Goal: Task Accomplishment & Management: Manage account settings

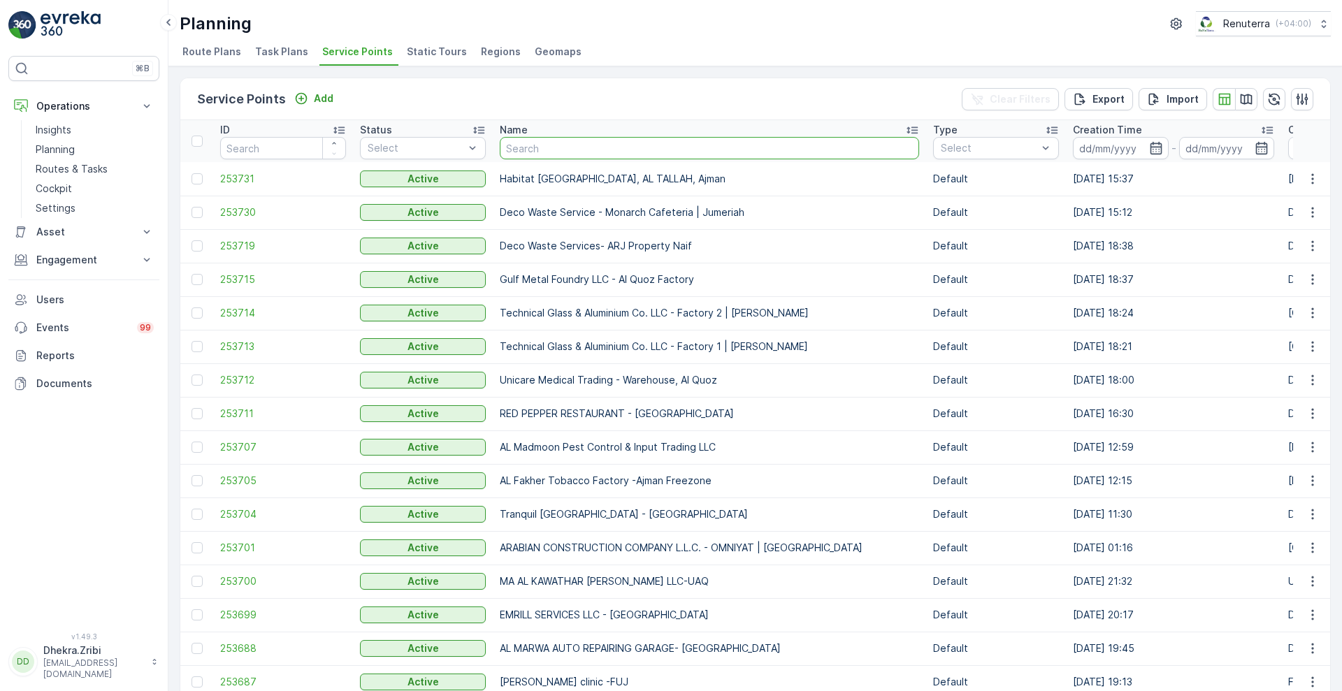
click at [598, 154] on input "text" at bounding box center [709, 148] width 419 height 22
type input "al huraiz"
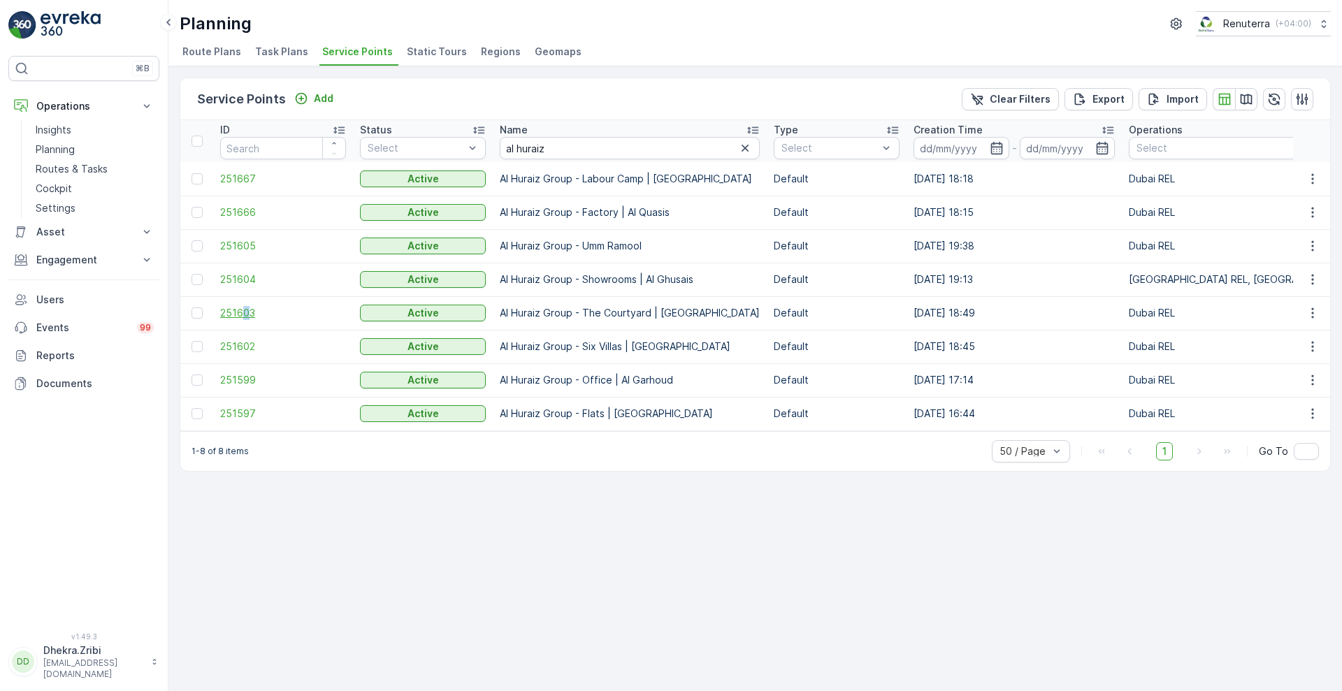
drag, startPoint x: 240, startPoint y: 320, endPoint x: 248, endPoint y: 315, distance: 9.5
click at [248, 315] on td "251603" at bounding box center [283, 313] width 140 height 34
click at [248, 315] on span "251603" at bounding box center [283, 313] width 126 height 14
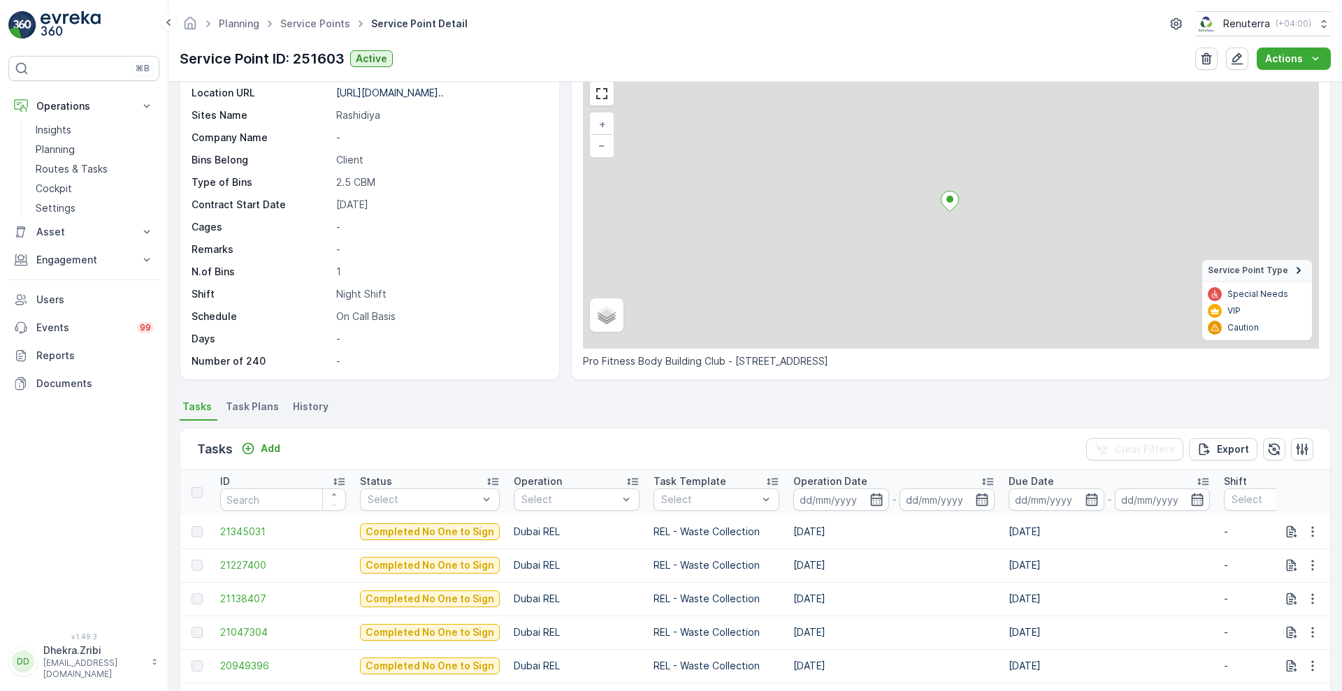
scroll to position [66, 0]
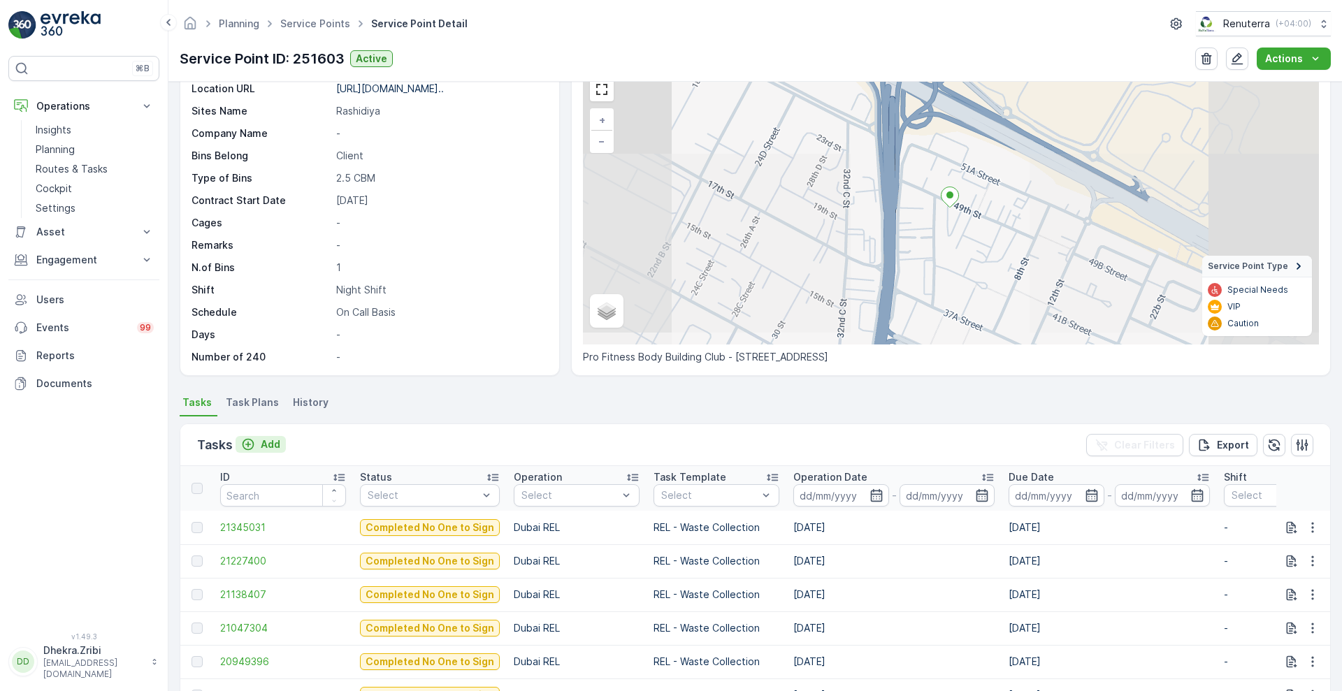
click at [267, 443] on p "Add" at bounding box center [271, 445] width 20 height 14
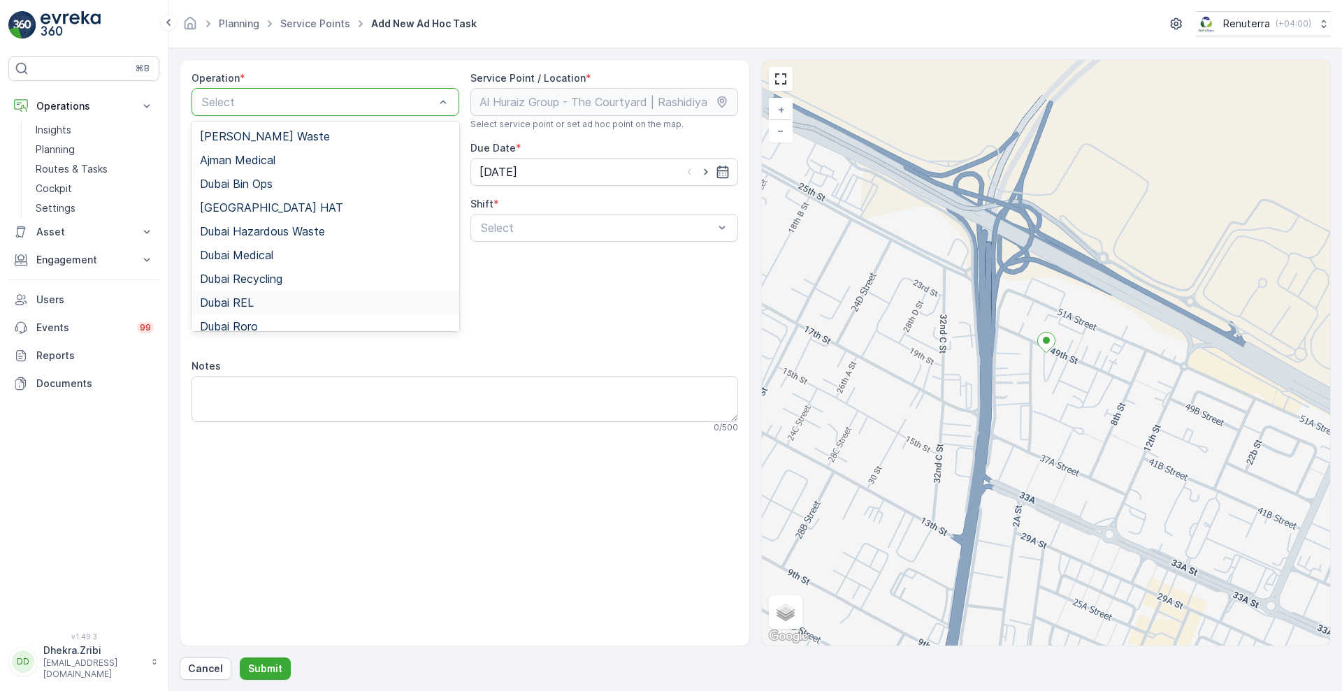
click at [273, 300] on div "Dubai REL" at bounding box center [325, 302] width 251 height 13
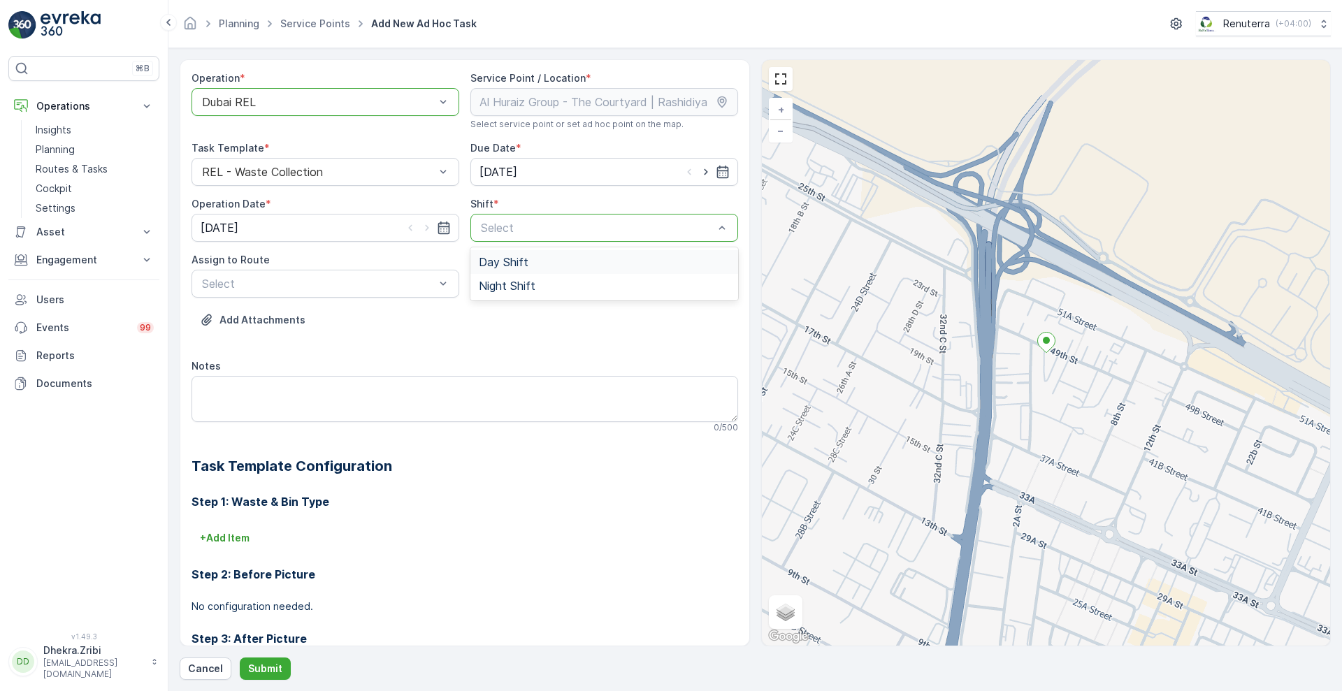
click at [510, 259] on span "Day Shift" at bounding box center [504, 262] width 50 height 13
click at [517, 232] on div at bounding box center [598, 228] width 236 height 13
click at [524, 289] on span "Night Shift" at bounding box center [507, 286] width 57 height 13
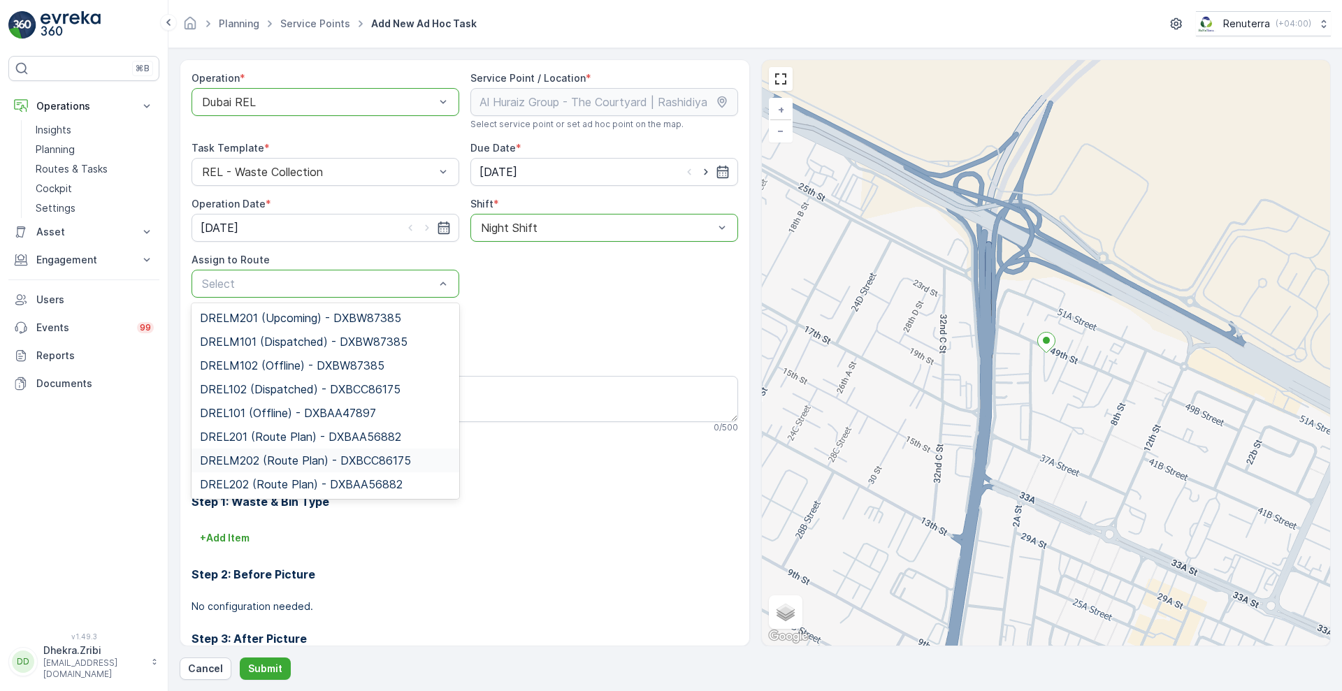
click at [275, 454] on span "DRELM202 (Route Plan) - DXBCC86175" at bounding box center [305, 460] width 211 height 13
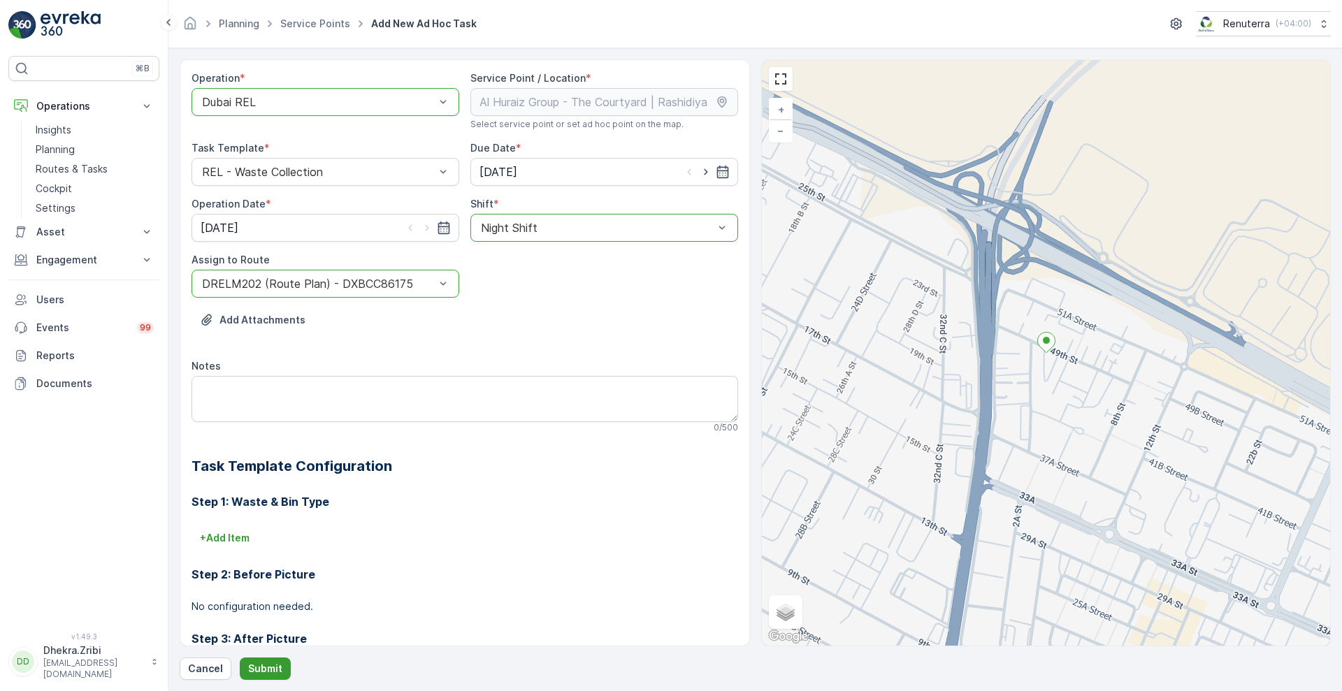
click at [252, 665] on p "Submit" at bounding box center [265, 669] width 34 height 14
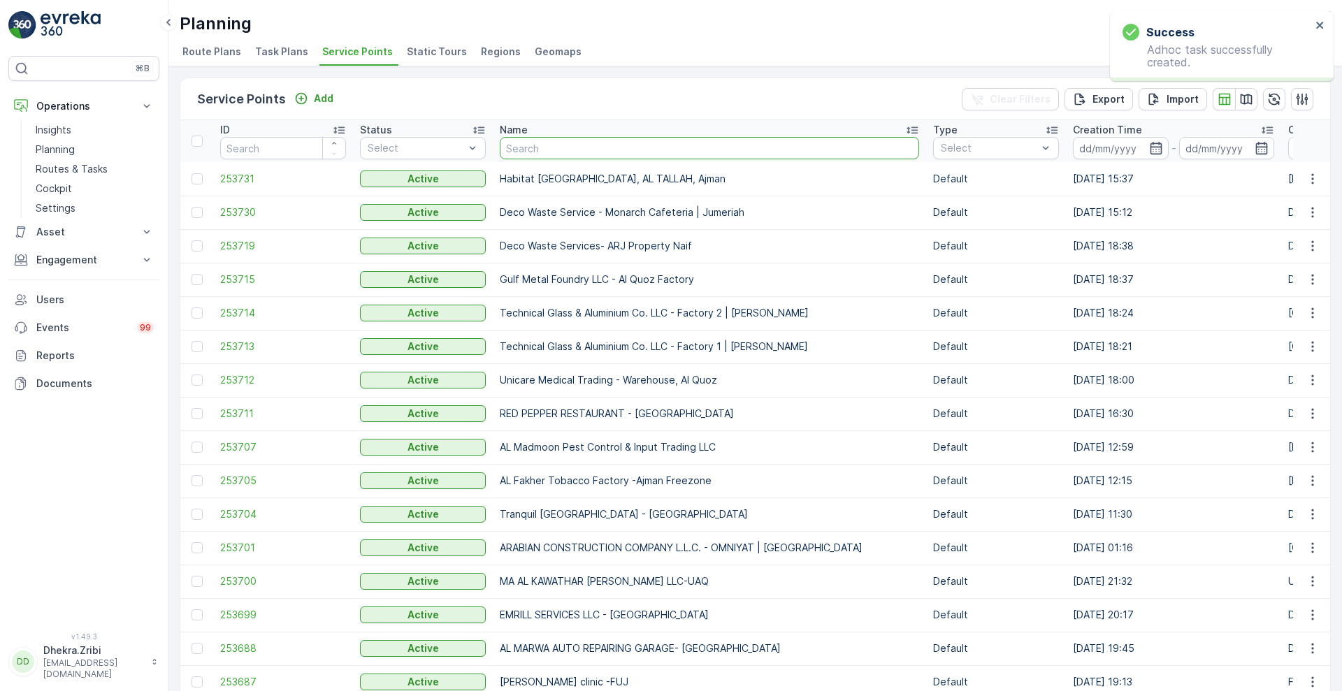
click at [591, 144] on input "text" at bounding box center [709, 148] width 419 height 22
type input "better"
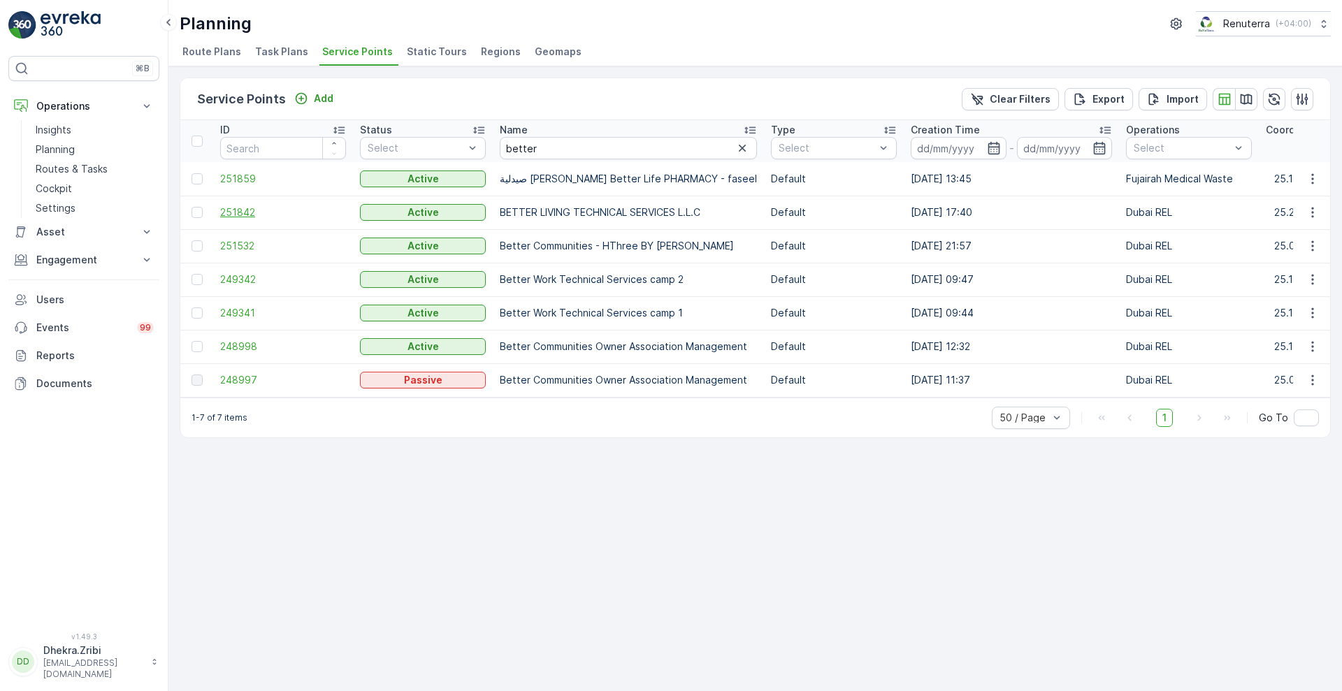
click at [234, 209] on span "251842" at bounding box center [283, 213] width 126 height 14
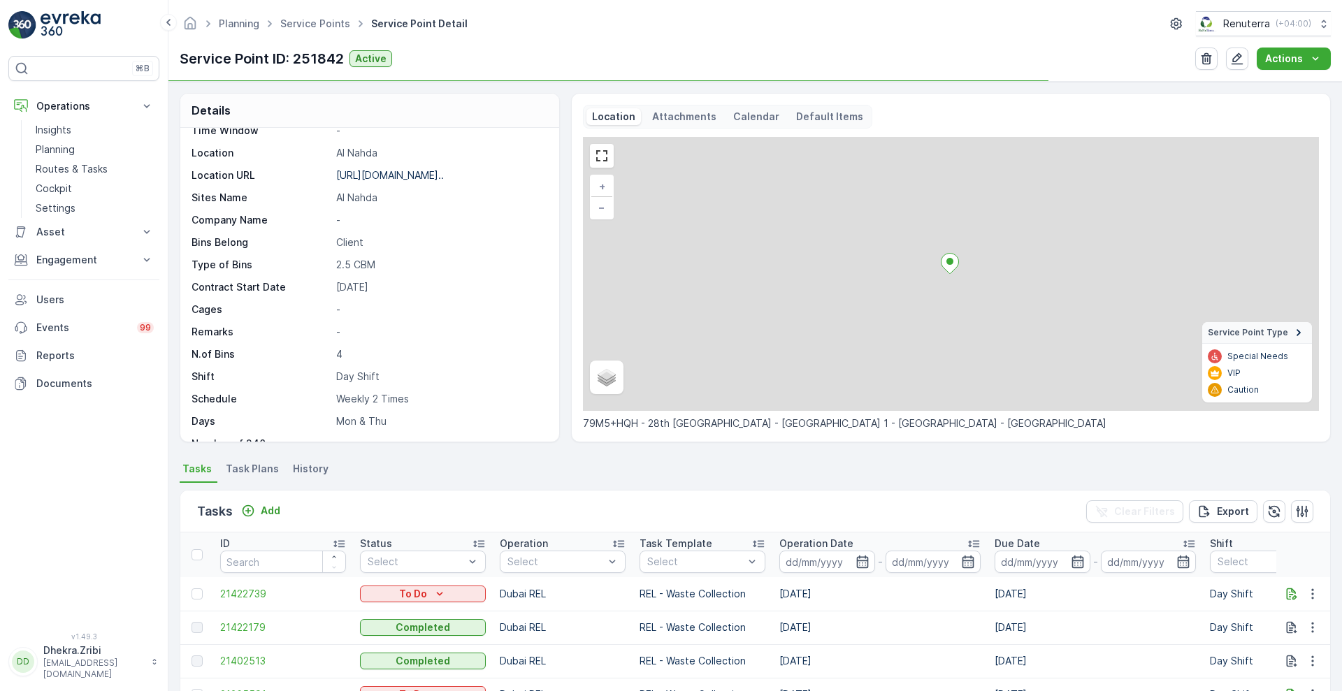
scroll to position [192, 0]
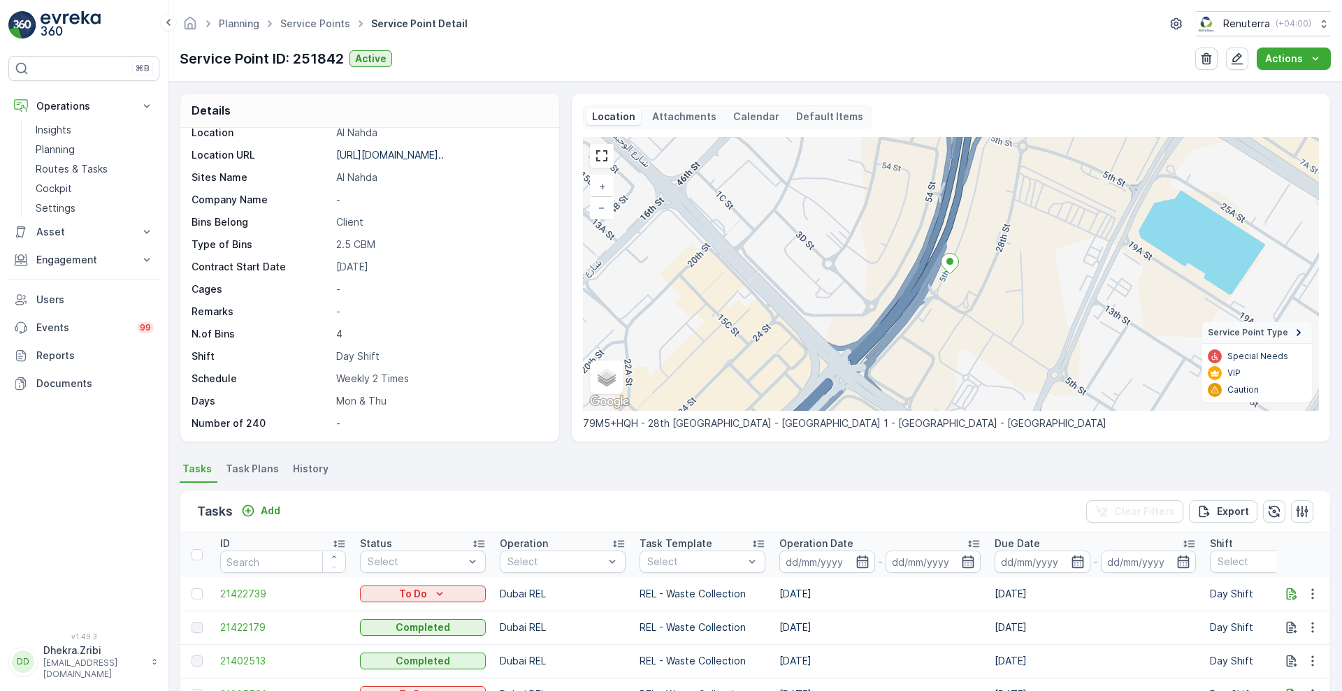
click at [245, 619] on td "21422179" at bounding box center [283, 628] width 140 height 34
click at [252, 627] on span "21422179" at bounding box center [283, 628] width 126 height 14
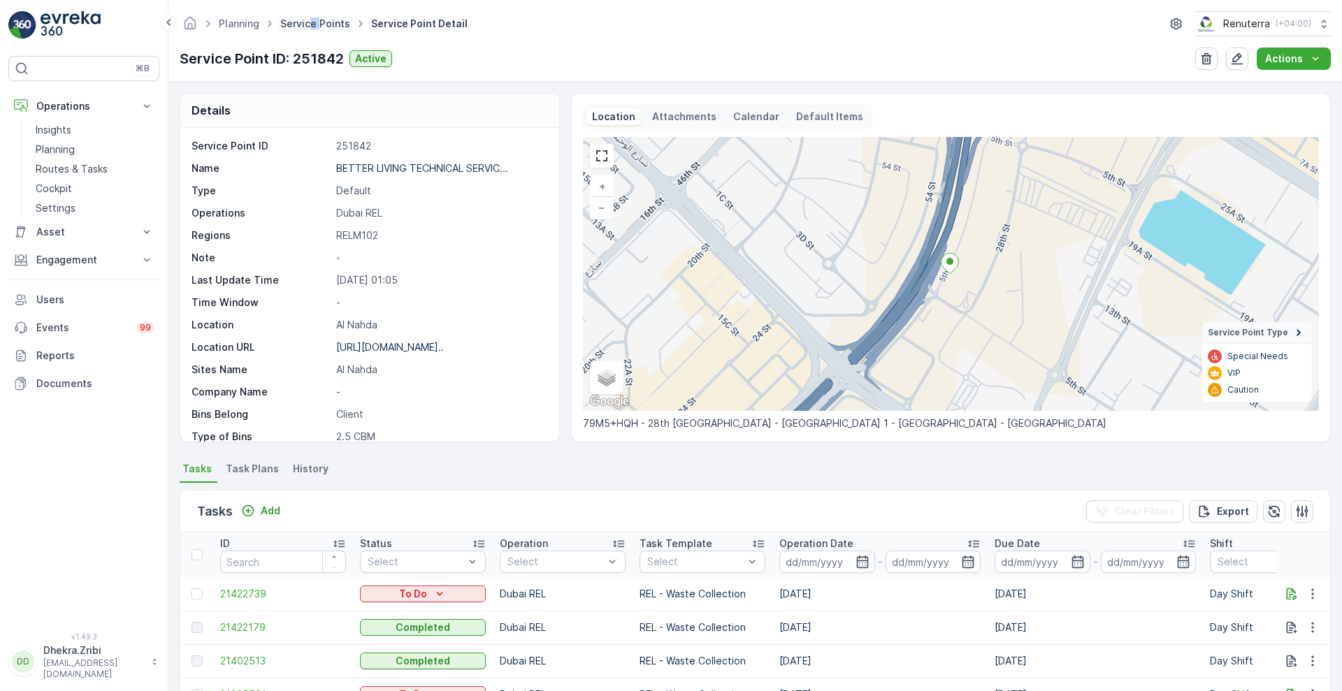
drag, startPoint x: 308, startPoint y: 15, endPoint x: 320, endPoint y: 20, distance: 12.9
click at [320, 20] on ul "Service Points" at bounding box center [323, 24] width 91 height 20
click at [320, 20] on link "Service Points" at bounding box center [315, 23] width 70 height 12
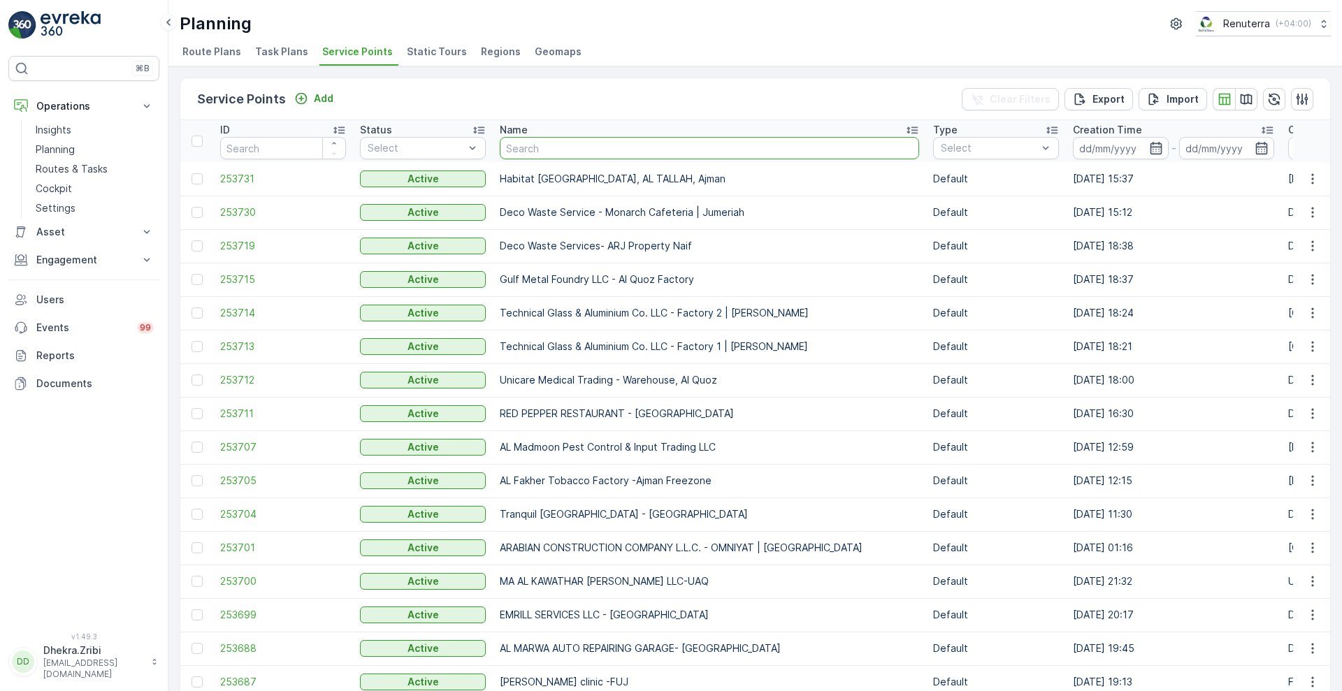
click at [571, 147] on input "text" at bounding box center [709, 148] width 419 height 22
type input "italian"
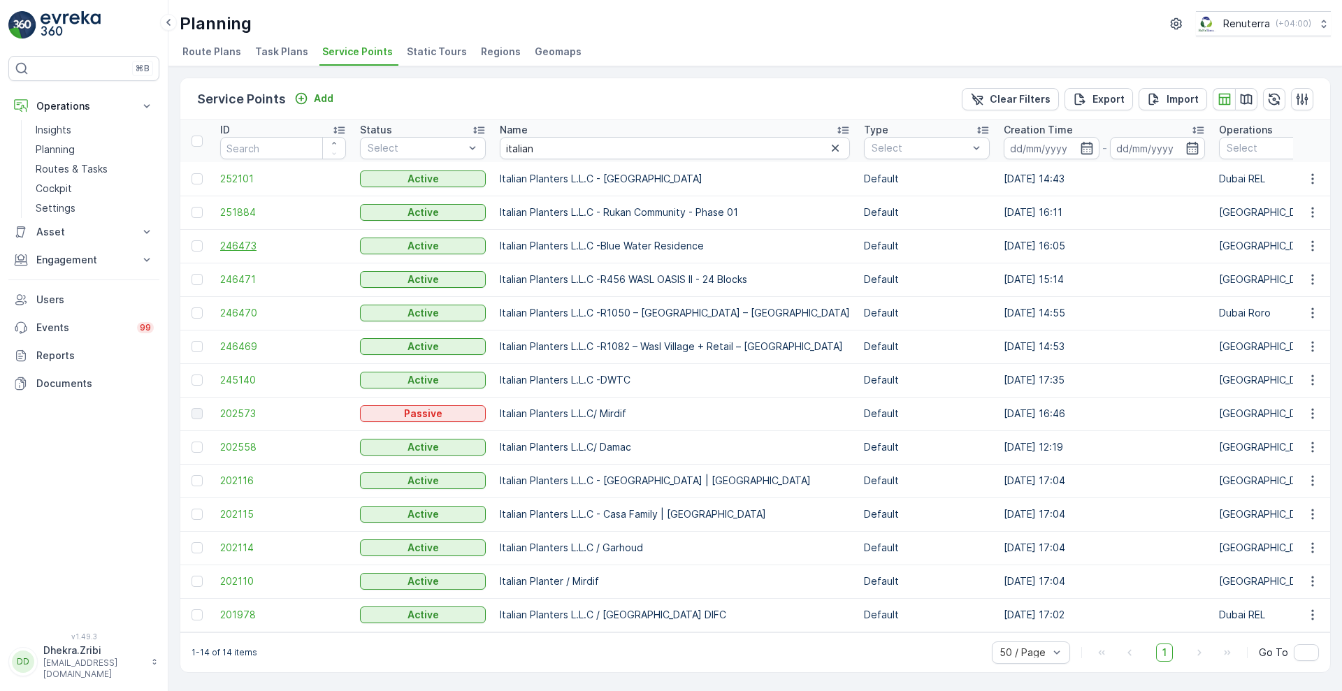
click at [238, 247] on span "246473" at bounding box center [283, 246] width 126 height 14
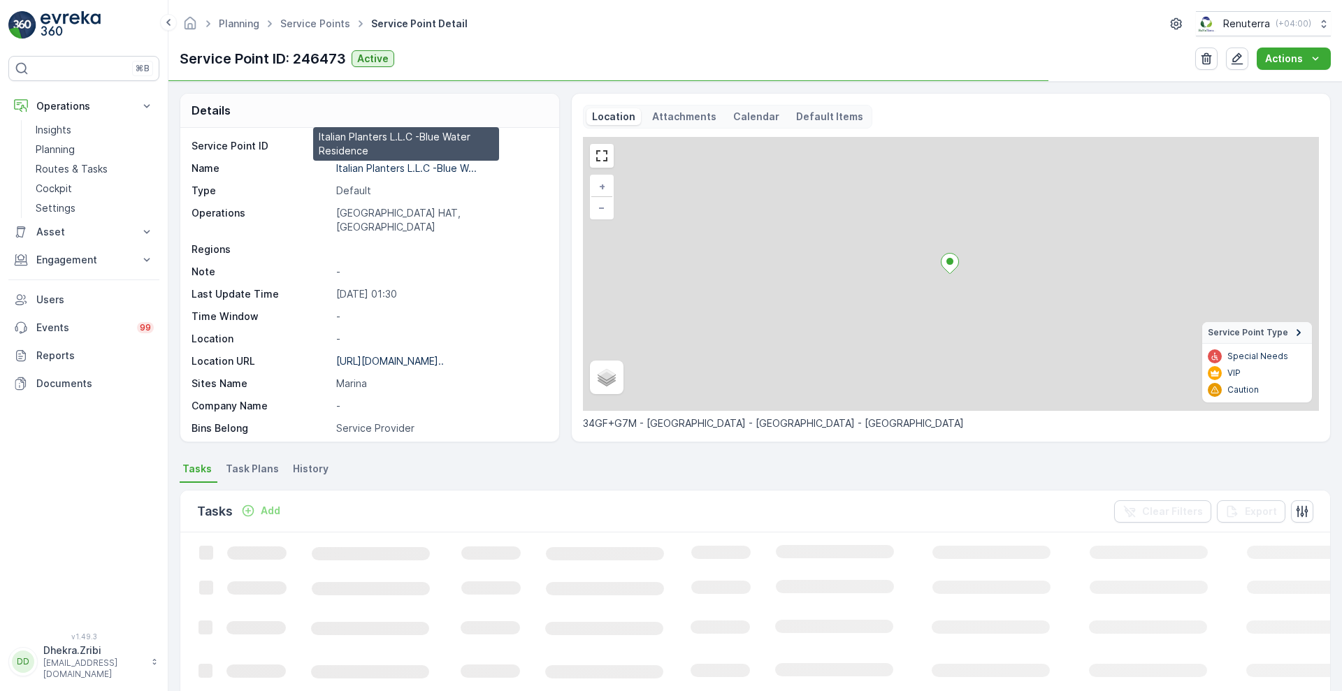
click at [377, 162] on p "Italian Planters L.L.C -Blue W..." at bounding box center [406, 168] width 141 height 12
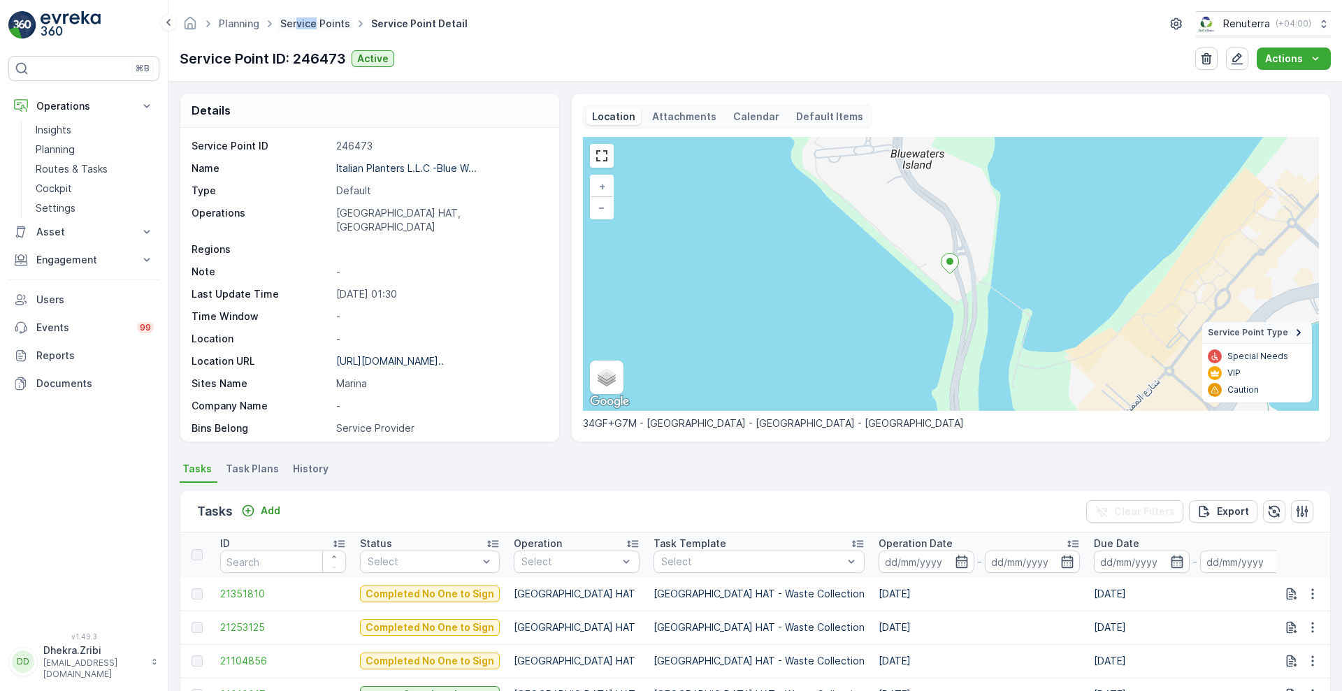
drag, startPoint x: 296, startPoint y: 15, endPoint x: 316, endPoint y: 24, distance: 21.6
click at [316, 24] on ul "Service Points" at bounding box center [323, 24] width 91 height 20
click at [316, 24] on link "Service Points" at bounding box center [315, 23] width 70 height 12
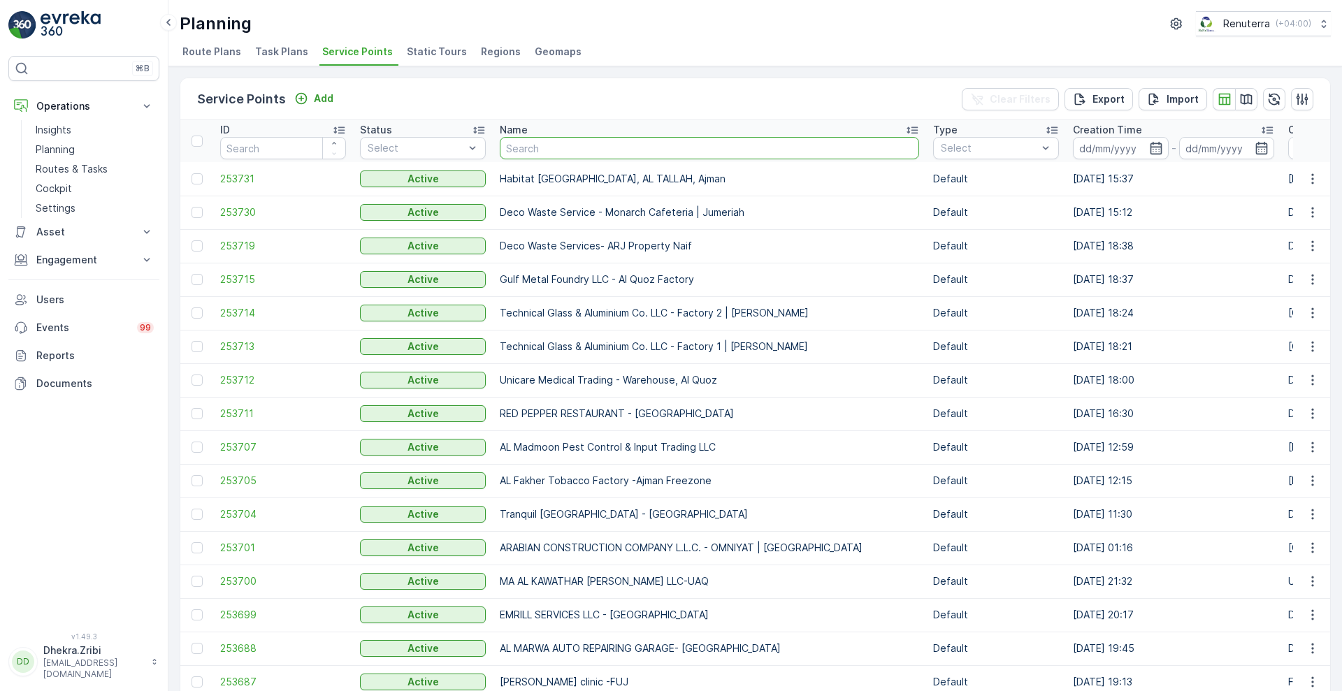
click at [521, 148] on input "text" at bounding box center [709, 148] width 419 height 22
type input "golden"
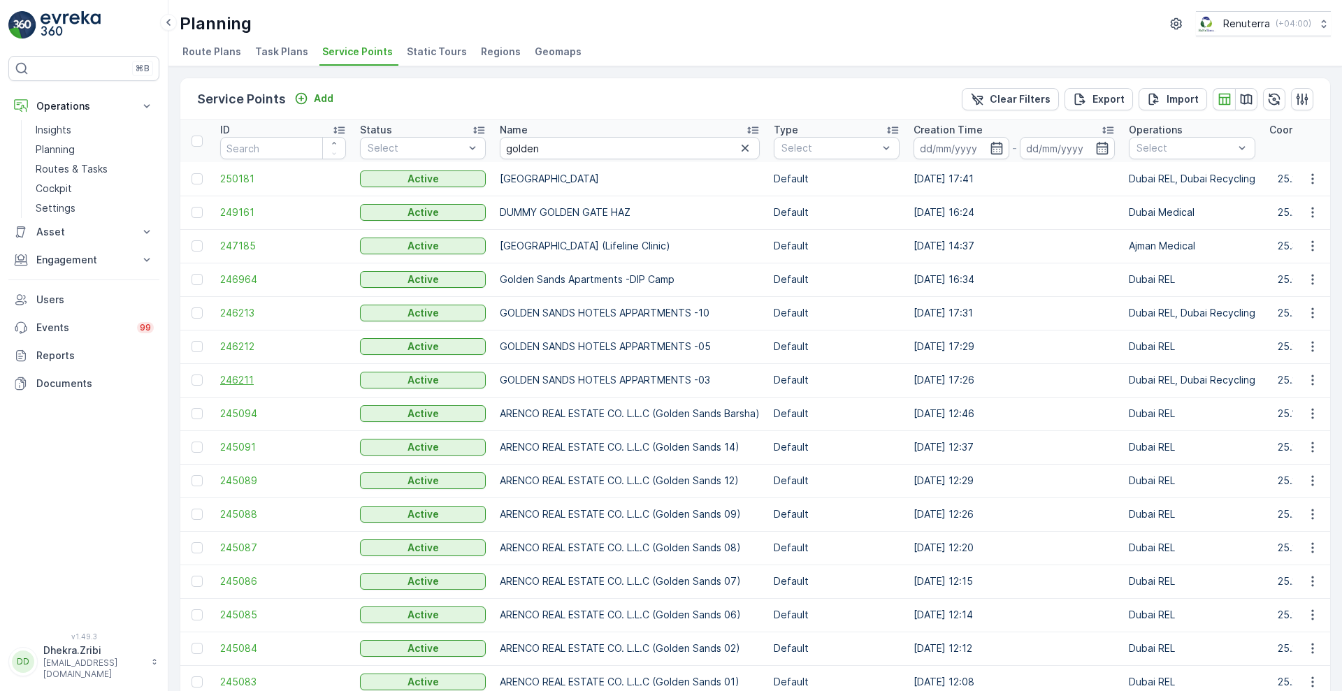
click at [253, 379] on span "246211" at bounding box center [283, 380] width 126 height 14
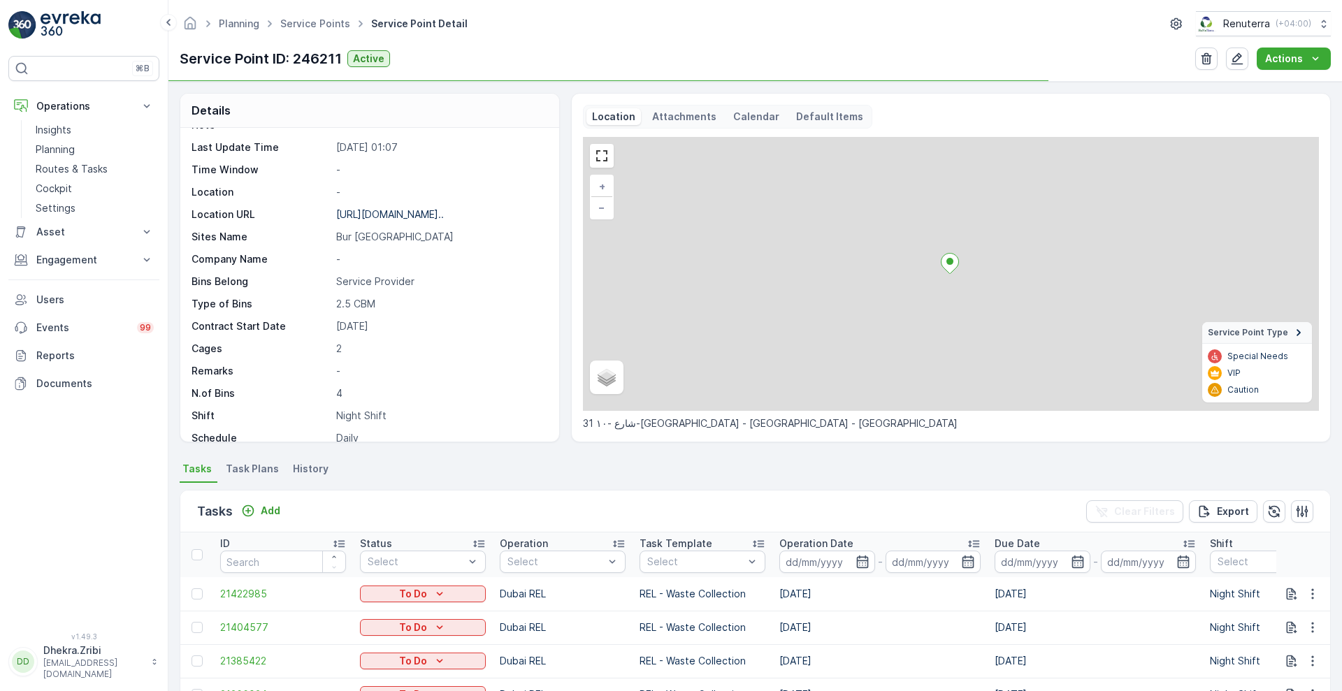
scroll to position [192, 0]
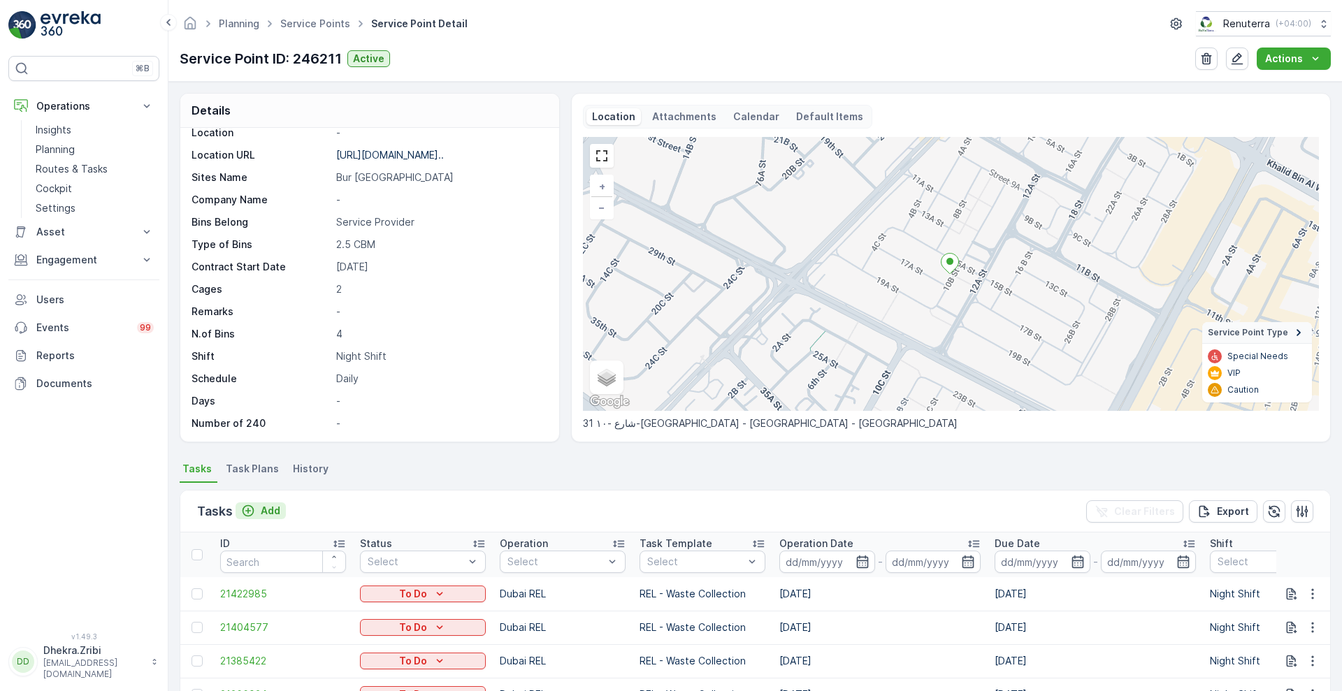
click at [264, 513] on p "Add" at bounding box center [271, 511] width 20 height 14
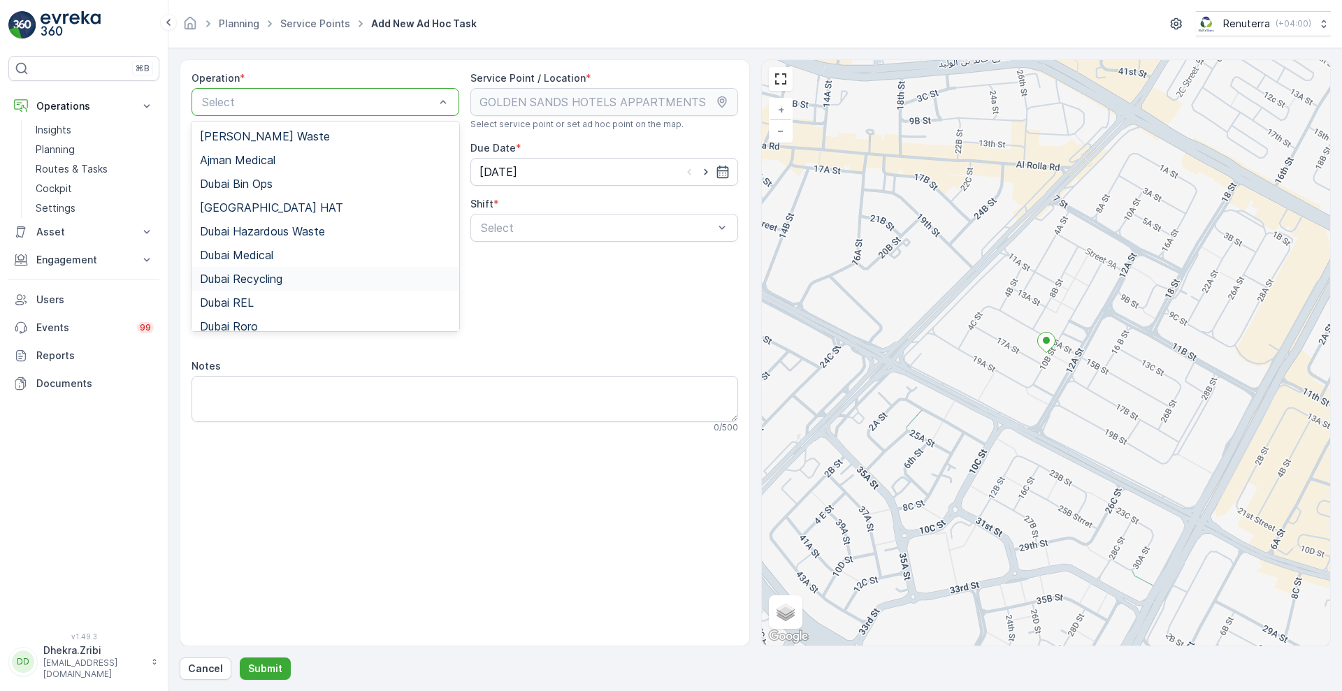
click at [286, 275] on div "Dubai Recycling" at bounding box center [325, 279] width 251 height 13
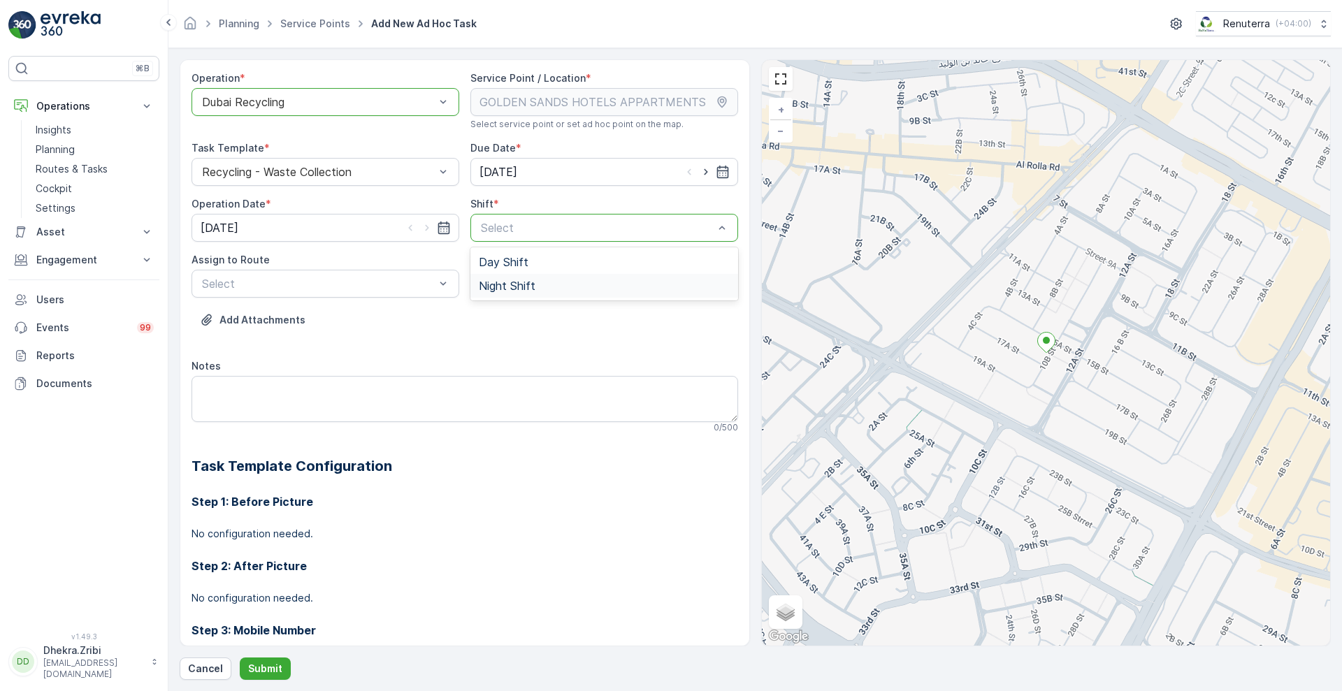
click at [527, 277] on div "Night Shift" at bounding box center [604, 286] width 268 height 24
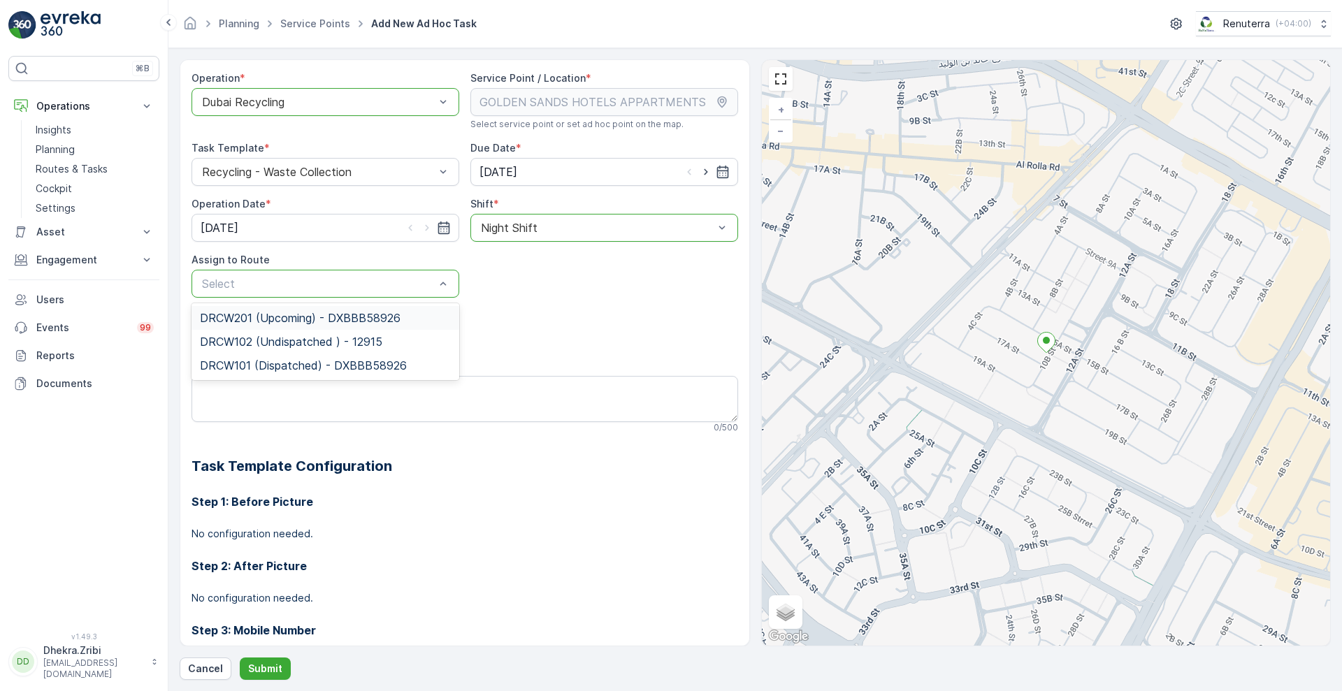
click at [271, 322] on span "DRCW201 (Upcoming) - DXBBB58926" at bounding box center [300, 318] width 201 height 13
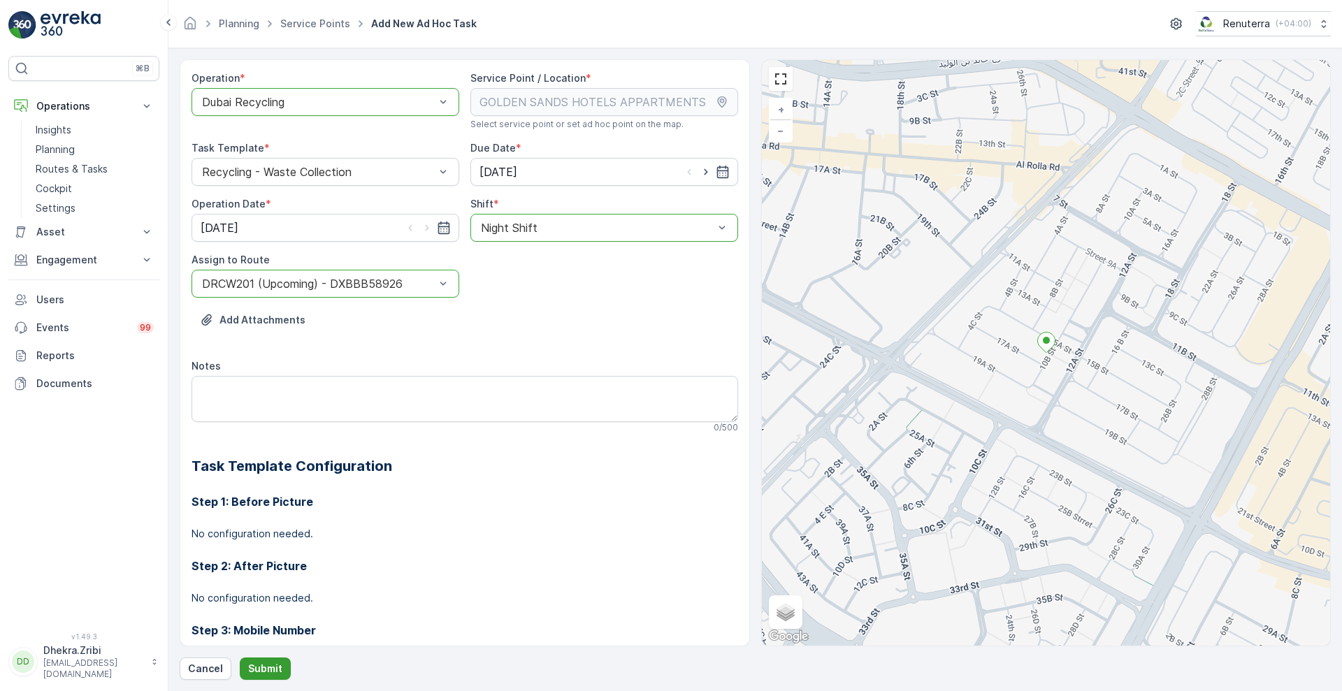
click at [265, 668] on p "Submit" at bounding box center [265, 669] width 34 height 14
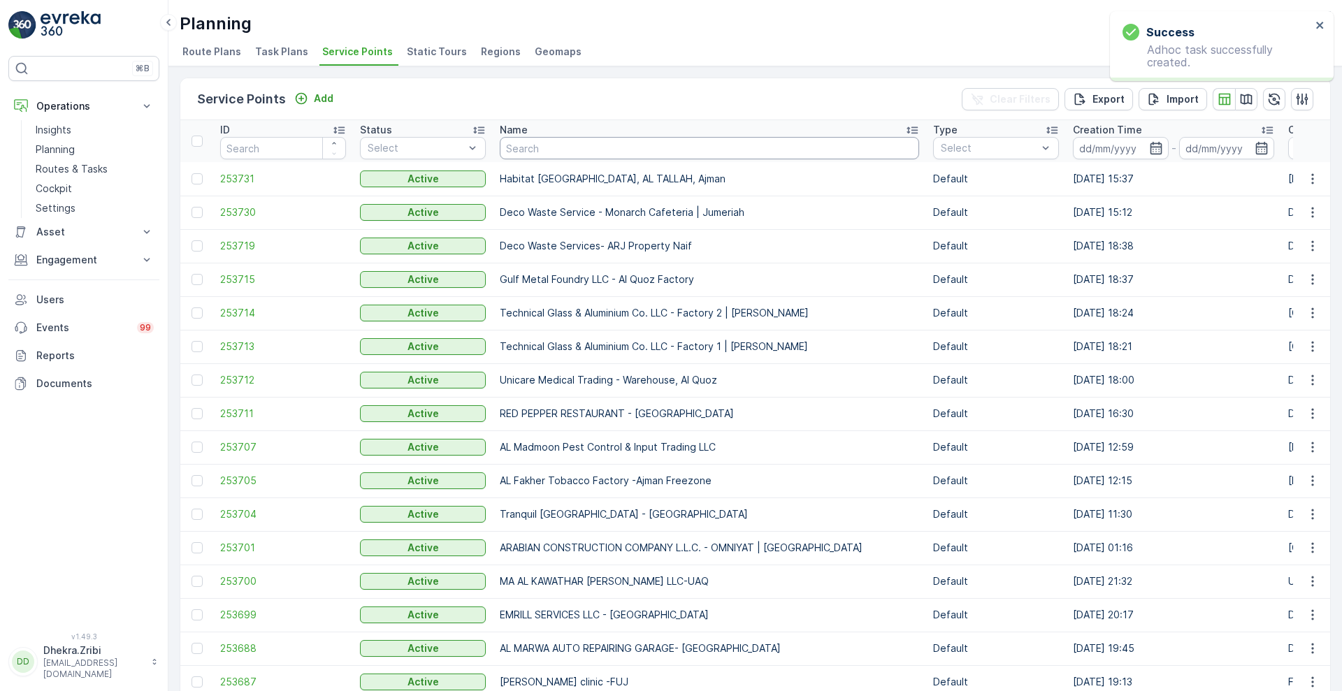
click at [540, 144] on input "text" at bounding box center [709, 148] width 419 height 22
type input "geol"
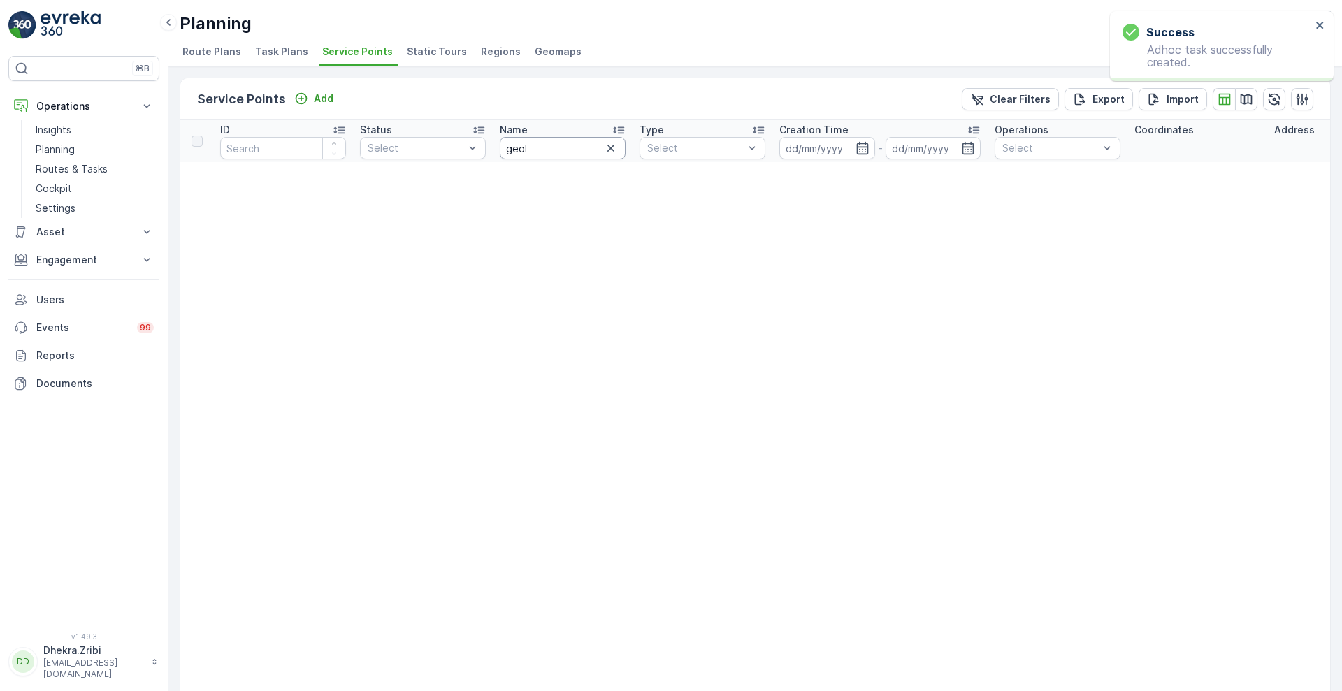
click at [542, 151] on input "geol" at bounding box center [563, 148] width 126 height 22
type input "golden"
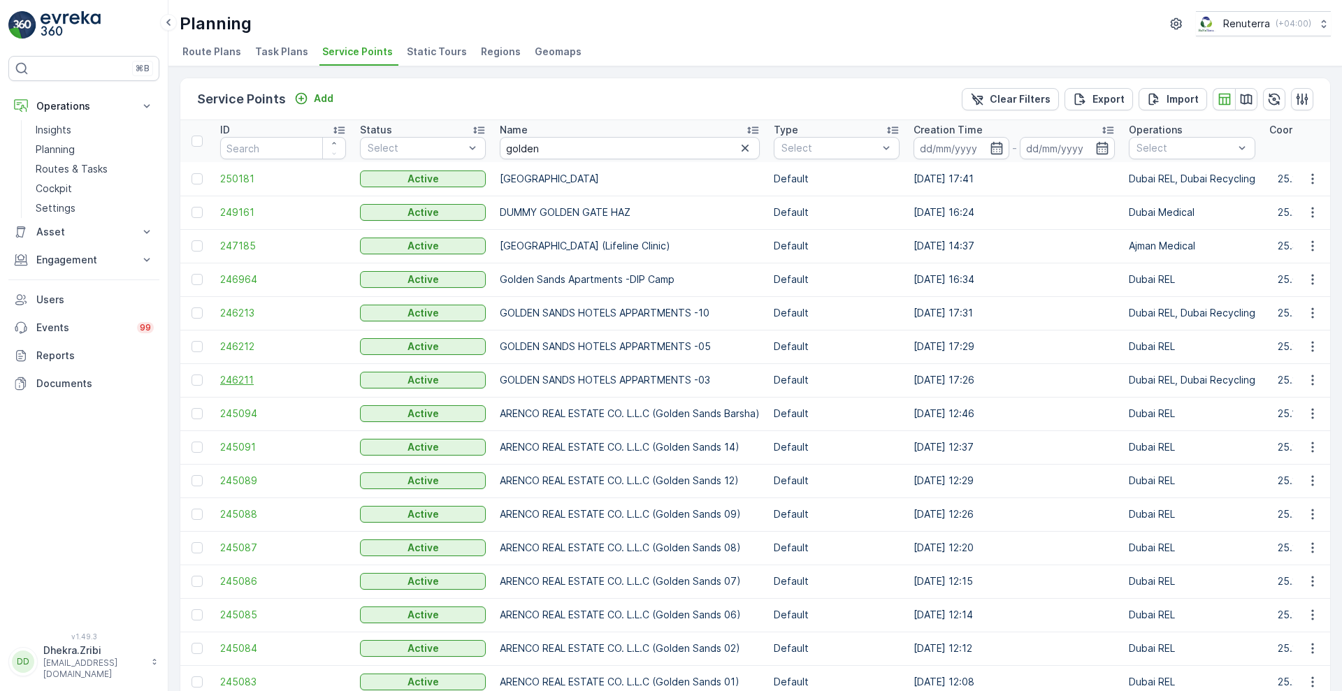
click at [247, 379] on span "246211" at bounding box center [283, 380] width 126 height 14
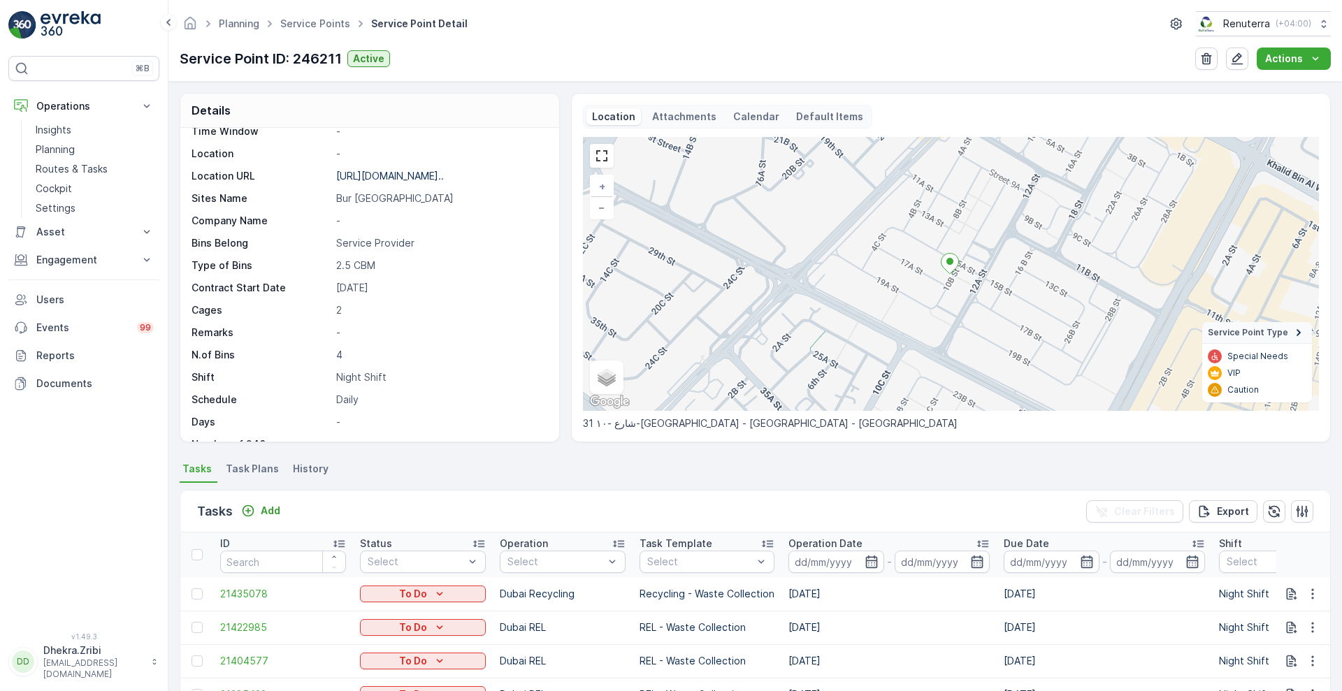
scroll to position [192, 0]
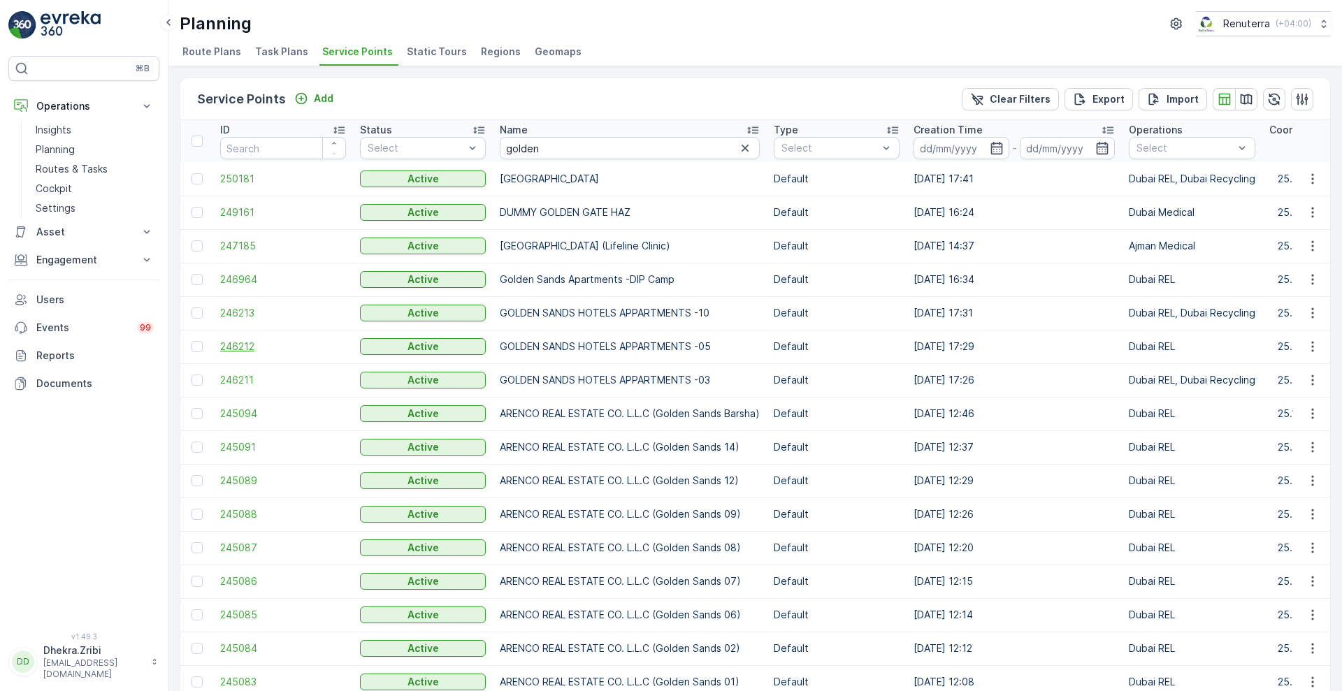
click at [229, 350] on span "246212" at bounding box center [283, 347] width 126 height 14
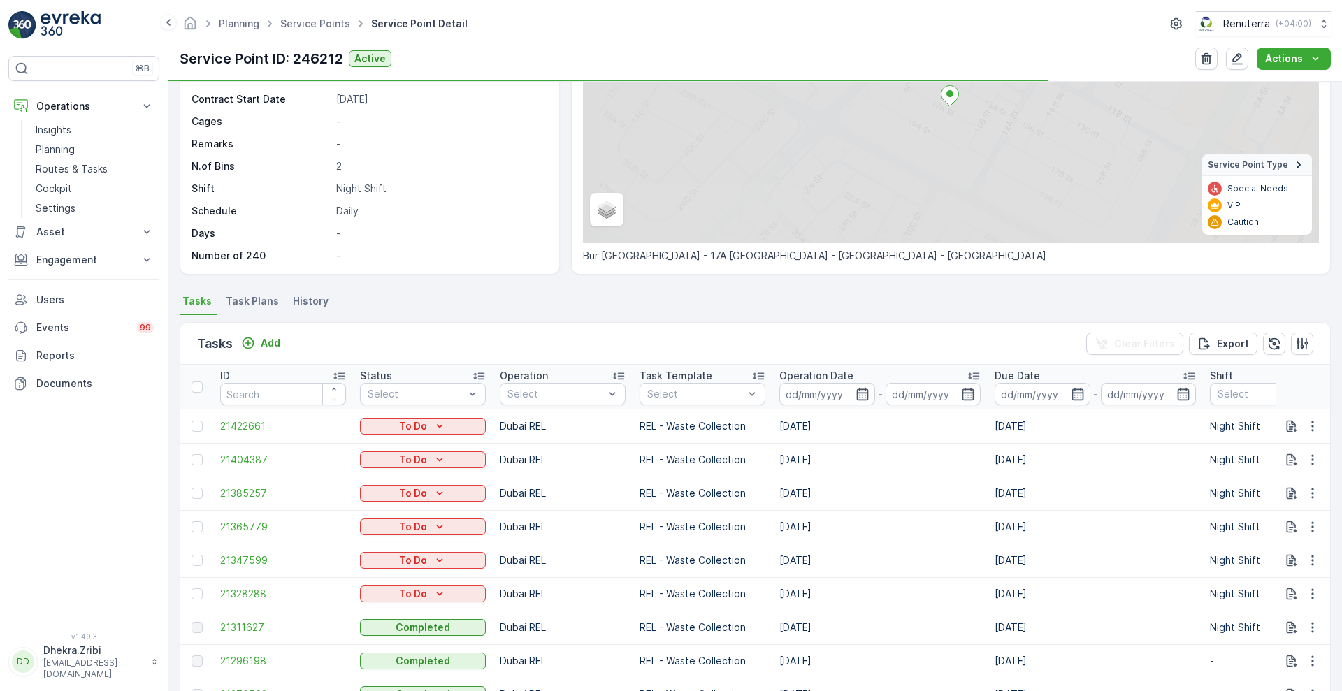
scroll to position [168, 0]
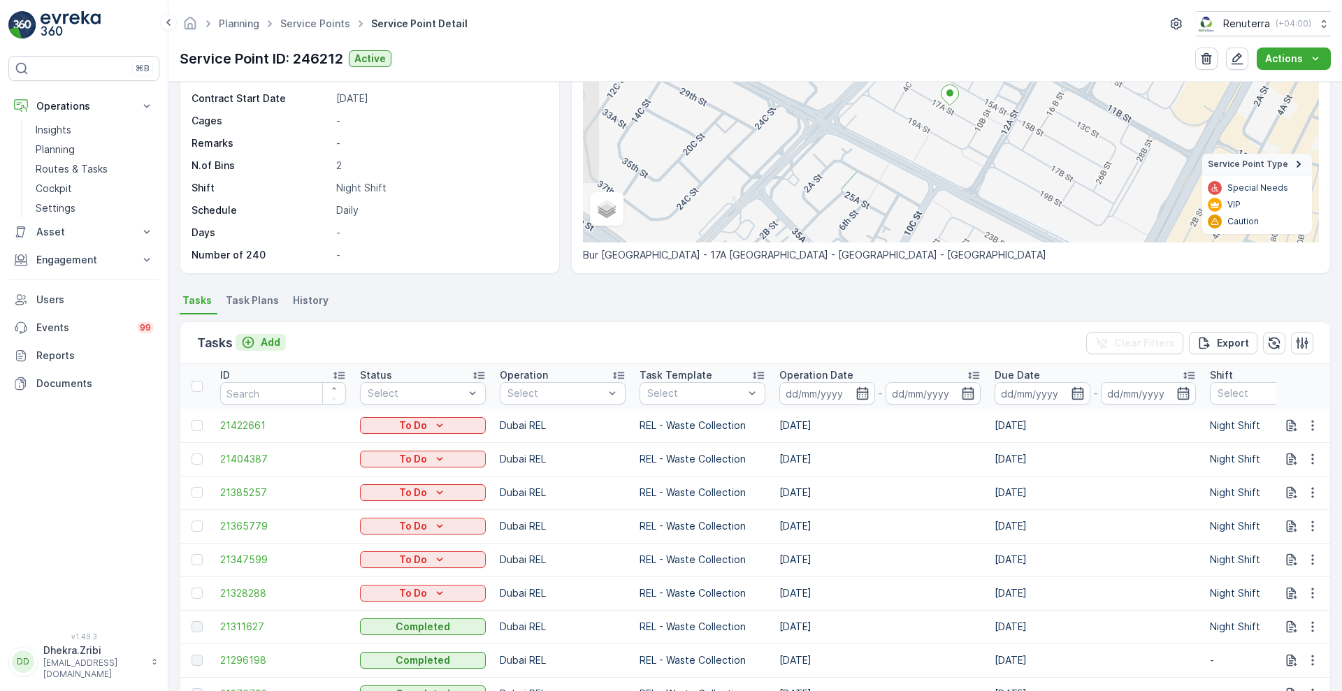
click at [270, 339] on p "Add" at bounding box center [271, 343] width 20 height 14
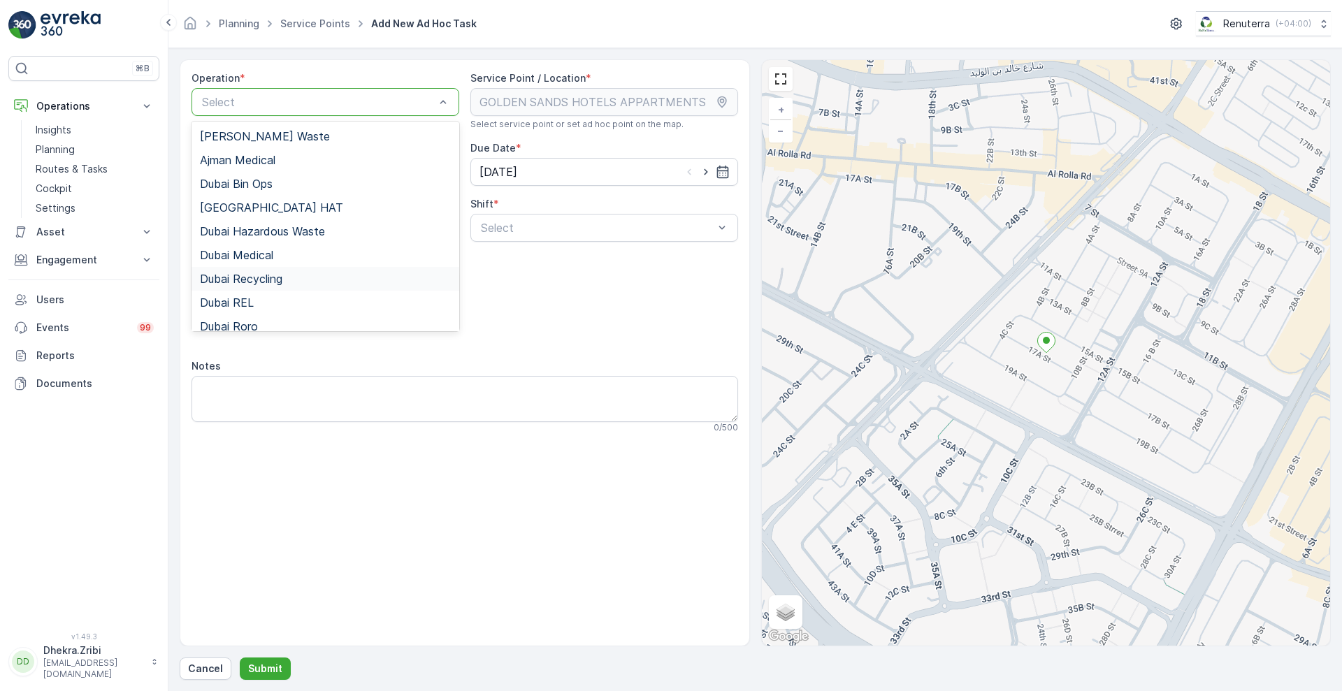
click at [274, 281] on span "Dubai Recycling" at bounding box center [241, 279] width 82 height 13
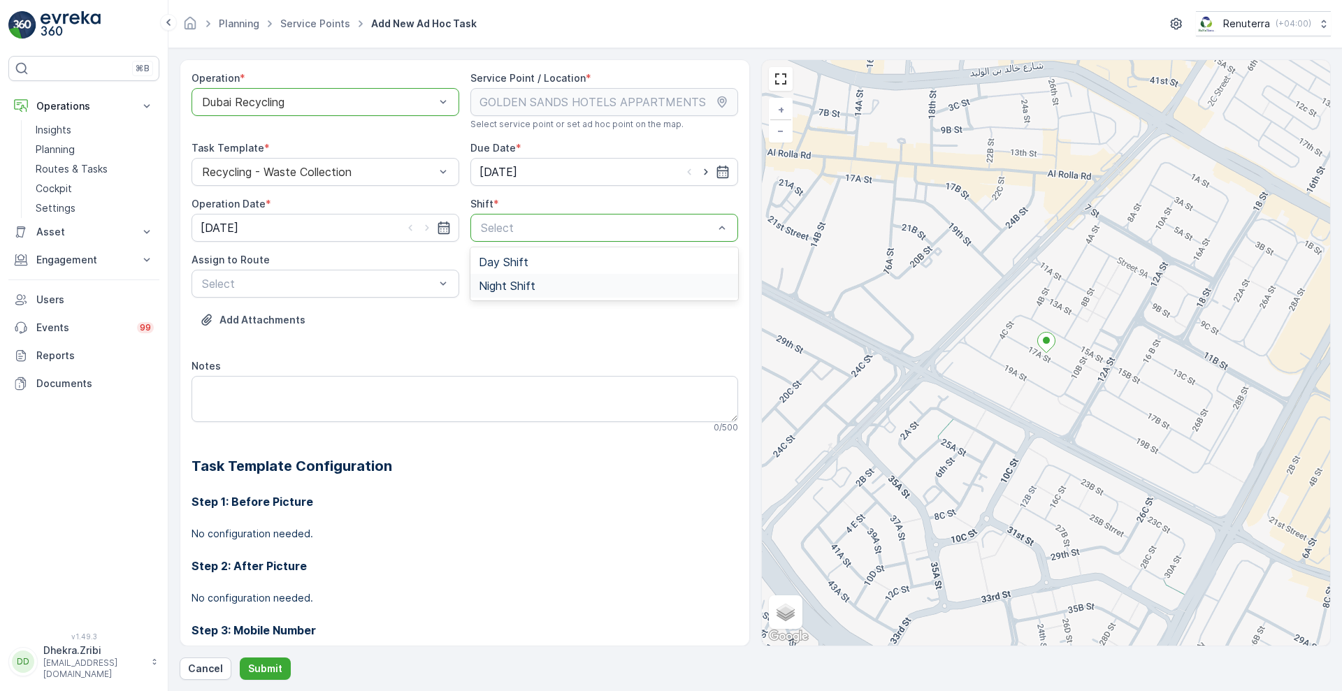
click at [503, 282] on span "Night Shift" at bounding box center [507, 286] width 57 height 13
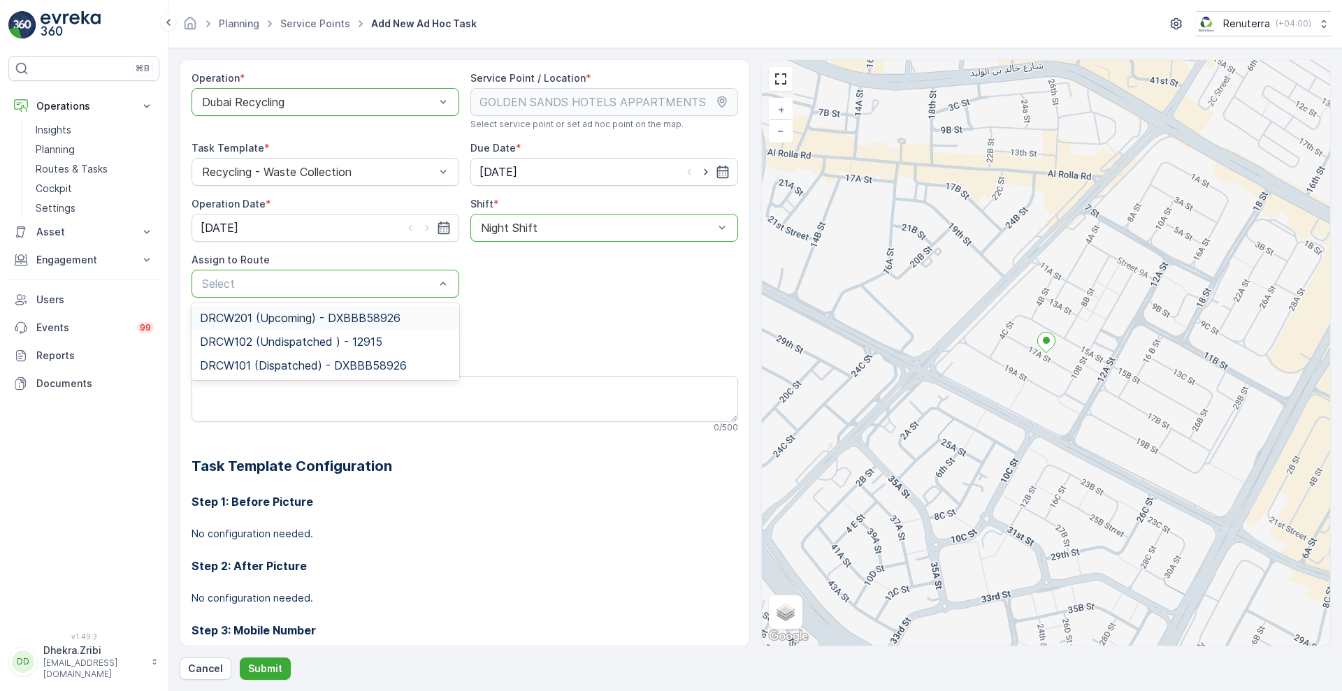
click at [306, 319] on span "DRCW201 (Upcoming) - DXBBB58926" at bounding box center [300, 318] width 201 height 13
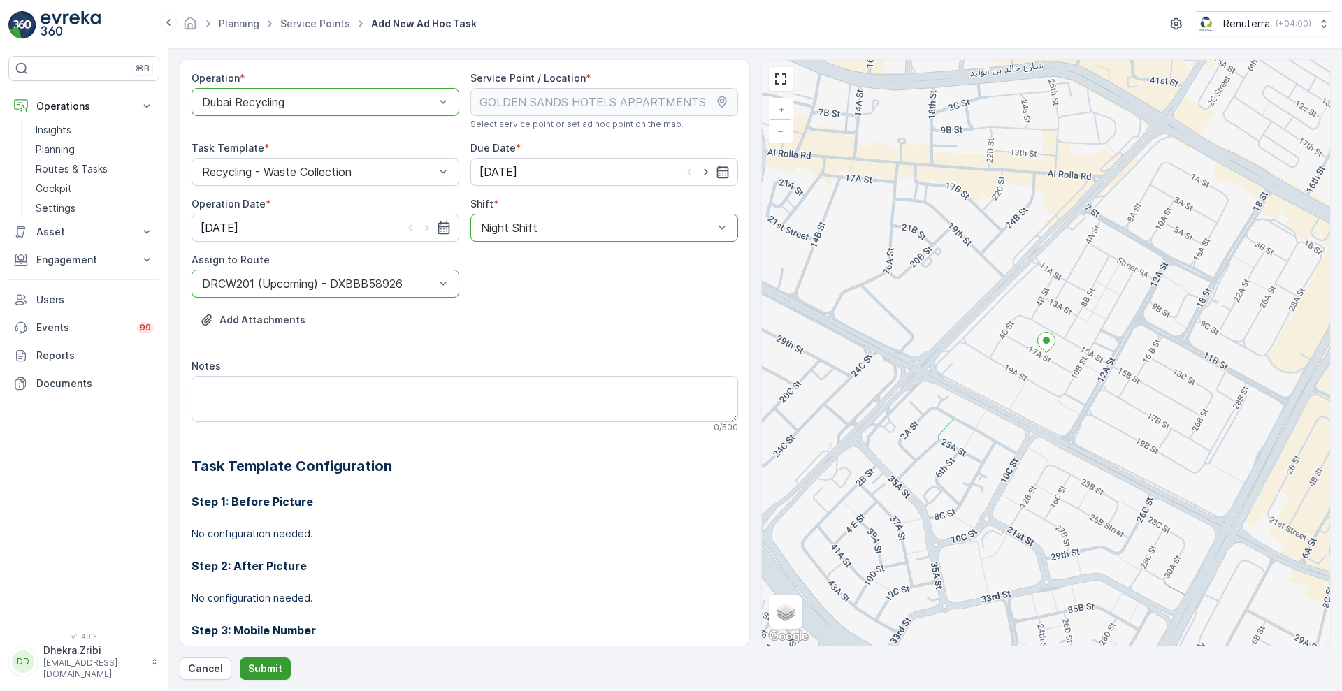
click at [268, 669] on p "Submit" at bounding box center [265, 669] width 34 height 14
click at [252, 668] on p "Submit" at bounding box center [265, 669] width 34 height 14
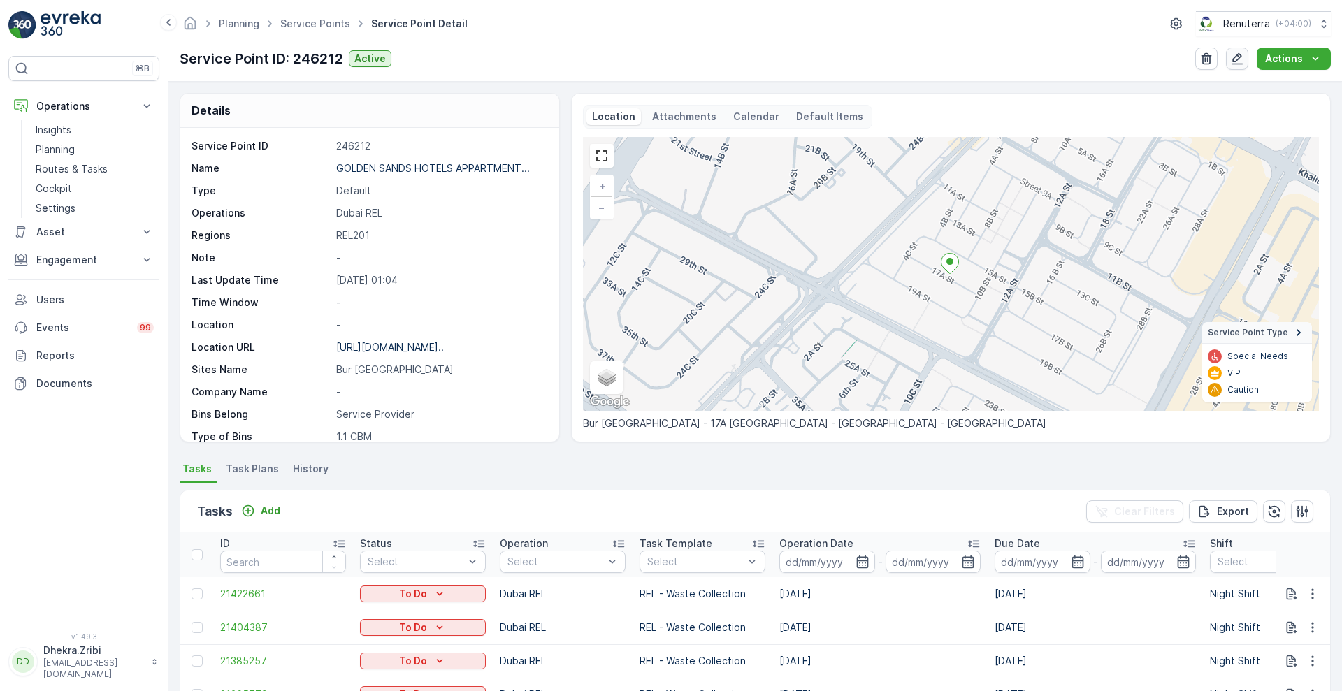
click at [1240, 54] on icon "button" at bounding box center [1238, 59] width 12 height 12
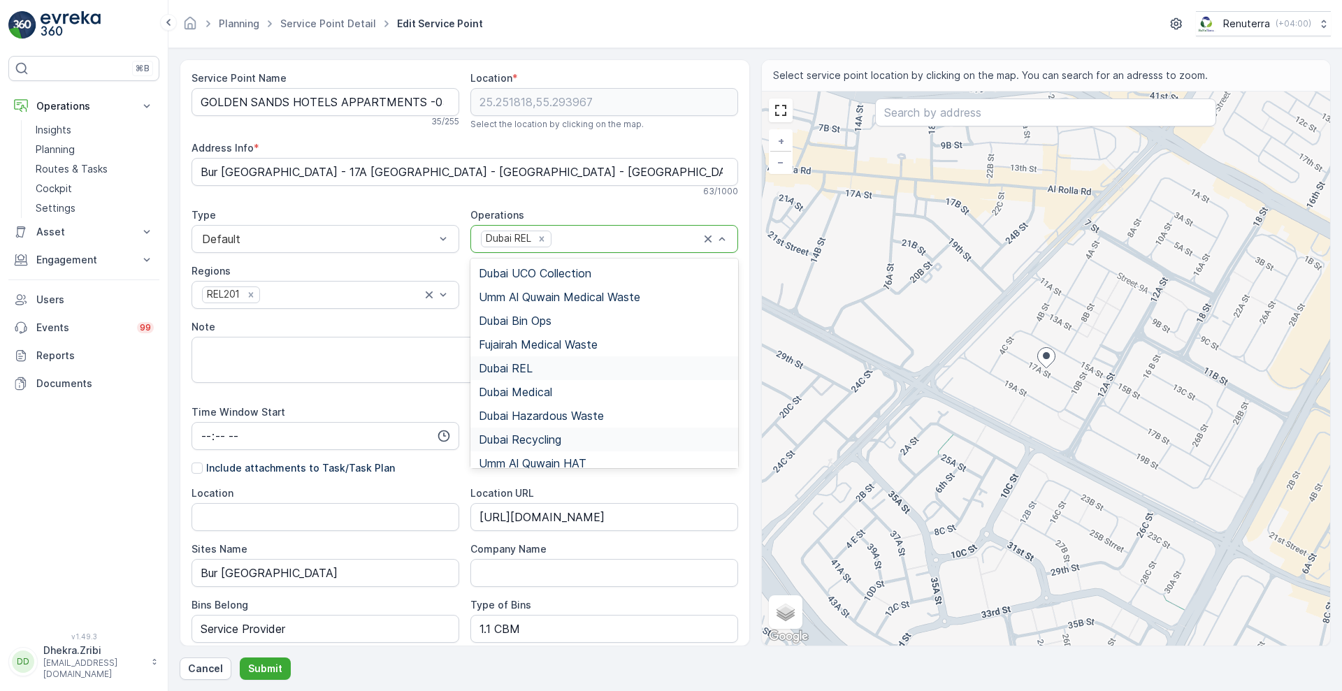
click at [558, 435] on span "Dubai Recycling" at bounding box center [520, 439] width 82 height 13
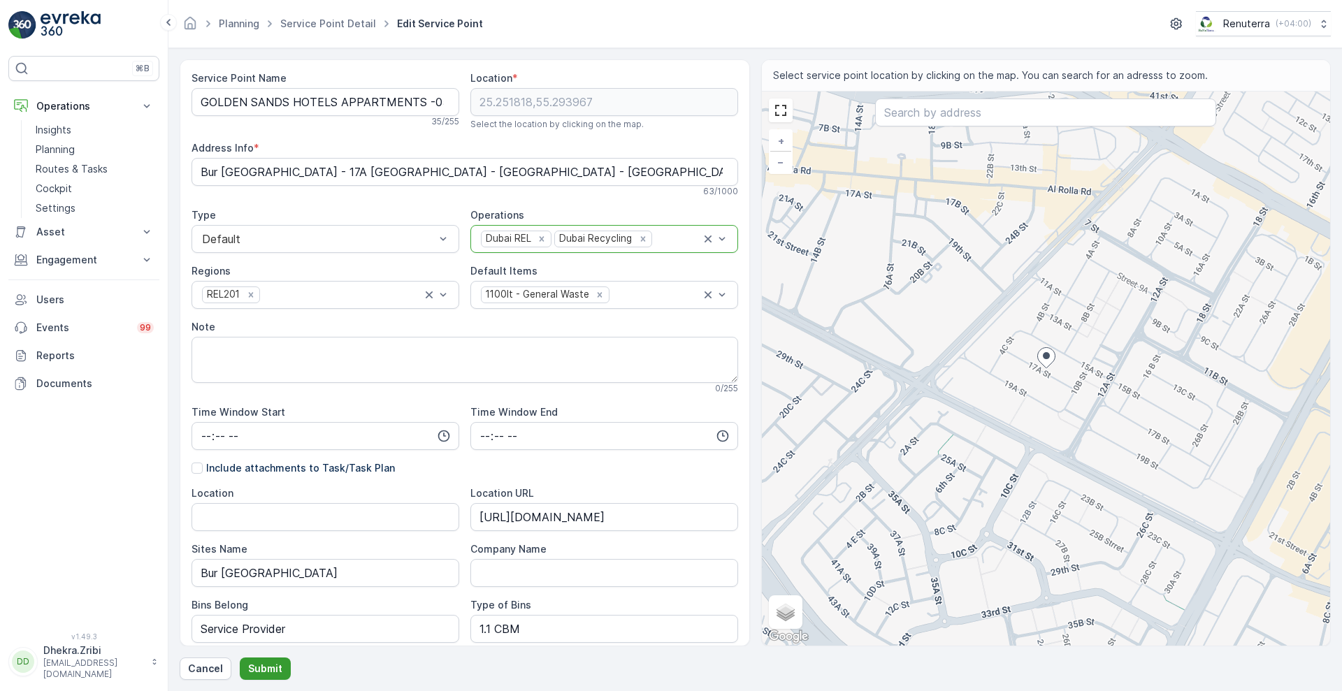
click at [268, 671] on p "Submit" at bounding box center [265, 669] width 34 height 14
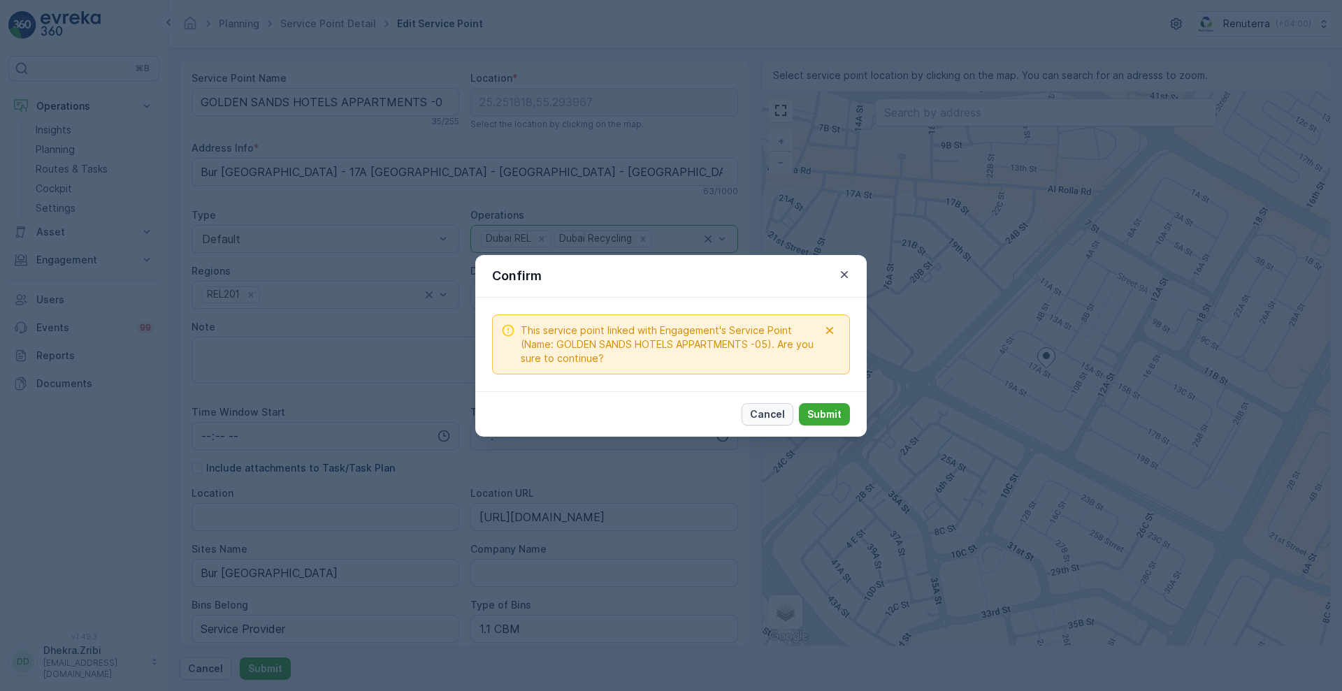
click at [771, 411] on p "Cancel" at bounding box center [767, 415] width 35 height 14
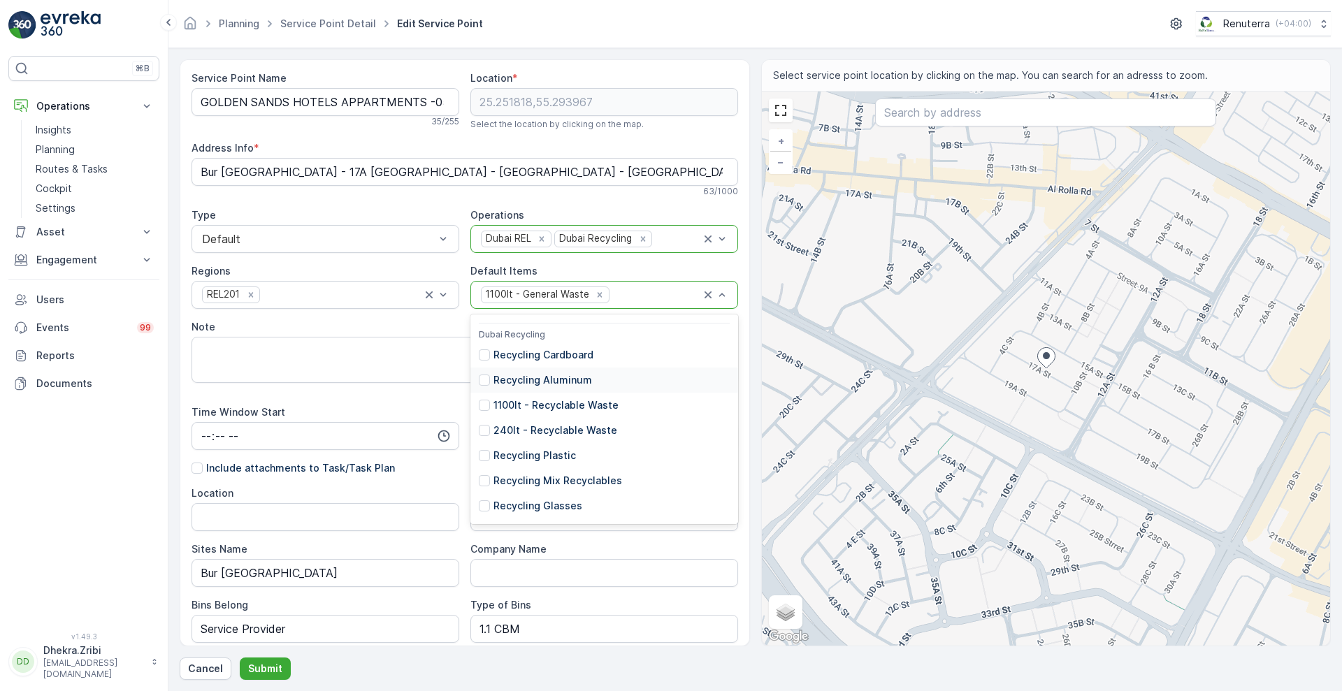
scroll to position [461, 0]
click at [486, 502] on div at bounding box center [484, 503] width 11 height 11
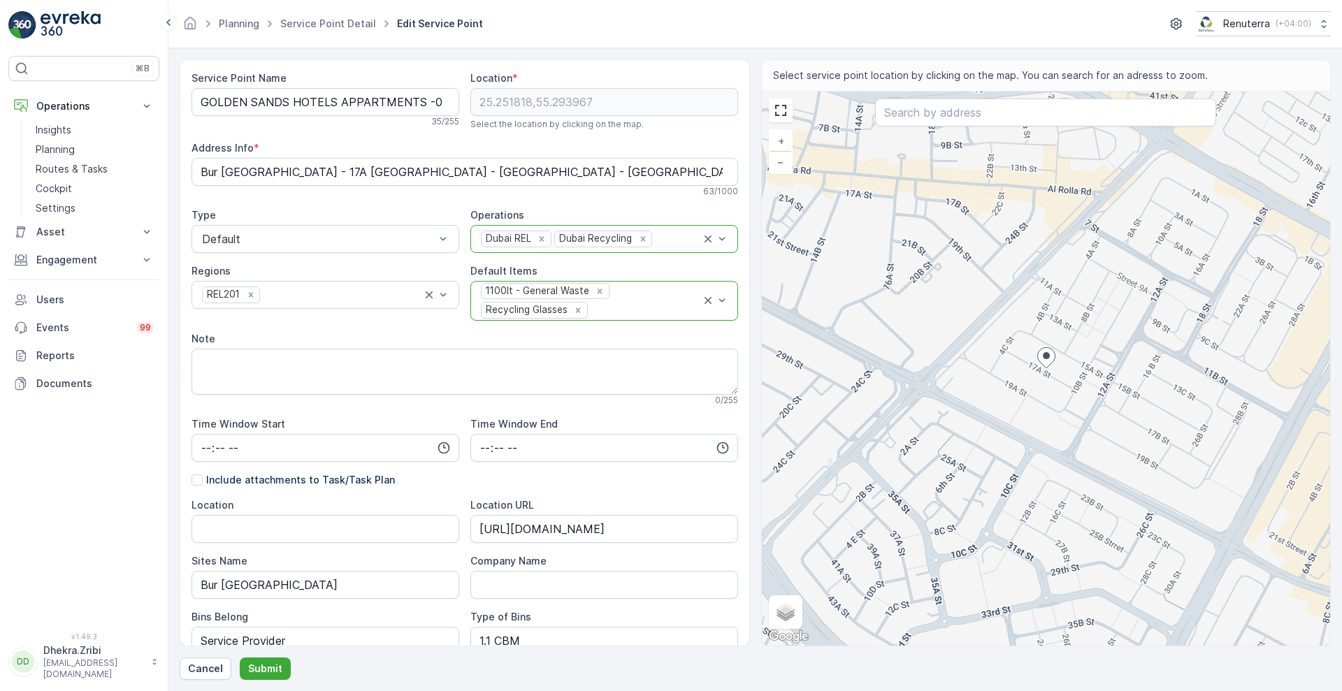
click at [630, 300] on div "1100lt - General Waste Recycling Glasses" at bounding box center [591, 301] width 222 height 38
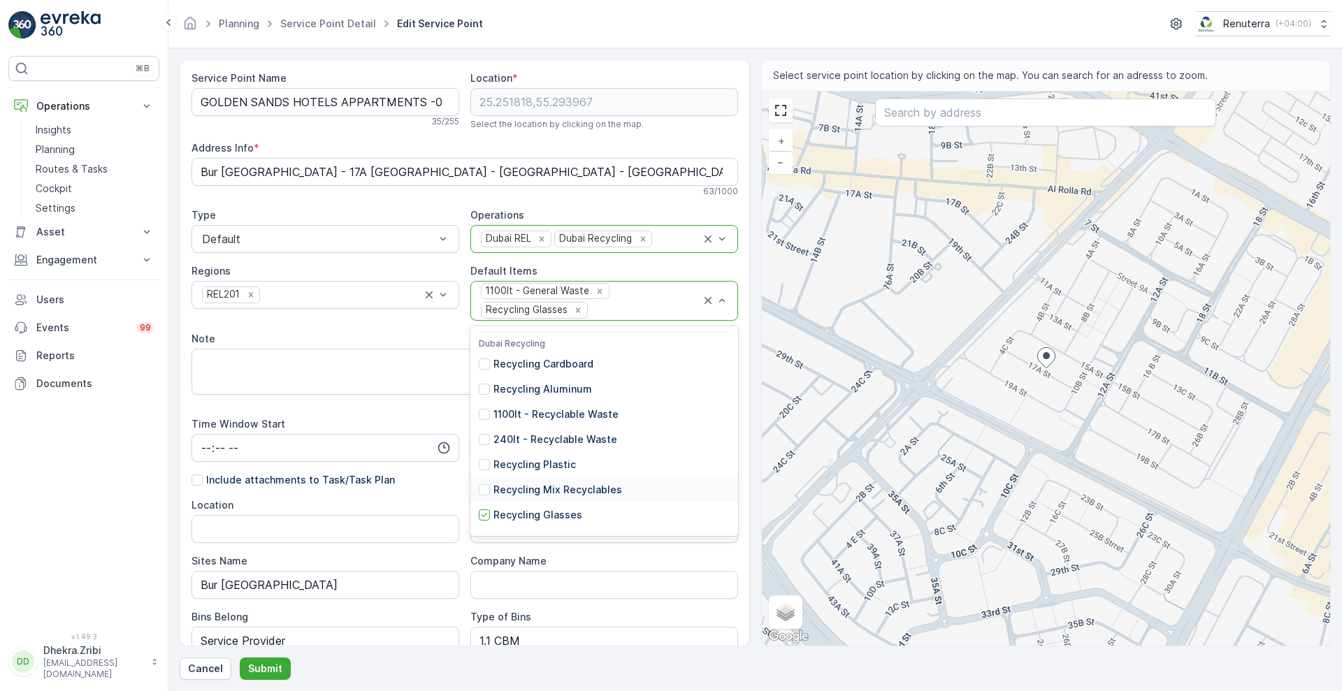
click at [509, 487] on p "Recycling Mix Recyclables" at bounding box center [558, 490] width 129 height 14
click at [626, 310] on div at bounding box center [635, 310] width 92 height 13
click at [519, 463] on p "Recycling Plastic" at bounding box center [535, 465] width 82 height 14
click at [639, 298] on div "1100lt - General Waste Recycling Glasses + 2" at bounding box center [591, 301] width 222 height 38
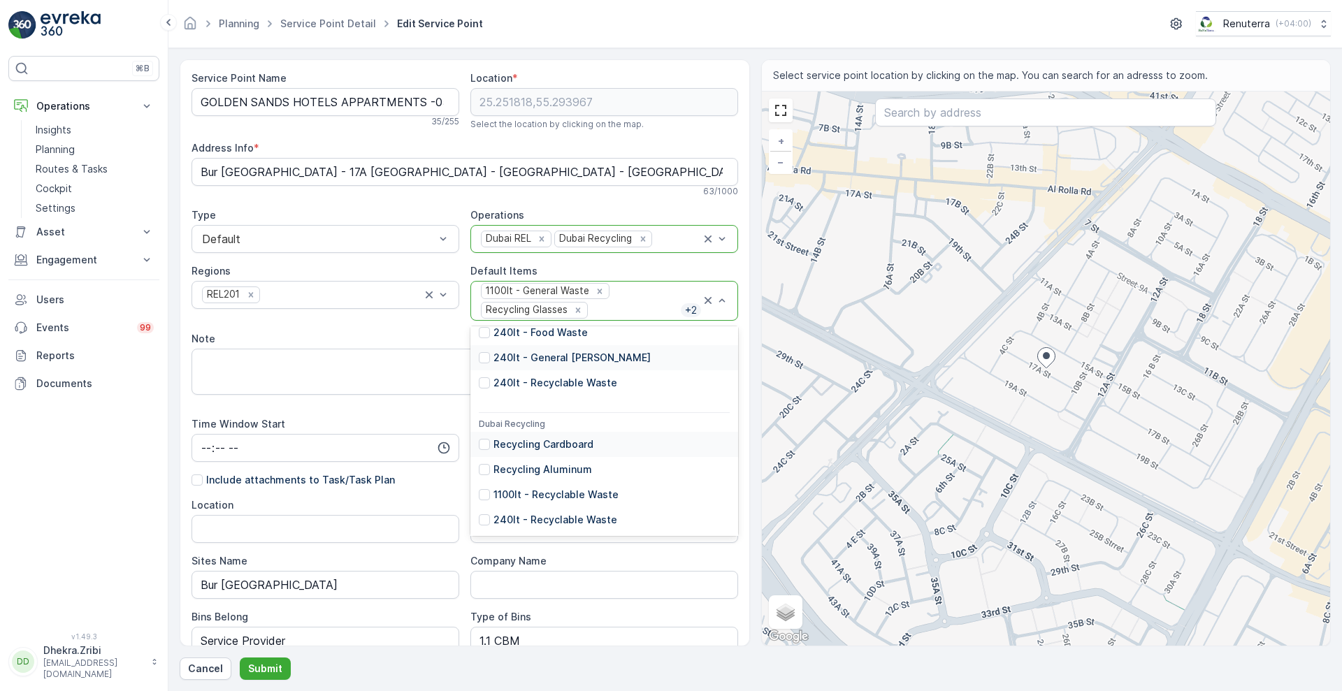
scroll to position [381, 0]
click at [552, 443] on p "Recycling Cardboard" at bounding box center [544, 444] width 100 height 14
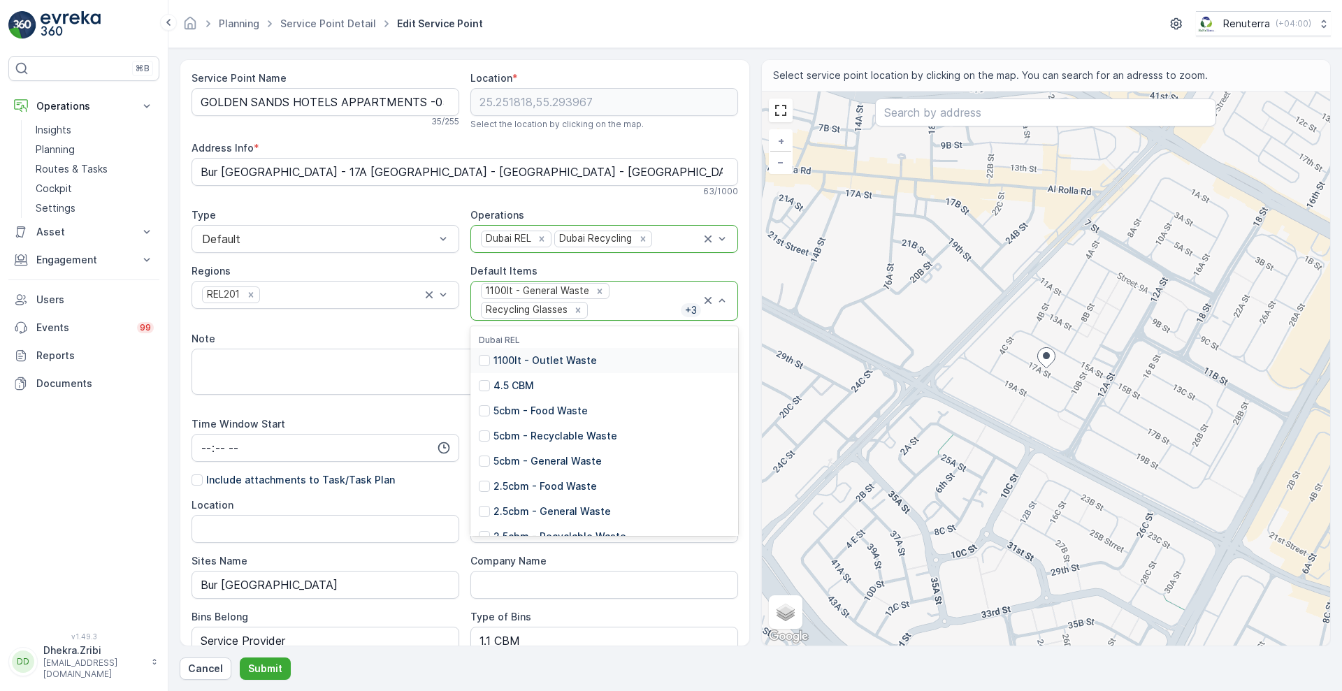
click at [629, 298] on div "1100lt - General Waste Recycling Glasses + 3" at bounding box center [591, 301] width 222 height 38
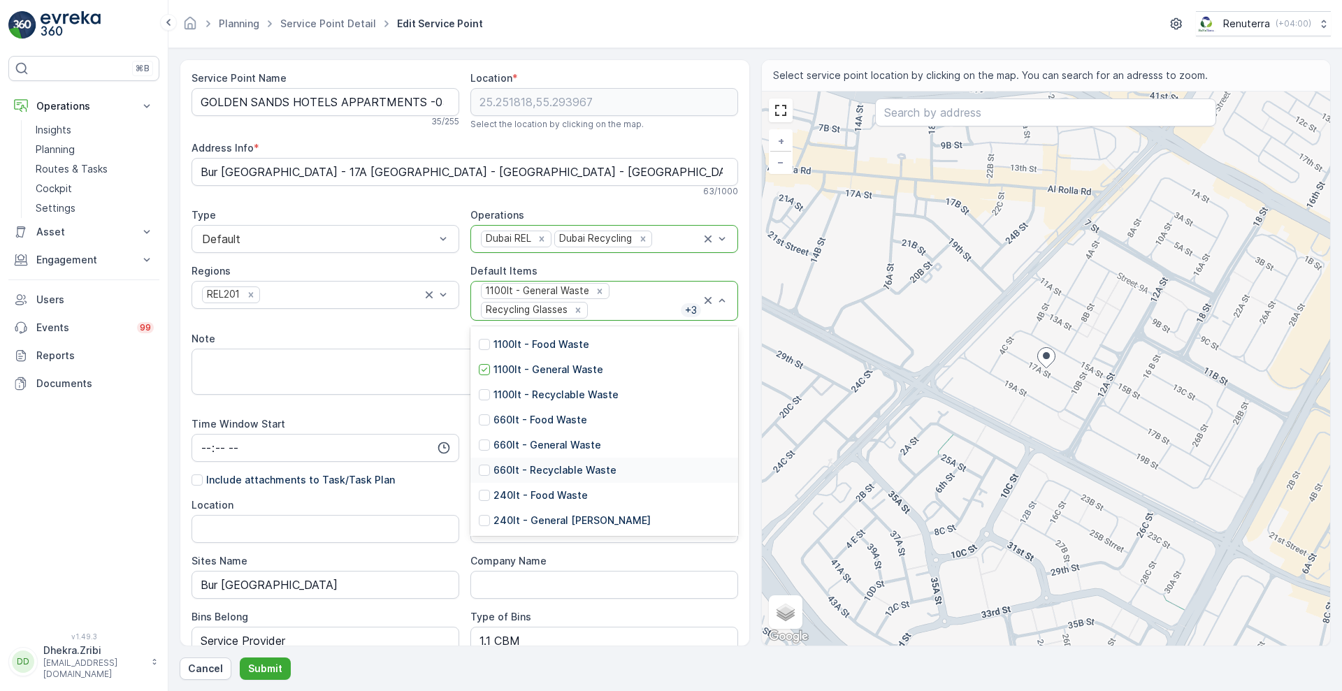
scroll to position [331, 0]
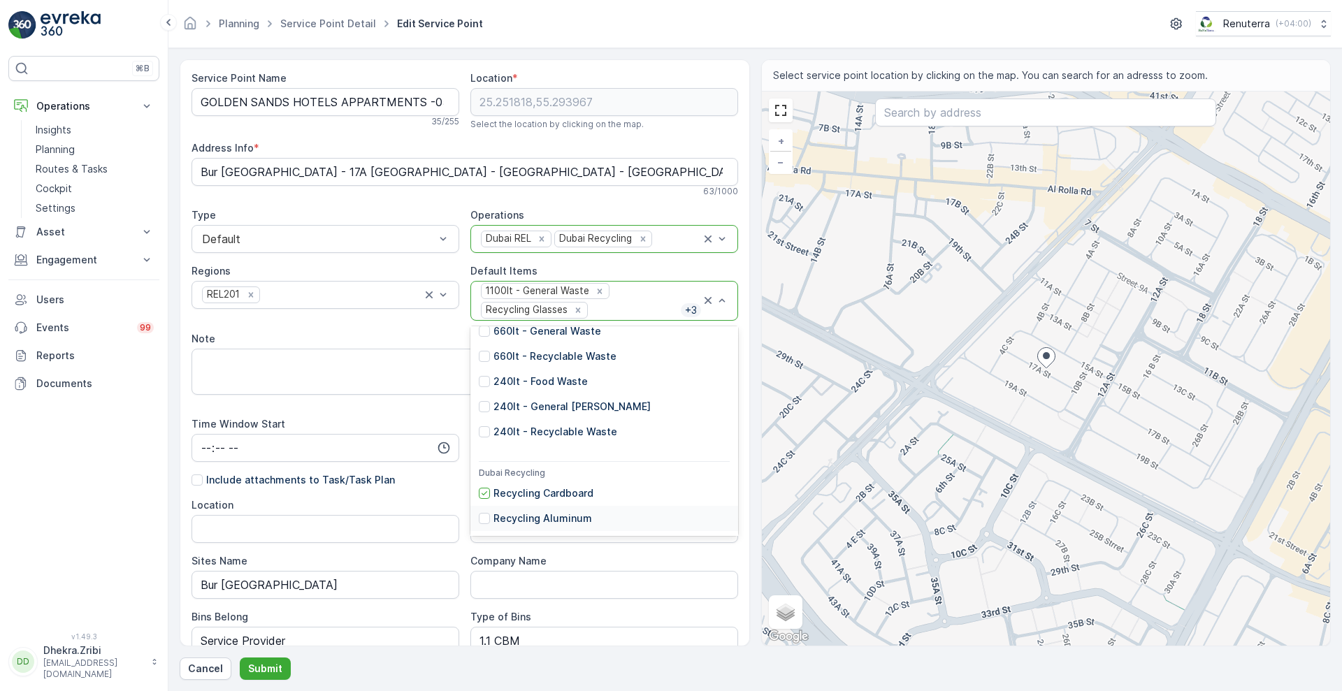
click at [542, 513] on p "Recycling Aluminum" at bounding box center [543, 519] width 99 height 14
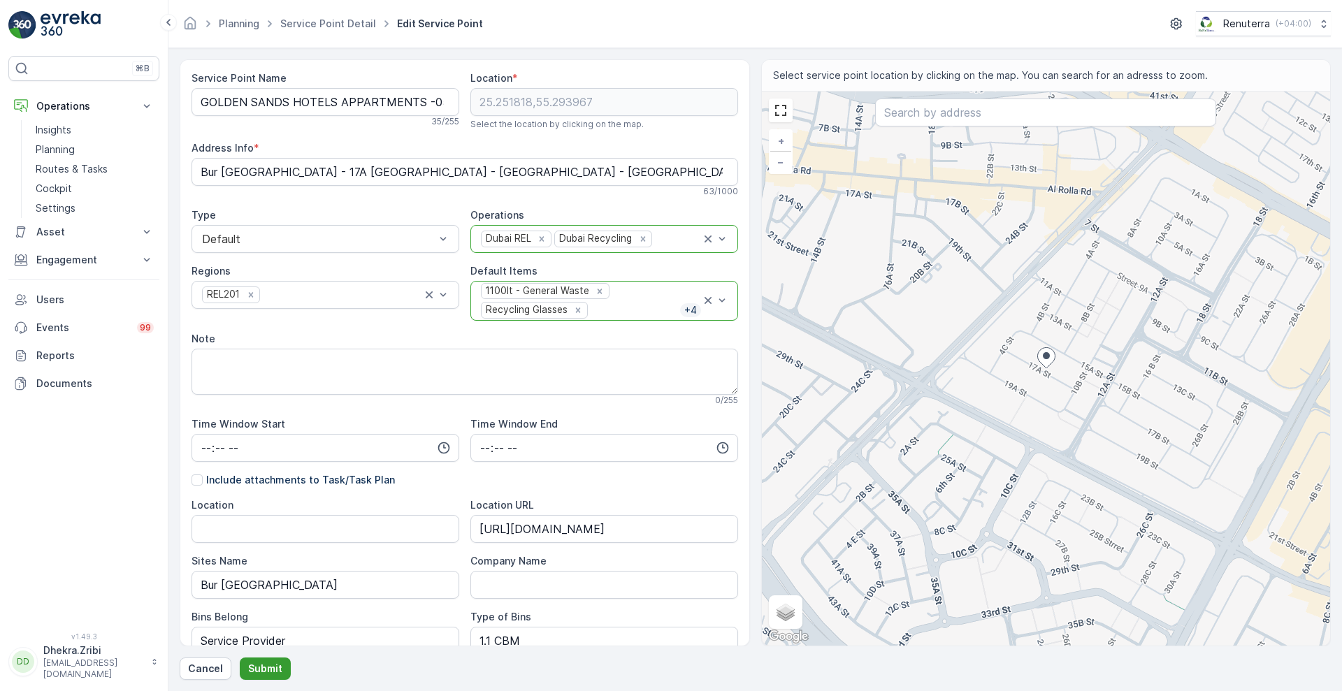
click at [271, 670] on p "Submit" at bounding box center [265, 669] width 34 height 14
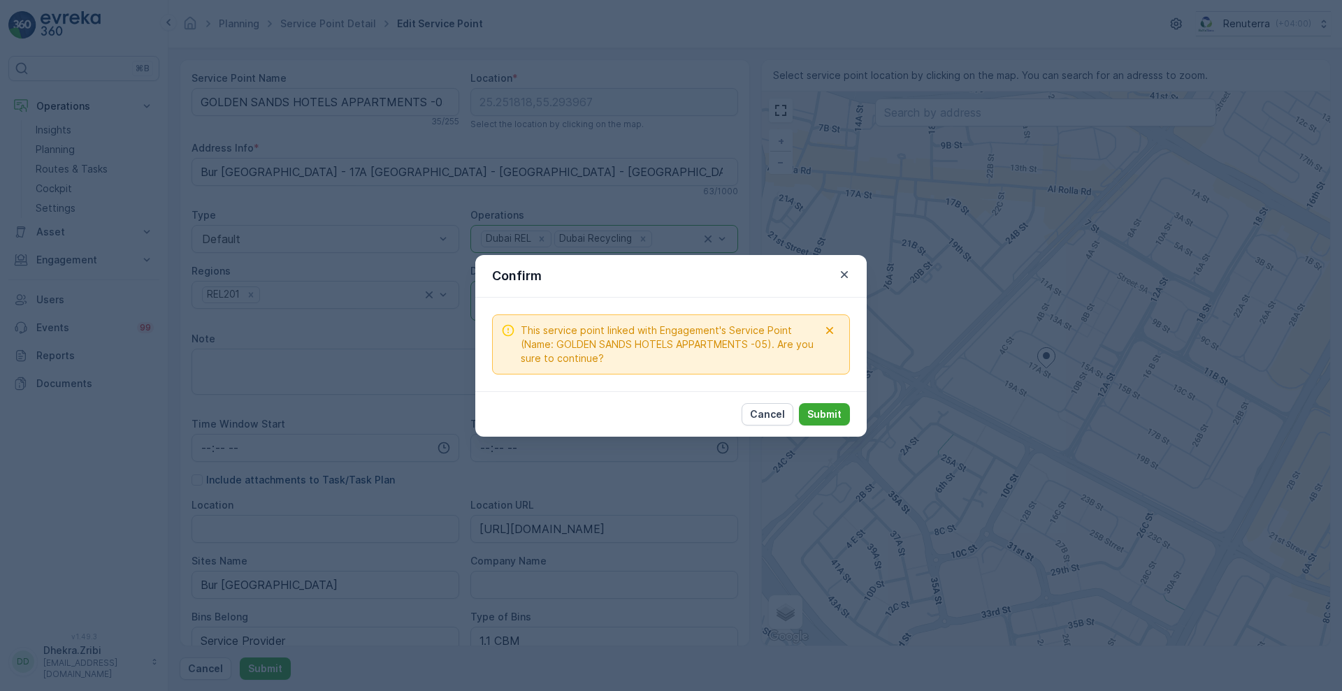
click at [829, 426] on div "Cancel Submit" at bounding box center [670, 413] width 391 height 45
click at [834, 408] on p "Submit" at bounding box center [824, 415] width 34 height 14
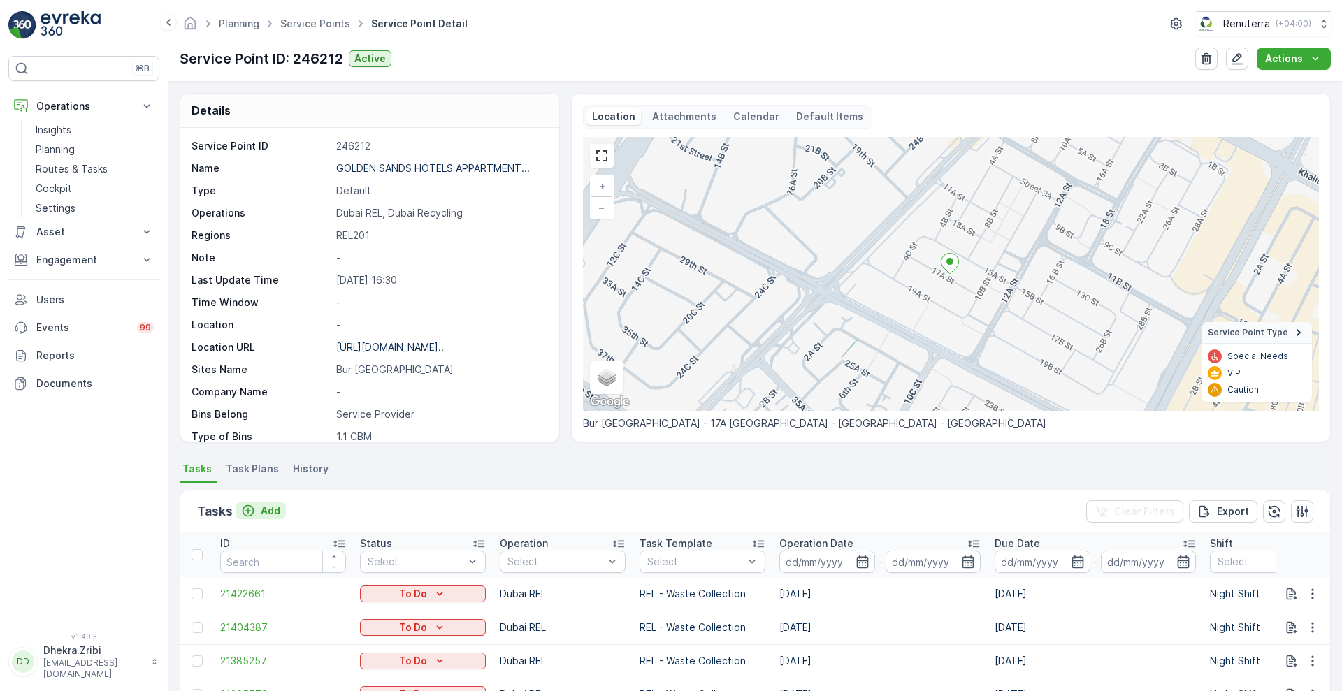
click at [267, 507] on p "Add" at bounding box center [271, 511] width 20 height 14
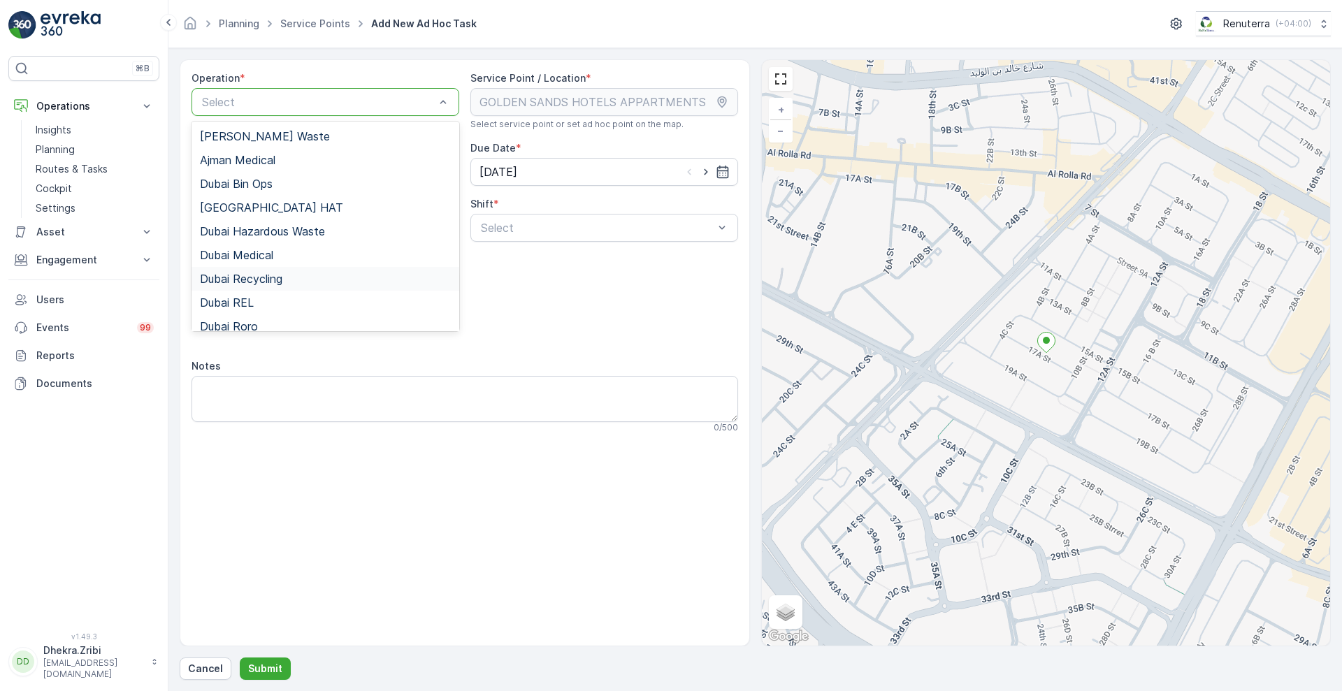
click at [289, 278] on div "Dubai Recycling" at bounding box center [325, 279] width 251 height 13
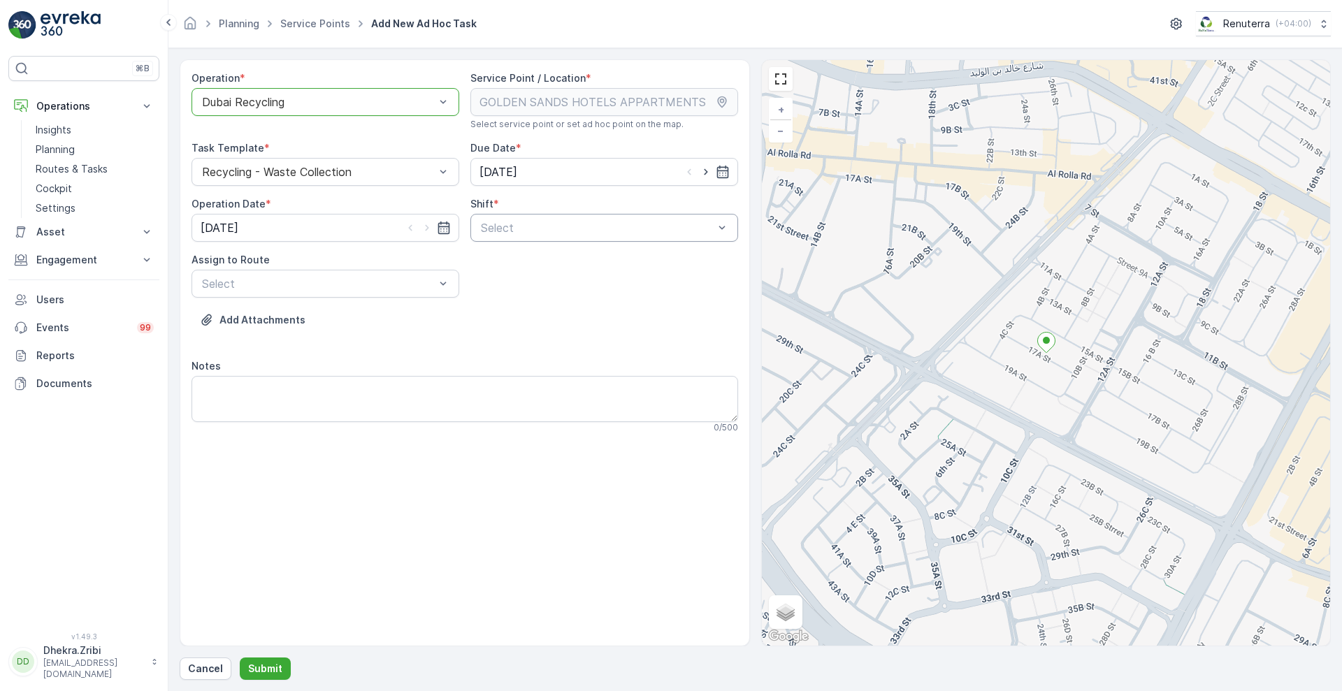
click at [612, 217] on div "Select" at bounding box center [604, 228] width 268 height 28
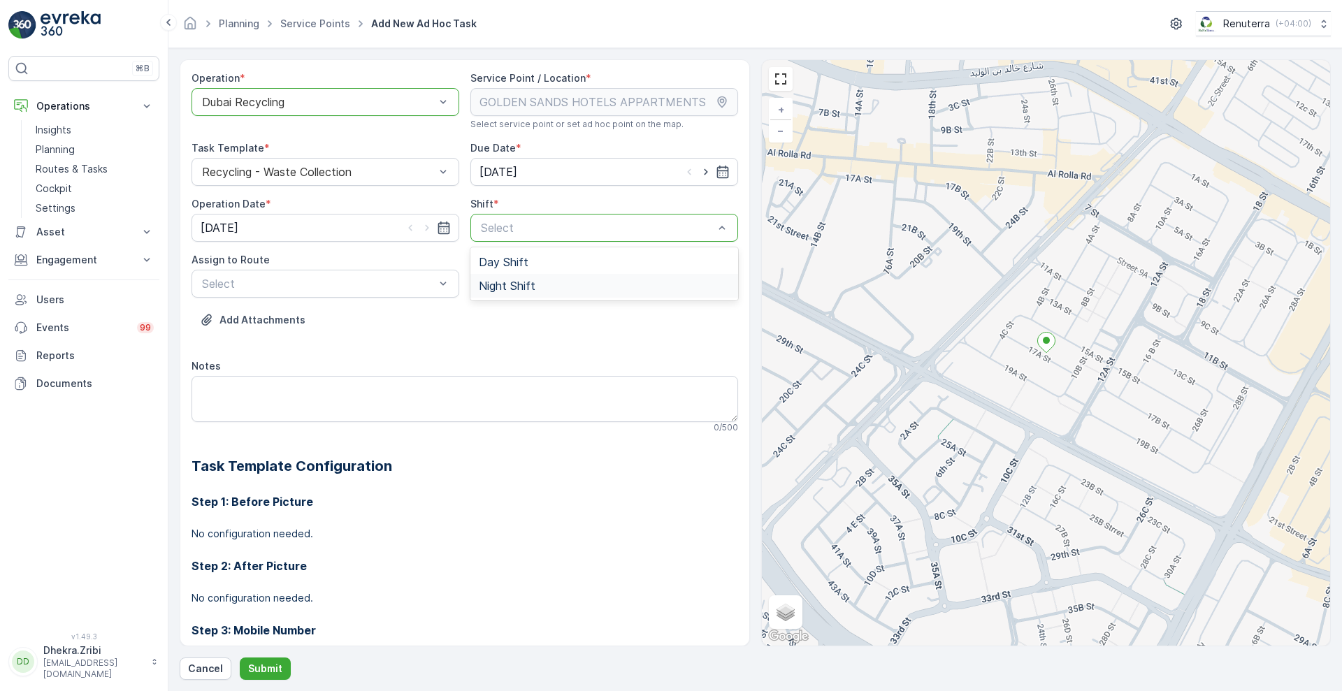
click at [510, 280] on span "Night Shift" at bounding box center [507, 286] width 57 height 13
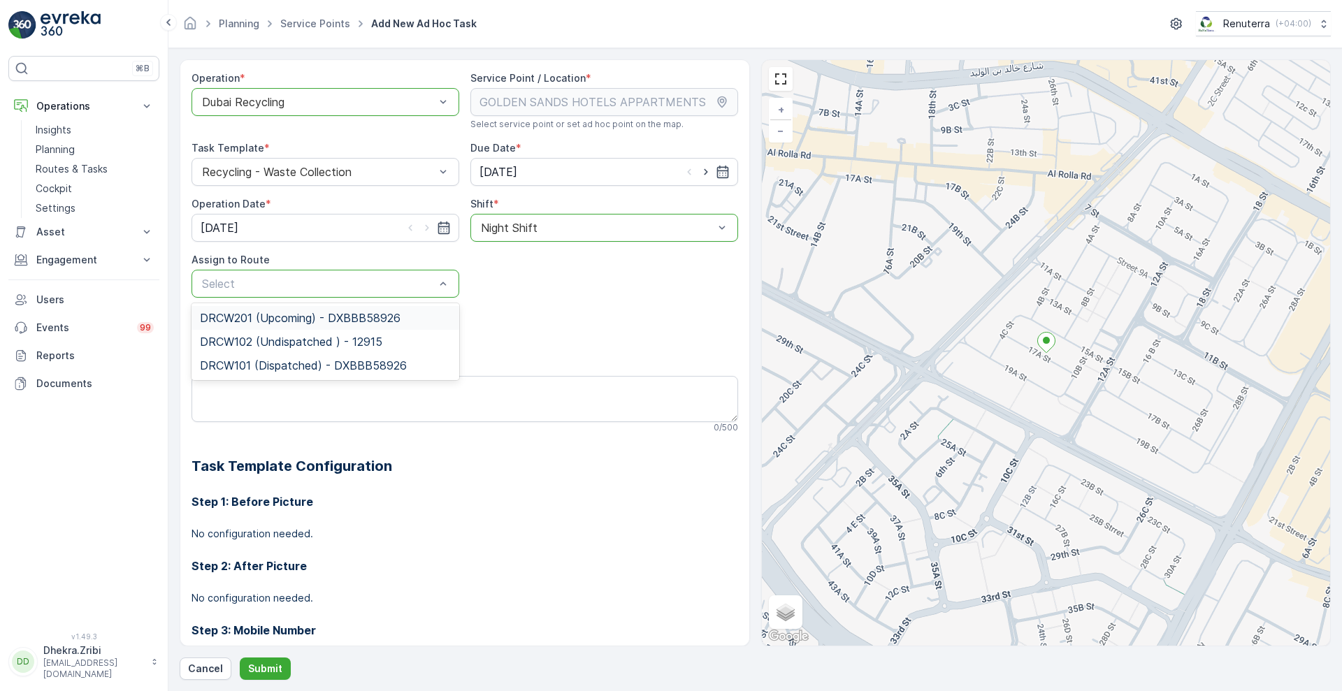
click at [239, 317] on span "DRCW201 (Upcoming) - DXBBB58926" at bounding box center [300, 318] width 201 height 13
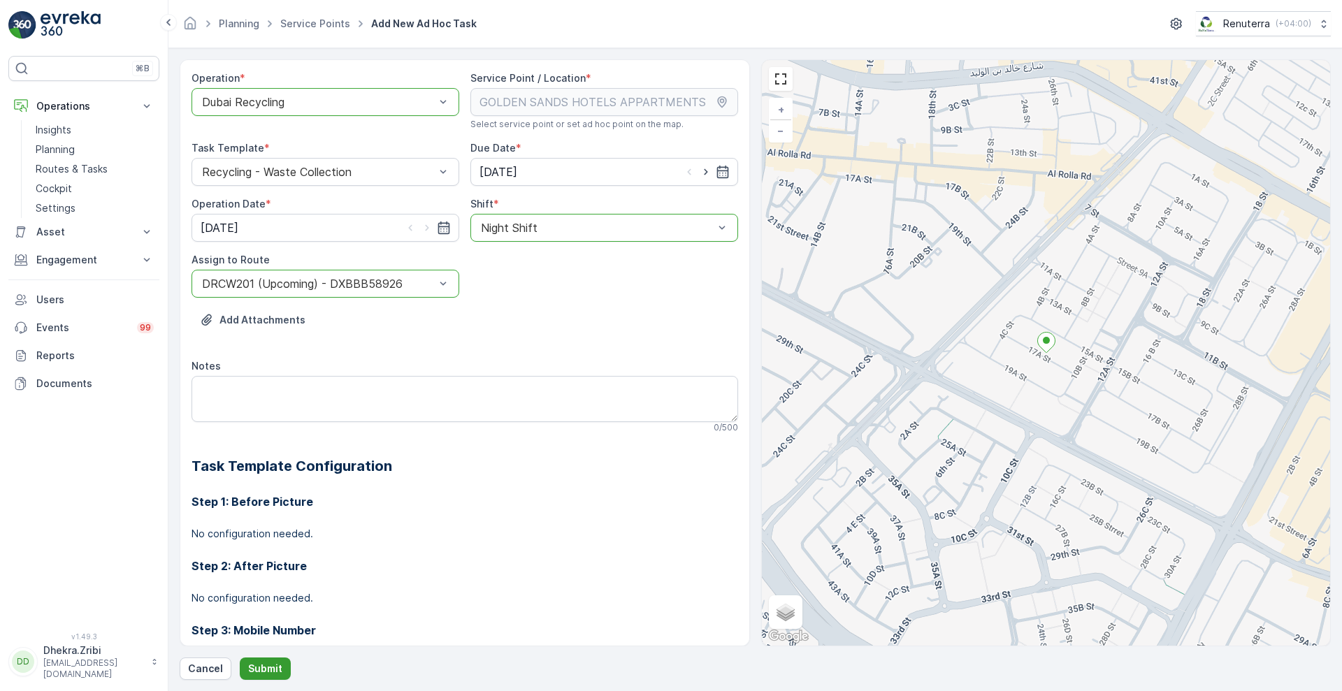
click at [268, 669] on p "Submit" at bounding box center [265, 669] width 34 height 14
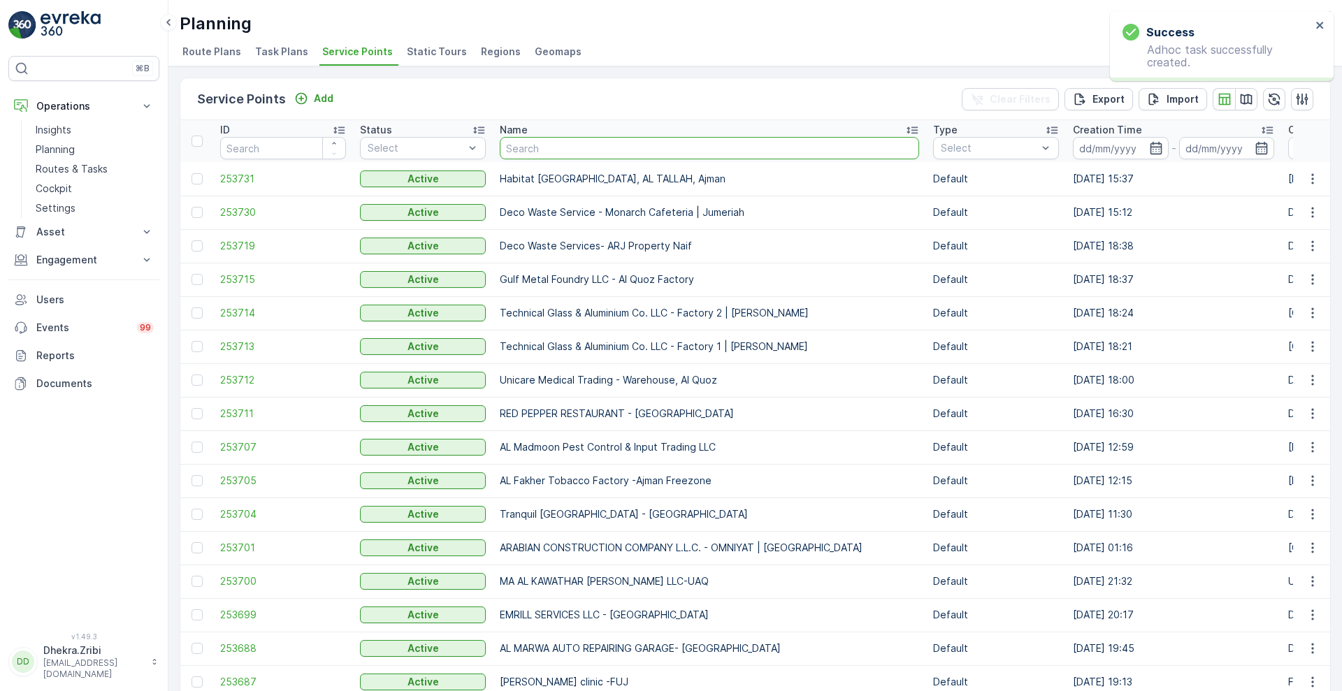
click at [556, 143] on input "text" at bounding box center [709, 148] width 419 height 22
type input "zabeel"
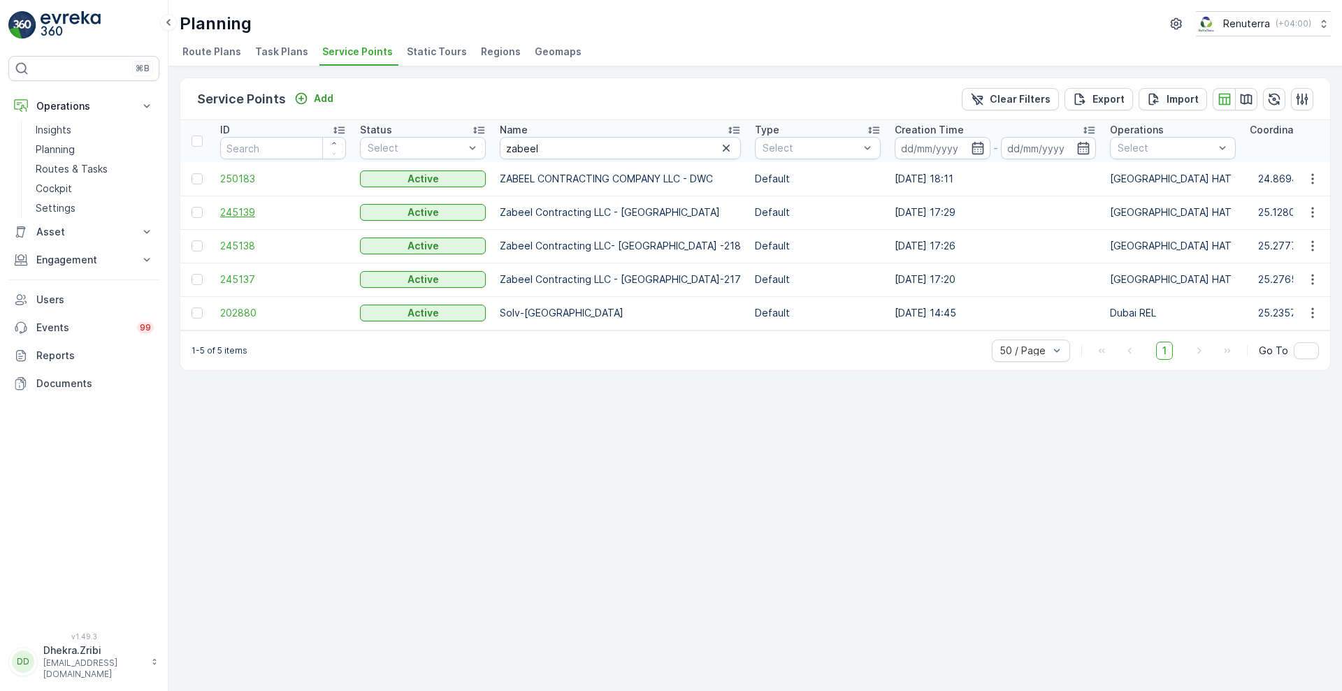
click at [240, 213] on span "245139" at bounding box center [283, 213] width 126 height 14
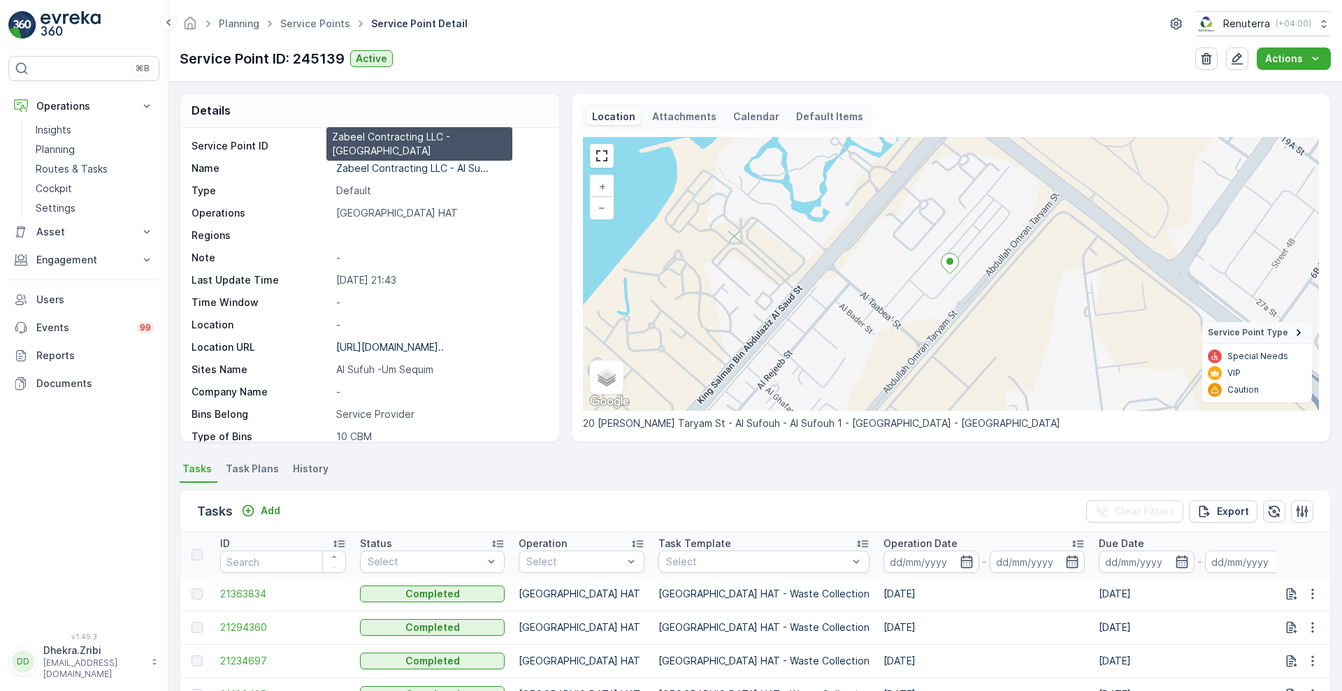
click at [396, 163] on p "Zabeel Contracting LLC - Al Su..." at bounding box center [412, 168] width 152 height 12
click at [313, 22] on link "Service Points" at bounding box center [315, 23] width 70 height 12
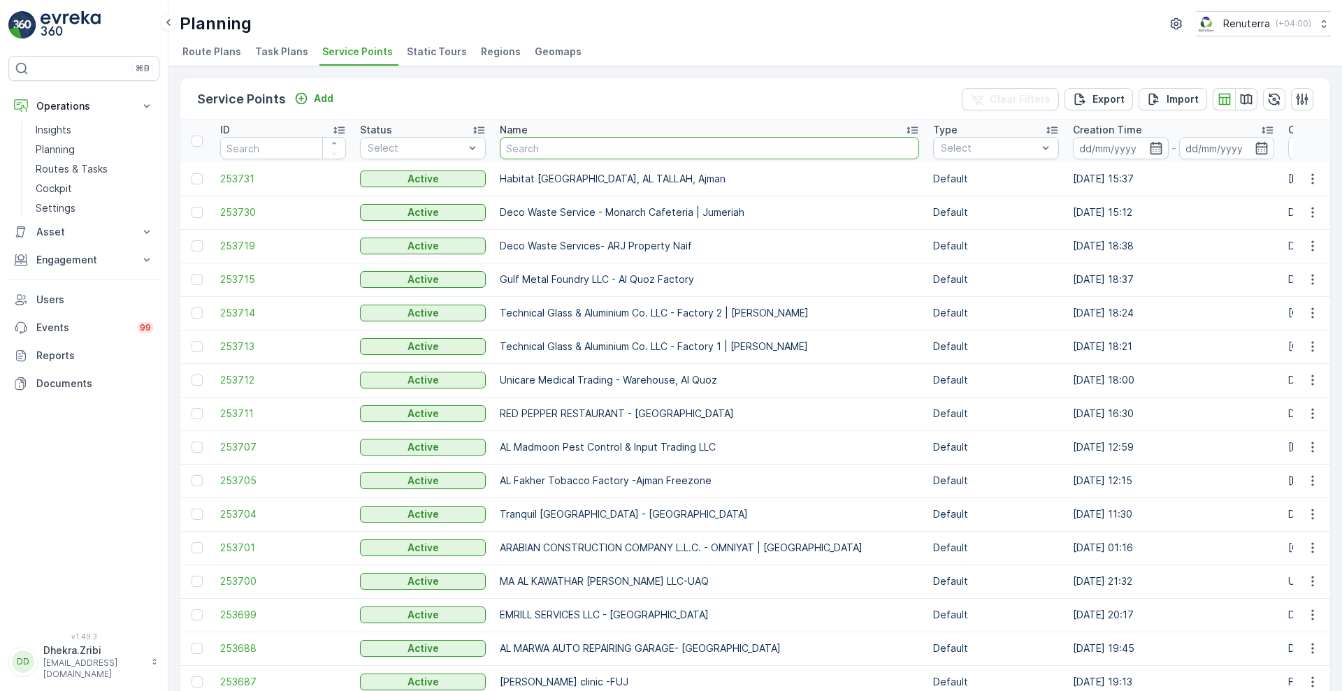
click at [554, 152] on input "text" at bounding box center [709, 148] width 419 height 22
type input "aci"
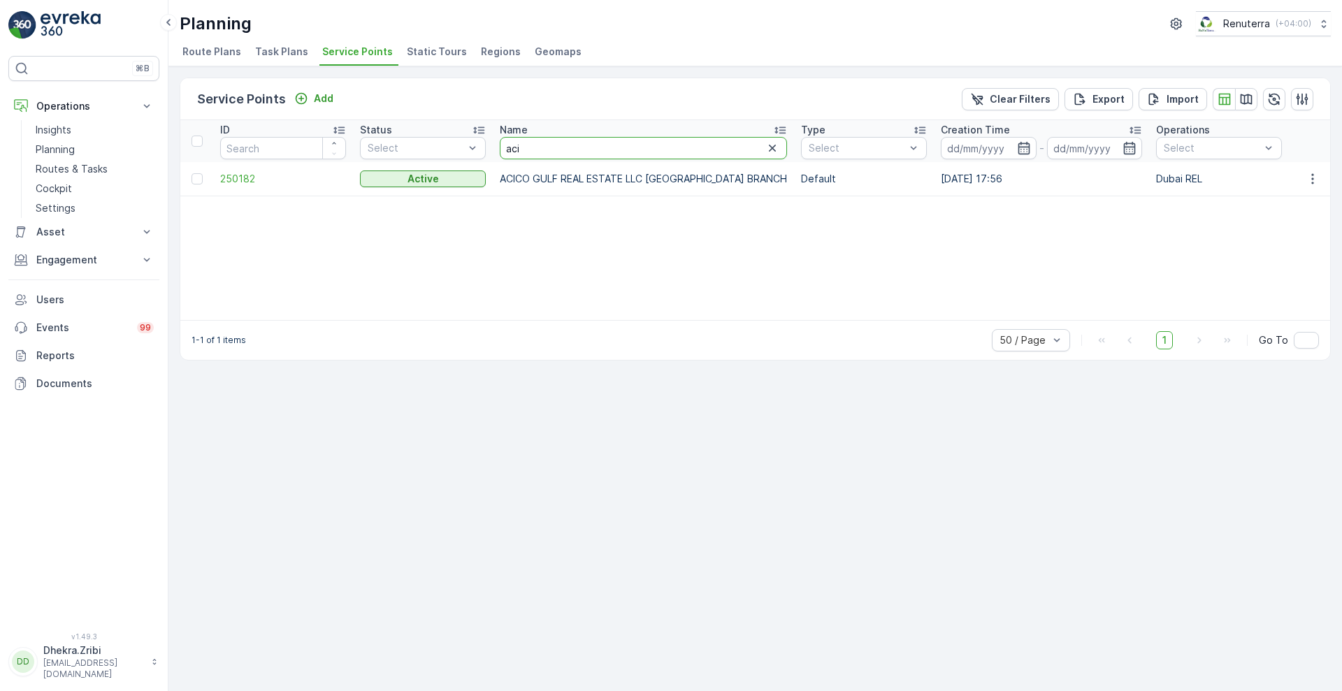
click at [554, 152] on input "aci" at bounding box center [643, 148] width 287 height 22
type input "annc"
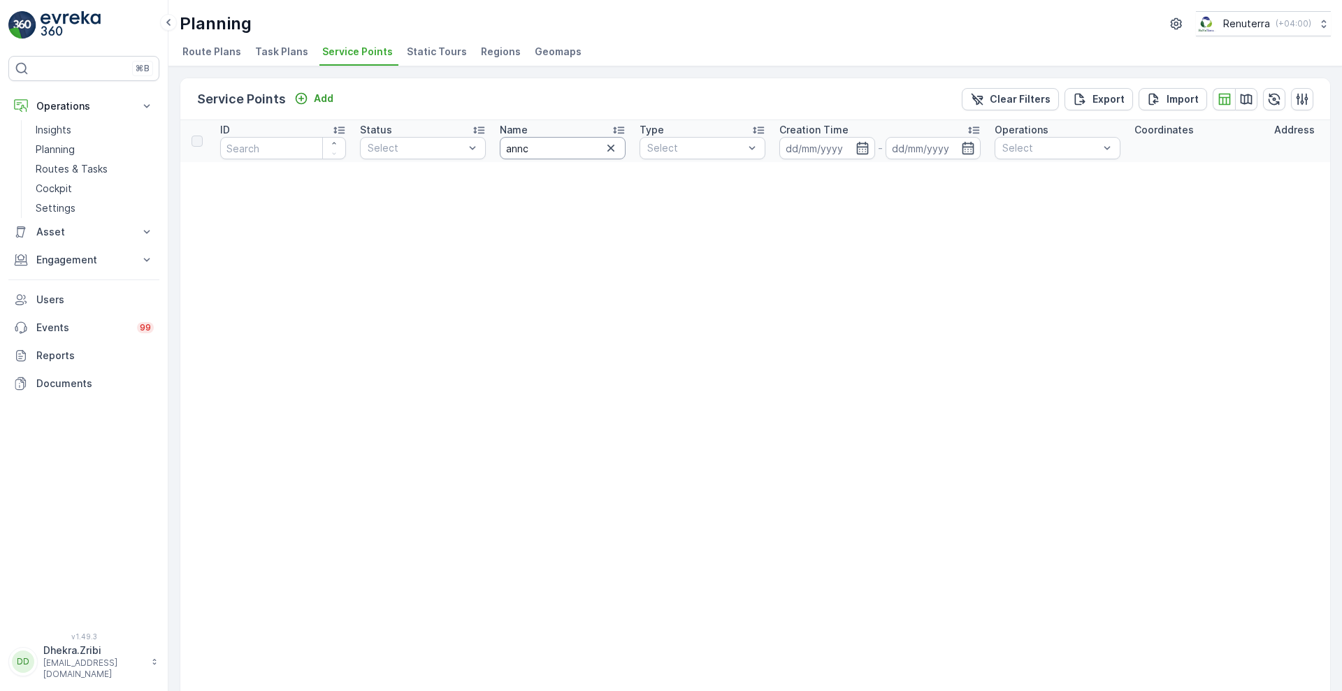
click at [543, 147] on input "annc" at bounding box center [563, 148] width 126 height 22
type input "anicent"
click at [543, 147] on input "anicent" at bounding box center [563, 148] width 126 height 22
click at [87, 261] on p "Engagement" at bounding box center [83, 260] width 95 height 14
click at [83, 322] on link "Contacts" at bounding box center [94, 323] width 129 height 20
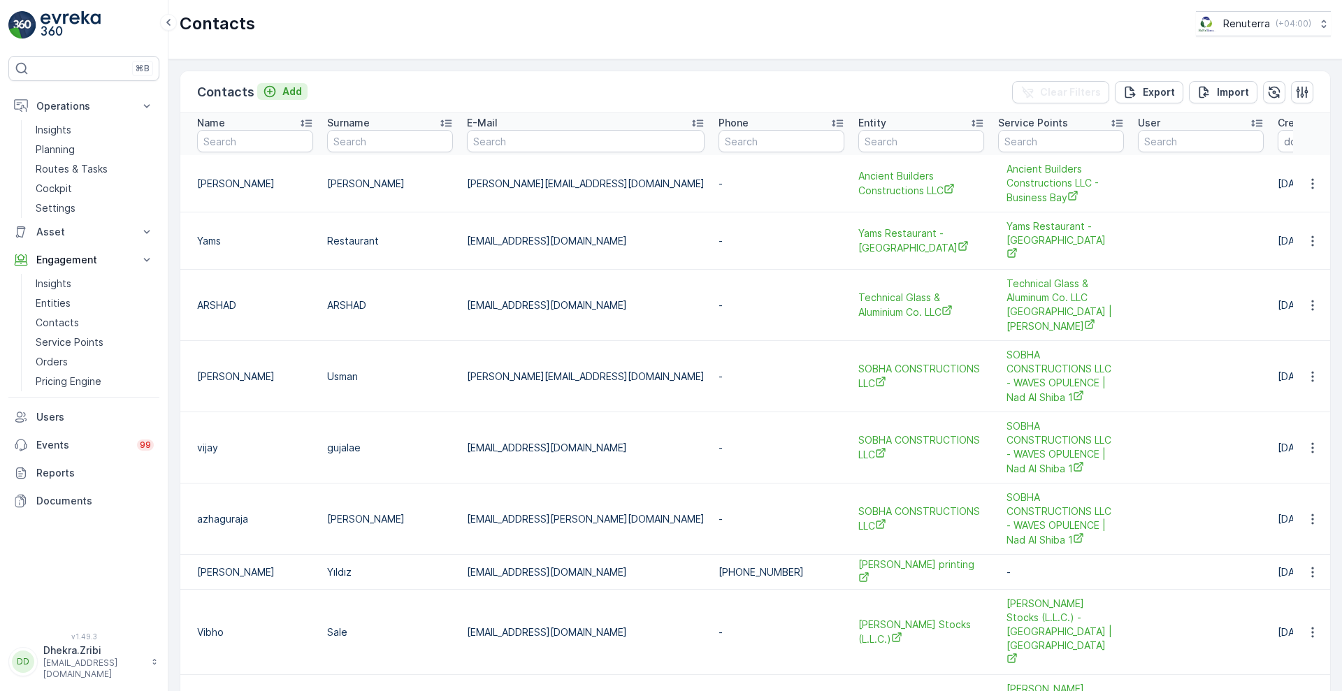
click at [290, 89] on p "Add" at bounding box center [292, 92] width 20 height 14
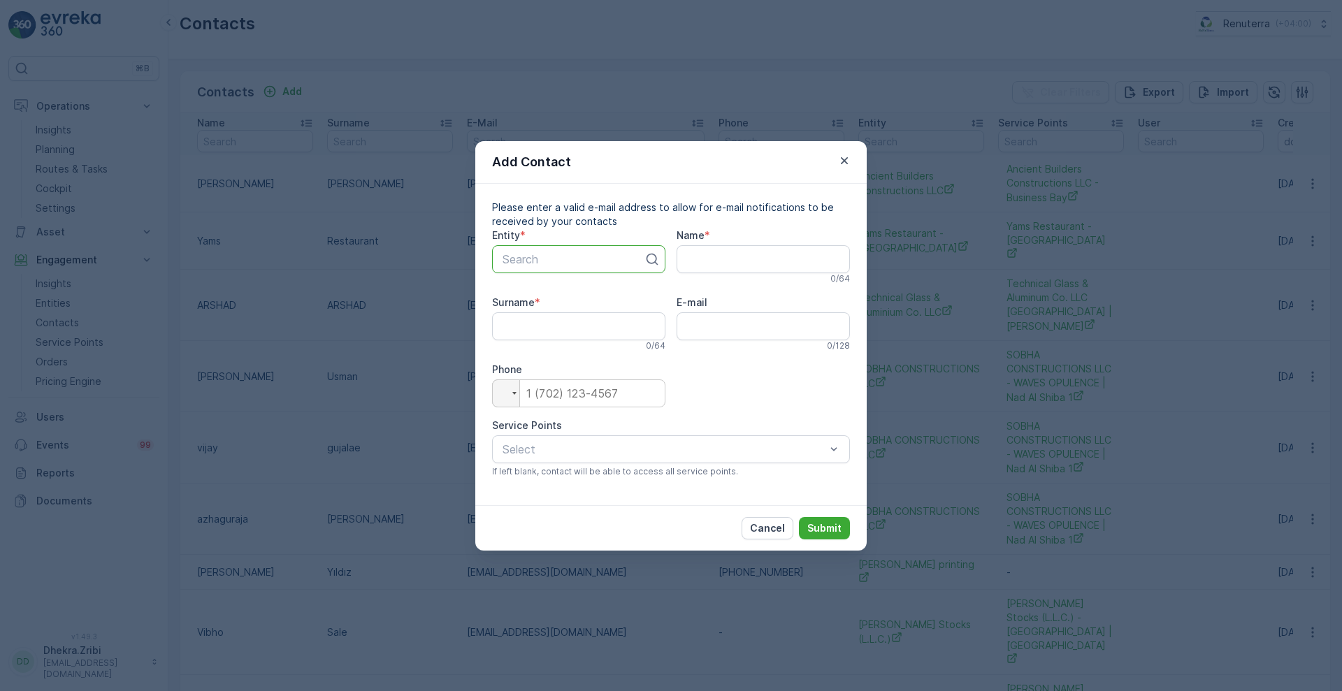
click at [545, 268] on div "Search" at bounding box center [578, 259] width 173 height 28
type input "anci"
click at [604, 293] on span "Ancient Builders Constructions LLC" at bounding box center [578, 299] width 157 height 25
click at [712, 250] on input "Name" at bounding box center [763, 259] width 173 height 28
type input "Jona"
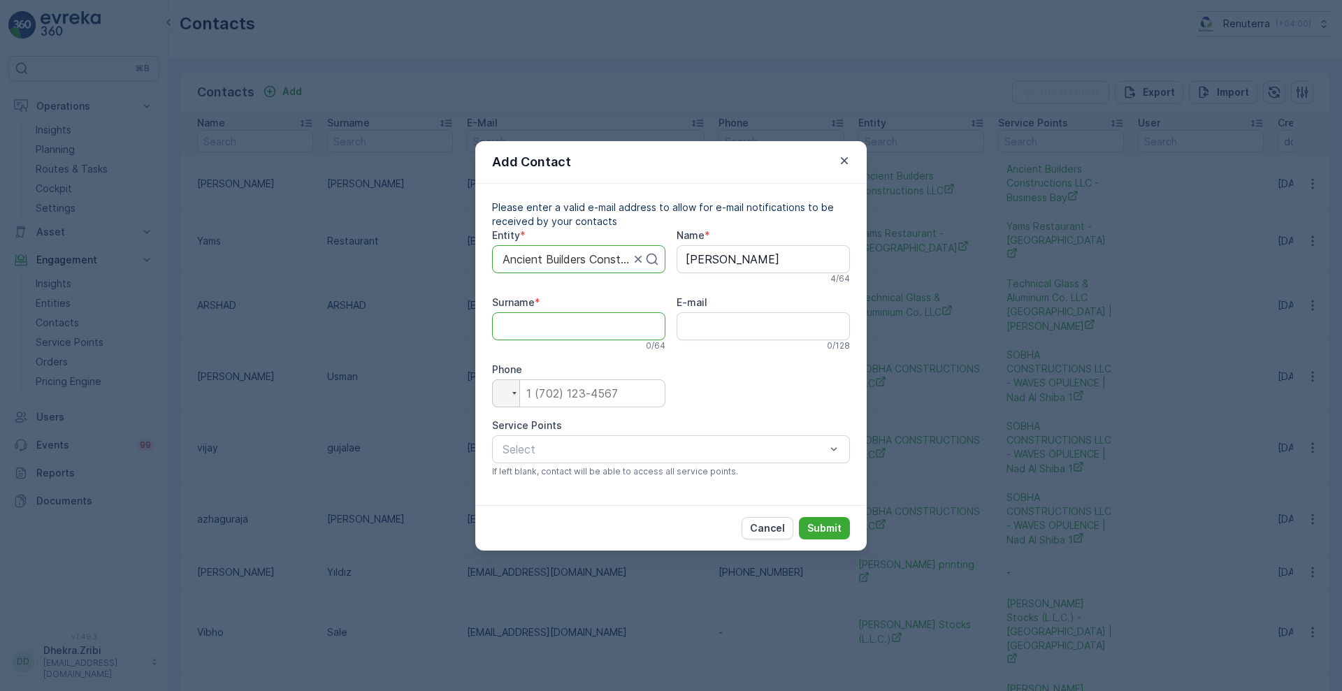
click at [587, 313] on input "Surname" at bounding box center [578, 326] width 173 height 28
type input "Esnara"
click at [697, 326] on input "E-mail" at bounding box center [763, 326] width 173 height 28
type input "jona@ancientbuilders.ae"
click at [574, 386] on input "tel" at bounding box center [578, 394] width 173 height 28
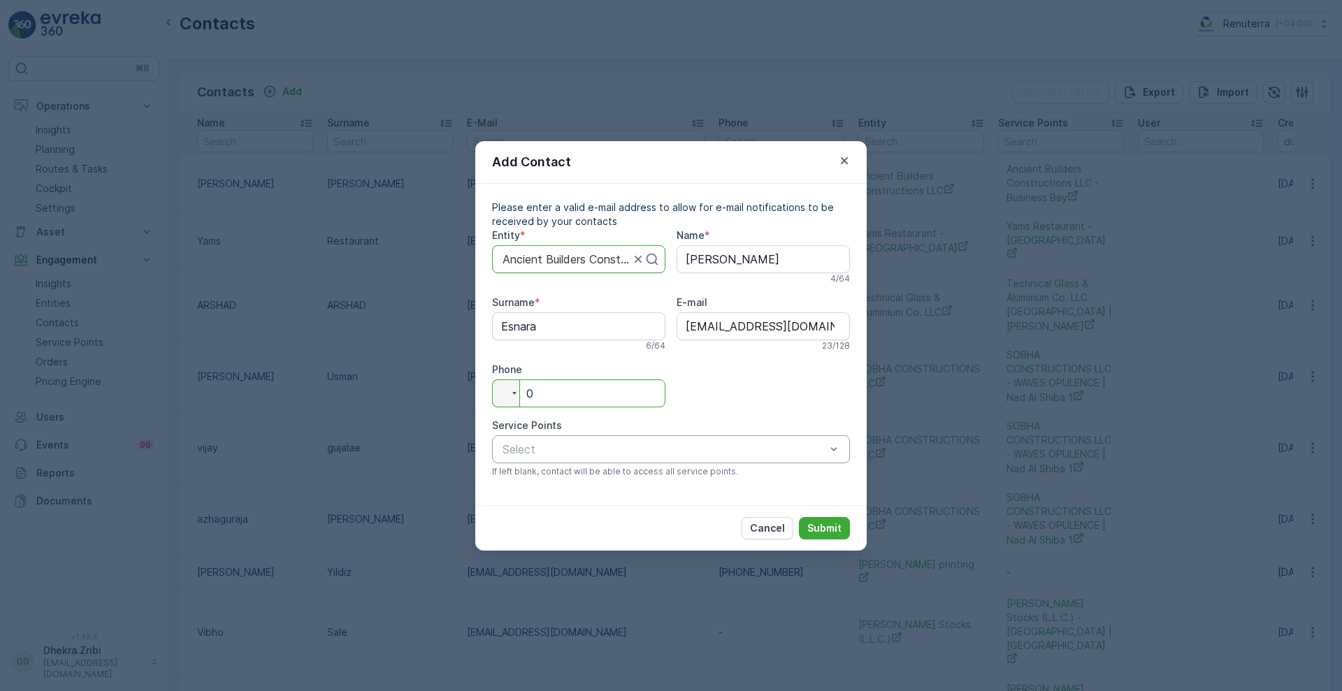
type input "0"
click at [700, 486] on span "Ancient Builders Constructions LLC - Business Bay" at bounding box center [632, 483] width 264 height 13
click at [831, 521] on p "Submit" at bounding box center [824, 528] width 34 height 14
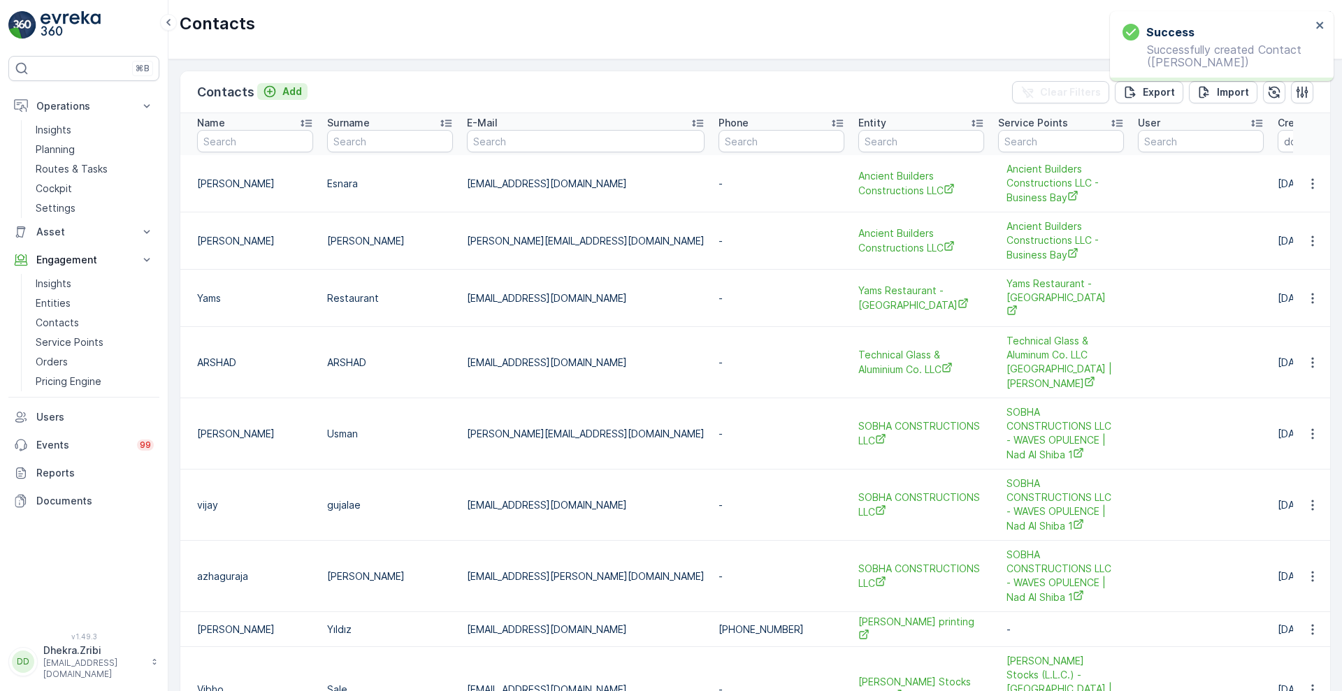
click at [273, 95] on icon "Add" at bounding box center [270, 92] width 14 height 14
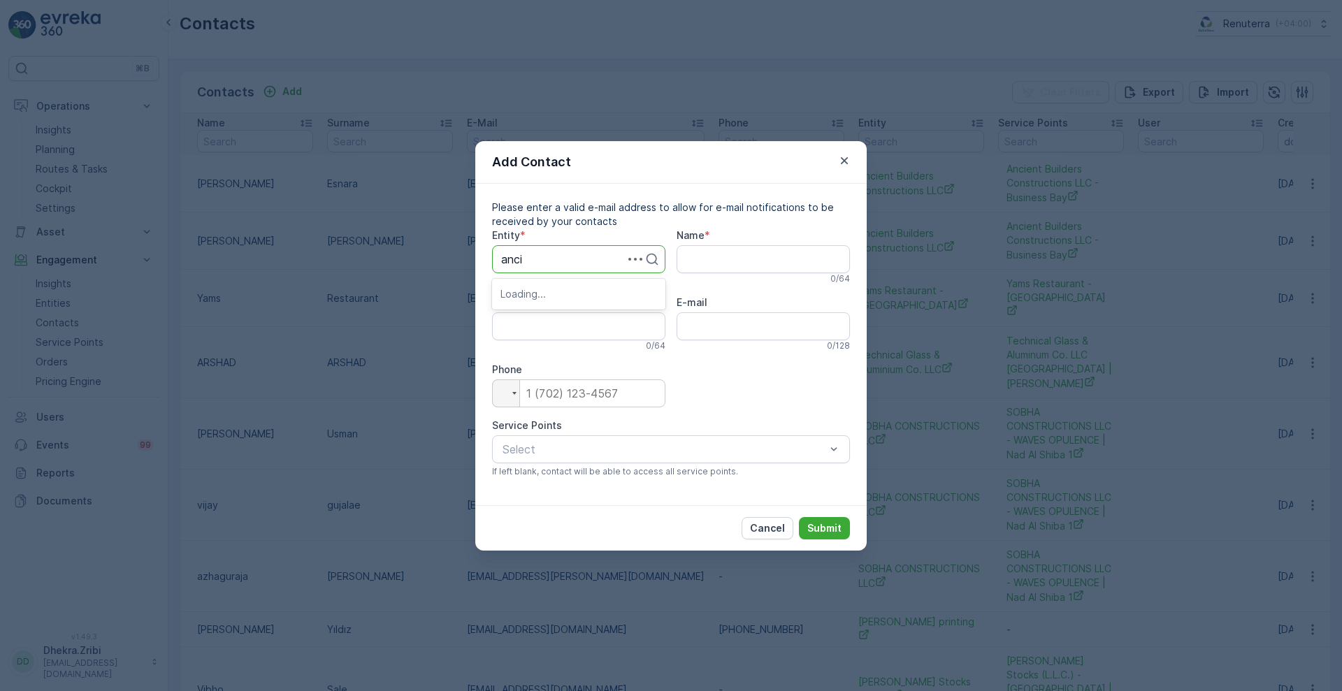
type input "ancie"
click at [593, 302] on span "Ancient Builders Constructions LLC" at bounding box center [578, 299] width 157 height 25
click at [745, 257] on input "Name" at bounding box center [763, 259] width 173 height 28
type input "Prem"
click at [587, 331] on input "Surname" at bounding box center [578, 326] width 173 height 28
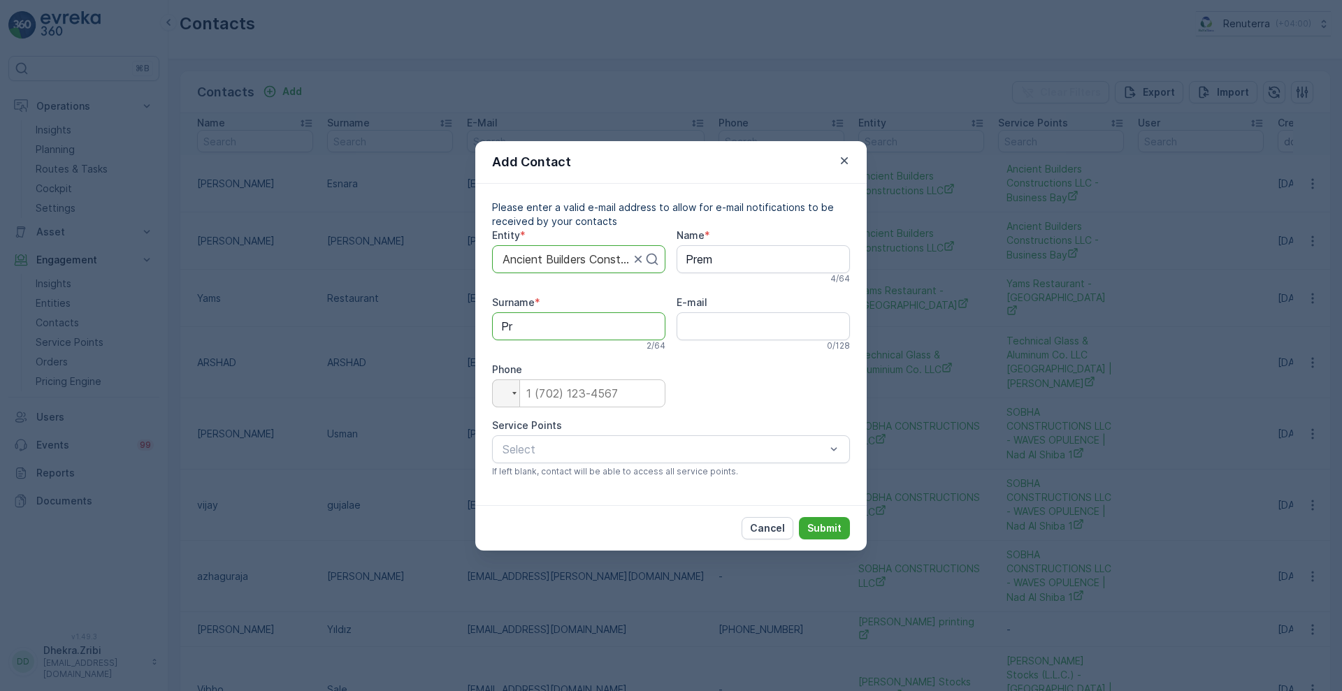
type input "P"
type input "c"
type input "Chopra"
click at [726, 329] on input "s" at bounding box center [763, 326] width 173 height 28
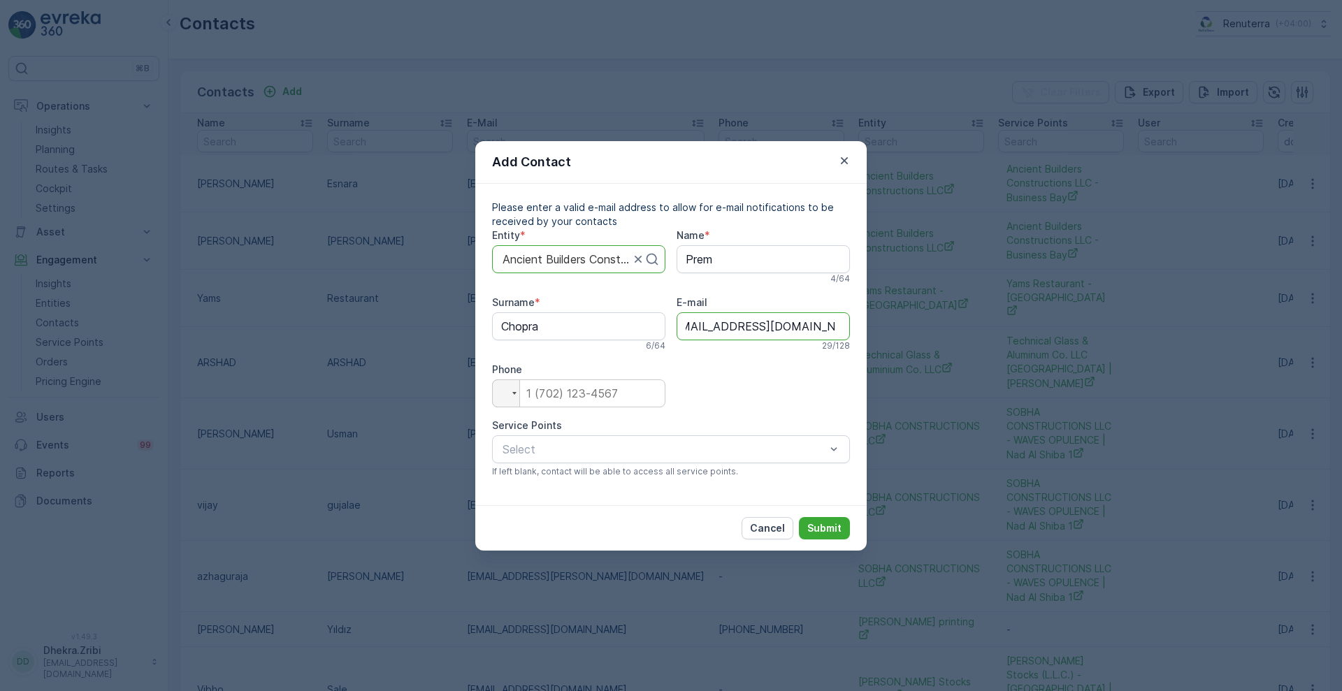
type input "store.eywa@ancientbuilders.ae"
click at [602, 386] on input "tel" at bounding box center [578, 394] width 173 height 28
type input "0"
drag, startPoint x: 740, startPoint y: 389, endPoint x: 660, endPoint y: 447, distance: 98.7
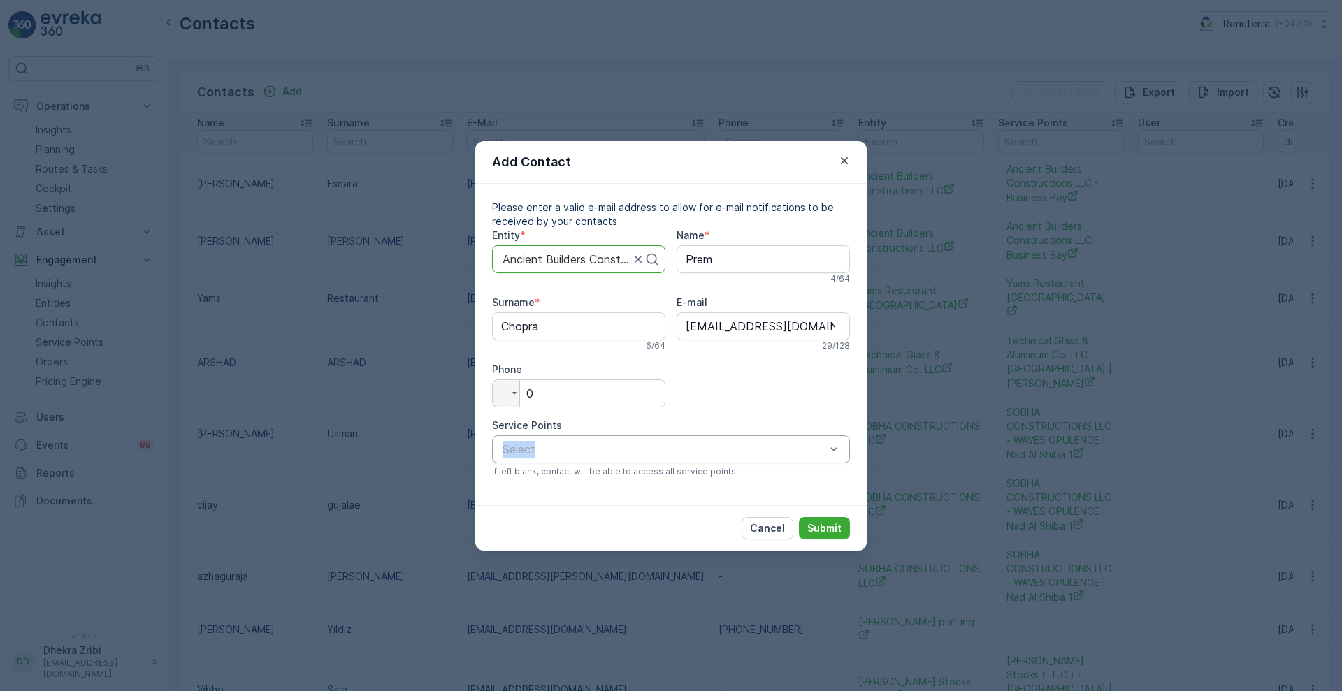
click at [660, 447] on div "Entity * Ancient Builders Constructions LLC Name * Prem 4 / 64 Surname * Chopra…" at bounding box center [671, 359] width 358 height 260
click at [673, 484] on span "Ancient Builders Constructions LLC - Business Bay" at bounding box center [632, 483] width 264 height 13
click at [814, 525] on p "Submit" at bounding box center [824, 528] width 34 height 14
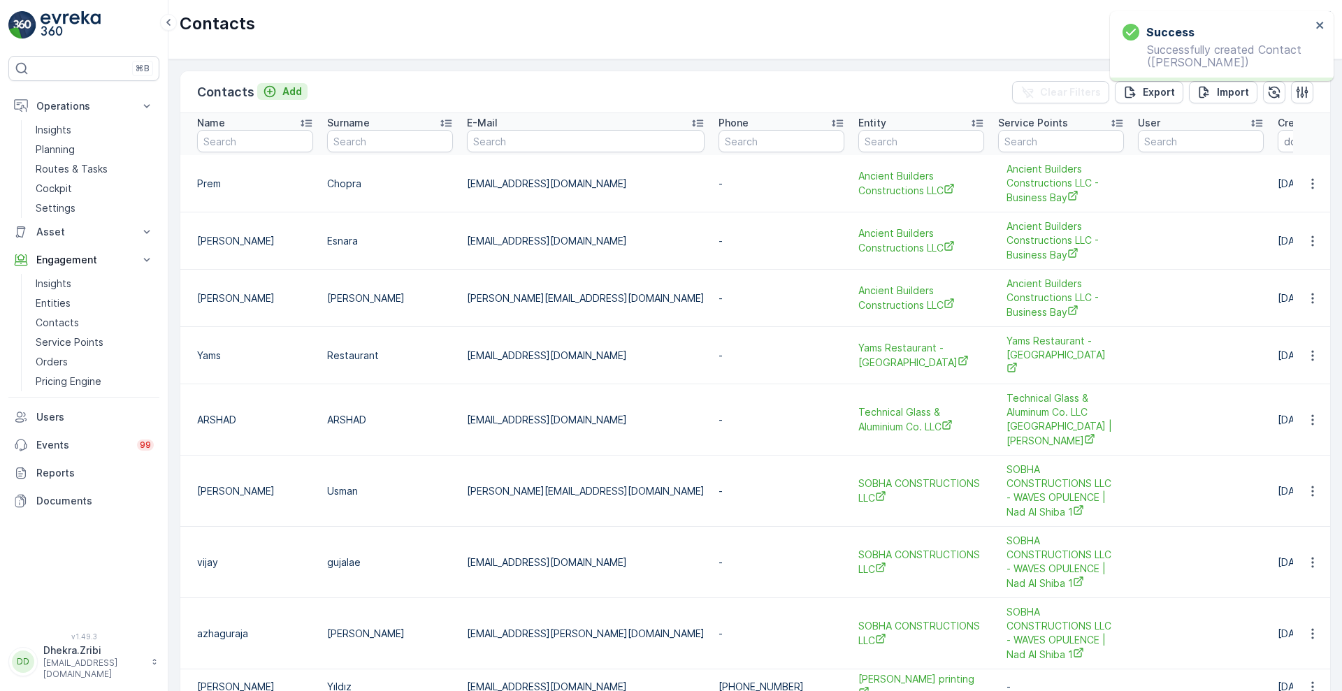
click at [289, 94] on p "Add" at bounding box center [292, 92] width 20 height 14
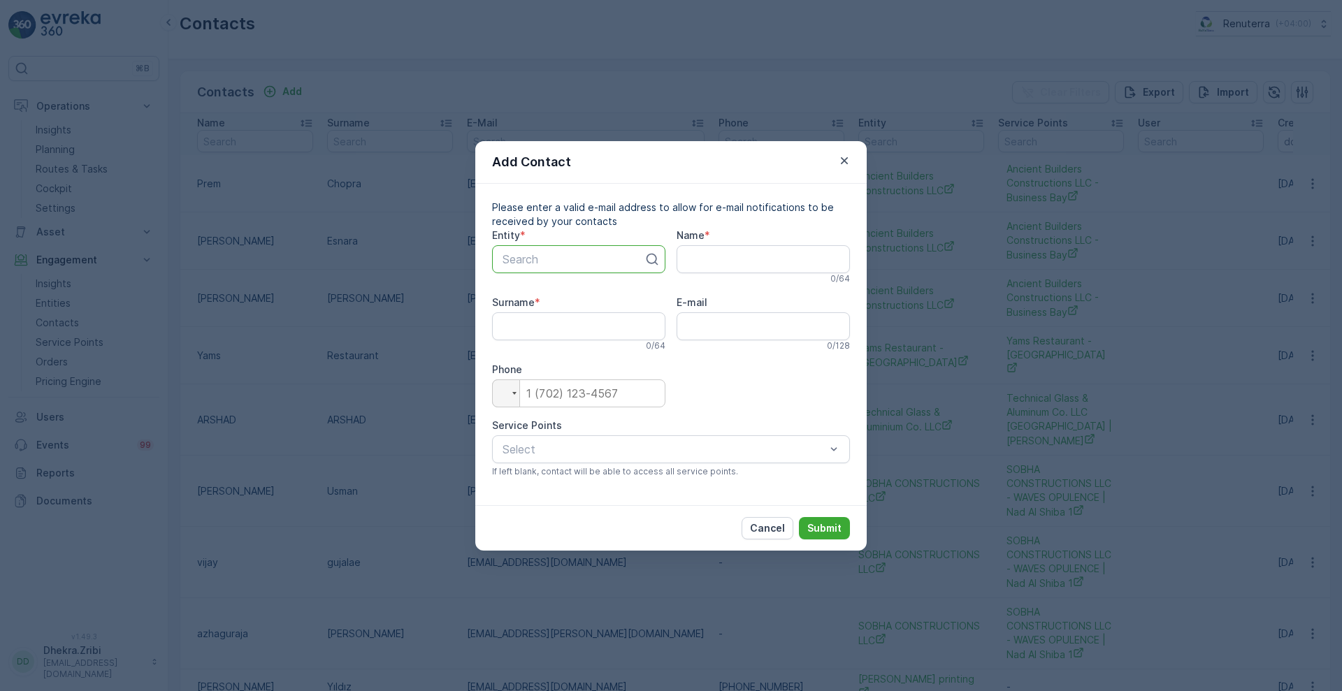
click at [596, 259] on div at bounding box center [573, 259] width 144 height 13
type input "ancien"
click at [588, 297] on span "Ancient Builders Constructions LLC" at bounding box center [578, 299] width 157 height 25
click at [732, 268] on input "Name" at bounding box center [763, 259] width 173 height 28
click at [586, 327] on input "Surname" at bounding box center [578, 326] width 173 height 28
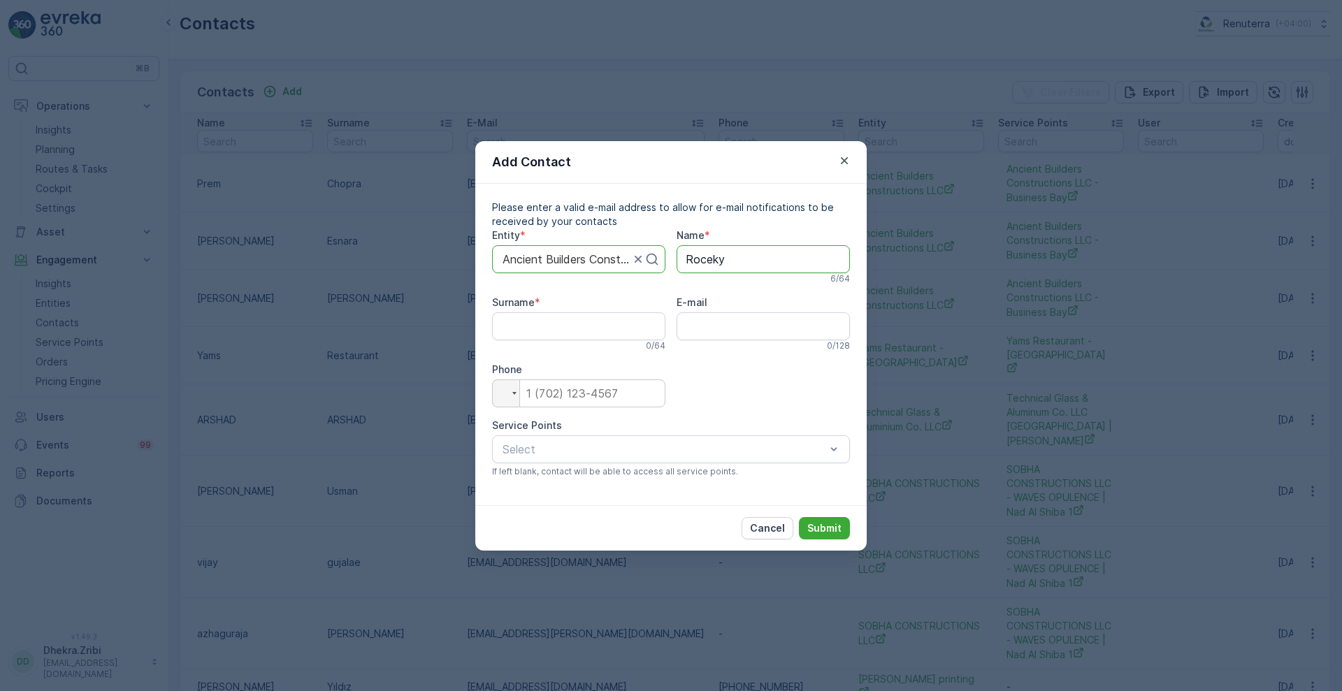
click at [737, 262] on input "Roceky" at bounding box center [763, 259] width 173 height 28
type input "Rockey"
click at [567, 334] on input "Surname" at bounding box center [578, 326] width 173 height 28
type input "Vibin"
click at [727, 335] on input "E-mail" at bounding box center [763, 326] width 173 height 28
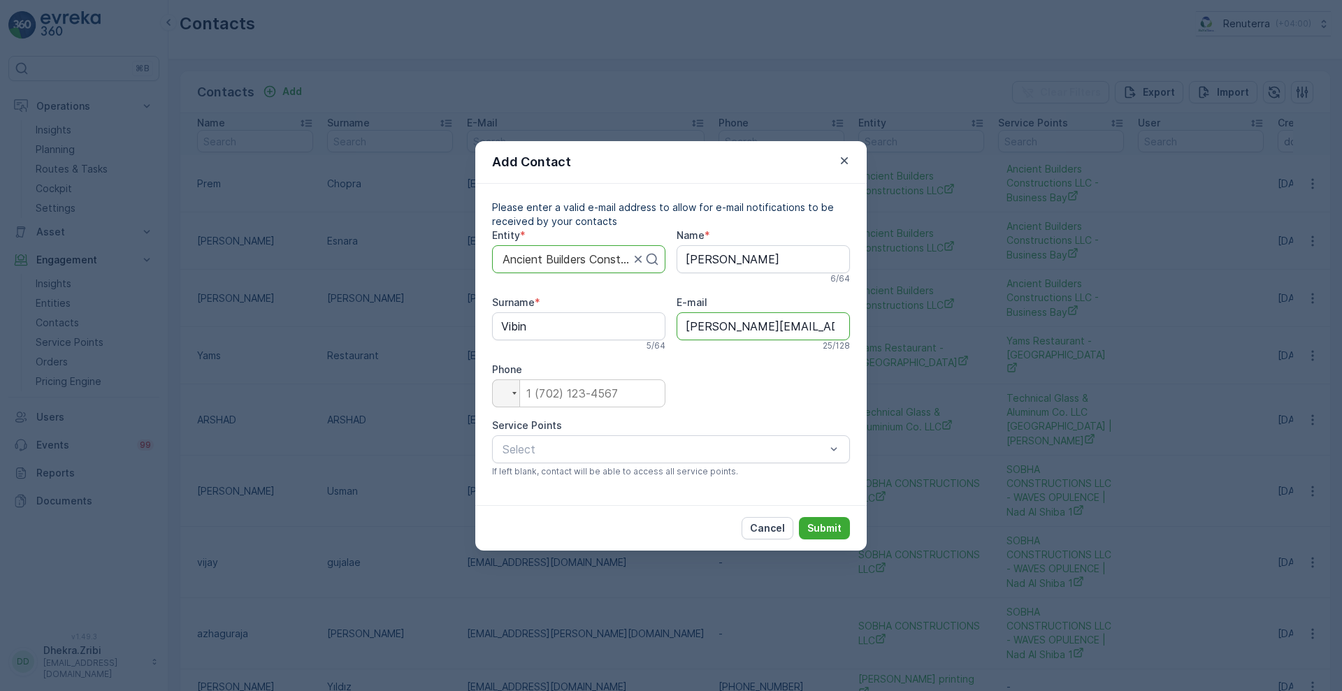
type input "rockey@anicentbuilders.ae"
click at [590, 391] on input "tel" at bounding box center [578, 394] width 173 height 28
type input "0"
click at [779, 436] on div "Select" at bounding box center [671, 449] width 358 height 28
click at [726, 488] on span "Ancient Builders Constructions LLC - Business Bay" at bounding box center [632, 483] width 264 height 13
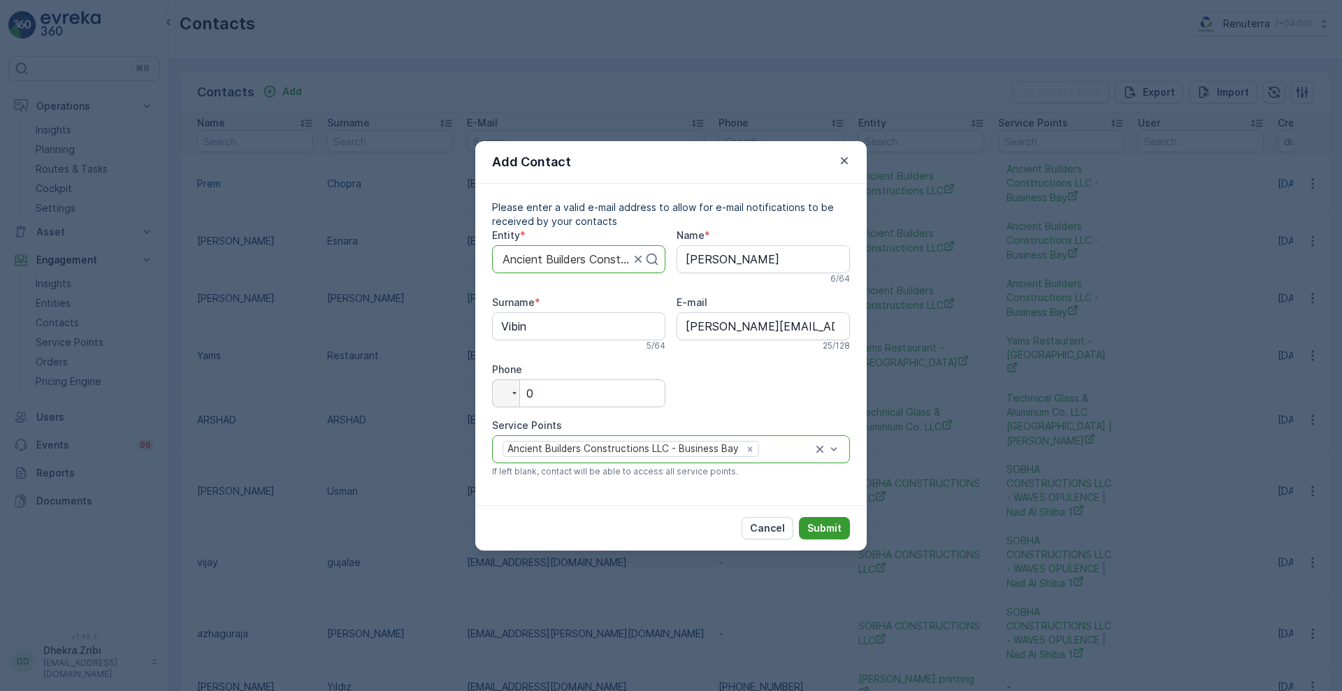
click at [829, 525] on p "Submit" at bounding box center [824, 528] width 34 height 14
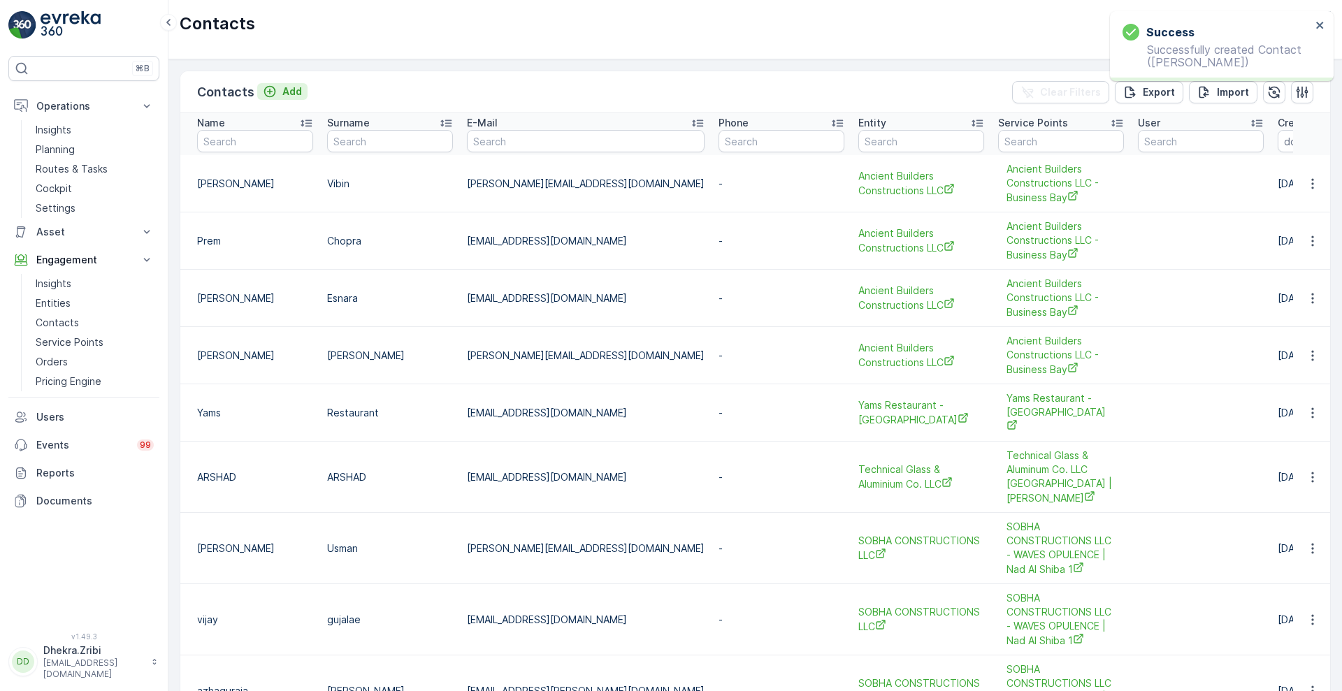
click at [288, 88] on p "Add" at bounding box center [292, 92] width 20 height 14
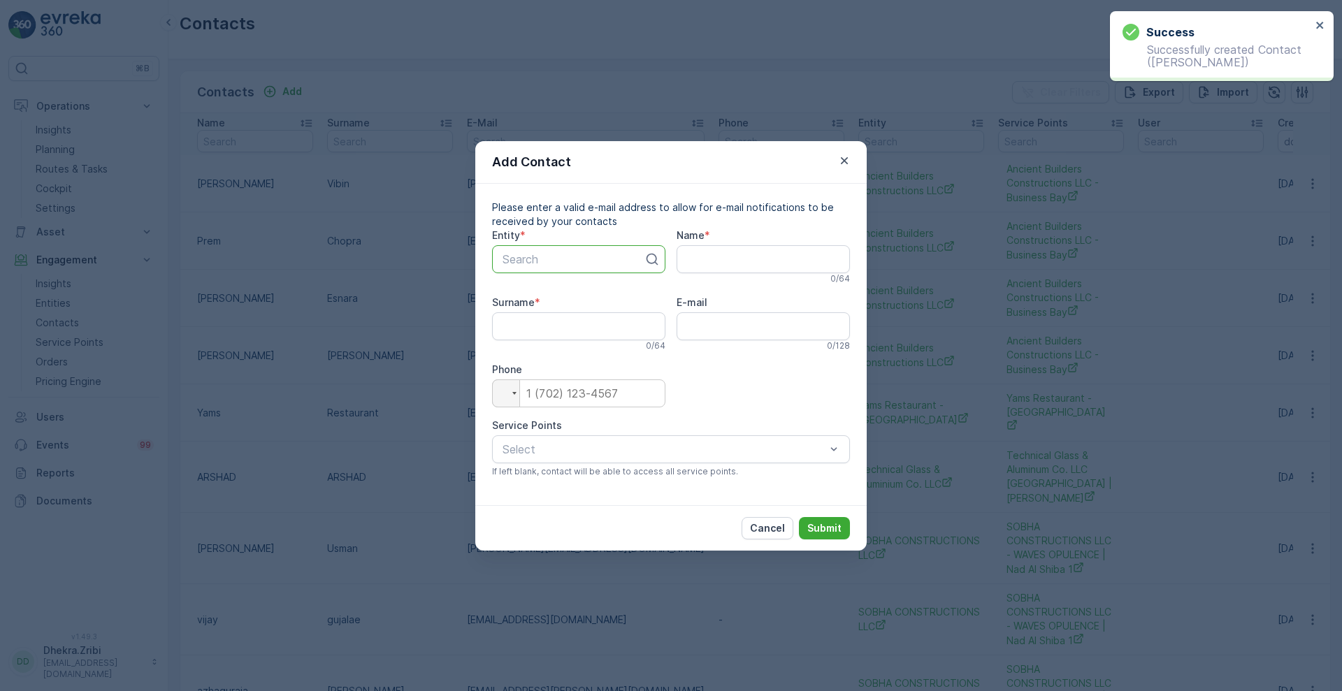
click at [570, 255] on div at bounding box center [573, 259] width 144 height 13
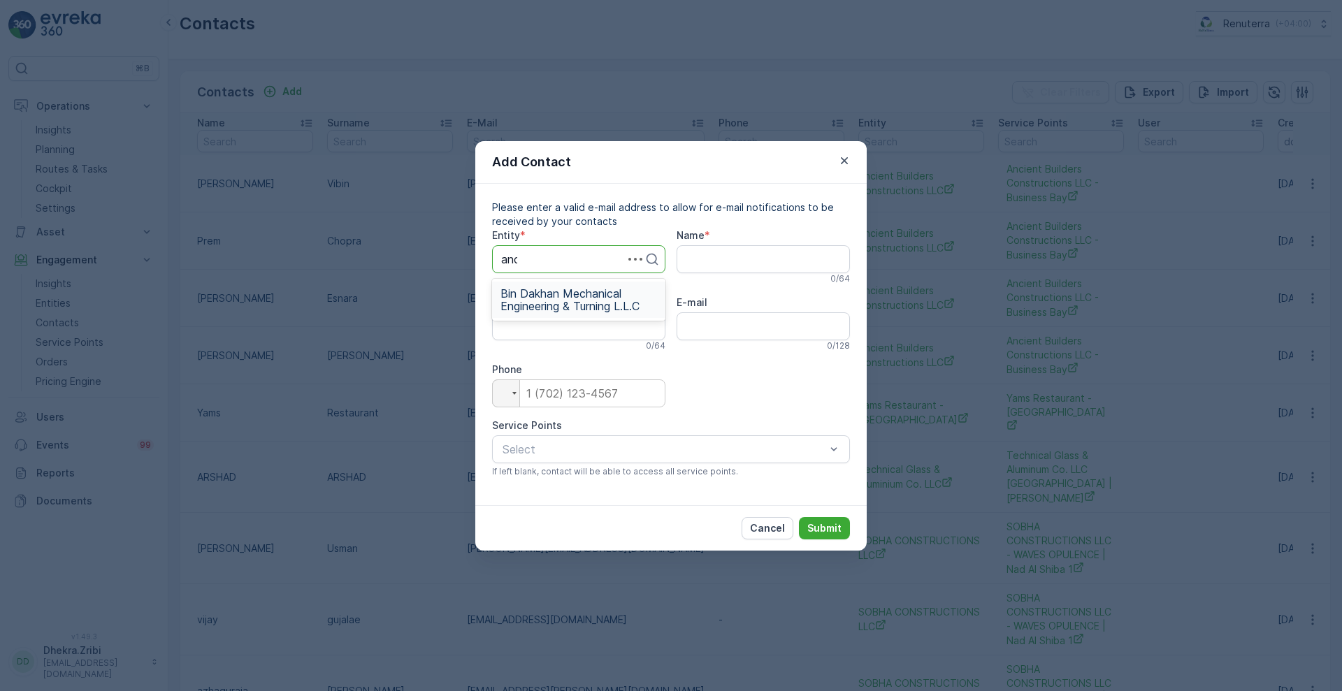
type input "anci"
click at [546, 298] on span "Ancient Builders Constructions LLC" at bounding box center [578, 299] width 157 height 25
click at [719, 254] on input "Name" at bounding box center [763, 259] width 173 height 28
type input "Aneesh"
click at [579, 319] on input "Surname" at bounding box center [578, 326] width 173 height 28
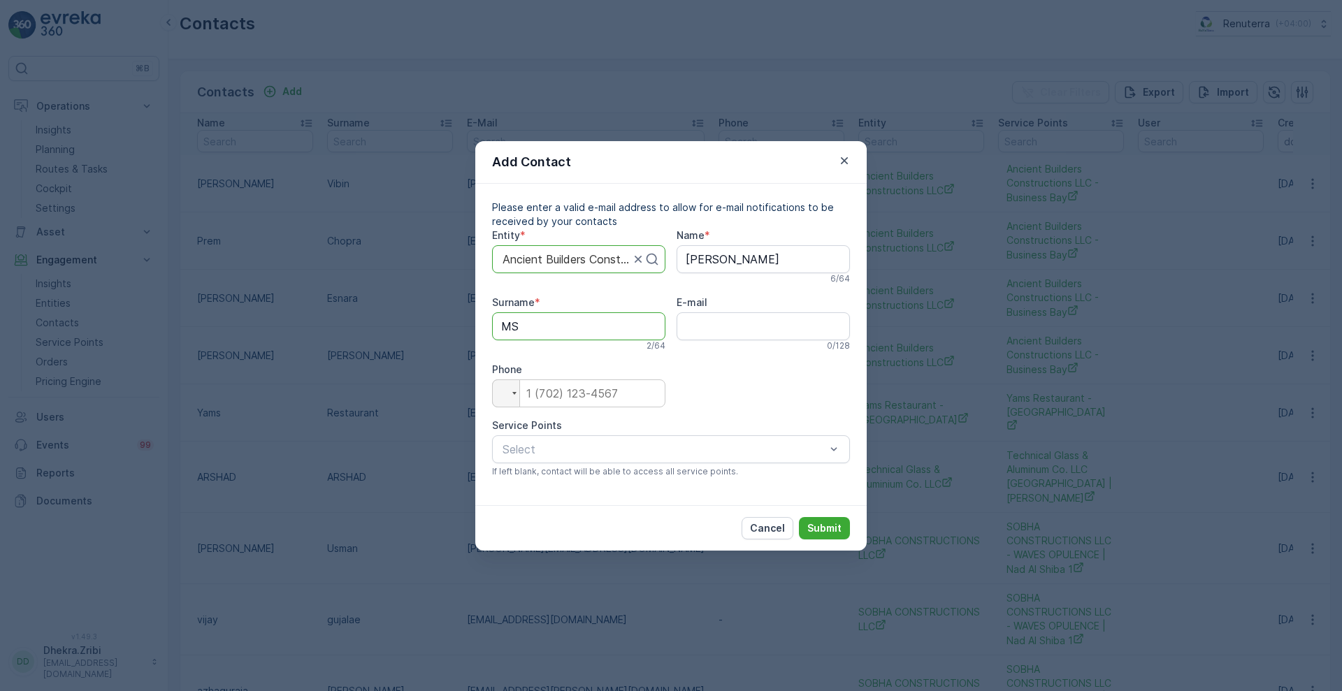
type input "MS"
click at [727, 332] on input "E-mail" at bounding box center [763, 326] width 173 height 28
type input "aneesh.ms@ancientbuilders.ae"
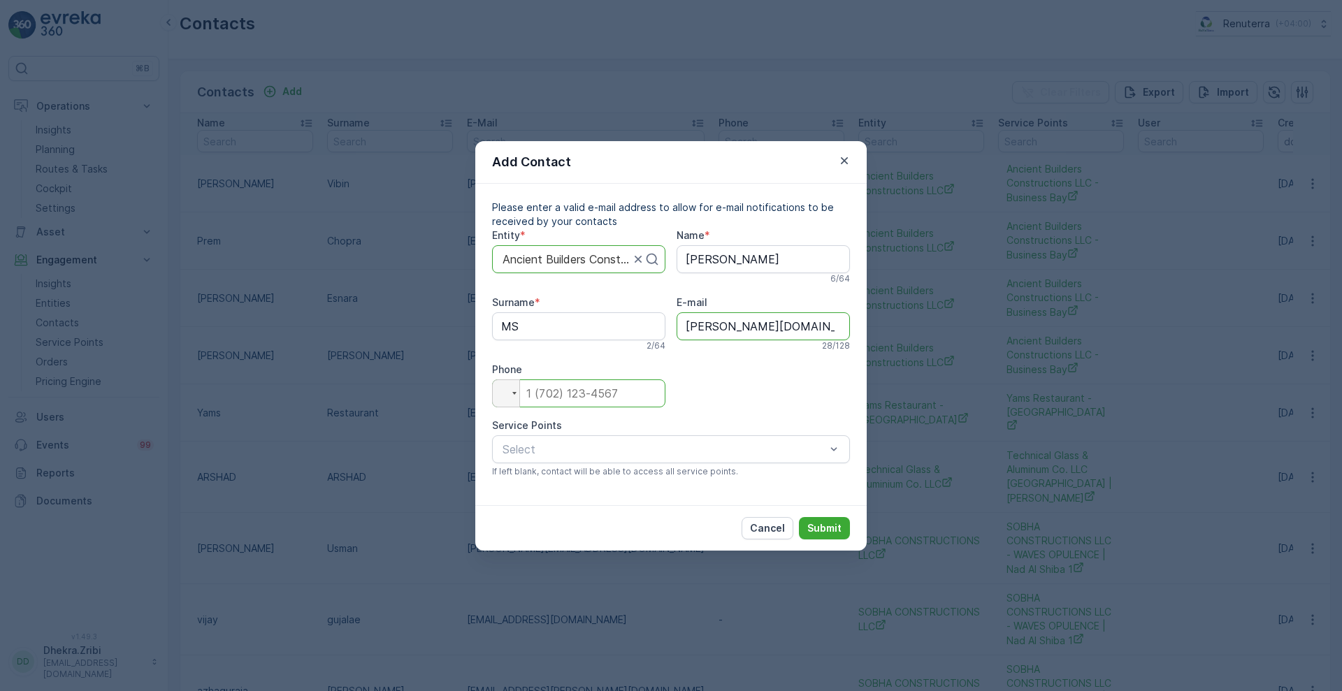
click at [581, 388] on input "tel" at bounding box center [578, 394] width 173 height 28
type input "0"
click at [761, 438] on div "Select" at bounding box center [671, 449] width 358 height 28
click at [715, 474] on div "Ancient Builders Constructions LLC - Business Bay" at bounding box center [671, 484] width 358 height 24
click at [837, 521] on p "Submit" at bounding box center [824, 528] width 34 height 14
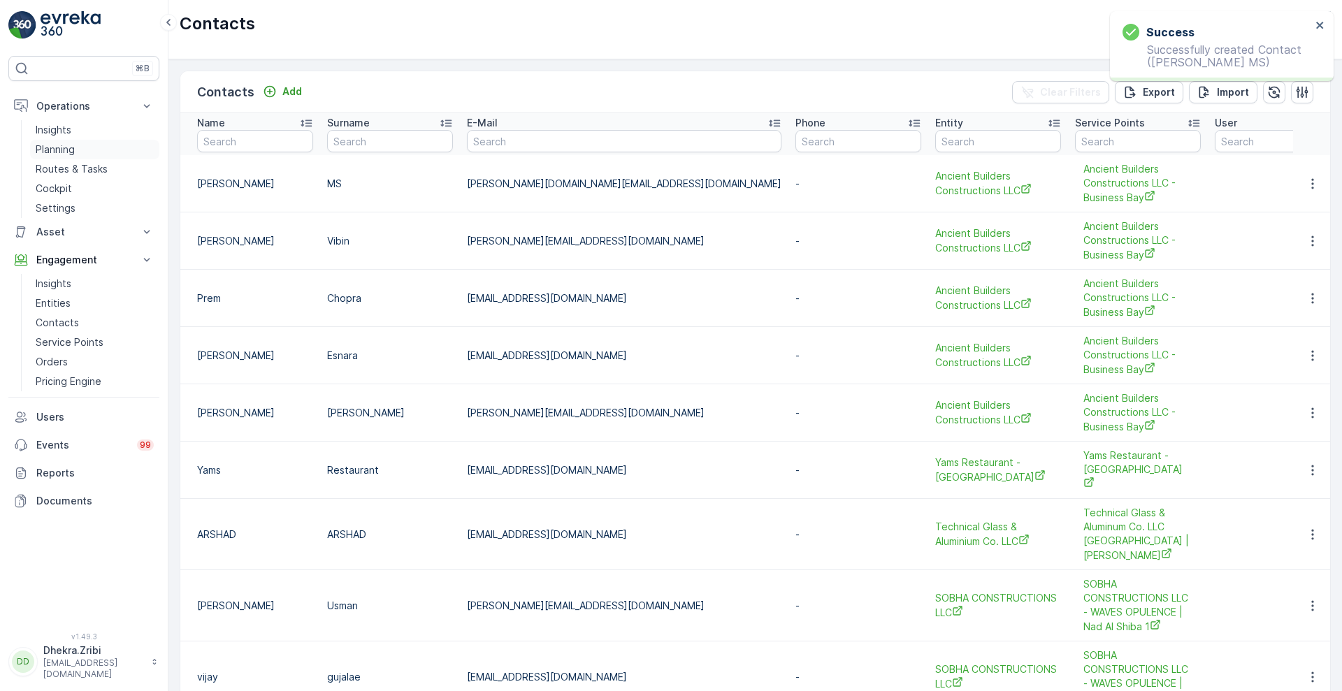
click at [58, 141] on link "Planning" at bounding box center [94, 150] width 129 height 20
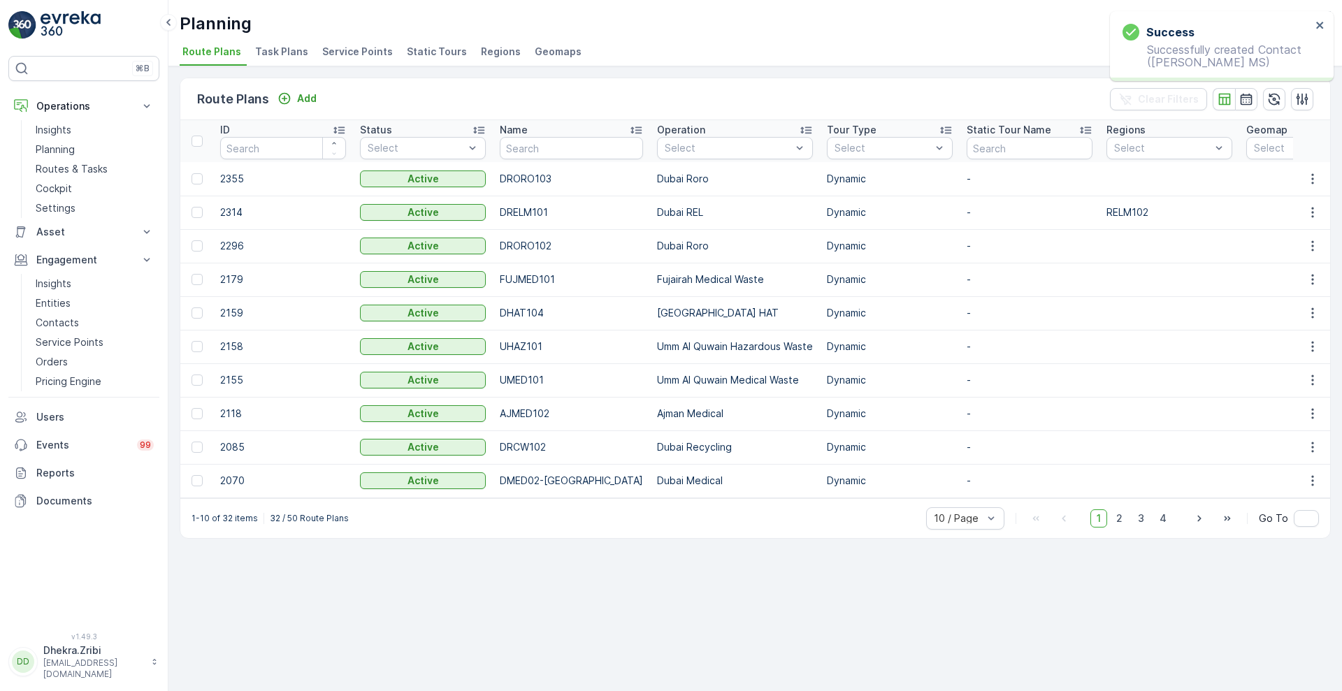
click at [352, 50] on span "Service Points" at bounding box center [357, 52] width 71 height 14
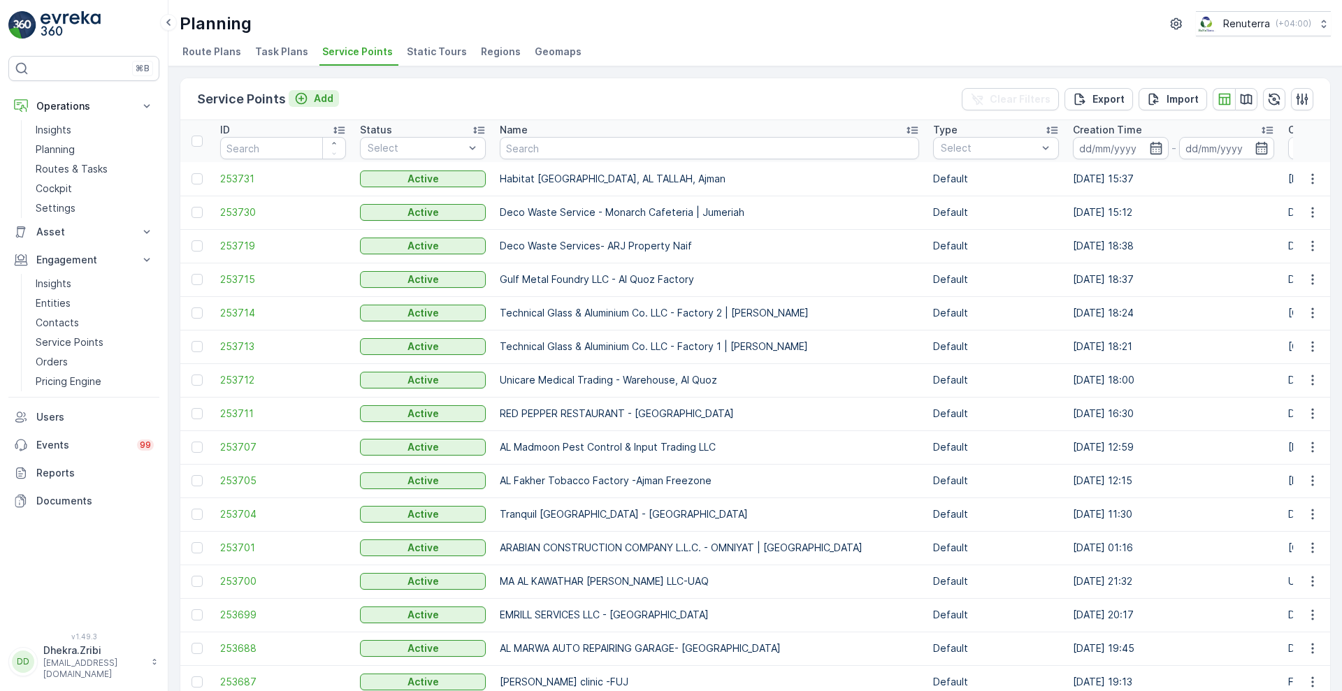
click at [317, 97] on p "Add" at bounding box center [324, 99] width 20 height 14
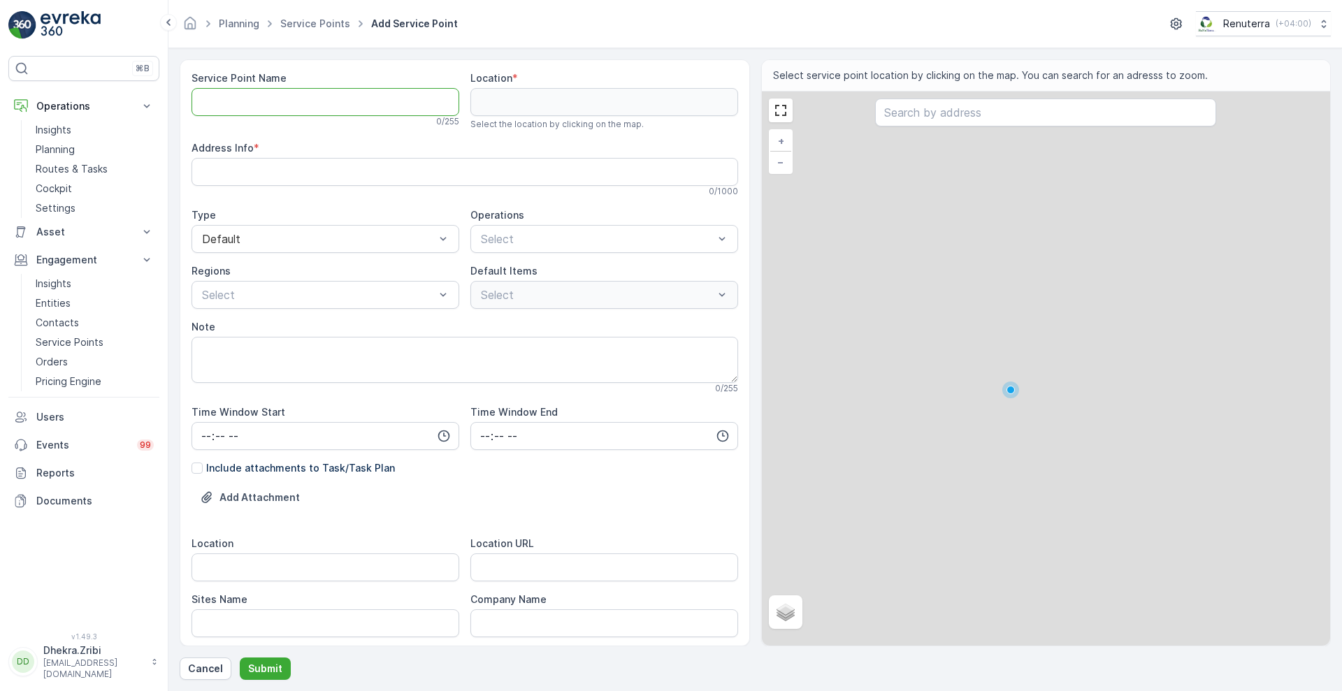
click at [382, 96] on Name "Service Point Name" at bounding box center [326, 102] width 268 height 28
paste Name "Al Showaib Real Estate - [PERSON_NAME] | Al Quoz"
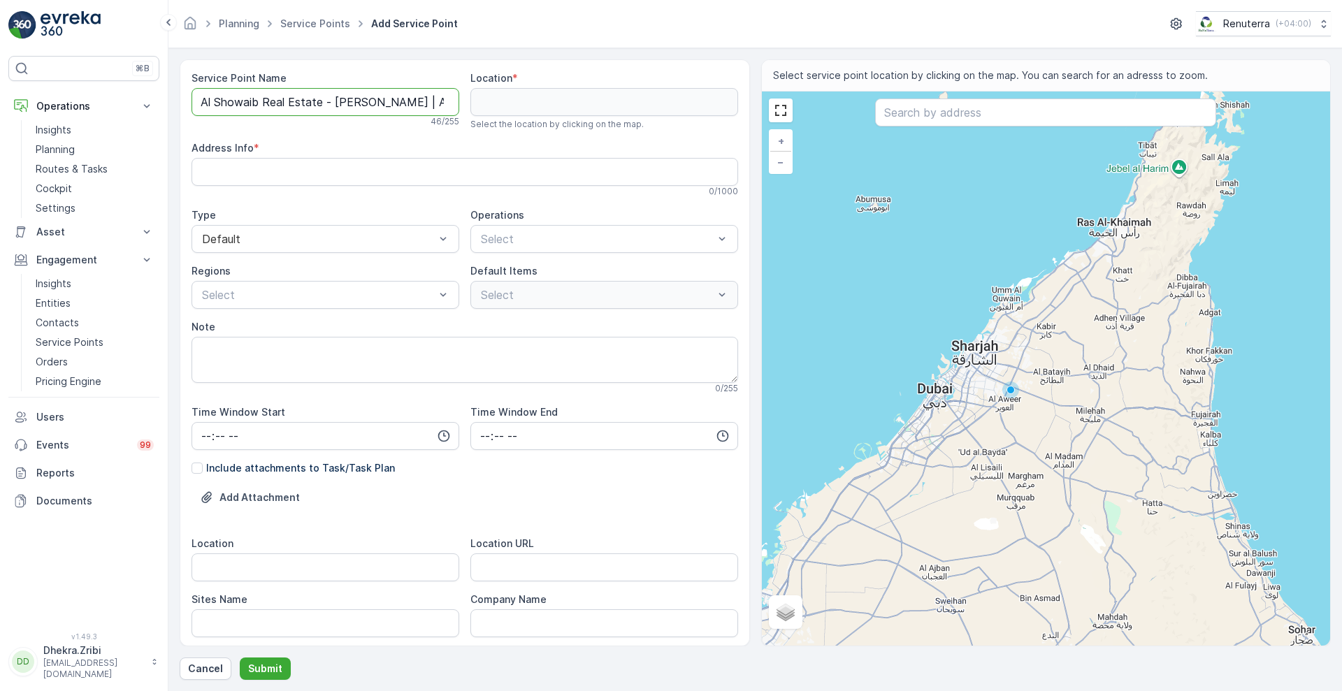
scroll to position [0, 8]
type Name "Al Showaib Real Estate - [PERSON_NAME] | Al Quoz"
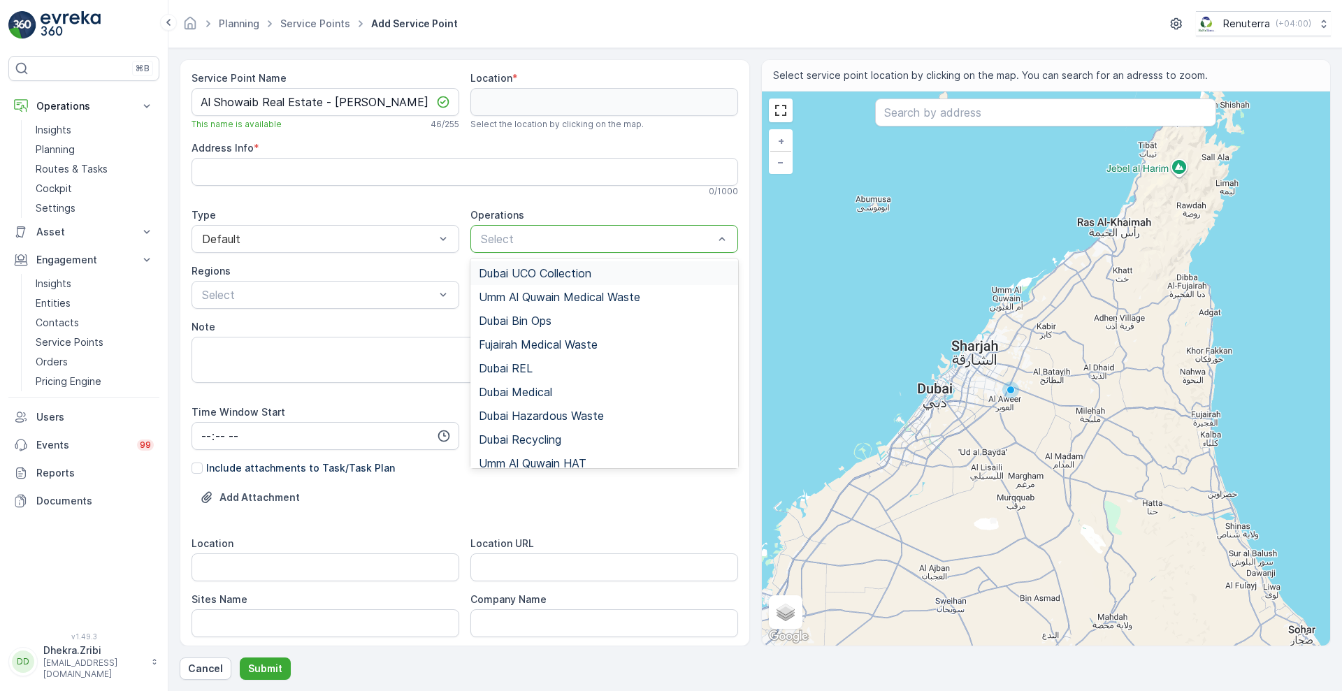
click at [521, 248] on div "Select" at bounding box center [604, 239] width 268 height 28
click at [521, 366] on span "Dubai REL" at bounding box center [506, 368] width 54 height 13
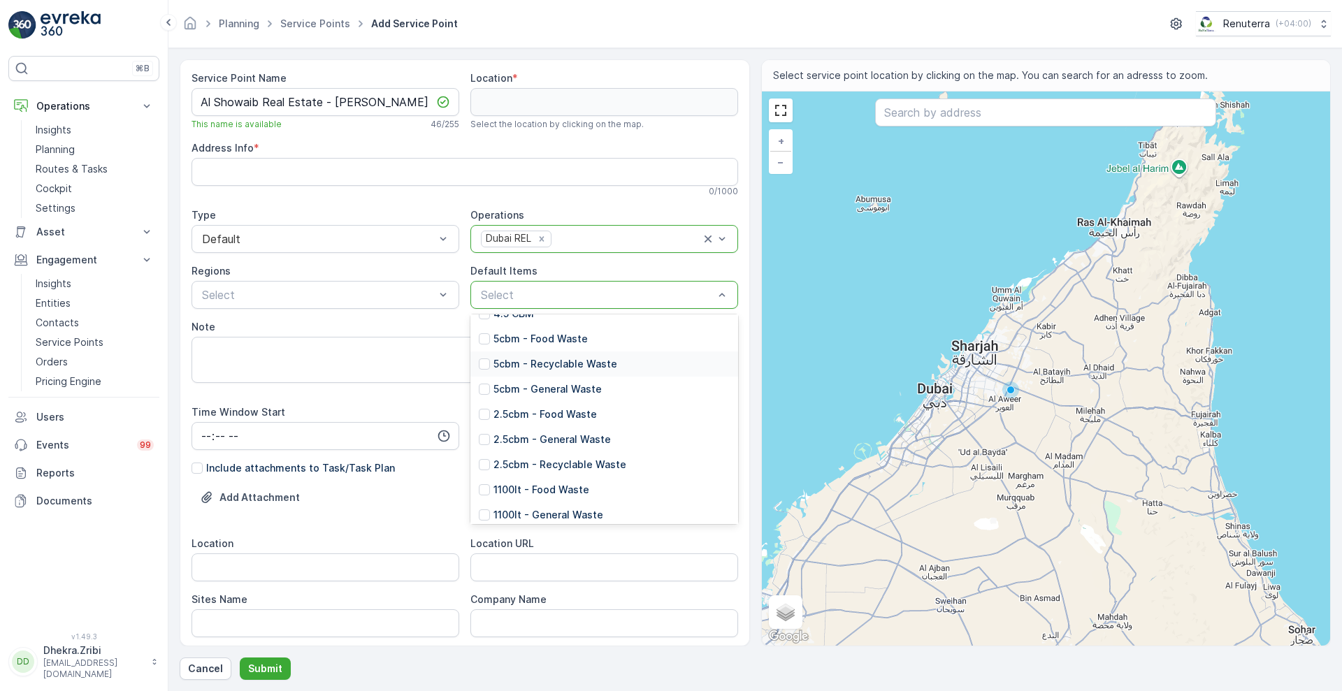
scroll to position [62, 0]
click at [524, 438] on p "2.5cbm - General Waste" at bounding box center [552, 438] width 117 height 14
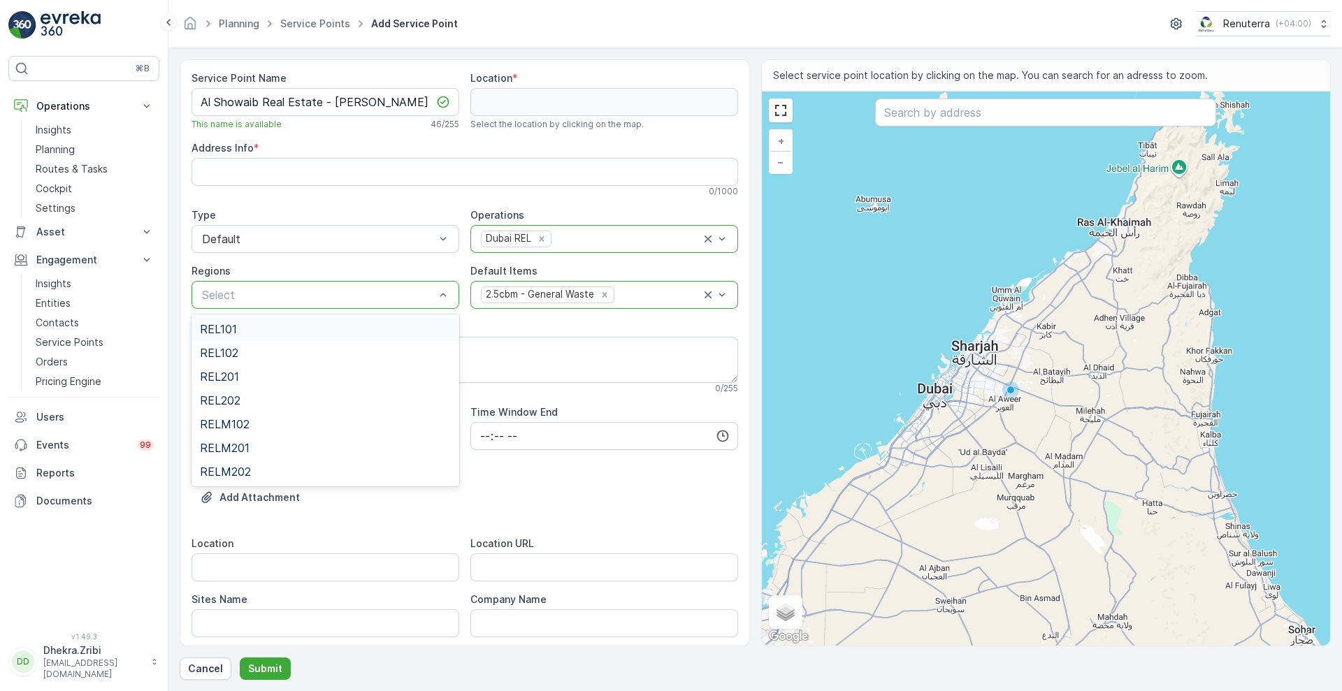
click at [229, 324] on span "REL101" at bounding box center [218, 329] width 37 height 13
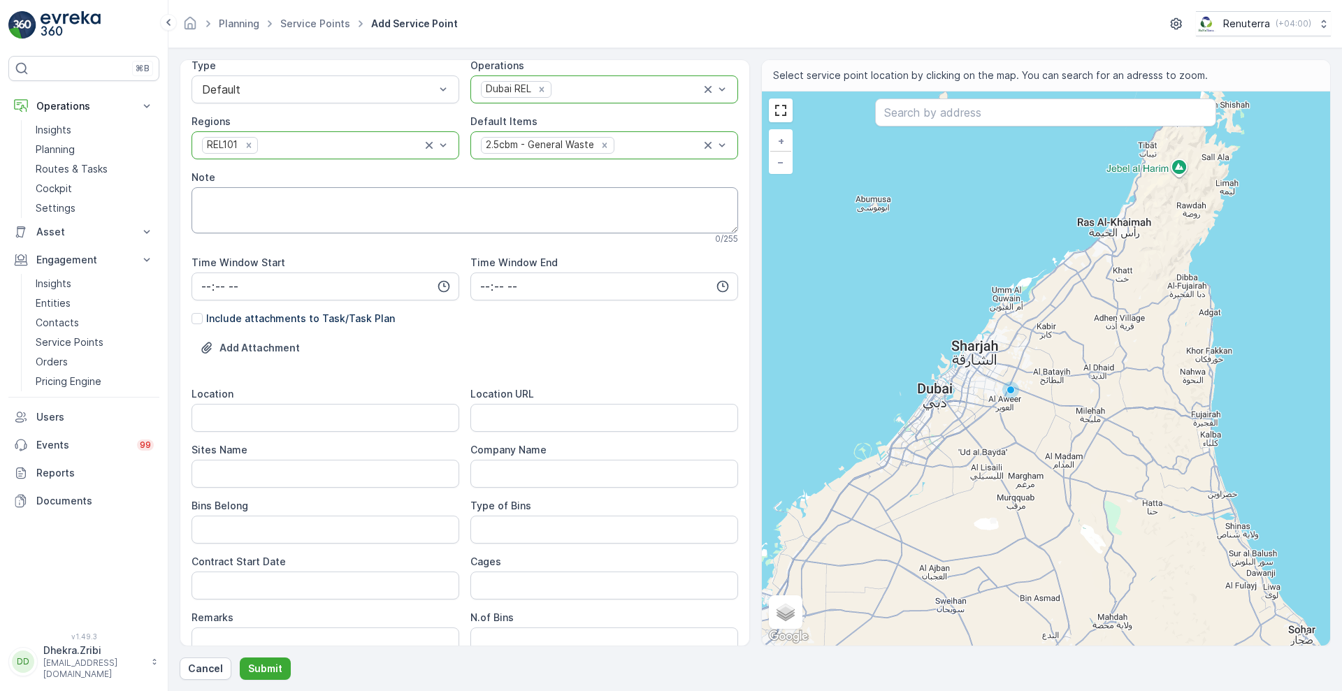
scroll to position [150, 0]
click at [316, 415] on input "Location" at bounding box center [326, 417] width 268 height 28
type input "Al Quoz"
paste URL "[URL][DOMAIN_NAME]"
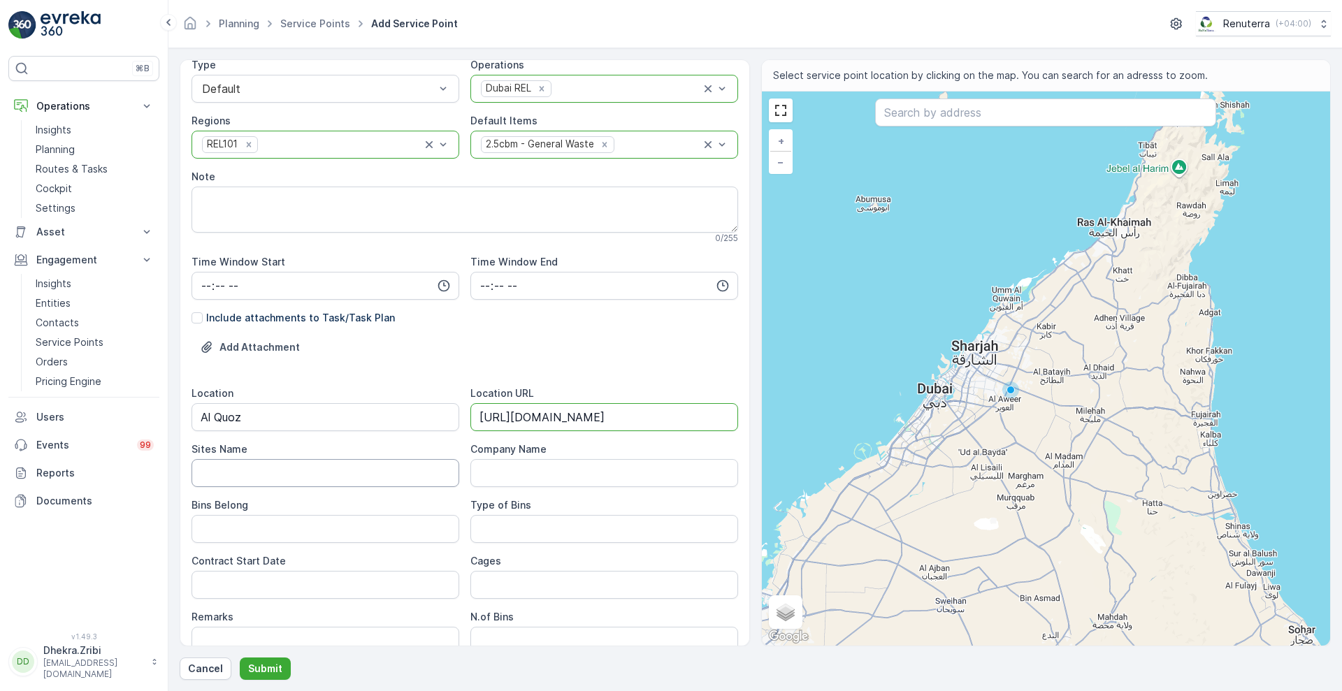
type URL "[URL][DOMAIN_NAME]"
click at [278, 473] on Name "Sites Name" at bounding box center [326, 473] width 268 height 28
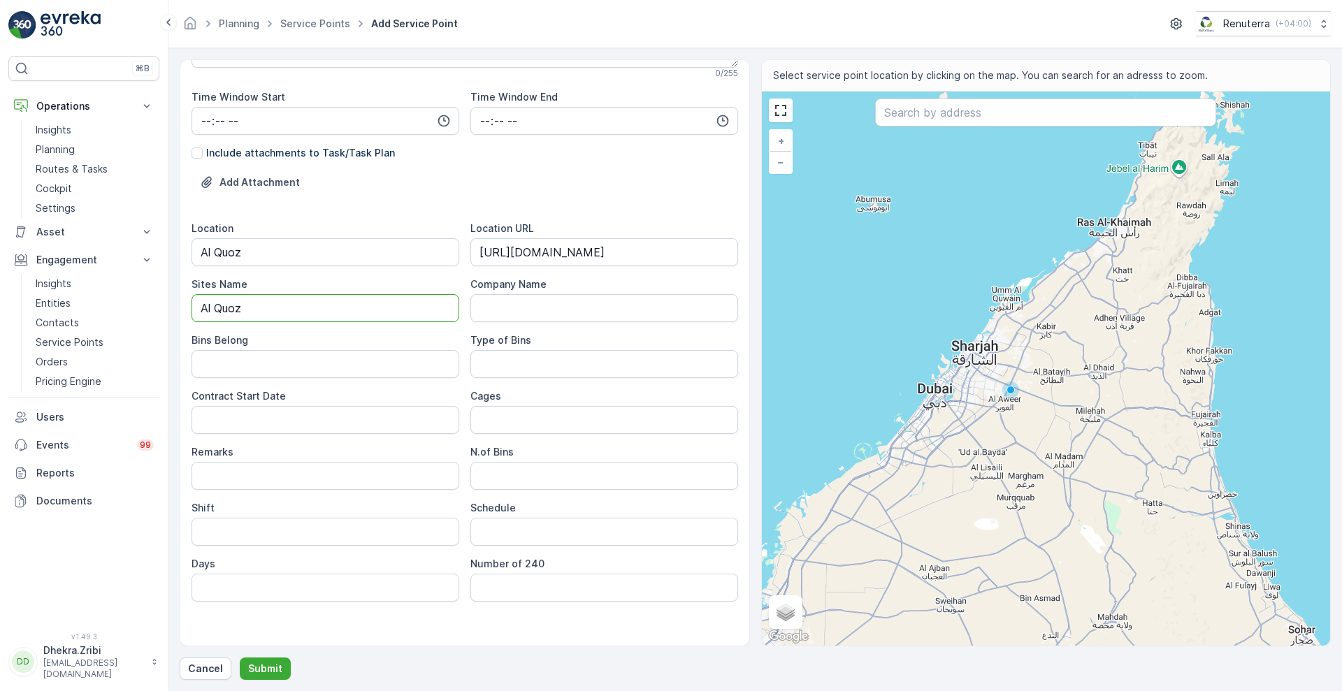
scroll to position [318, 0]
type Name "Al Quoz"
click at [252, 356] on Belong "Bins Belong" at bounding box center [326, 361] width 268 height 28
type Belong "Service Provider"
click at [506, 361] on Bins "Type of Bins" at bounding box center [604, 361] width 268 height 28
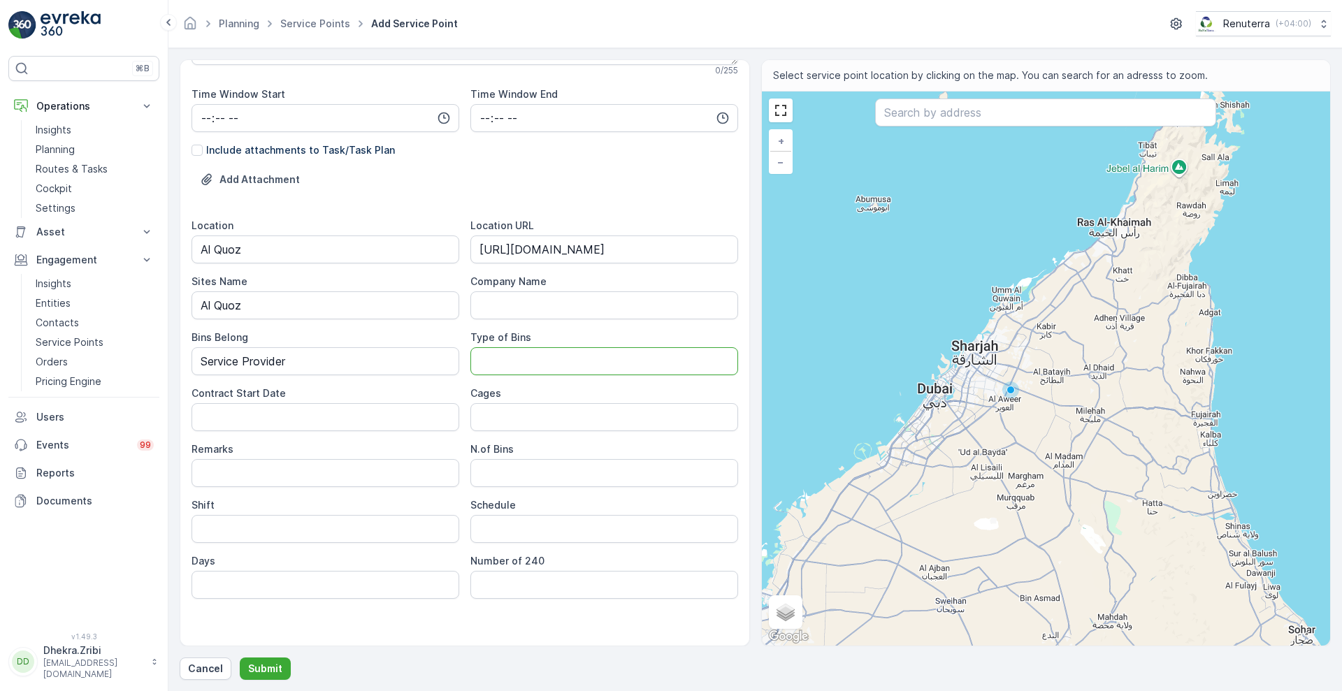
type Bins "2.5 CBM"
click at [341, 423] on Date "Contract Start Date" at bounding box center [326, 417] width 268 height 28
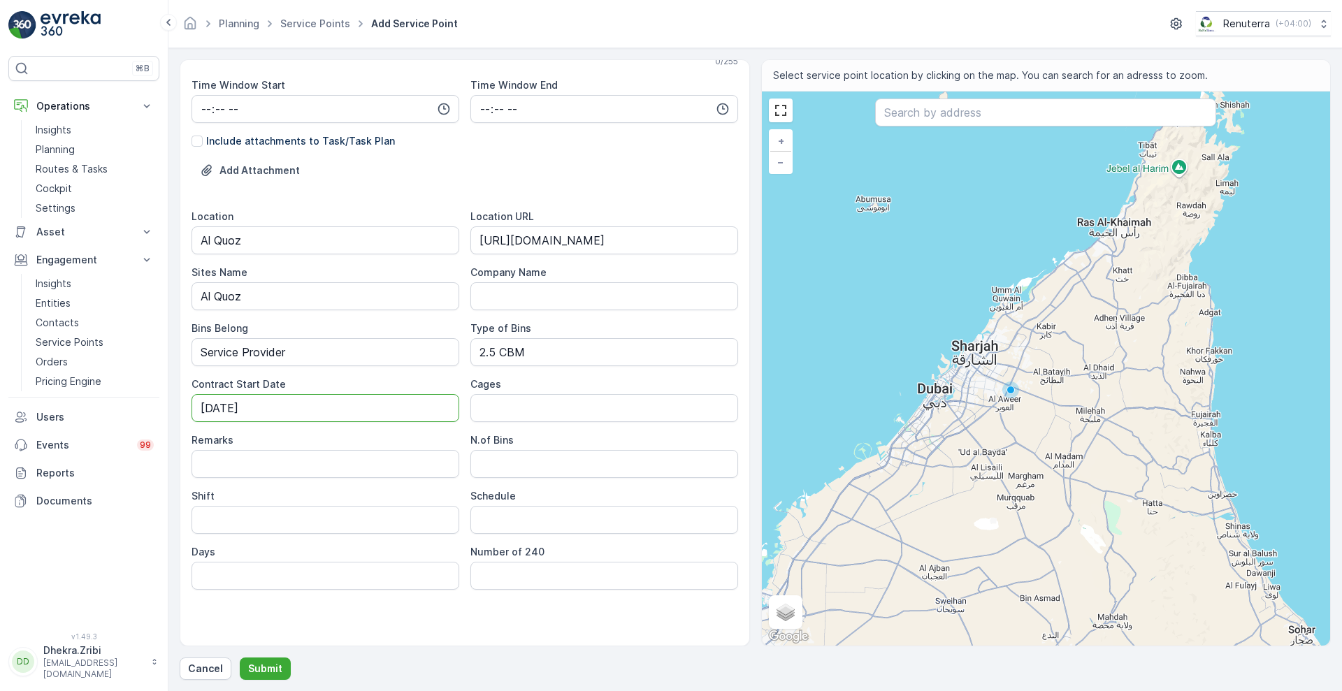
scroll to position [326, 0]
type Date "[DATE]"
click at [494, 451] on Bins "N.of Bins" at bounding box center [604, 465] width 268 height 28
type Bins "1"
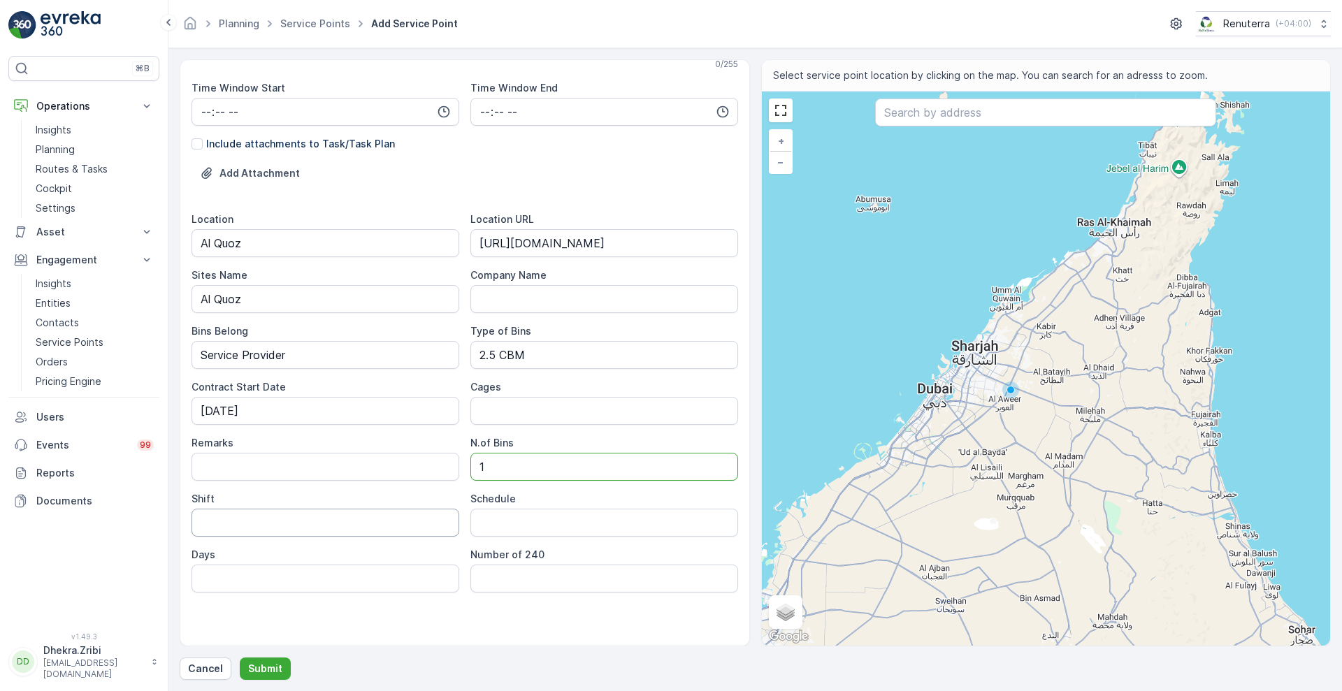
click at [347, 520] on input "Shift" at bounding box center [326, 523] width 268 height 28
type input "Day Shift"
click at [540, 523] on input "Schedule" at bounding box center [604, 523] width 268 height 28
click at [494, 605] on div "Service Point Name Al Showaib Real Estate - Tarish Camp | Al Quoz This name is …" at bounding box center [465, 198] width 547 height 902
click at [967, 111] on input "text" at bounding box center [1045, 113] width 341 height 28
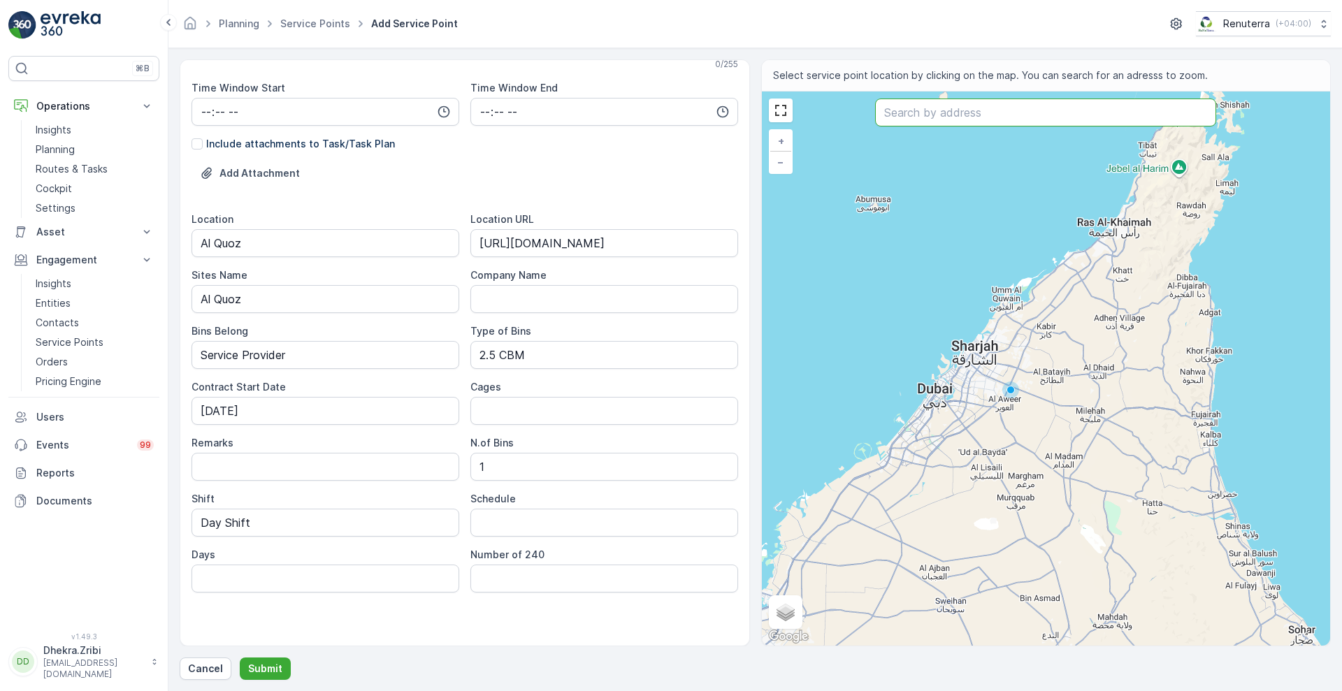
paste input "Tea Days Cafeteria - Al Quoz Ind 1"
type input "Tea Days Cafeteria - Al Quoz Ind 1"
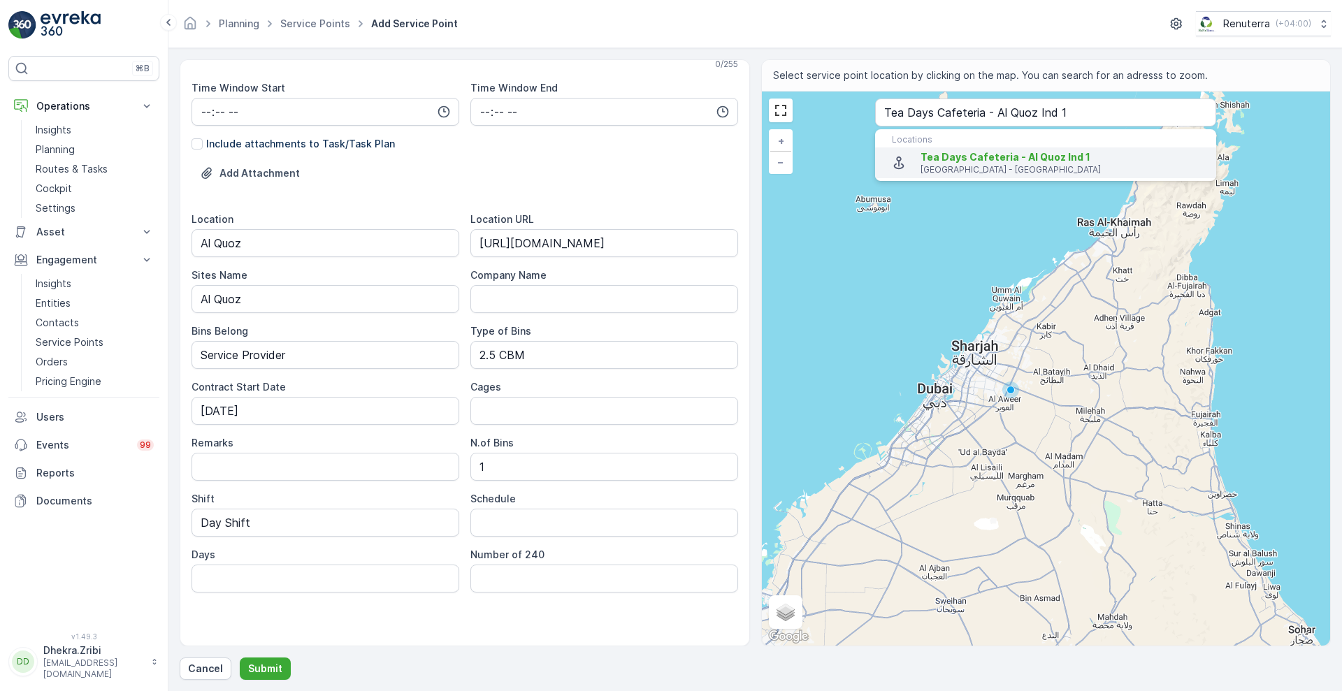
click at [1031, 162] on span "Tea Days Cafeteria - Al Quoz Ind 1" at bounding box center [1006, 157] width 170 height 12
type input "25.1333708,55.2315954"
type Info "Al Quoz - Al Quoz Industrial Area 1 - Dubai - United Arab Emirates"
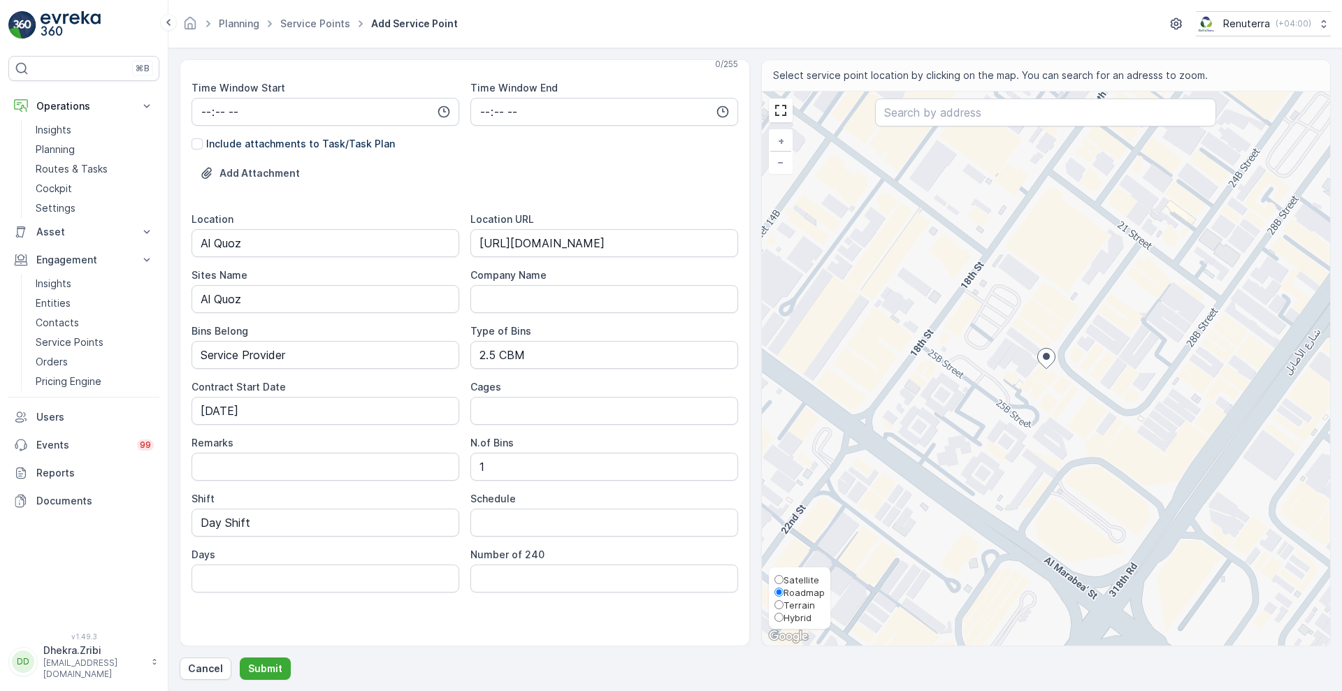
click at [805, 575] on span "Satellite" at bounding box center [802, 580] width 36 height 11
click at [784, 575] on input "Satellite" at bounding box center [779, 579] width 9 height 9
radio input "true"
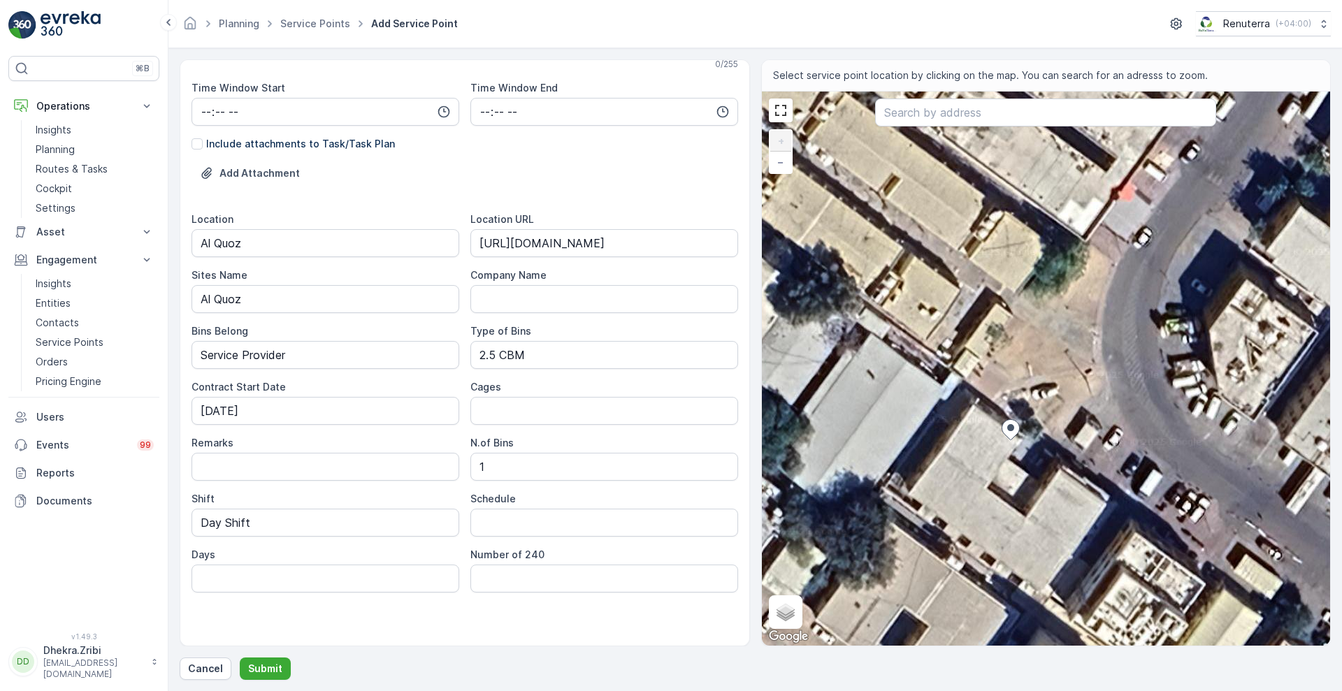
click at [936, 430] on div "+ − Satellite Roadmap Terrain Hybrid Leaflet Keyboard shortcuts Map Data Imager…" at bounding box center [1046, 369] width 569 height 554
type input "25.13338913784489,55.23145211937243"
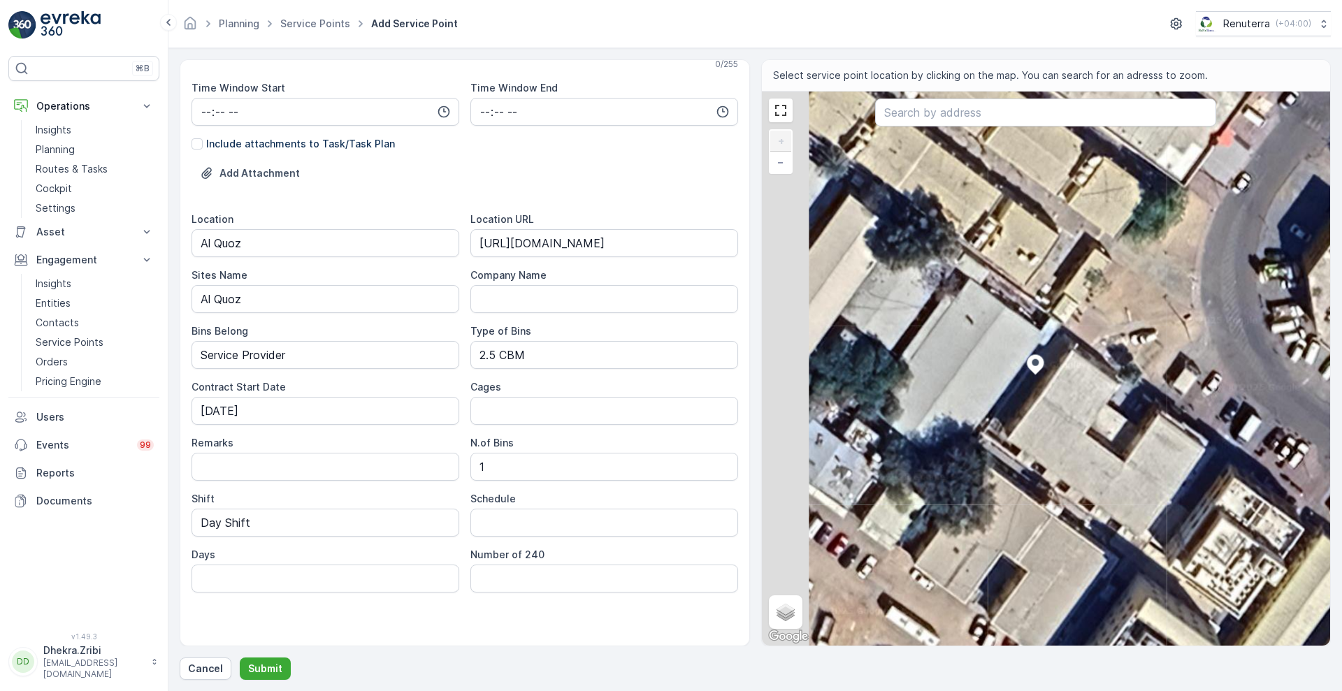
type Info "[STREET_ADDRESS]"
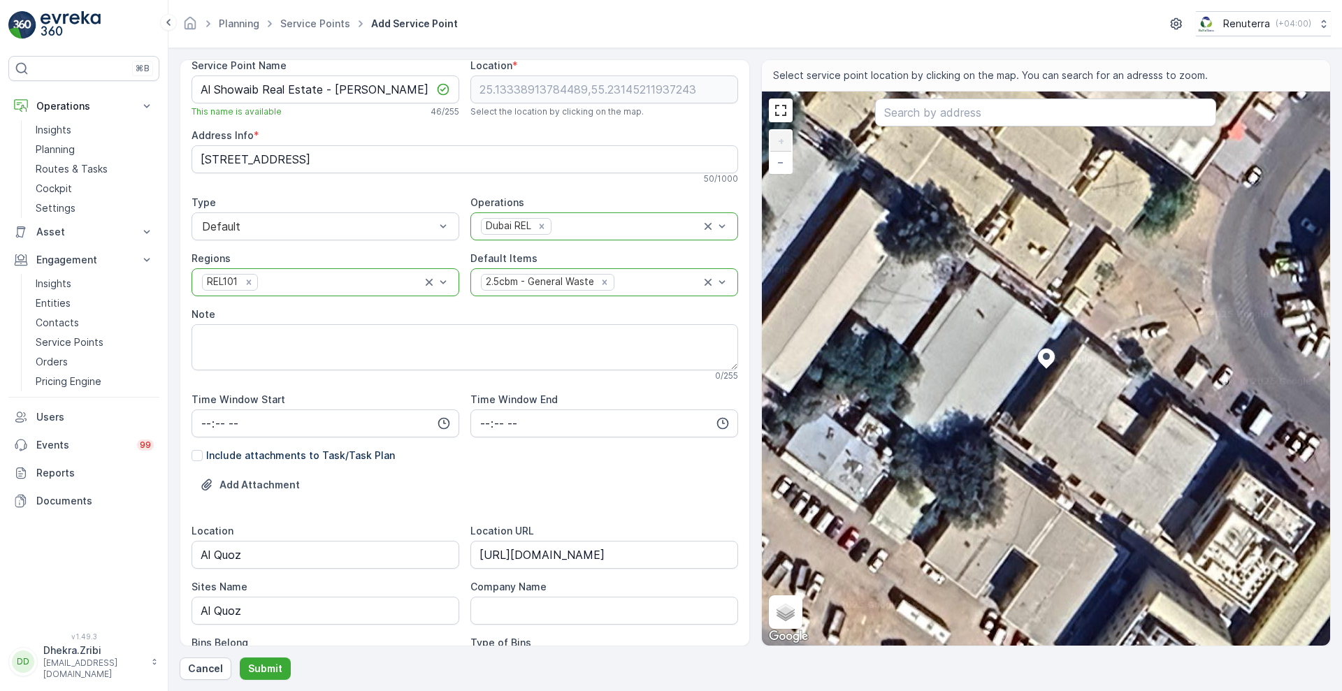
scroll to position [327, 0]
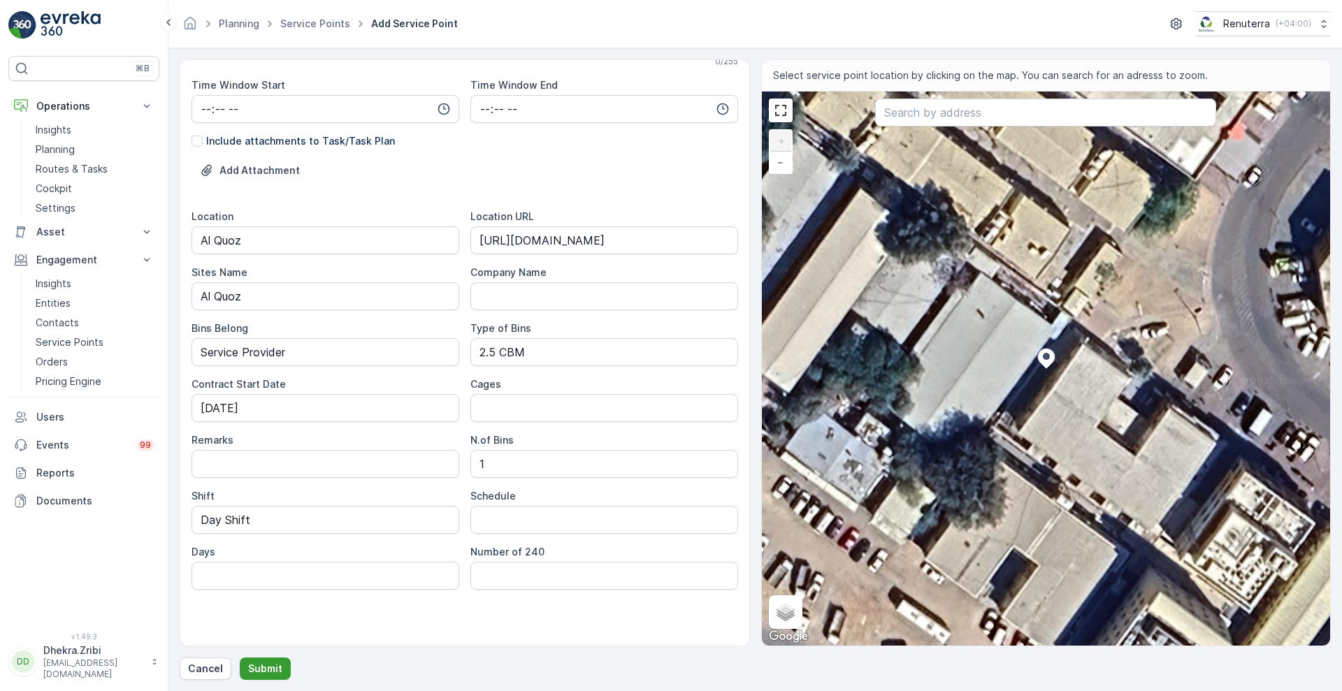
click at [265, 668] on p "Submit" at bounding box center [265, 669] width 34 height 14
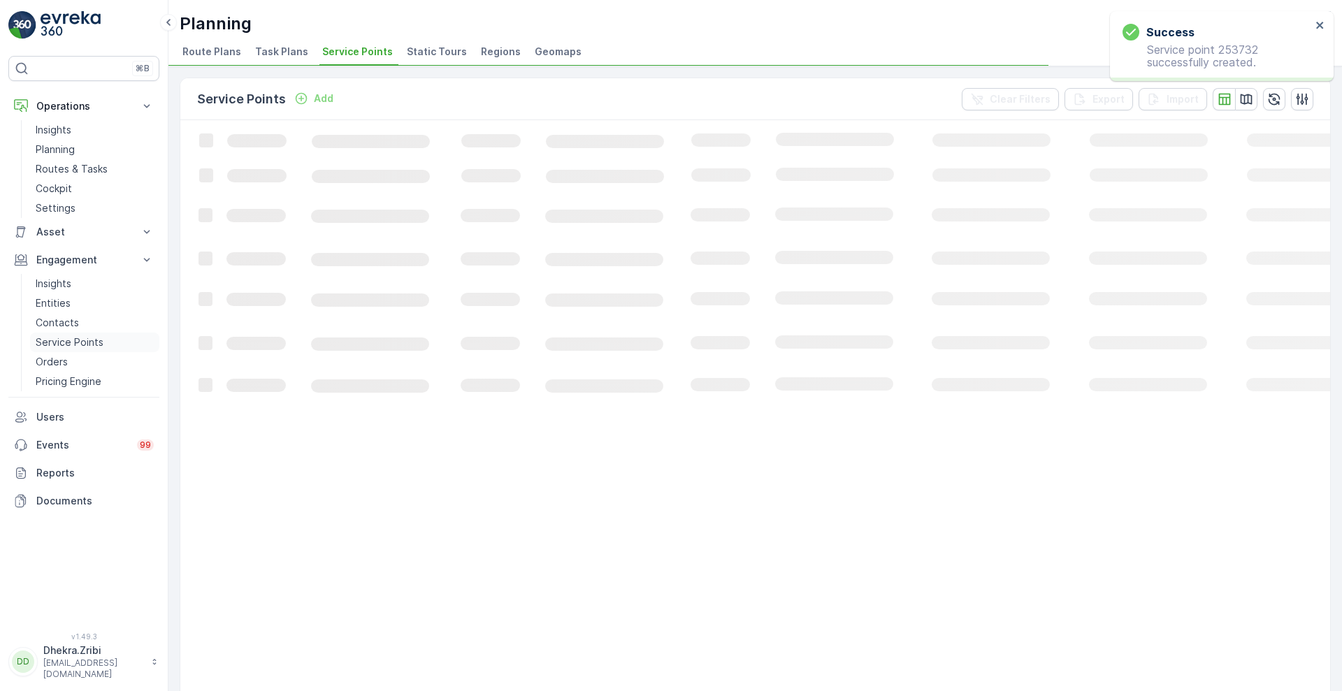
click at [87, 339] on p "Service Points" at bounding box center [70, 343] width 68 height 14
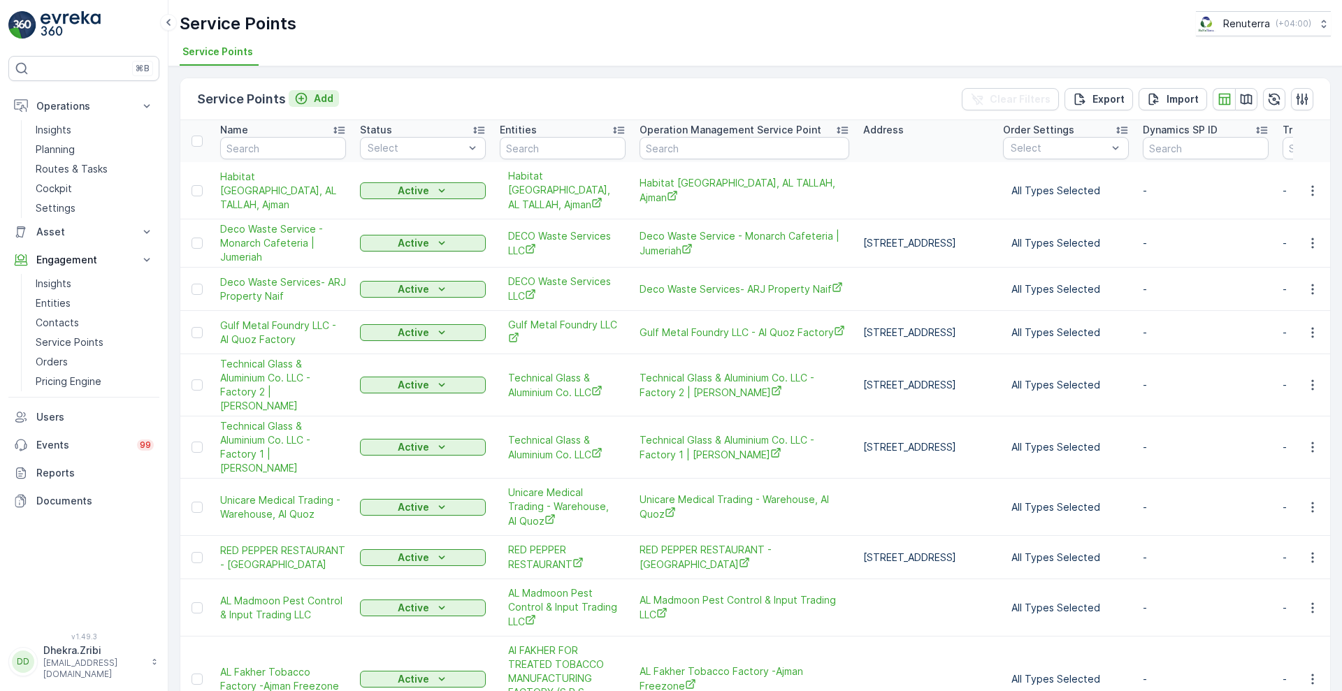
click at [318, 95] on p "Add" at bounding box center [324, 99] width 20 height 14
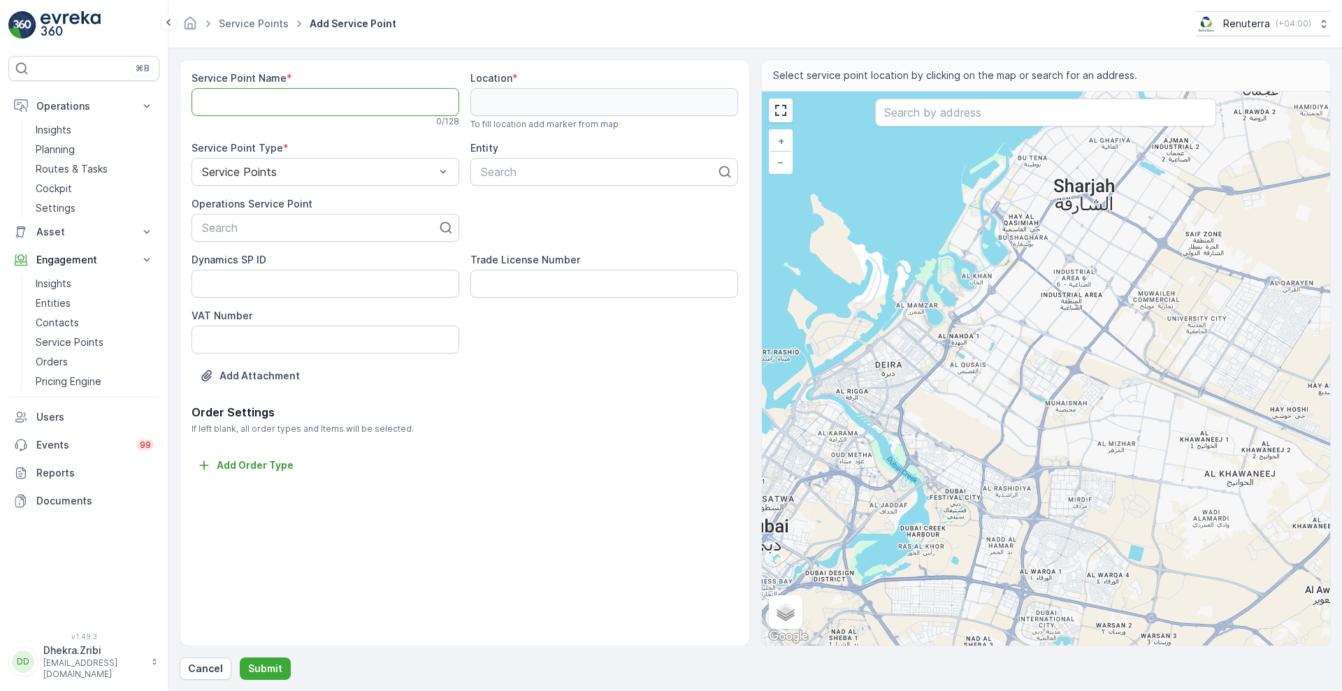
click at [387, 94] on Name "Service Point Name" at bounding box center [326, 102] width 268 height 28
paste Name "Al Showaib Real Estate - [PERSON_NAME] | Al Quoz"
type Name "Al Showaib Real Estate - [PERSON_NAME] | Al Quoz"
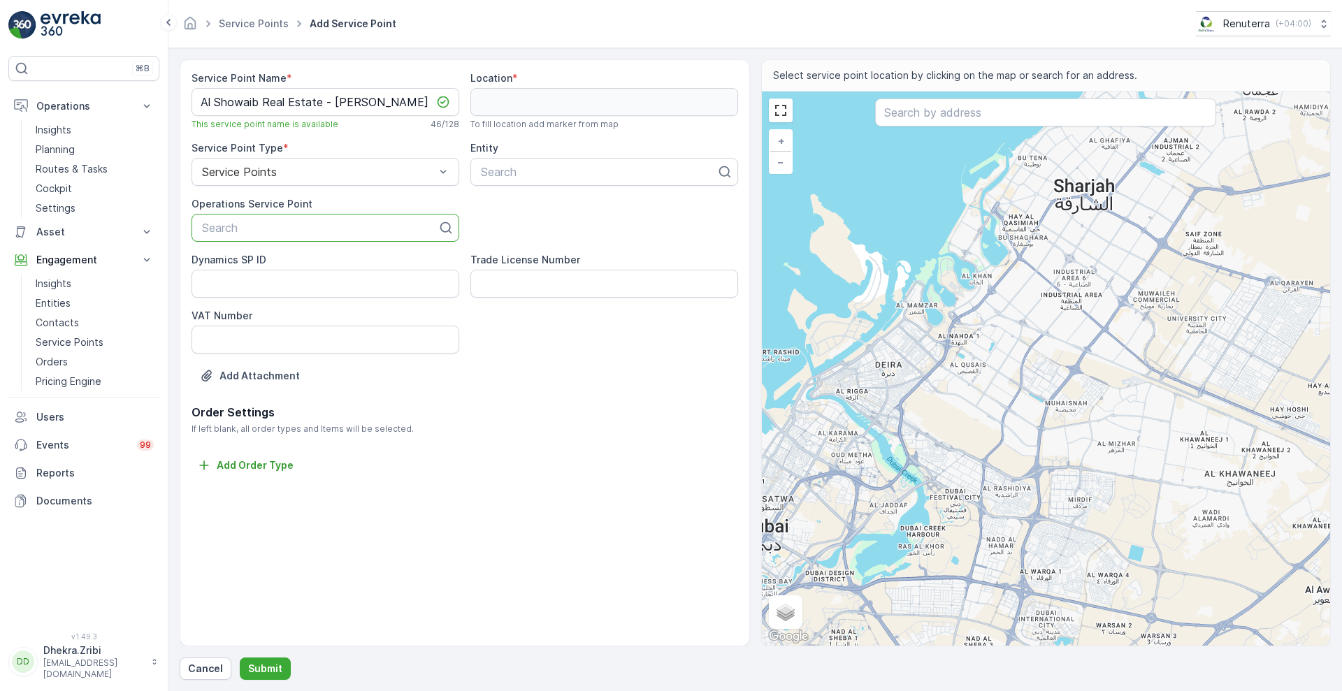
click at [333, 231] on div at bounding box center [320, 228] width 238 height 13
paste input "Al Showaib Real Estate - [PERSON_NAME] | Al Quoz"
type input "Al Showaib Real Estate - [PERSON_NAME] | Al Quoz"
click at [377, 259] on span "Al Showaib Real Estate - [PERSON_NAME] | Al Quoz" at bounding box center [325, 268] width 251 height 25
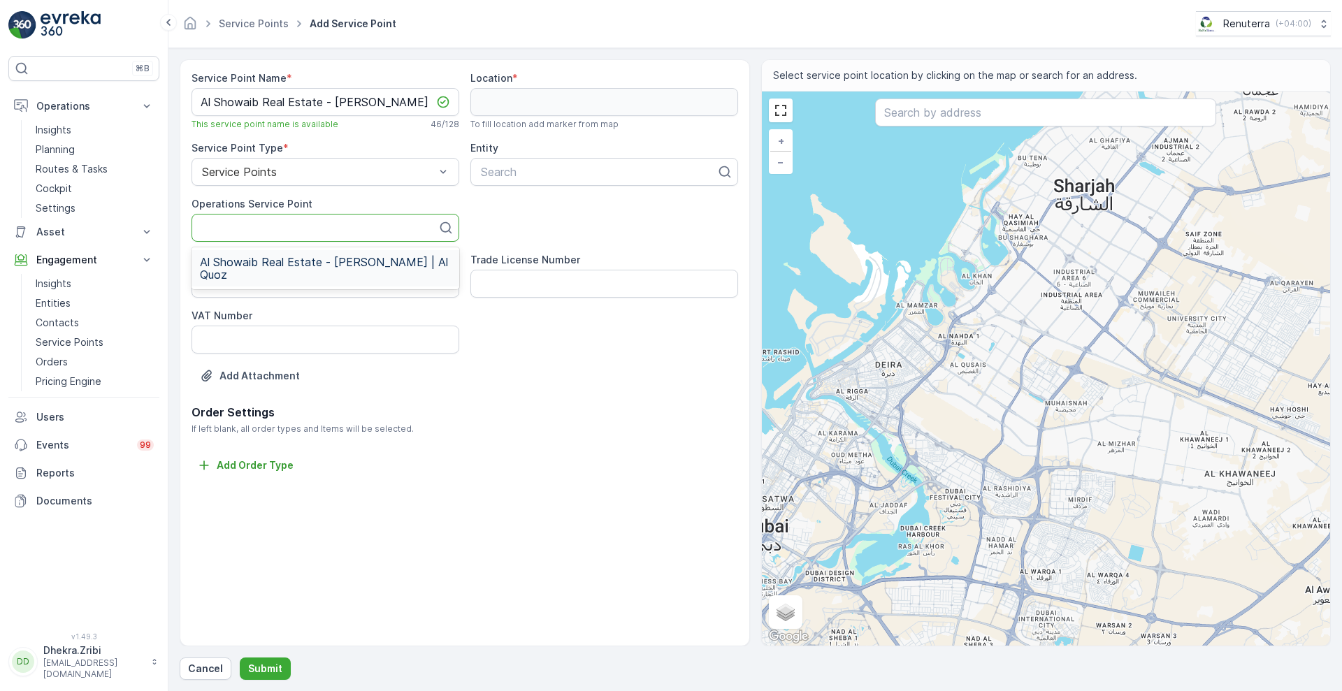
scroll to position [0, 0]
click at [916, 120] on input "text" at bounding box center [1045, 113] width 341 height 28
paste input "Group AMANA Al-Quoz Labor Camp"
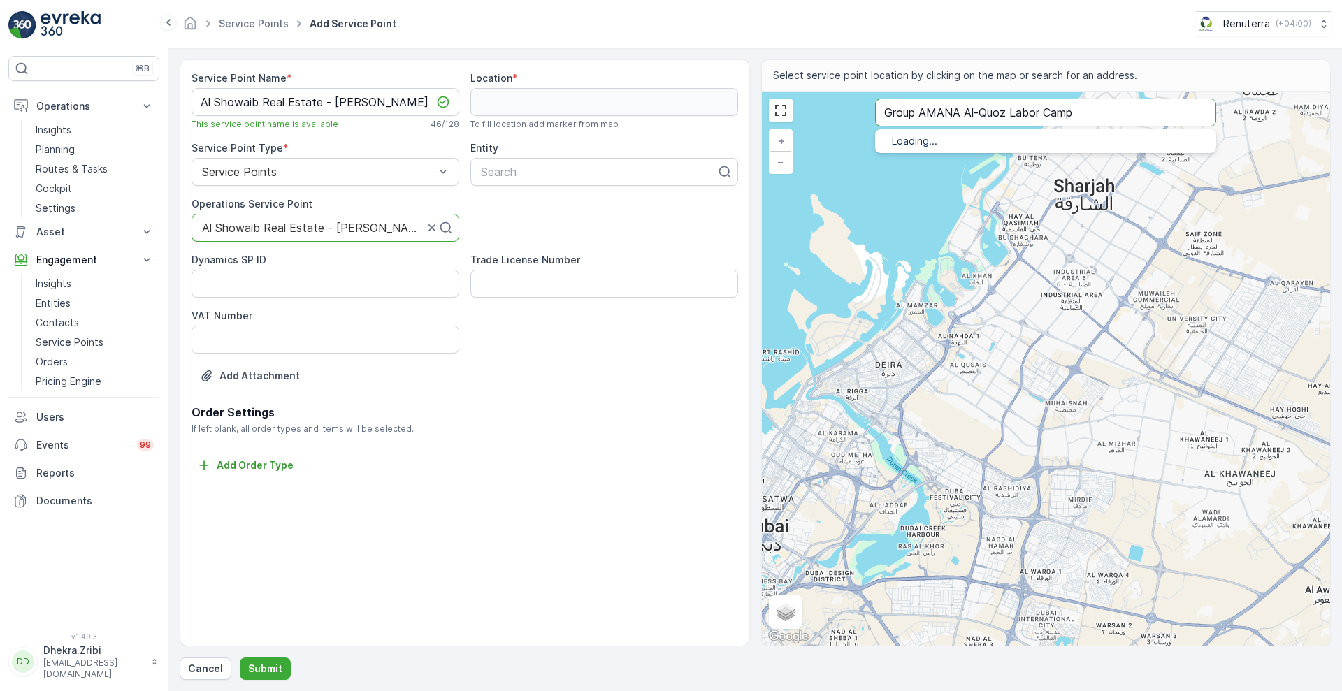
type input "Group AMANA Al-Quoz Labor Camp"
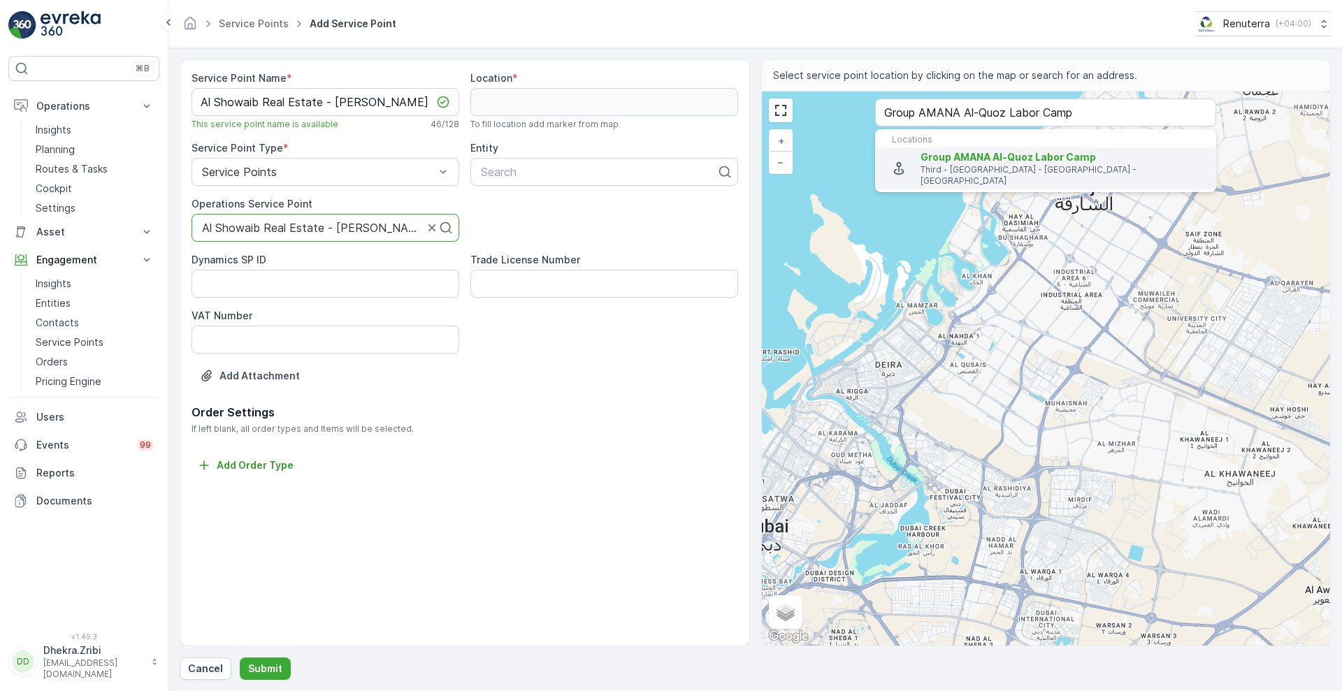
click at [1035, 166] on p "Third - 18th Street - Dubai - United Arab Emirates" at bounding box center [1063, 175] width 285 height 22
type input "25.1341261,55.2319785"
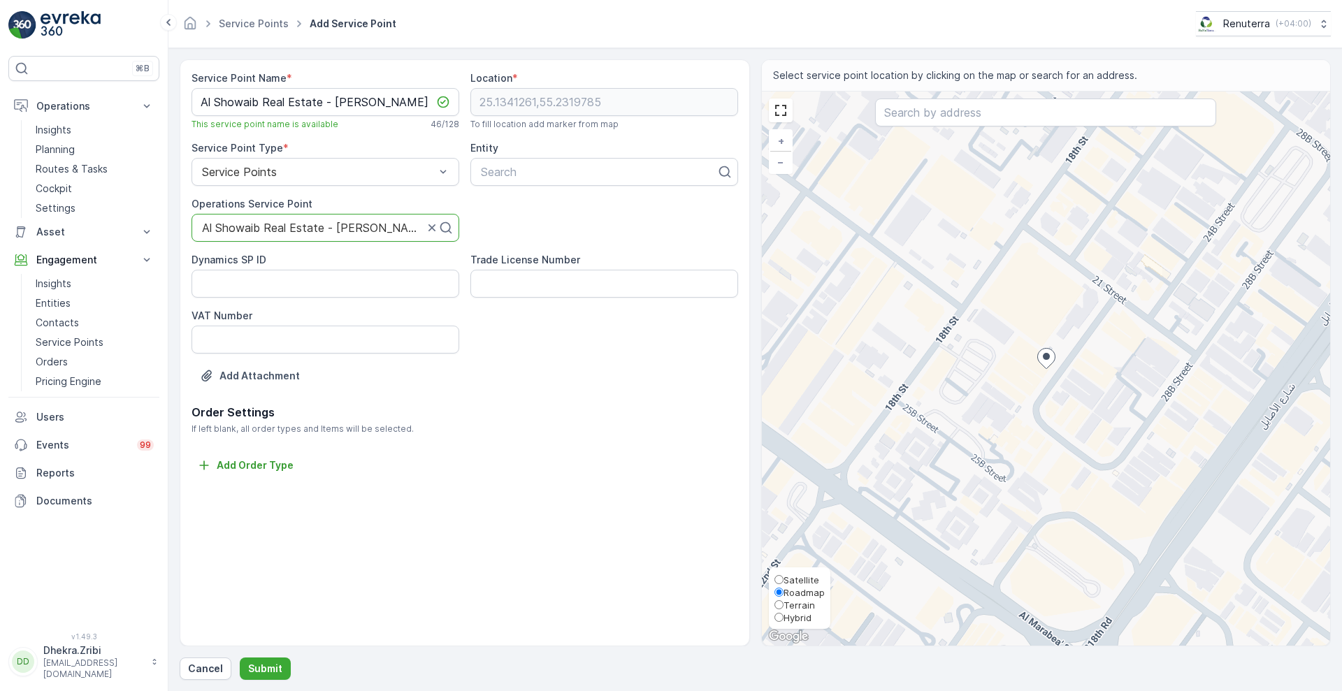
click at [795, 575] on span "Satellite" at bounding box center [802, 580] width 36 height 11
click at [784, 575] on input "Satellite" at bounding box center [779, 579] width 9 height 9
radio input "true"
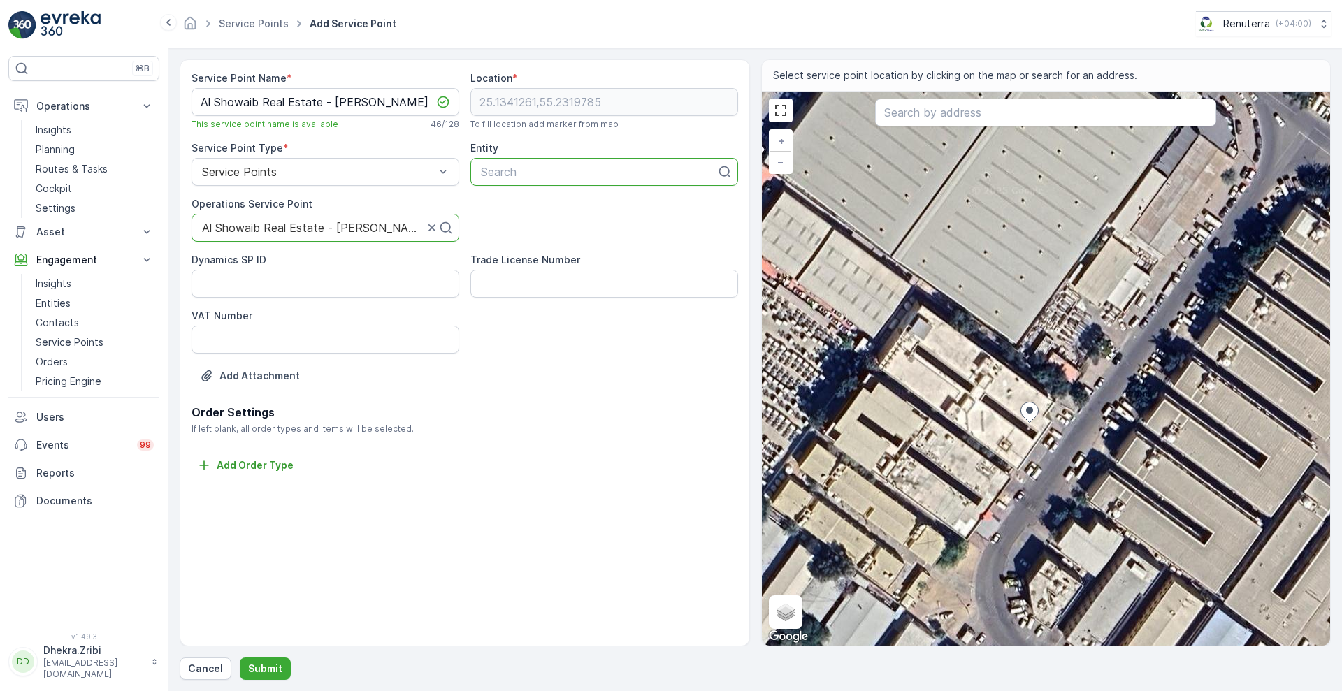
click at [563, 174] on div at bounding box center [599, 172] width 238 height 13
type input "al show"
click at [617, 200] on span "Al Showaib Real Estate LLC" at bounding box center [552, 206] width 146 height 13
click at [912, 111] on input "text" at bounding box center [1045, 113] width 341 height 28
paste input "Tea Days Cafeteria - Al Quoz Ind 1"
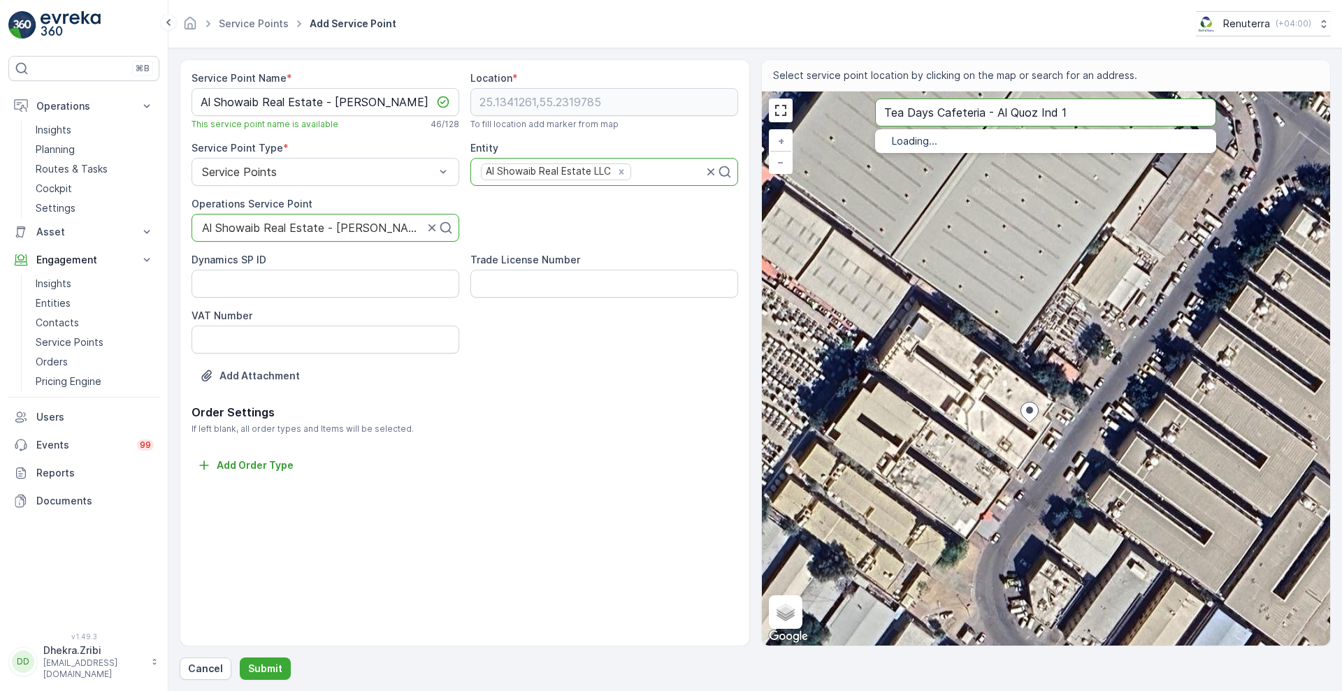
type input "Tea Days Cafeteria - Al Quoz Ind 1"
click at [960, 156] on span "Tea Days Cafeteria - Al Quoz Ind 1" at bounding box center [1006, 157] width 170 height 12
type input "25.1333708,55.2315954"
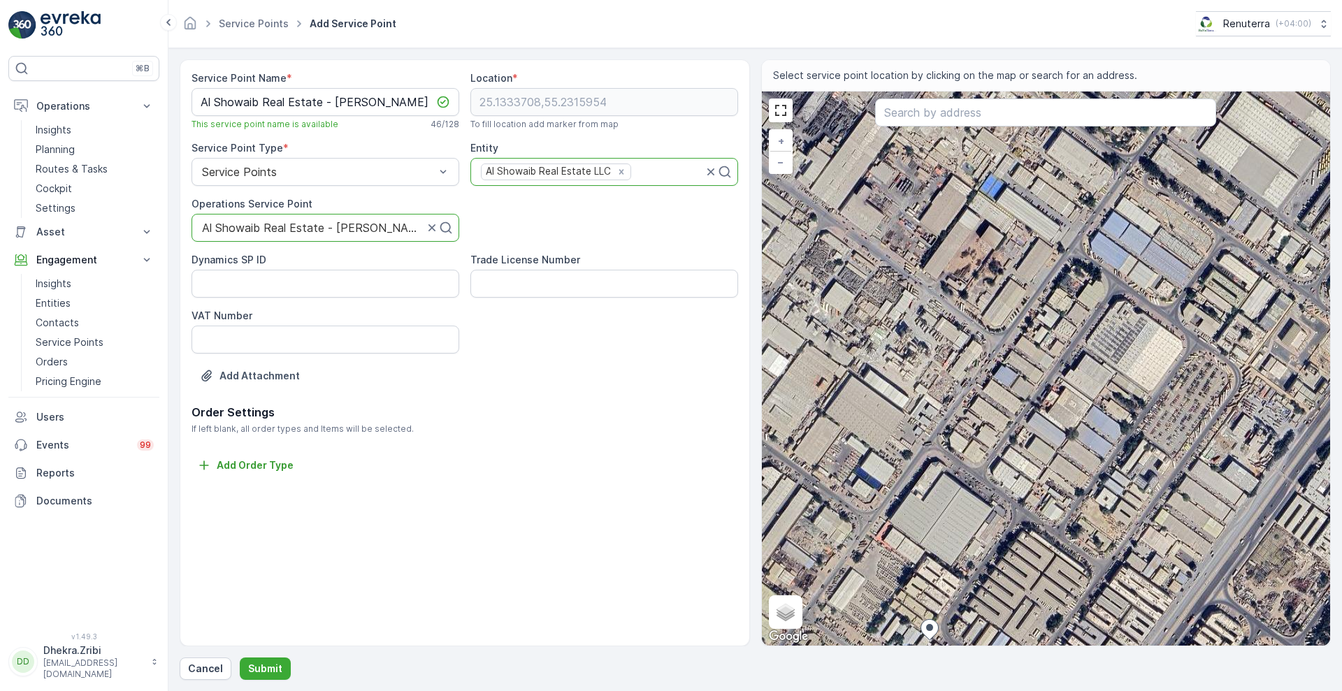
drag, startPoint x: 999, startPoint y: 495, endPoint x: 1054, endPoint y: 342, distance: 162.7
click at [1054, 342] on div "+ − Satellite Roadmap Terrain Hybrid Leaflet Keyboard shortcuts Map Data Imager…" at bounding box center [1046, 369] width 569 height 554
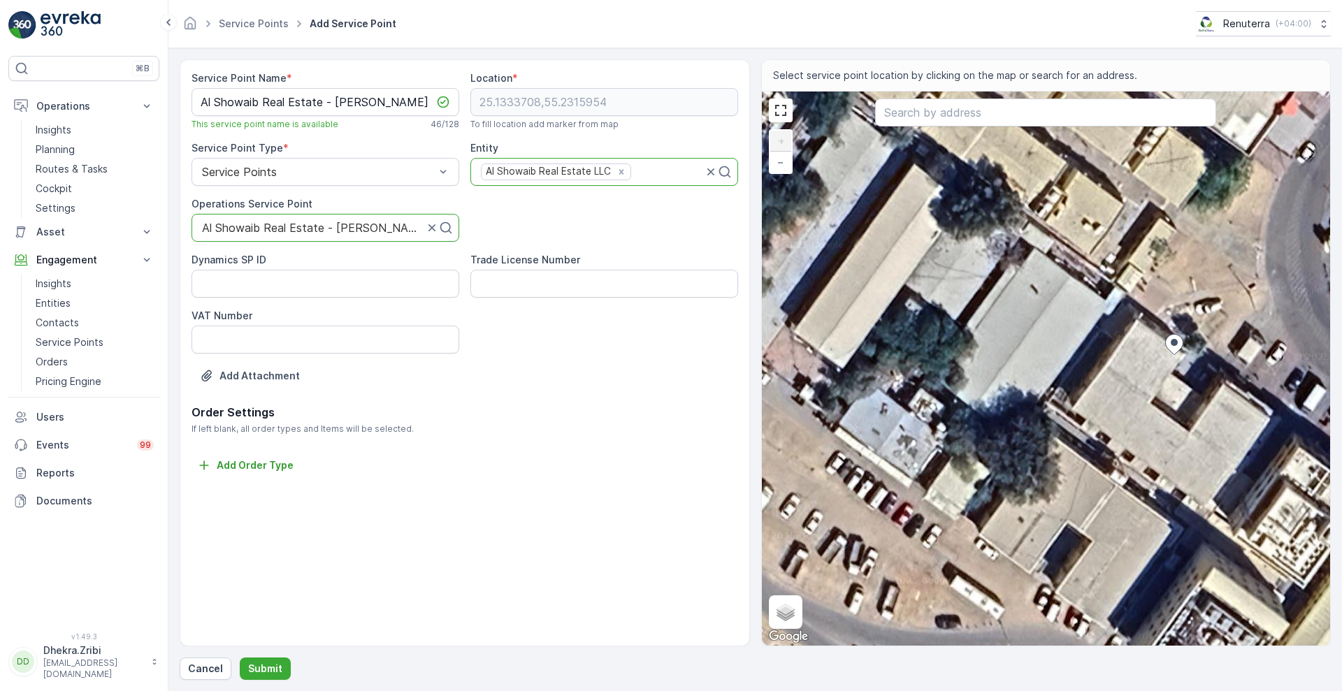
click at [1104, 351] on div "+ − Satellite Roadmap Terrain Hybrid Leaflet Keyboard shortcuts Map Data Imager…" at bounding box center [1046, 369] width 569 height 554
type input "25.13337821066838,55.231460363826784"
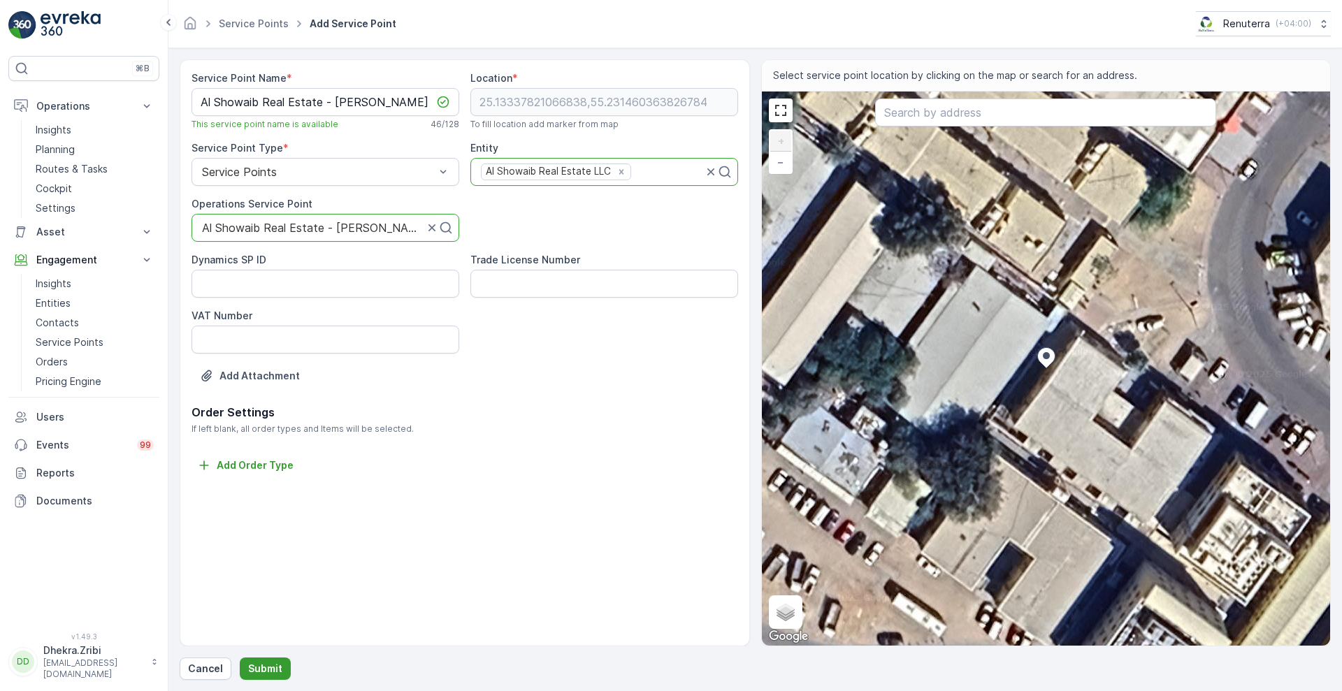
click at [254, 662] on p "Submit" at bounding box center [265, 669] width 34 height 14
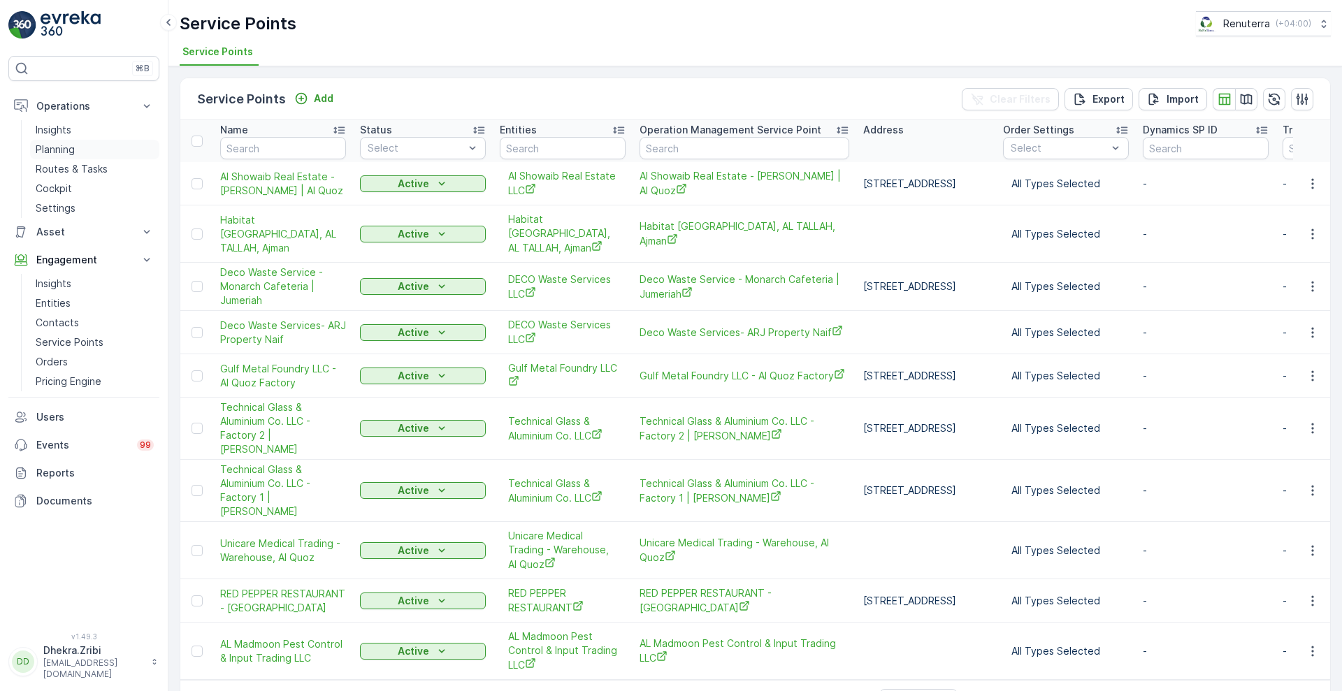
click at [71, 145] on p "Planning" at bounding box center [55, 150] width 39 height 14
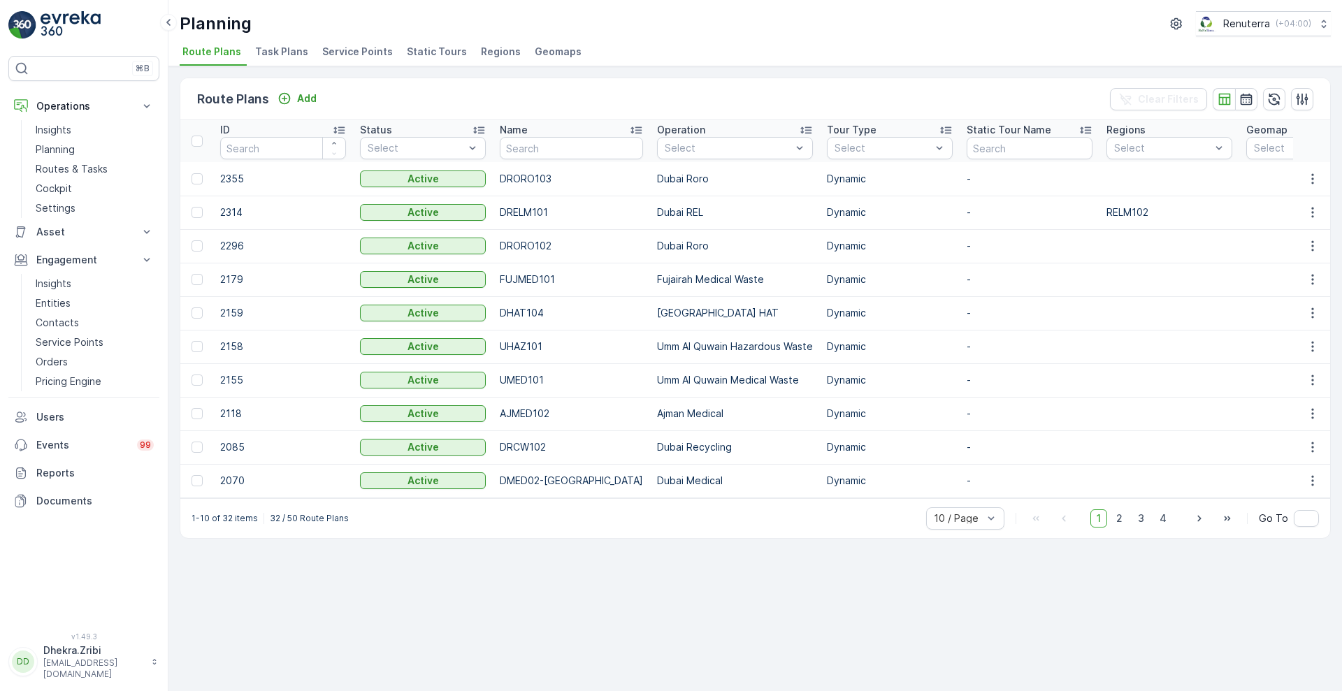
click at [340, 51] on span "Service Points" at bounding box center [357, 52] width 71 height 14
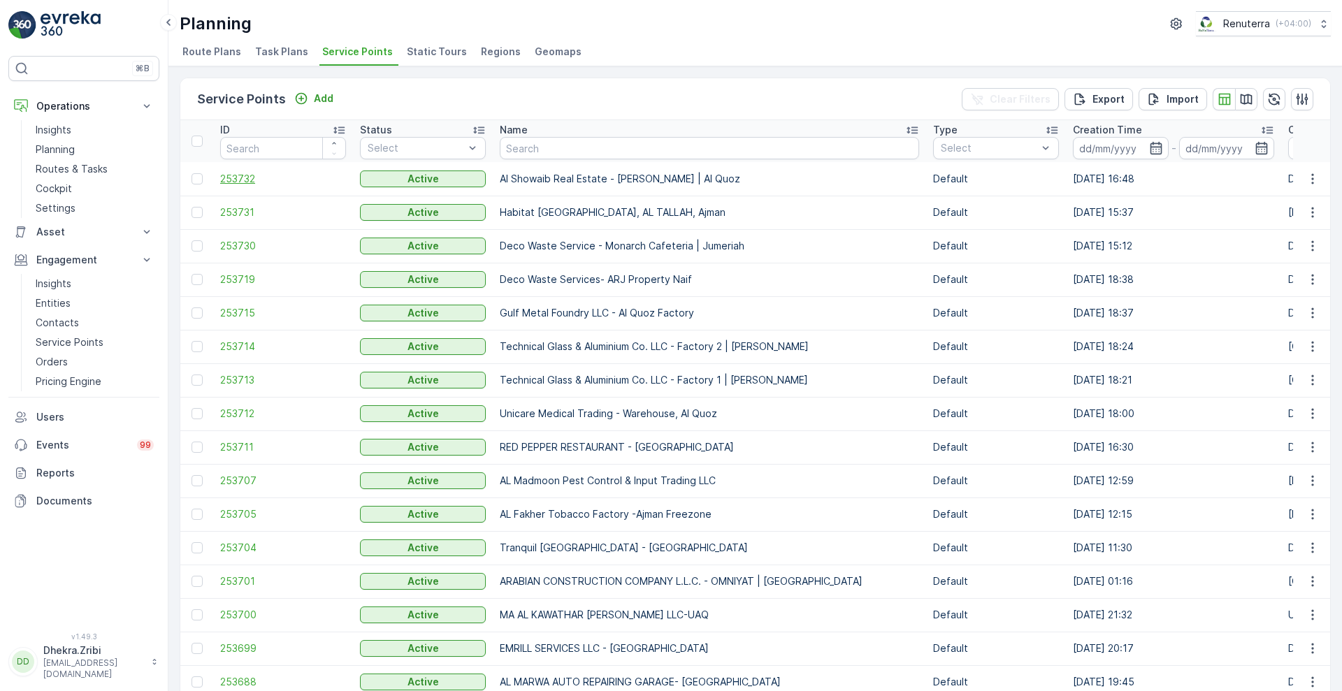
click at [240, 175] on span "253732" at bounding box center [283, 179] width 126 height 14
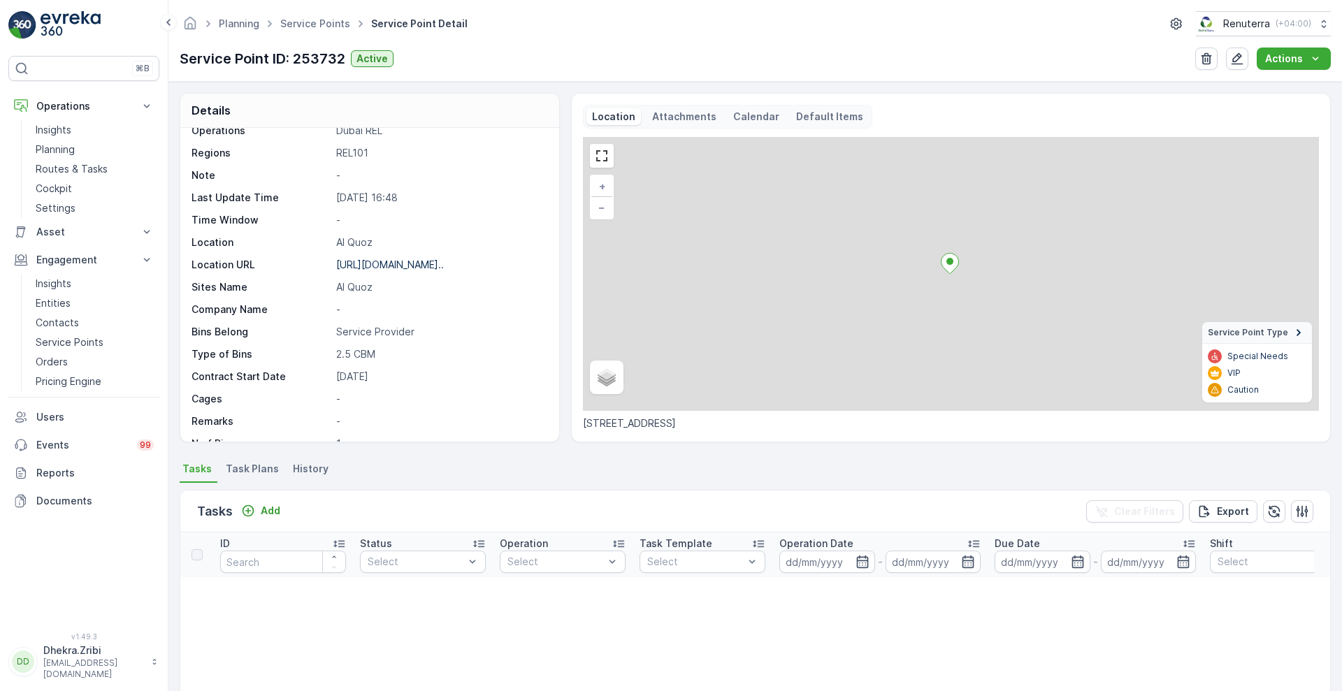
scroll to position [97, 0]
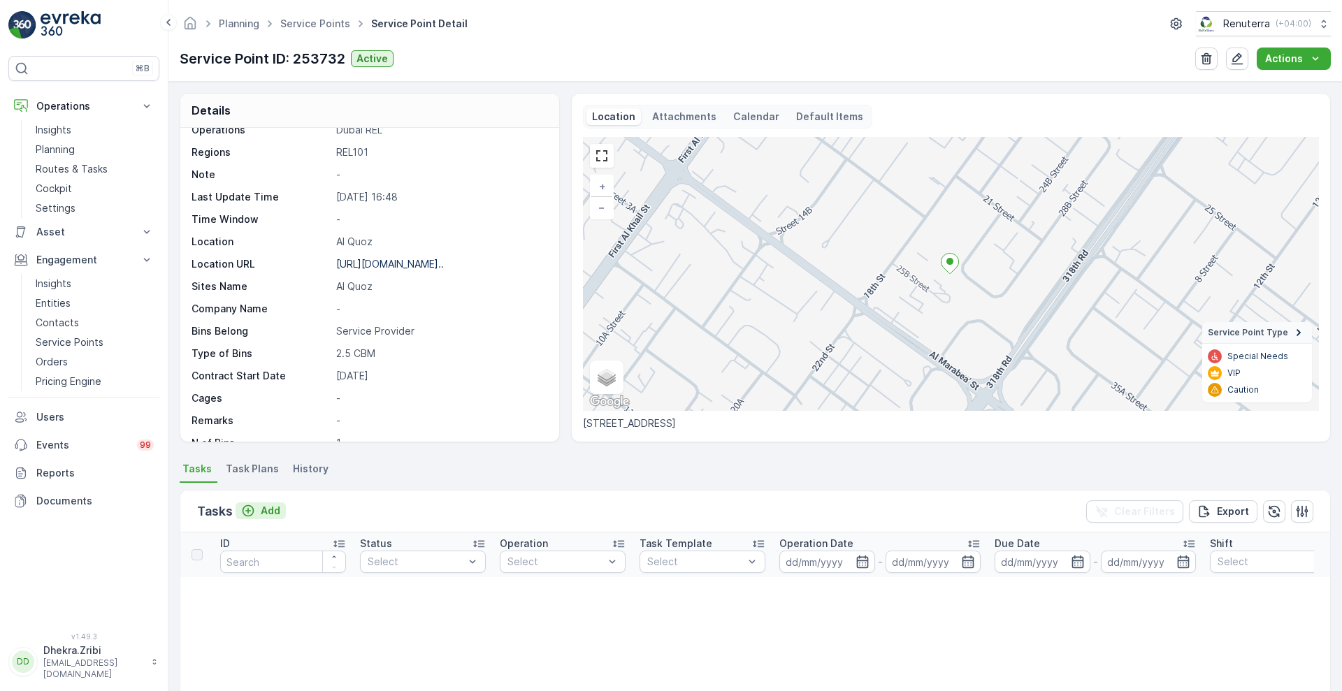
click at [261, 504] on p "Add" at bounding box center [271, 511] width 20 height 14
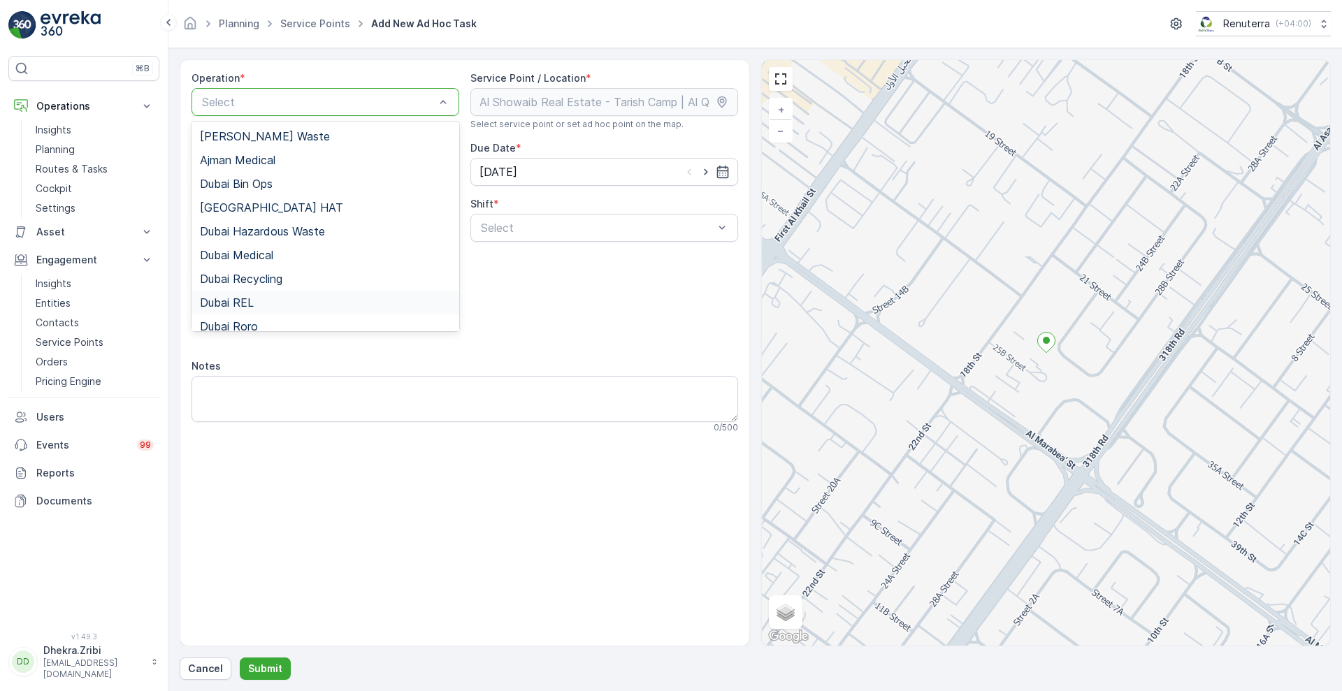
click at [248, 306] on span "Dubai REL" at bounding box center [227, 302] width 54 height 13
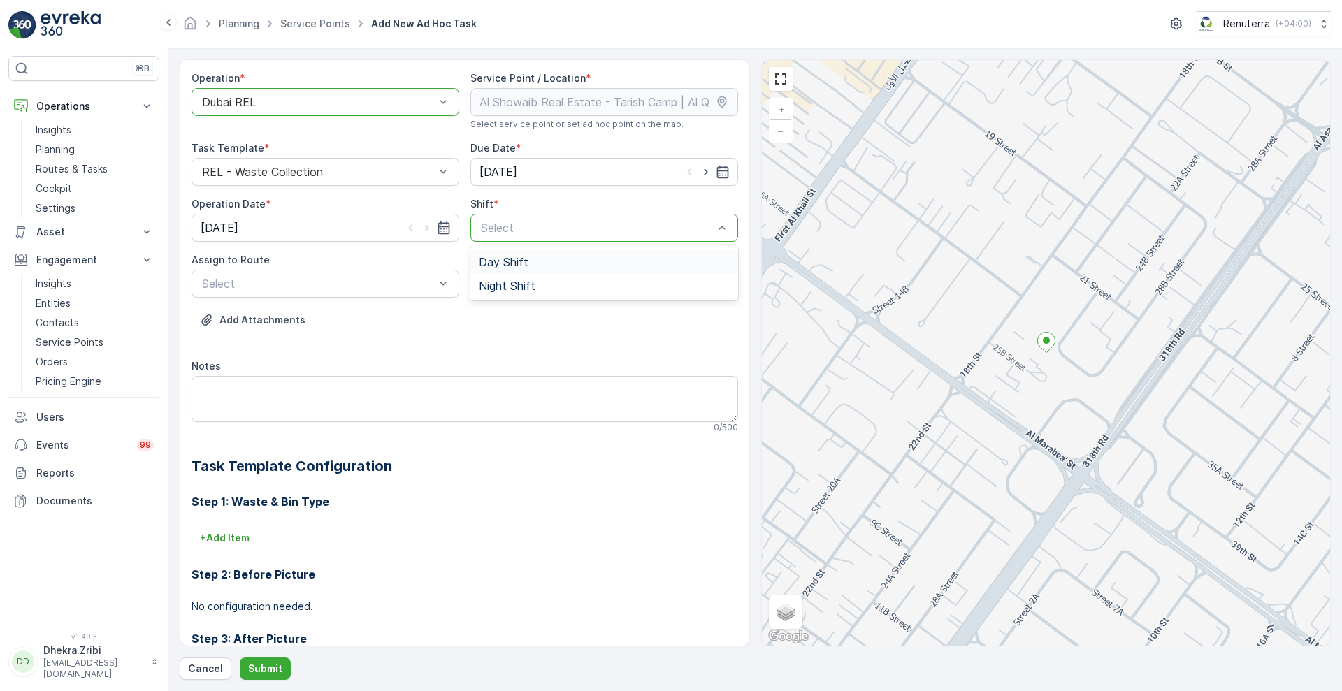
click at [481, 264] on span "Day Shift" at bounding box center [504, 262] width 50 height 13
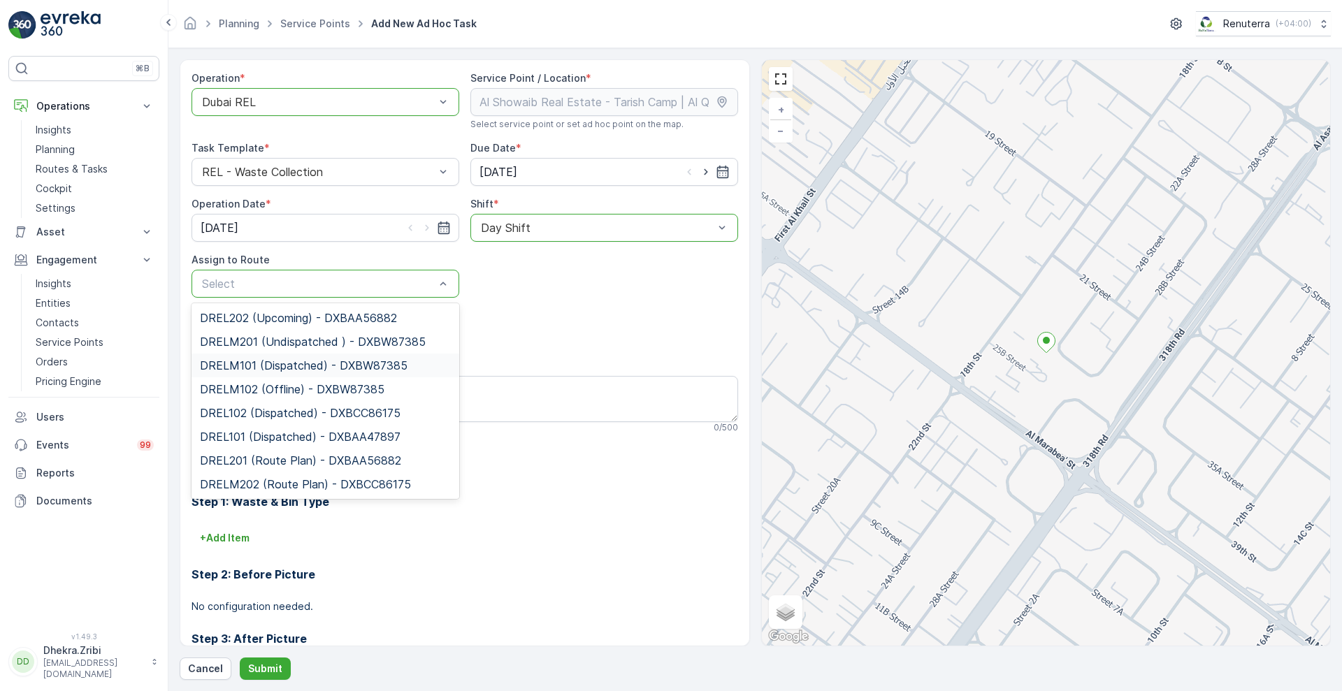
click at [275, 368] on span "DRELM101 (Dispatched) - DXBW87385" at bounding box center [304, 365] width 208 height 13
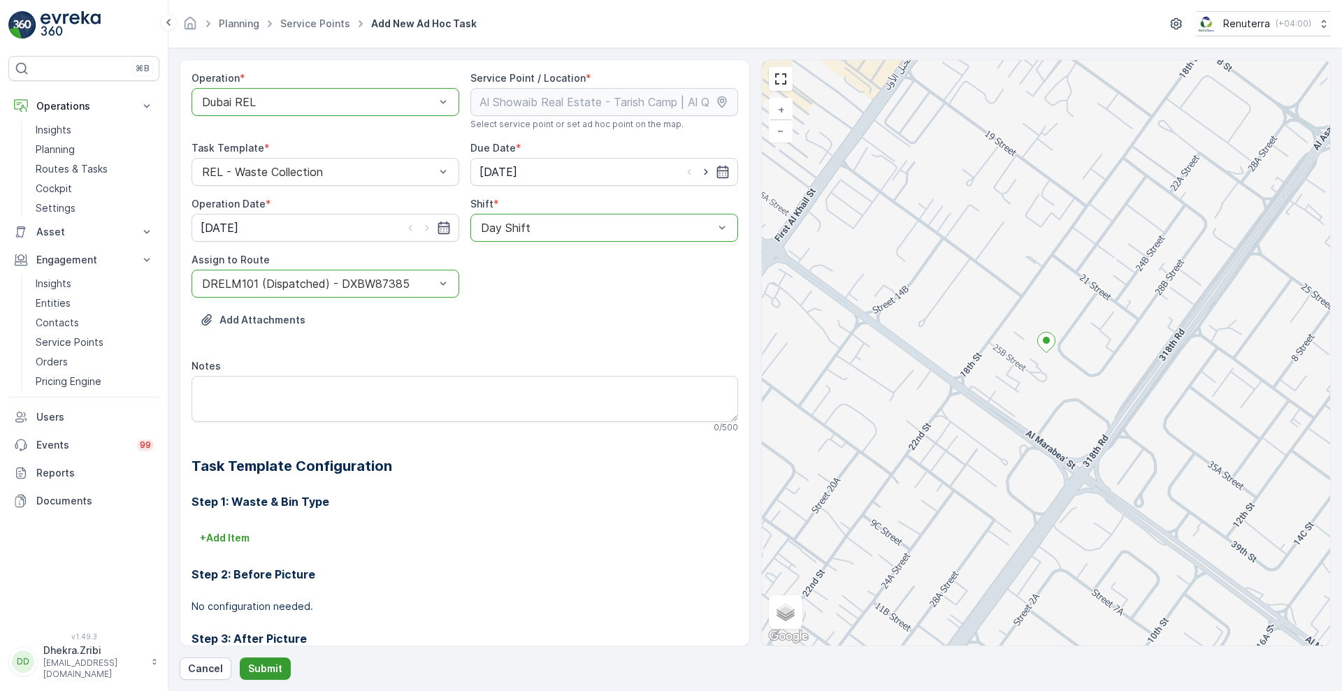
click at [257, 664] on p "Submit" at bounding box center [265, 669] width 34 height 14
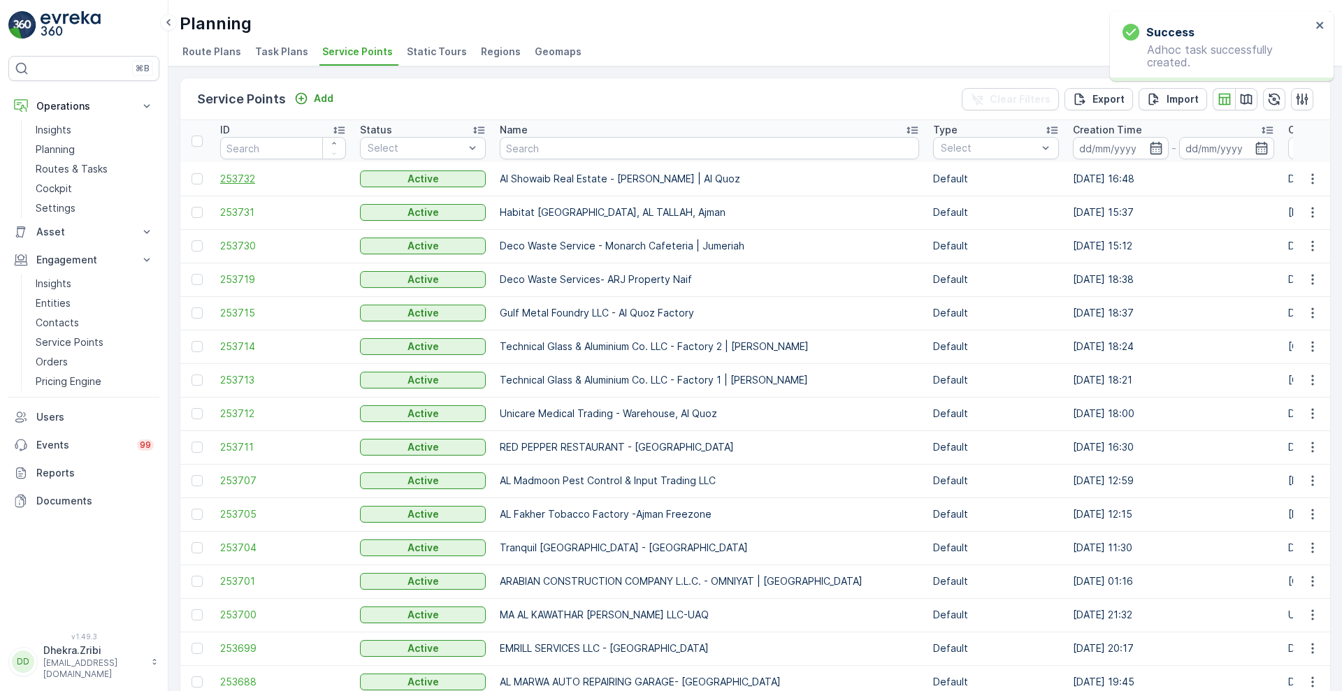
click at [236, 181] on span "253732" at bounding box center [283, 179] width 126 height 14
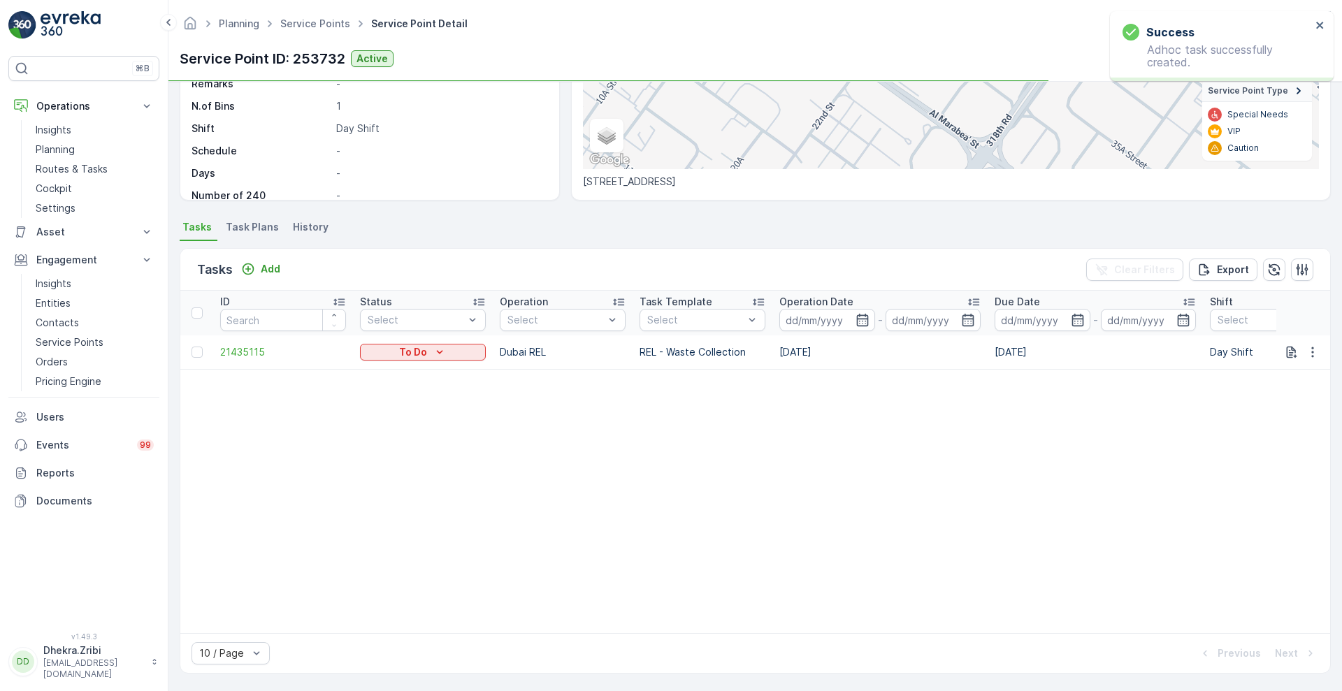
scroll to position [250, 0]
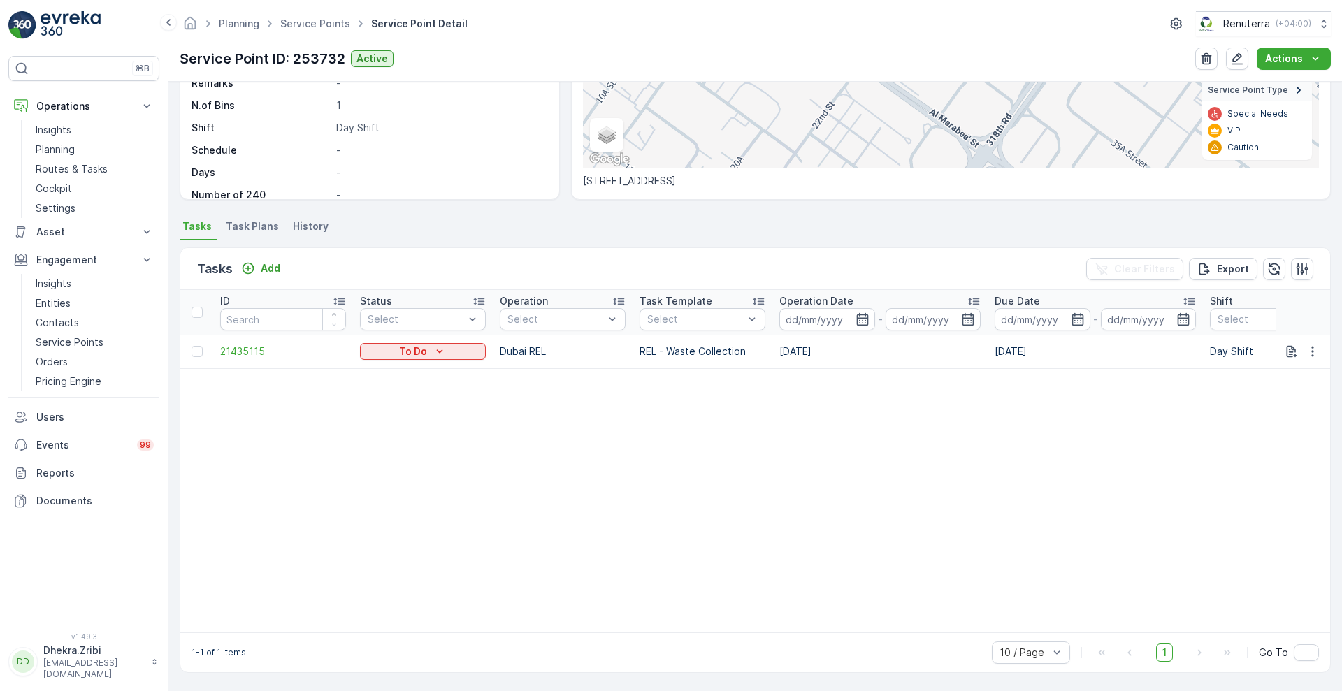
click at [245, 347] on span "21435115" at bounding box center [283, 352] width 126 height 14
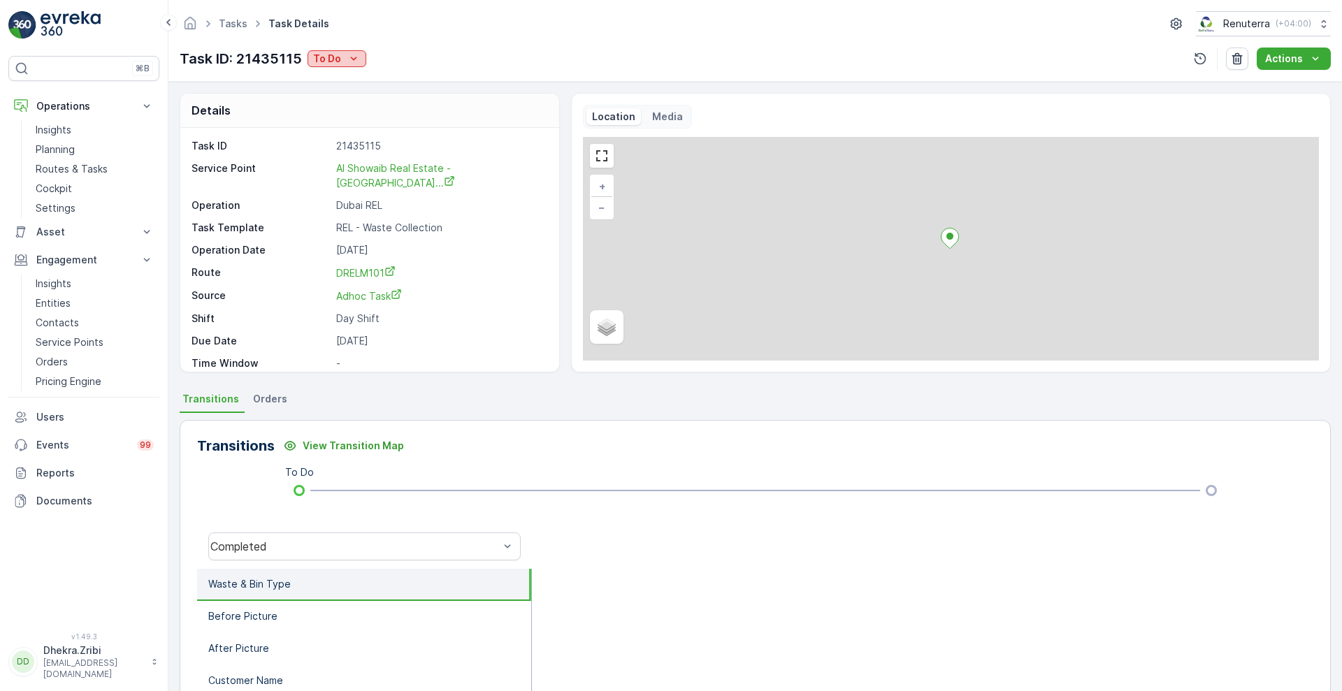
click at [343, 54] on div "To Do" at bounding box center [337, 59] width 48 height 14
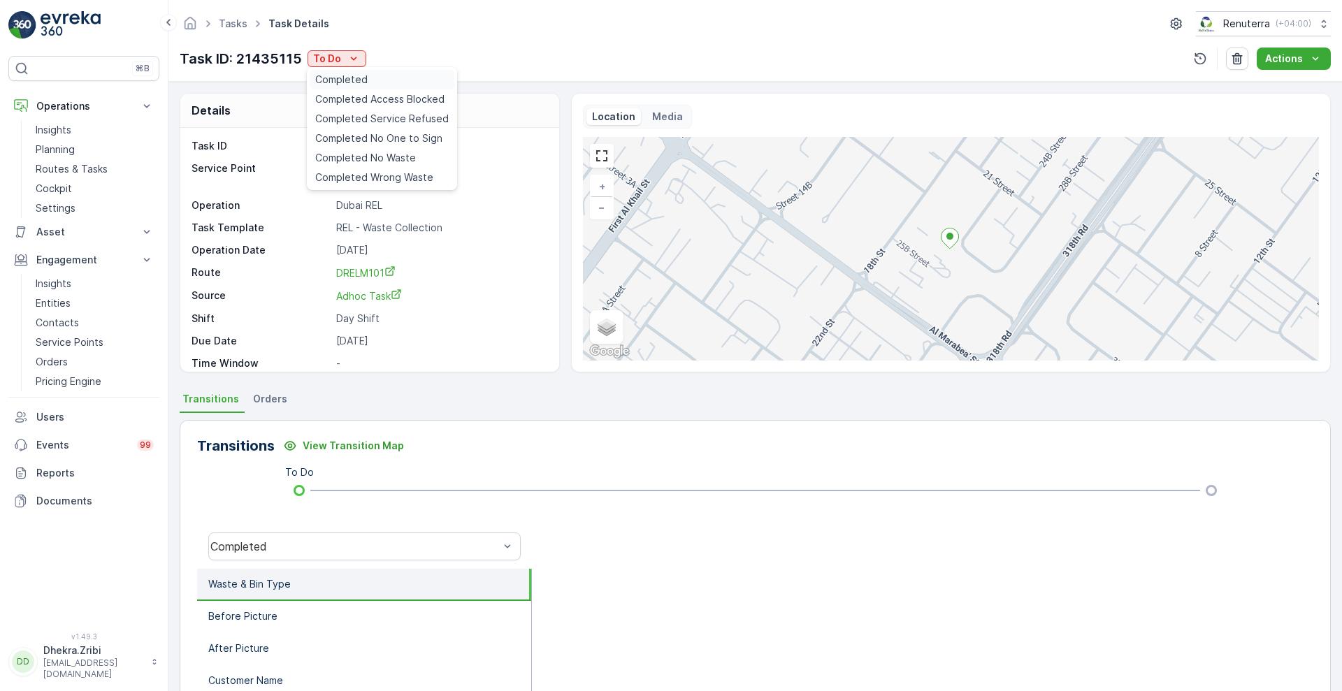
click at [377, 79] on div "Completed" at bounding box center [382, 80] width 145 height 20
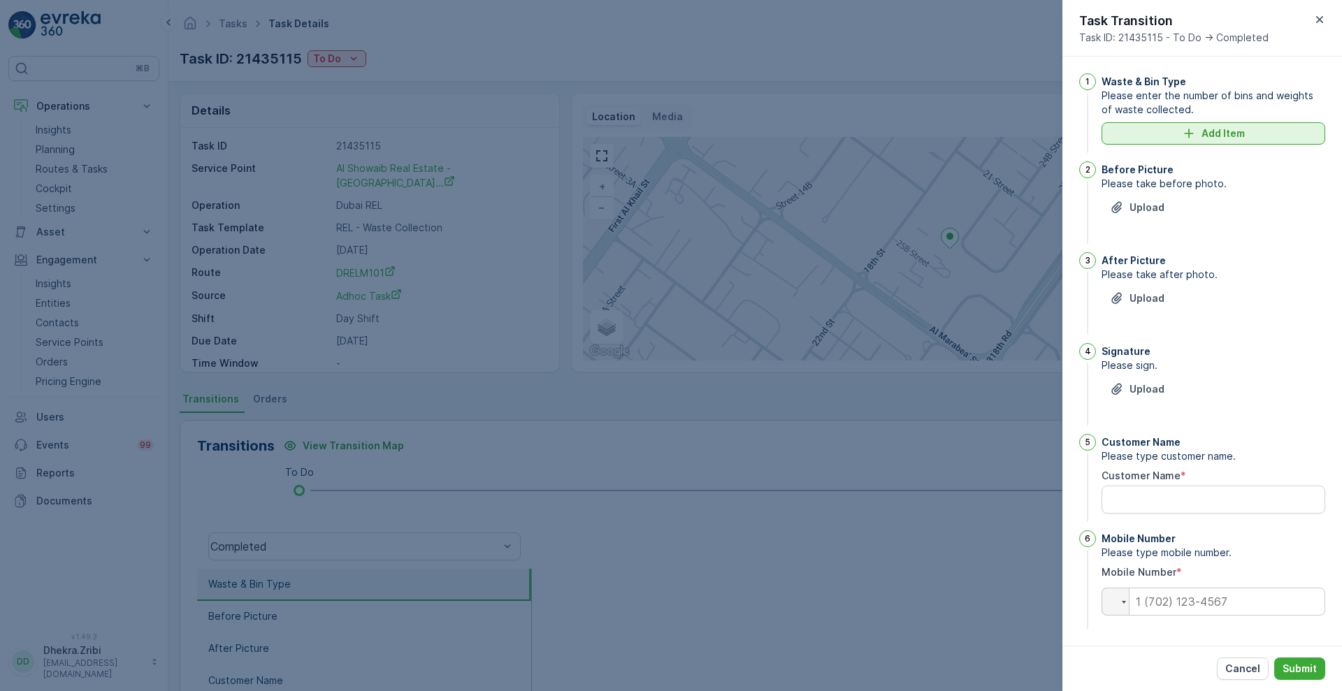
click at [1199, 127] on div "Add Item" at bounding box center [1213, 134] width 207 height 14
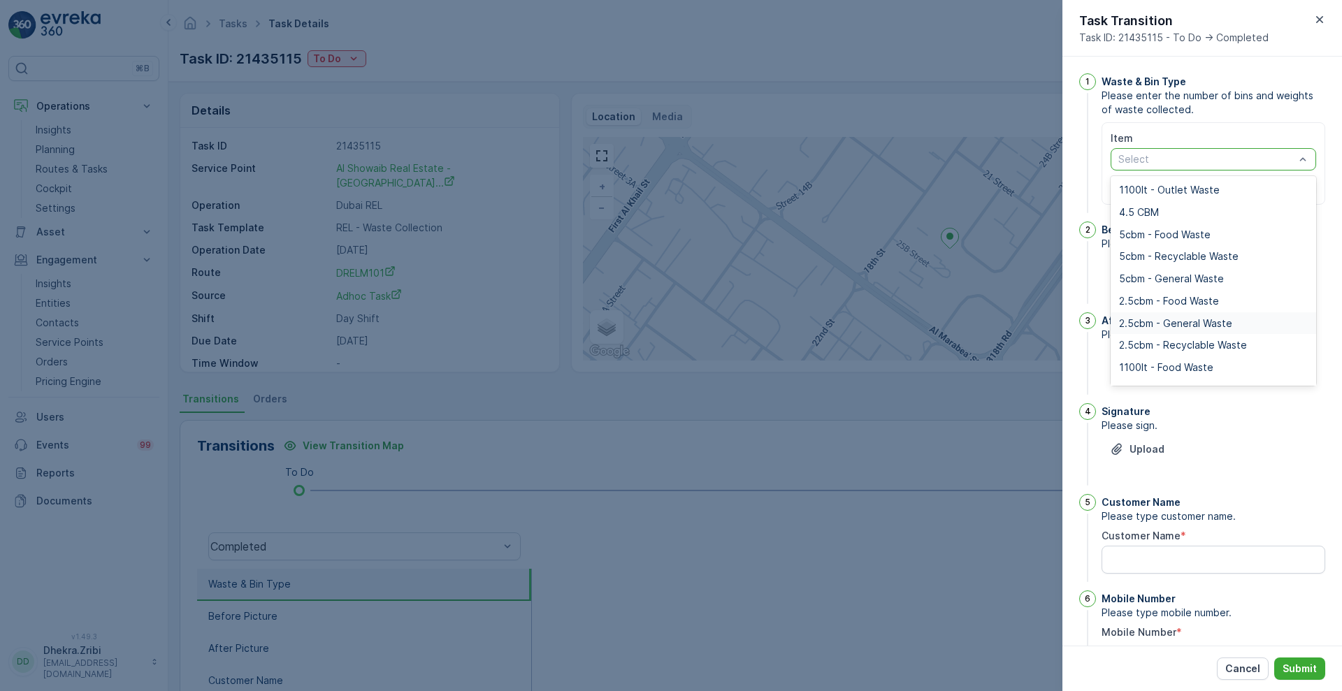
click at [1198, 327] on span "2.5cbm - General Waste" at bounding box center [1175, 323] width 113 height 11
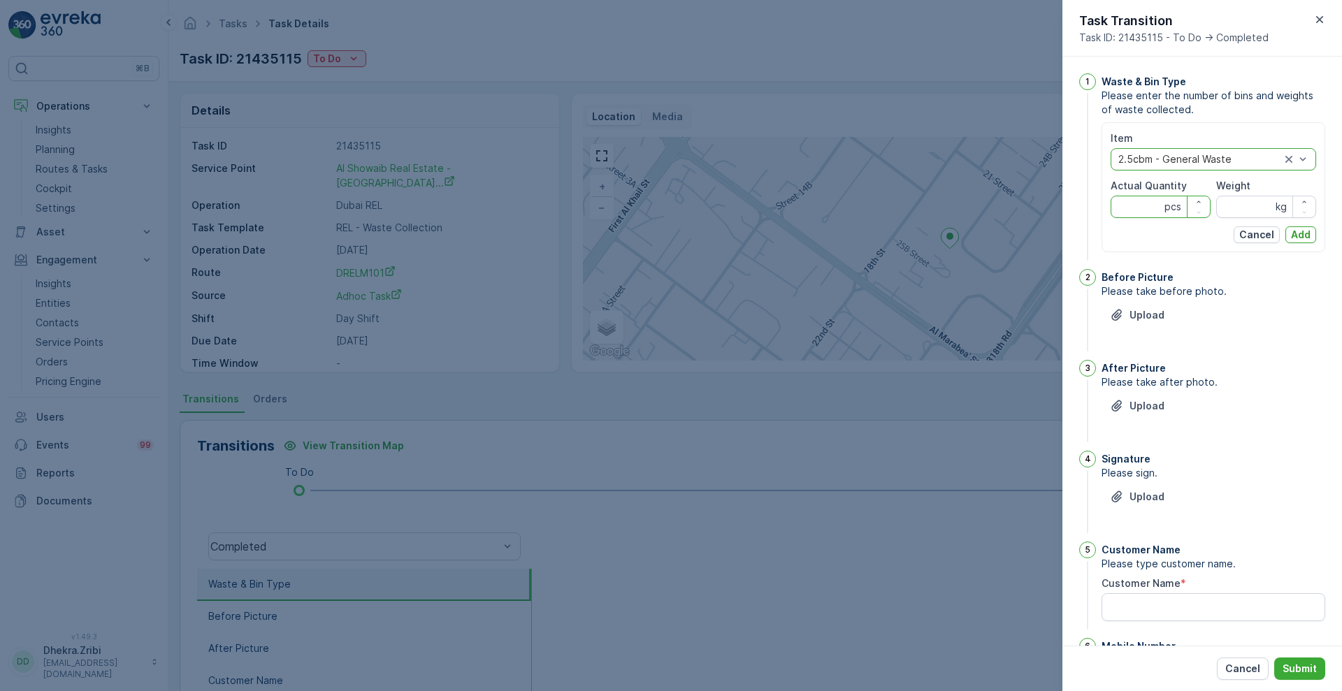
click at [1140, 203] on Quantity "Actual Quantity" at bounding box center [1161, 207] width 100 height 22
type Quantity "1"
click at [1238, 210] on input "Weight" at bounding box center [1266, 207] width 100 height 22
type input "0"
click at [1295, 233] on p "Add" at bounding box center [1301, 235] width 20 height 14
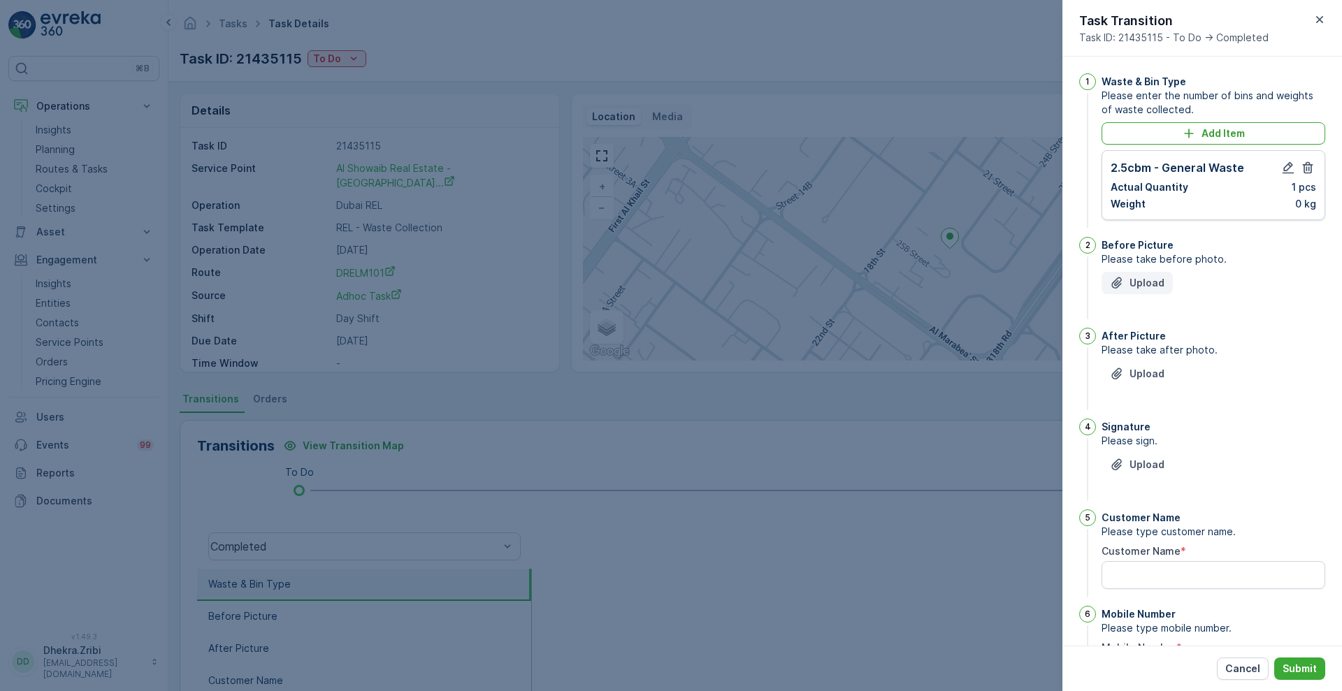
click at [1135, 278] on p "Upload" at bounding box center [1147, 283] width 35 height 14
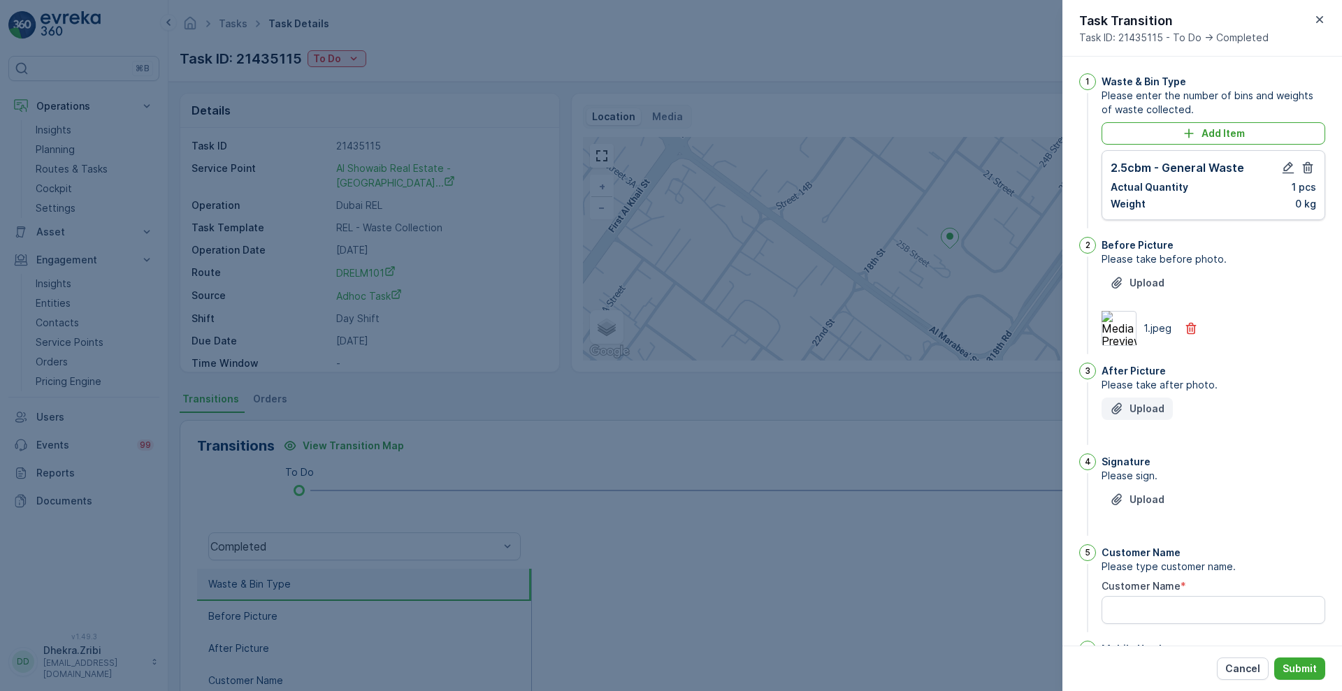
click at [1132, 402] on p "Upload" at bounding box center [1147, 409] width 35 height 14
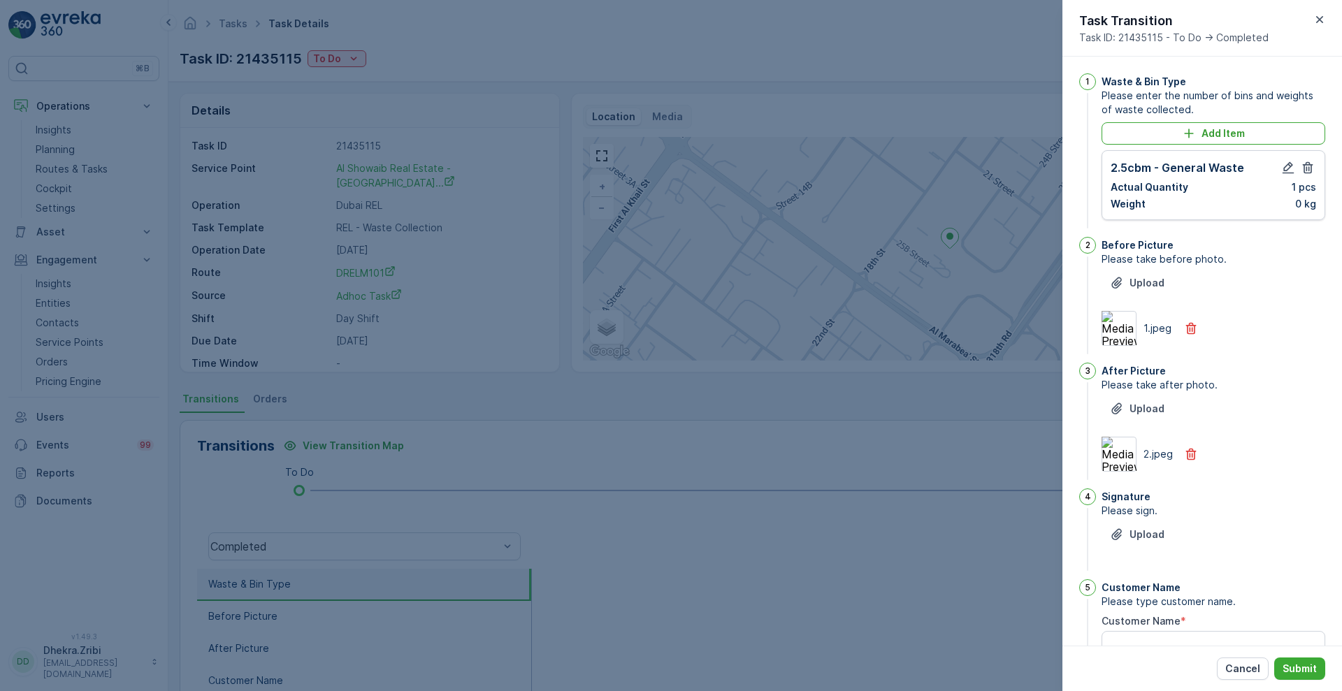
scroll to position [149, 0]
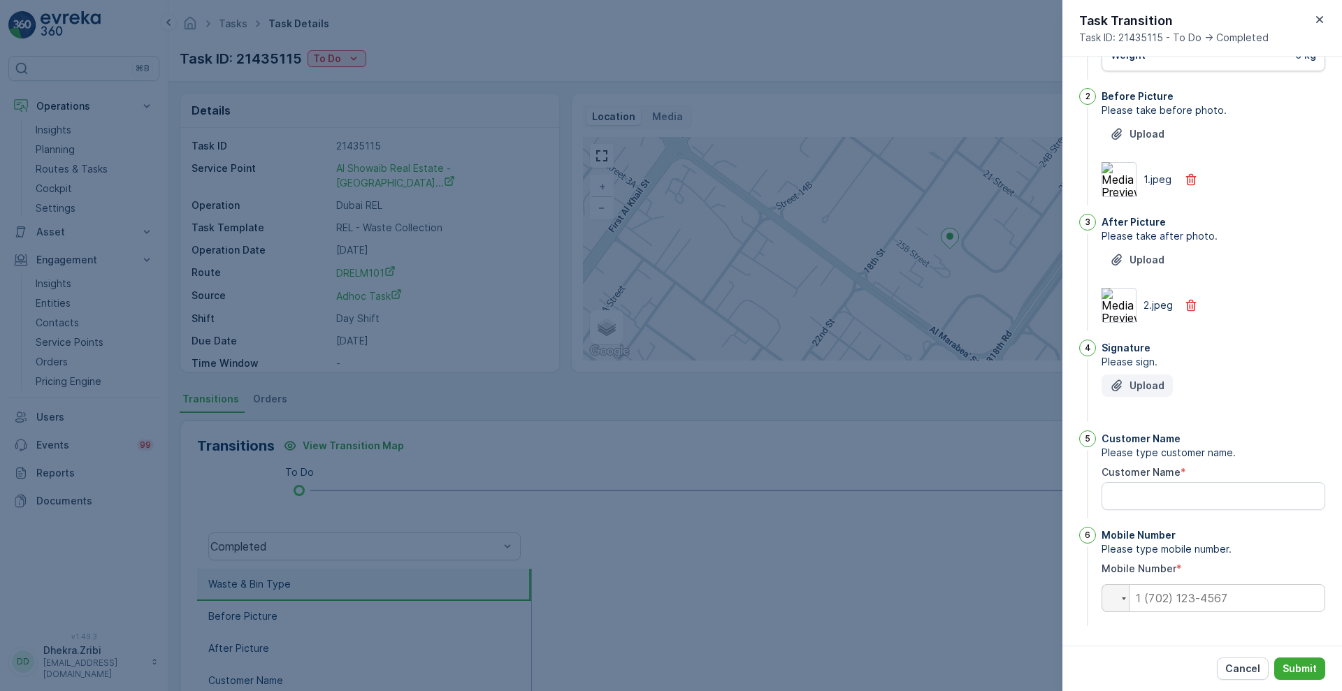
click at [1144, 389] on p "Upload" at bounding box center [1147, 386] width 35 height 14
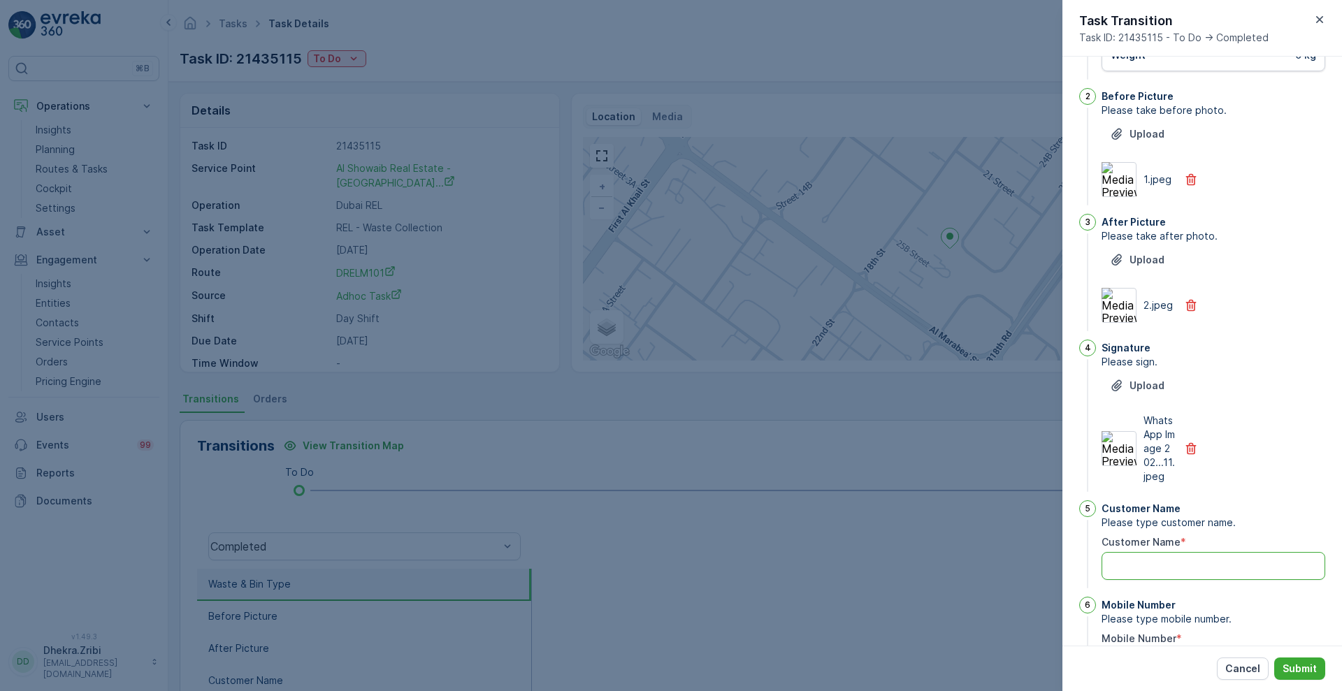
click at [1176, 570] on Name "Customer Name" at bounding box center [1214, 566] width 224 height 28
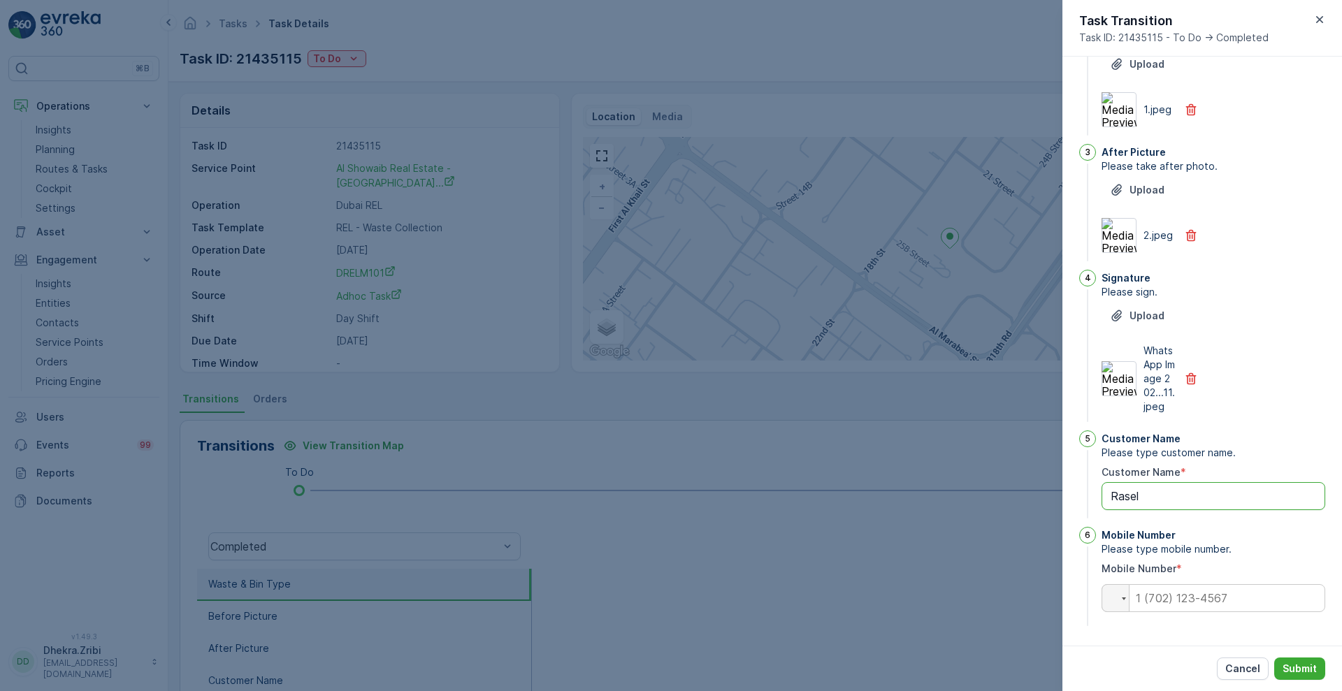
type Name "Rasel"
click at [1163, 600] on input "tel" at bounding box center [1214, 598] width 224 height 28
type input "0"
click at [1178, 649] on div "Cancel Submit" at bounding box center [1203, 668] width 280 height 45
click at [1304, 662] on p "Submit" at bounding box center [1300, 669] width 34 height 14
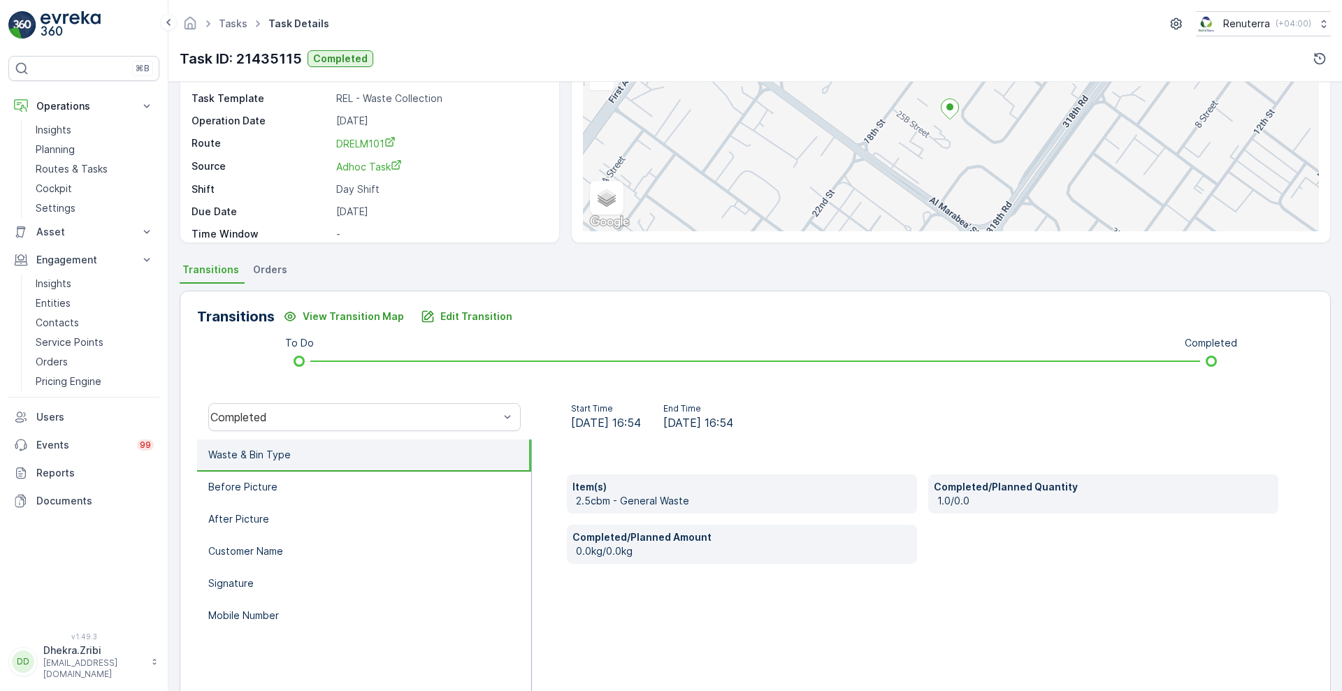
scroll to position [136, 0]
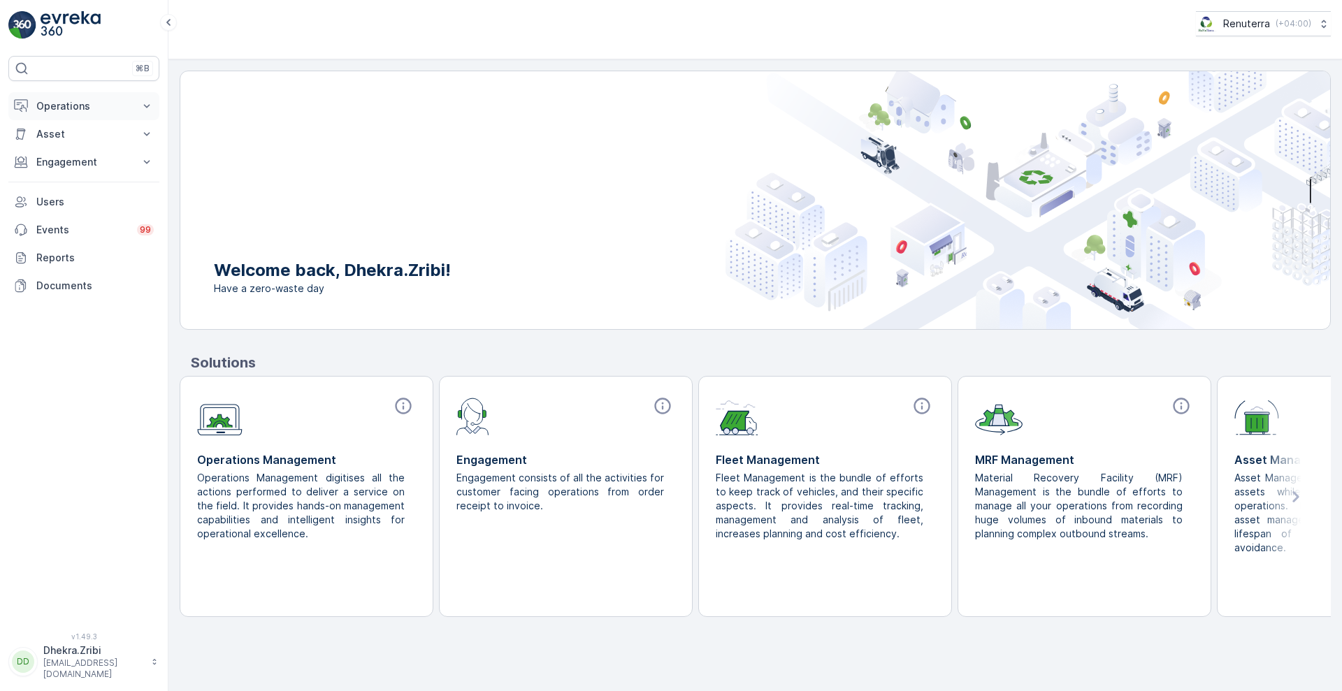
click at [118, 109] on p "Operations" at bounding box center [83, 106] width 95 height 14
click at [72, 150] on p "Planning" at bounding box center [55, 150] width 39 height 14
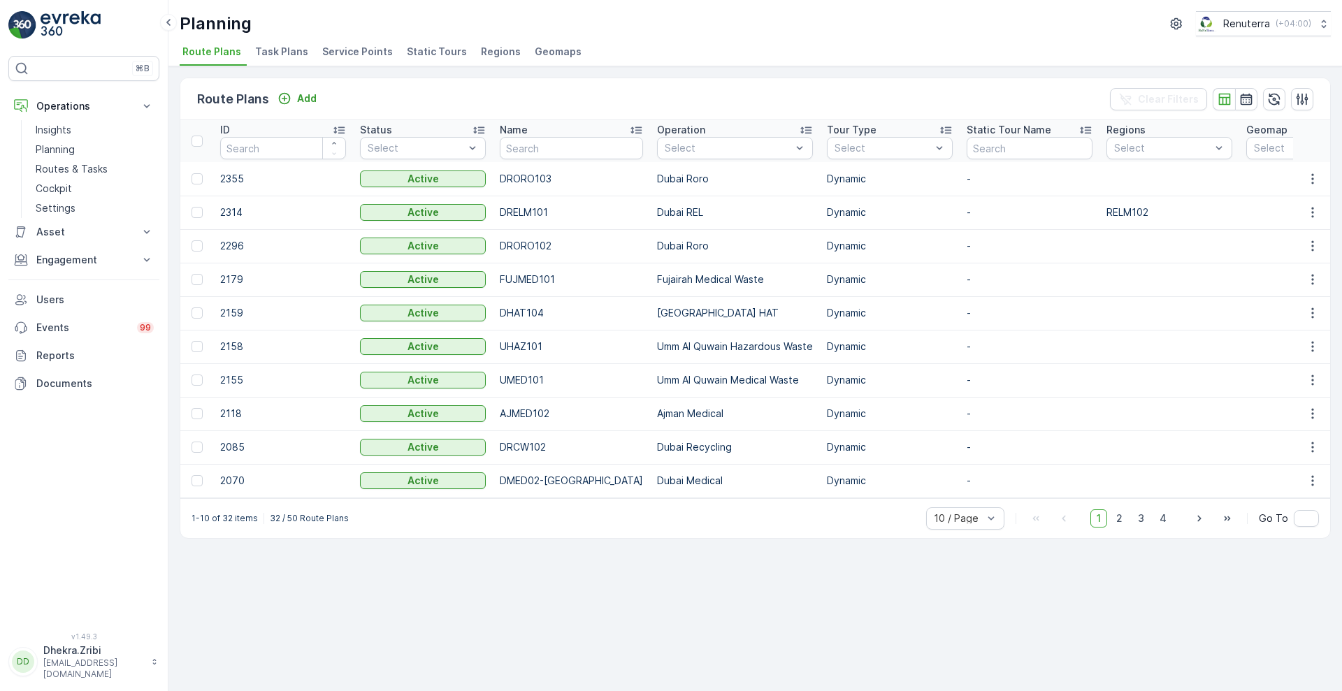
click at [333, 50] on span "Service Points" at bounding box center [357, 52] width 71 height 14
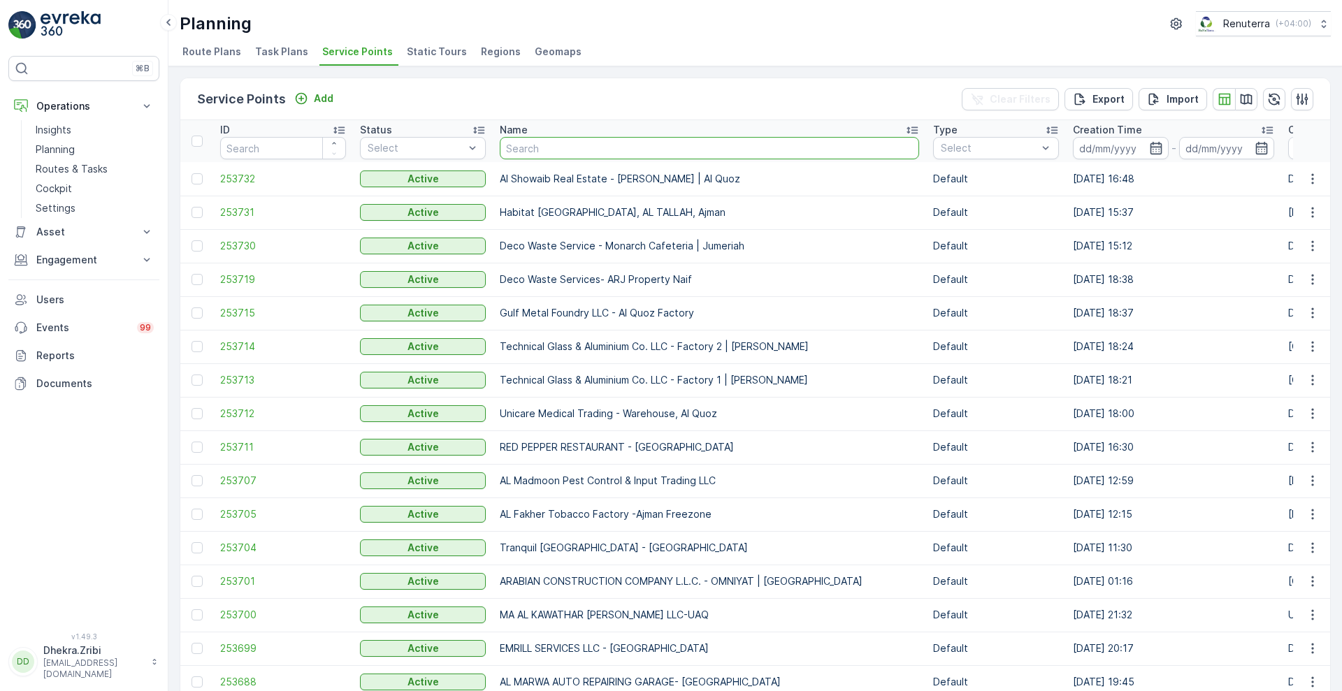
click at [587, 157] on input "text" at bounding box center [709, 148] width 419 height 22
type input "ewoina"
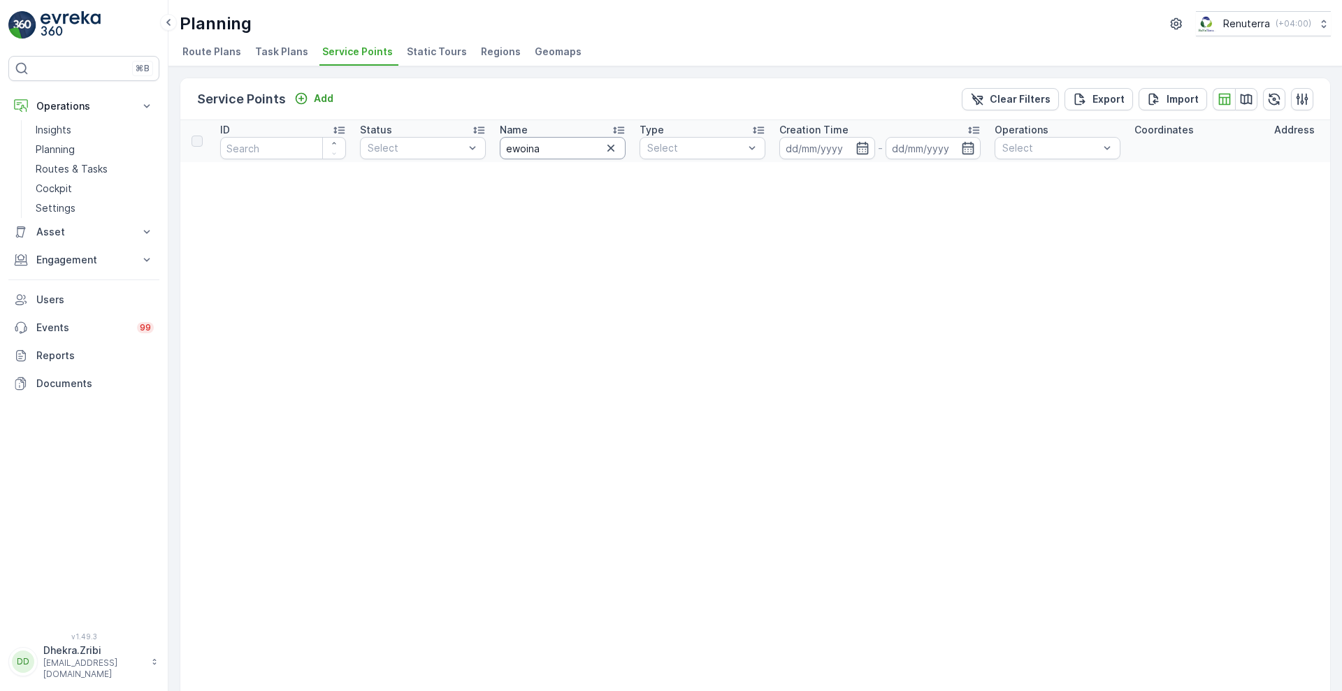
click at [556, 157] on input "ewoina" at bounding box center [563, 148] width 126 height 22
type input "iw"
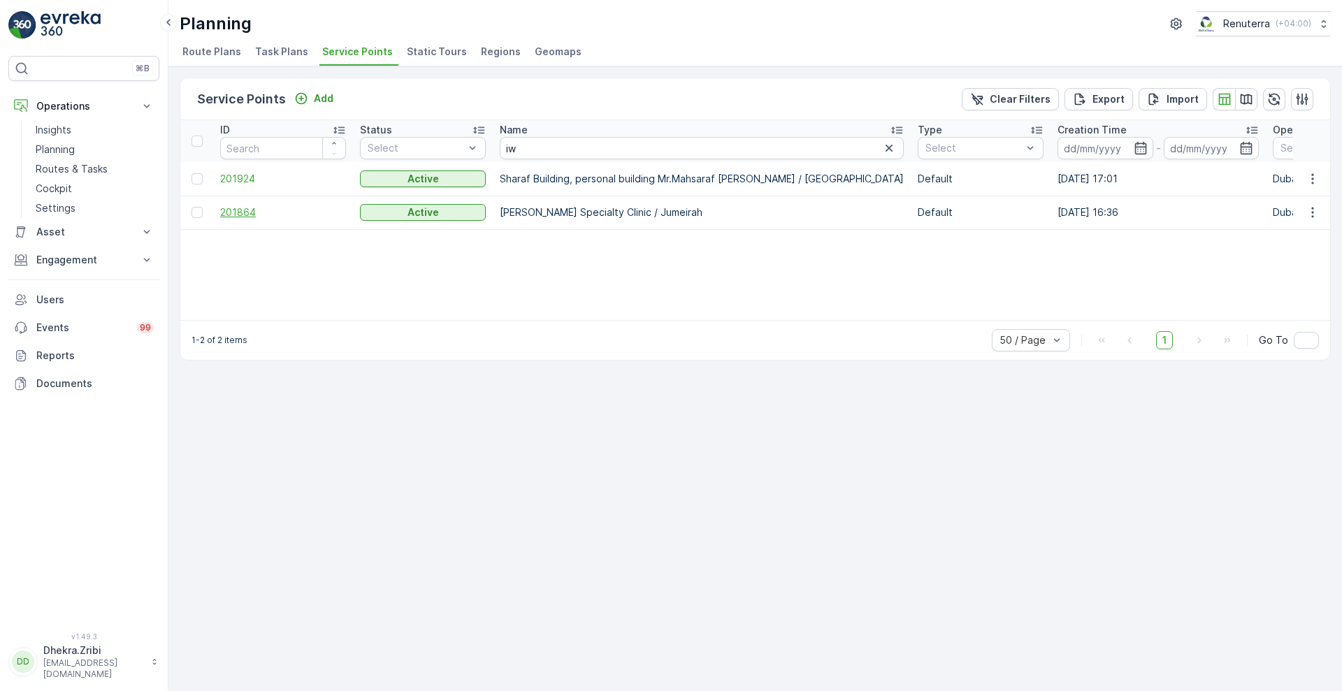
click at [242, 213] on span "201864" at bounding box center [283, 213] width 126 height 14
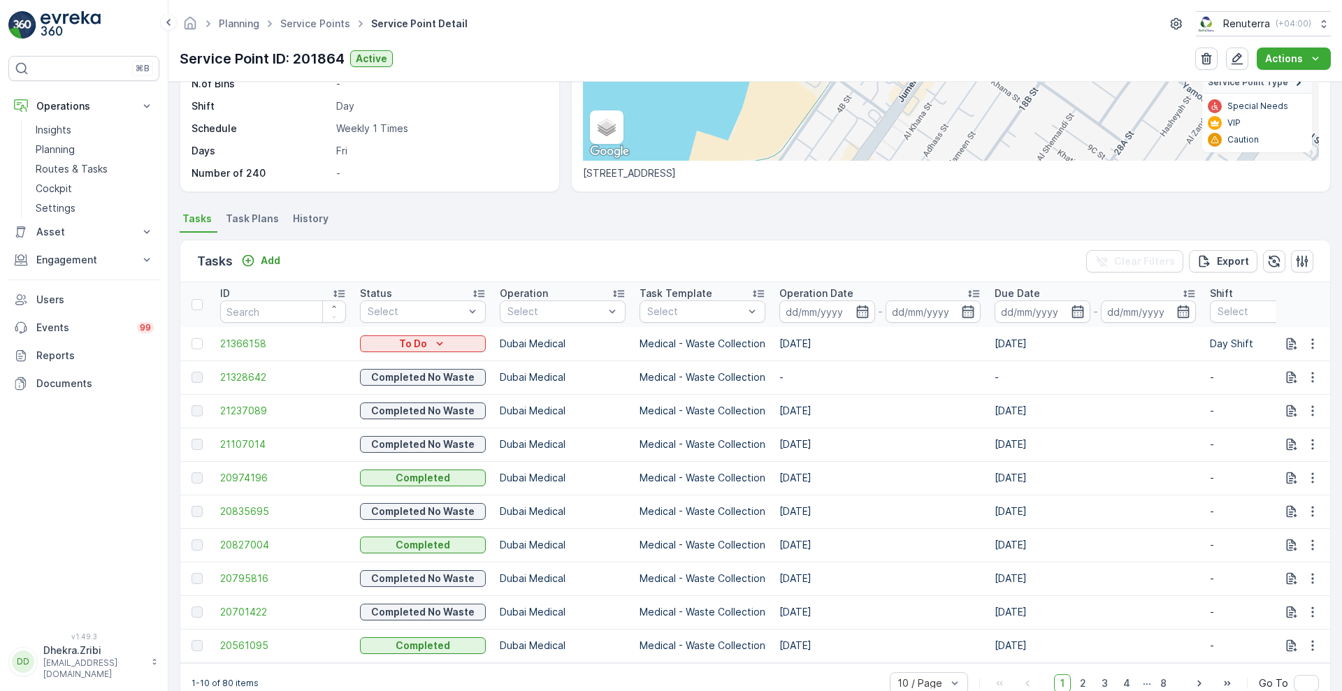
scroll to position [288, 0]
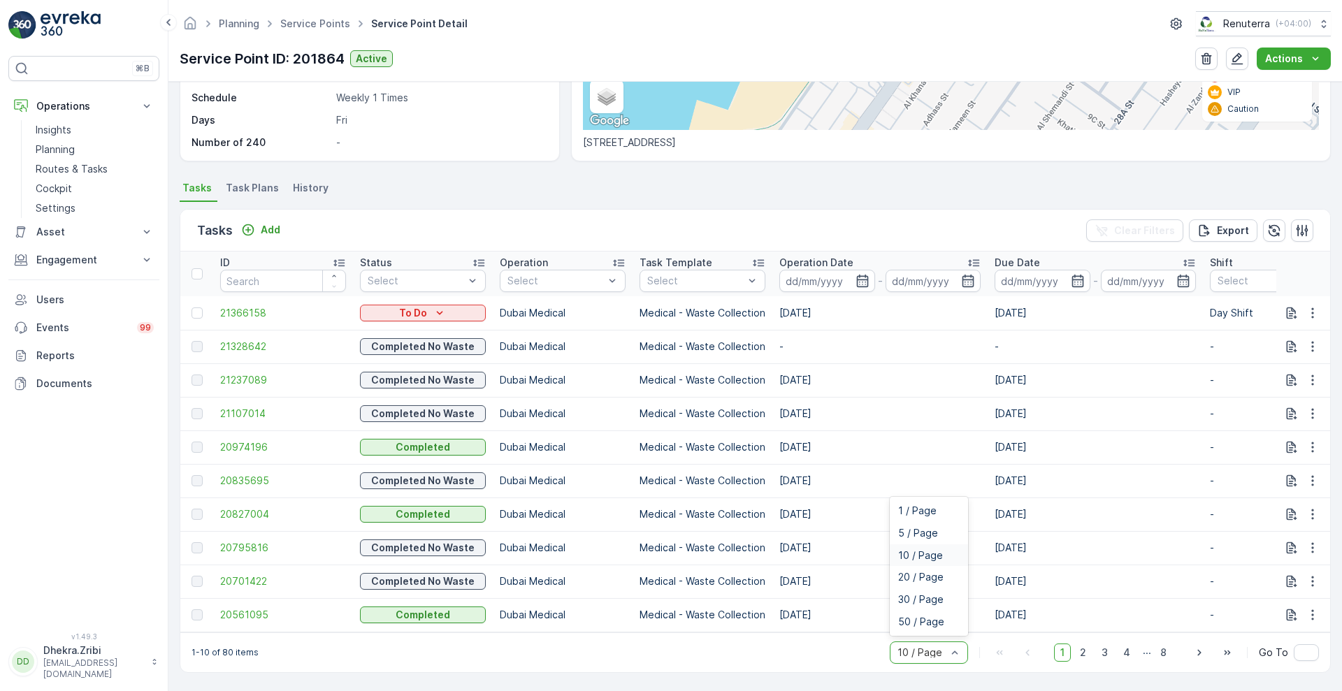
click at [944, 645] on div "10 / Page" at bounding box center [929, 653] width 78 height 22
click at [921, 624] on span "50 / Page" at bounding box center [921, 622] width 46 height 11
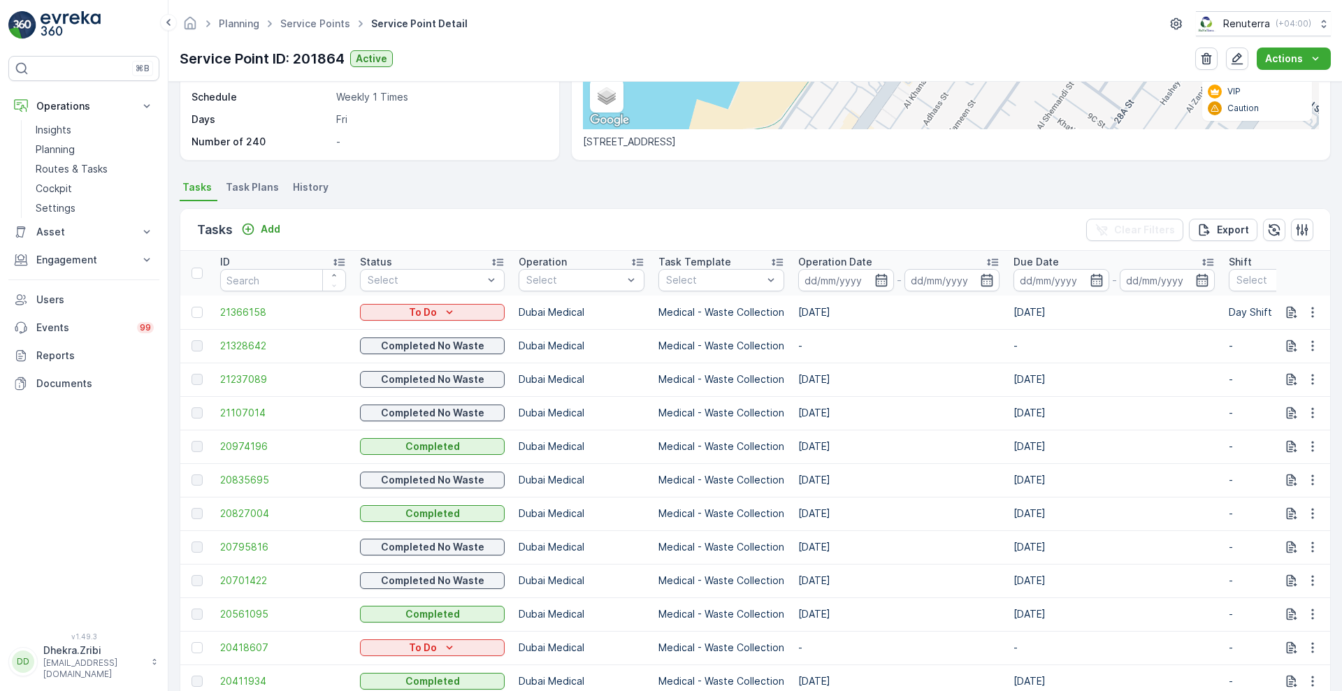
scroll to position [281, 0]
click at [877, 290] on input at bounding box center [846, 281] width 96 height 22
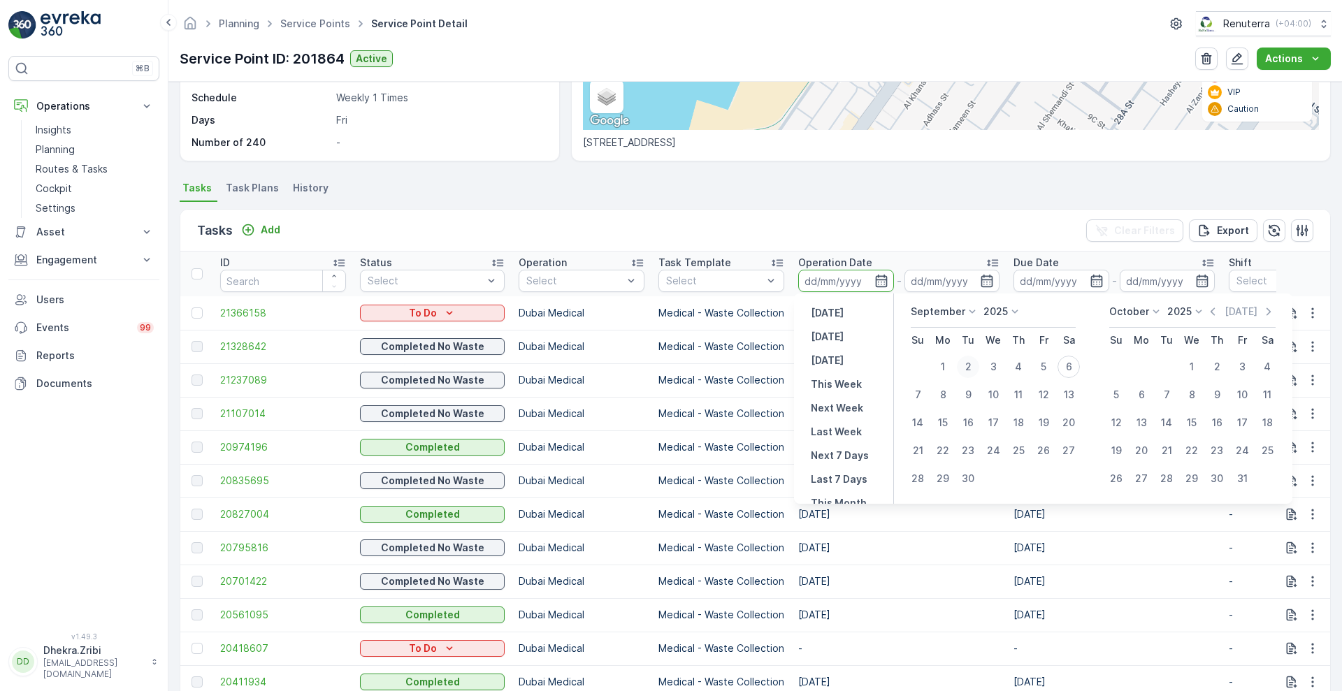
click at [970, 368] on div "2" at bounding box center [968, 367] width 22 height 22
type input "[DATE]"
click at [970, 368] on div "2" at bounding box center [968, 367] width 22 height 22
type input "[DATE]"
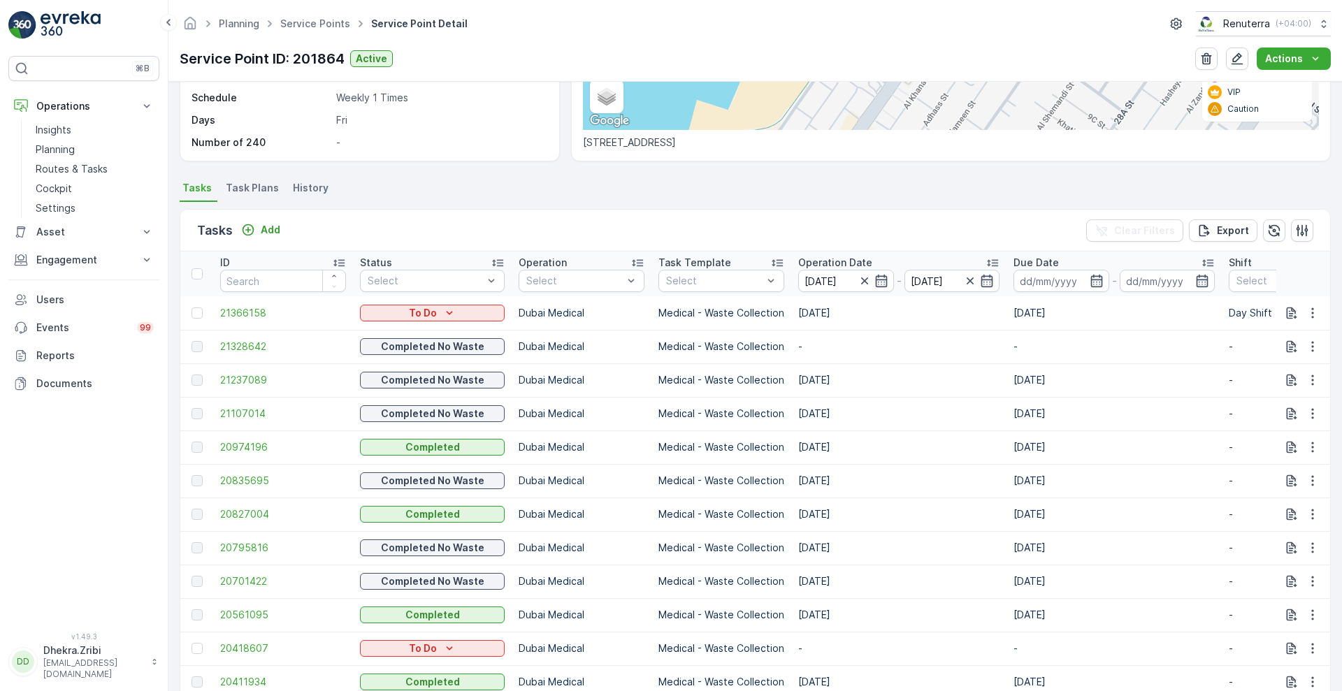
click at [926, 176] on div "Details Service Point ID 201864 Name Iwona Specialty Clinic / Jumei... Type Def…" at bounding box center [755, 387] width 1174 height 610
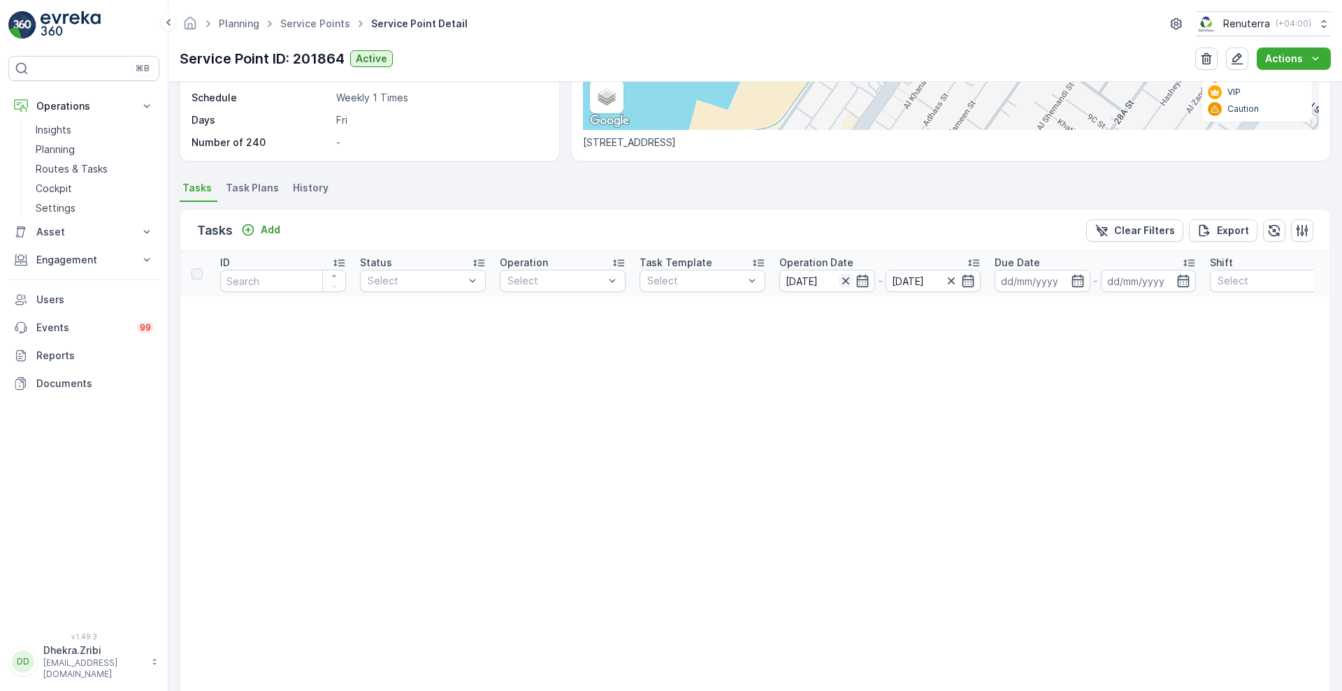
click at [844, 283] on icon "button" at bounding box center [846, 281] width 14 height 14
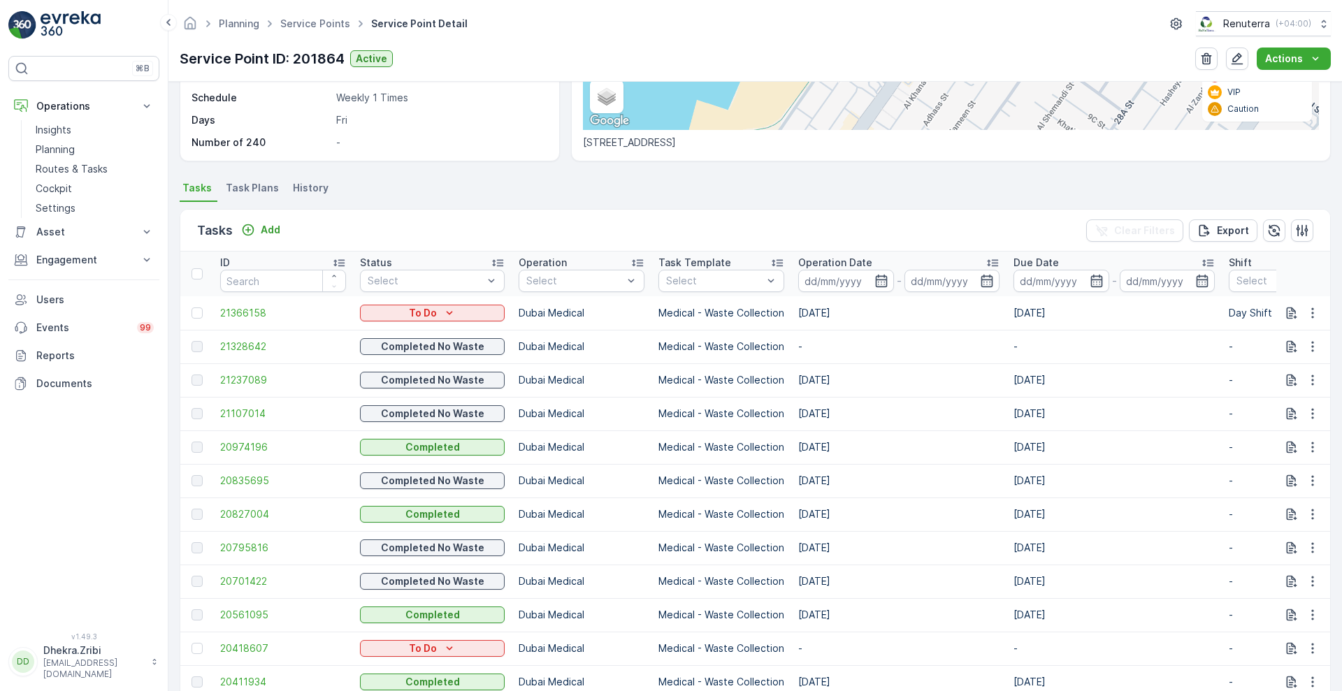
click at [844, 283] on input at bounding box center [846, 281] width 96 height 22
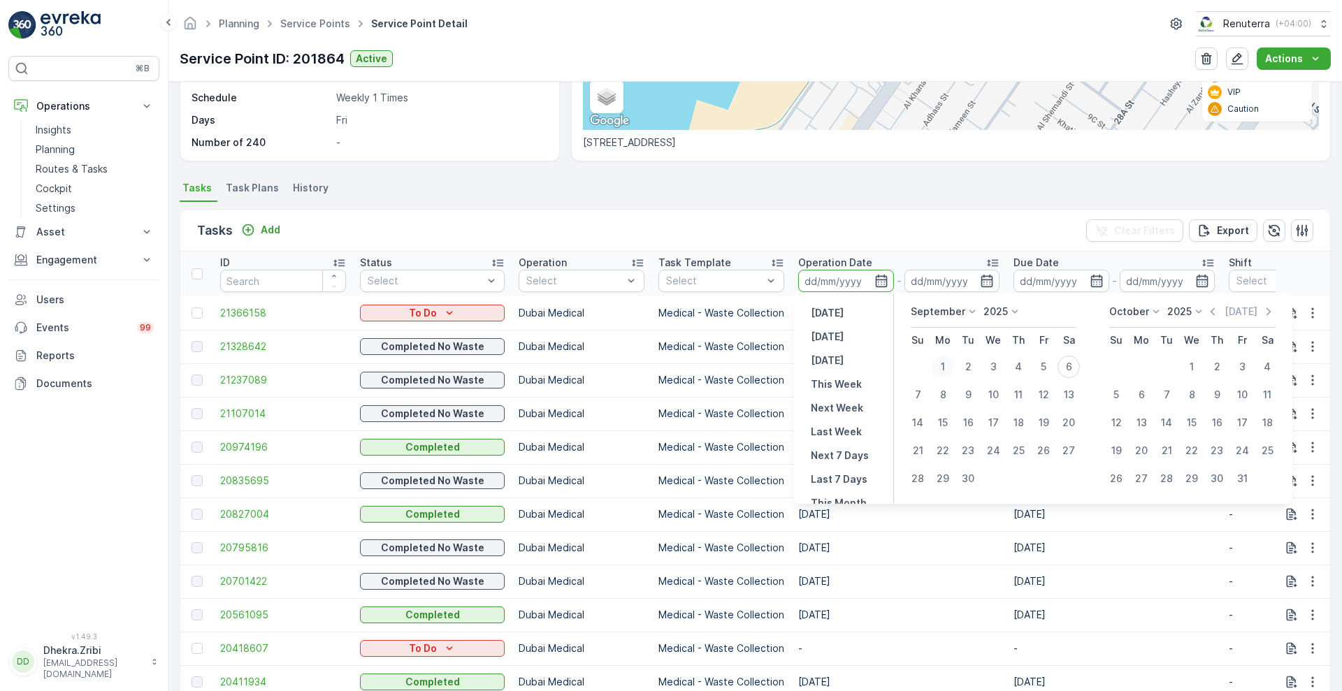
click at [941, 360] on div "1" at bounding box center [943, 367] width 22 height 22
type input "01.09.2025"
click at [941, 360] on div "1" at bounding box center [943, 367] width 22 height 22
type input "01.09.2025"
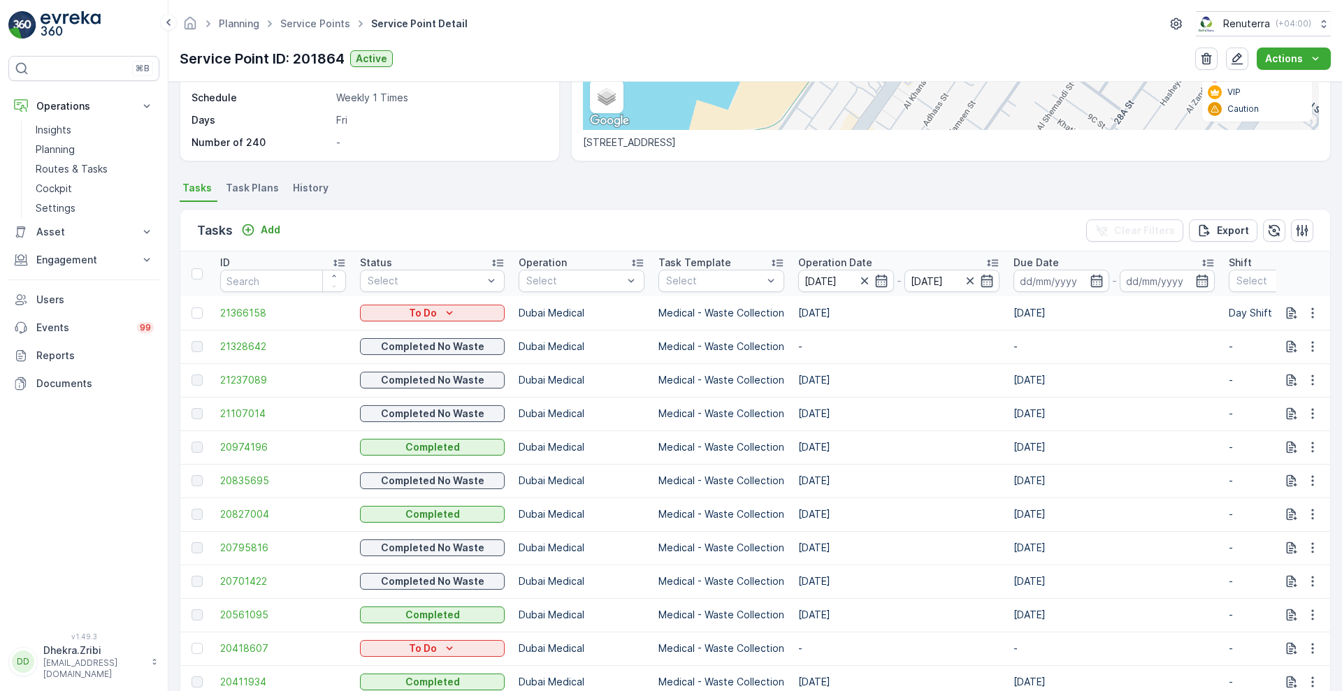
click at [926, 182] on ul "Tasks Task Plans History" at bounding box center [755, 190] width 1151 height 24
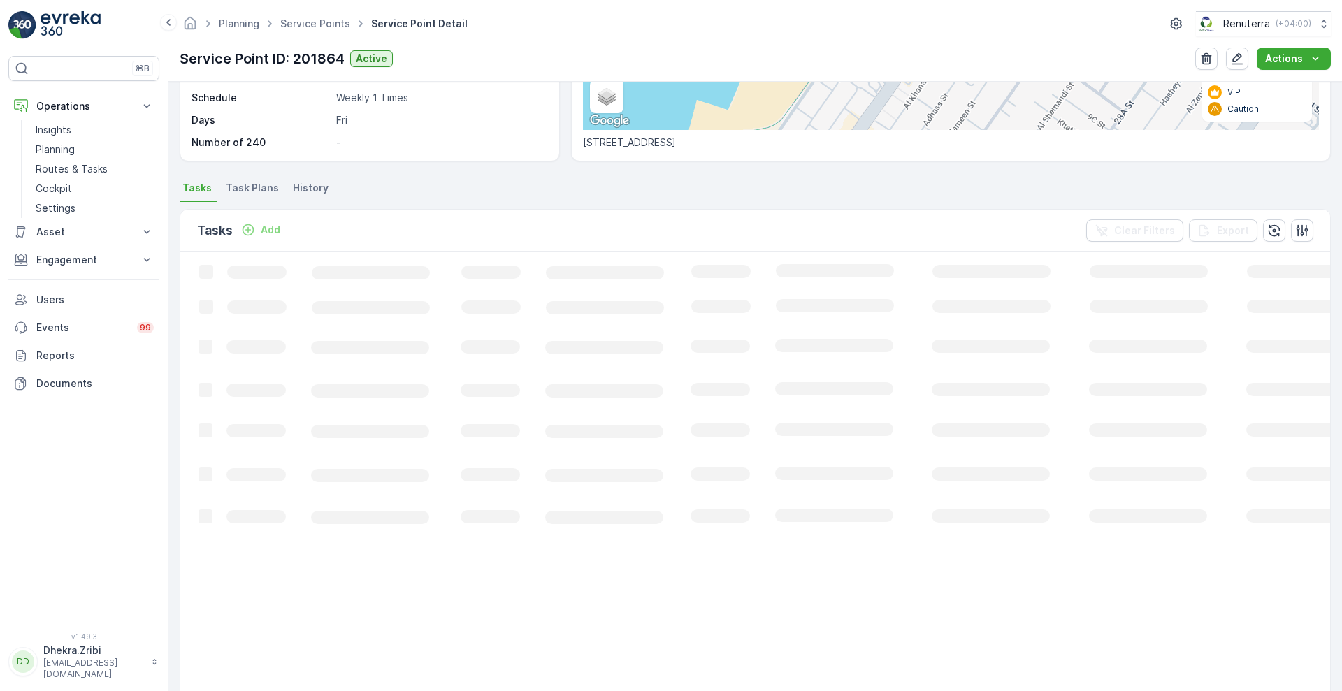
scroll to position [100, 0]
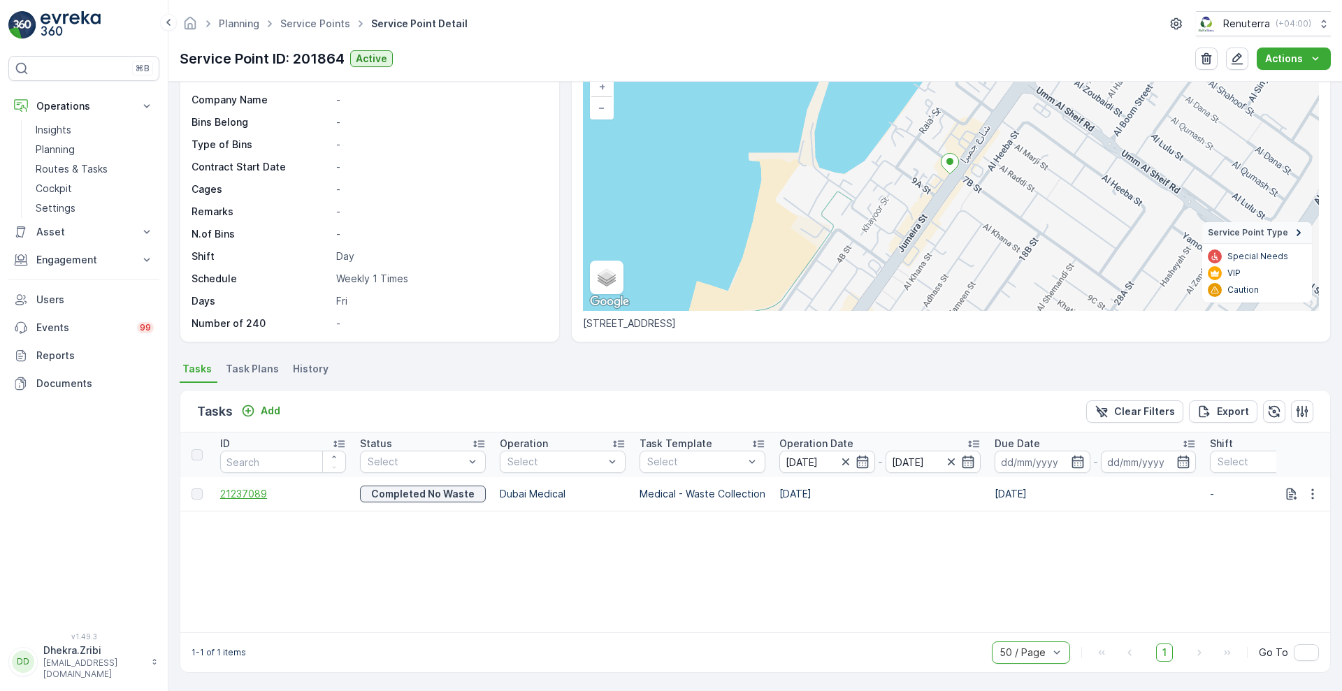
click at [250, 488] on span "21237089" at bounding box center [283, 494] width 126 height 14
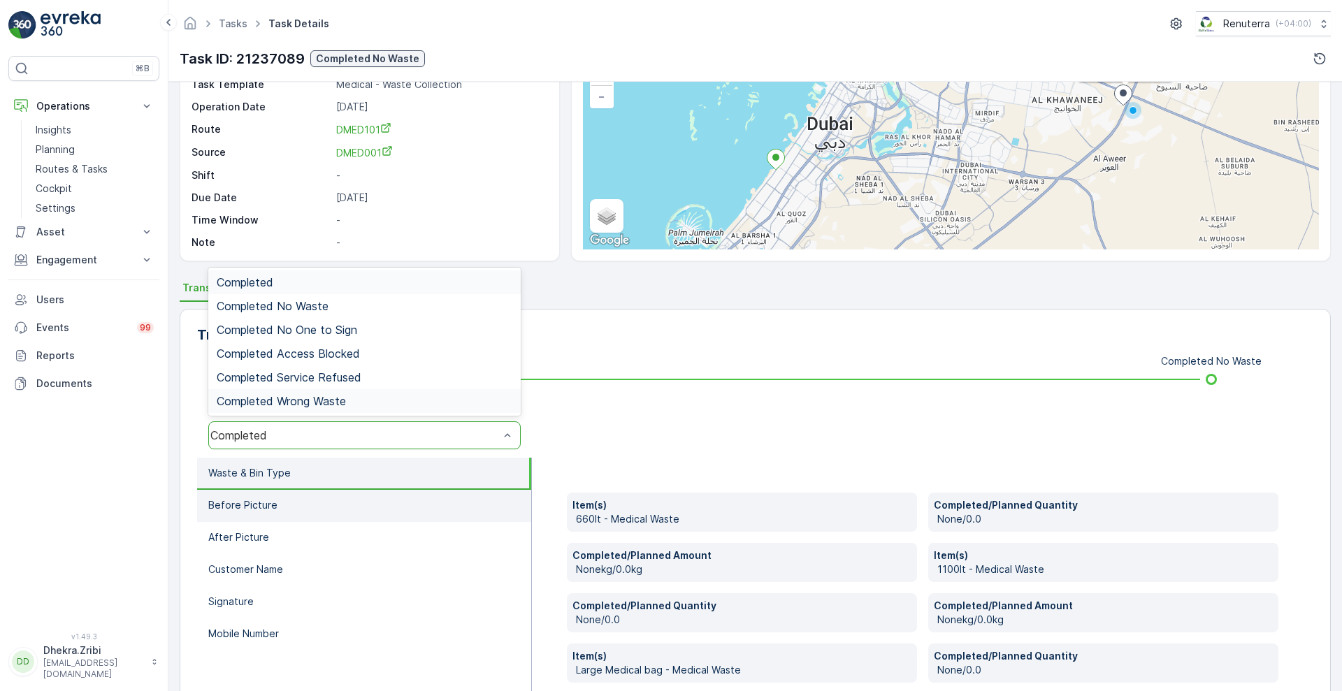
scroll to position [101, 0]
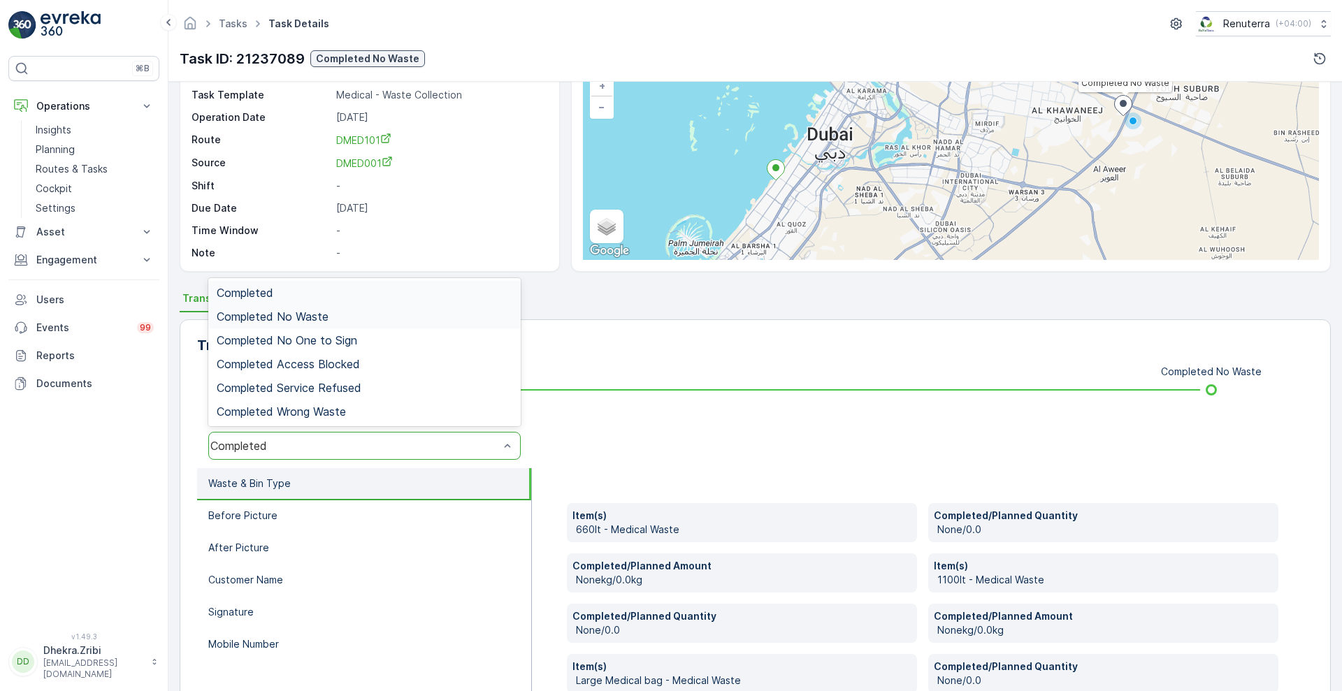
click at [292, 313] on span "Completed No Waste" at bounding box center [273, 316] width 112 height 13
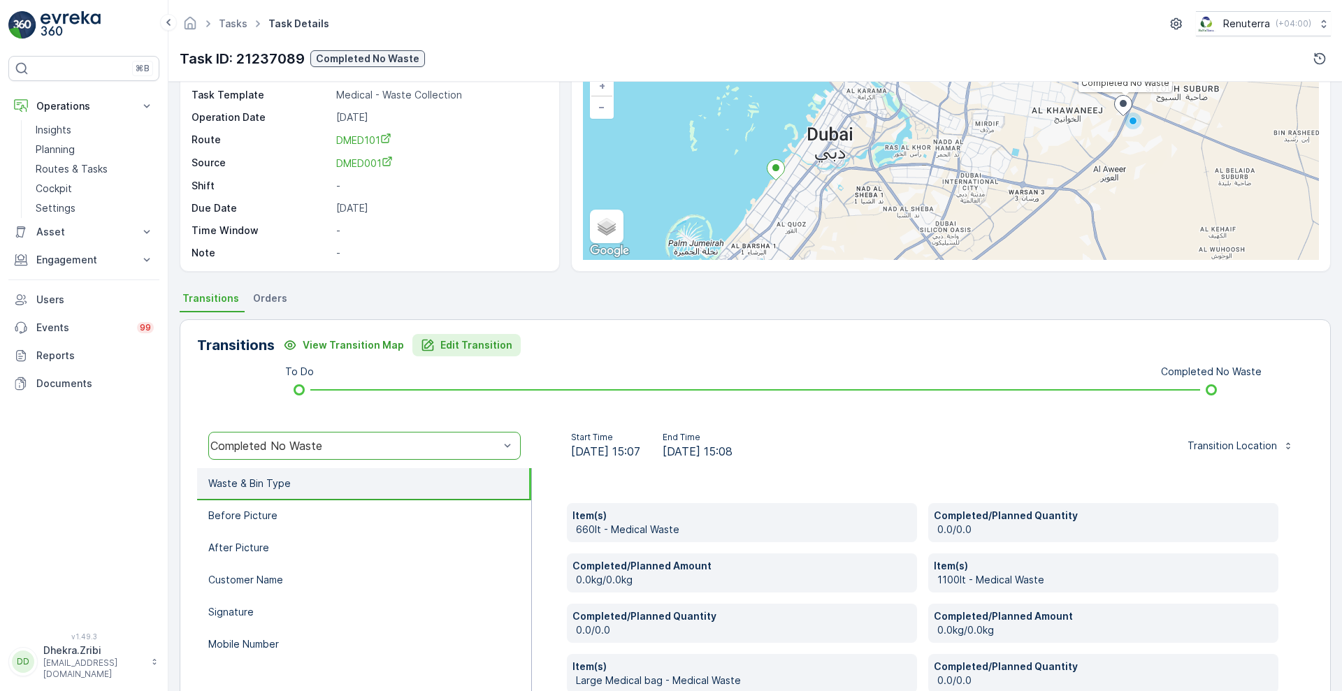
click at [466, 353] on button "Edit Transition" at bounding box center [466, 345] width 108 height 22
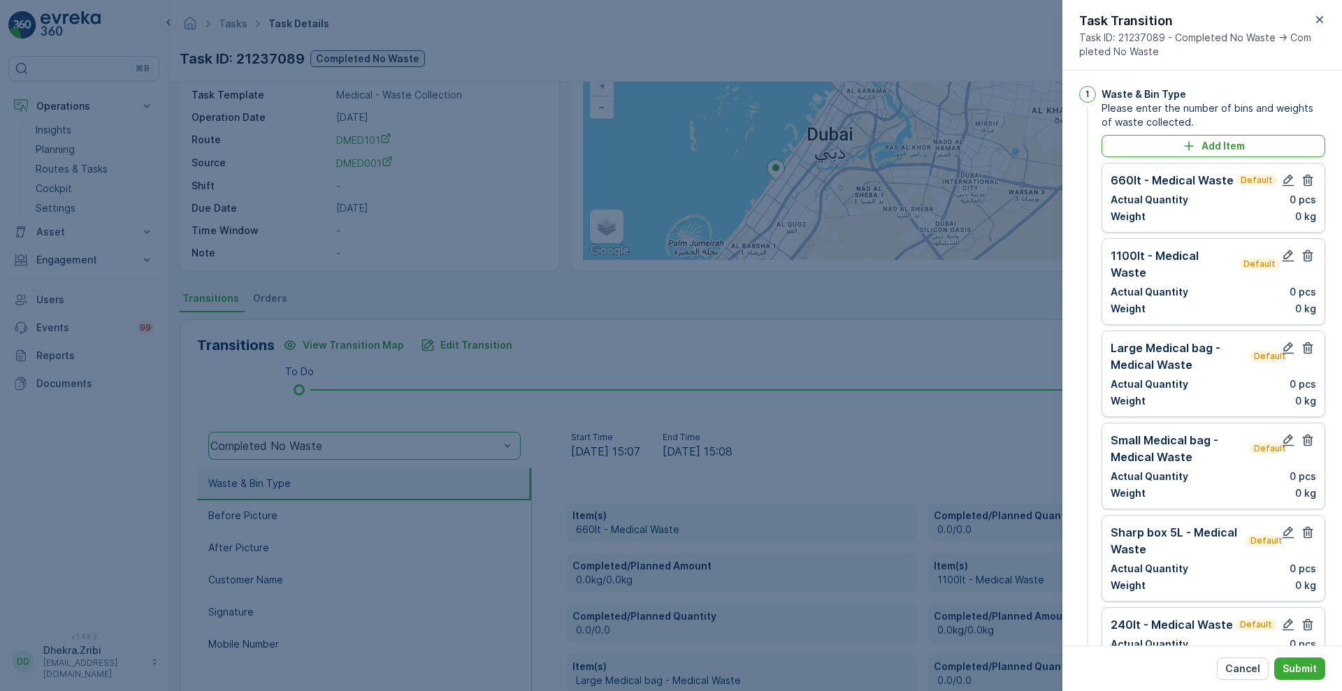
scroll to position [0, 0]
click at [1304, 178] on icon "button" at bounding box center [1308, 182] width 14 height 14
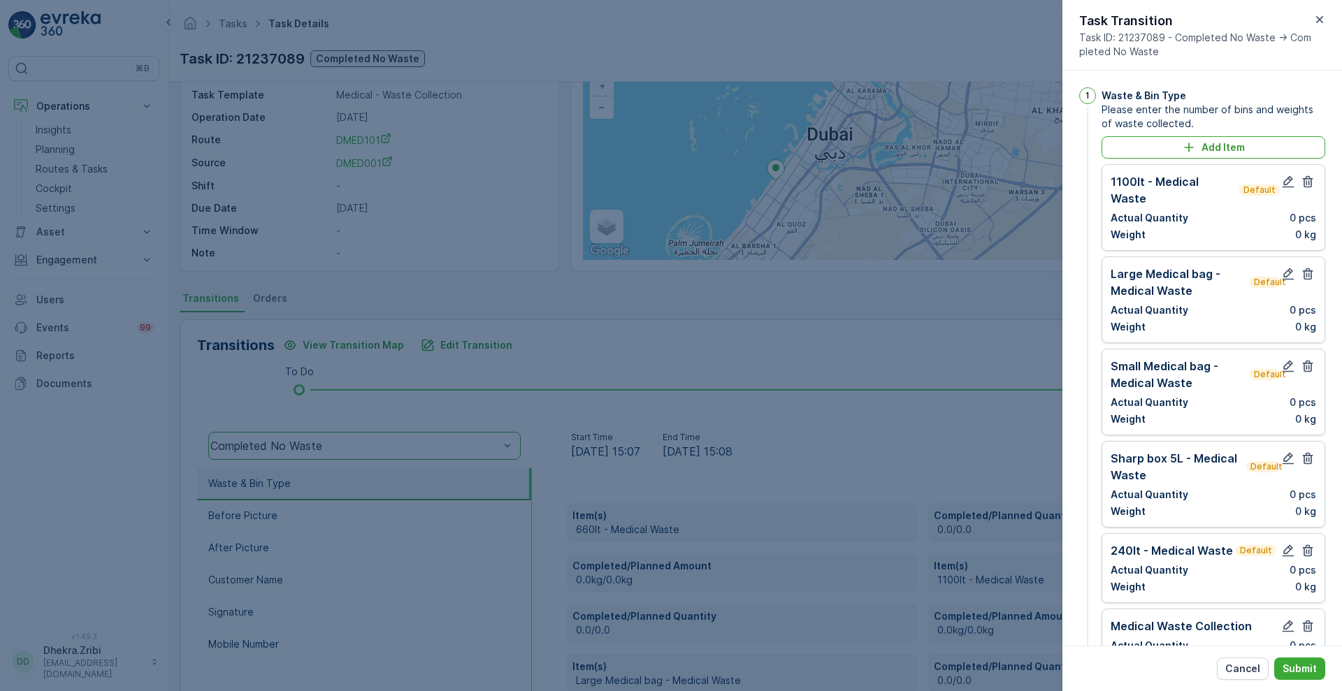
click at [1304, 178] on icon "button" at bounding box center [1308, 182] width 14 height 14
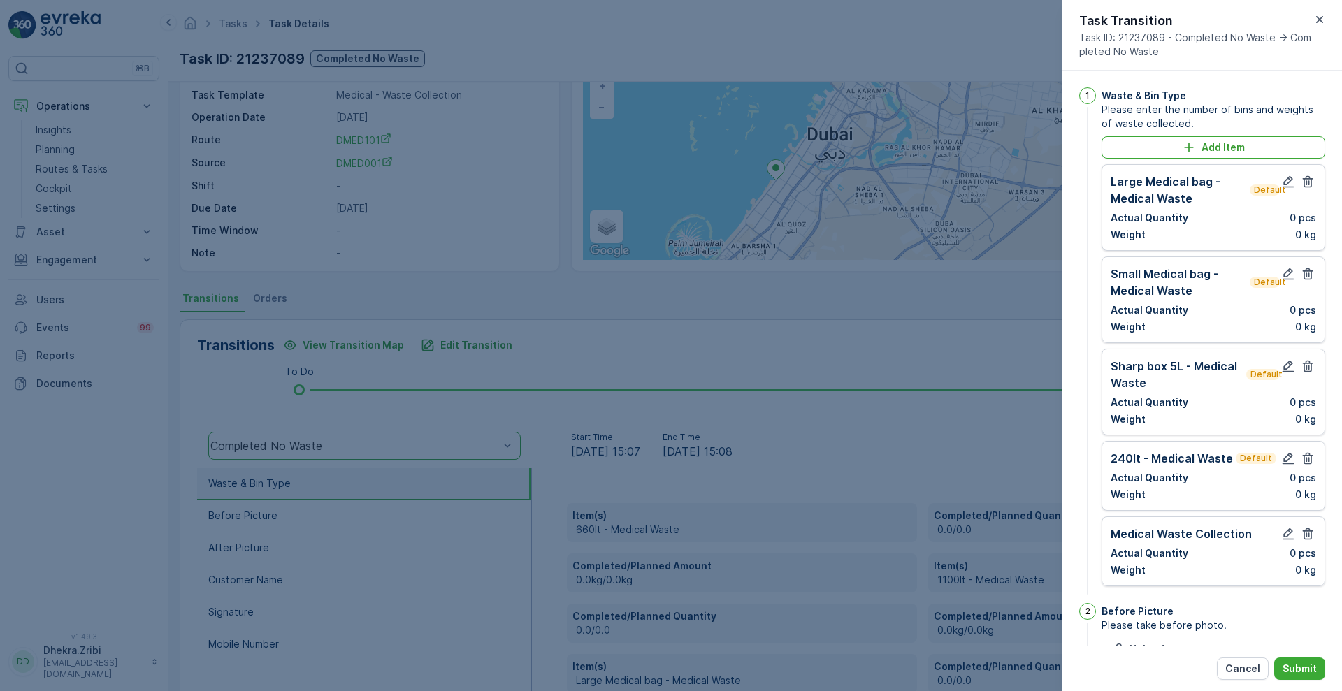
click at [1304, 178] on icon "button" at bounding box center [1308, 182] width 14 height 14
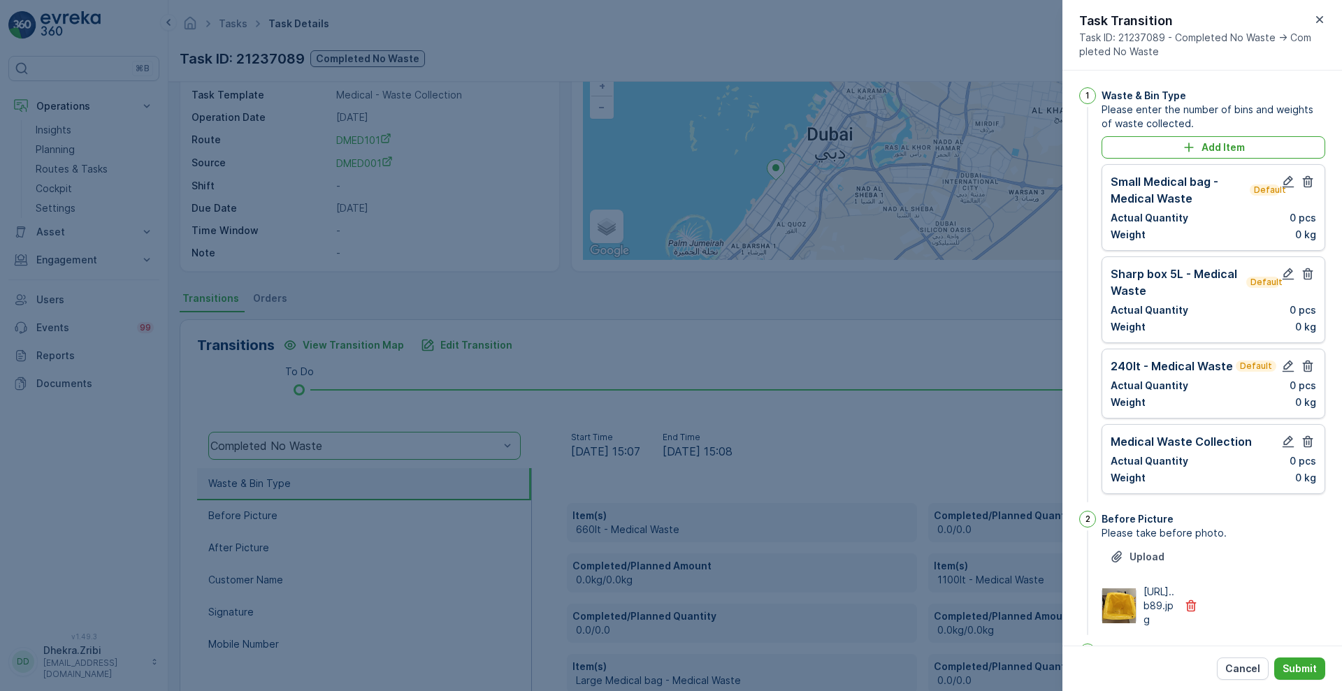
click at [1304, 178] on icon "button" at bounding box center [1308, 182] width 14 height 14
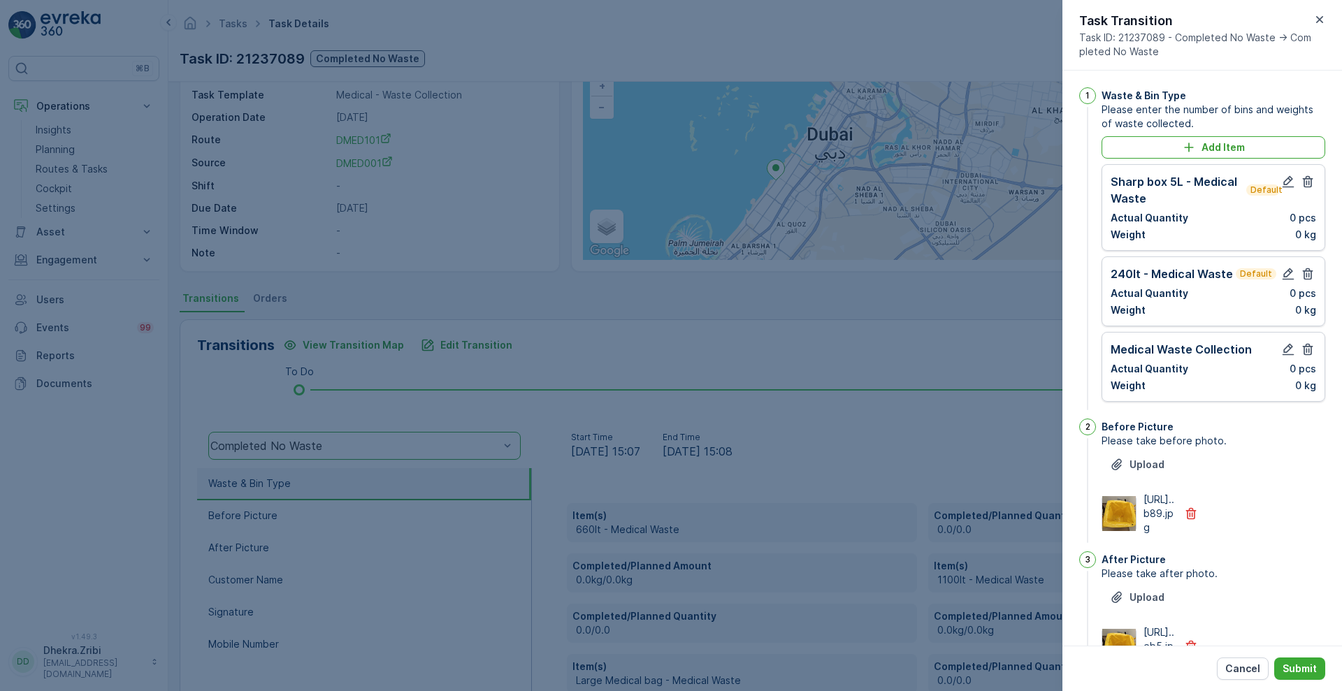
click at [1304, 178] on icon "button" at bounding box center [1308, 182] width 14 height 14
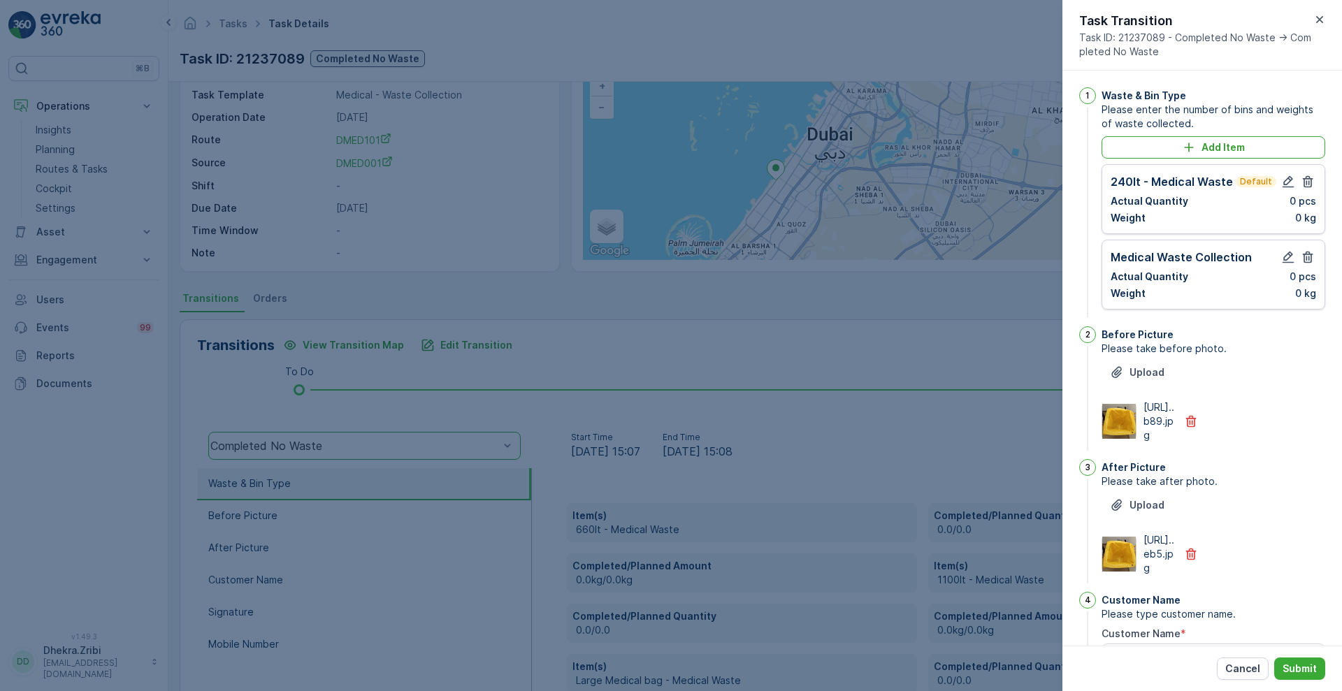
click at [1304, 178] on icon "button" at bounding box center [1308, 182] width 14 height 14
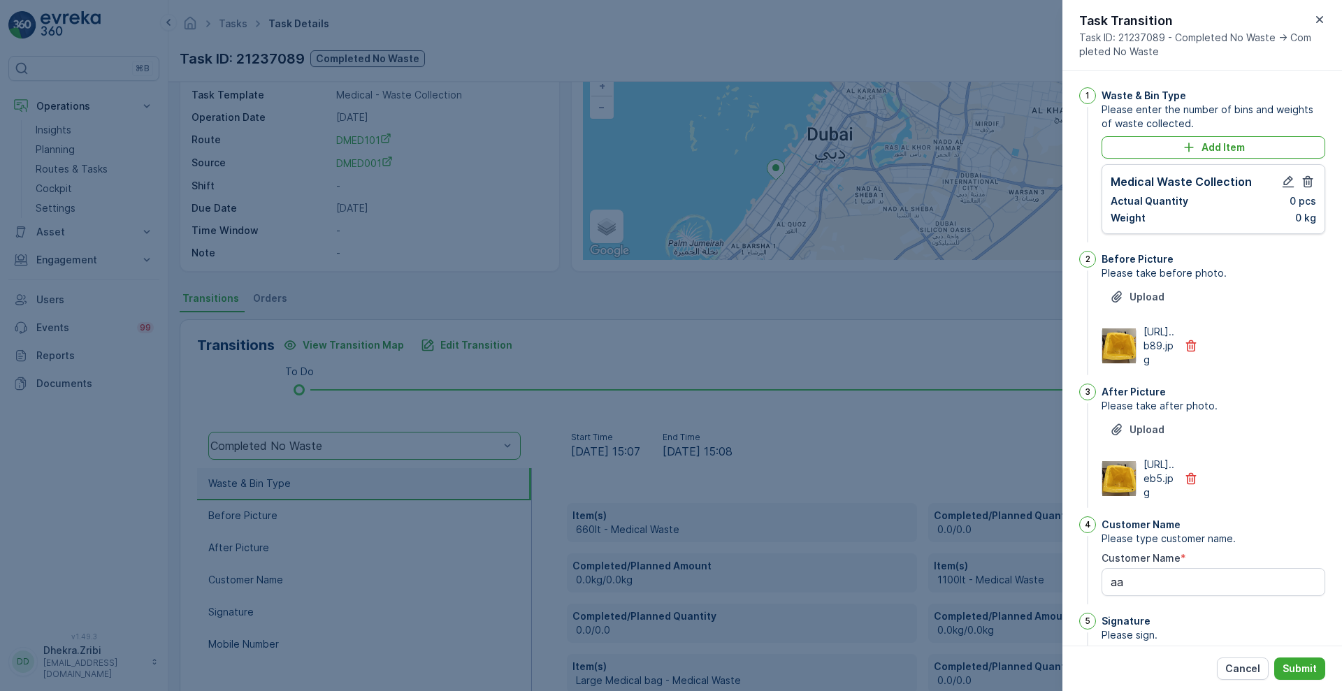
click at [1304, 178] on icon "button" at bounding box center [1308, 182] width 14 height 14
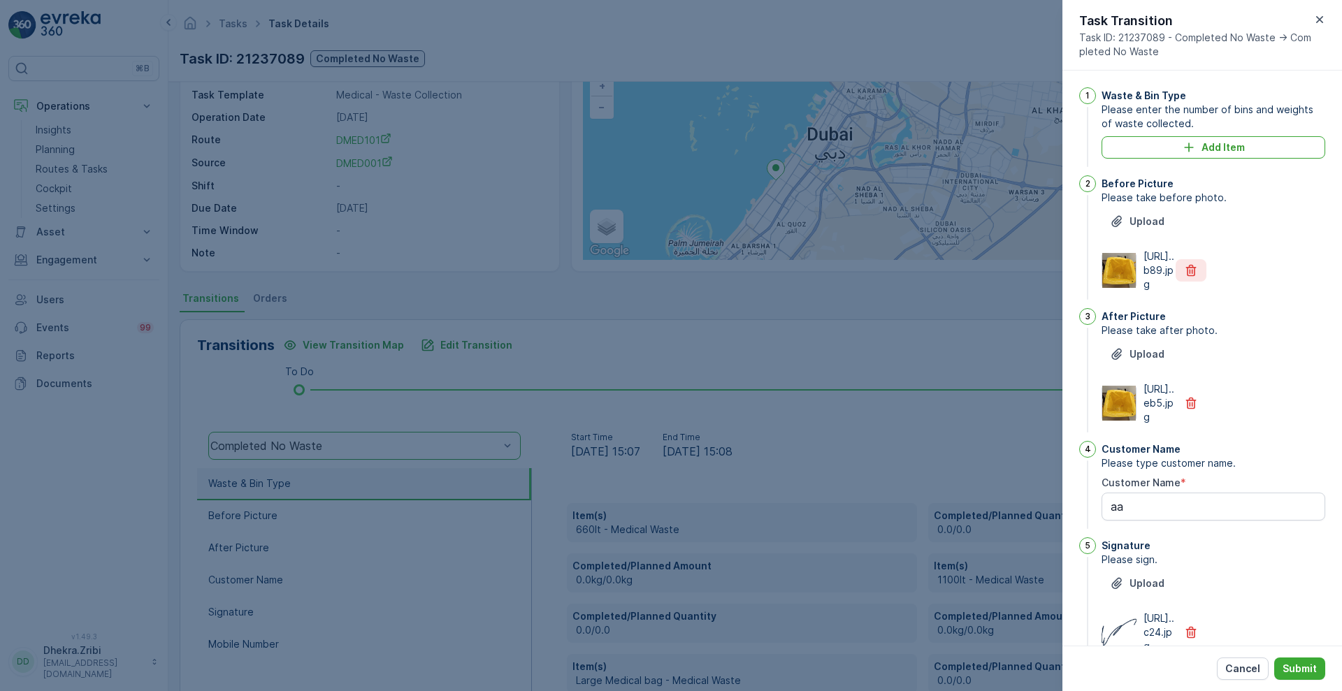
click at [1188, 277] on icon "button" at bounding box center [1191, 271] width 10 height 12
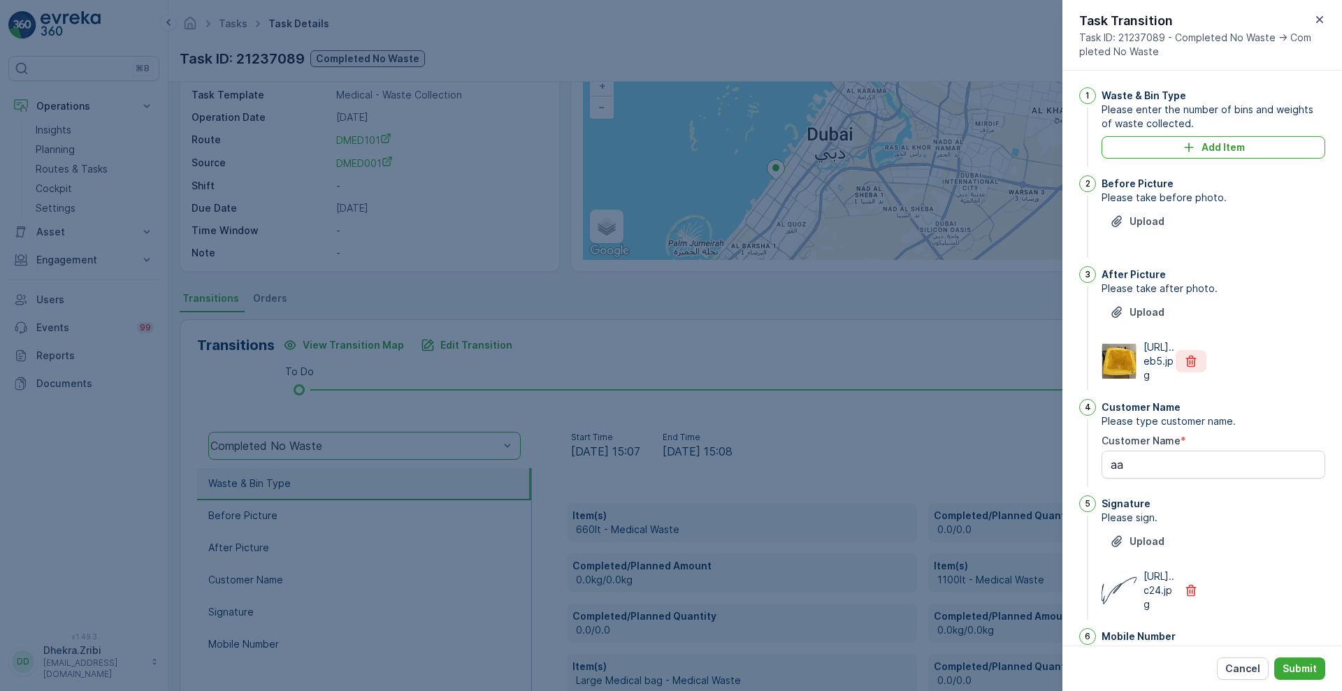
click at [1186, 368] on icon "button" at bounding box center [1191, 361] width 14 height 14
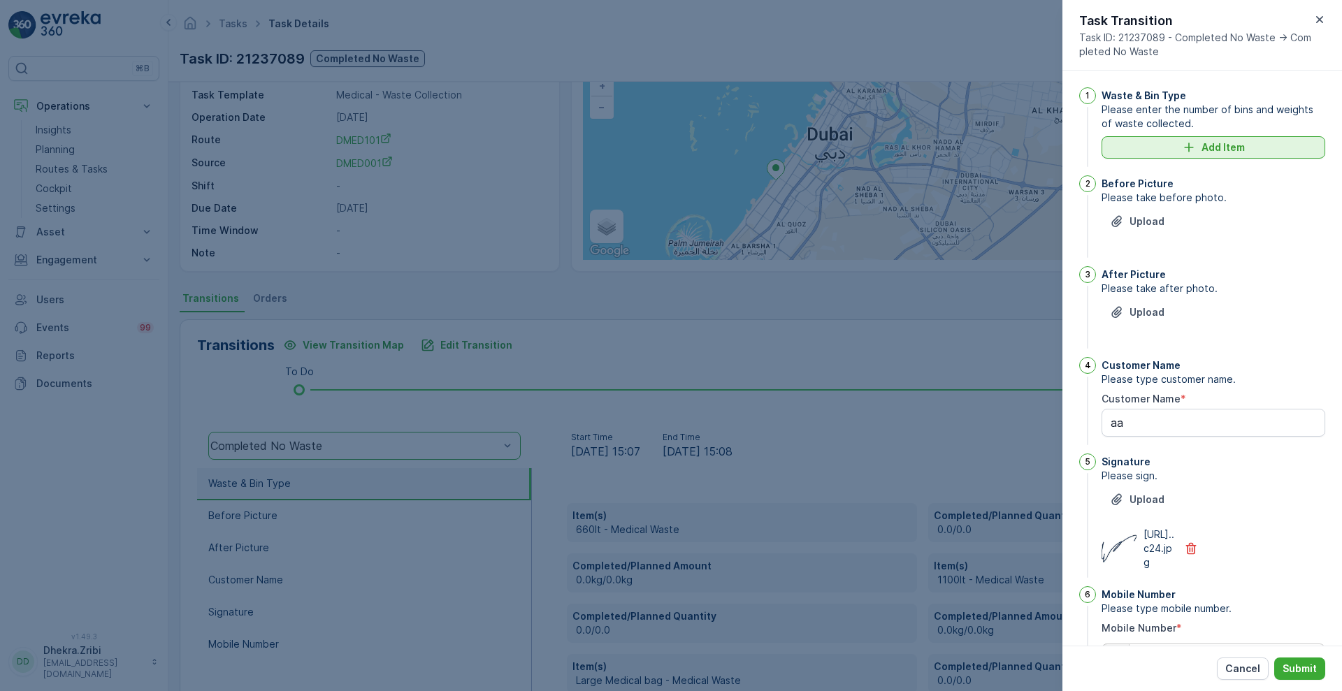
click at [1216, 143] on p "Add Item" at bounding box center [1223, 148] width 43 height 14
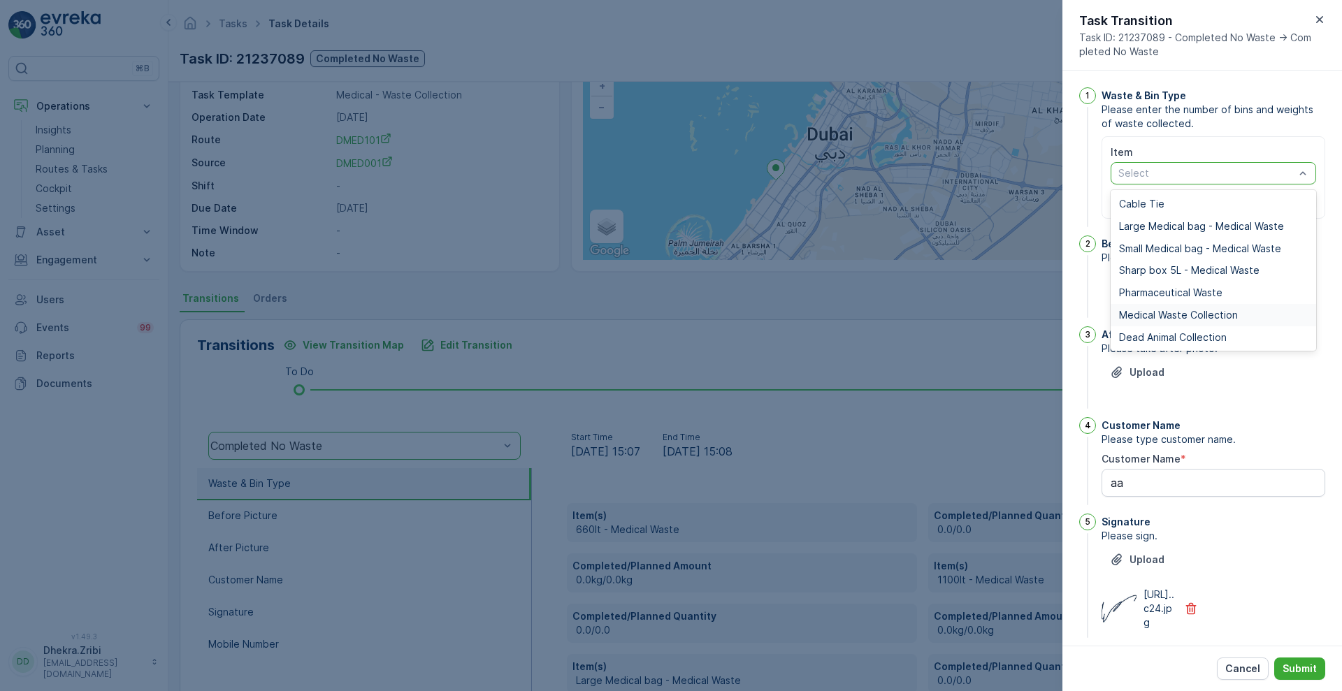
click at [1195, 312] on span "Medical Waste Collection" at bounding box center [1178, 315] width 119 height 11
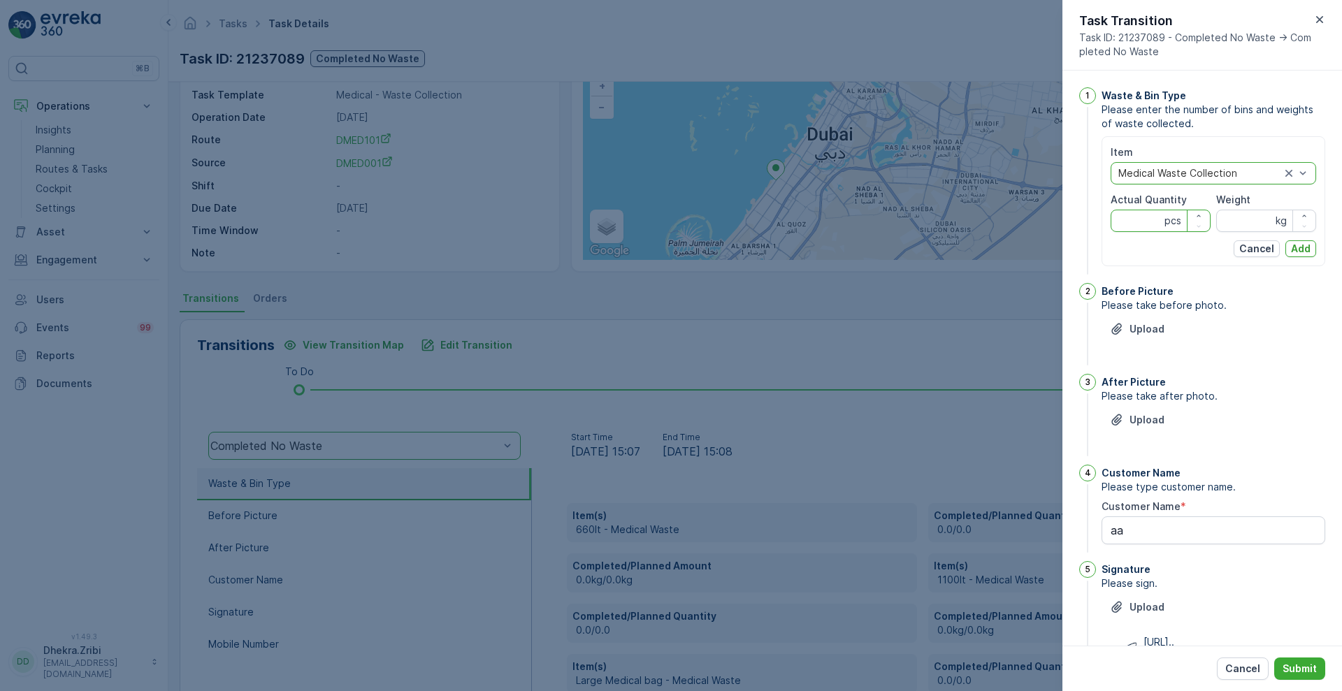
click at [1147, 221] on Quantity "Actual Quantity" at bounding box center [1161, 221] width 100 height 22
type Quantity "1"
click at [1262, 219] on input "Weight" at bounding box center [1266, 221] width 100 height 22
type input "1"
click at [1310, 247] on button "Add" at bounding box center [1301, 248] width 31 height 17
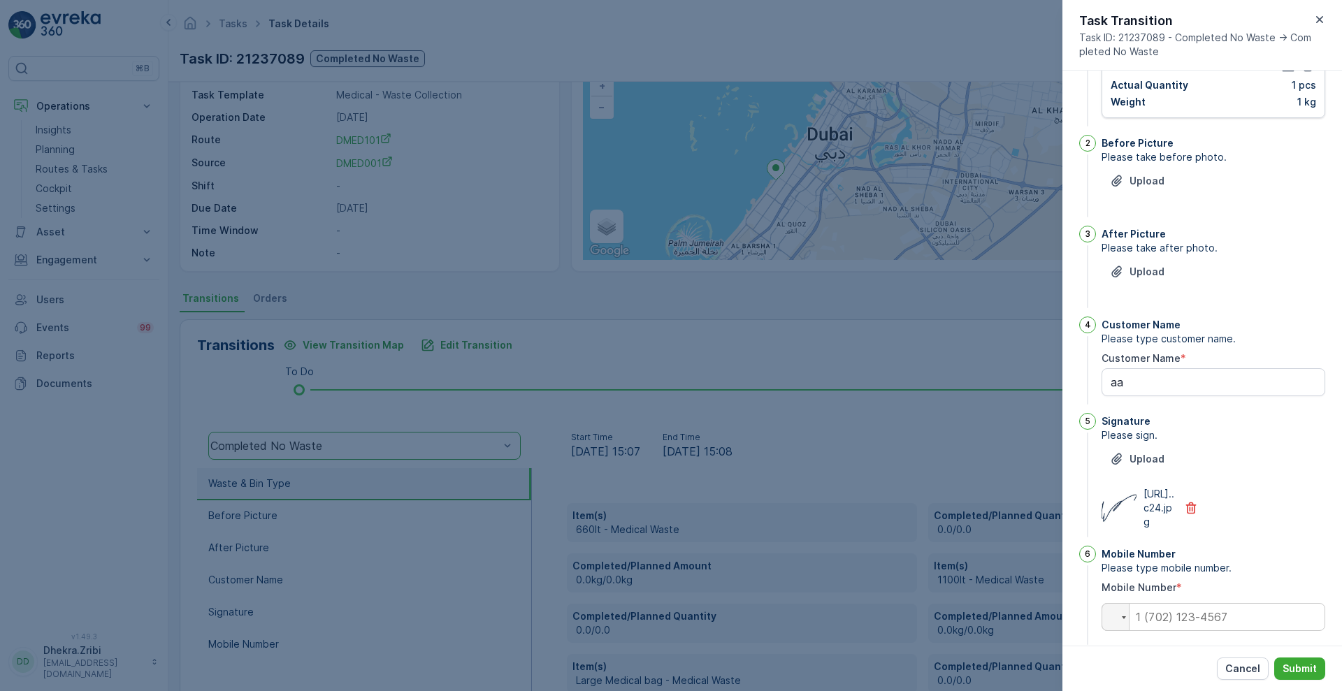
scroll to position [119, 0]
click at [1152, 168] on button "Upload" at bounding box center [1137, 178] width 71 height 22
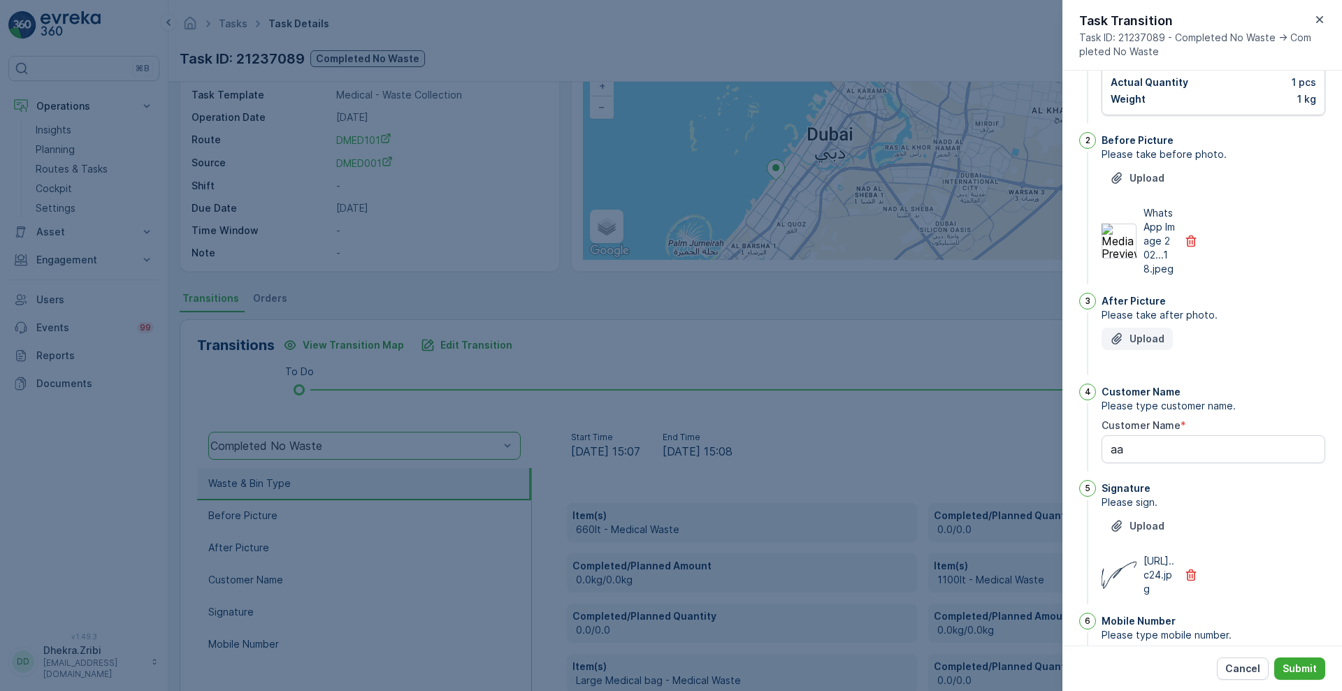
click at [1150, 337] on p "Upload" at bounding box center [1147, 339] width 35 height 14
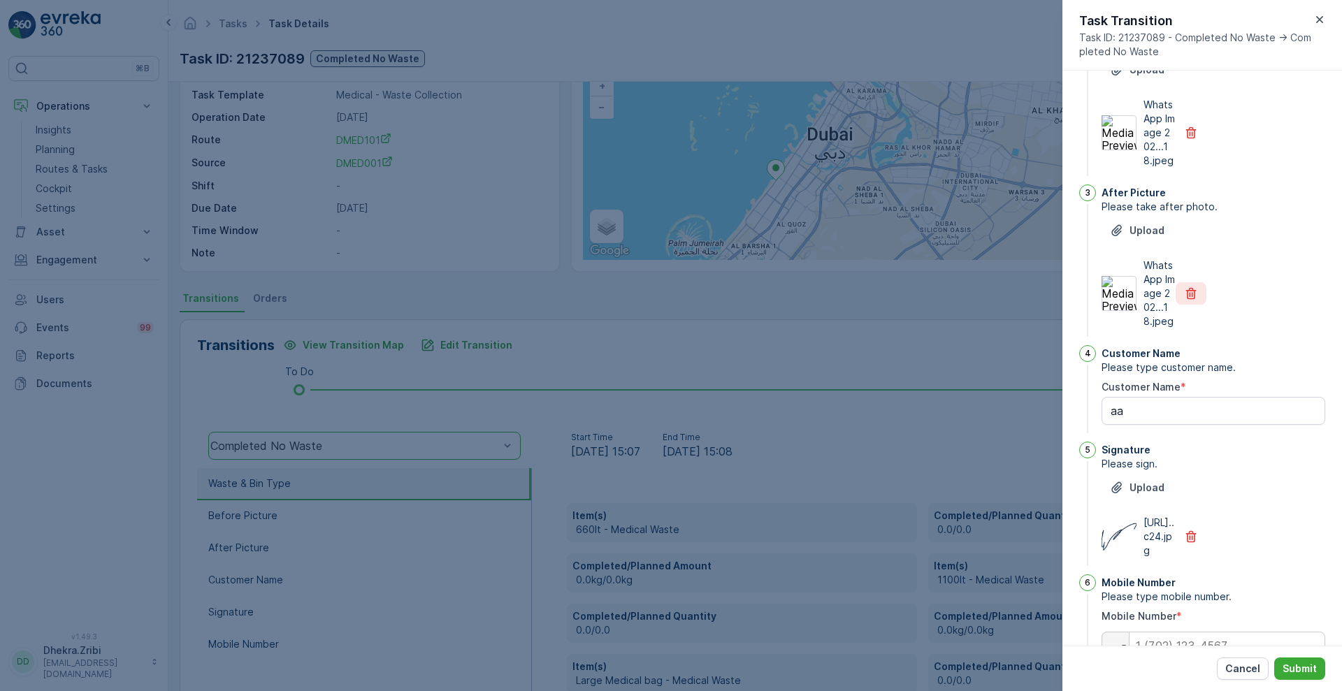
scroll to position [231, 0]
click at [1151, 399] on Name "aa" at bounding box center [1214, 408] width 224 height 28
type Name "a"
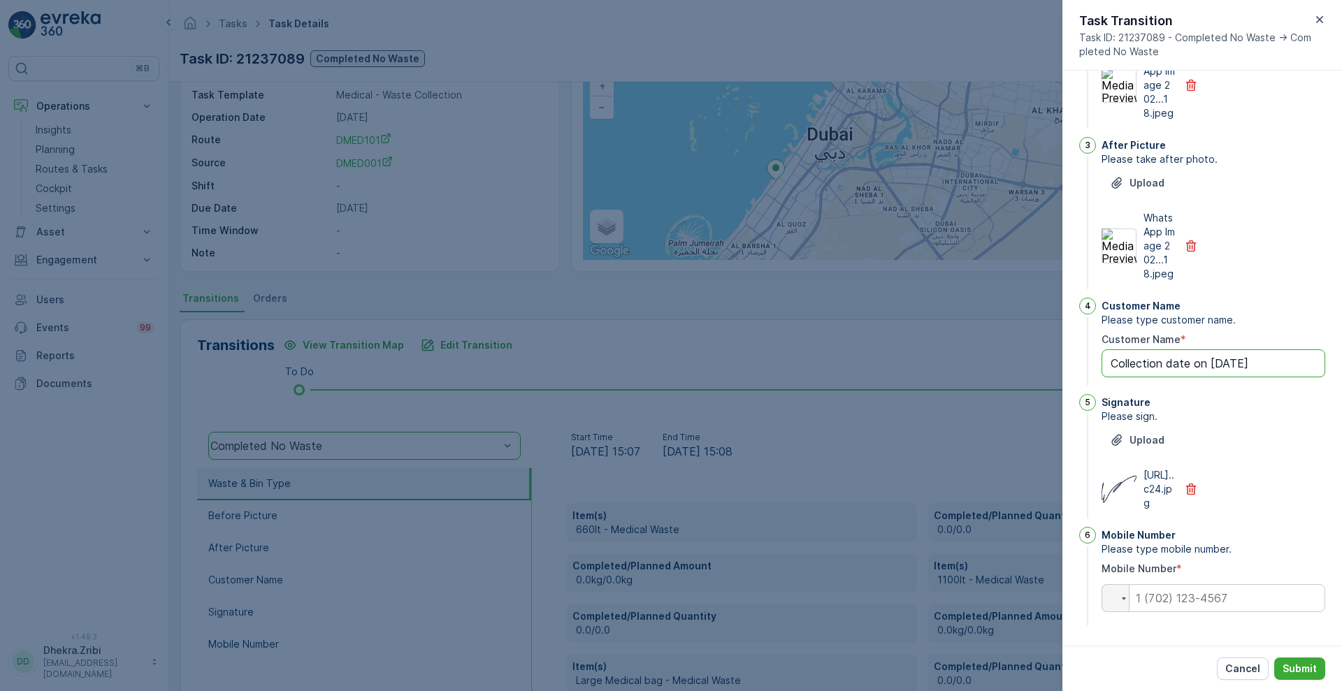
type Name "Collection date on 02-Sep-2025"
click at [1202, 598] on input "tel" at bounding box center [1214, 598] width 224 height 28
type input "0"
click at [1297, 663] on p "Submit" at bounding box center [1300, 669] width 34 height 14
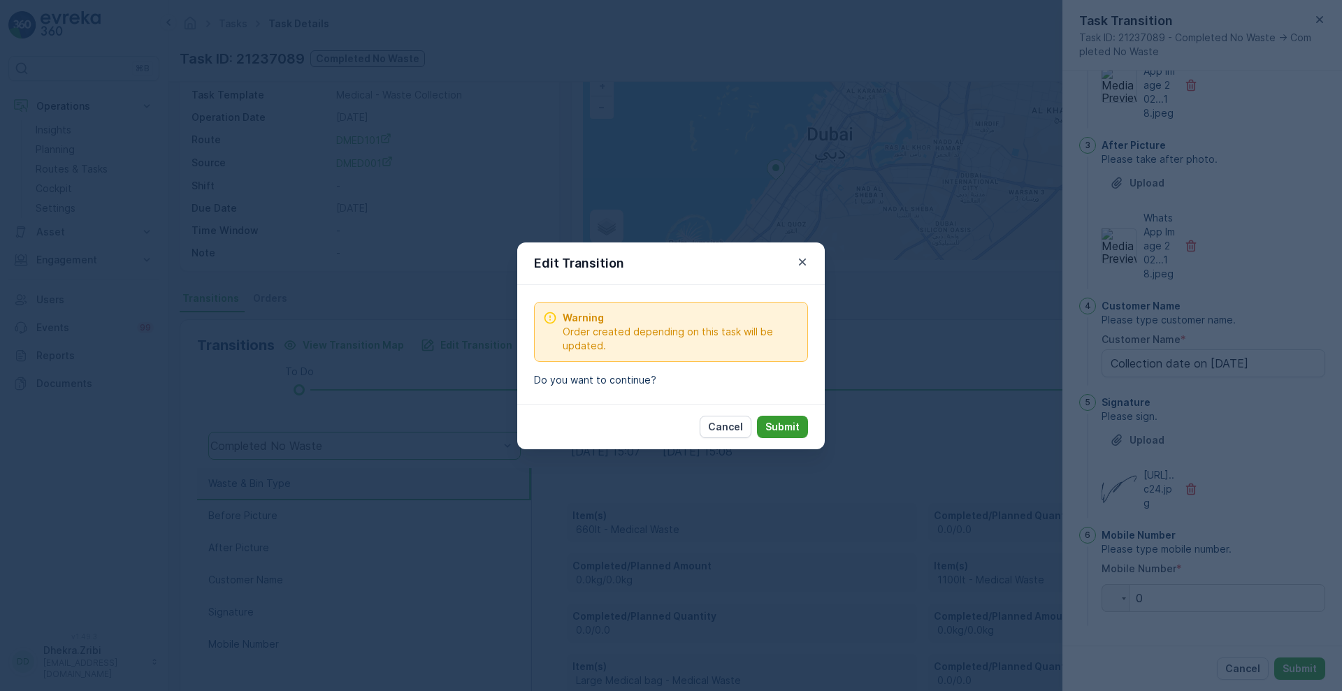
click at [782, 424] on p "Submit" at bounding box center [782, 427] width 34 height 14
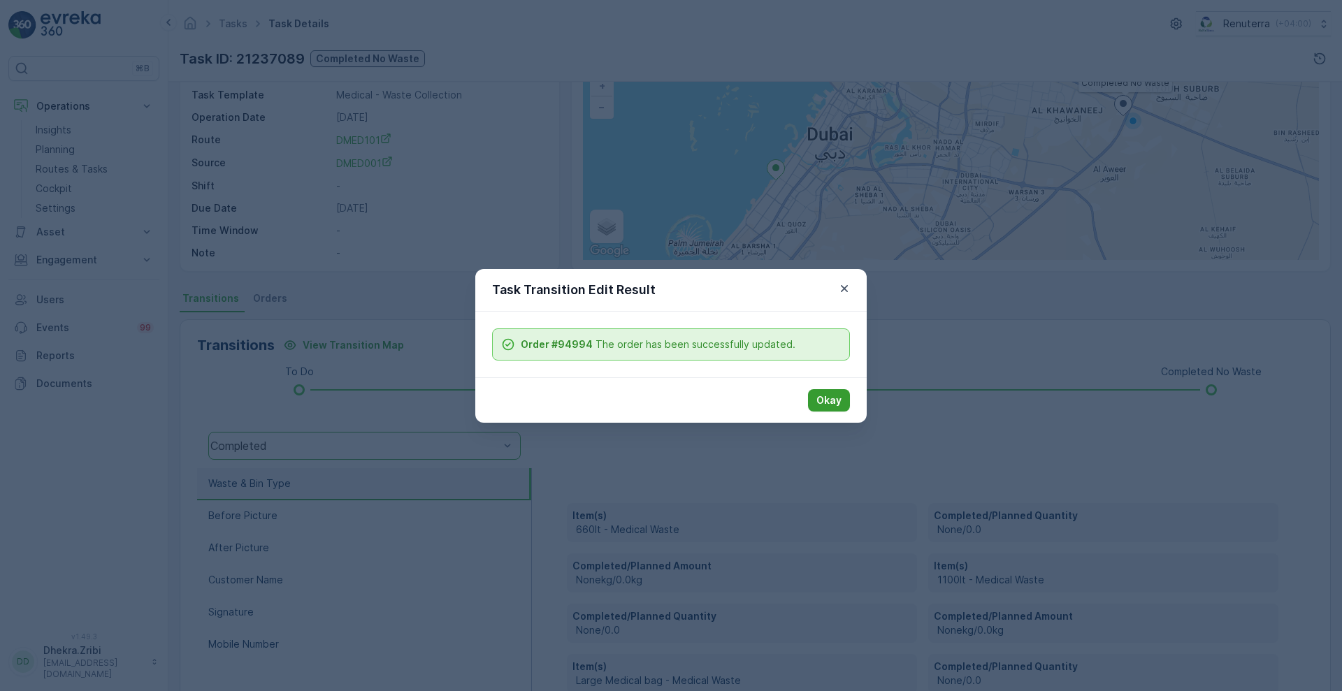
click at [841, 397] on p "Okay" at bounding box center [828, 401] width 25 height 14
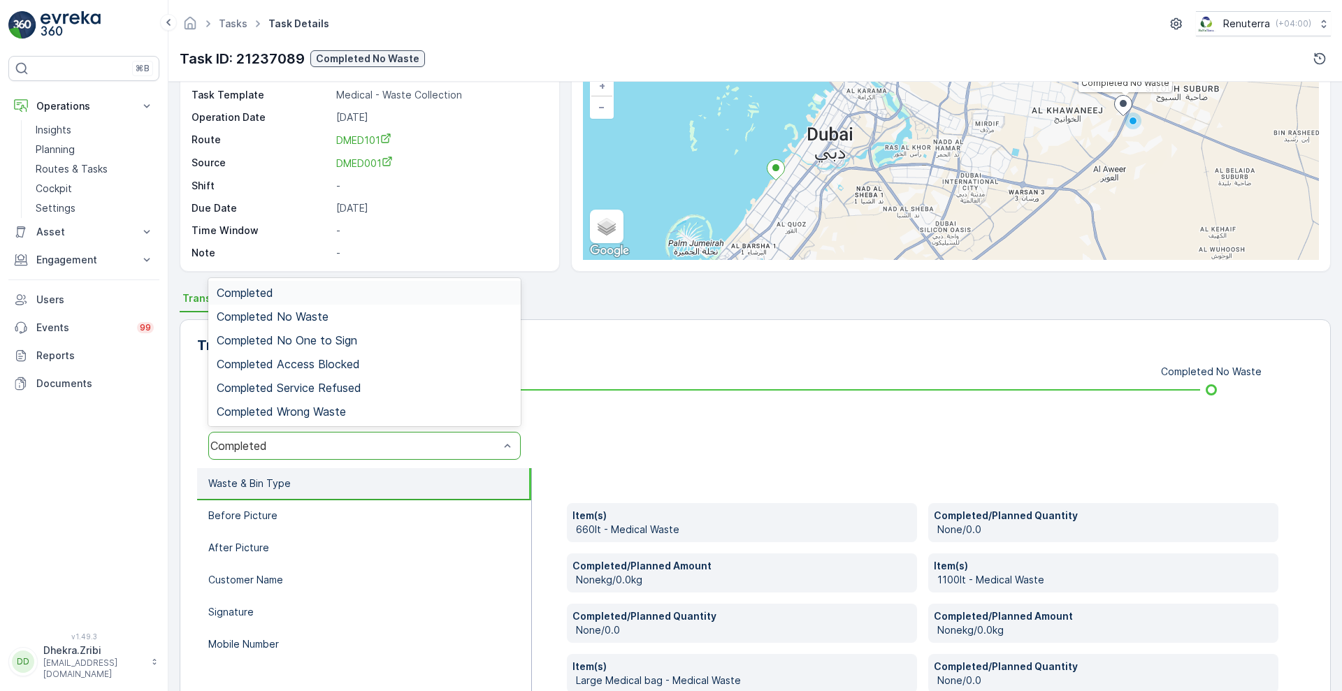
click at [297, 442] on div "Completed" at bounding box center [354, 446] width 289 height 13
click at [306, 308] on div "Completed No Waste" at bounding box center [364, 317] width 312 height 24
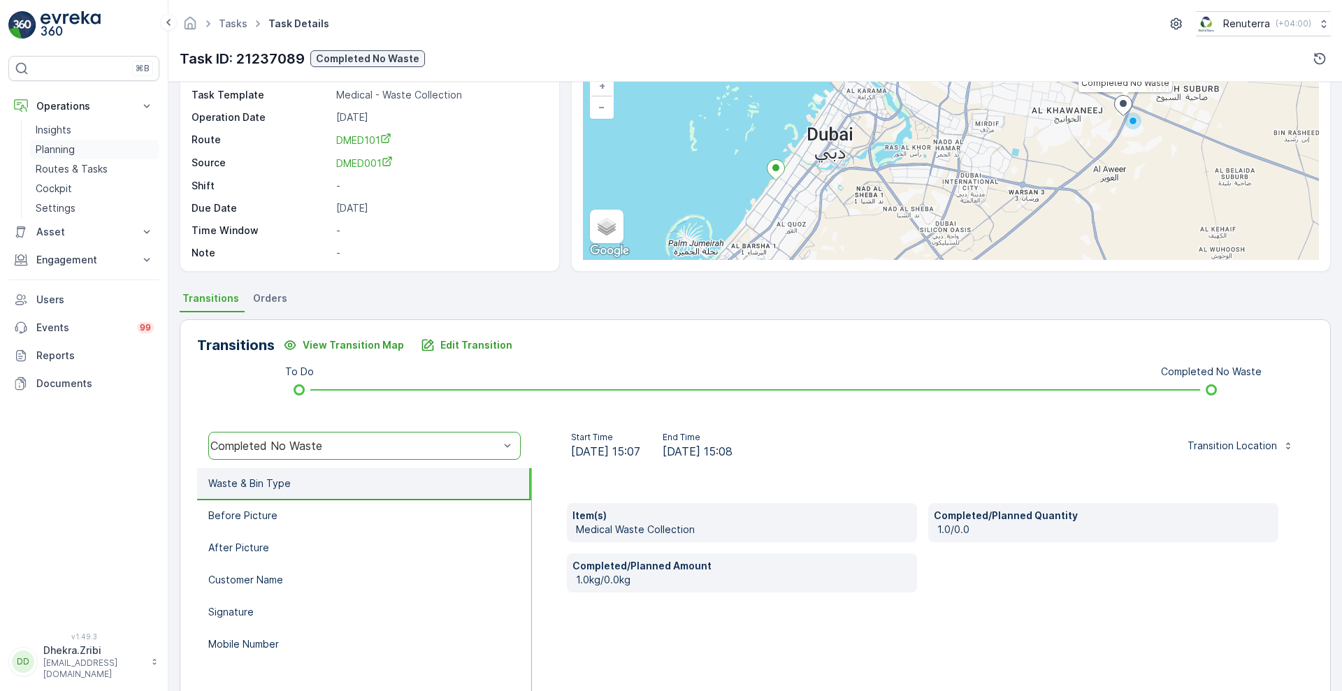
click at [64, 149] on p "Planning" at bounding box center [55, 150] width 39 height 14
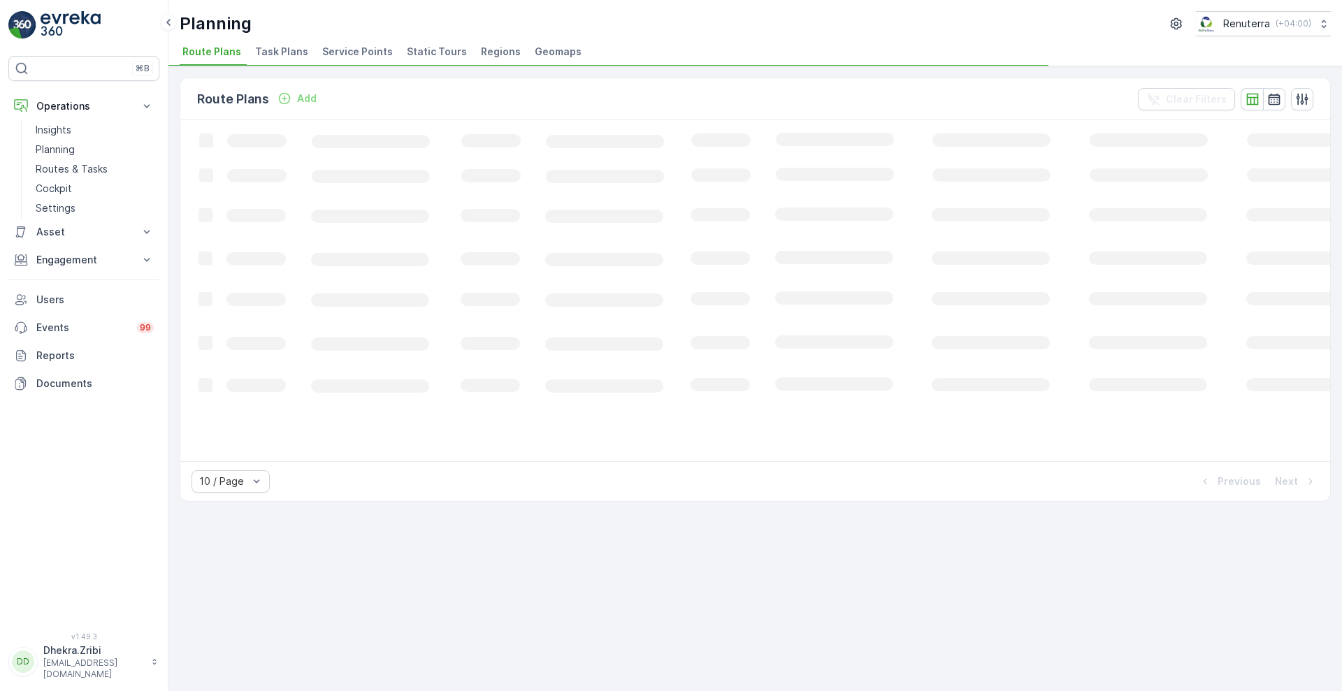
click at [355, 48] on span "Service Points" at bounding box center [357, 52] width 71 height 14
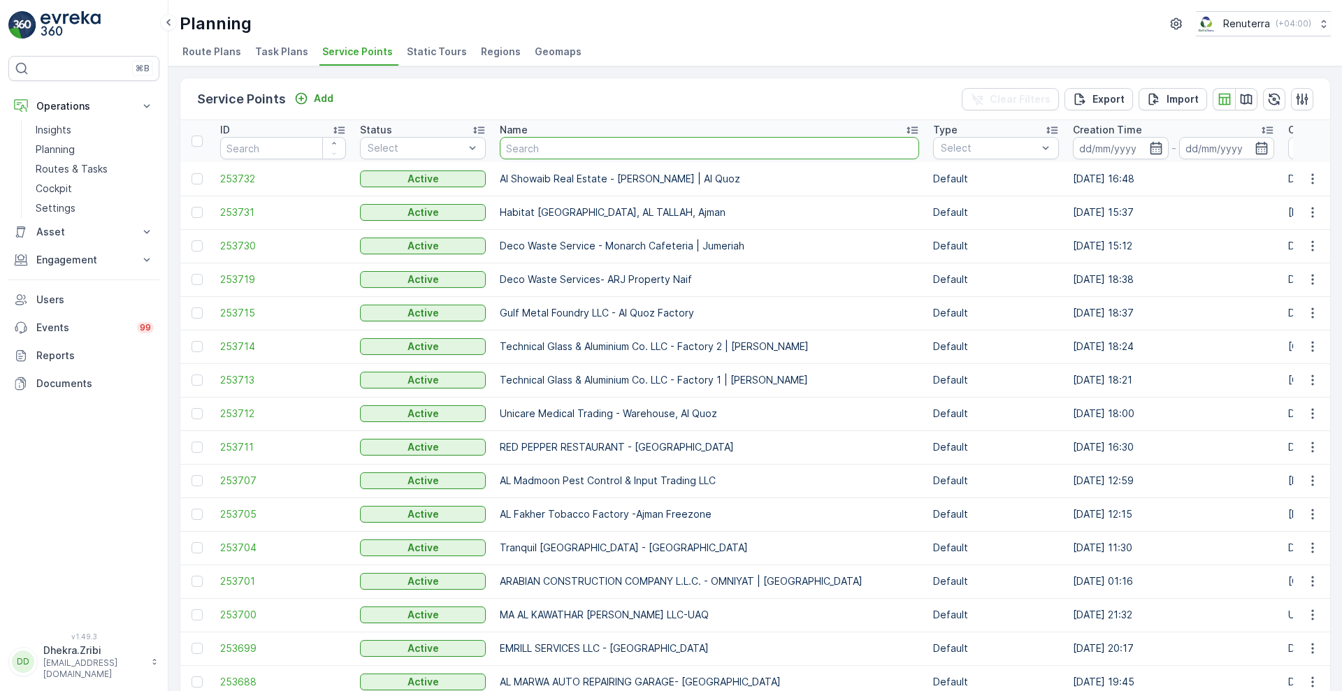
click at [577, 150] on input "text" at bounding box center [709, 148] width 419 height 22
type input "sasa"
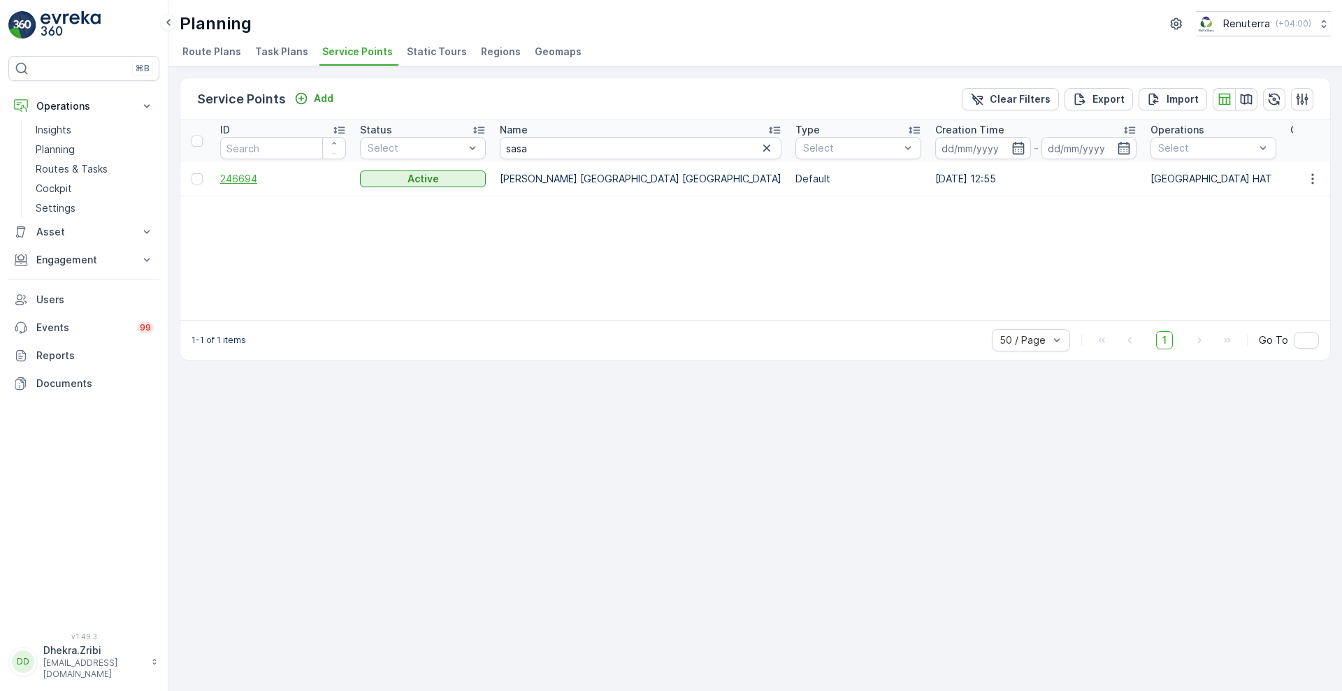
click at [243, 175] on span "246694" at bounding box center [283, 179] width 126 height 14
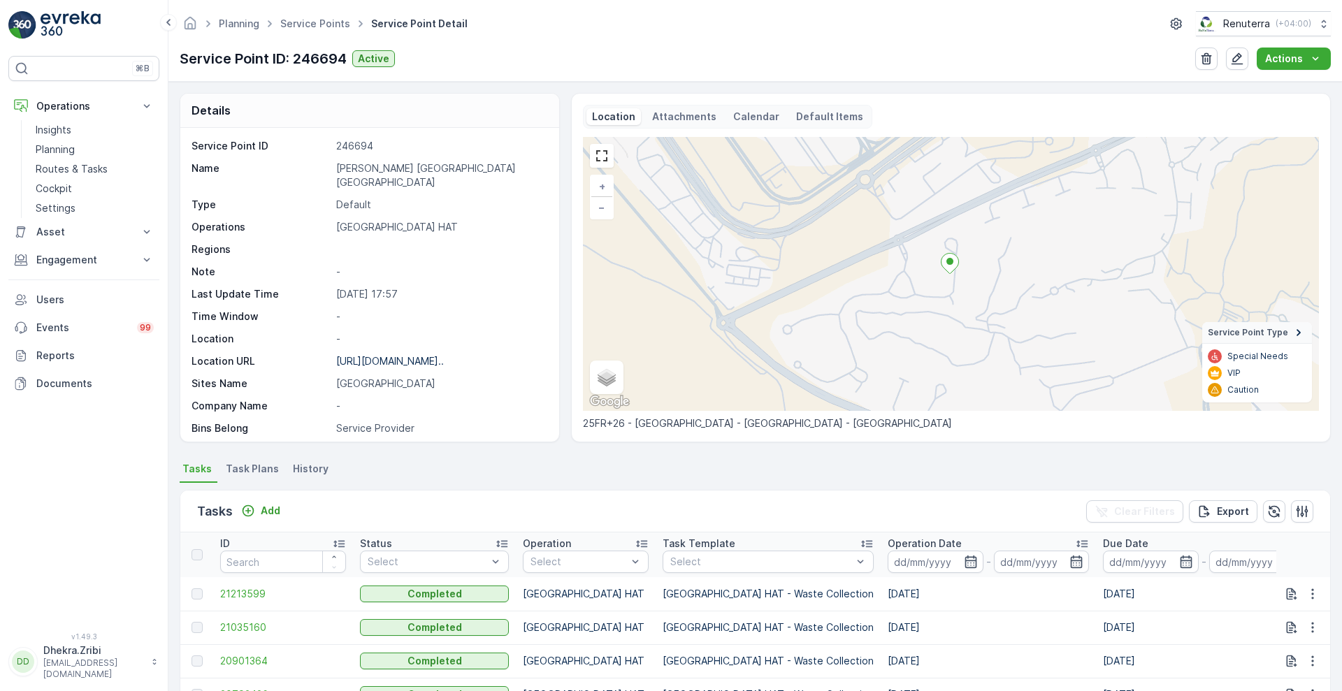
click at [403, 169] on p "Sasa Aleksic Dubai UAE" at bounding box center [440, 175] width 208 height 28
copy p "Sasa Aleksic Dubai UAE"
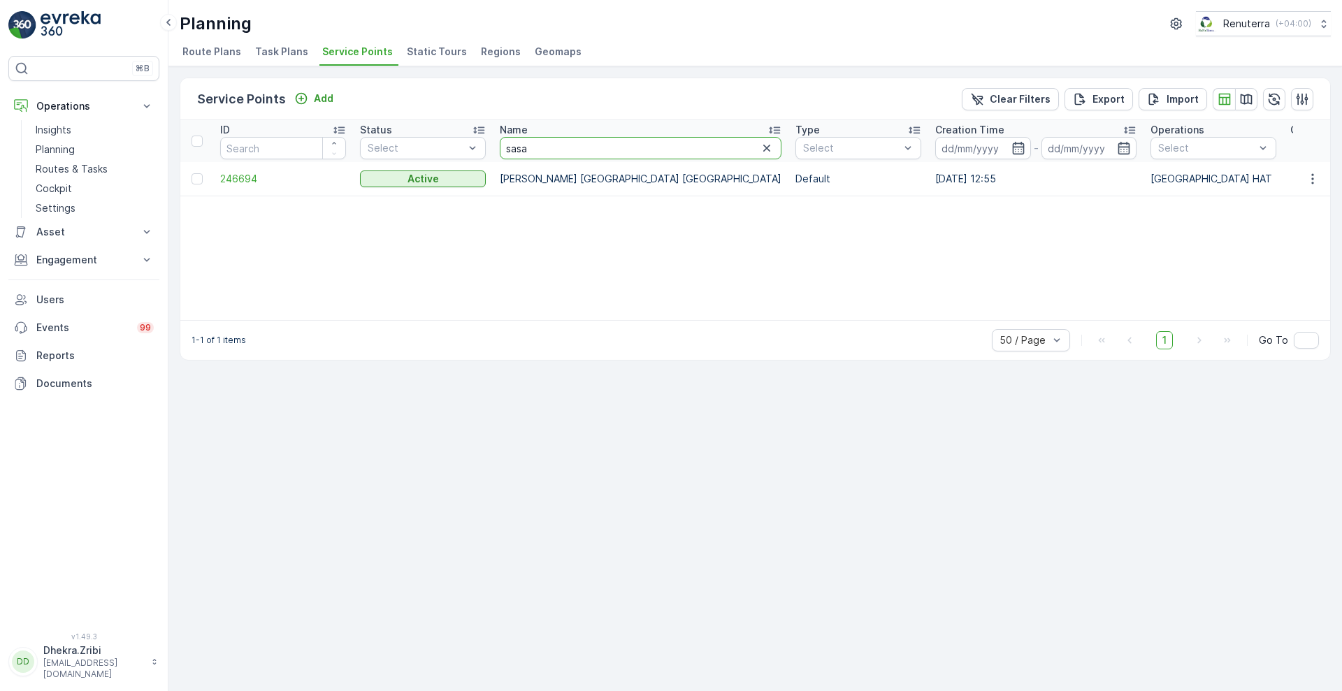
click at [556, 144] on input "sasa" at bounding box center [641, 148] width 282 height 22
type input "opal"
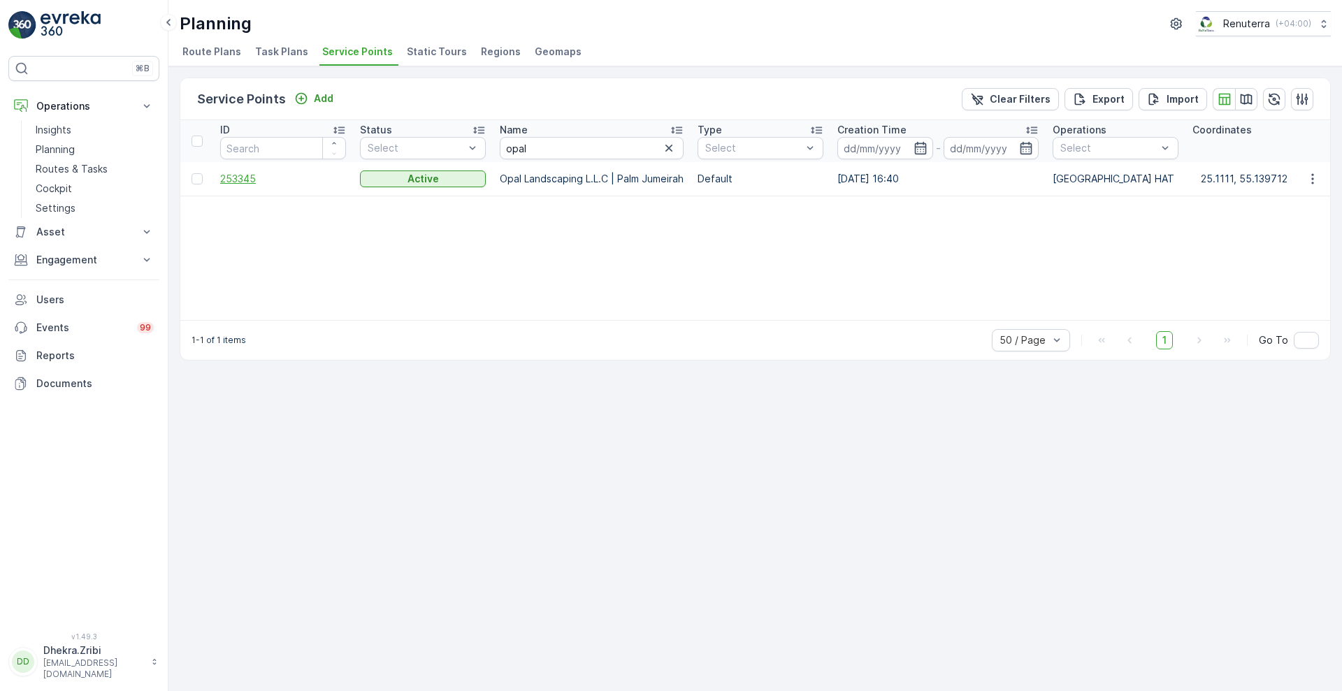
click at [222, 173] on span "253345" at bounding box center [283, 179] width 126 height 14
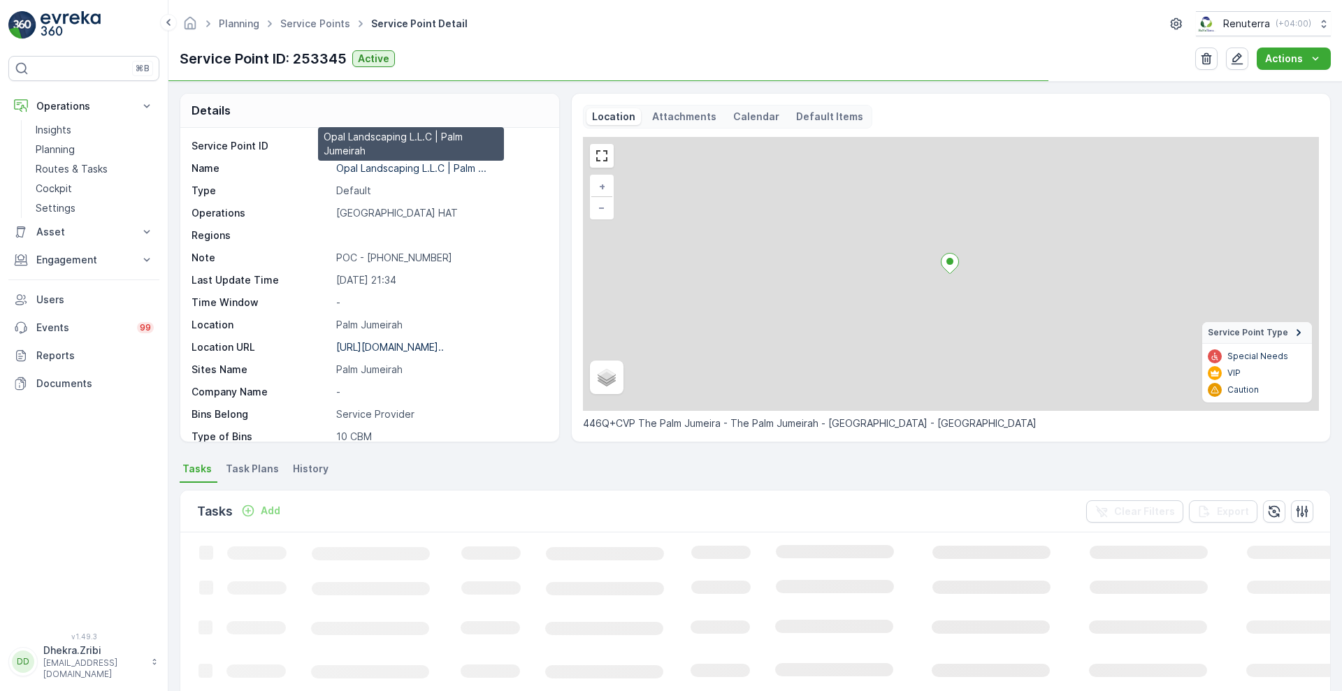
click at [382, 166] on p "Opal Landscaping L.L.C | Palm ..." at bounding box center [411, 168] width 150 height 12
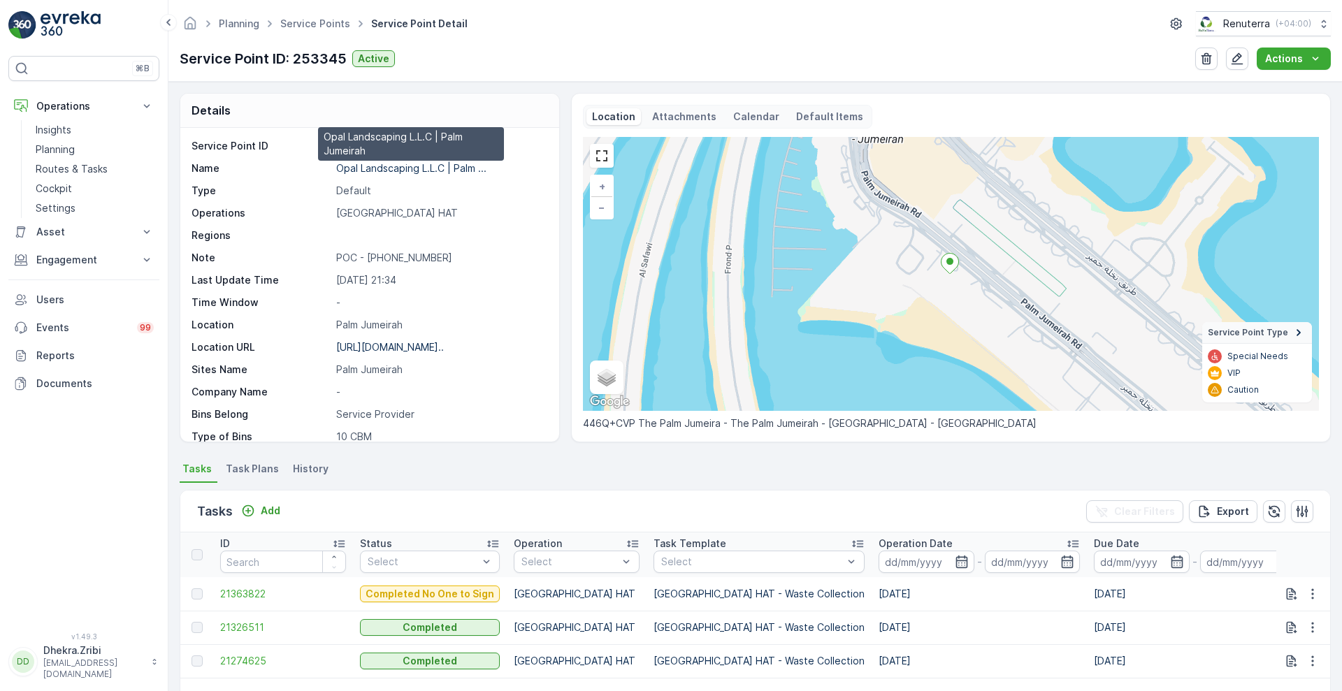
click at [424, 169] on p "Opal Landscaping L.L.C | Palm ..." at bounding box center [411, 168] width 150 height 12
click at [306, 20] on link "Service Points" at bounding box center [315, 23] width 70 height 12
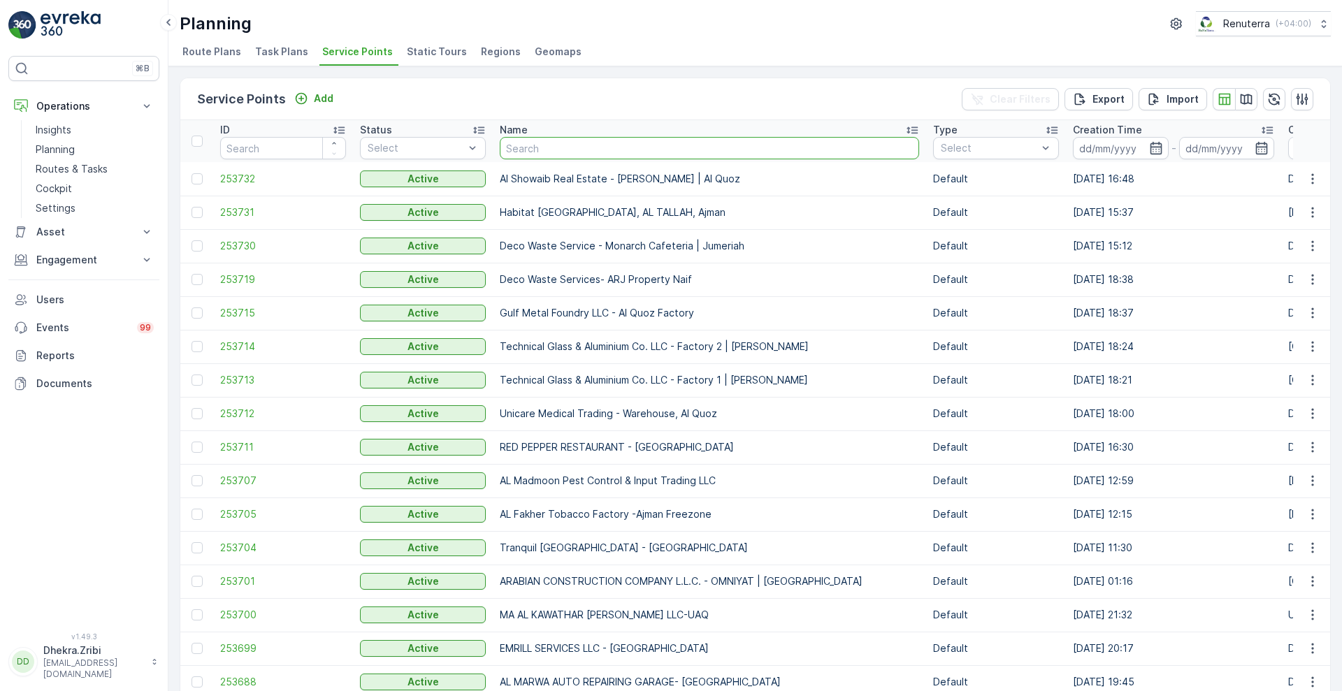
click at [571, 147] on input "text" at bounding box center [709, 148] width 419 height 22
type input "saudi"
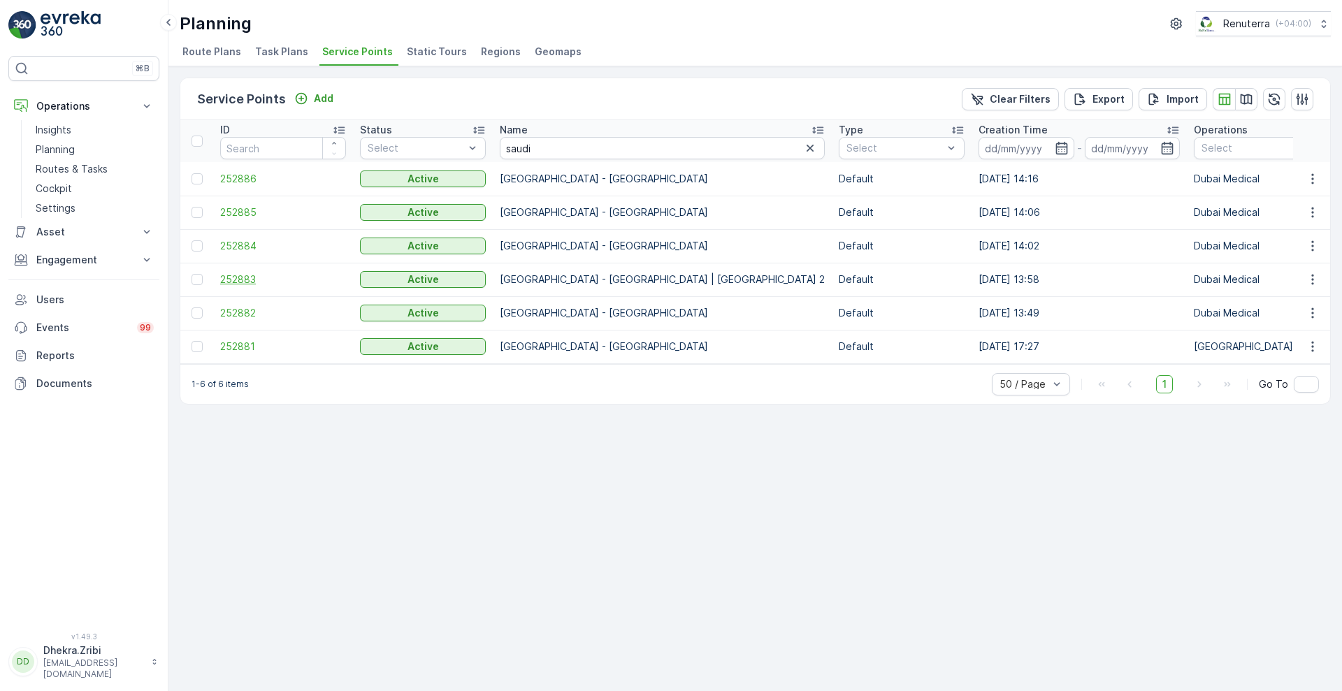
click at [238, 274] on span "252883" at bounding box center [283, 280] width 126 height 14
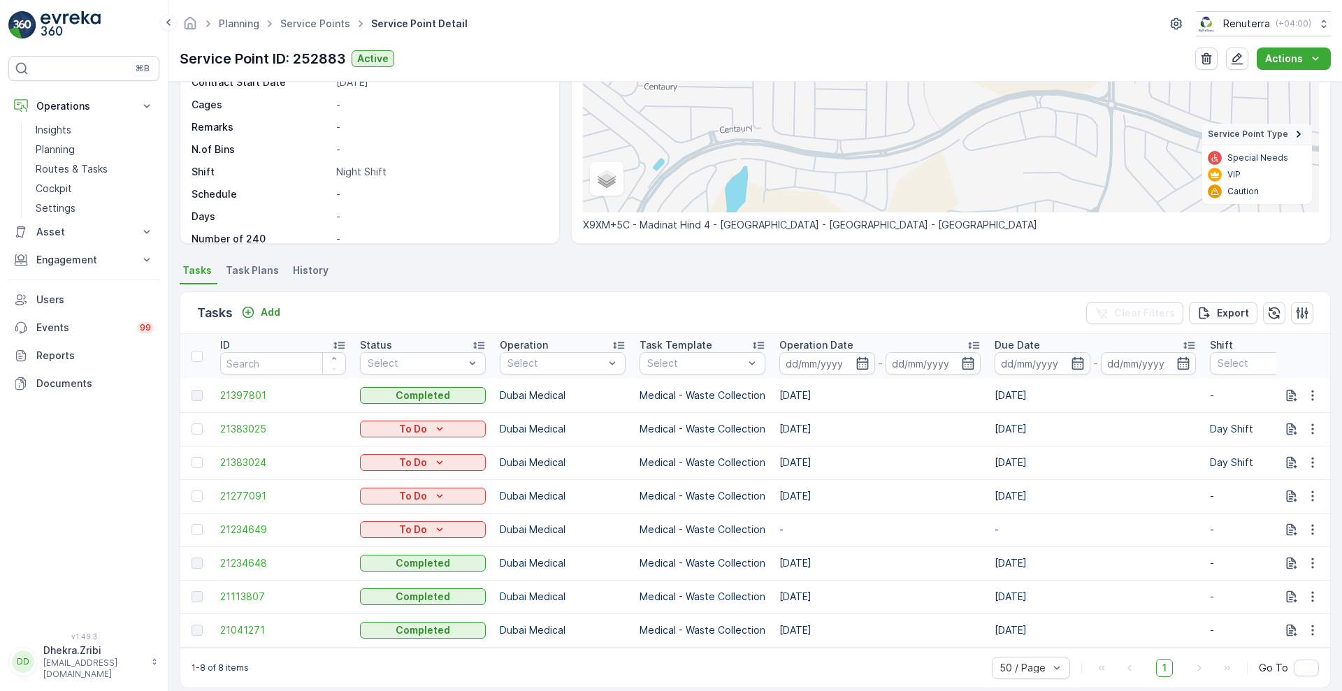
scroll to position [199, 0]
click at [256, 267] on span "Task Plans" at bounding box center [252, 270] width 53 height 14
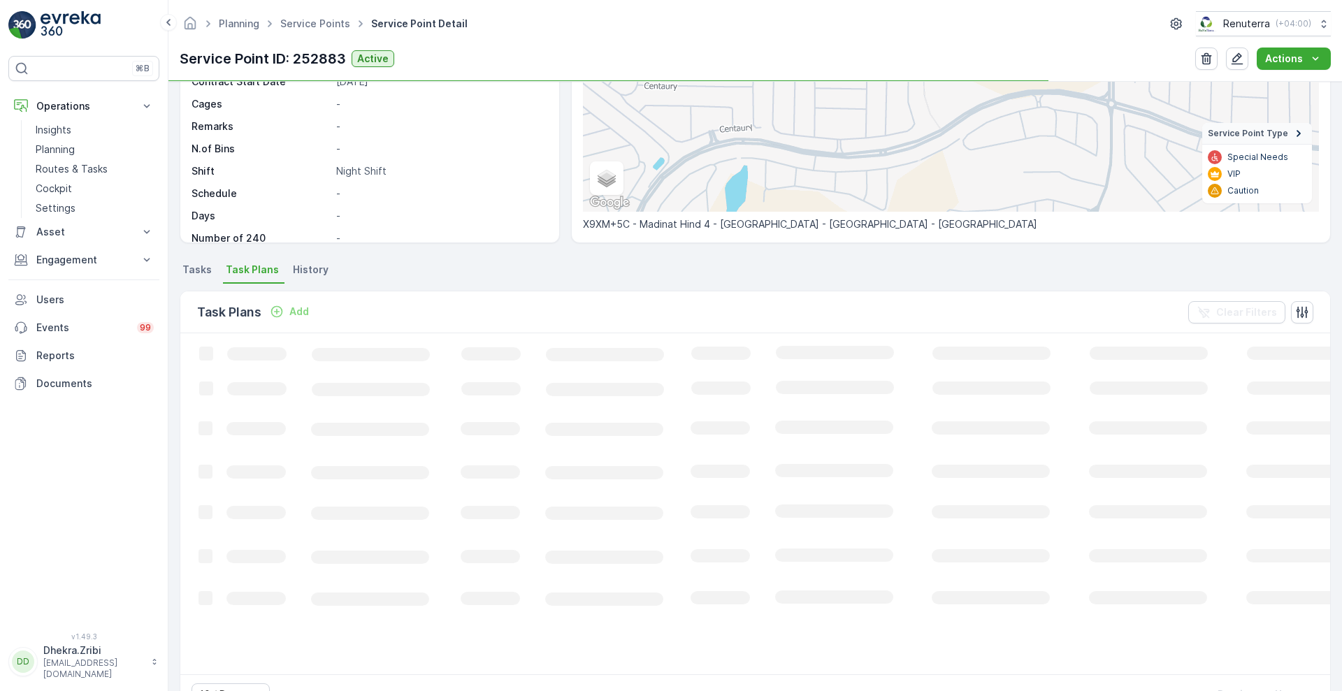
scroll to position [199, 0]
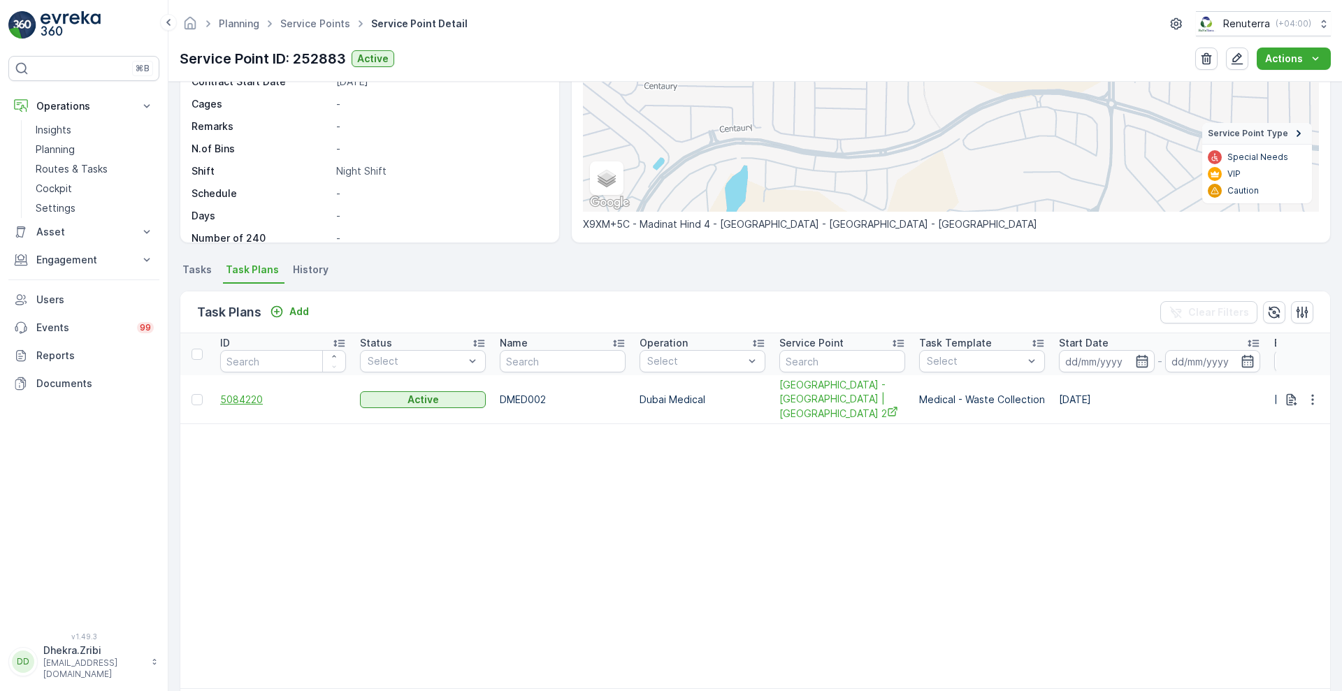
click at [249, 393] on span "5084220" at bounding box center [283, 400] width 126 height 14
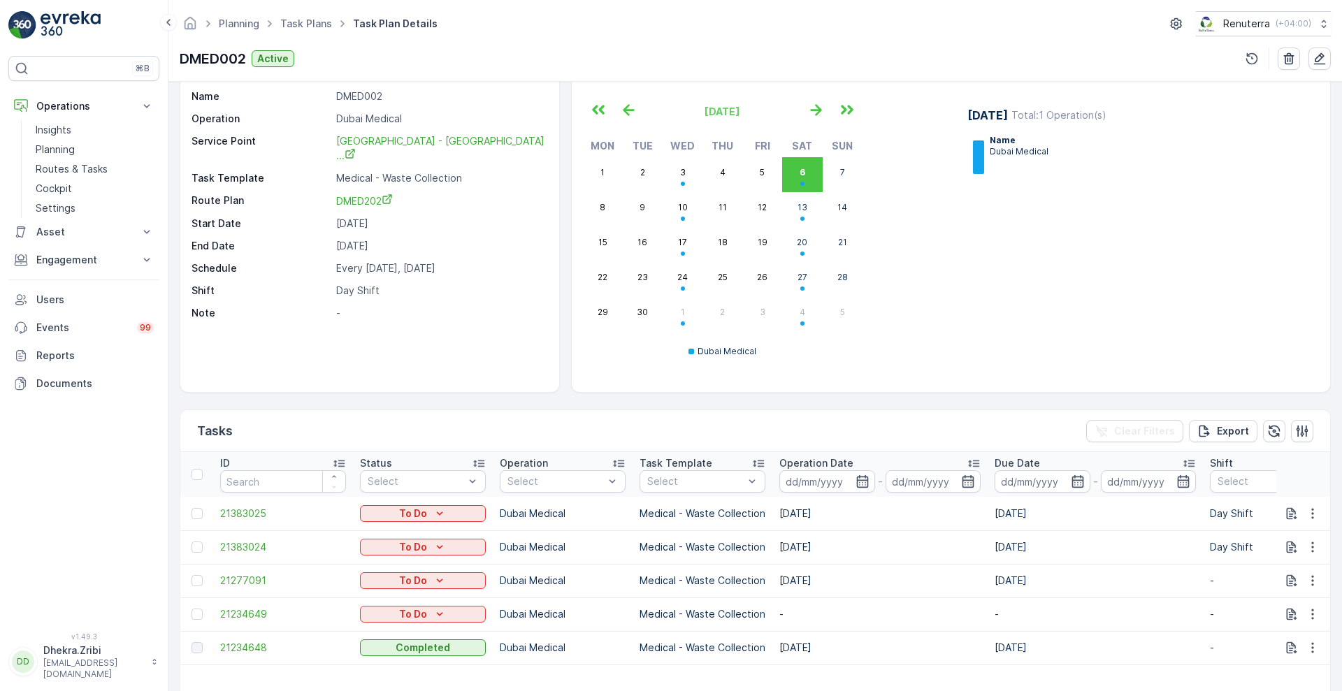
scroll to position [51, 0]
click at [1321, 63] on icon "button" at bounding box center [1320, 59] width 12 height 12
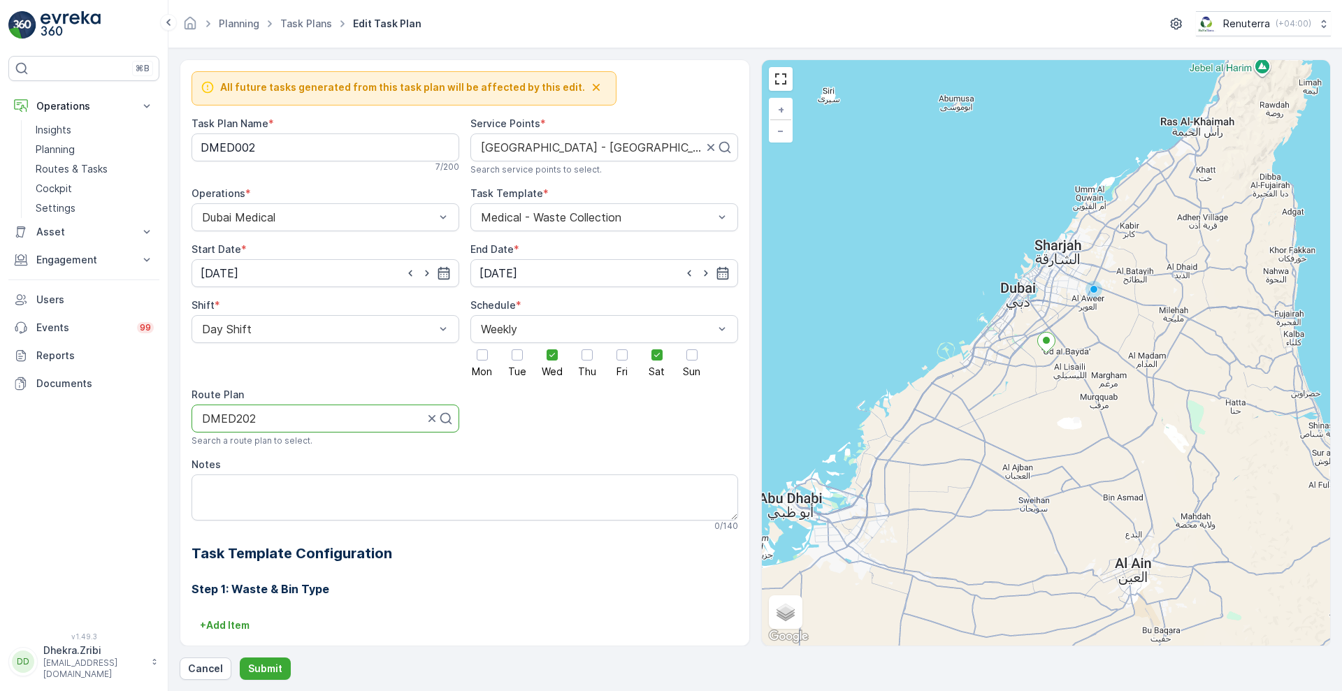
click at [310, 428] on div "DMED202" at bounding box center [326, 419] width 268 height 28
click at [366, 413] on div at bounding box center [320, 418] width 238 height 13
type input "med101"
click at [266, 525] on div "DMED101" at bounding box center [325, 524] width 251 height 13
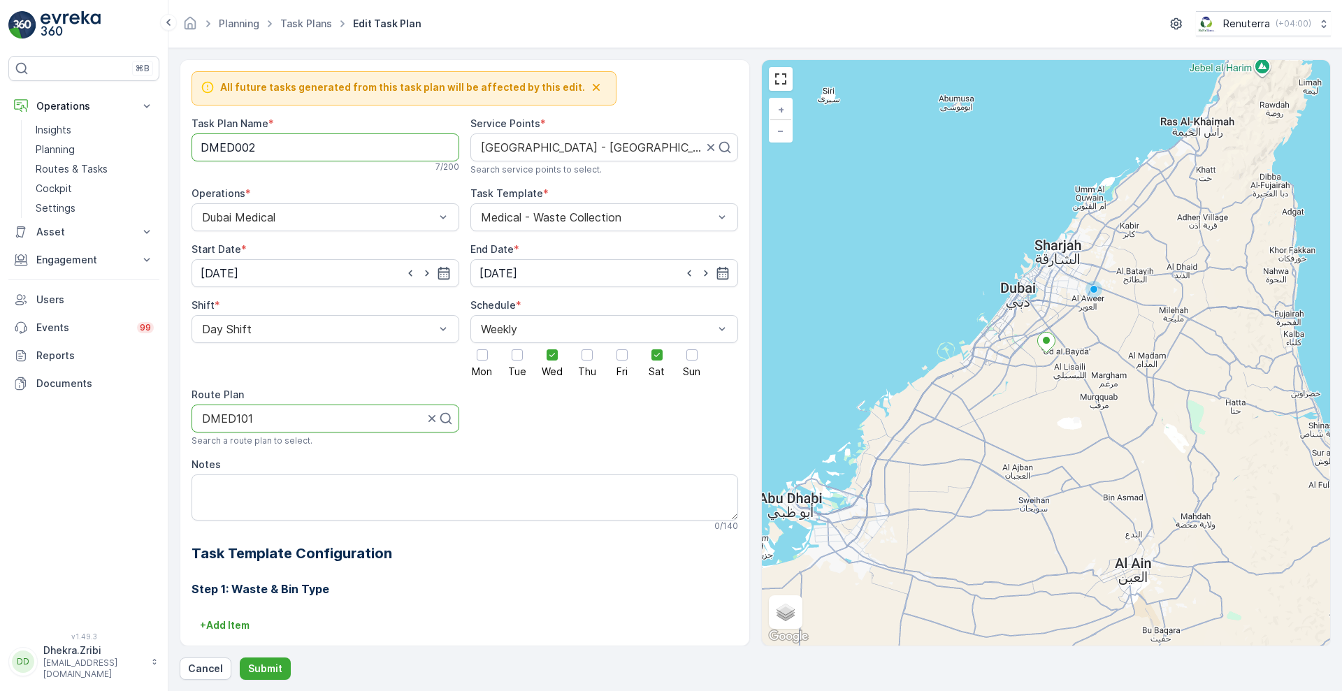
click at [275, 149] on Name "DMED002" at bounding box center [326, 148] width 268 height 28
click at [196, 672] on p "Cancel" at bounding box center [205, 669] width 35 height 14
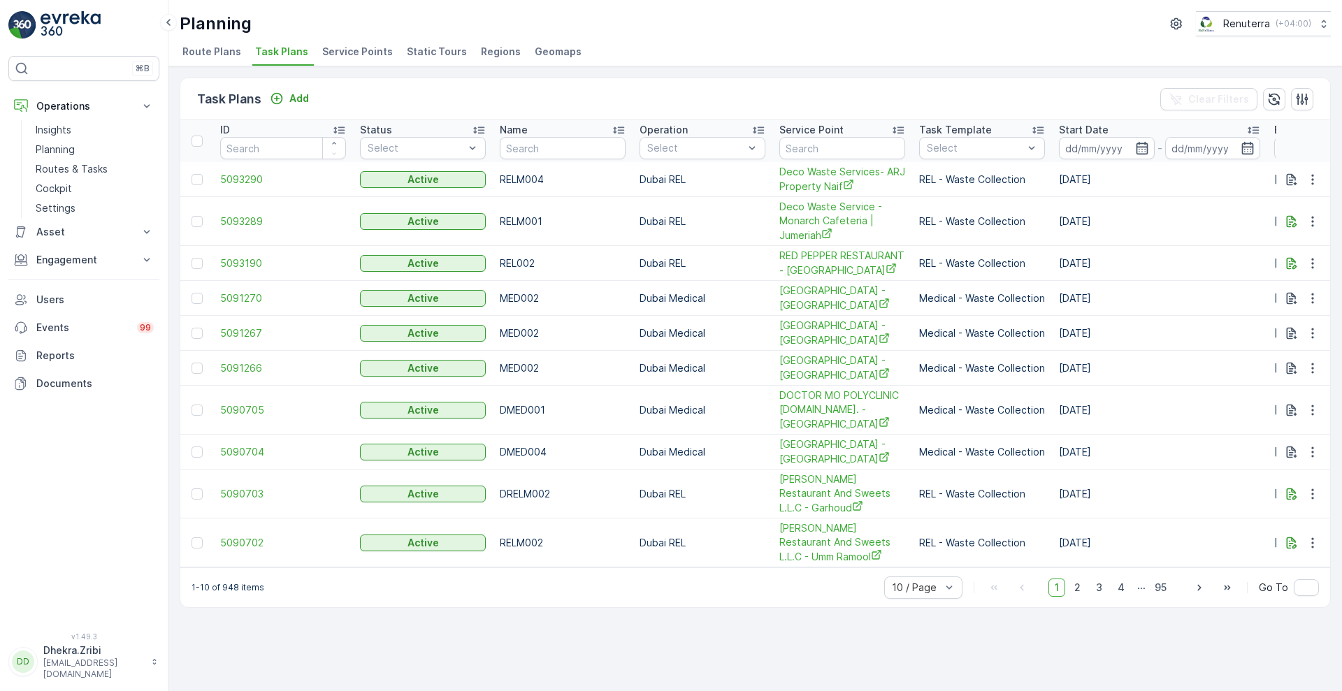
click at [361, 50] on span "Service Points" at bounding box center [357, 52] width 71 height 14
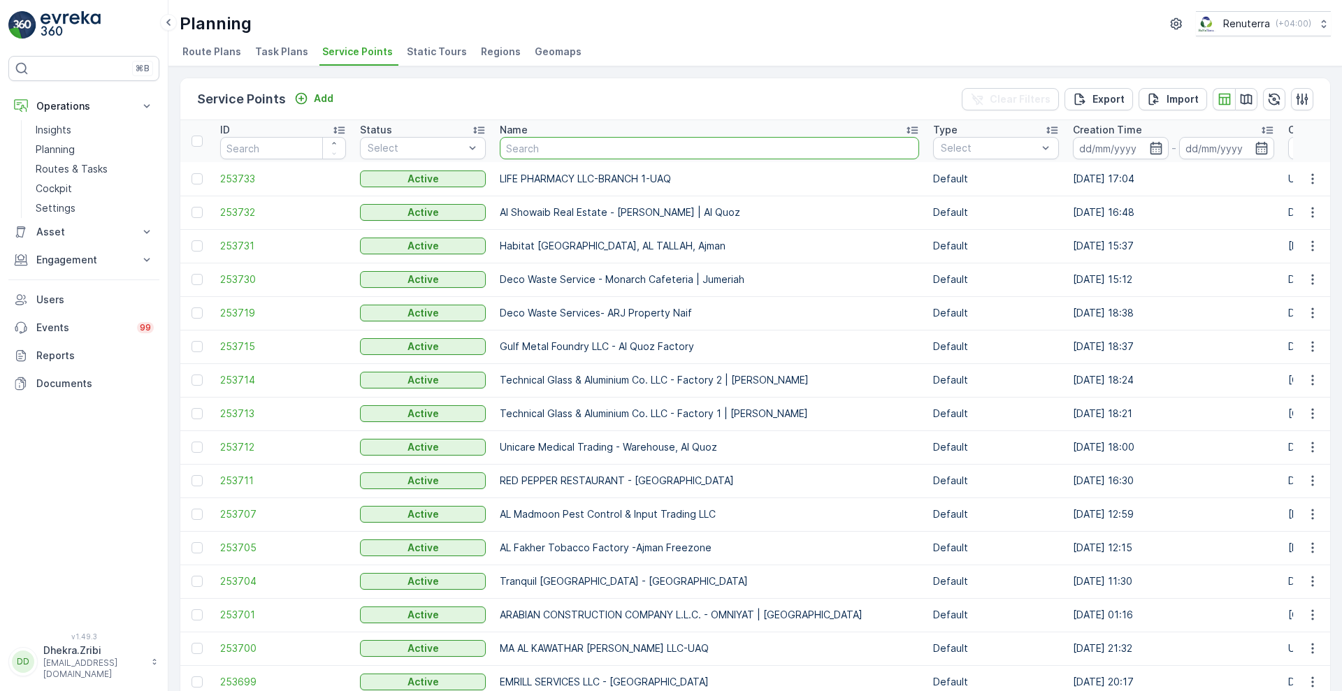
click at [577, 152] on input "text" at bounding box center [709, 148] width 419 height 22
type input "zain"
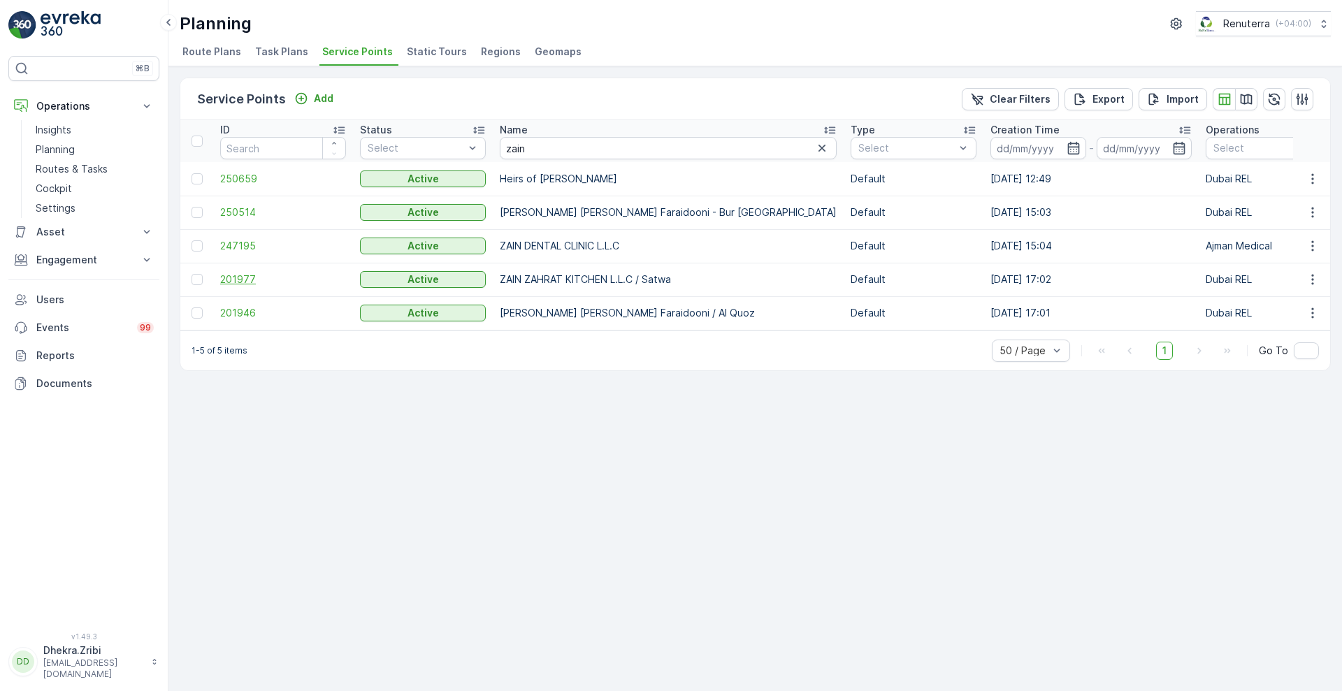
click at [243, 275] on span "201977" at bounding box center [283, 280] width 126 height 14
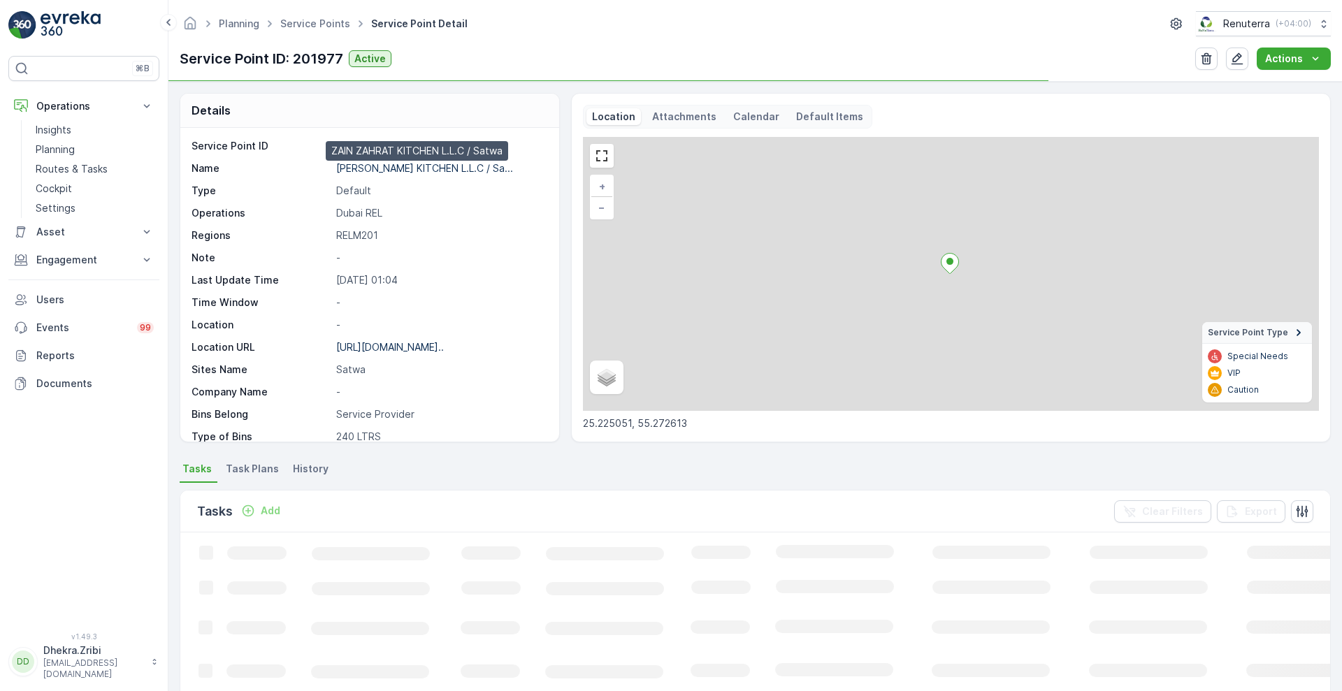
click at [373, 164] on p "ZAIN ZAHRAT KITCHEN L.L.C / Sa..." at bounding box center [424, 168] width 177 height 12
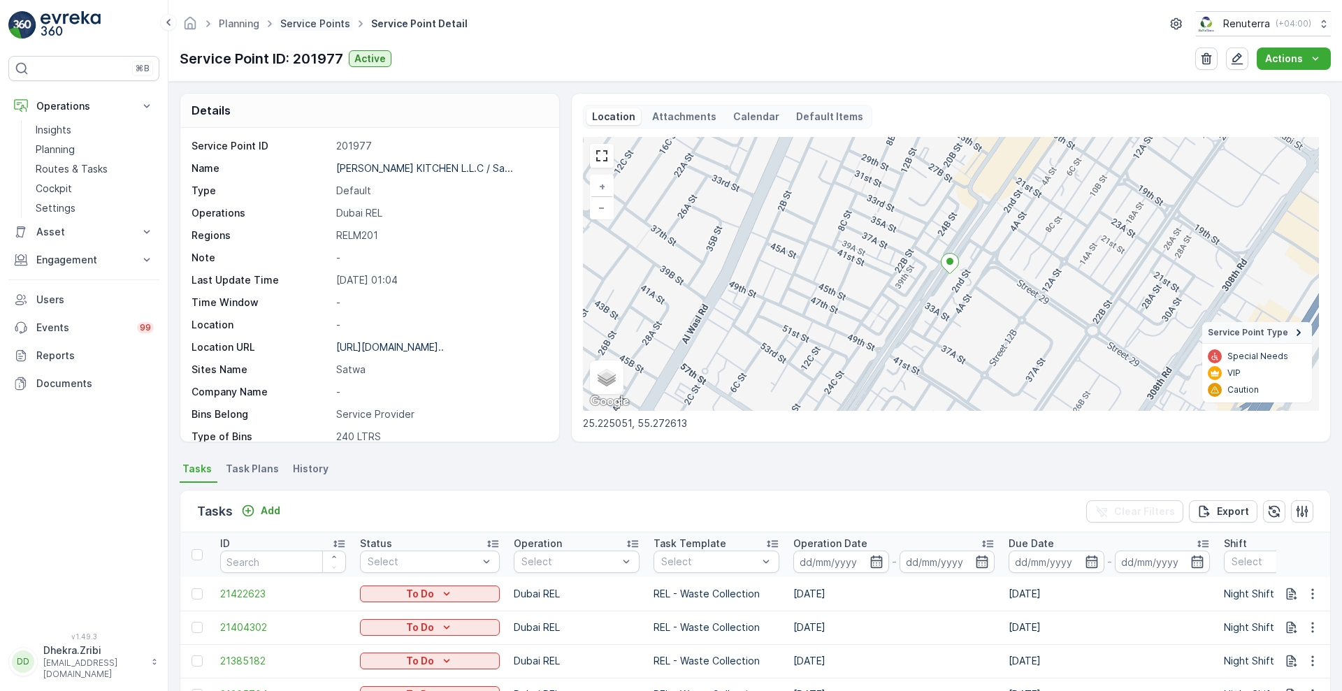
click at [319, 26] on link "Service Points" at bounding box center [315, 23] width 70 height 12
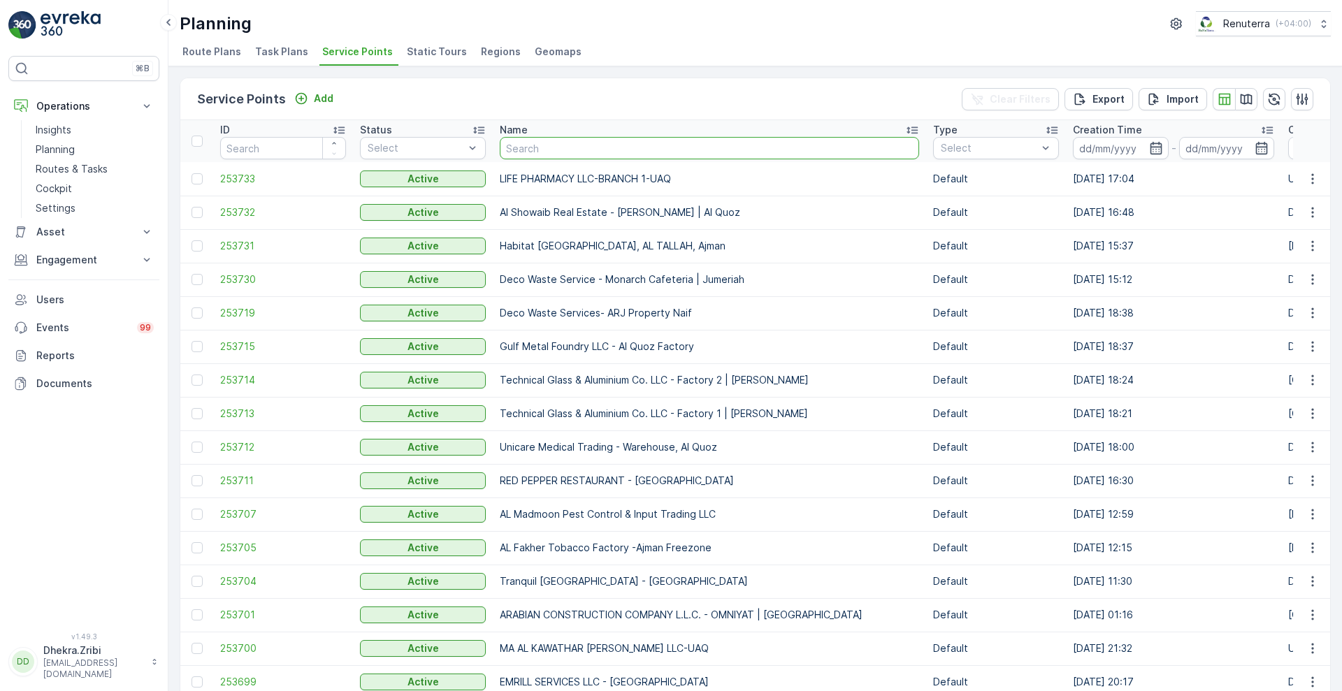
click at [626, 145] on input "text" at bounding box center [709, 148] width 419 height 22
type input "otto"
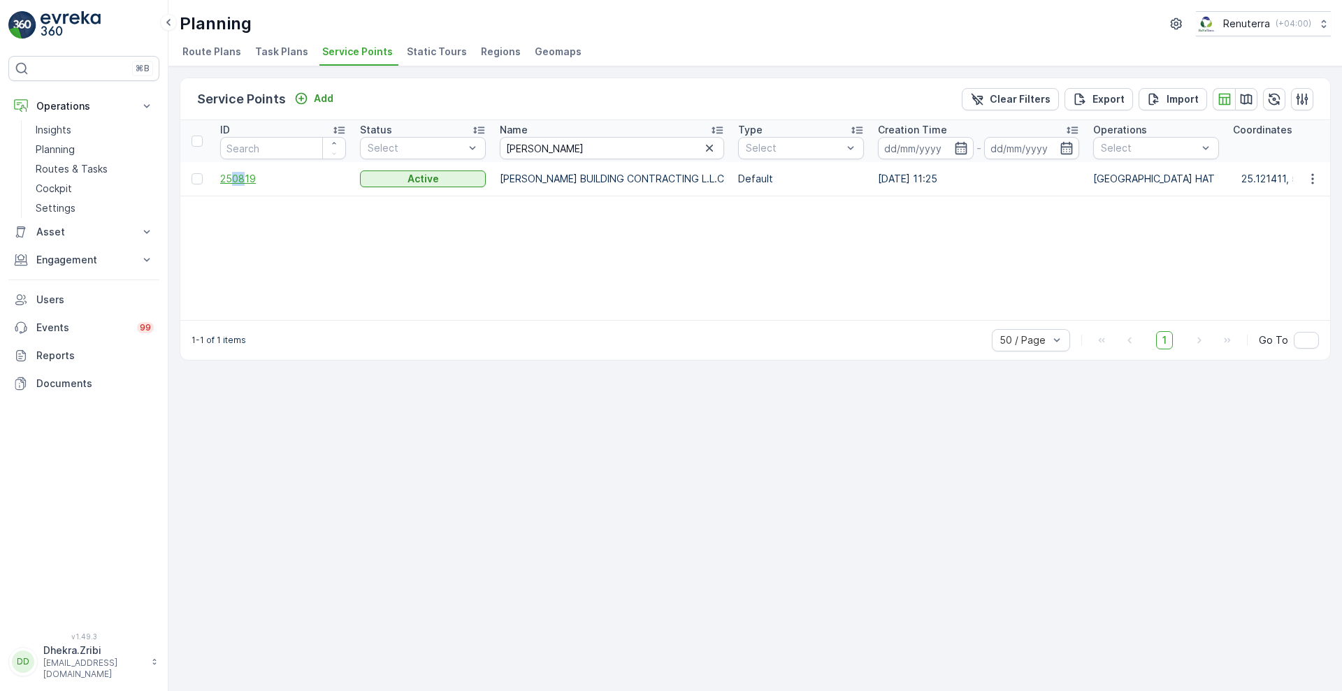
drag, startPoint x: 244, startPoint y: 187, endPoint x: 233, endPoint y: 175, distance: 15.8
click at [233, 175] on td "250819" at bounding box center [283, 179] width 140 height 34
click at [233, 175] on span "250819" at bounding box center [283, 179] width 126 height 14
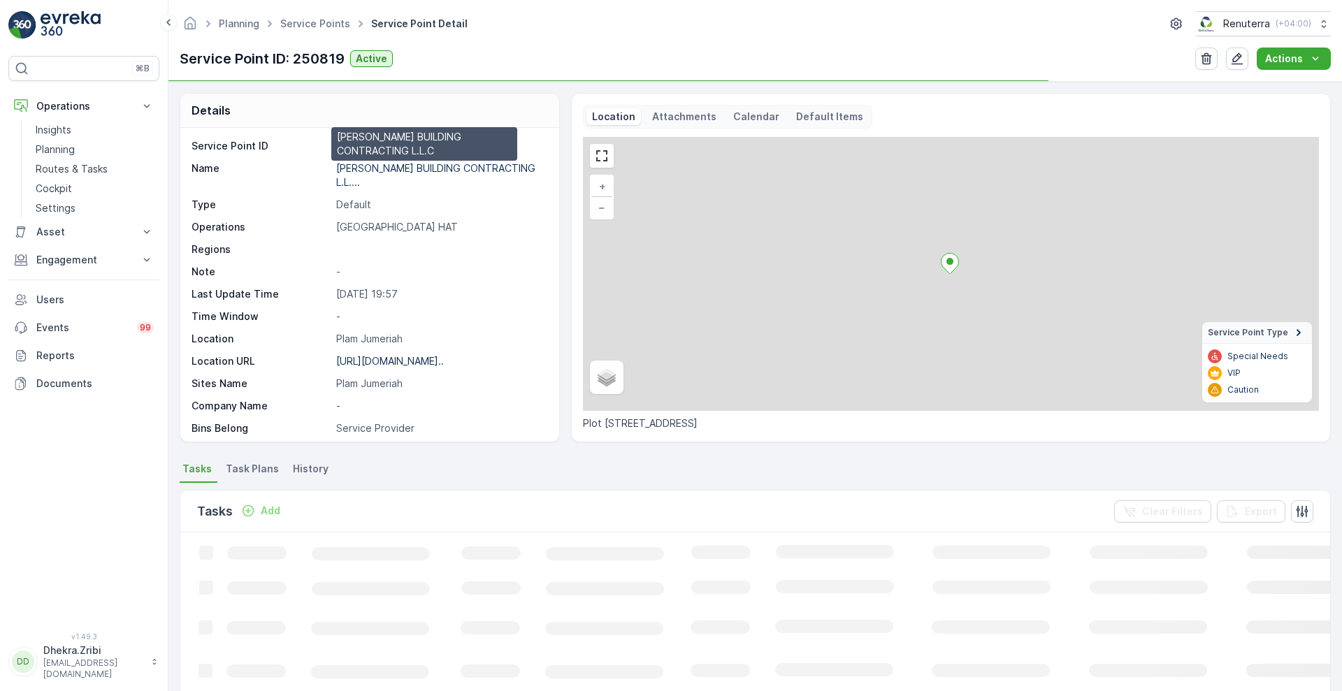
click at [371, 163] on p "OTTO BUILDING CONTRACTING L.L...." at bounding box center [435, 175] width 199 height 26
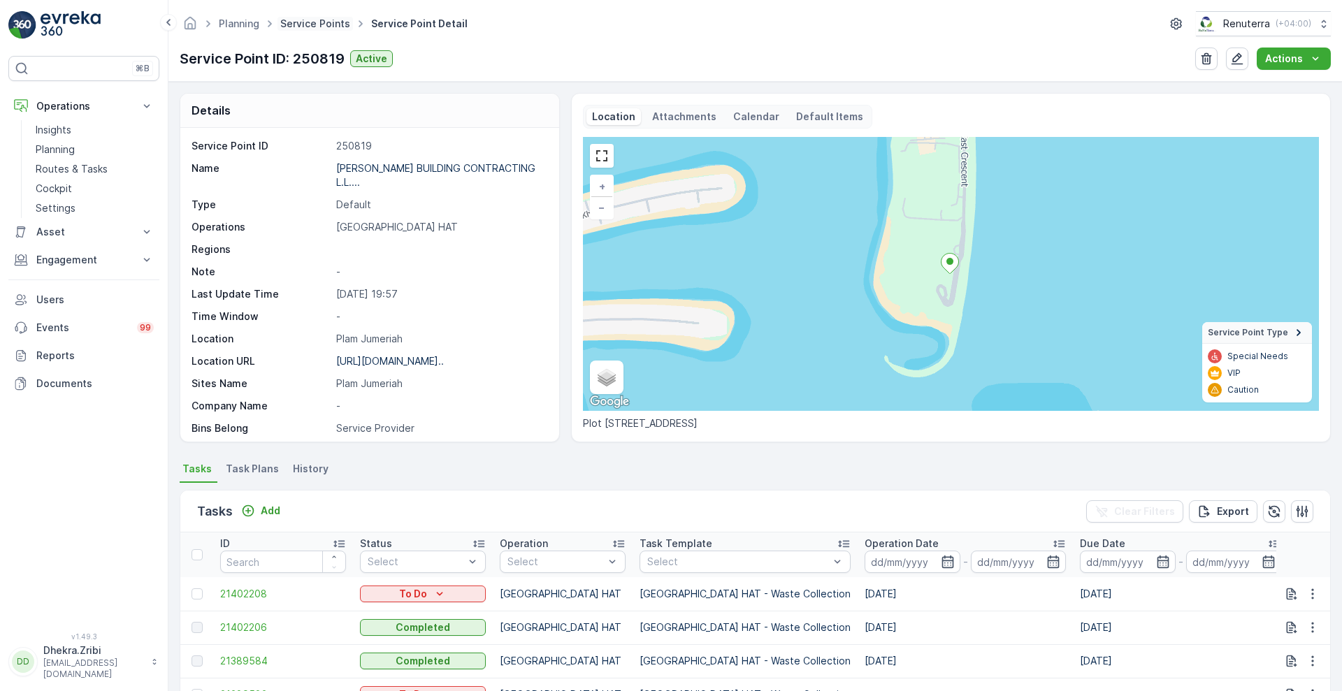
click at [310, 24] on link "Service Points" at bounding box center [315, 23] width 70 height 12
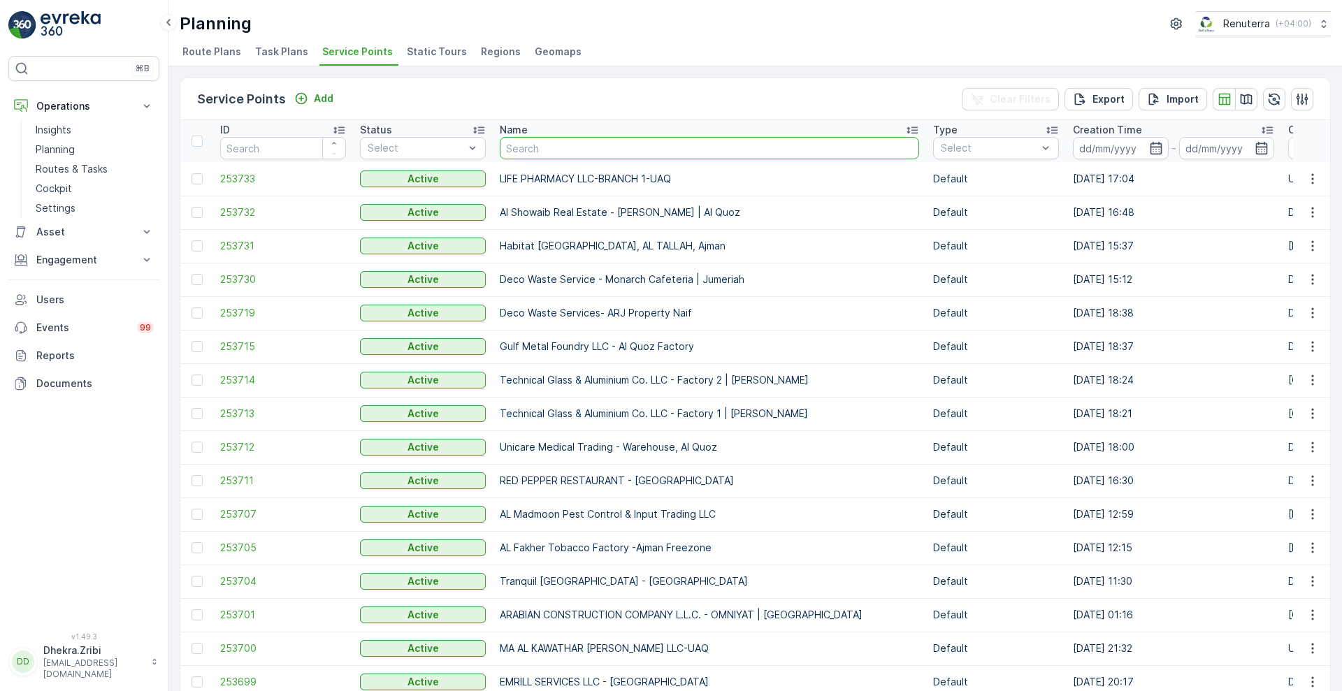
click at [524, 138] on input "text" at bounding box center [709, 148] width 419 height 22
type input "arifco"
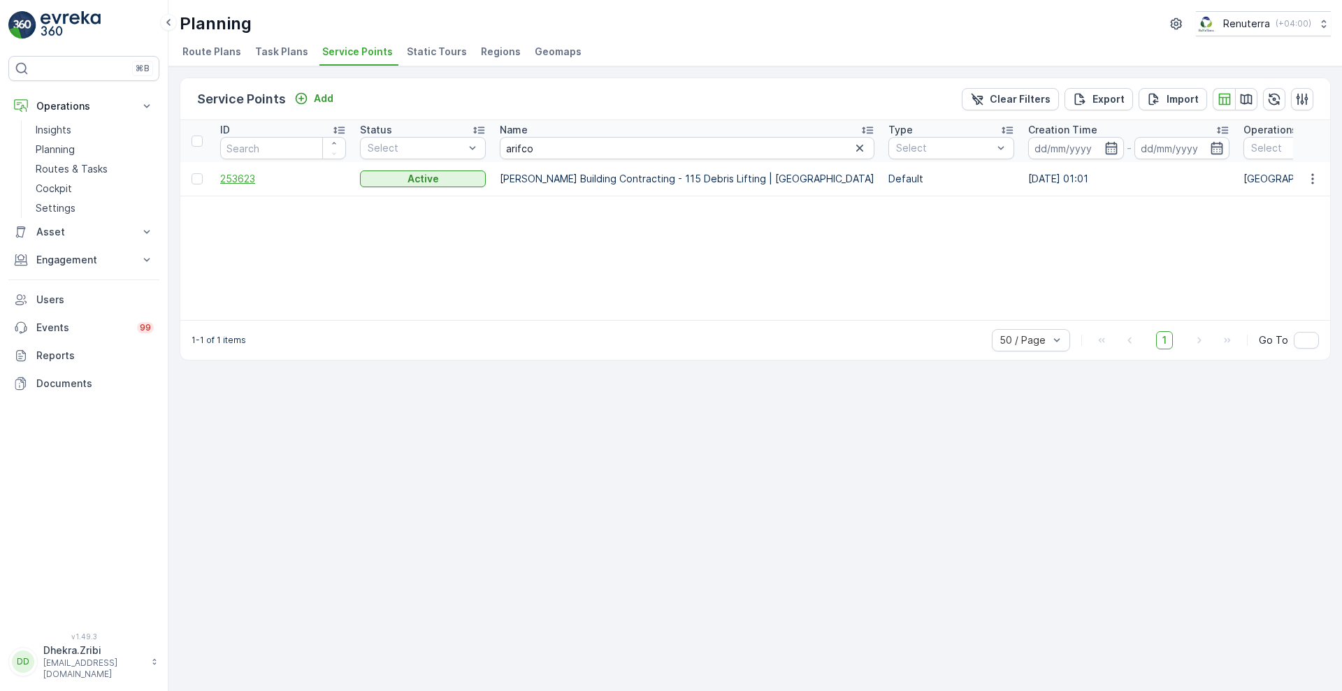
click at [245, 174] on span "253623" at bounding box center [283, 179] width 126 height 14
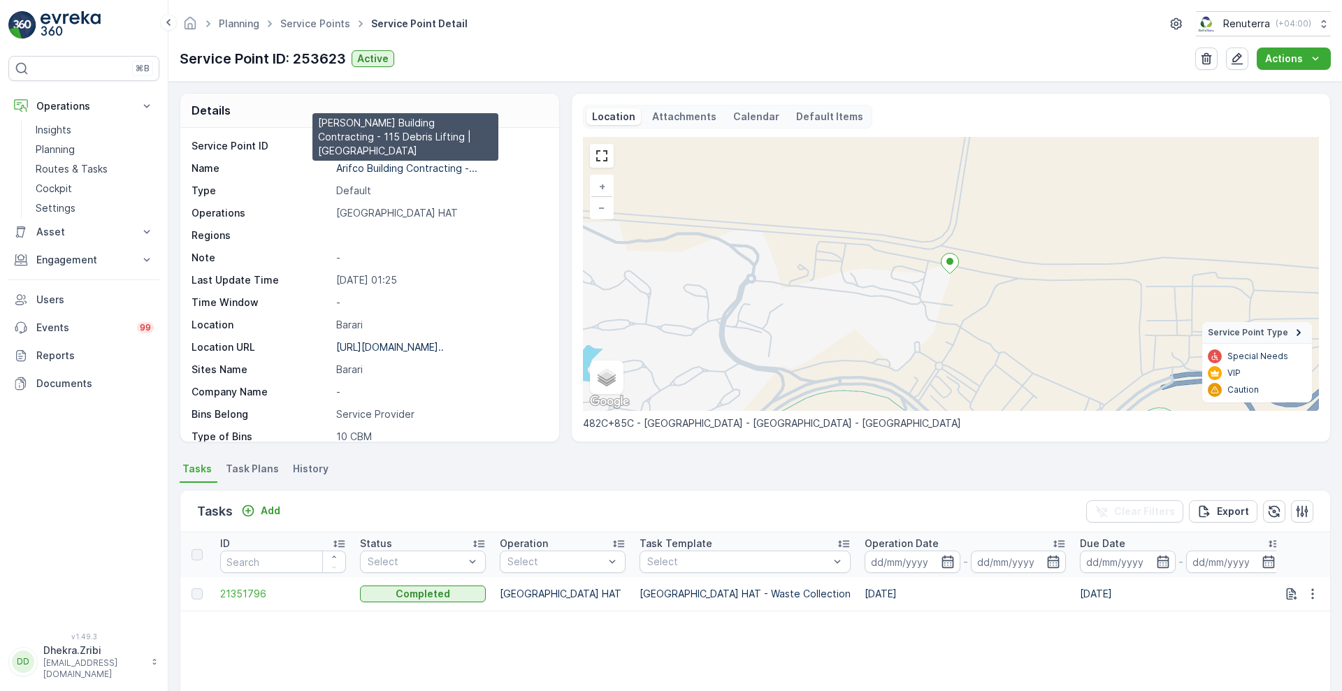
click at [368, 169] on p "Arifco Building Contracting -..." at bounding box center [406, 168] width 141 height 12
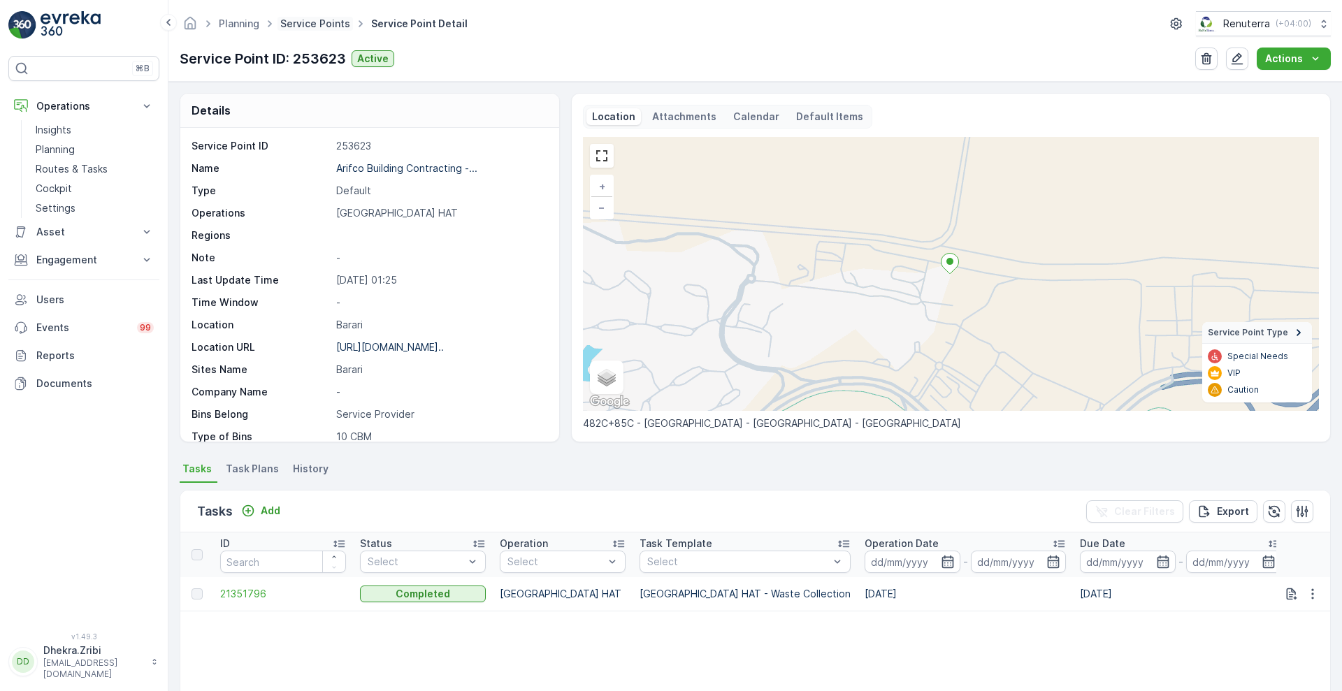
click at [305, 28] on link "Service Points" at bounding box center [315, 23] width 70 height 12
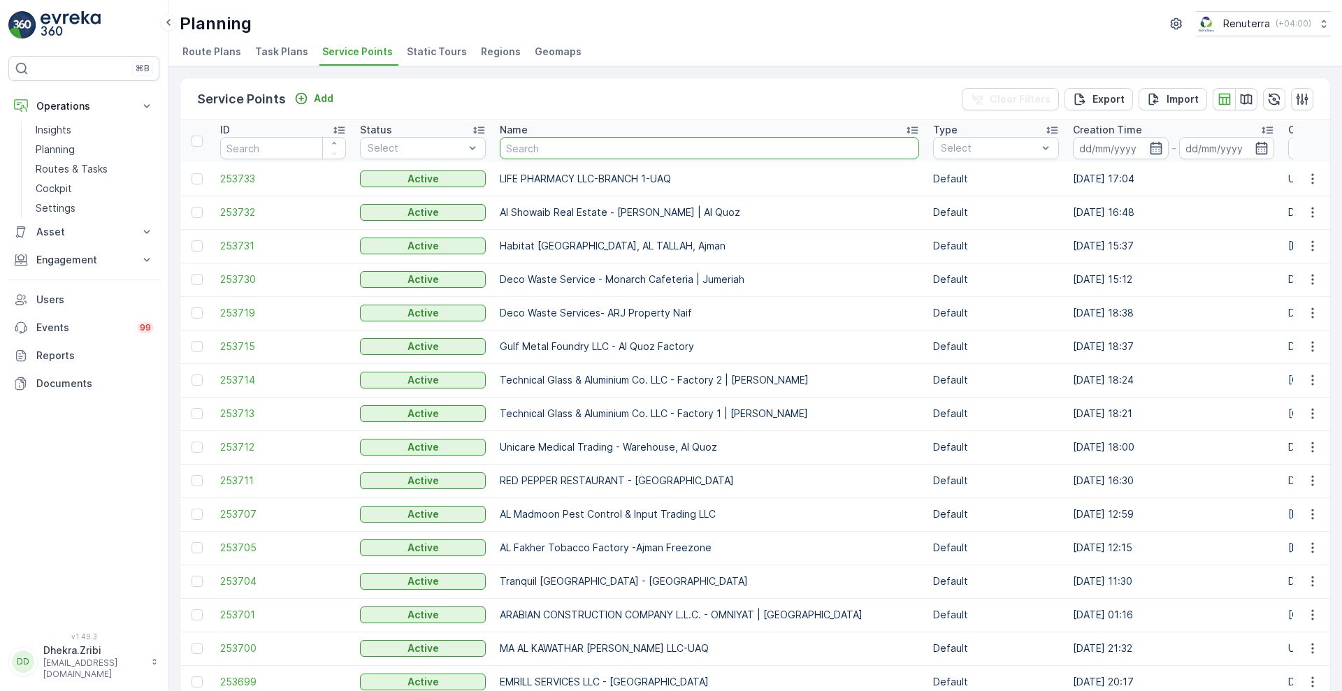
click at [507, 150] on input "text" at bounding box center [709, 148] width 419 height 22
type input "arabian"
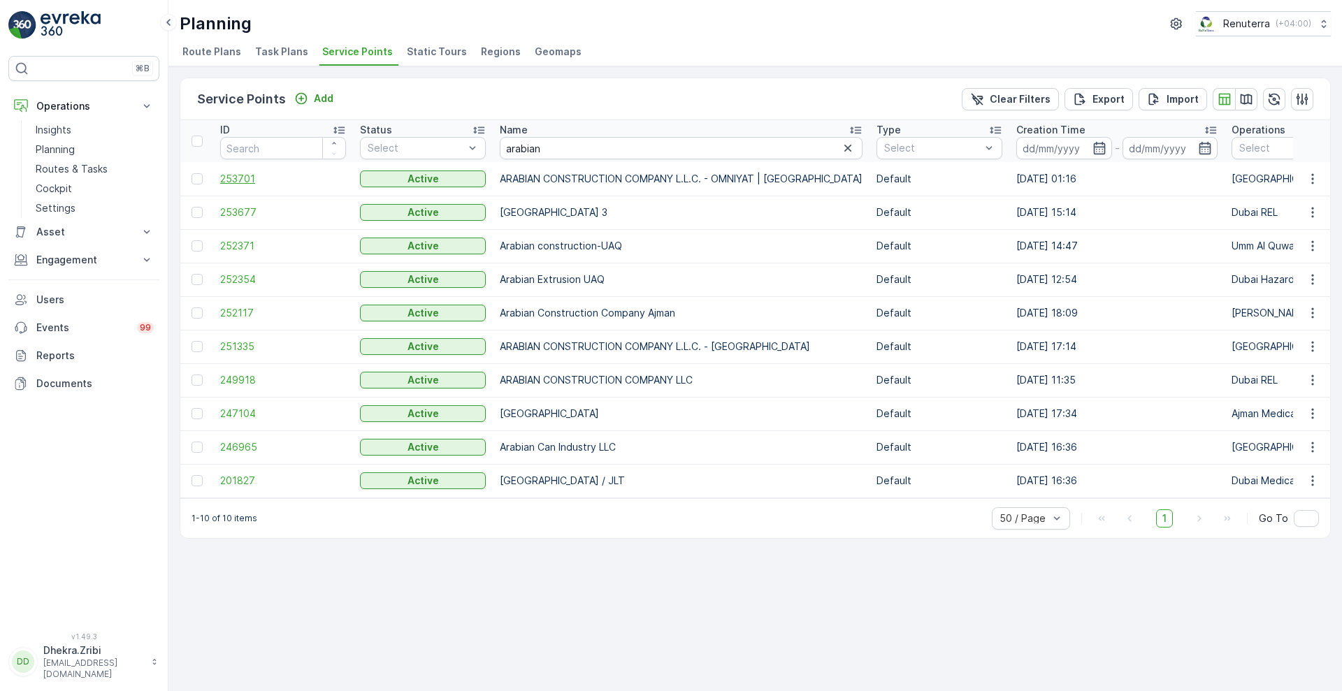
click at [243, 178] on span "253701" at bounding box center [283, 179] width 126 height 14
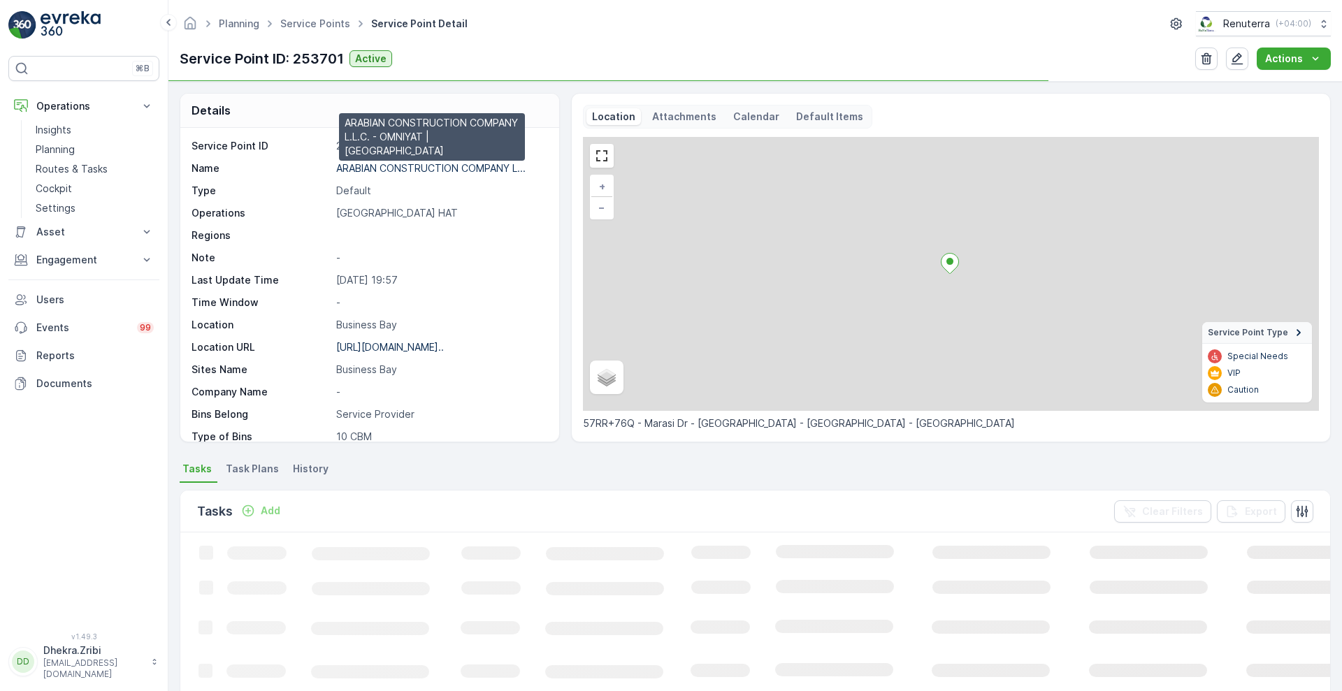
click at [439, 168] on p "ARABIAN CONSTRUCTION COMPANY L..." at bounding box center [430, 168] width 189 height 12
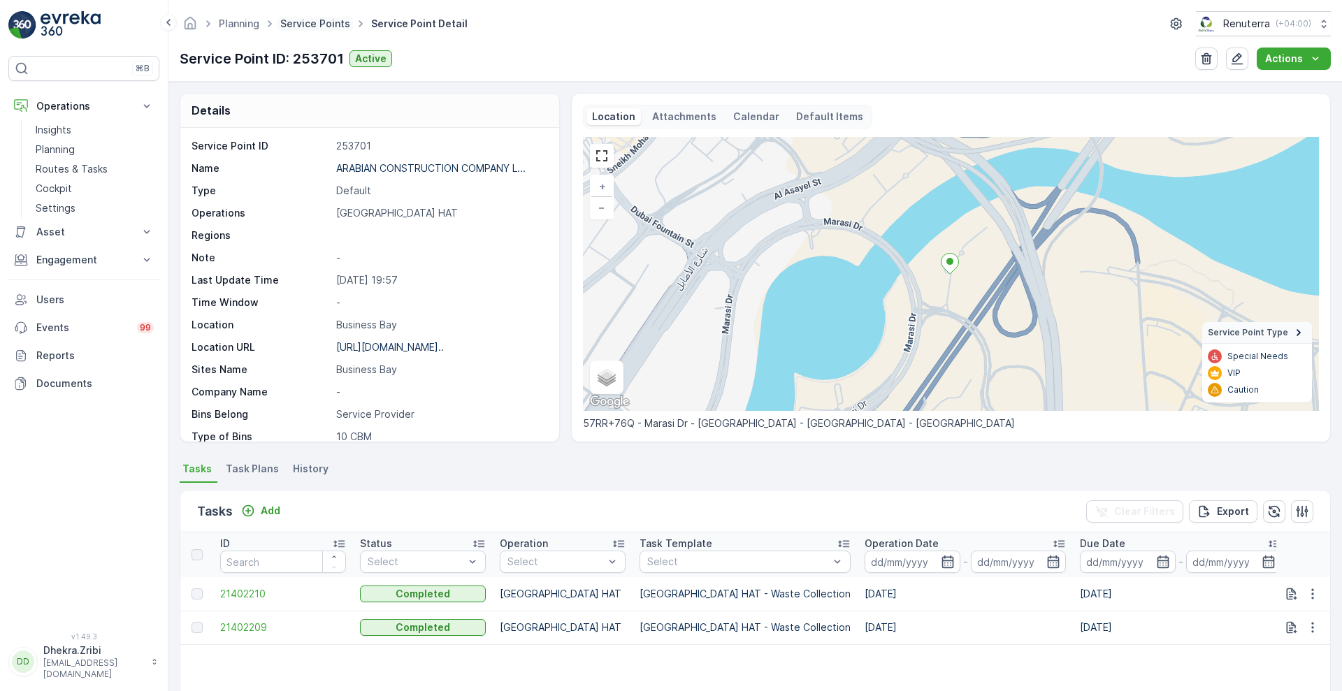
click at [303, 17] on link "Service Points" at bounding box center [315, 23] width 70 height 12
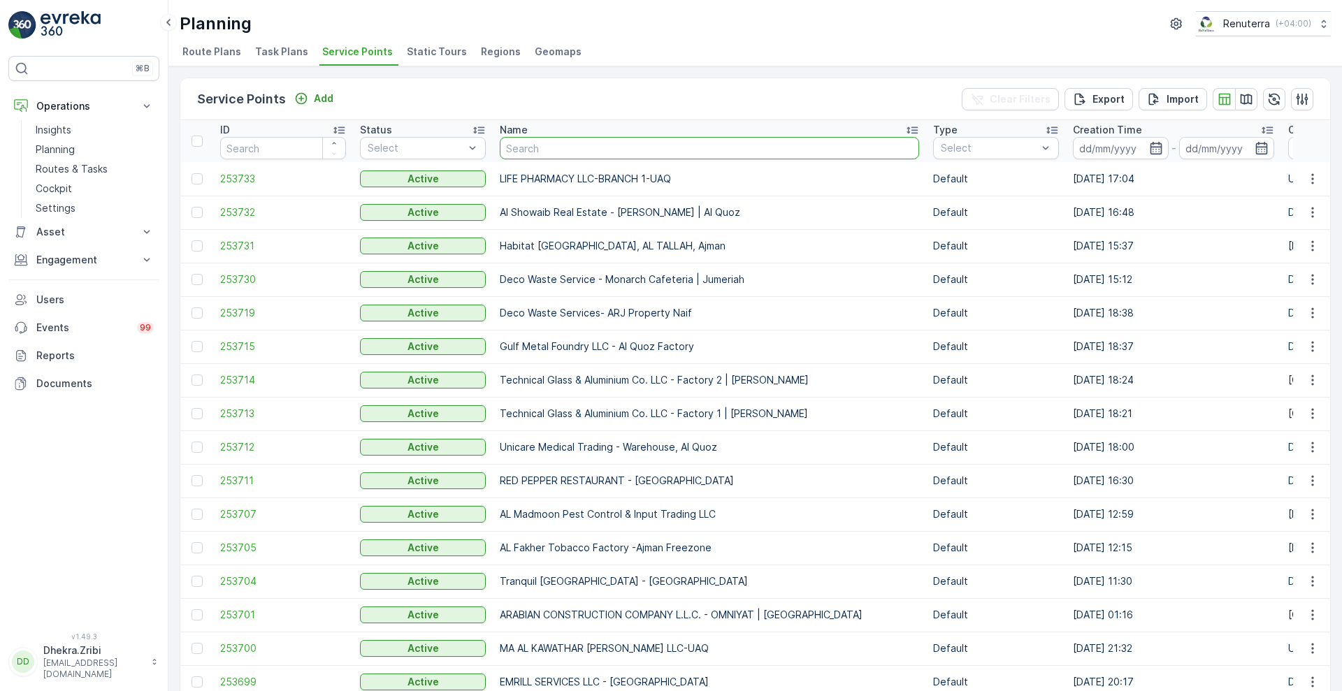
click at [605, 146] on input "text" at bounding box center [709, 148] width 419 height 22
type input "d"
type input "salute"
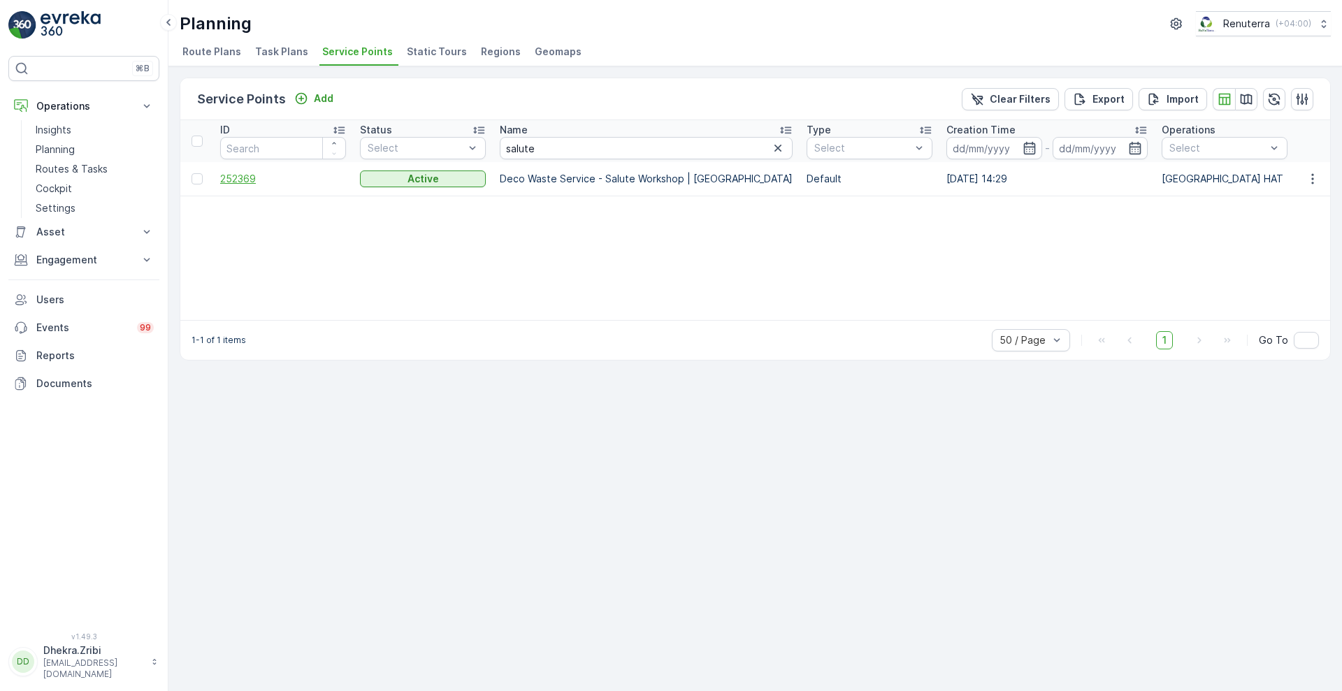
click at [243, 175] on span "252369" at bounding box center [283, 179] width 126 height 14
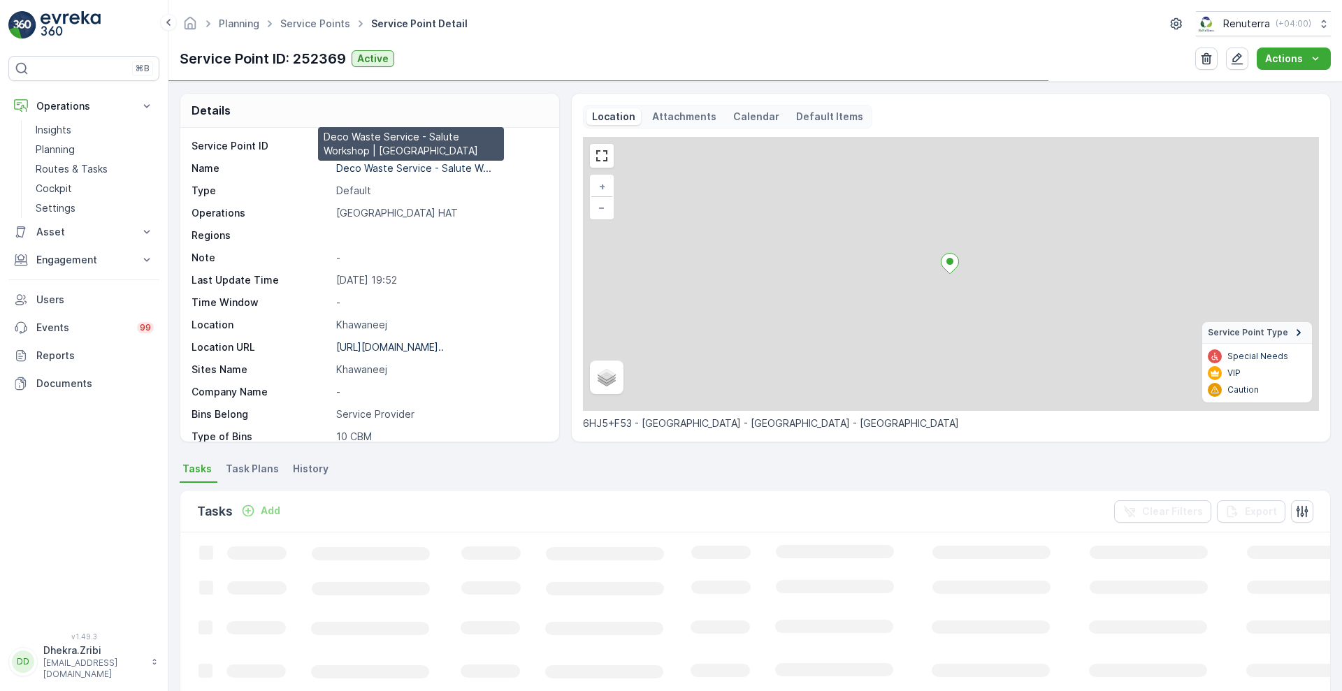
click at [385, 168] on p "Deco Waste Service - Salute W..." at bounding box center [413, 168] width 155 height 12
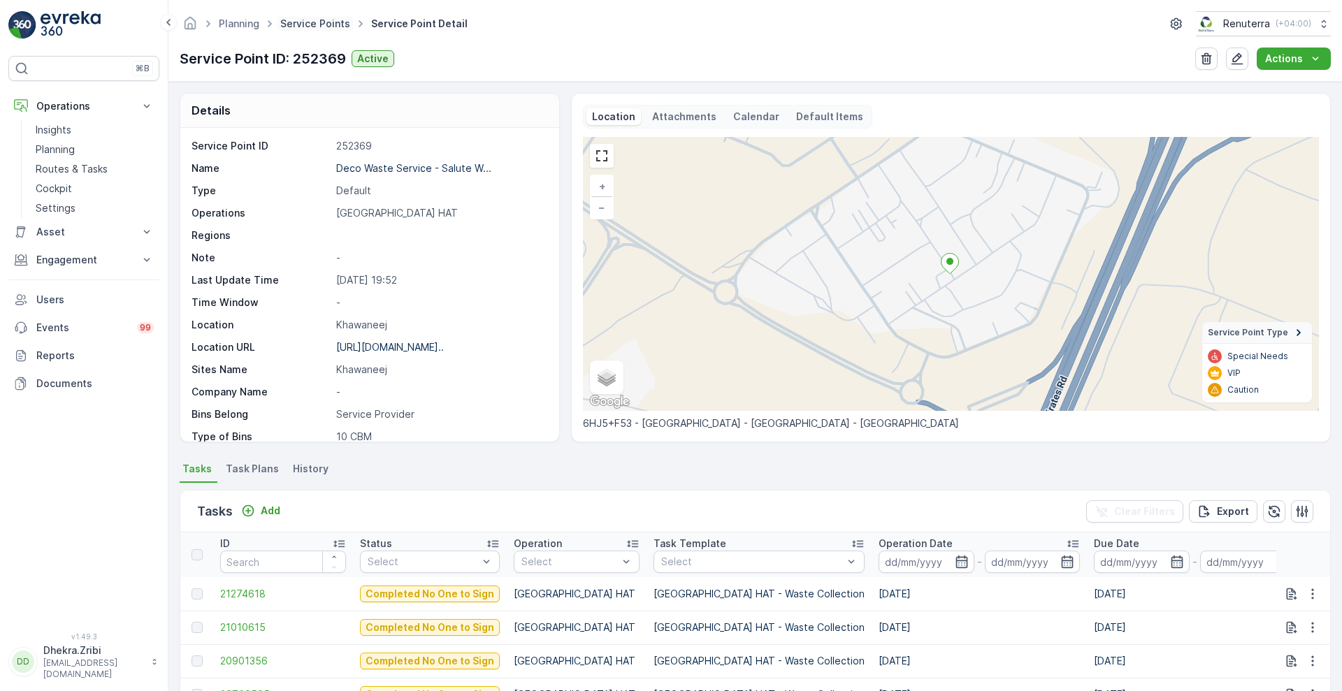
click at [308, 27] on link "Service Points" at bounding box center [315, 23] width 70 height 12
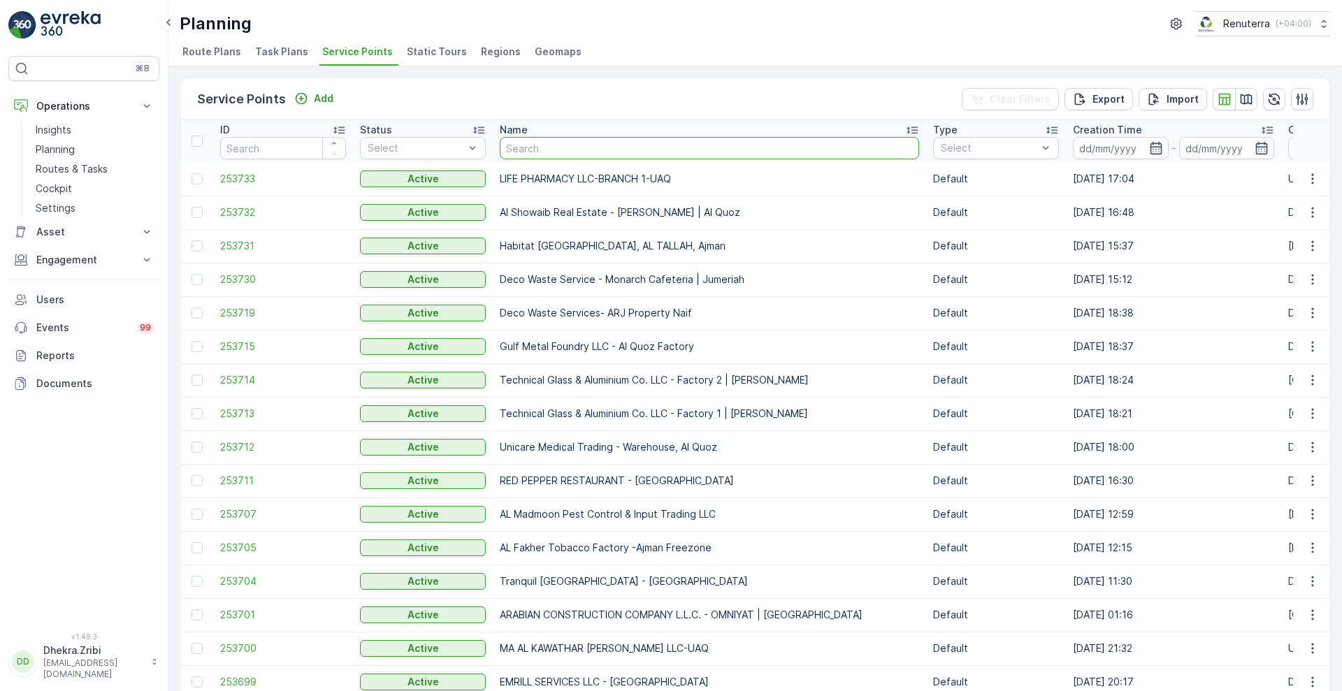
click at [577, 147] on input "text" at bounding box center [709, 148] width 419 height 22
type input "calc"
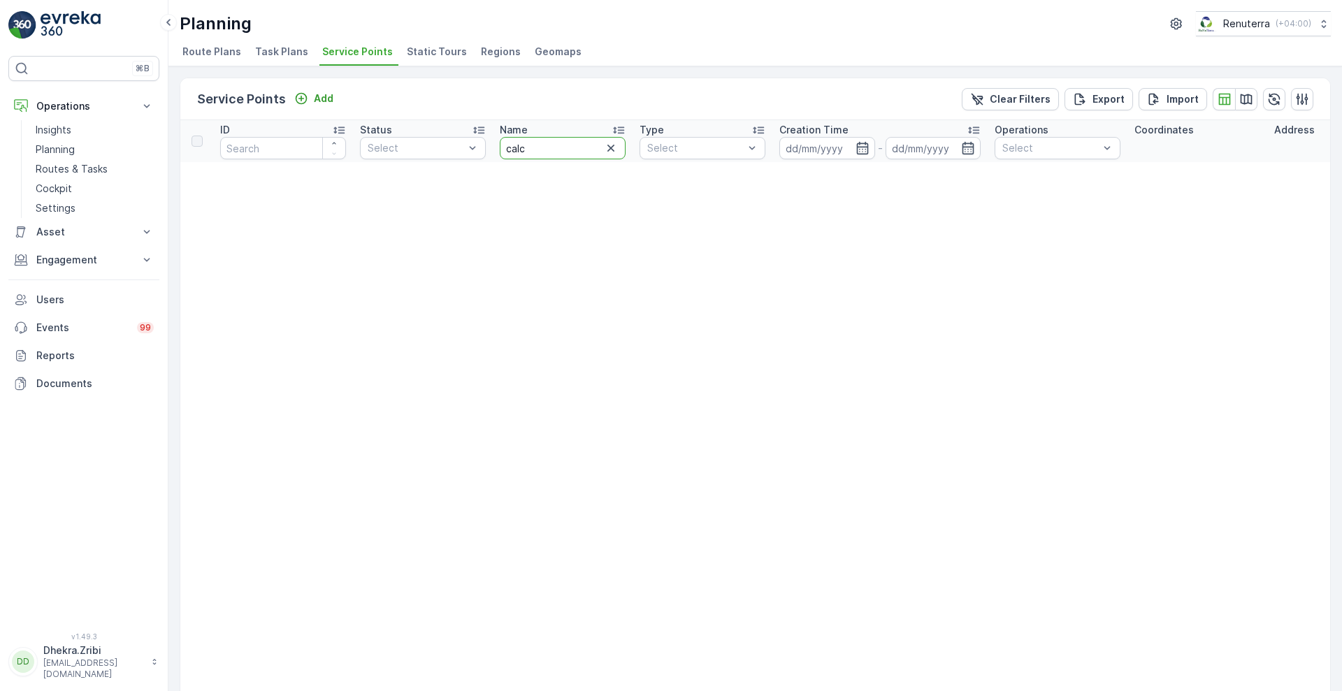
click at [577, 147] on input "calc" at bounding box center [563, 148] width 126 height 22
type input "cal"
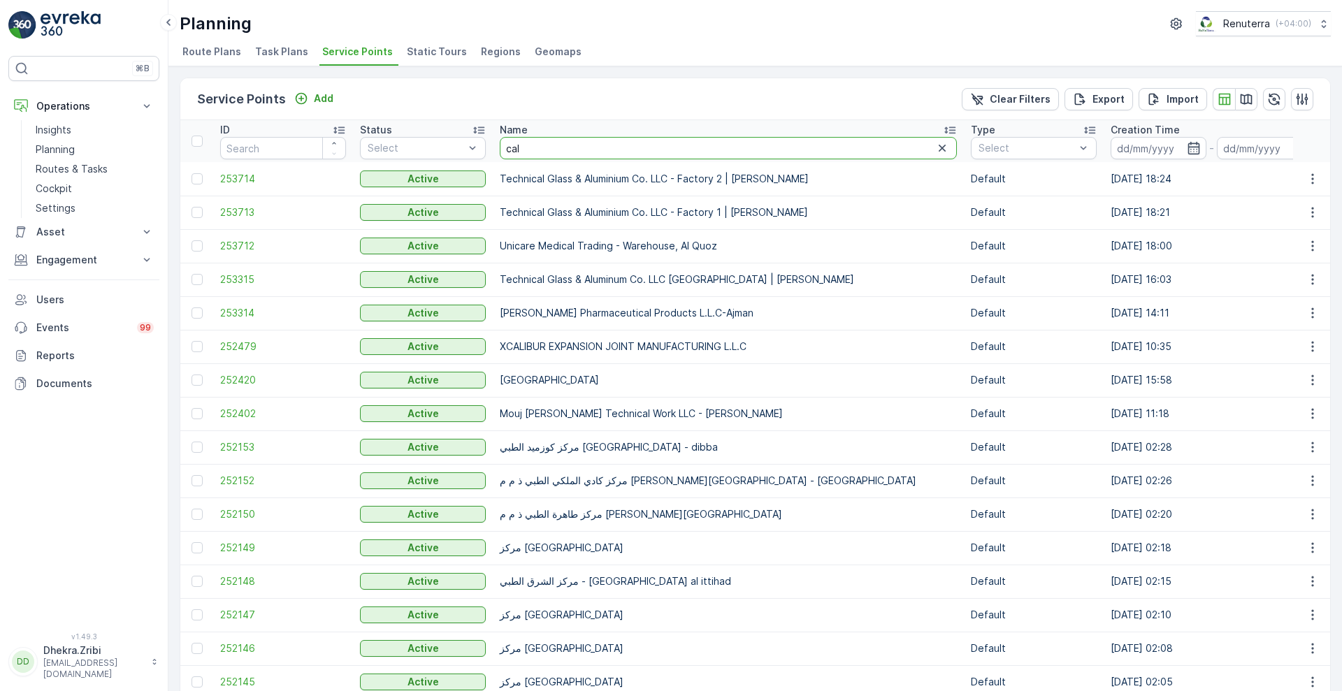
click at [524, 147] on input "cal" at bounding box center [728, 148] width 457 height 22
type input "cali"
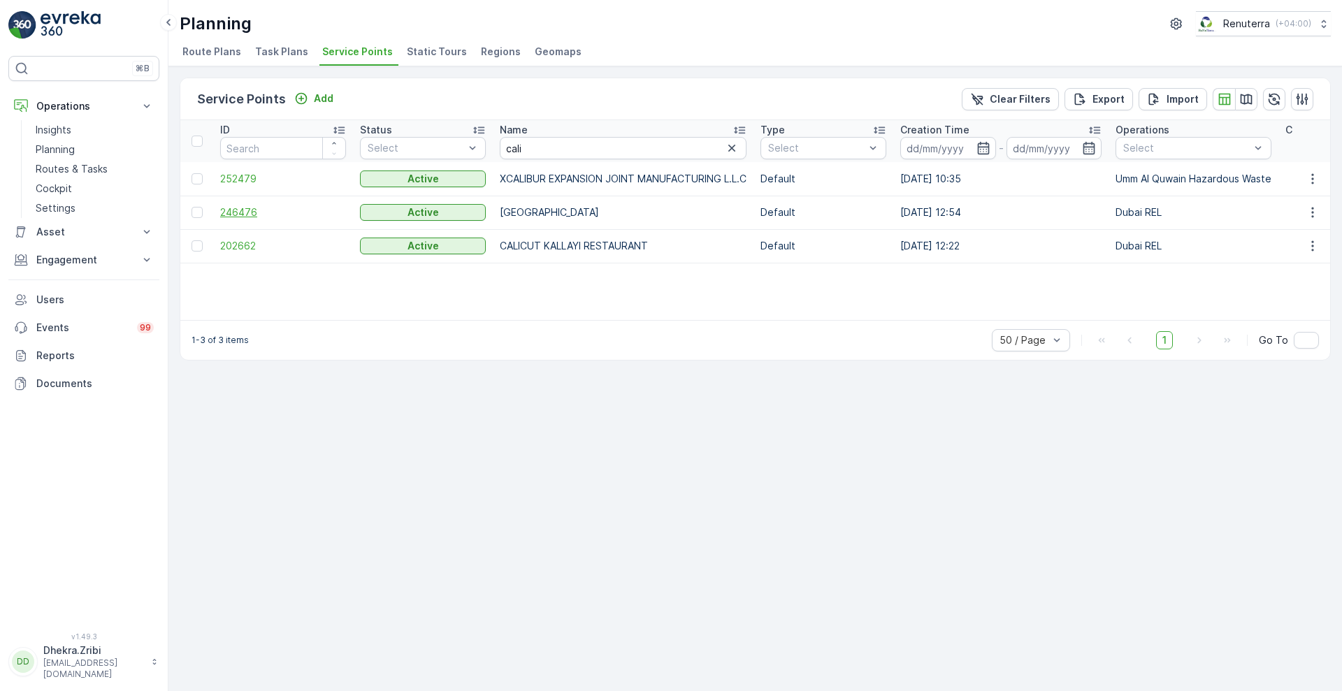
click at [233, 210] on span "246476" at bounding box center [283, 213] width 126 height 14
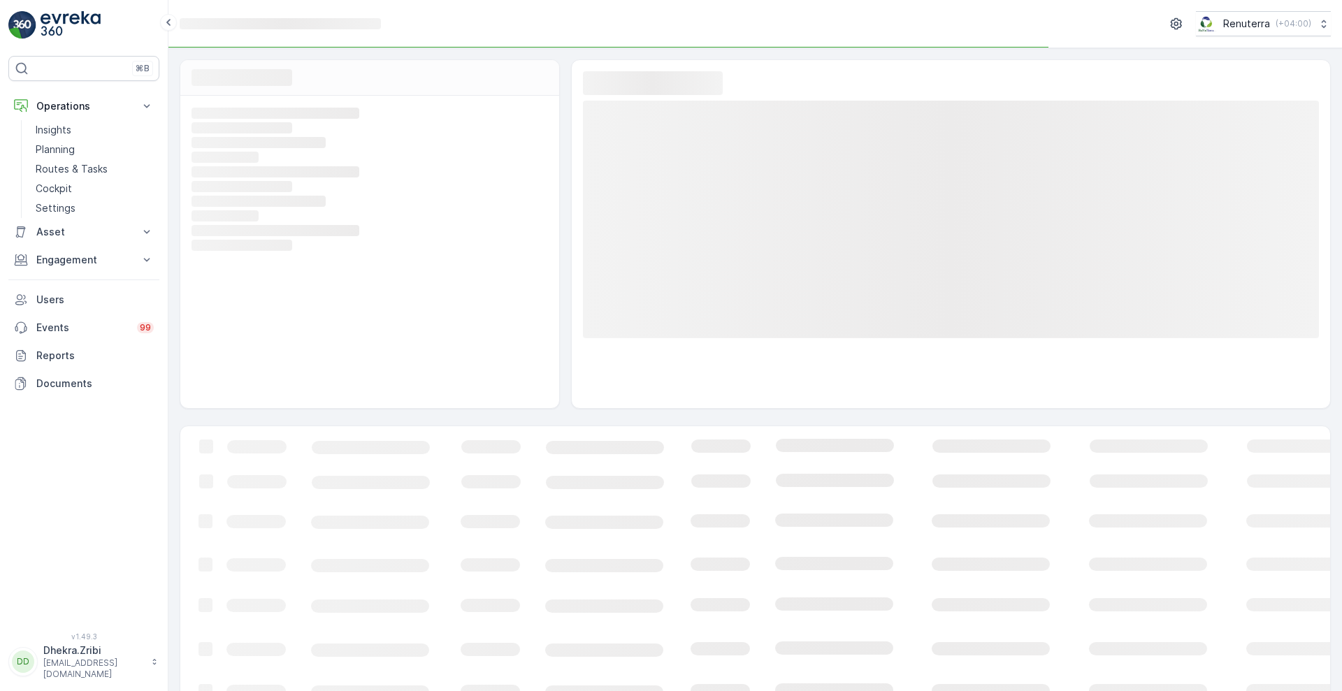
scroll to position [25, 0]
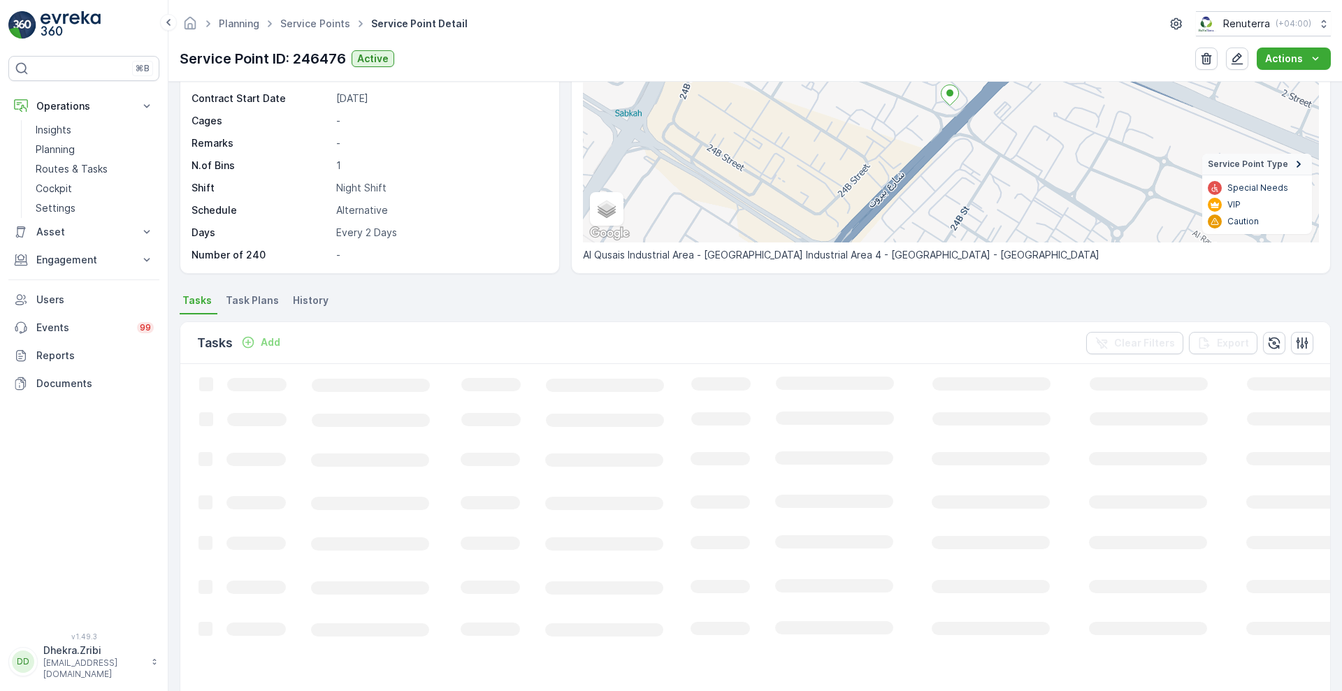
scroll to position [178, 0]
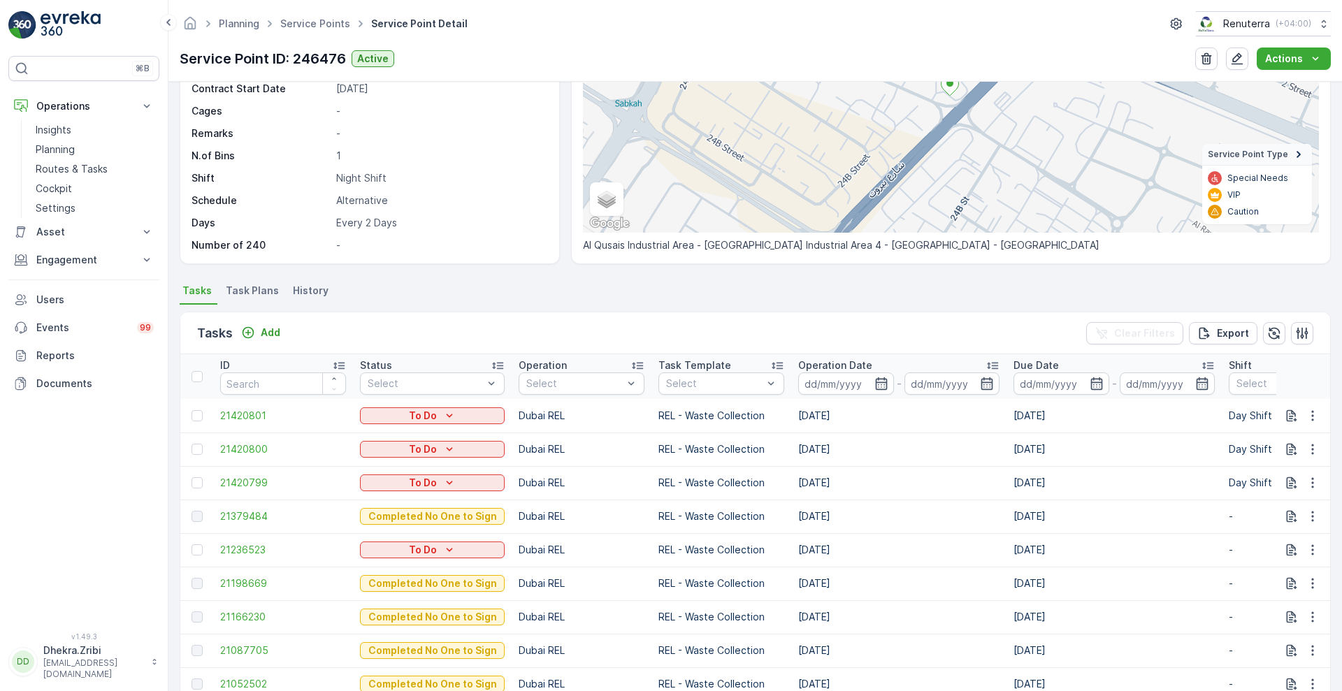
click at [251, 289] on span "Task Plans" at bounding box center [252, 291] width 53 height 14
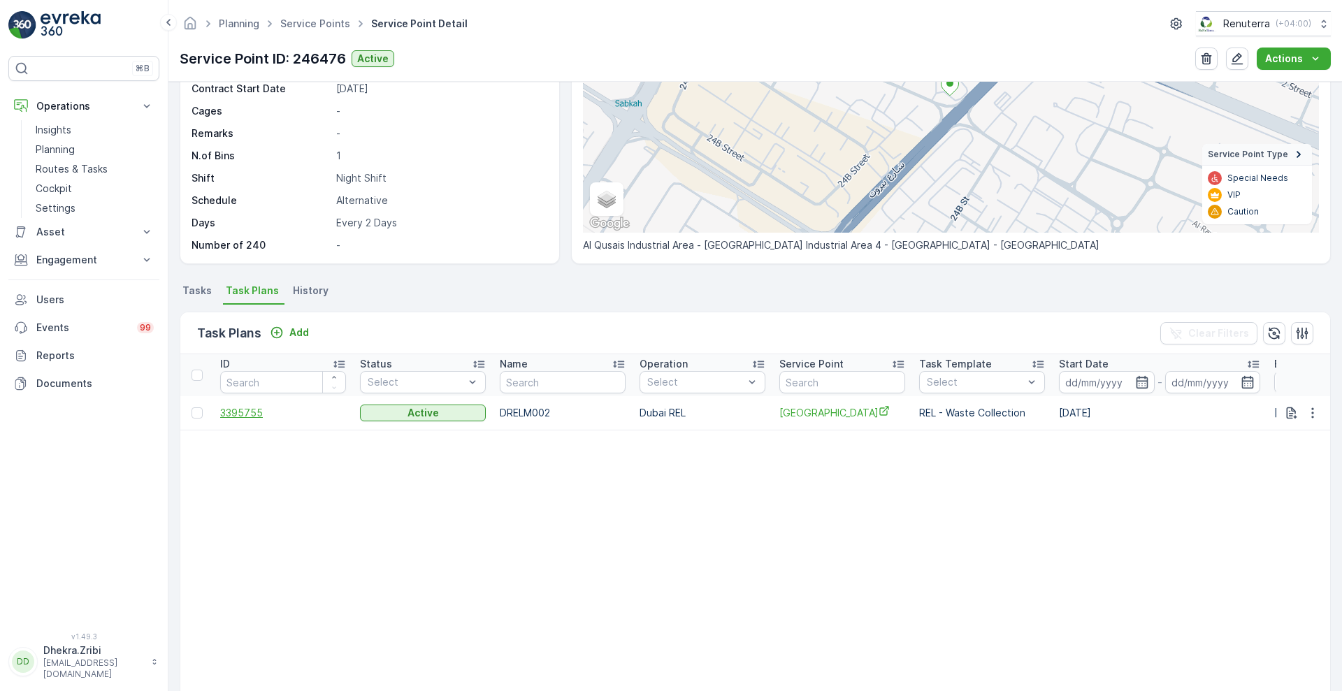
click at [236, 411] on span "3395755" at bounding box center [283, 413] width 126 height 14
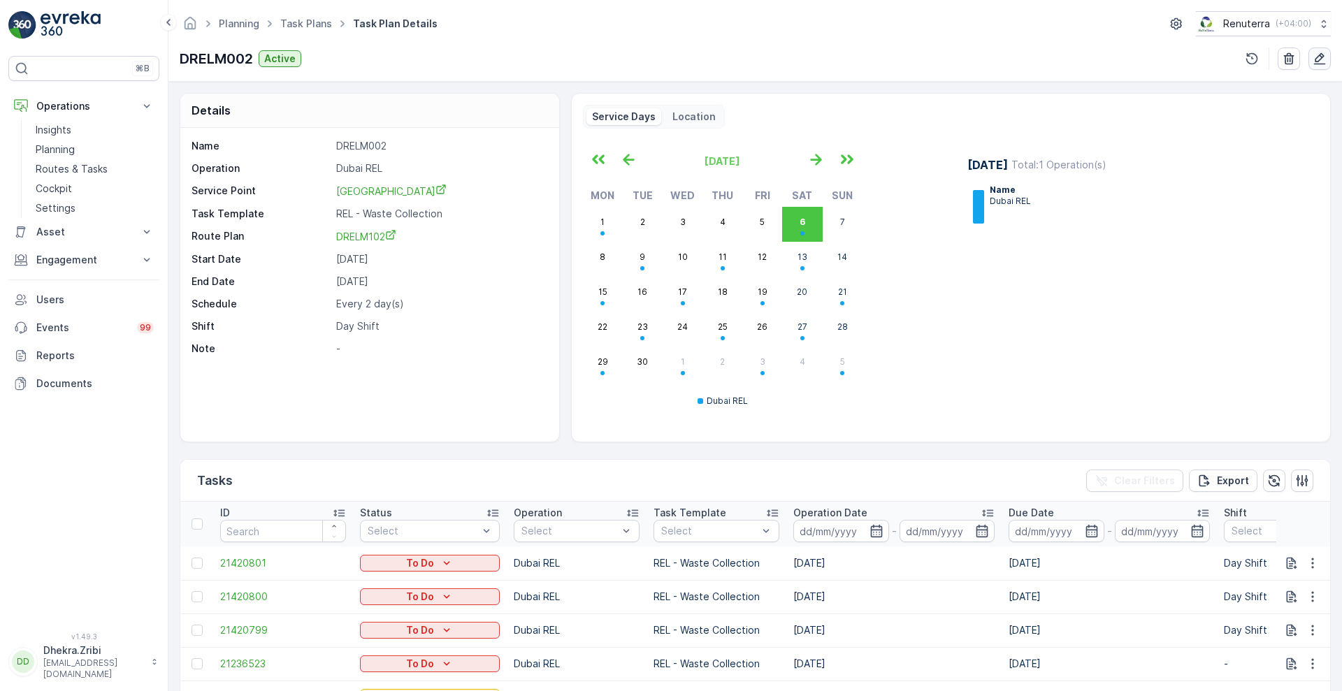
click at [1321, 53] on icon "button" at bounding box center [1320, 59] width 12 height 12
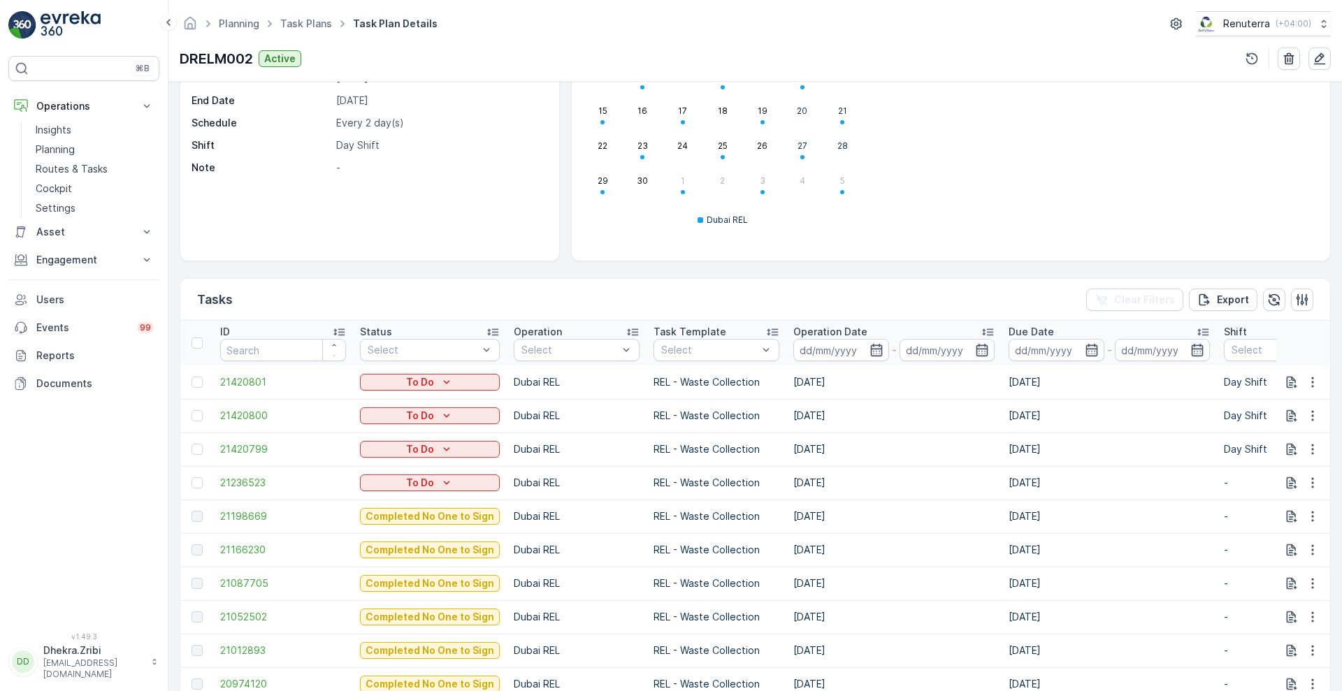
scroll to position [194, 0]
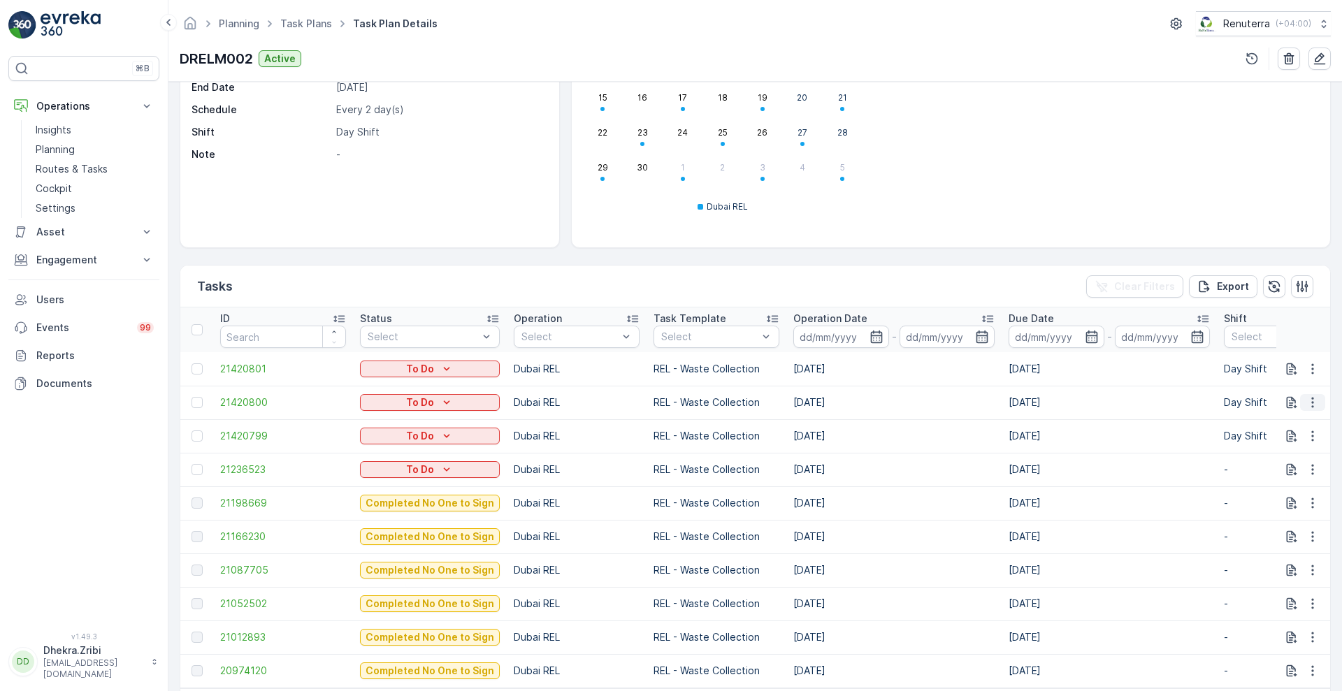
click at [1309, 399] on icon "button" at bounding box center [1313, 403] width 14 height 14
click at [1274, 466] on span "Change Route" at bounding box center [1277, 463] width 68 height 14
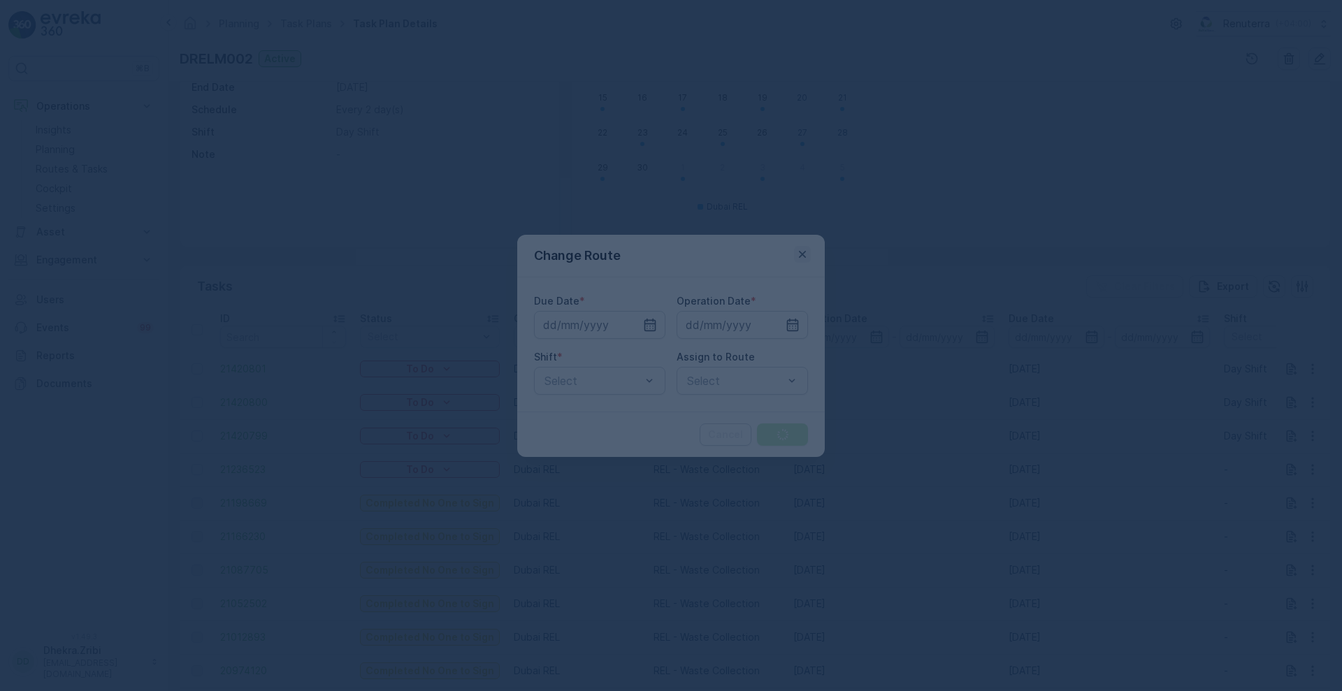
type input "09.09.2025"
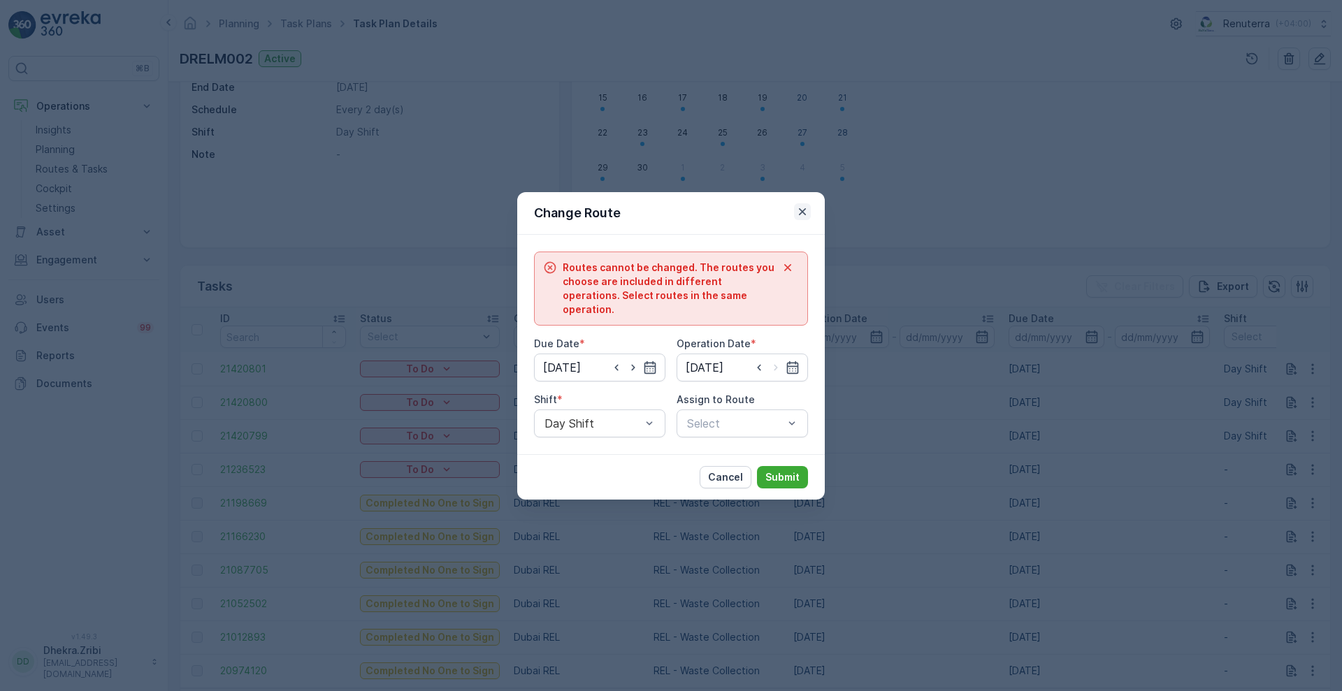
click at [804, 219] on icon "button" at bounding box center [802, 212] width 14 height 14
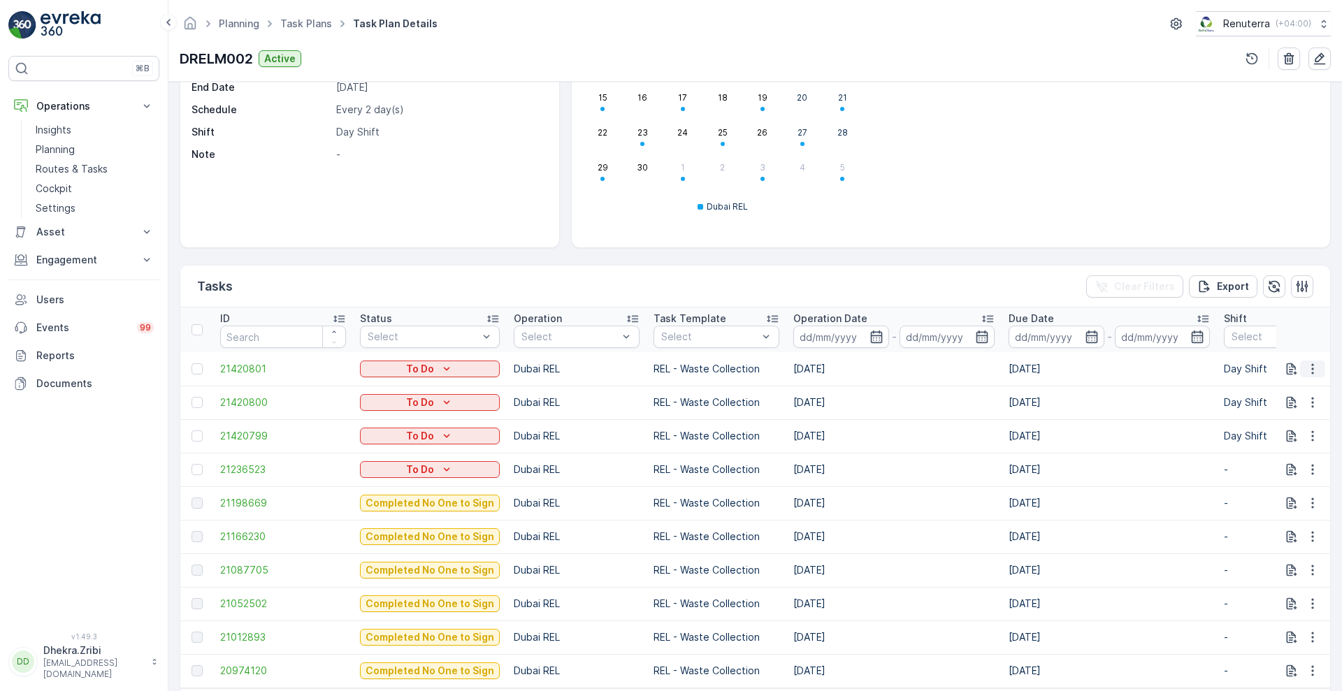
click at [1309, 362] on icon "button" at bounding box center [1313, 369] width 14 height 14
click at [1285, 424] on span "Change Route" at bounding box center [1277, 429] width 68 height 14
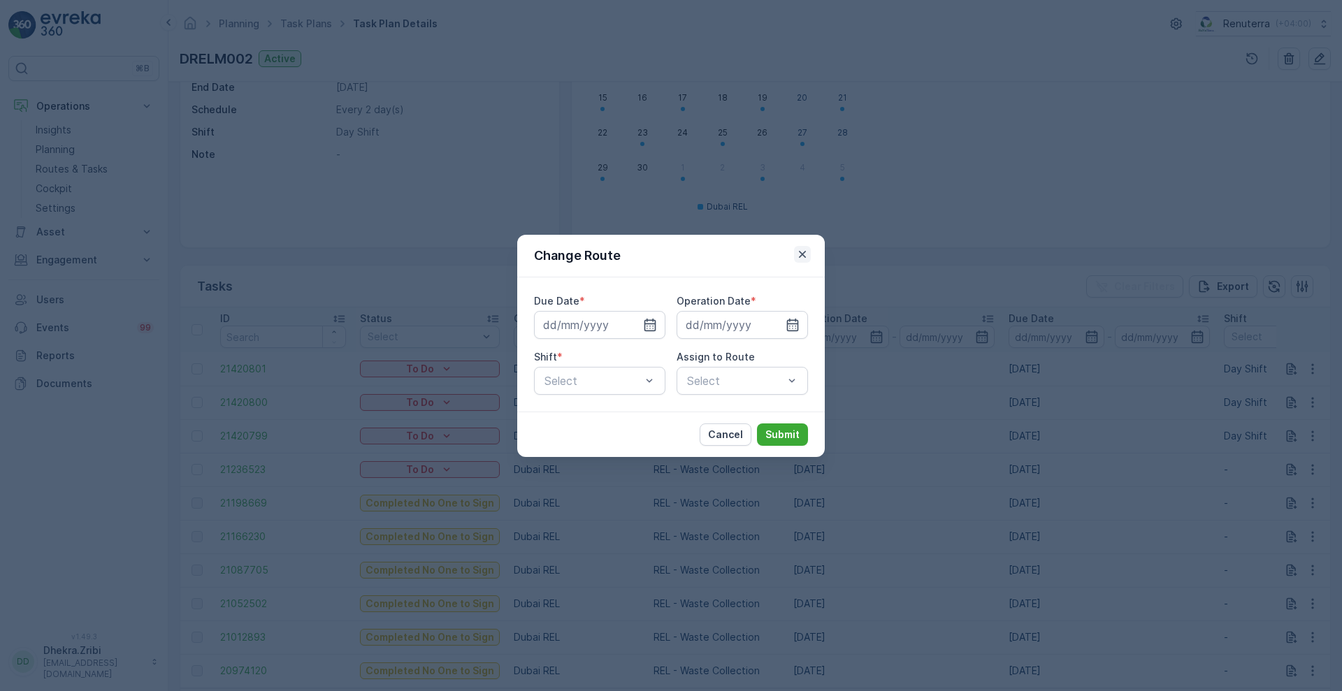
click at [803, 250] on icon "button" at bounding box center [802, 254] width 14 height 14
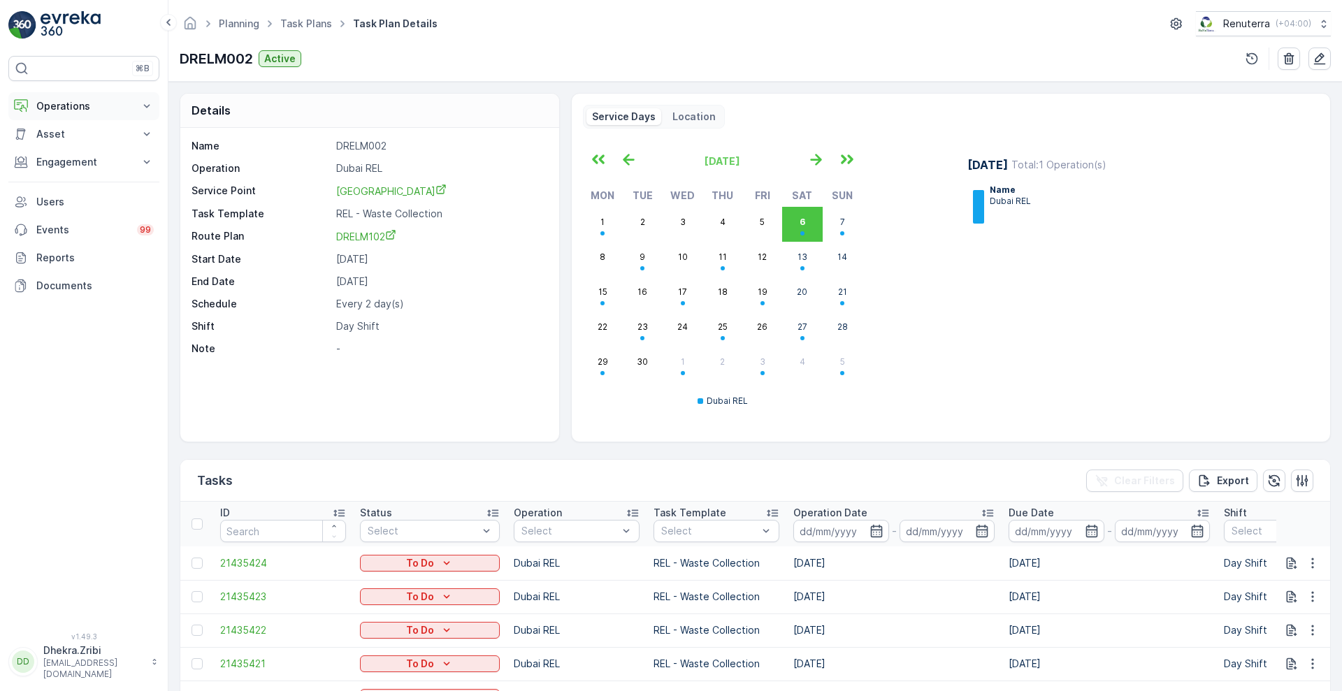
click at [77, 98] on button "Operations" at bounding box center [83, 106] width 151 height 28
click at [58, 147] on p "Planning" at bounding box center [55, 150] width 39 height 14
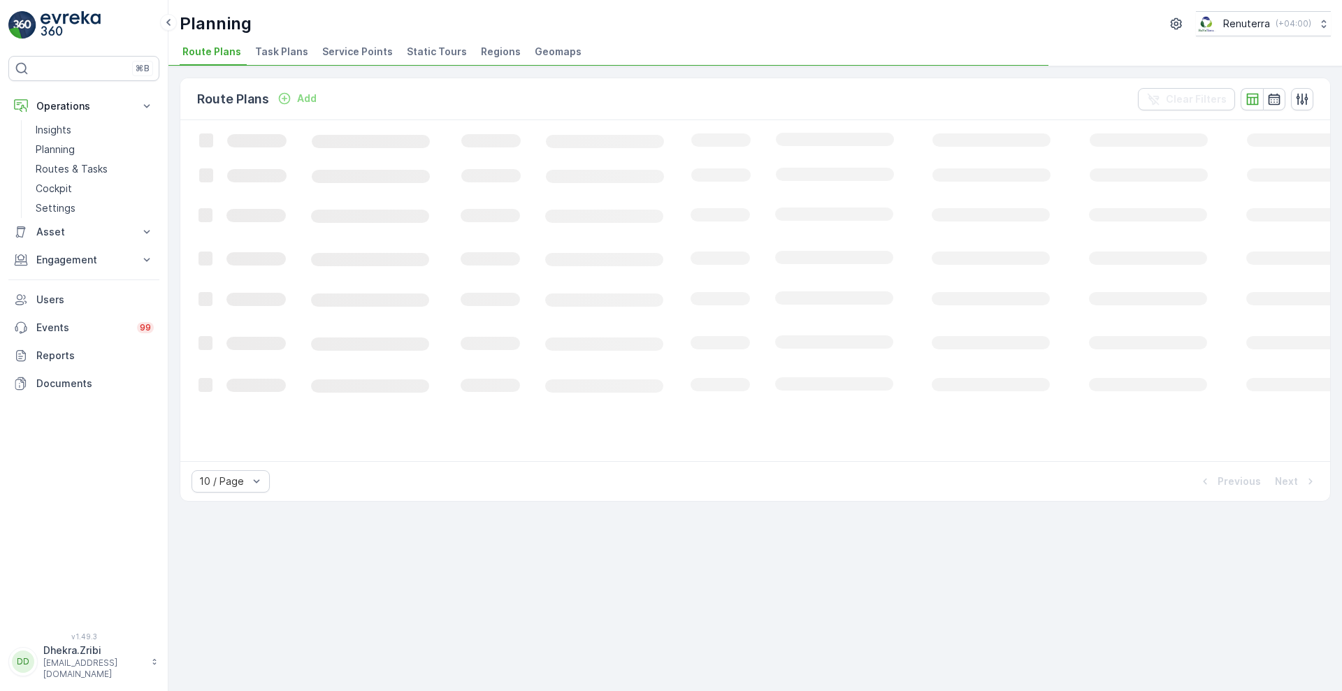
click at [343, 47] on span "Service Points" at bounding box center [357, 52] width 71 height 14
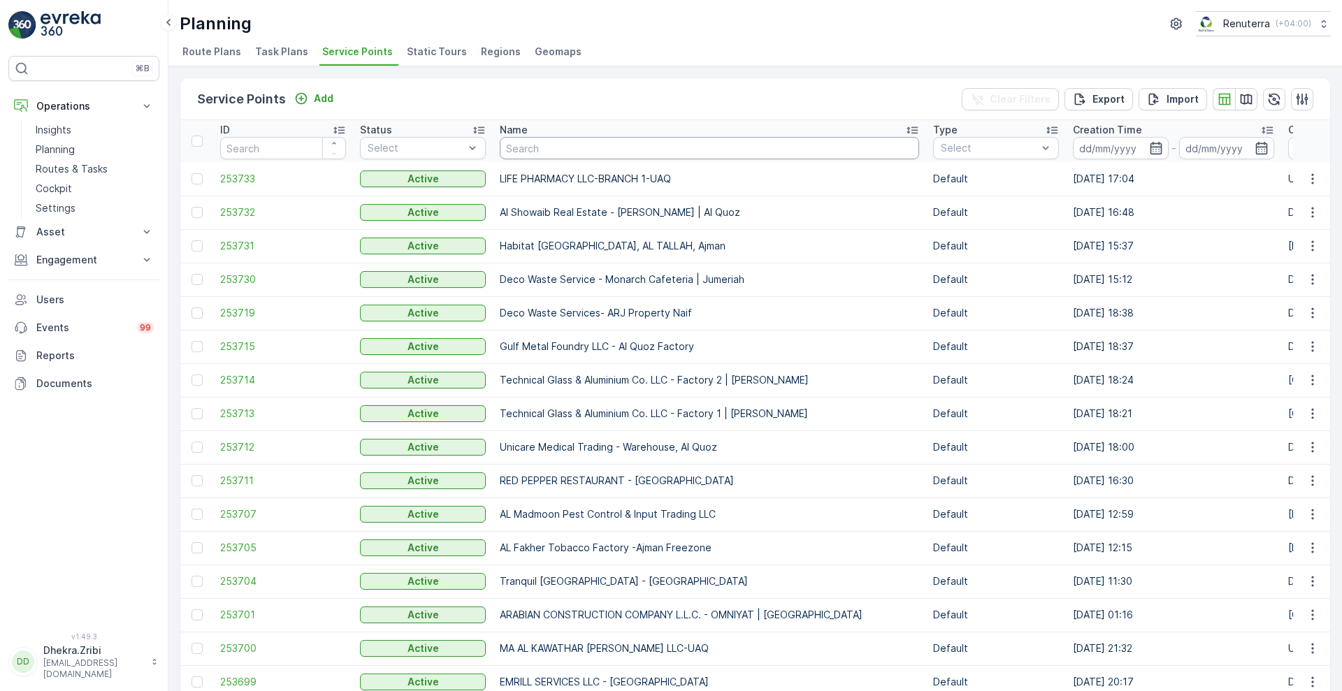
click at [575, 143] on input "text" at bounding box center [709, 148] width 419 height 22
type input "BBH"
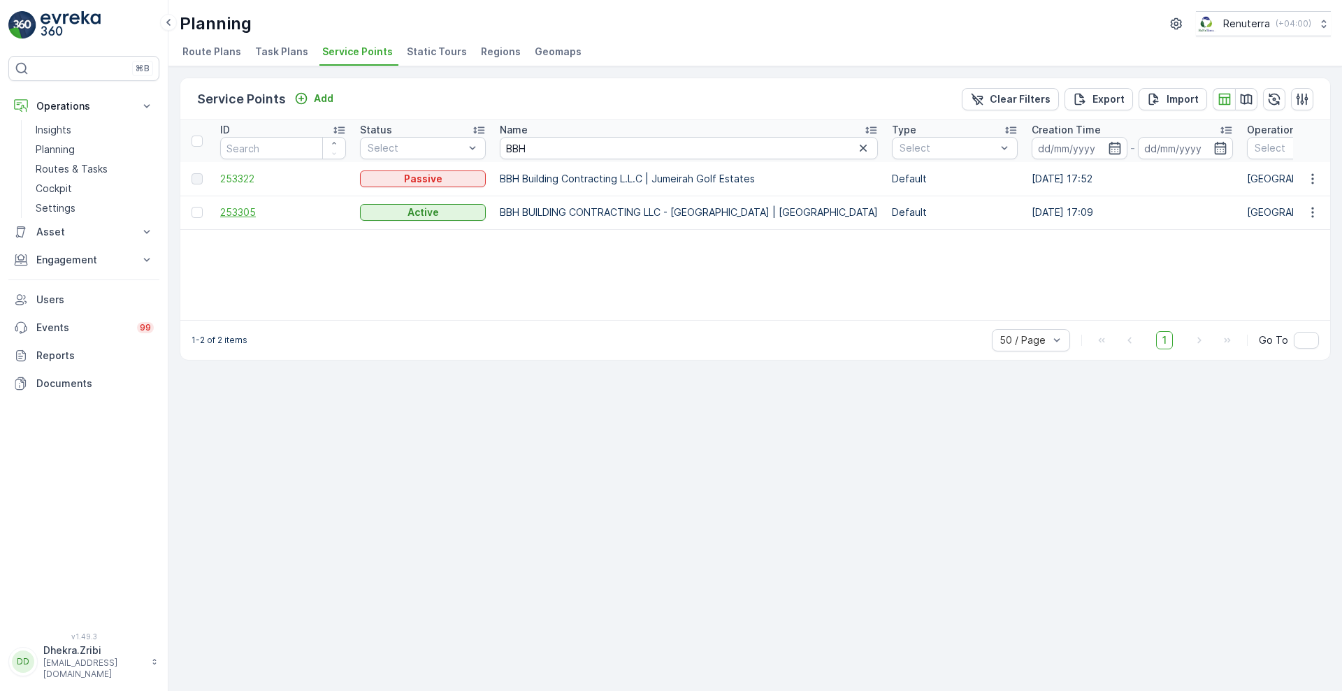
click at [241, 210] on span "253305" at bounding box center [283, 213] width 126 height 14
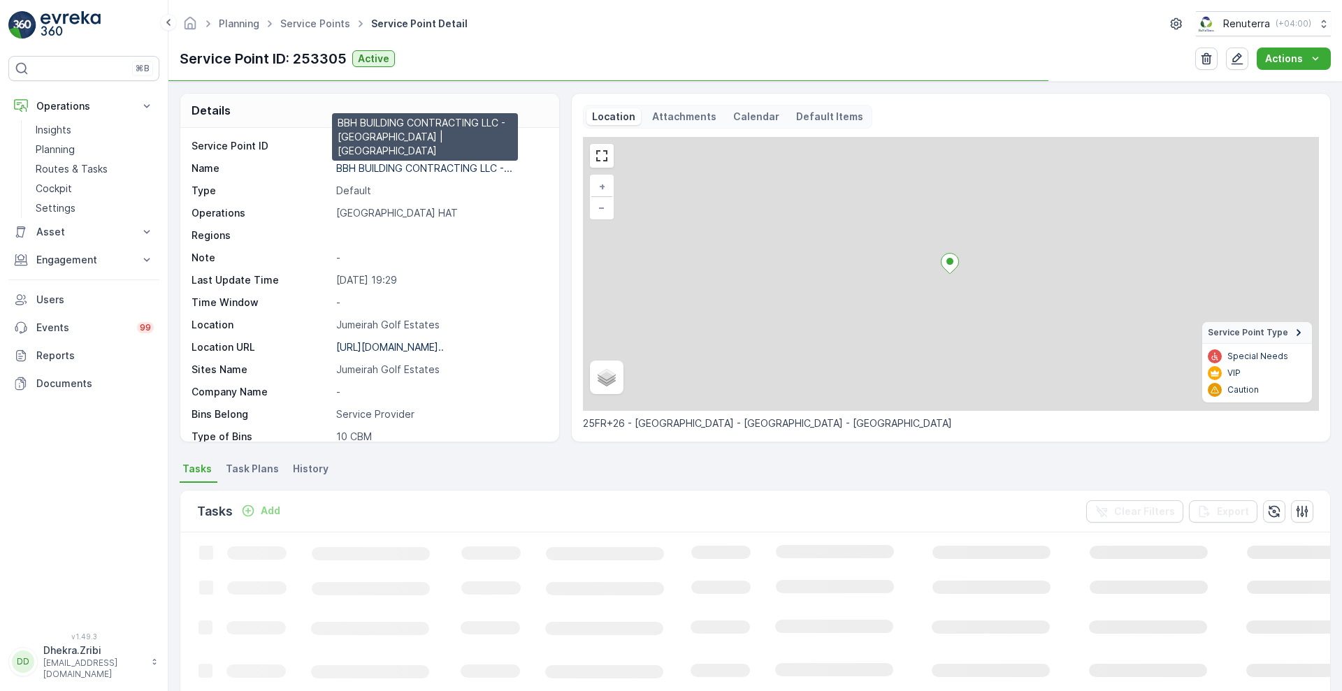
click at [388, 169] on p "BBH BUILDING CONTRACTING LLC -..." at bounding box center [424, 168] width 176 height 12
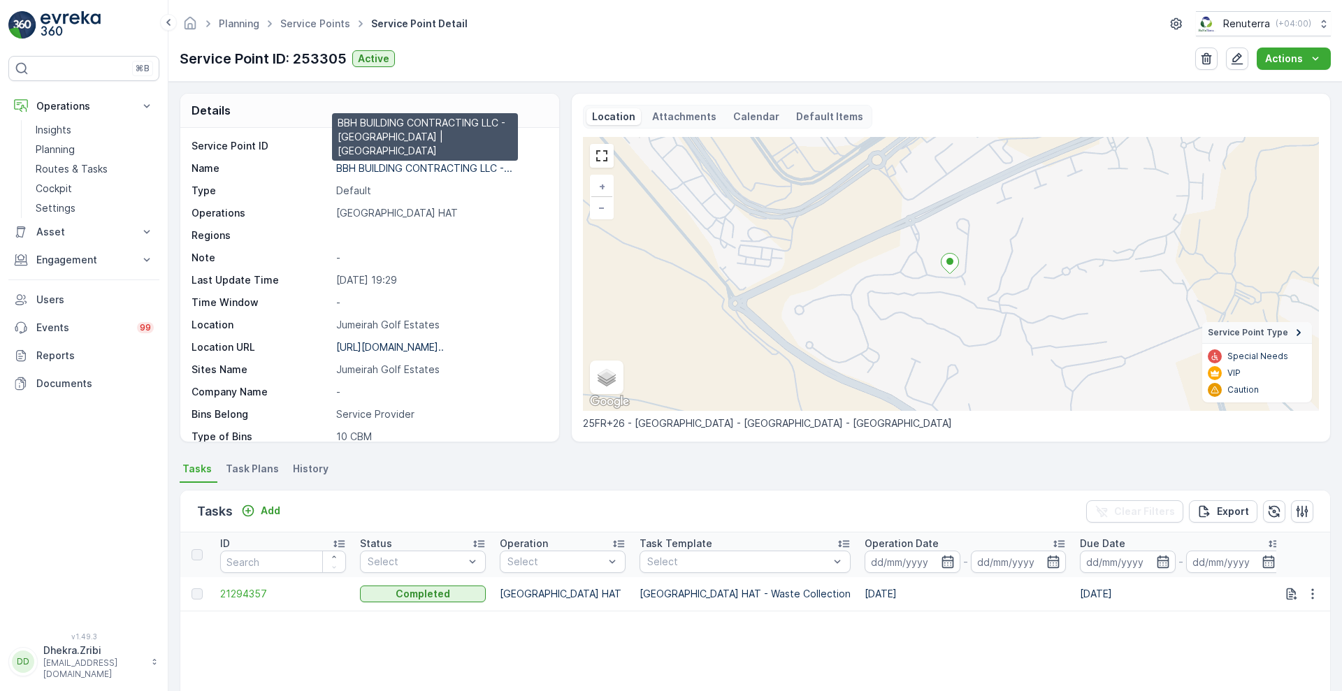
click at [399, 163] on p "BBH BUILDING CONTRACTING LLC -..." at bounding box center [424, 168] width 176 height 12
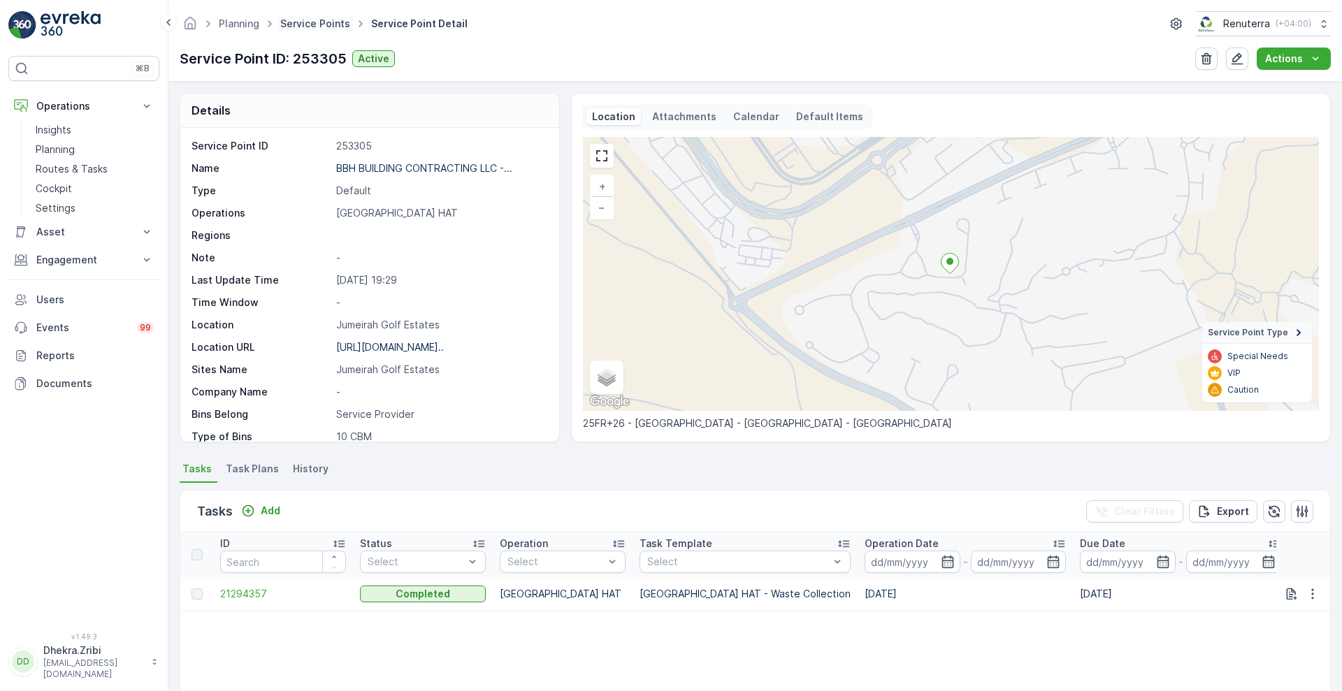
click at [322, 17] on link "Service Points" at bounding box center [315, 23] width 70 height 12
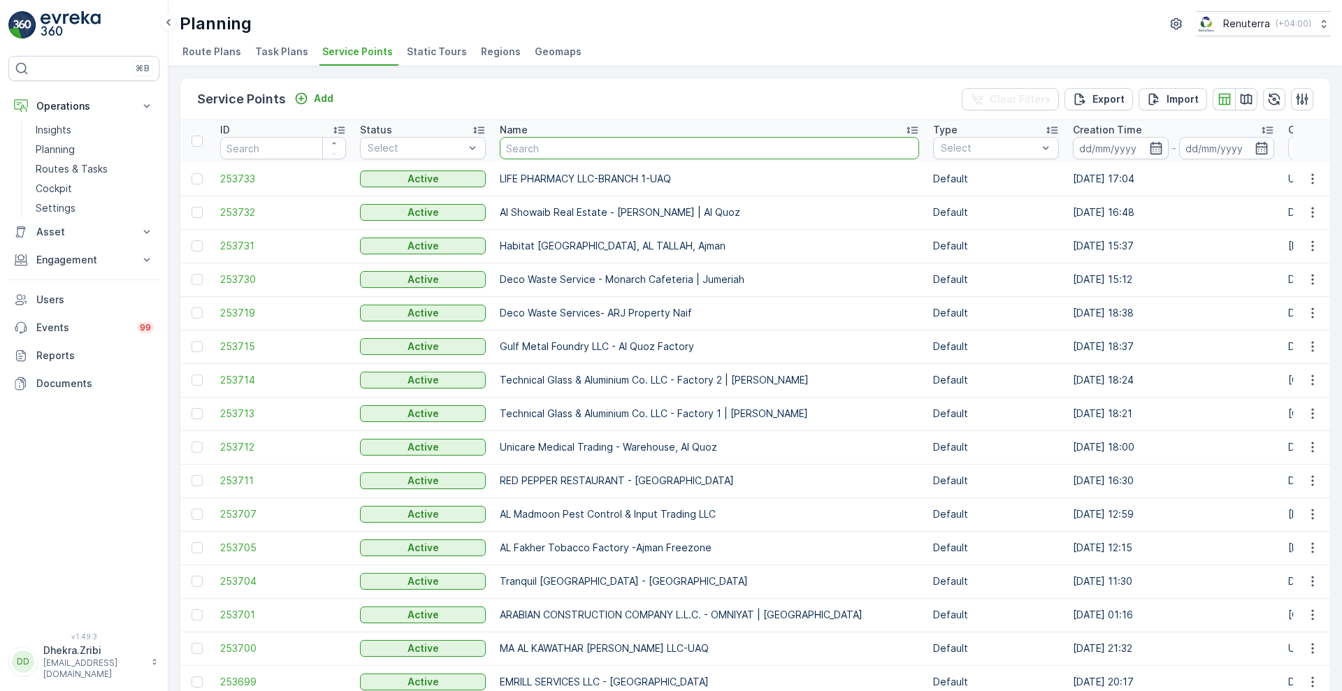
click at [540, 147] on input "text" at bounding box center [709, 148] width 419 height 22
type input "dr"
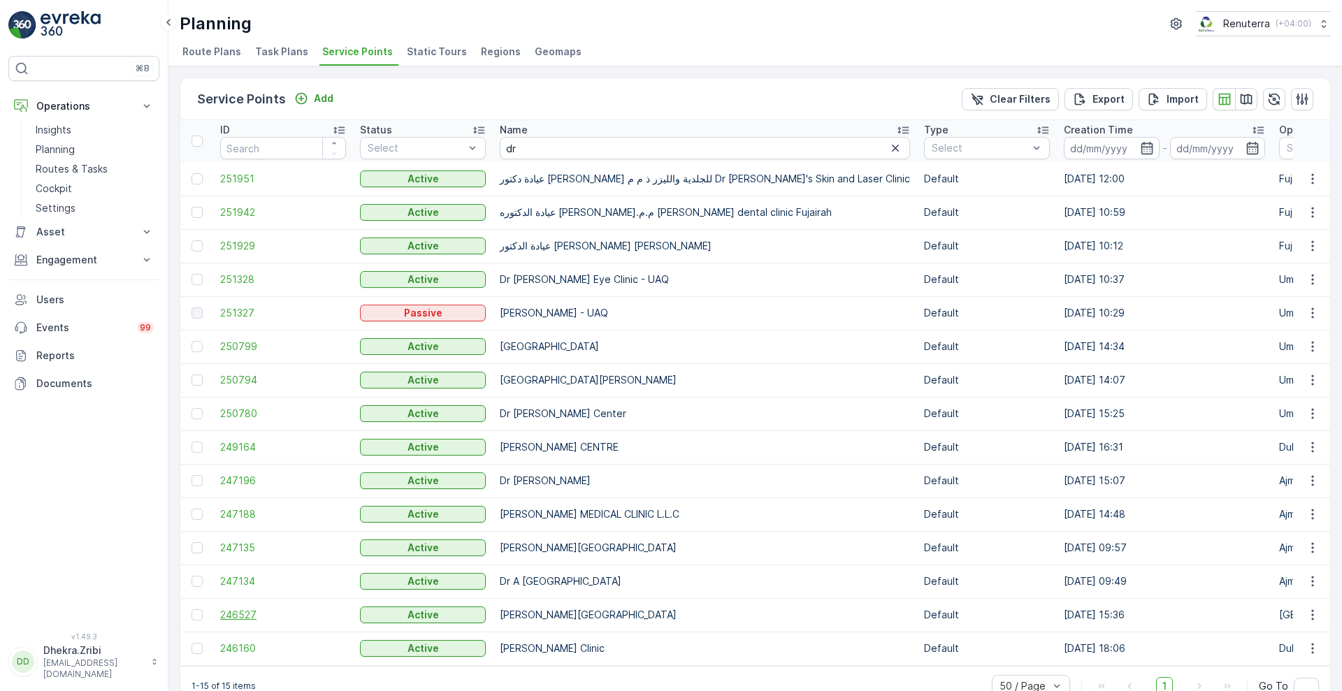
click at [238, 613] on span "246527" at bounding box center [283, 615] width 126 height 14
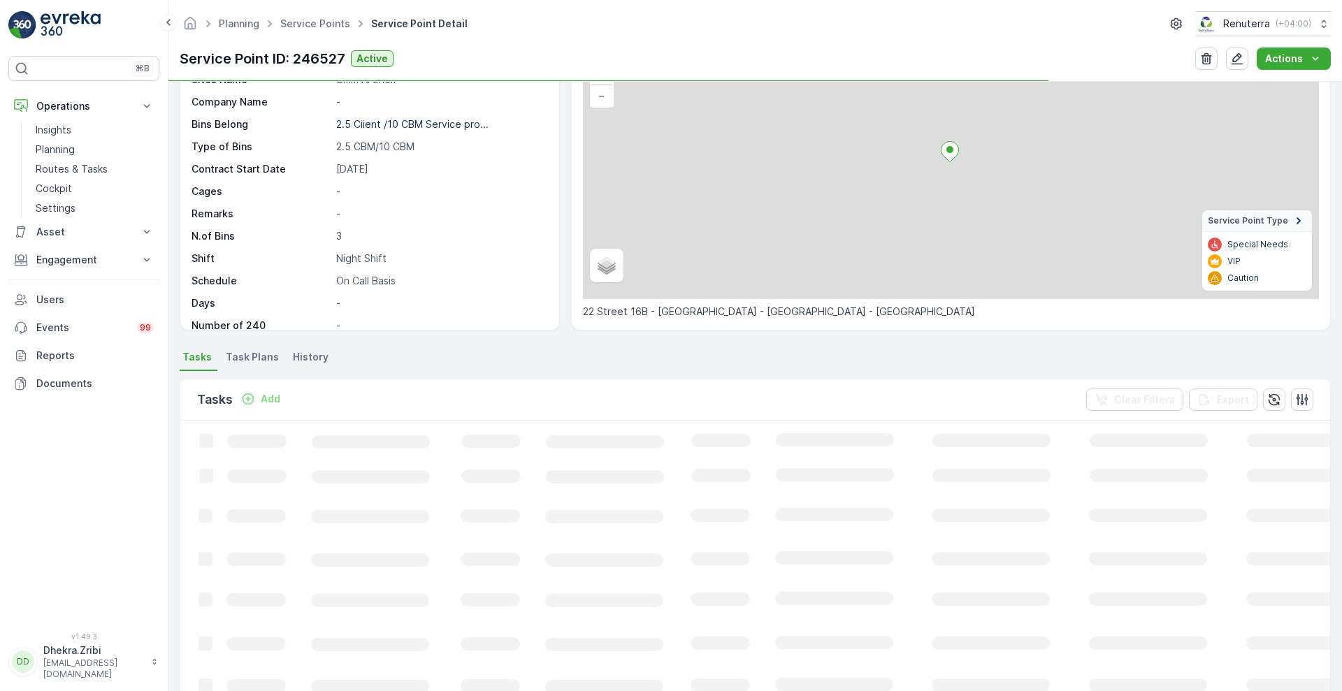
scroll to position [112, 0]
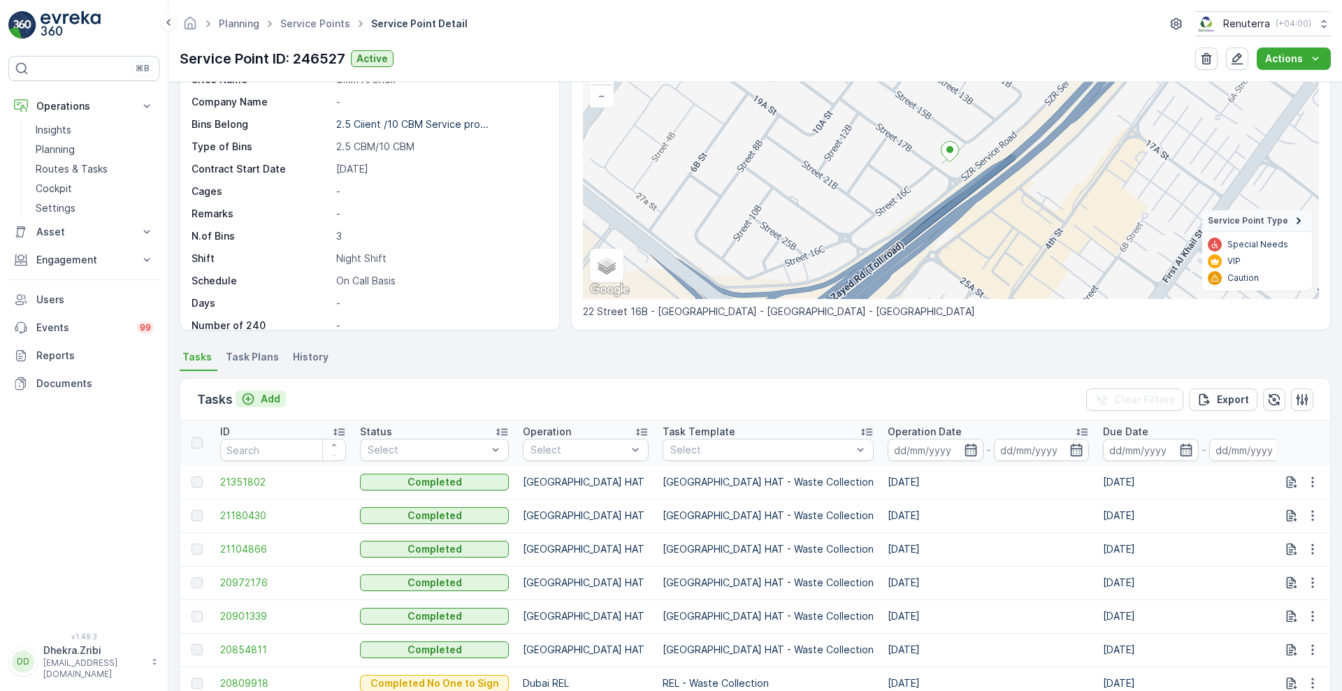
click at [274, 398] on p "Add" at bounding box center [271, 399] width 20 height 14
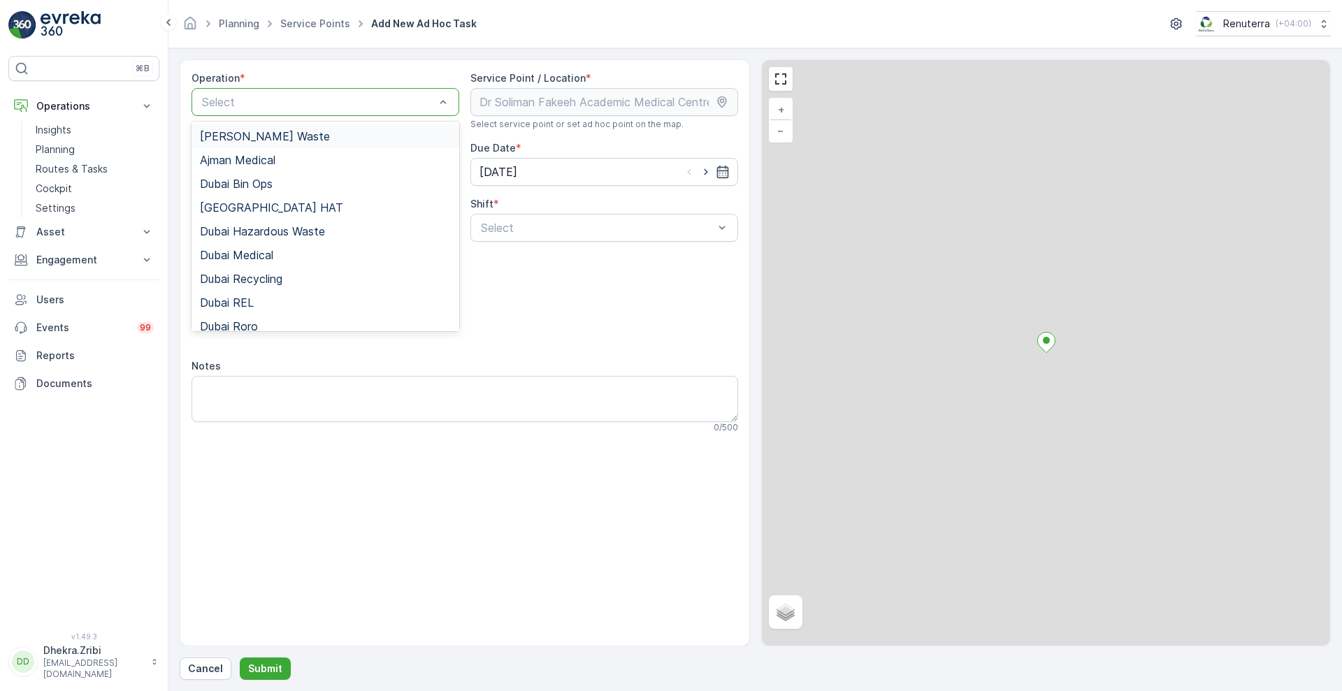
click at [277, 92] on div "Select" at bounding box center [326, 102] width 268 height 28
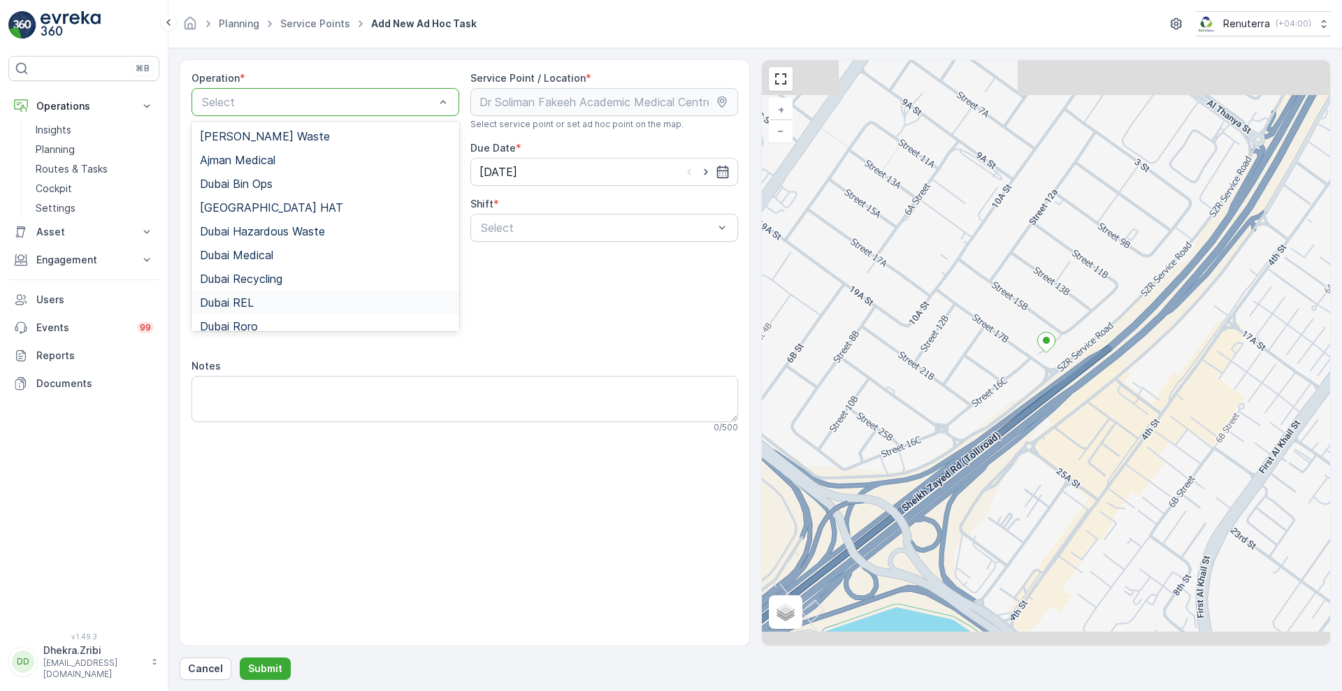
click at [259, 302] on div "Dubai REL" at bounding box center [325, 302] width 251 height 13
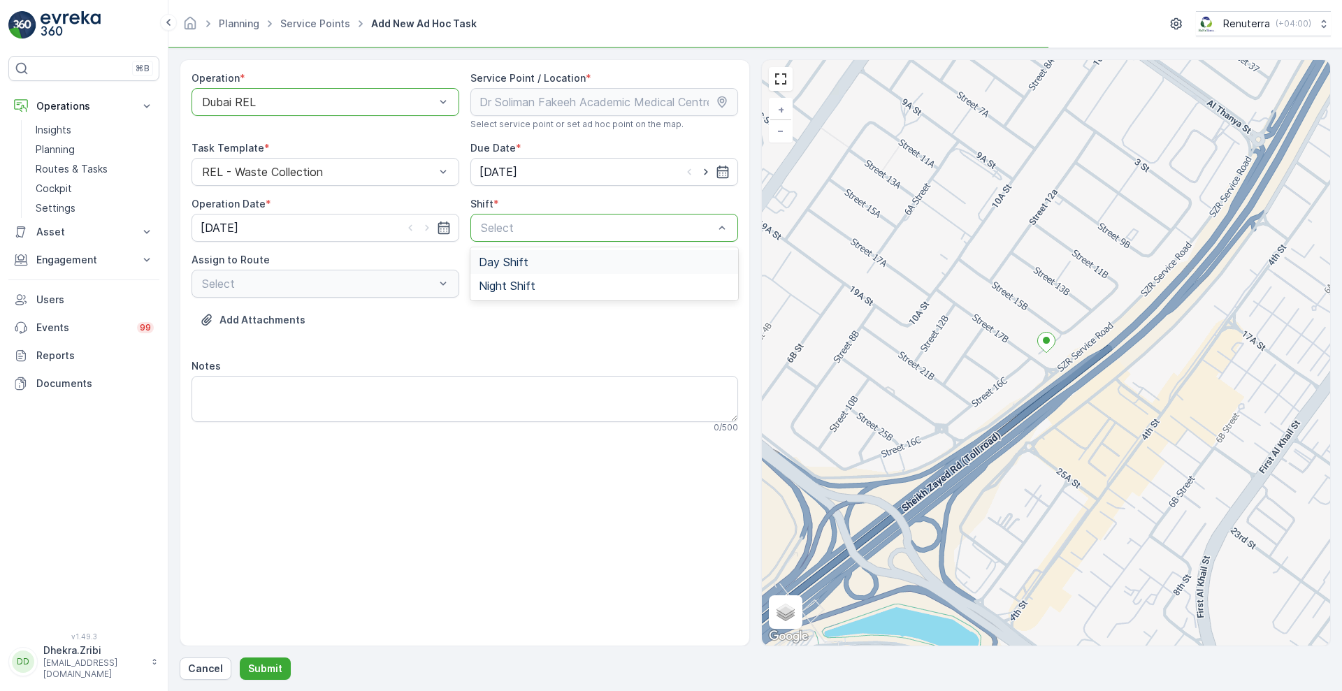
click at [511, 264] on span "Day Shift" at bounding box center [504, 262] width 50 height 13
drag, startPoint x: 541, startPoint y: 225, endPoint x: 505, endPoint y: 288, distance: 72.3
click at [505, 242] on div "option Day Shift, selected. 2 results available. Use Up and Down to choose opti…" at bounding box center [604, 228] width 268 height 28
click at [505, 288] on span "Night Shift" at bounding box center [507, 286] width 57 height 13
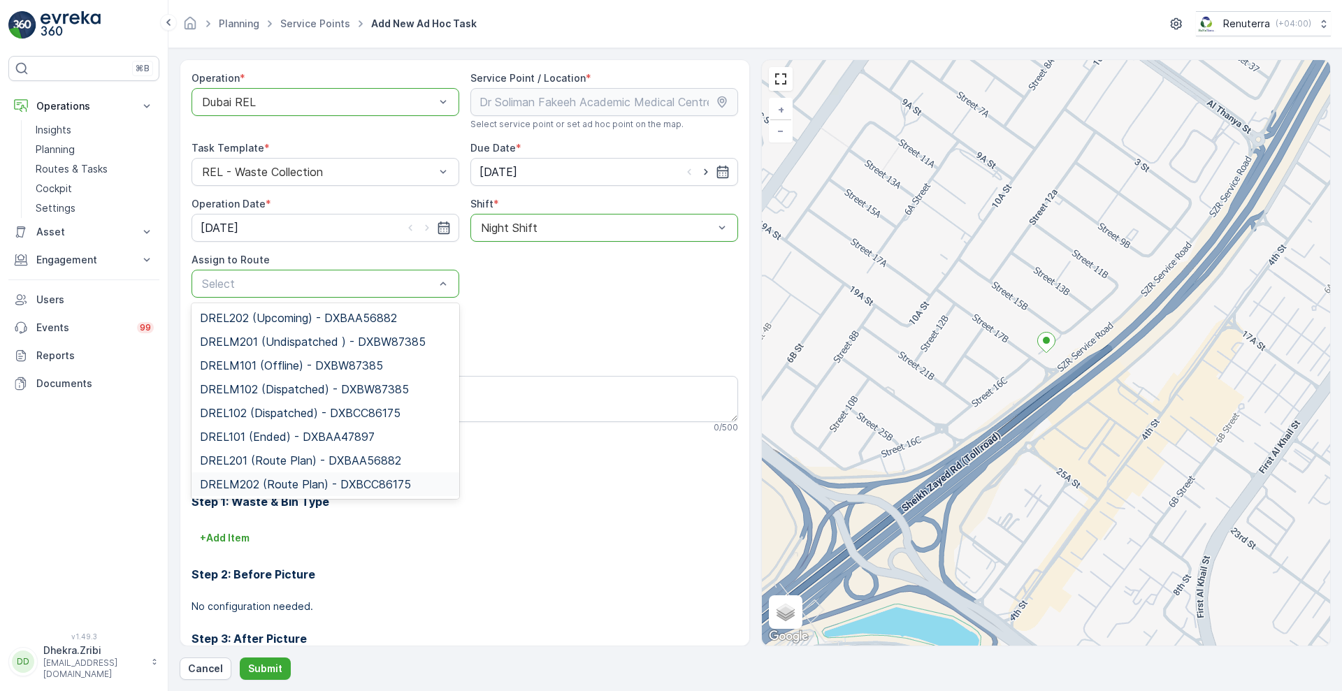
click at [320, 481] on span "DRELM202 (Route Plan) - DXBCC86175" at bounding box center [305, 484] width 211 height 13
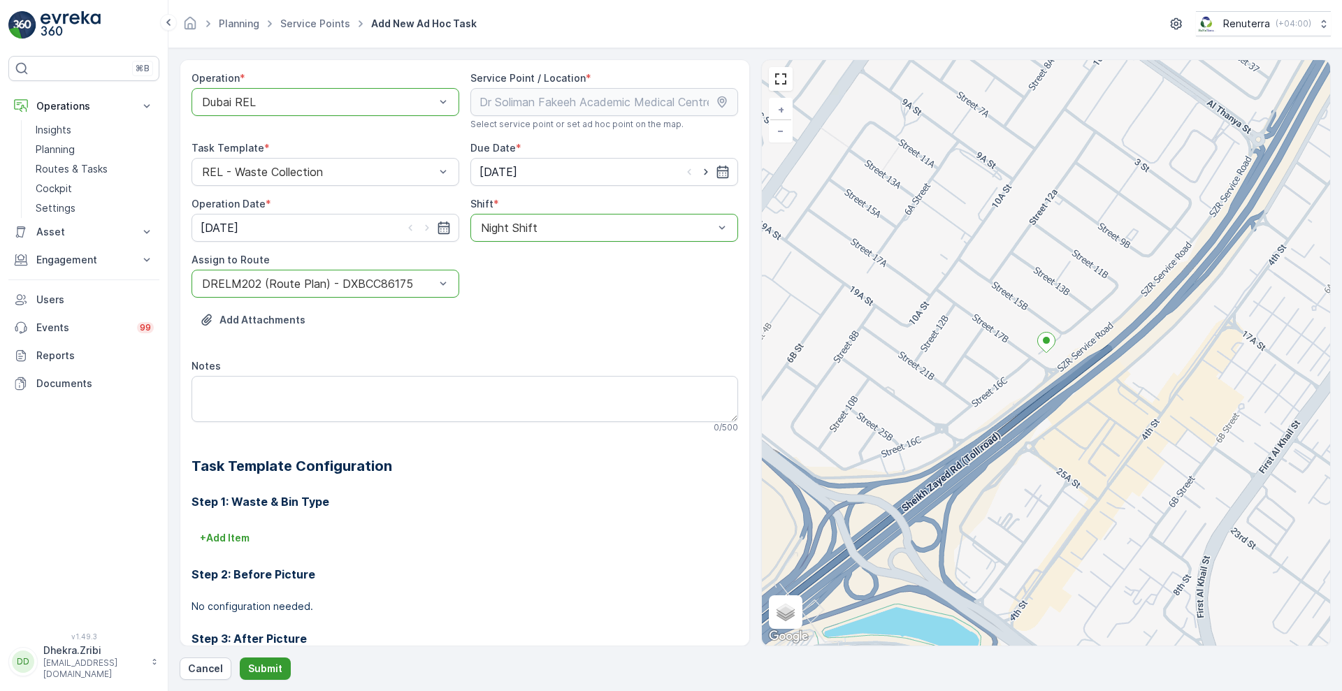
click at [259, 665] on p "Submit" at bounding box center [265, 669] width 34 height 14
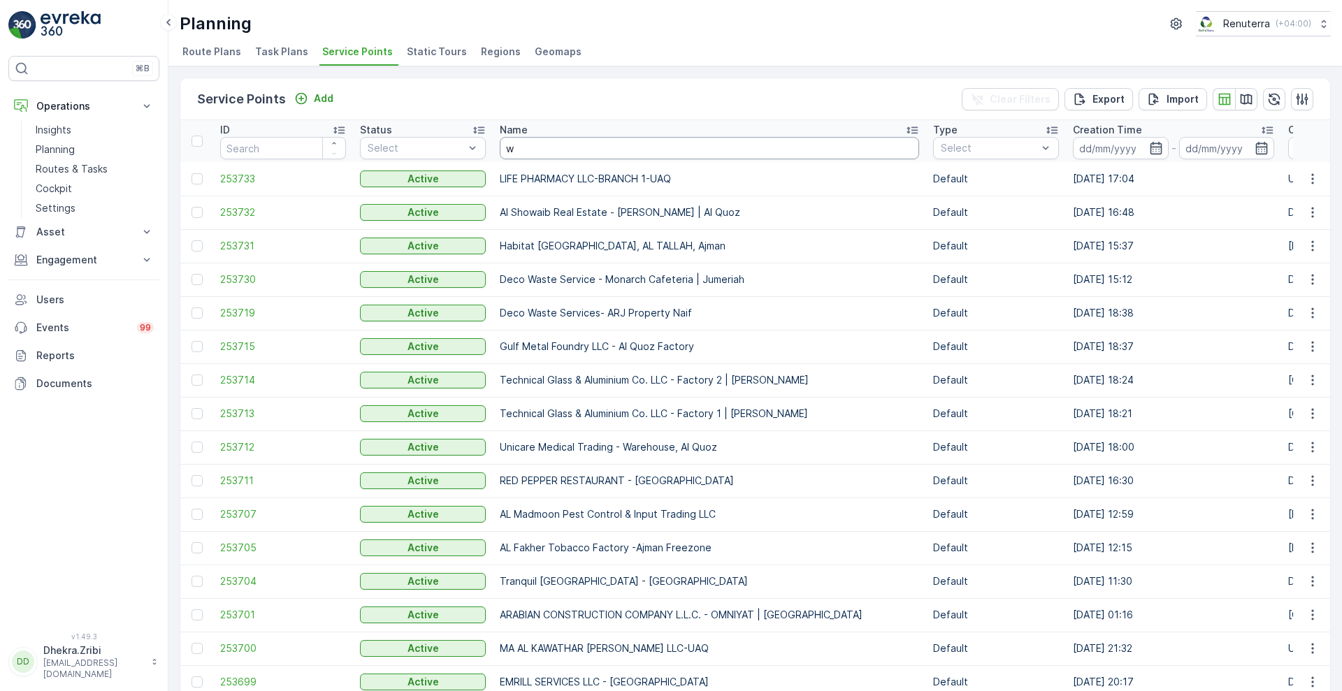
click at [540, 147] on input "w" at bounding box center [709, 148] width 419 height 22
type input "wade"
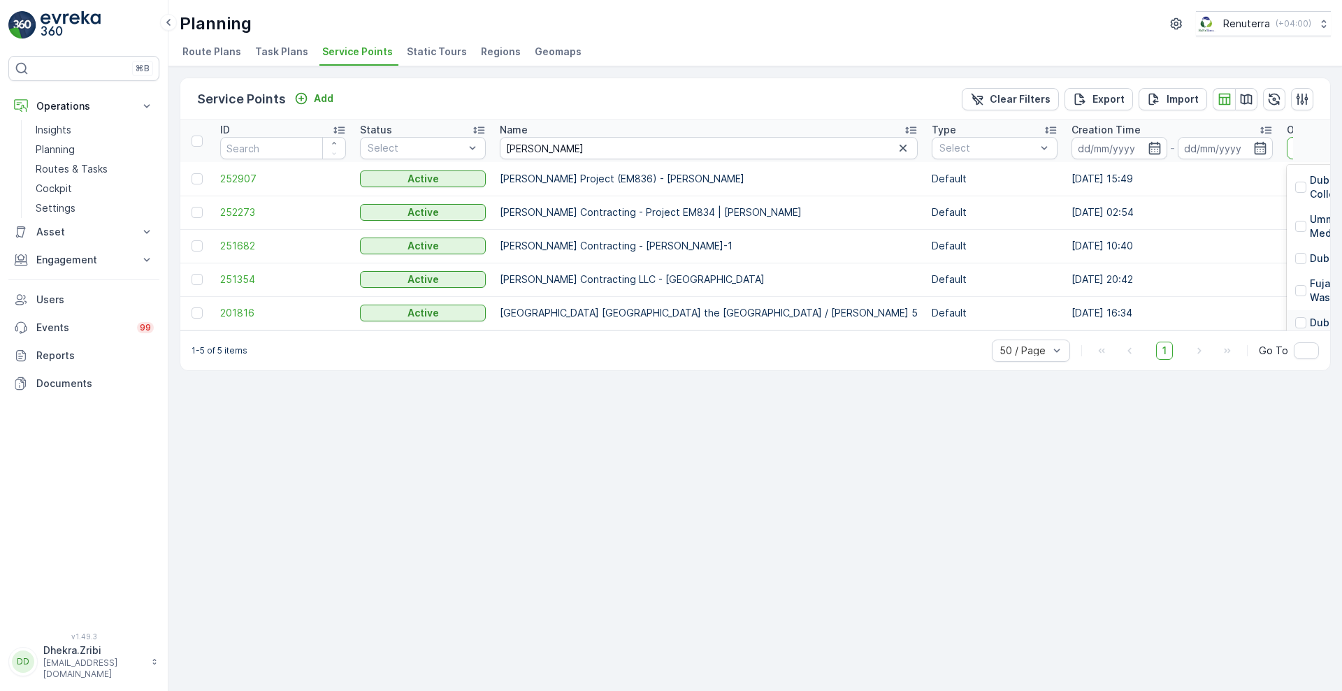
click at [1310, 316] on p "Dubai REL" at bounding box center [1334, 323] width 48 height 14
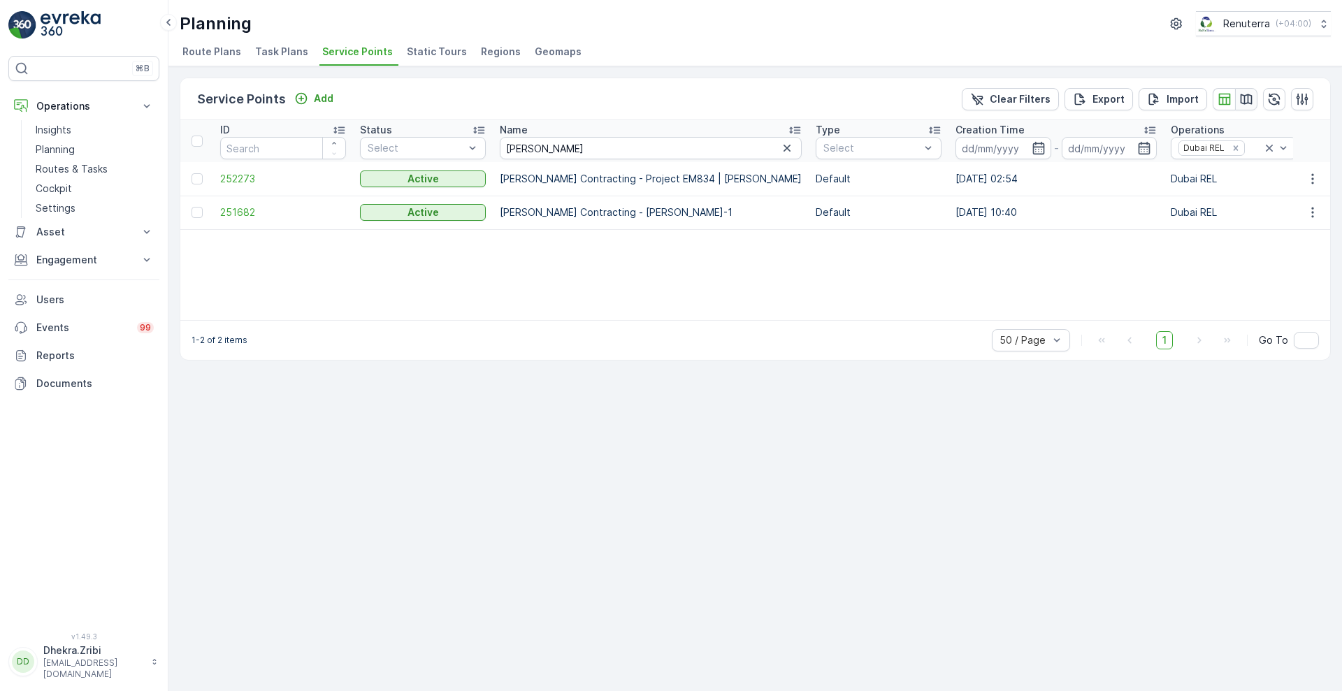
click at [1251, 101] on icon "button" at bounding box center [1246, 99] width 14 height 14
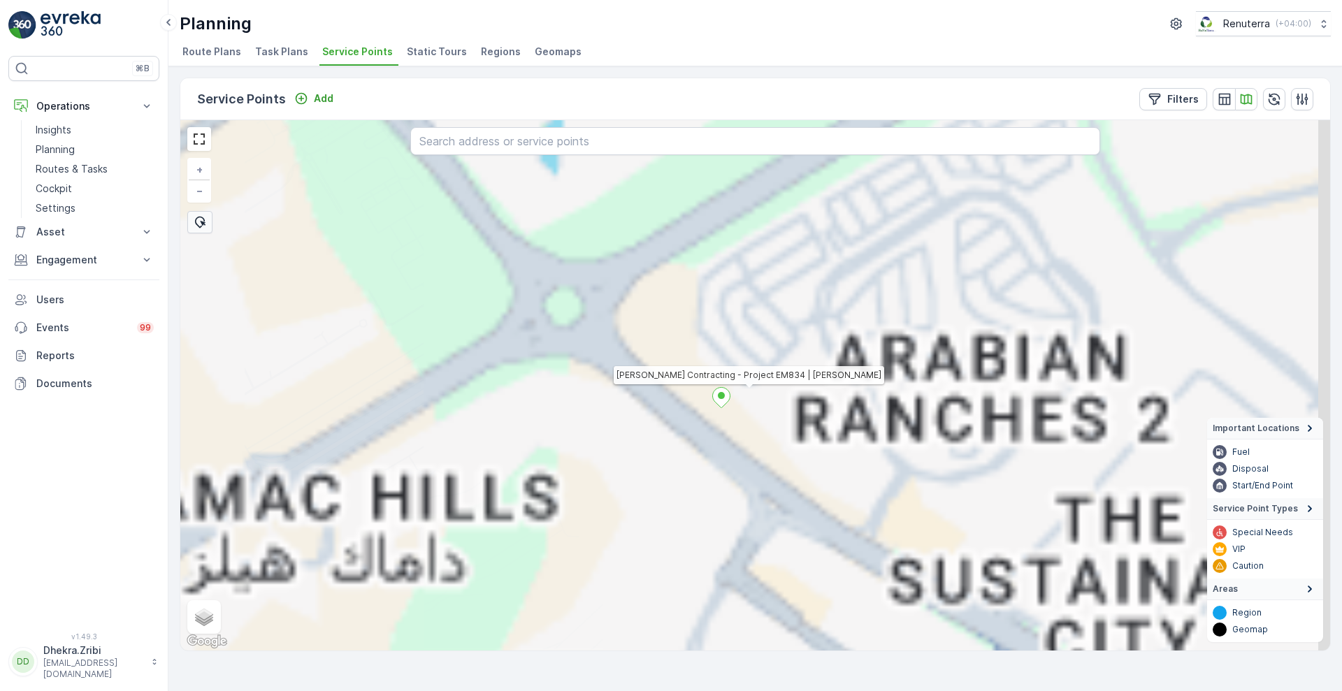
drag, startPoint x: 885, startPoint y: 510, endPoint x: 651, endPoint y: 405, distance: 256.6
click at [651, 405] on div "Wade Adams Contracting - Project EM834 | Al Qudra + − Satellite Roadmap Terrain…" at bounding box center [755, 385] width 1150 height 531
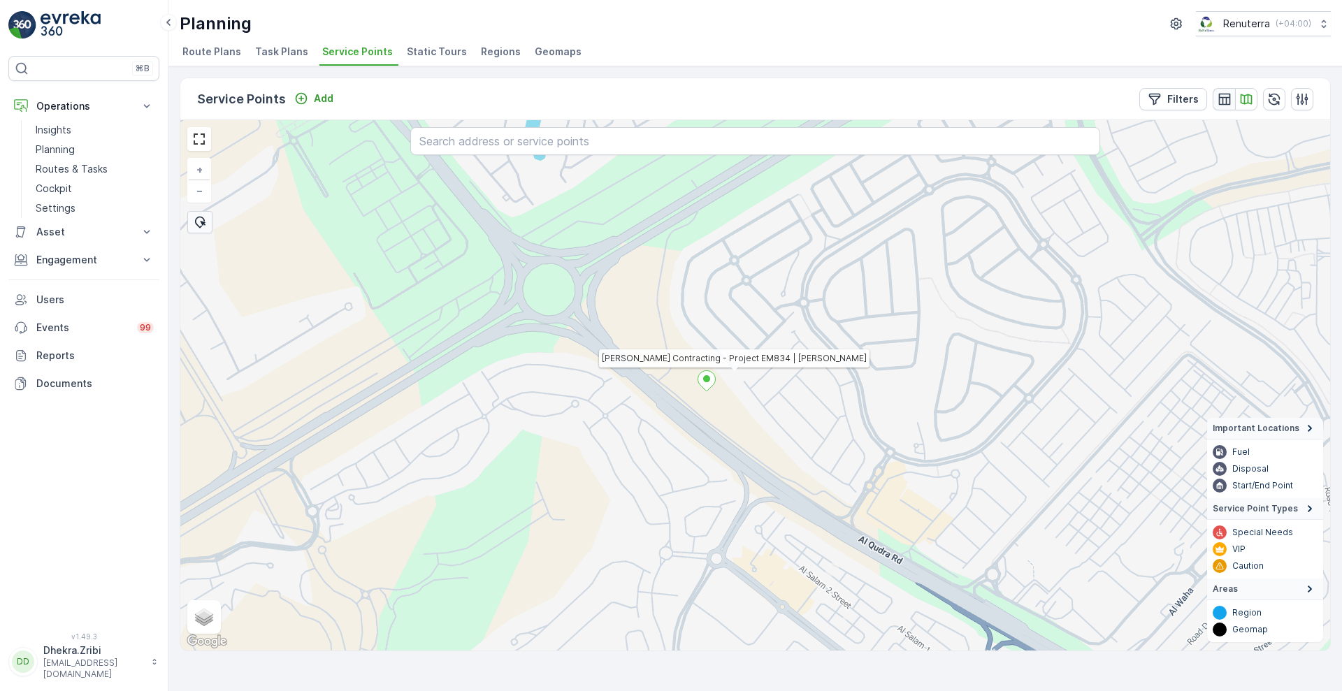
click at [1221, 103] on icon "button" at bounding box center [1224, 99] width 12 height 12
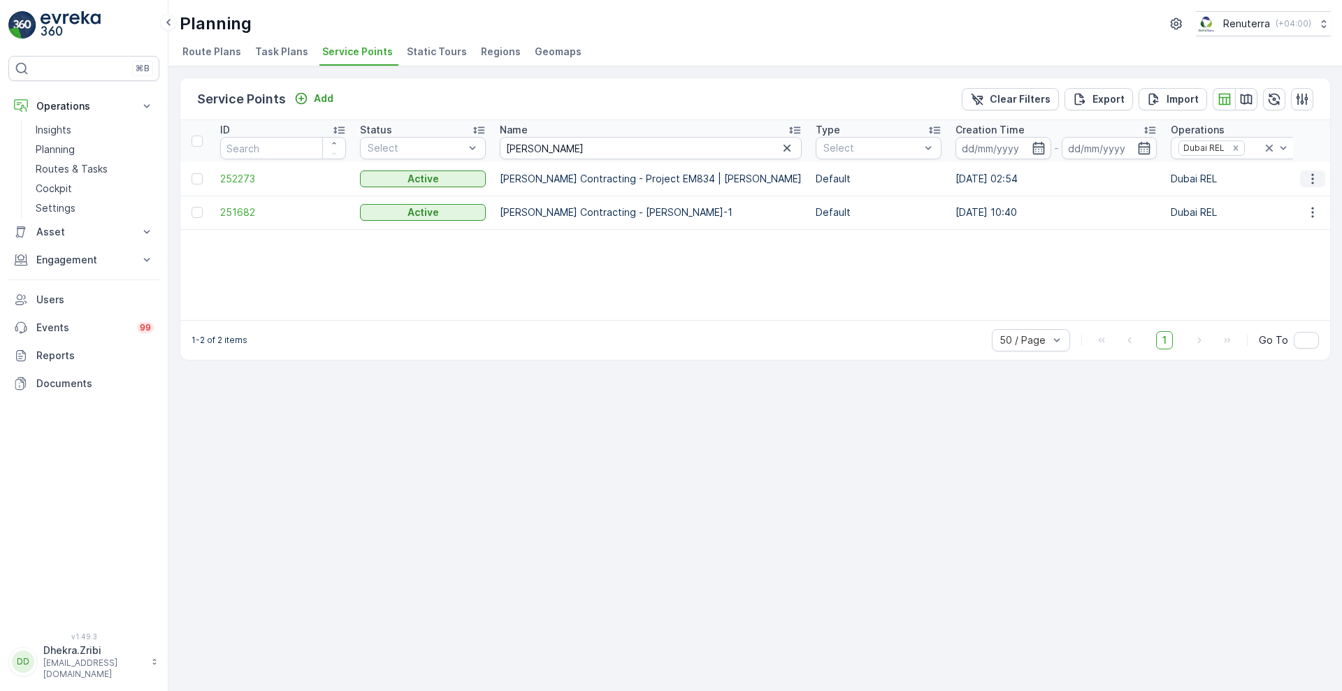
click at [1315, 186] on button "button" at bounding box center [1312, 179] width 25 height 17
click at [1265, 220] on span "Edit Service Point" at bounding box center [1272, 220] width 84 height 14
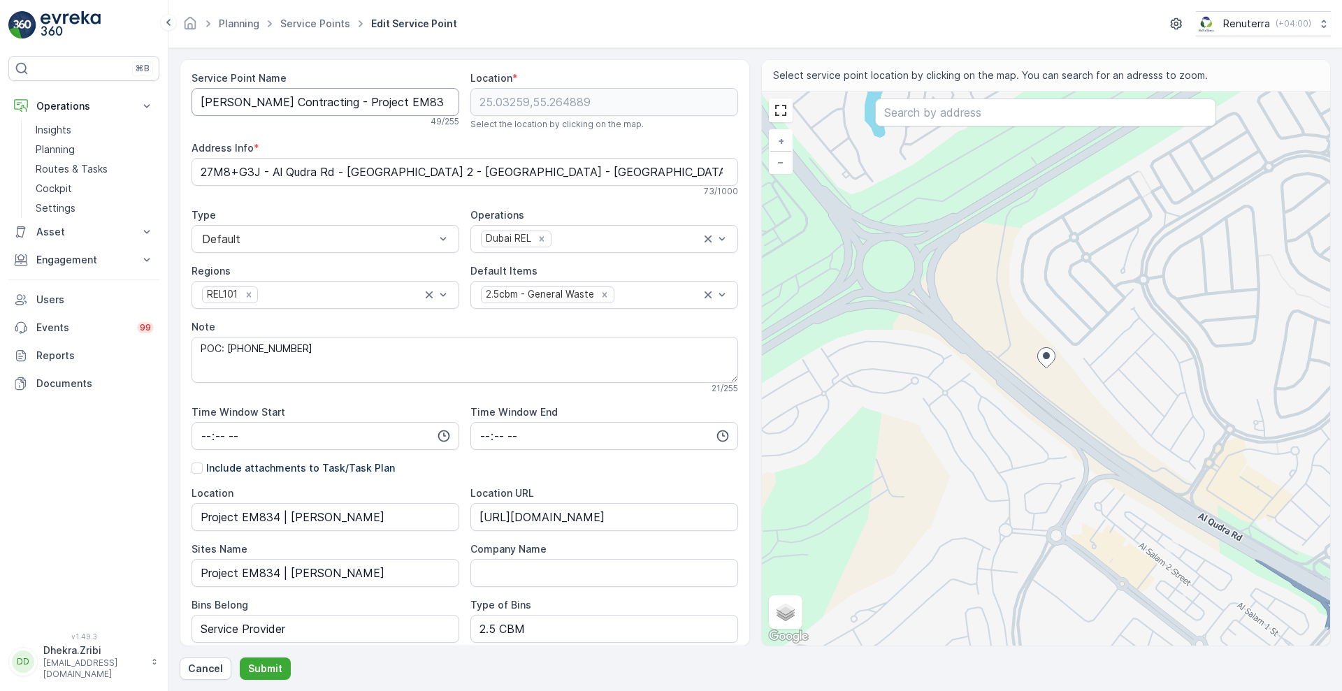
click at [377, 103] on Name "Wade Adams Contracting - Project EM834 | Al Qudra" at bounding box center [326, 102] width 268 height 28
click at [426, 101] on Name "Wade Adams Contracting - Project EM834 | Al Qudra" at bounding box center [326, 102] width 268 height 28
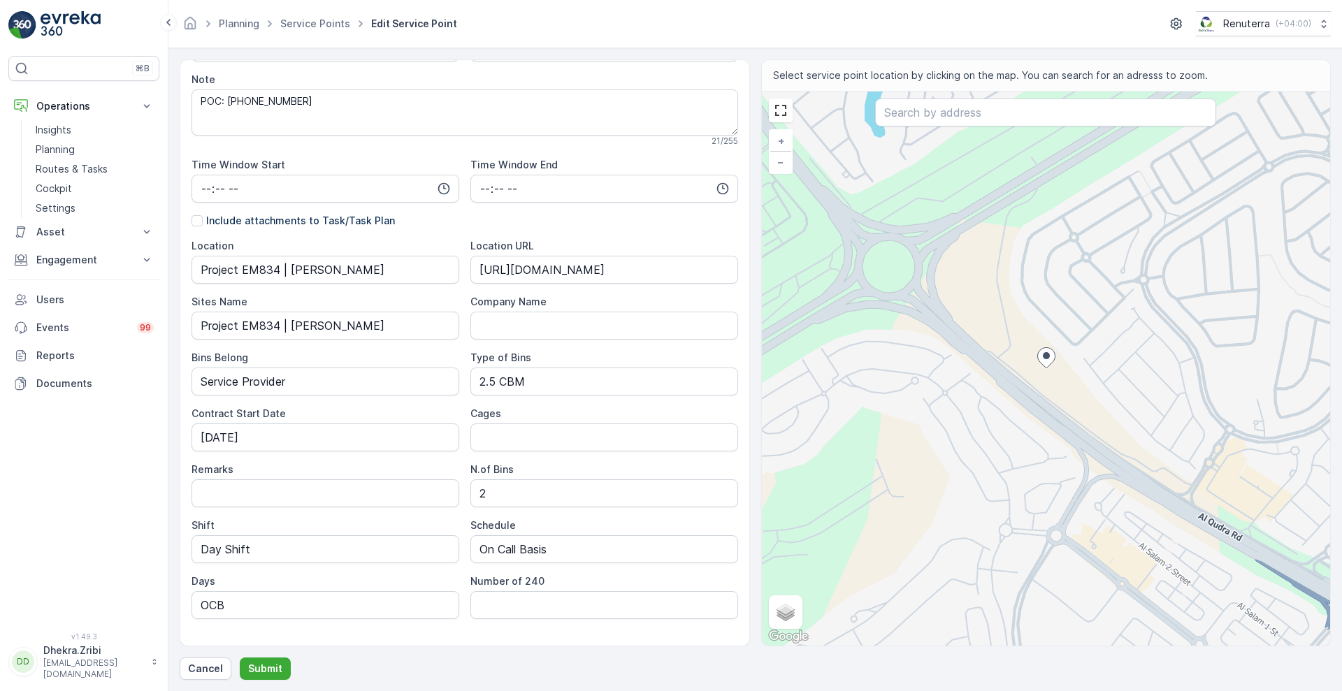
scroll to position [277, 0]
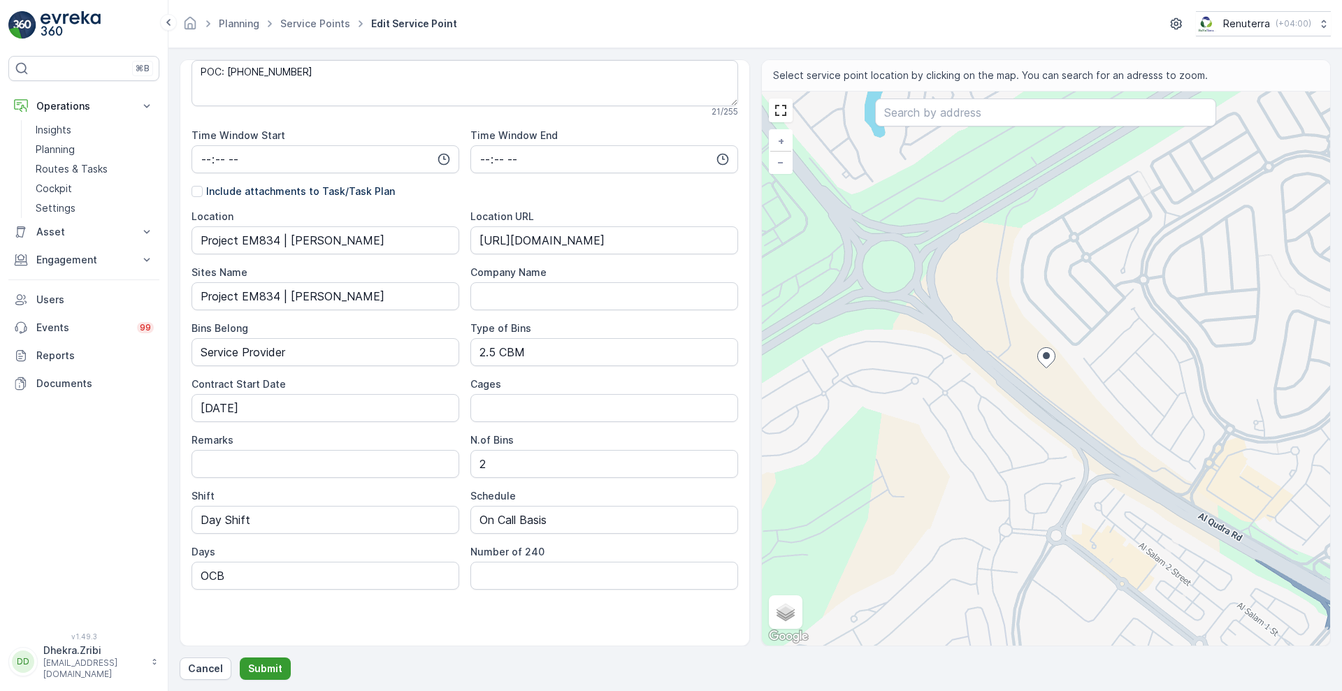
type Name "Wade Adams Contracting - Site Office | Al Qudra"
click at [265, 670] on p "Submit" at bounding box center [265, 669] width 34 height 14
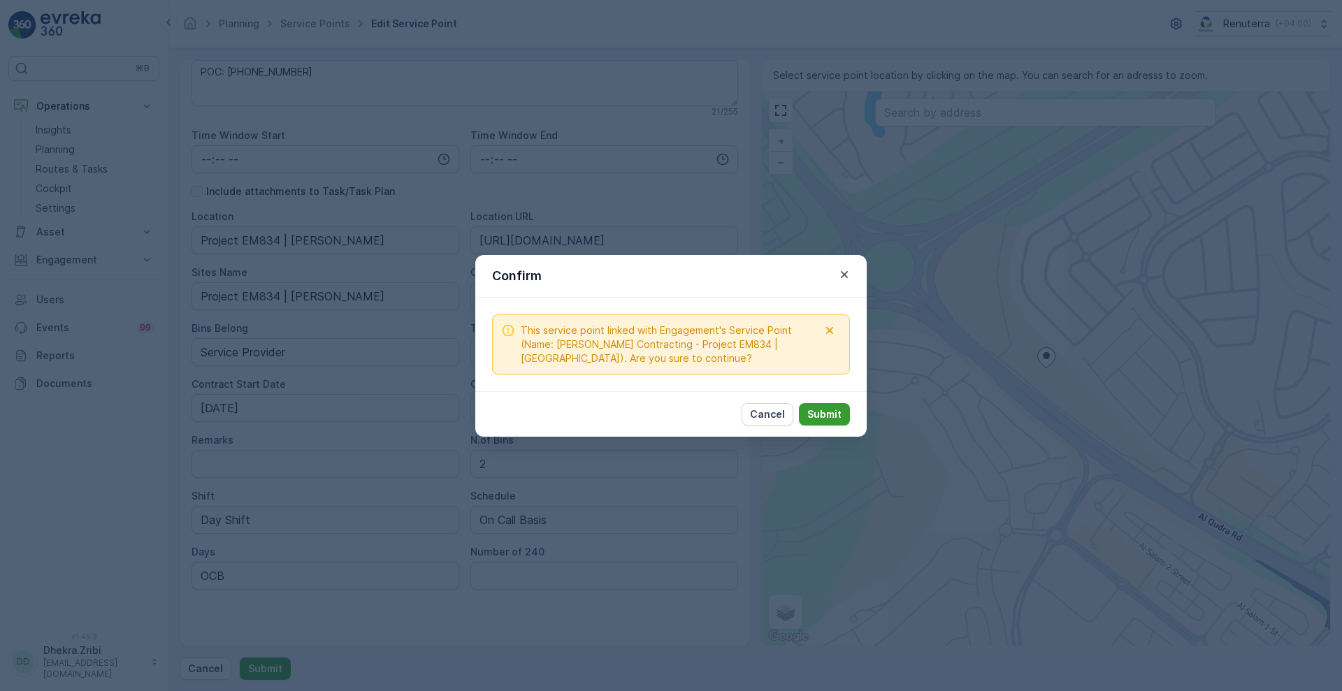
click at [819, 415] on p "Submit" at bounding box center [824, 415] width 34 height 14
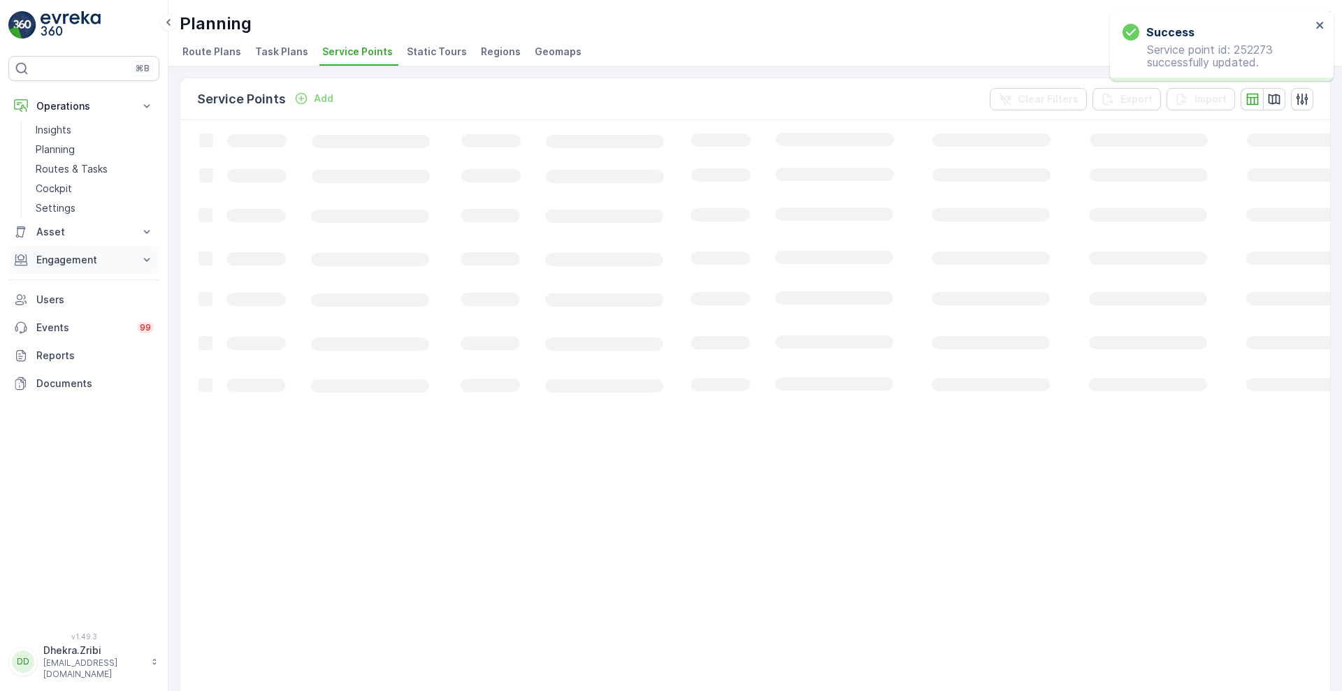
click at [112, 258] on p "Engagement" at bounding box center [83, 260] width 95 height 14
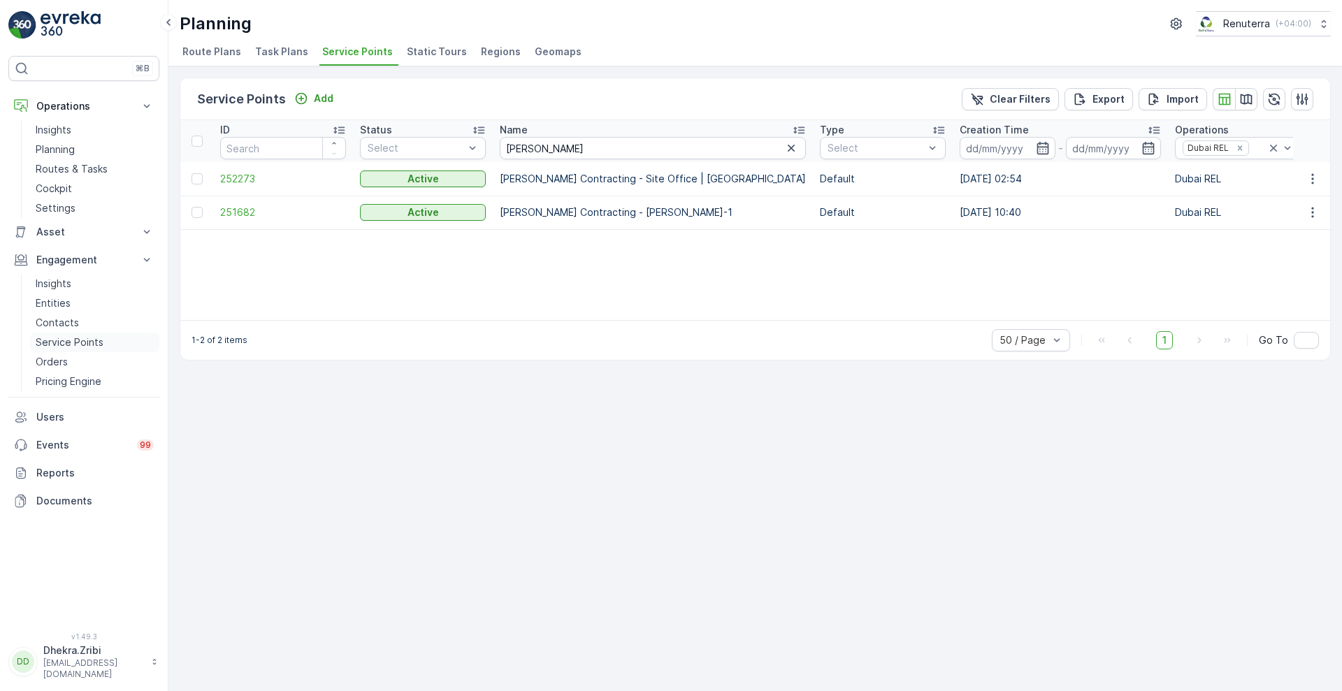
click at [95, 338] on p "Service Points" at bounding box center [70, 343] width 68 height 14
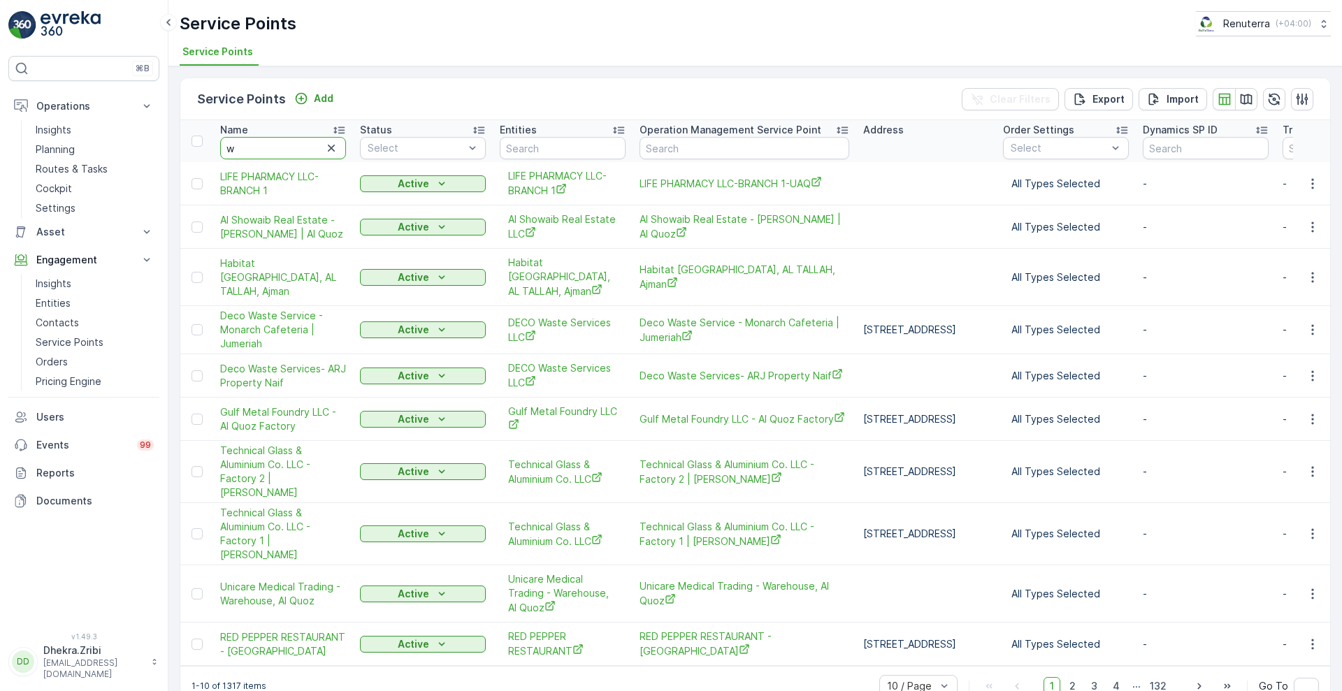
click at [289, 147] on input "w" at bounding box center [283, 148] width 126 height 22
type input "wade"
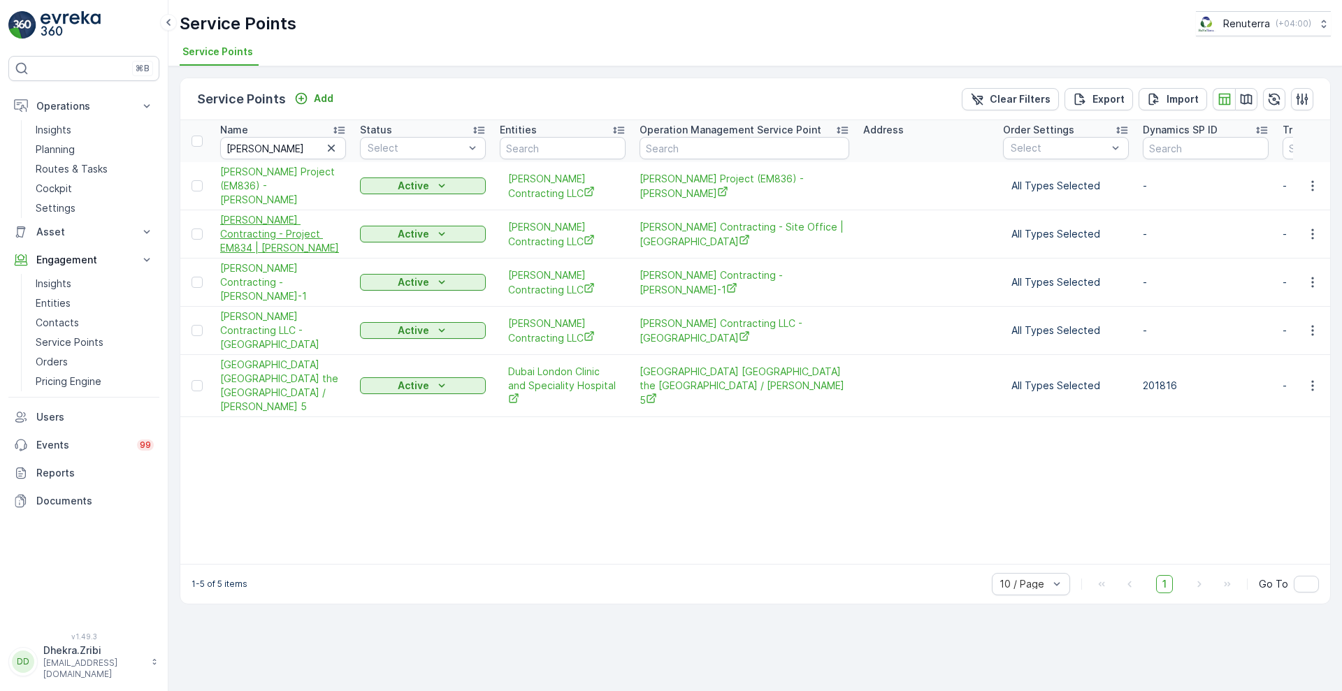
click at [273, 215] on span "Wade Adams Contracting - Project EM834 | Al Qudra" at bounding box center [283, 234] width 126 height 42
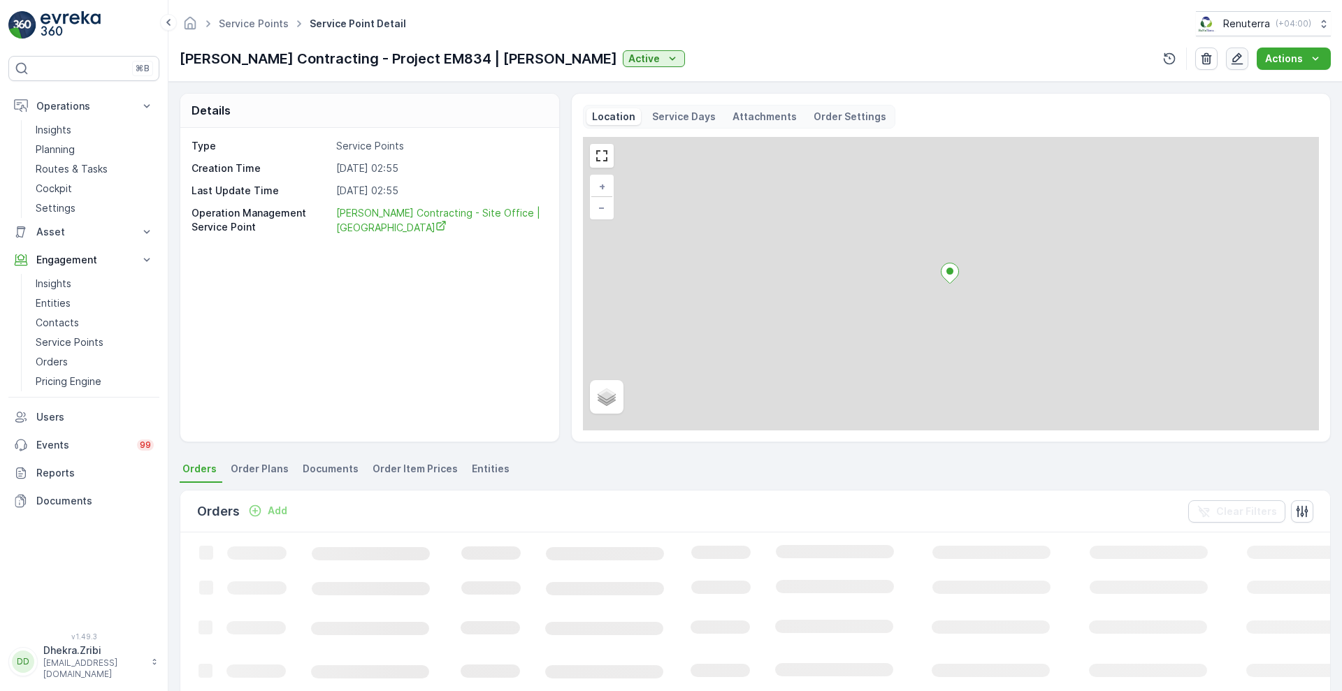
click at [1241, 61] on icon "button" at bounding box center [1237, 59] width 14 height 14
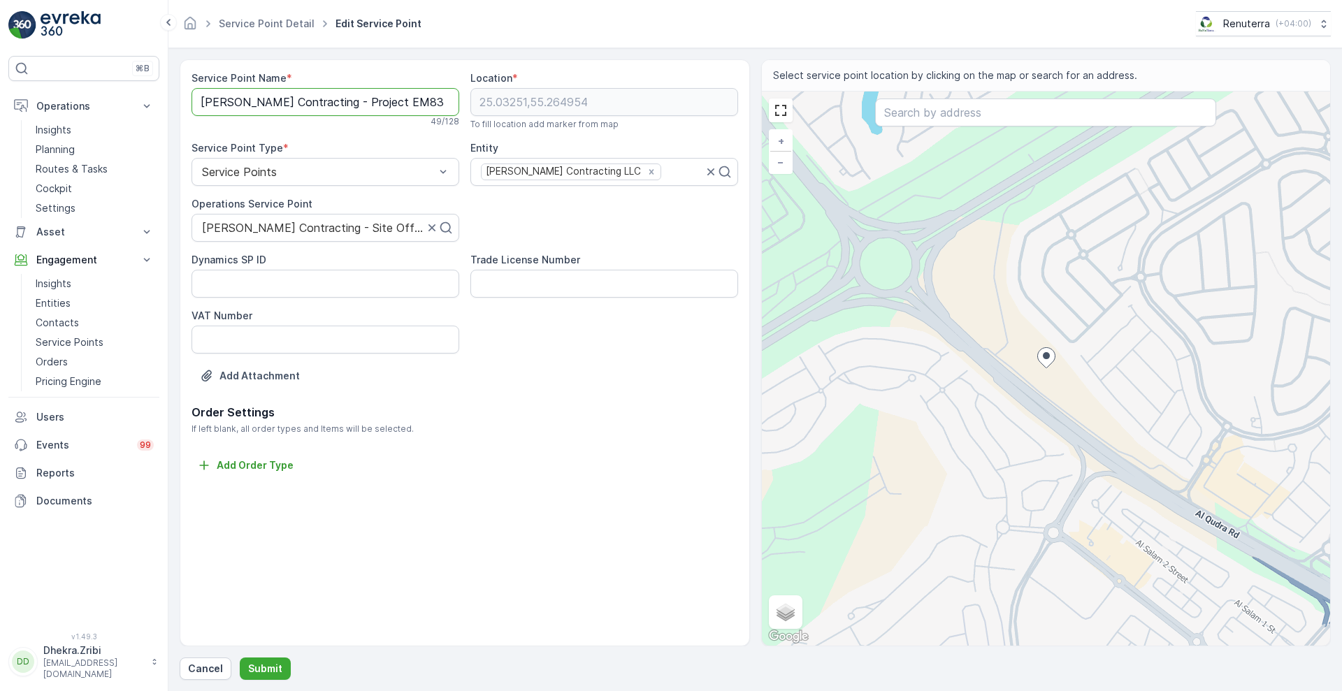
click at [429, 101] on Name "Wade Adams Contracting - Project EM834 | Al Qudra" at bounding box center [326, 102] width 268 height 28
type Name "Wade Adams Contracting - Site Office | Al Qudra"
click at [266, 668] on p "Submit" at bounding box center [265, 669] width 34 height 14
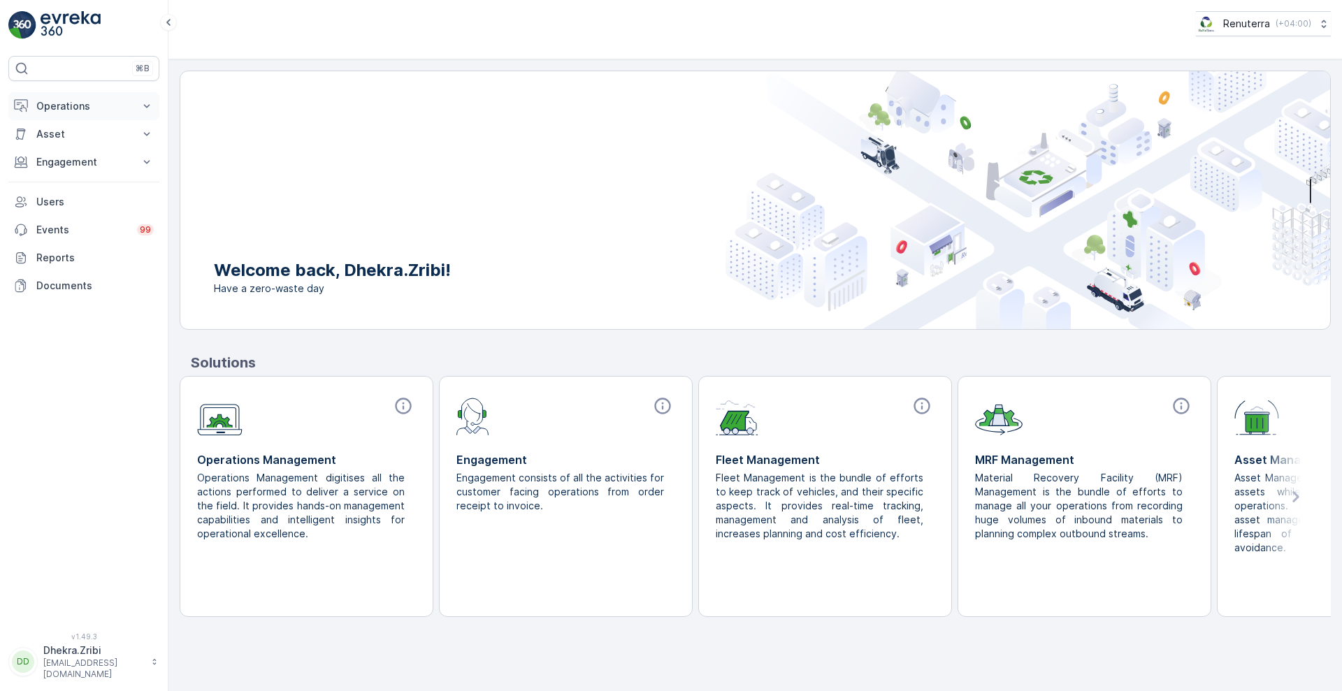
click at [58, 109] on p "Operations" at bounding box center [83, 106] width 95 height 14
click at [81, 156] on link "Planning" at bounding box center [94, 150] width 129 height 20
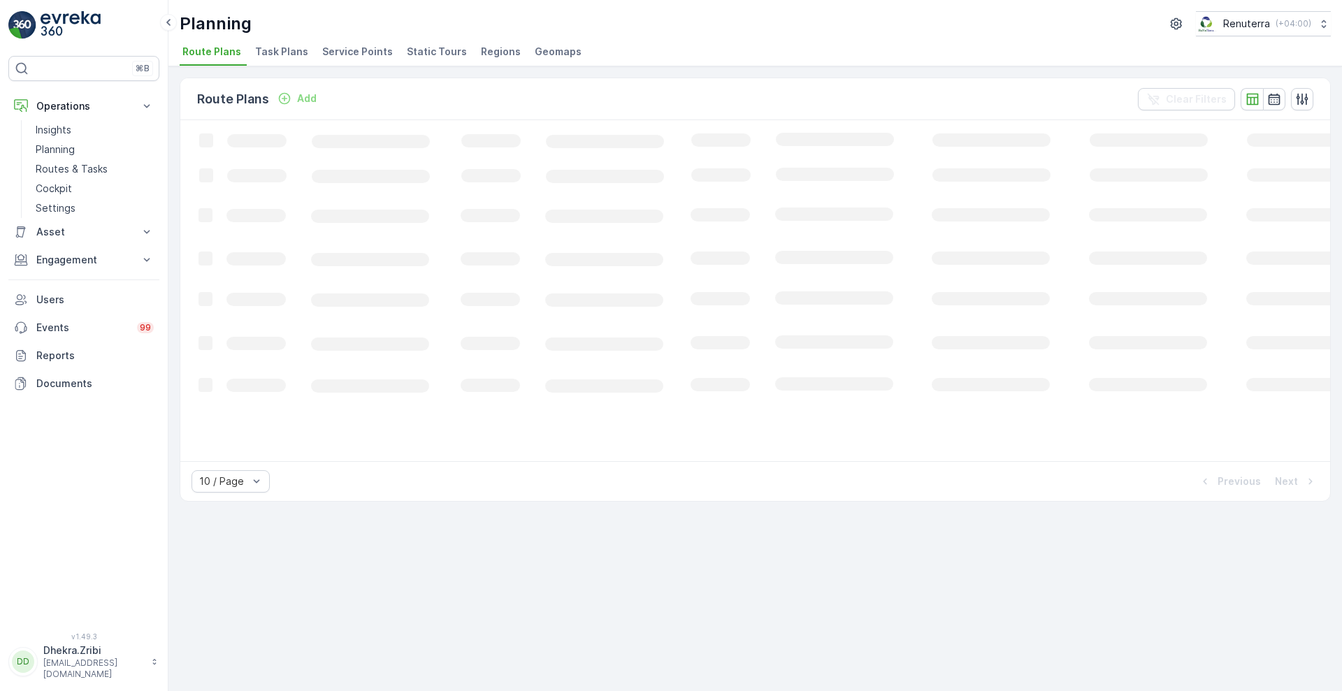
click at [357, 52] on span "Service Points" at bounding box center [357, 52] width 71 height 14
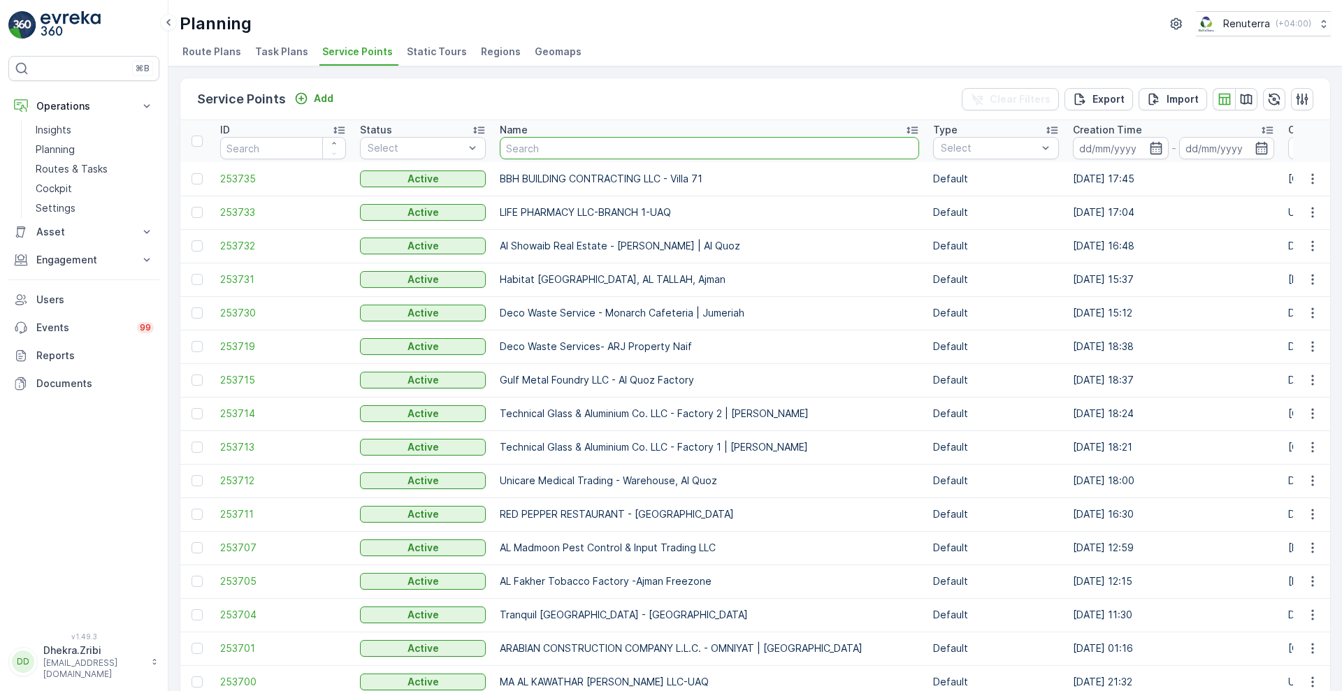
click at [540, 144] on input "text" at bounding box center [709, 148] width 419 height 22
type input "wade"
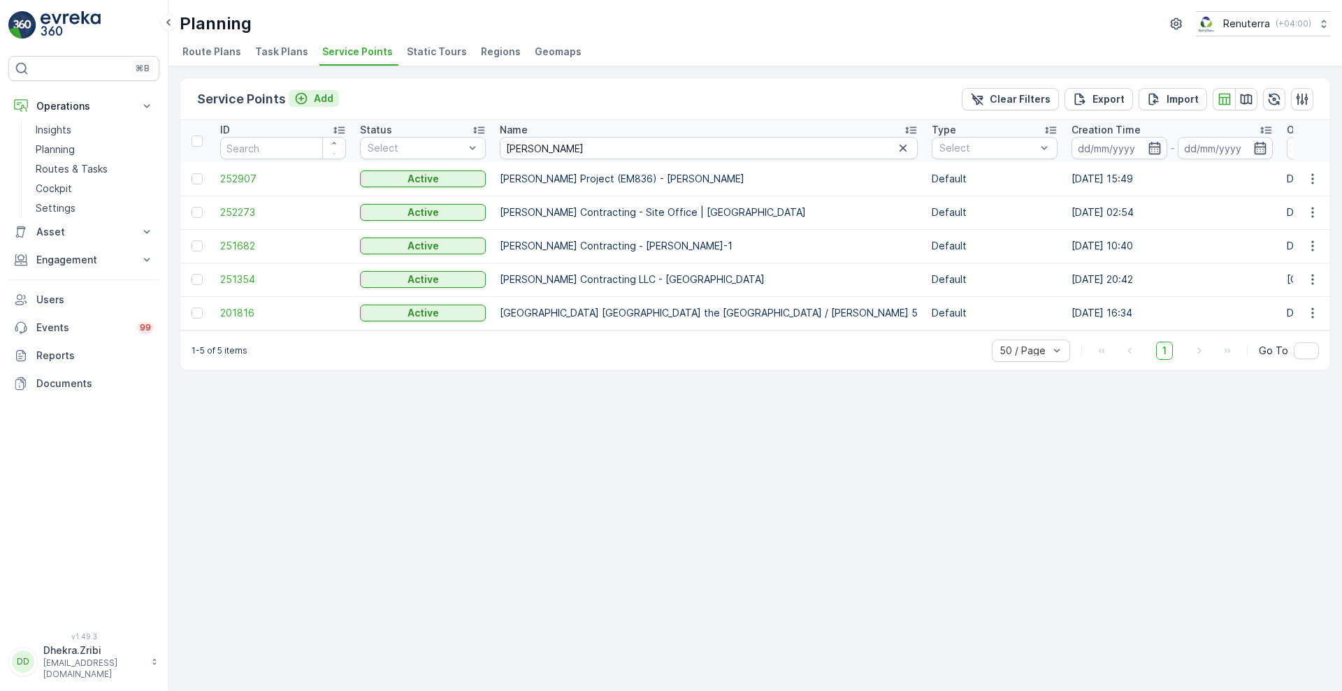
click at [321, 96] on p "Add" at bounding box center [324, 99] width 20 height 14
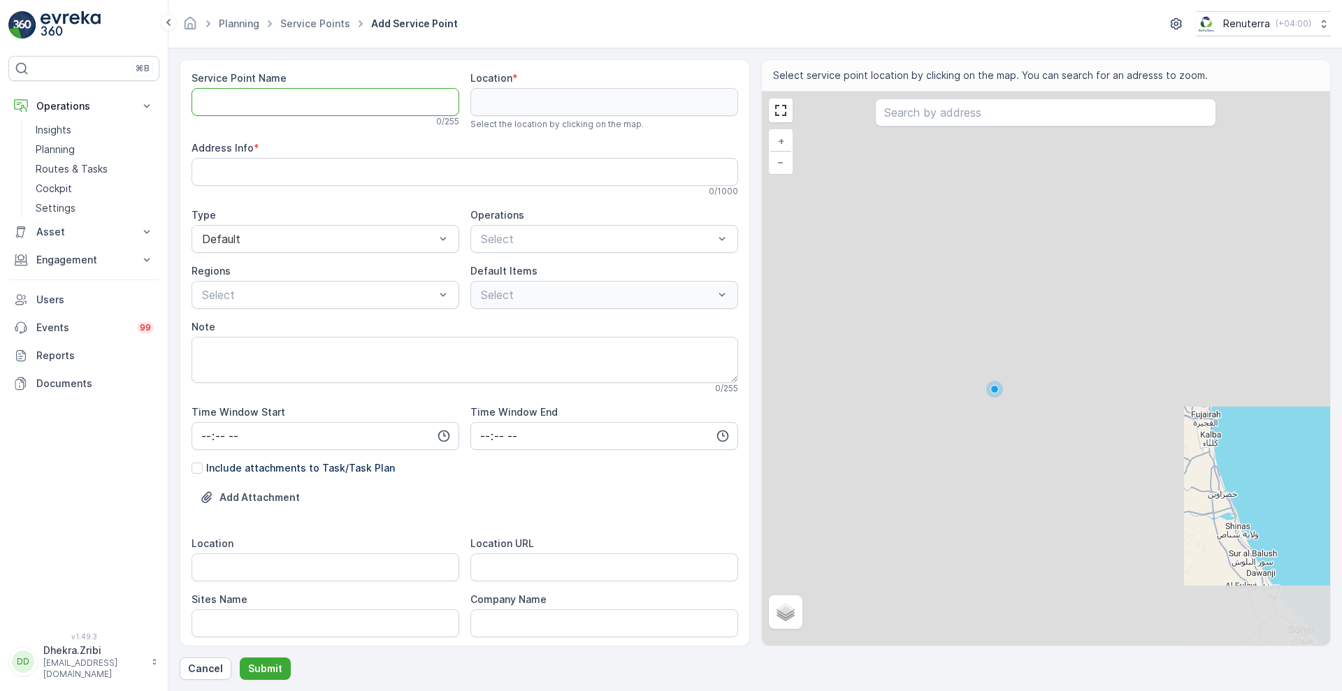
click at [316, 96] on Name "Service Point Name" at bounding box center [326, 102] width 268 height 28
paste Name "Wade Adams Contracting - Center Medium | Al Qudra"
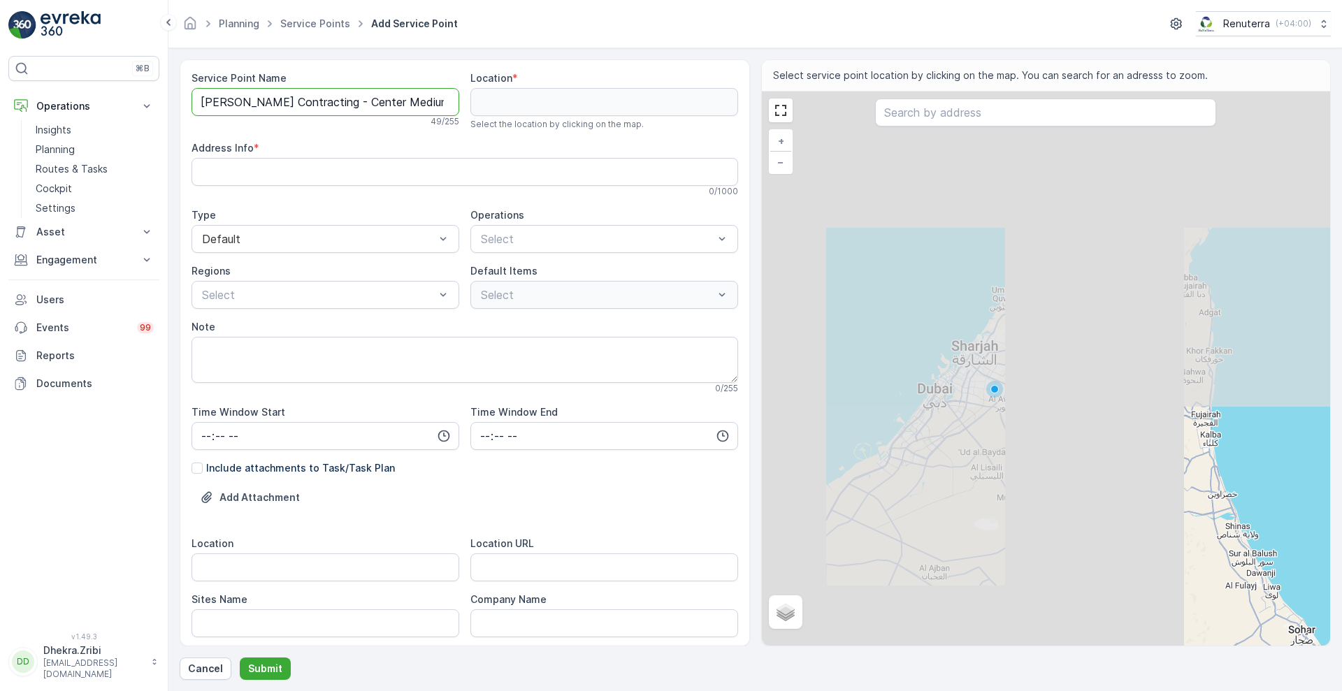
scroll to position [0, 42]
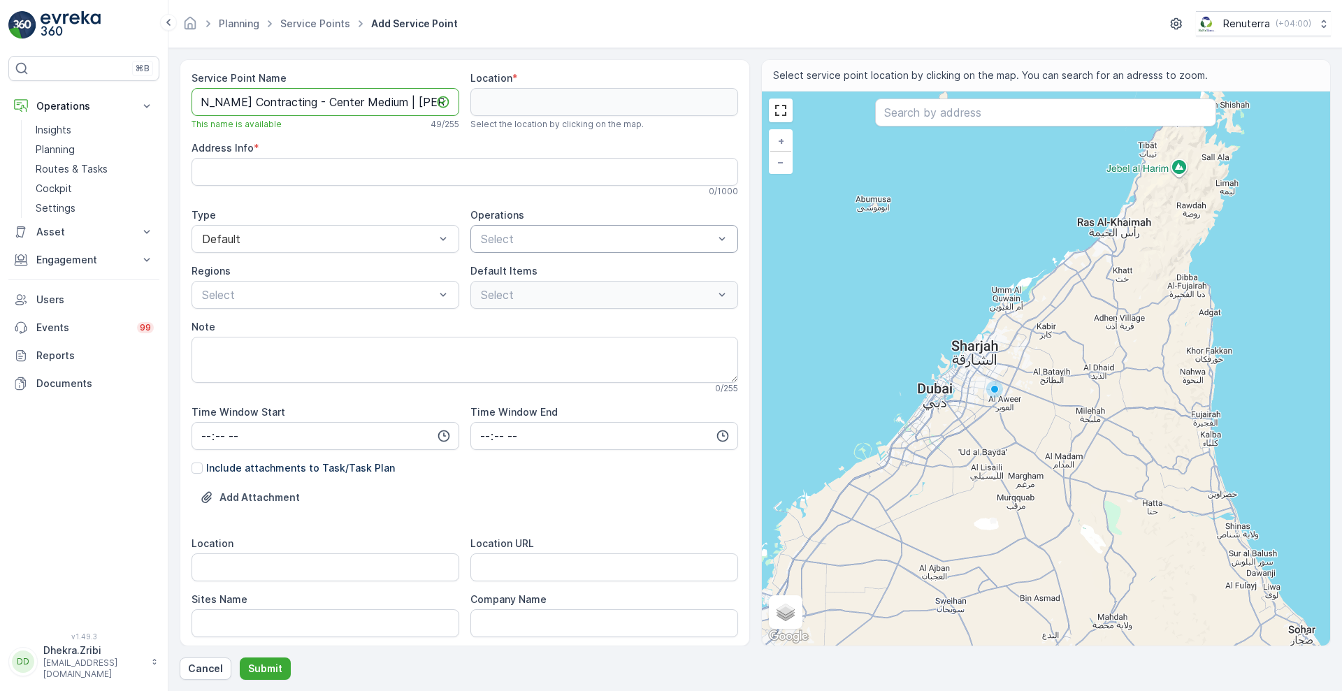
type Name "Wade Adams Contracting - Center Medium | Al Qudra"
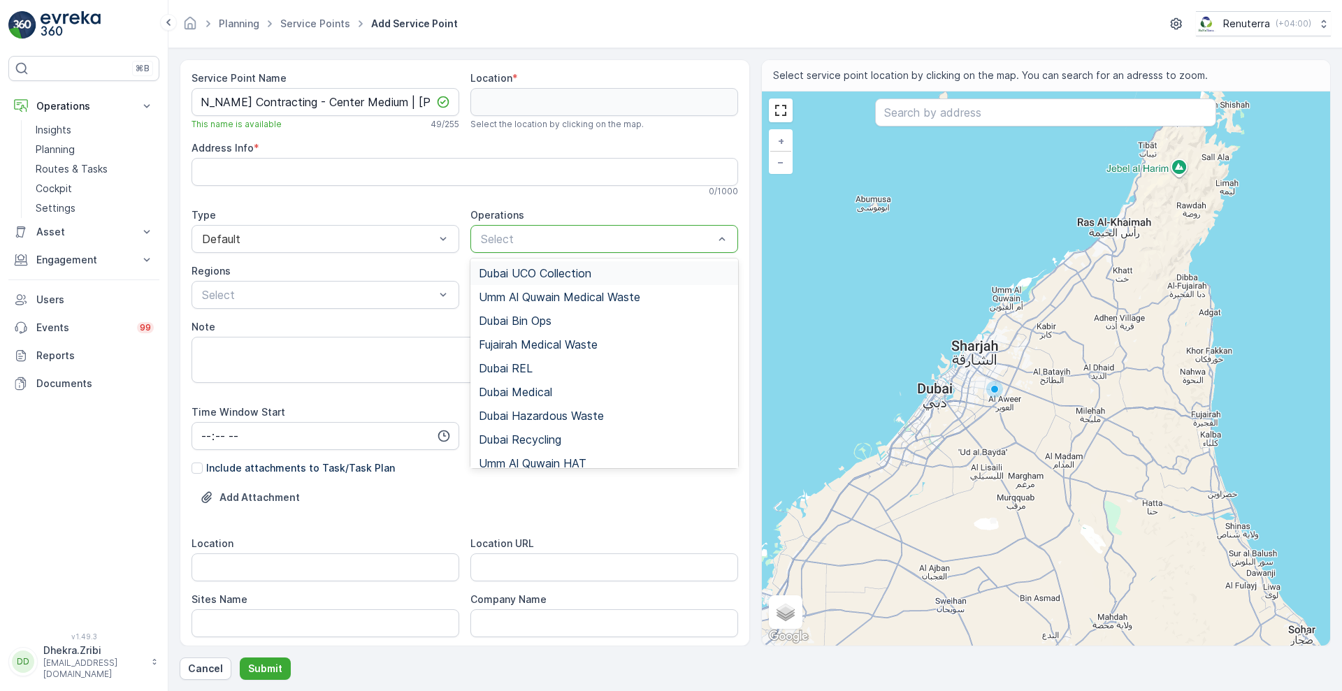
scroll to position [0, 0]
click at [535, 363] on div "Dubai REL" at bounding box center [604, 368] width 251 height 13
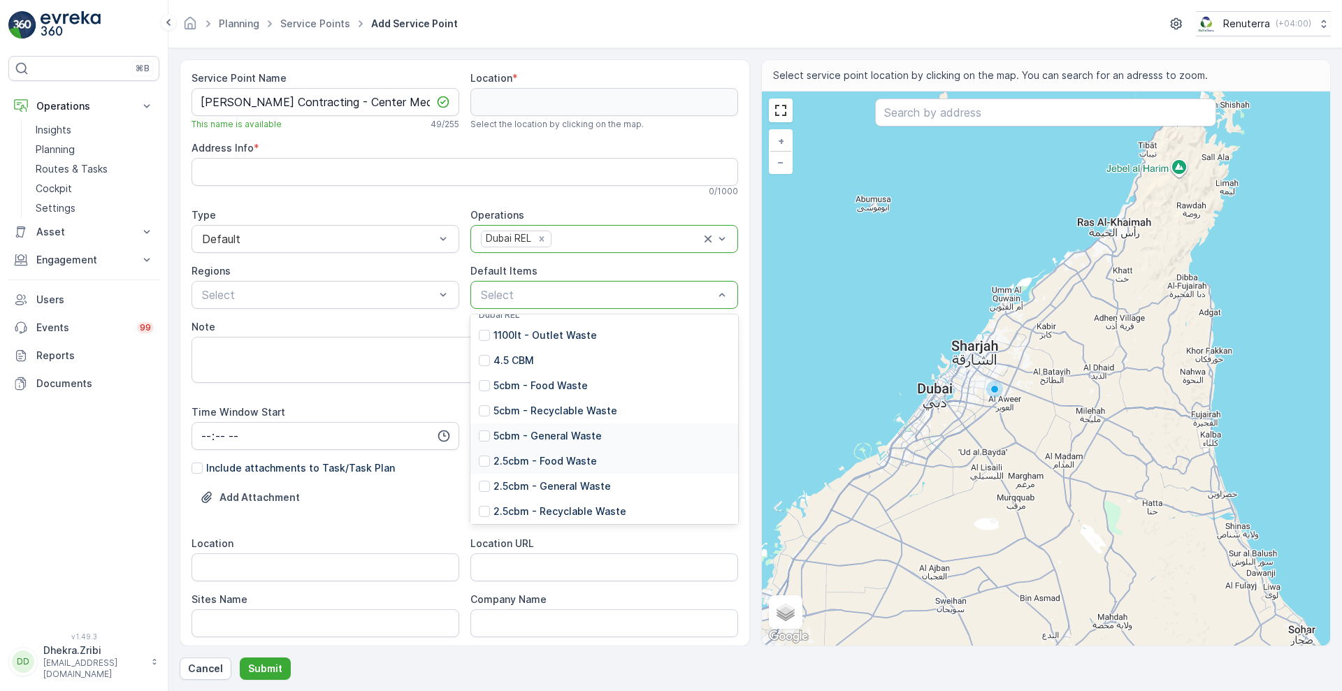
scroll to position [13, 0]
click at [551, 481] on p "2.5cbm - General Waste" at bounding box center [552, 487] width 117 height 14
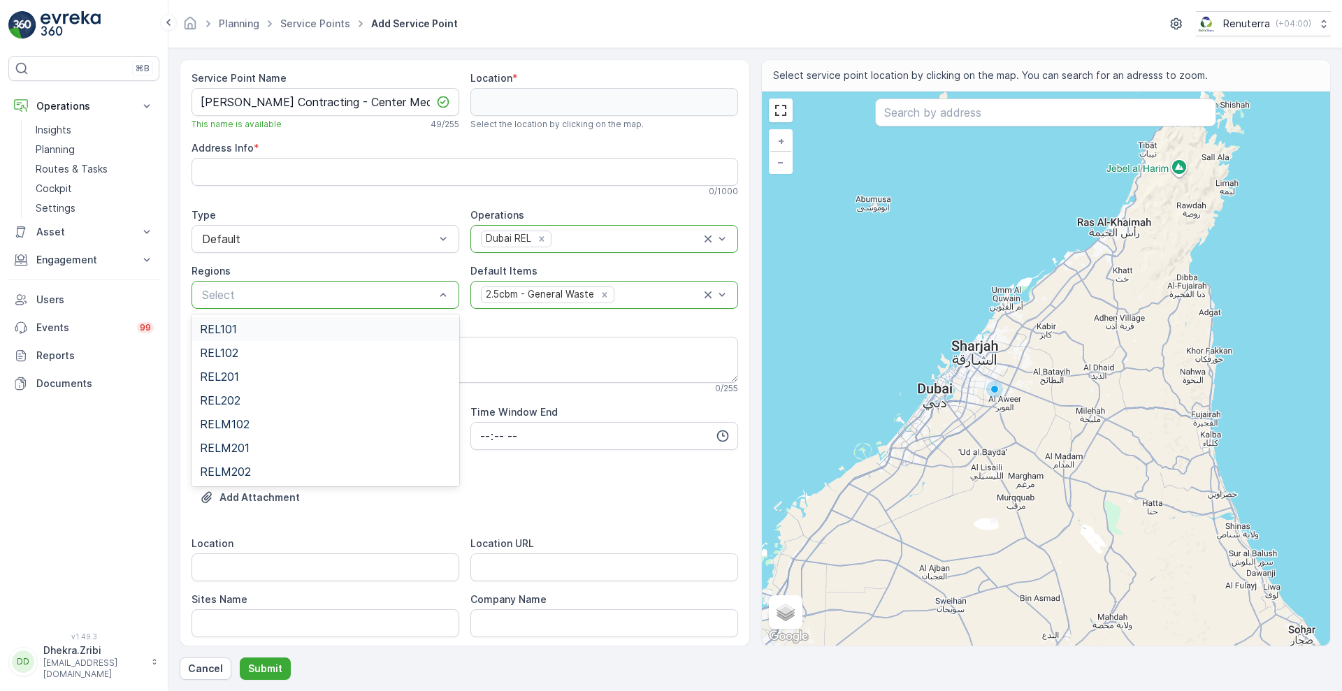
click at [245, 329] on div "REL101" at bounding box center [325, 329] width 251 height 13
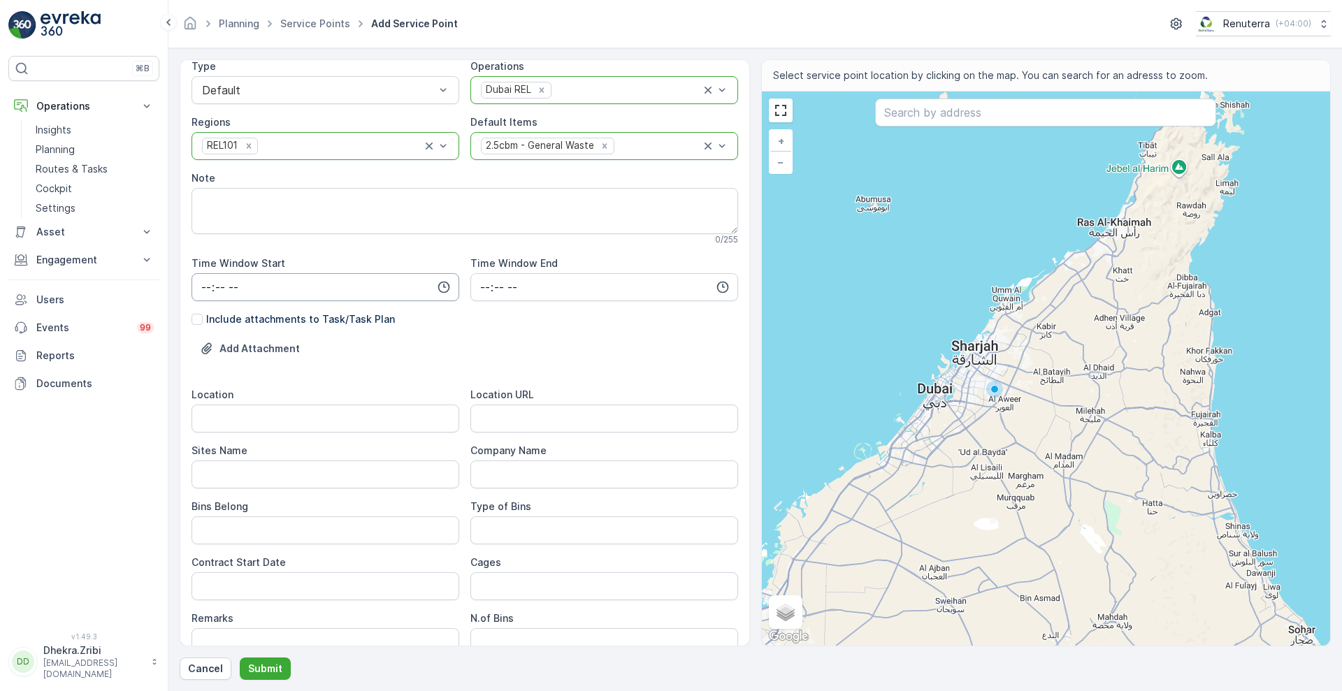
scroll to position [150, 0]
click at [286, 416] on input "Location" at bounding box center [326, 417] width 268 height 28
paste input "Center Medium | Al Qudra"
type input "Center Medium | Al Qudra"
click at [250, 470] on Name "Sites Name" at bounding box center [326, 473] width 268 height 28
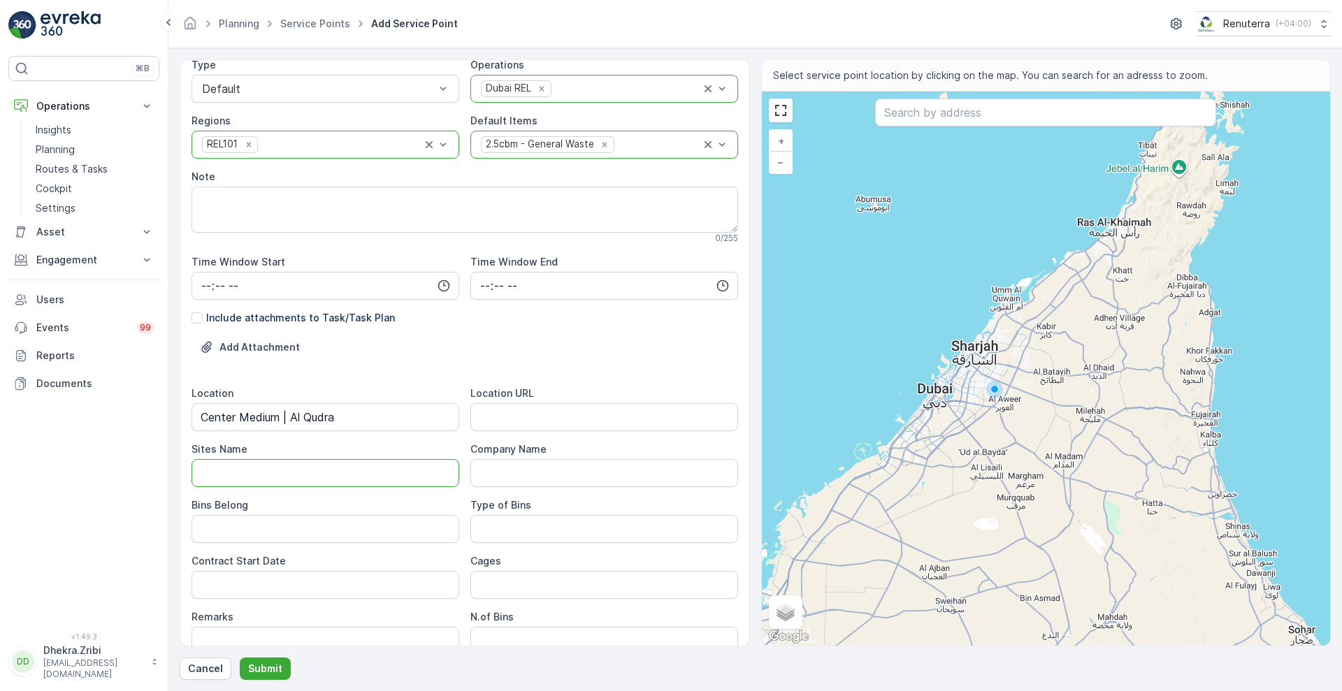
paste Name "Center Medium | Al Qudra"
type Name "Center Medium | Al Qudra"
click at [535, 415] on URL "Location URL" at bounding box center [604, 417] width 268 height 28
paste URL "https://maps.app.goo.gl/12H19TkQVkMDr5KL6"
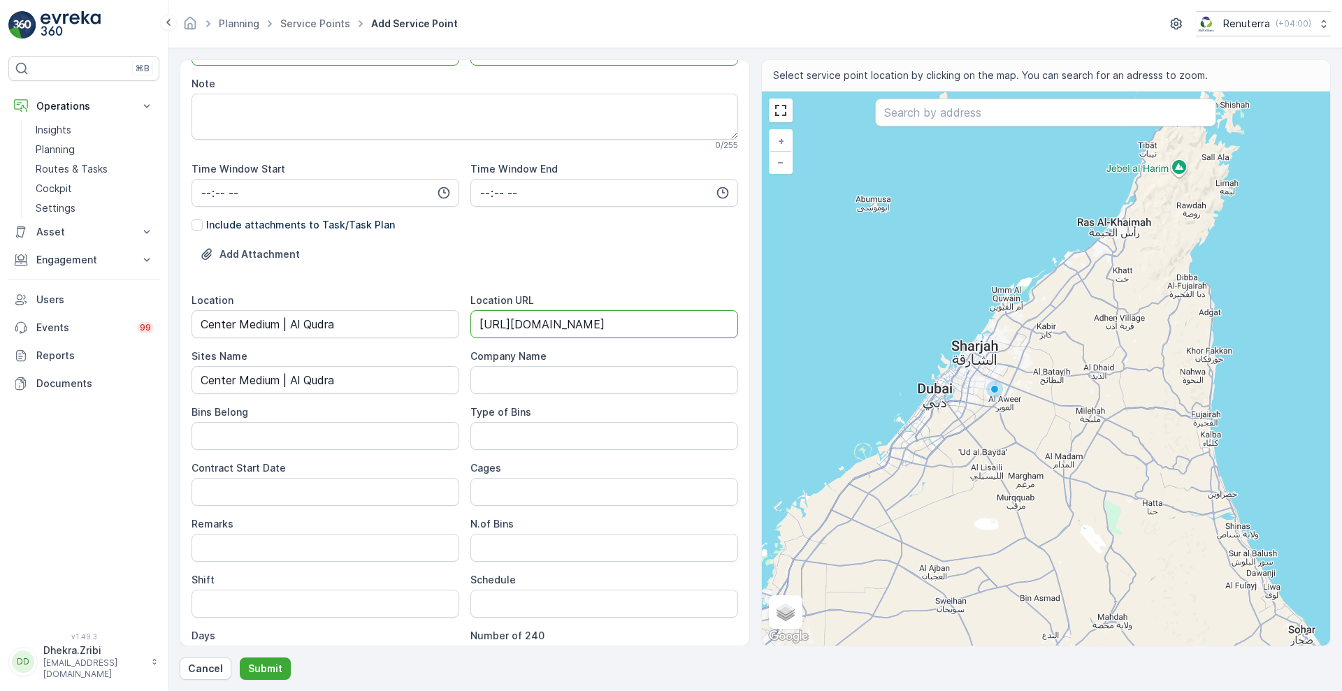
scroll to position [263, 0]
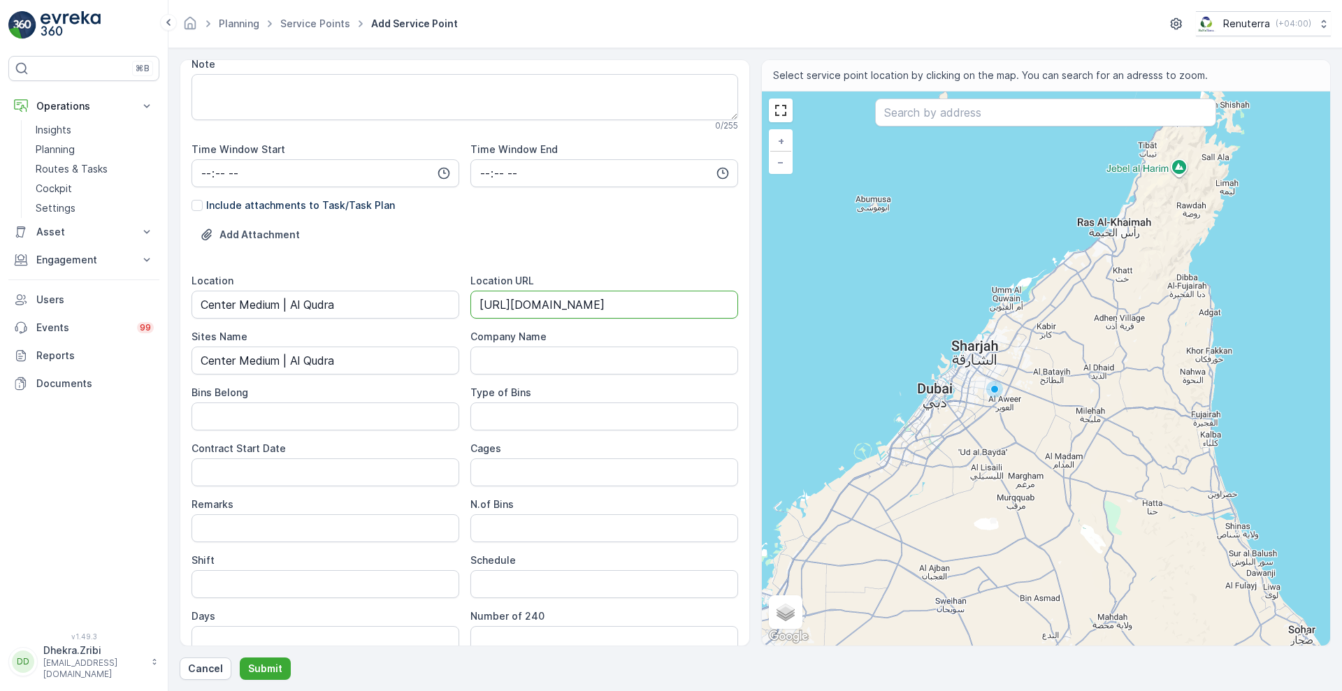
type URL "https://maps.app.goo.gl/12H19TkQVkMDr5KL6"
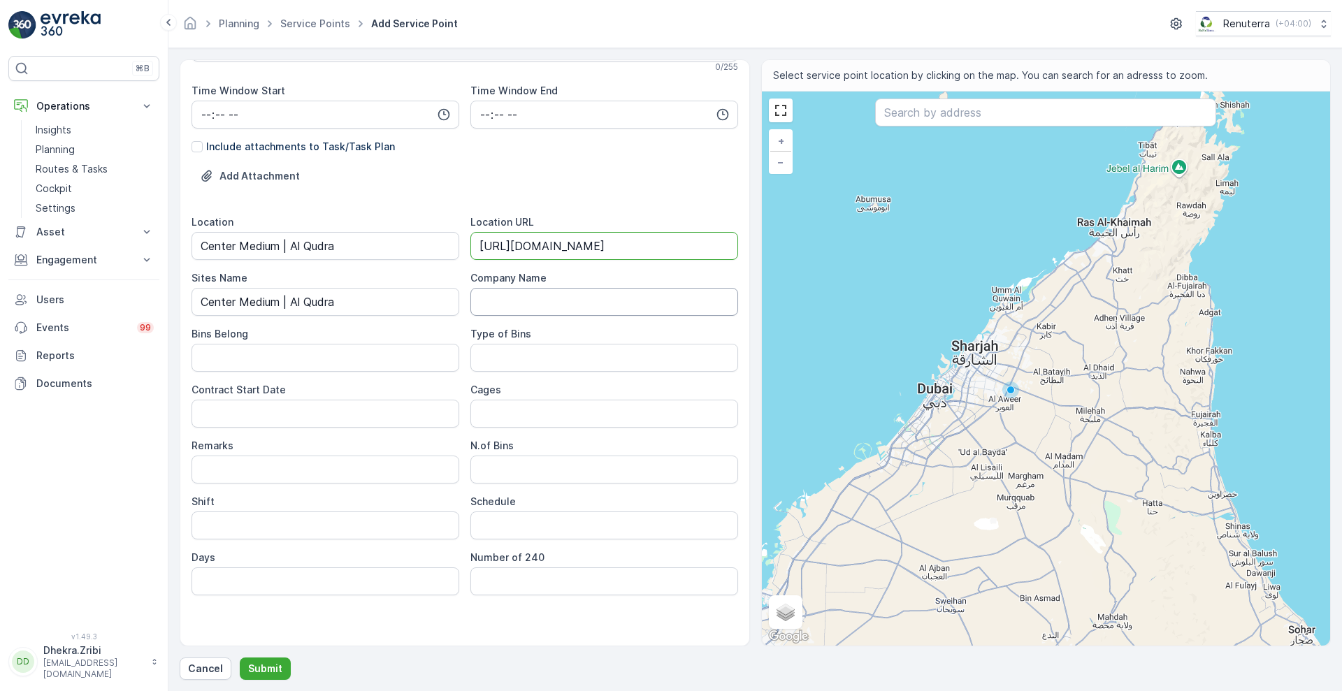
scroll to position [327, 0]
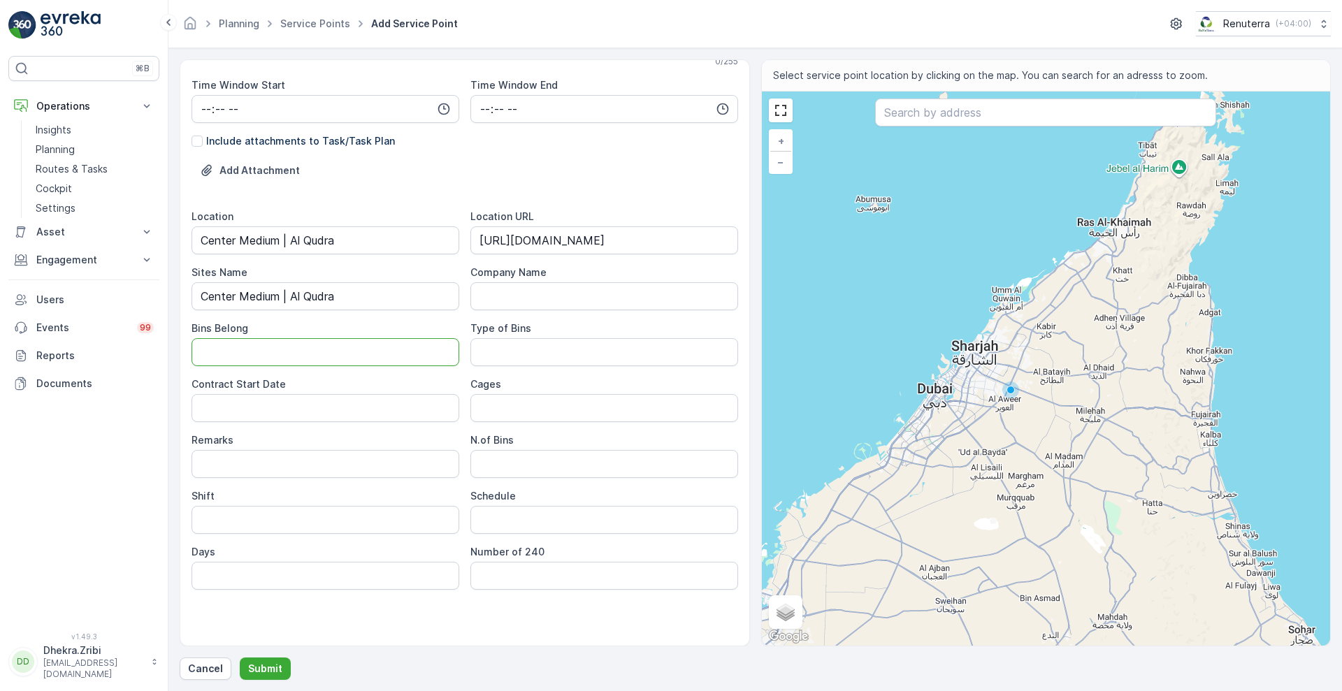
click at [322, 355] on Belong "Bins Belong" at bounding box center [326, 352] width 268 height 28
type Belong "Service Provider"
click at [509, 359] on Bins "Type of Bins" at bounding box center [604, 352] width 268 height 28
type Bins "2.5 CBM"
click at [377, 406] on Date "Contract Start Date" at bounding box center [326, 408] width 268 height 28
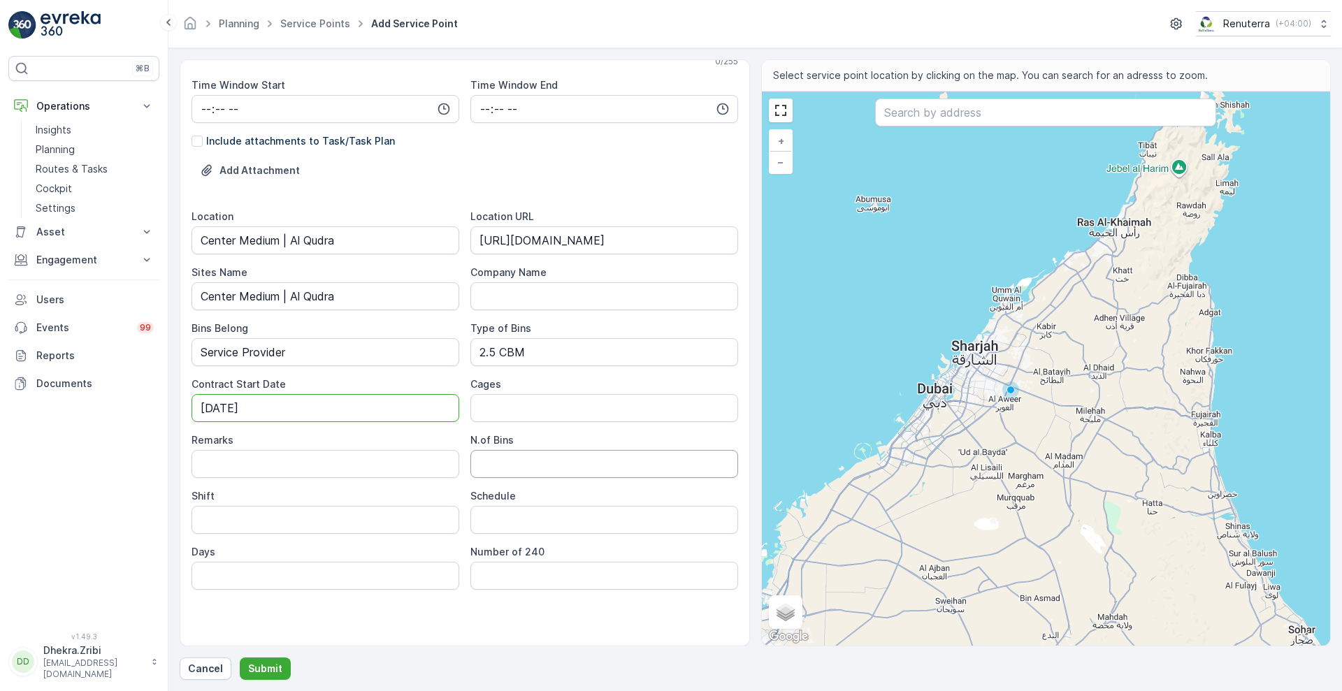
type Date "05-Jul-2025"
click at [496, 466] on Bins "N.of Bins" at bounding box center [604, 464] width 268 height 28
type Bins "1"
click at [341, 517] on input "Shift" at bounding box center [326, 520] width 268 height 28
type input "Day Shift"
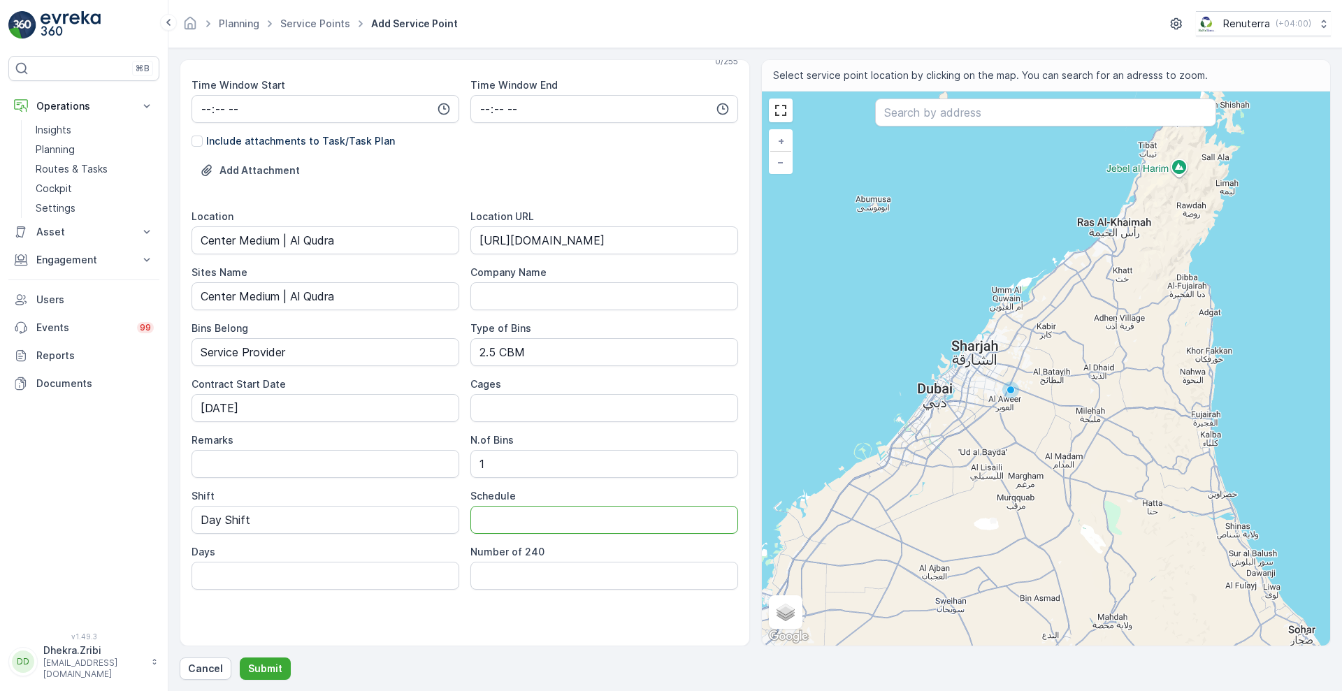
click at [505, 512] on input "Schedule" at bounding box center [604, 520] width 268 height 28
type input "On Call Basis"
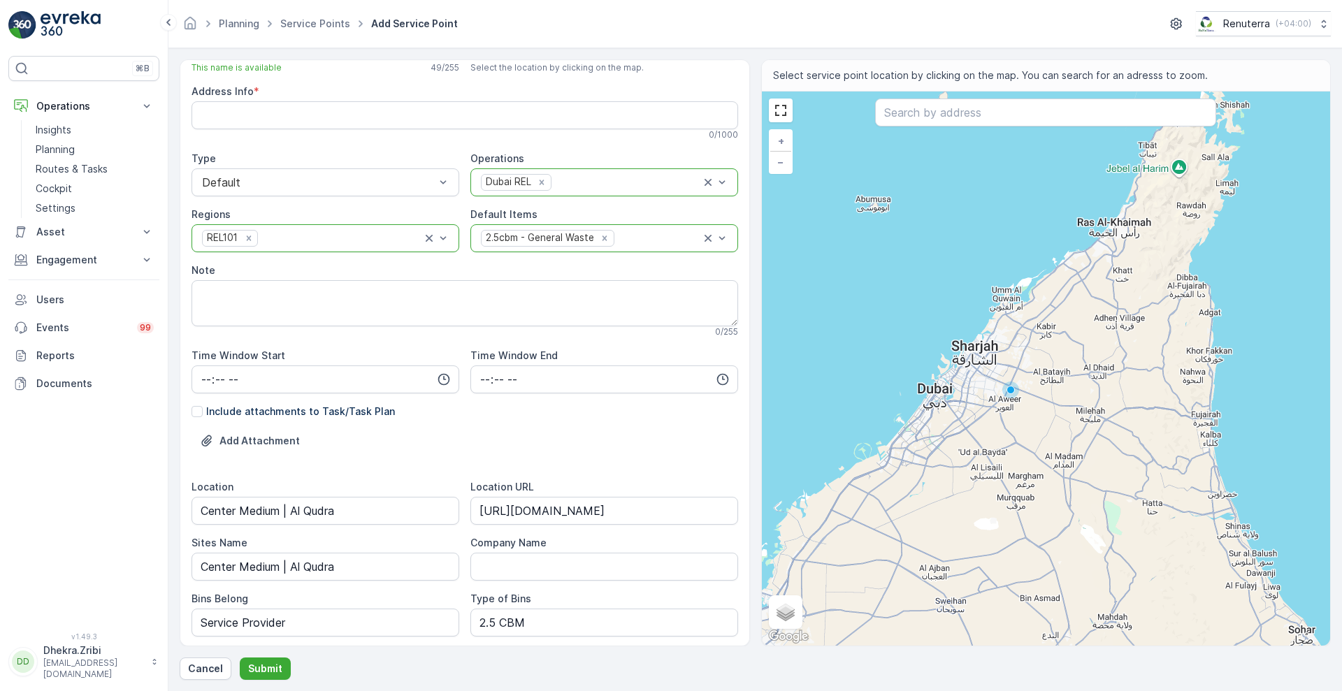
scroll to position [0, 0]
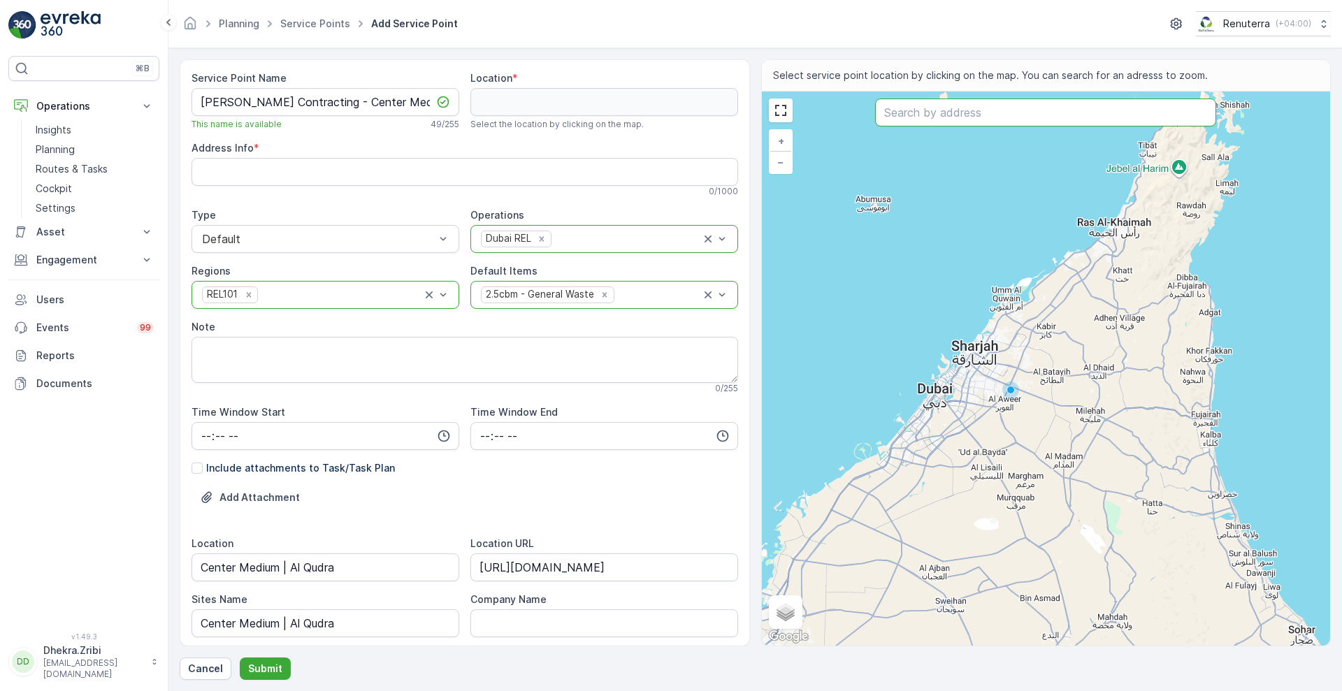
click at [975, 120] on input "text" at bounding box center [1045, 113] width 341 height 28
paste input "Gate Building 3"
type input "Gate Building 3"
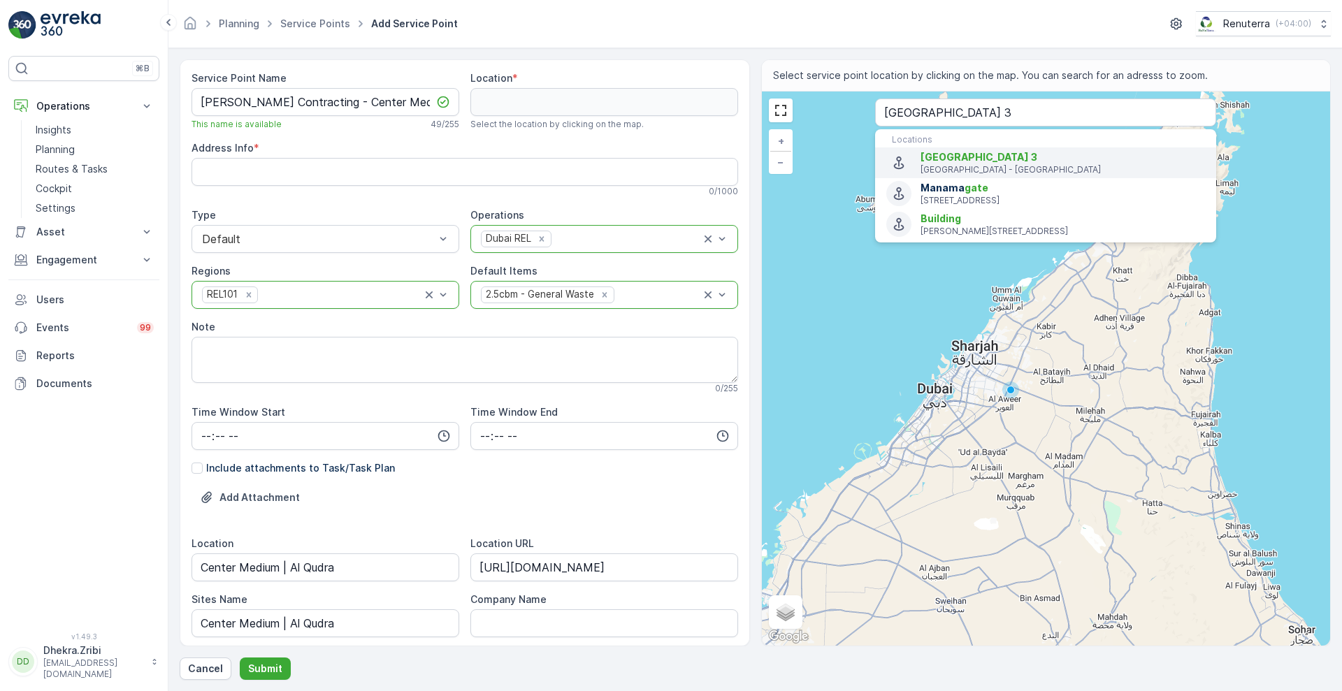
click at [949, 166] on p "[GEOGRAPHIC_DATA] - [GEOGRAPHIC_DATA]" at bounding box center [1063, 169] width 285 height 11
type input "25.0422375,55.25319709999999"
type Info "27R3+V7W - Motor City - Dubai Studio City - Dubai - United Arab Emirates"
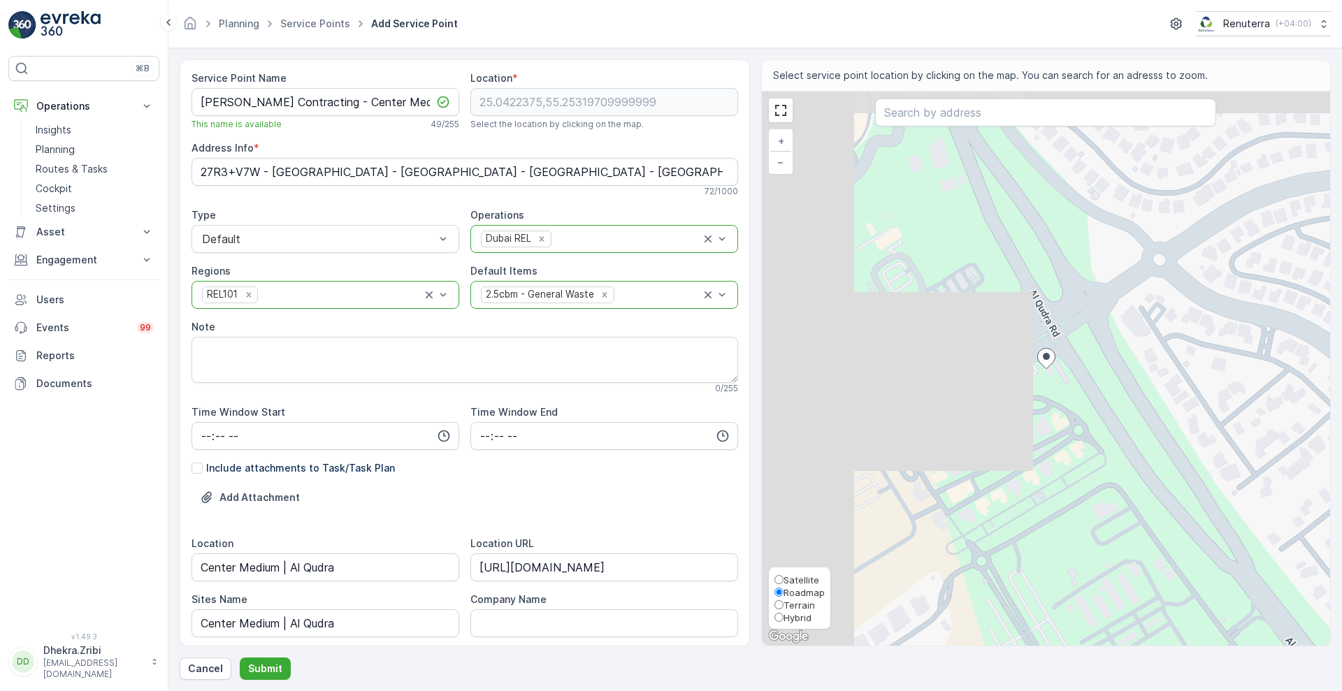
click at [807, 575] on span "Satellite" at bounding box center [802, 580] width 36 height 11
click at [784, 575] on input "Satellite" at bounding box center [779, 579] width 9 height 9
radio input "true"
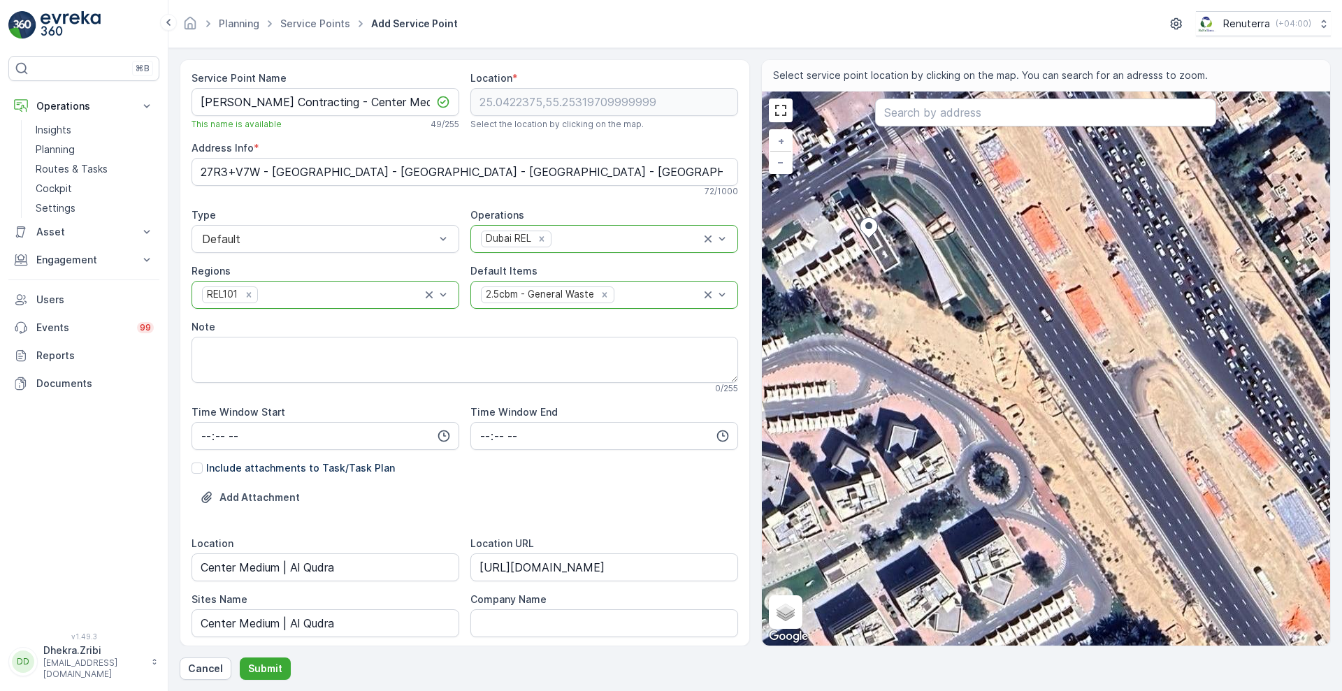
click at [967, 375] on div "+ − Satellite Roadmap Terrain Hybrid Leaflet Keyboard shortcuts Map Data Imager…" at bounding box center [1046, 369] width 569 height 554
type input "25.04176323381857,55.25357458696971"
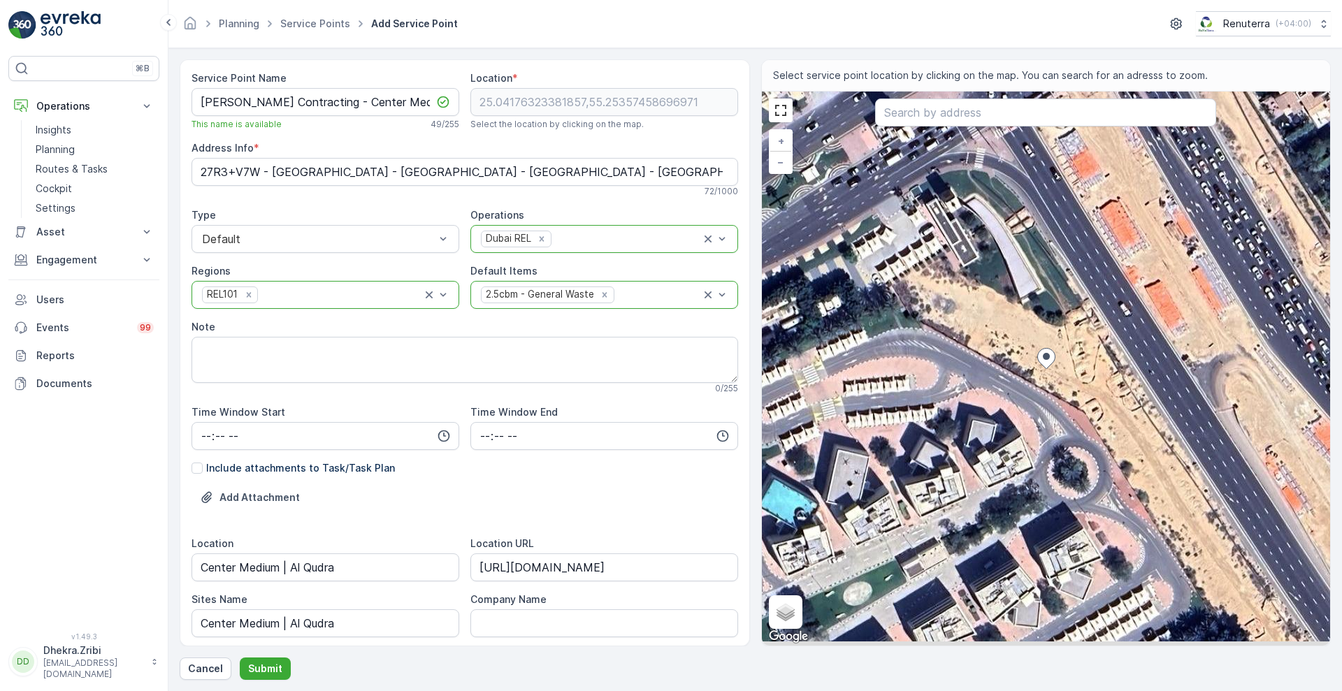
type Info "27R3+J92 - [GEOGRAPHIC_DATA] - [GEOGRAPHIC_DATA] - [GEOGRAPHIC_DATA]"
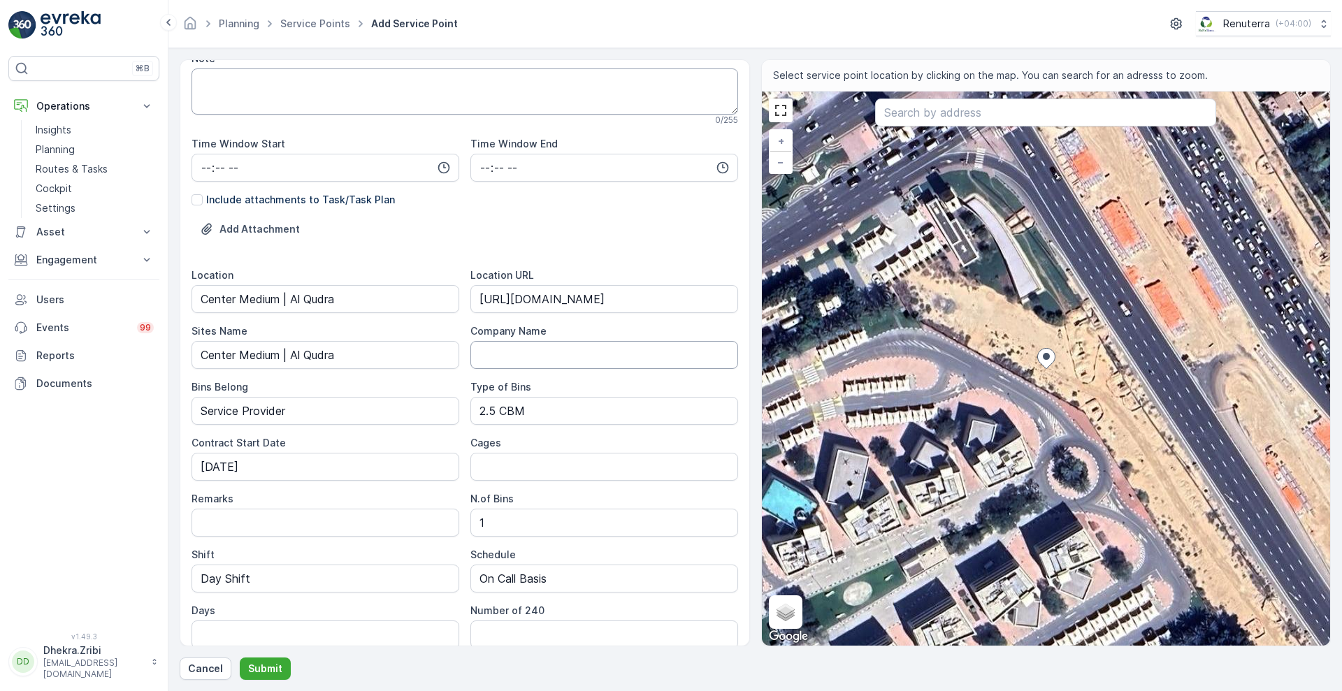
scroll to position [327, 0]
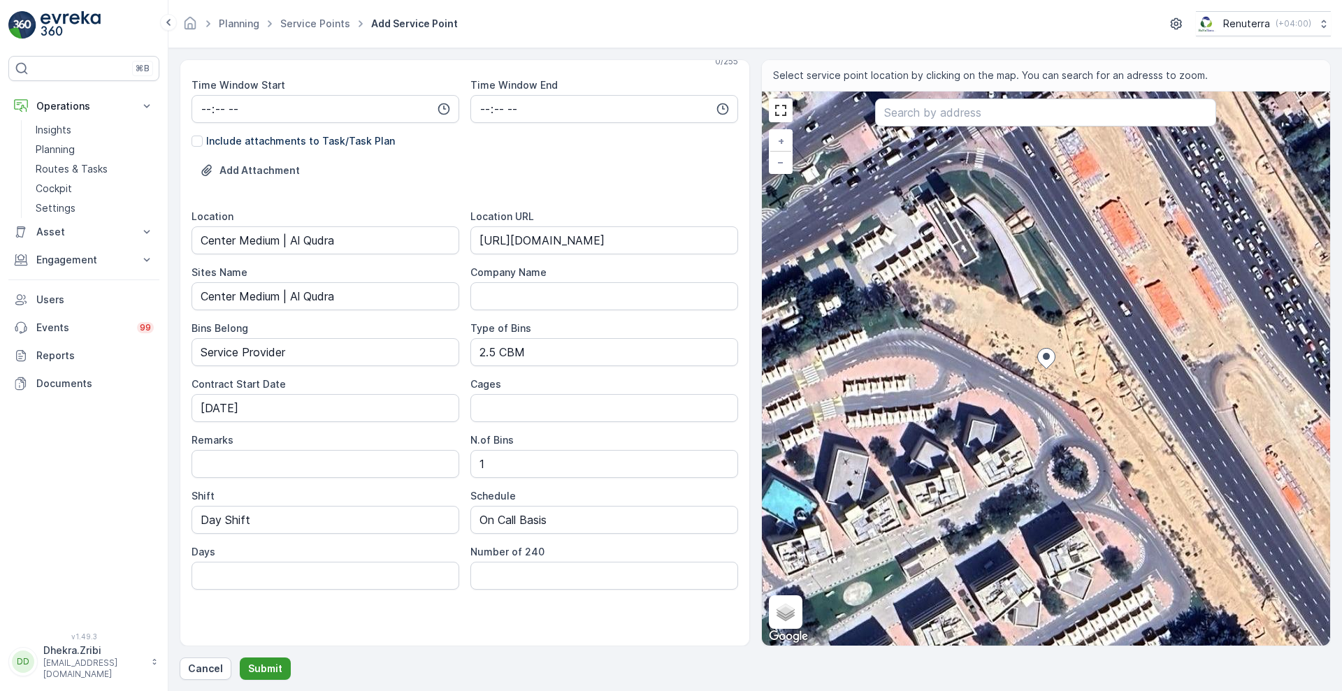
click at [268, 665] on p "Submit" at bounding box center [265, 669] width 34 height 14
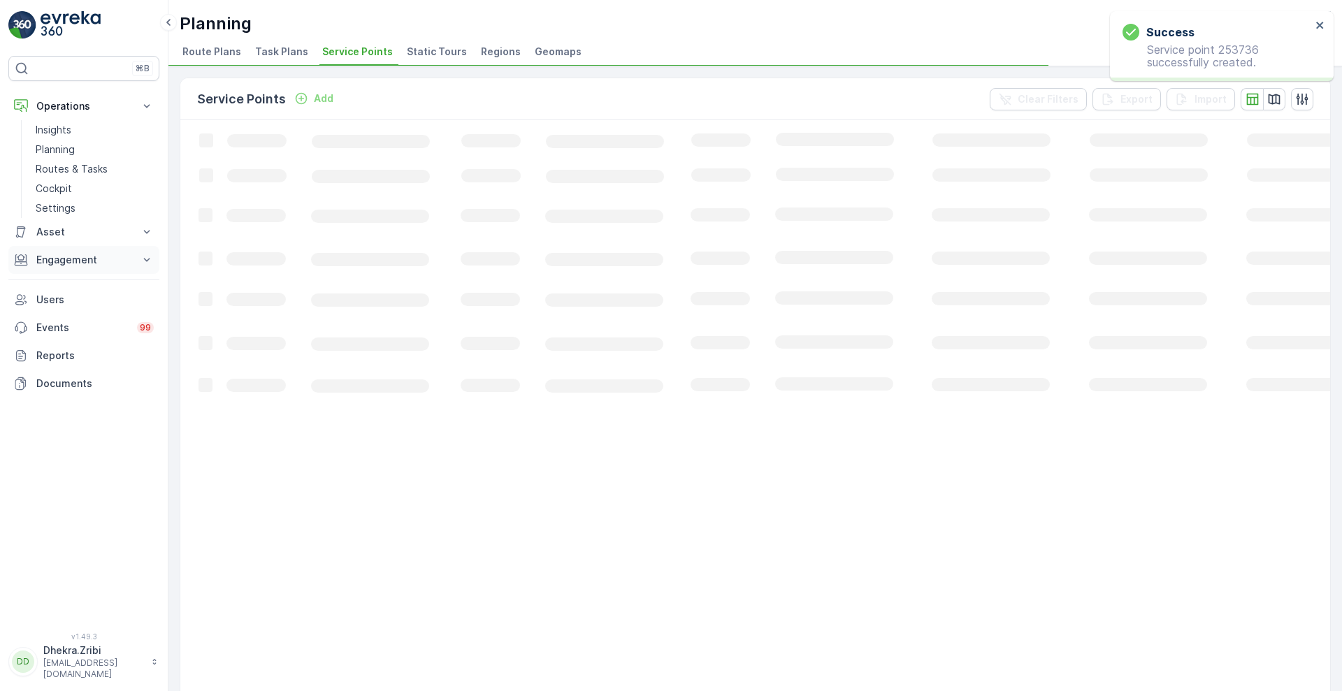
click at [90, 255] on p "Engagement" at bounding box center [83, 260] width 95 height 14
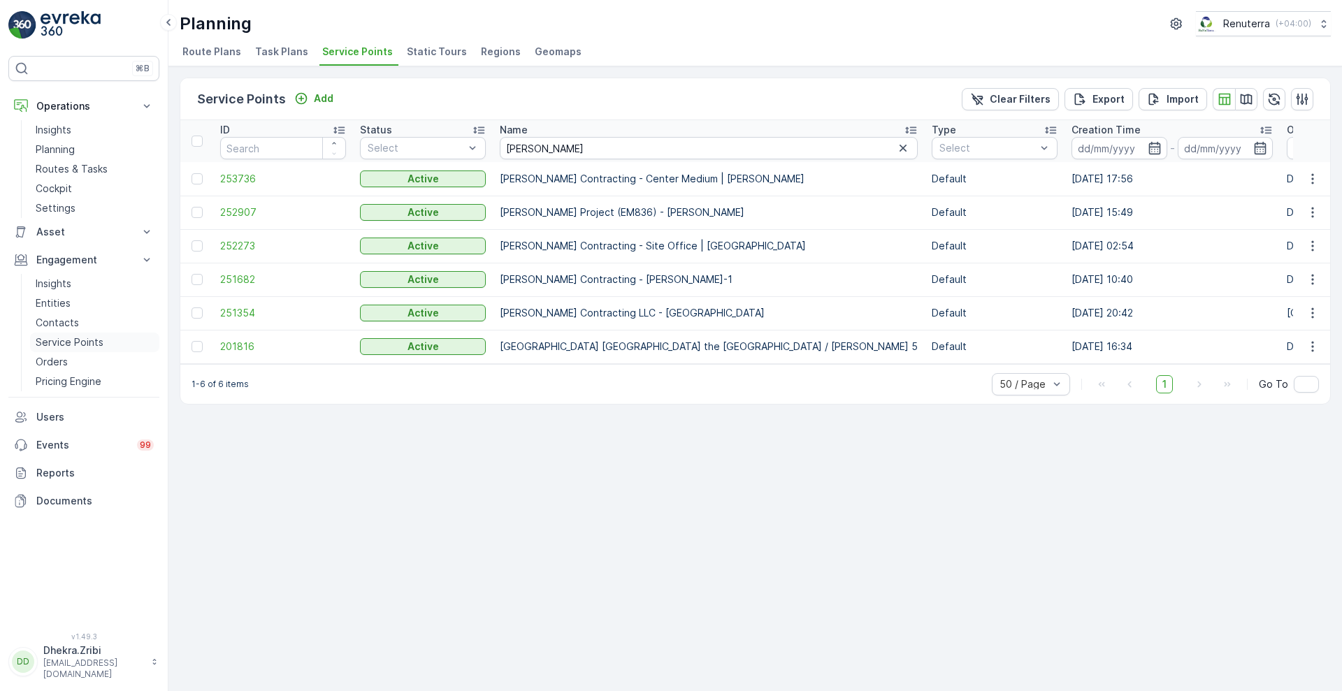
click at [88, 342] on p "Service Points" at bounding box center [70, 343] width 68 height 14
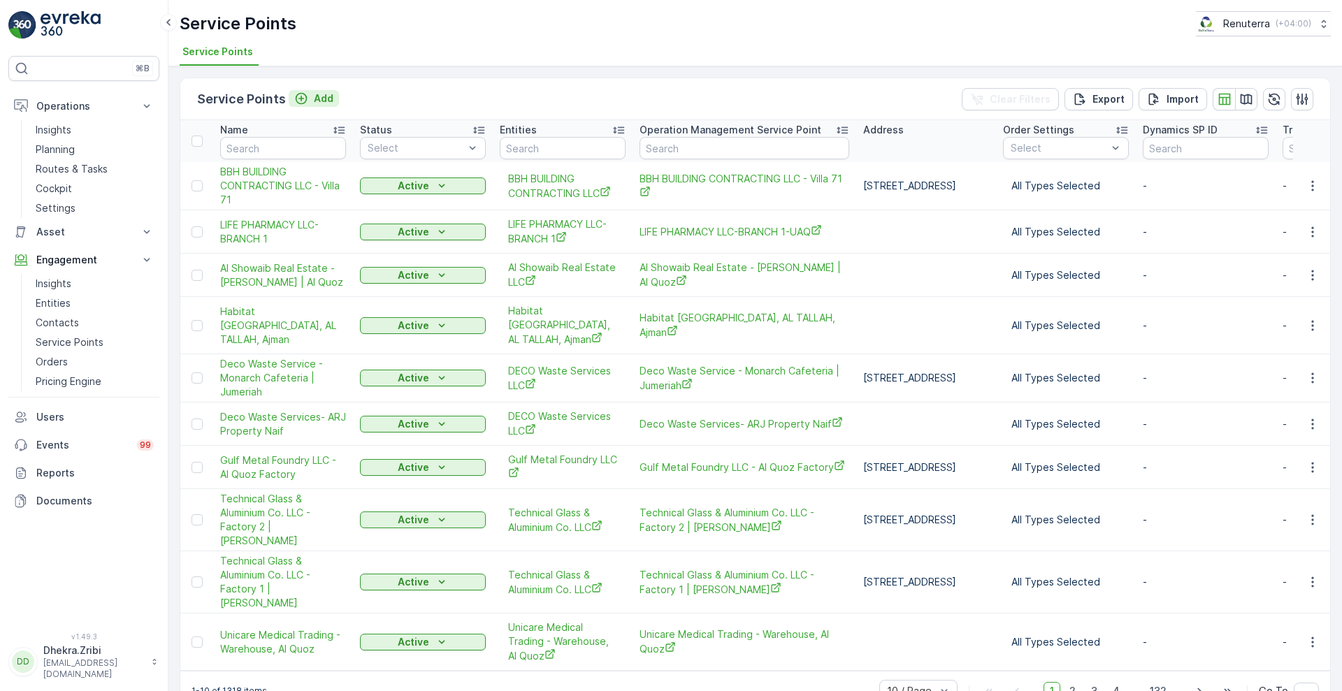
click at [321, 96] on p "Add" at bounding box center [324, 99] width 20 height 14
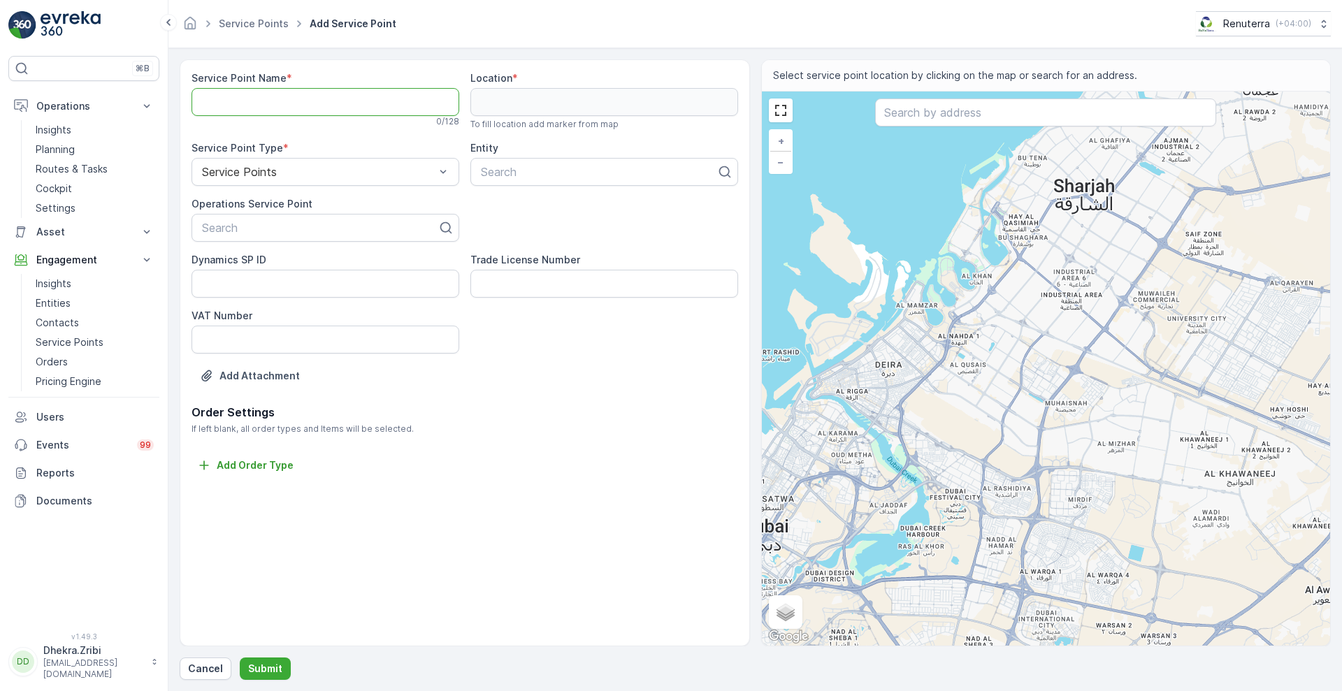
click at [353, 98] on Name "Service Point Name" at bounding box center [326, 102] width 268 height 28
paste Name "[PERSON_NAME] Contracting - Center Medium | [PERSON_NAME]"
type Name "[PERSON_NAME] Contracting - Center Medium | [PERSON_NAME]"
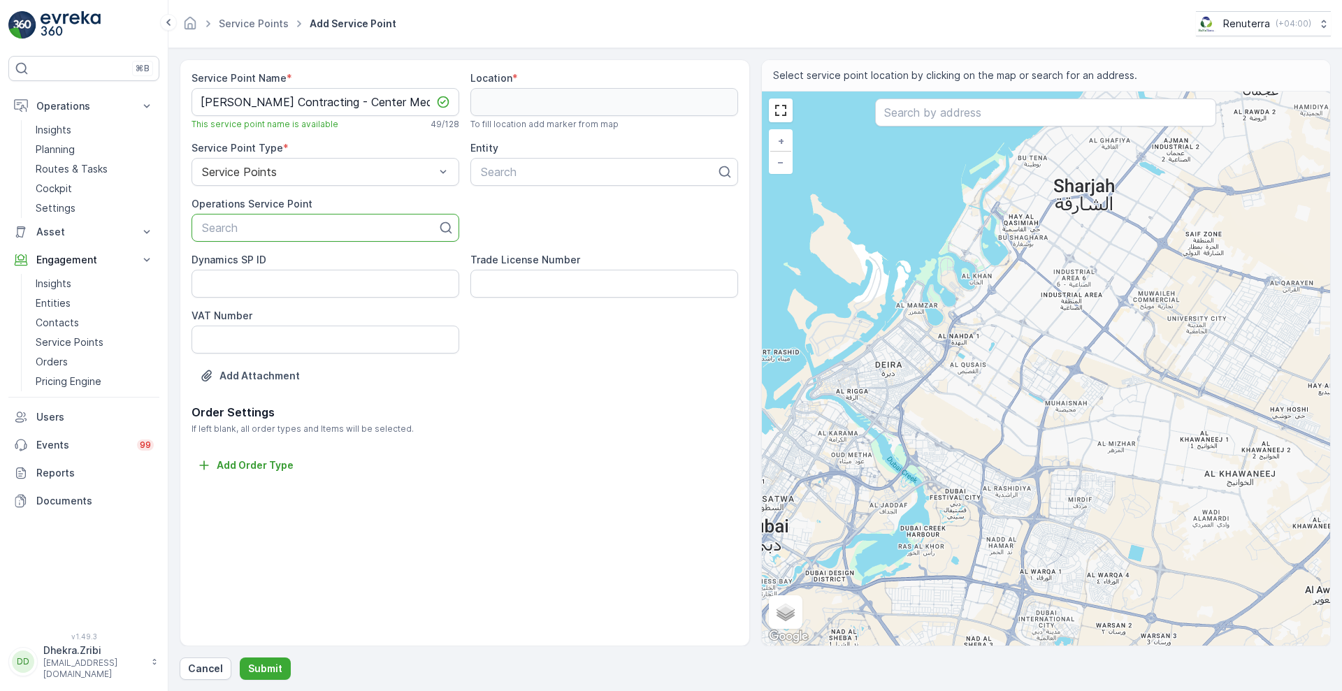
click at [319, 224] on div at bounding box center [320, 228] width 238 height 13
paste input "[PERSON_NAME] Contracting - Center Medium | [PERSON_NAME]"
type input "[PERSON_NAME] Contracting - Center Medium | [PERSON_NAME]"
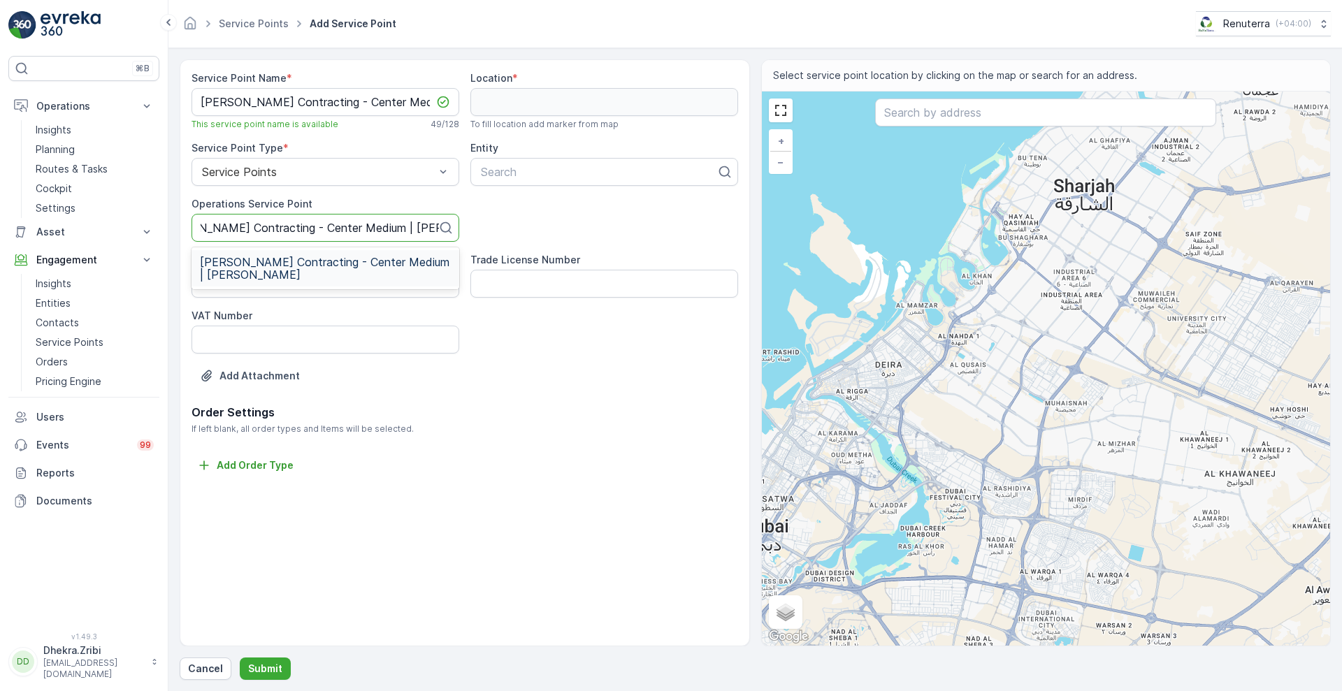
scroll to position [0, 48]
click at [357, 266] on span "[PERSON_NAME] Contracting - Center Medium | [PERSON_NAME]" at bounding box center [325, 268] width 251 height 25
click at [565, 175] on div "w" at bounding box center [591, 172] width 222 height 13
type input "[PERSON_NAME]"
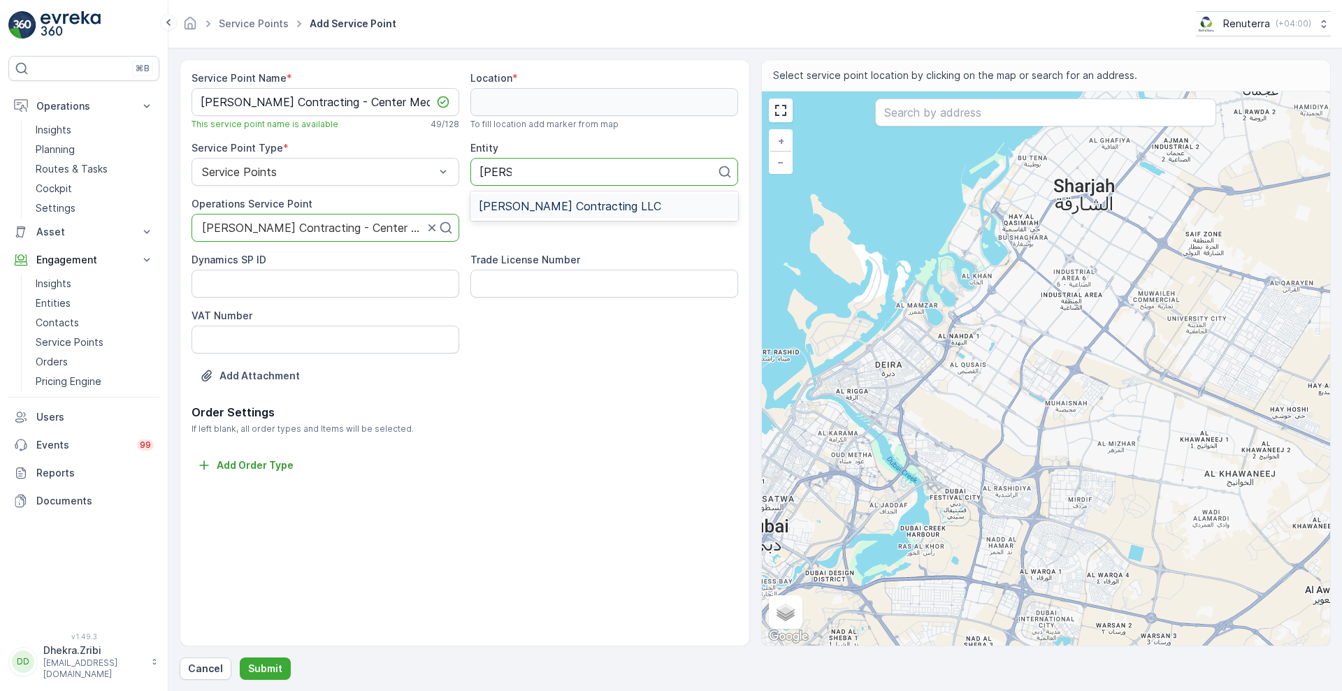
click at [599, 210] on span "[PERSON_NAME] Contracting LLC" at bounding box center [570, 206] width 182 height 13
click at [921, 120] on input "text" at bounding box center [1045, 113] width 341 height 28
paste input "Gate Building 3"
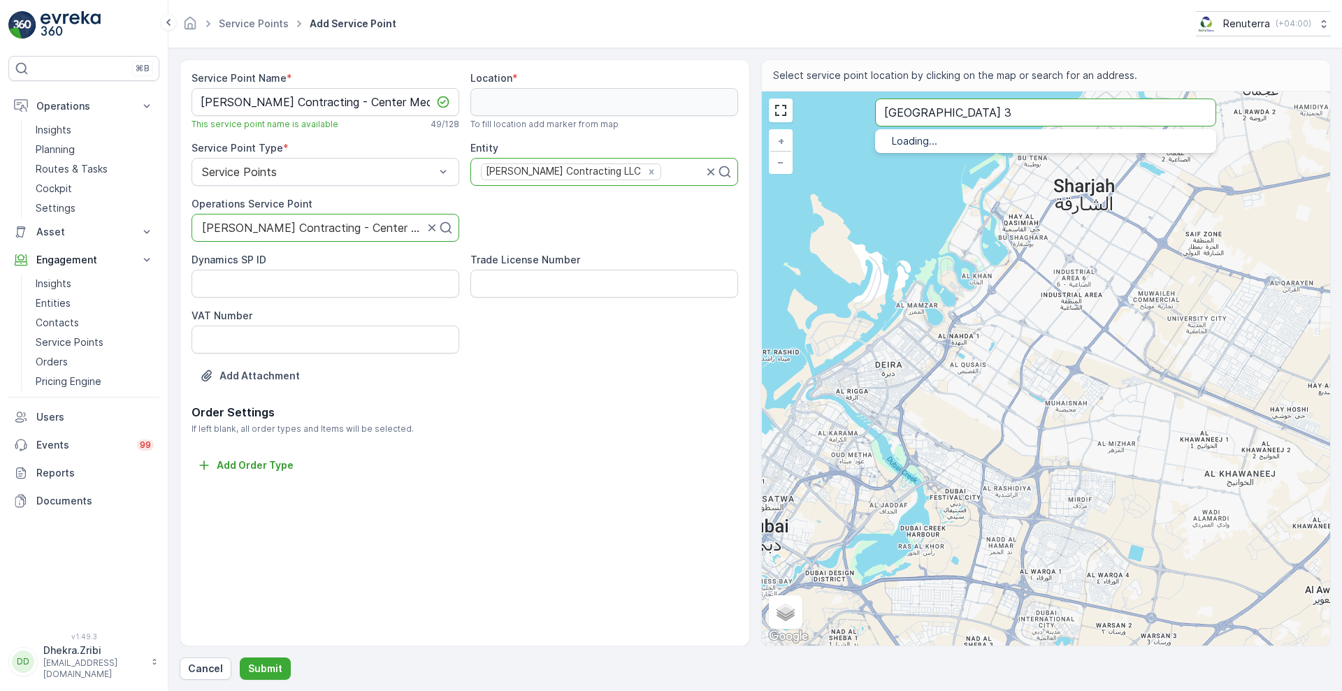
type input "Gate Building 3"
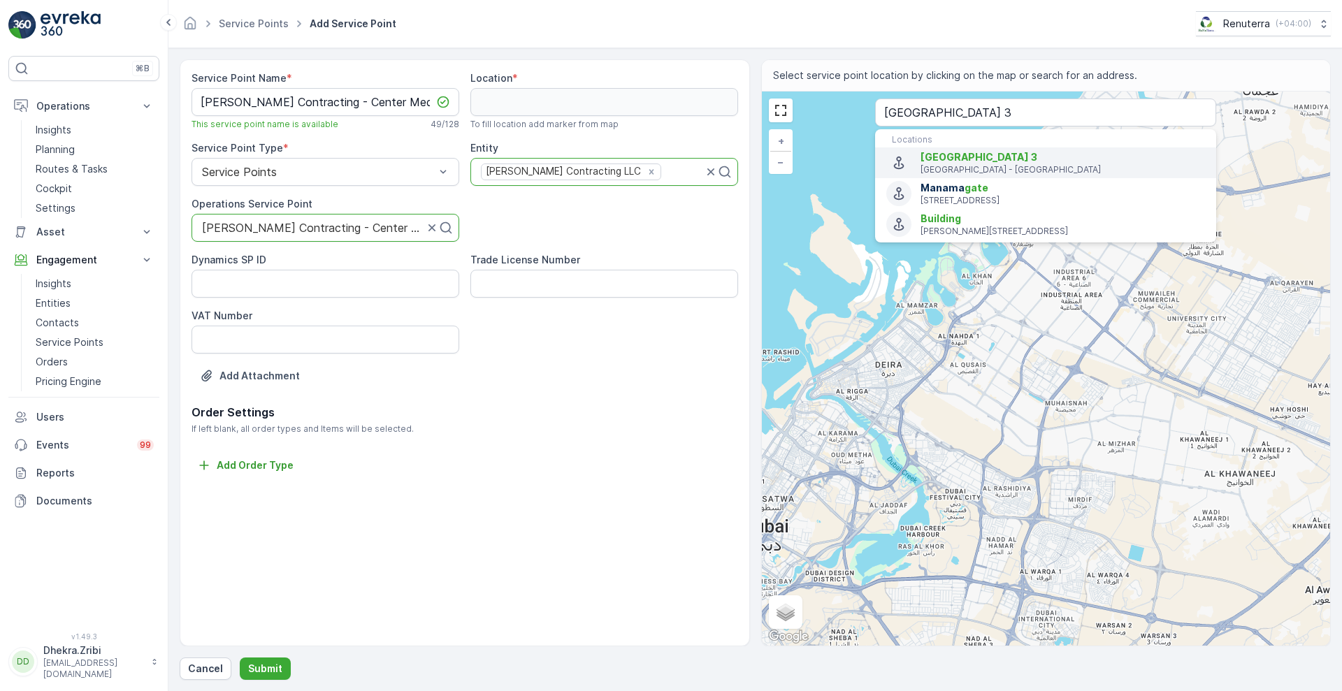
click at [981, 162] on span "Gate Building 3" at bounding box center [979, 157] width 117 height 12
type input "25.0422375,55.25319709999999"
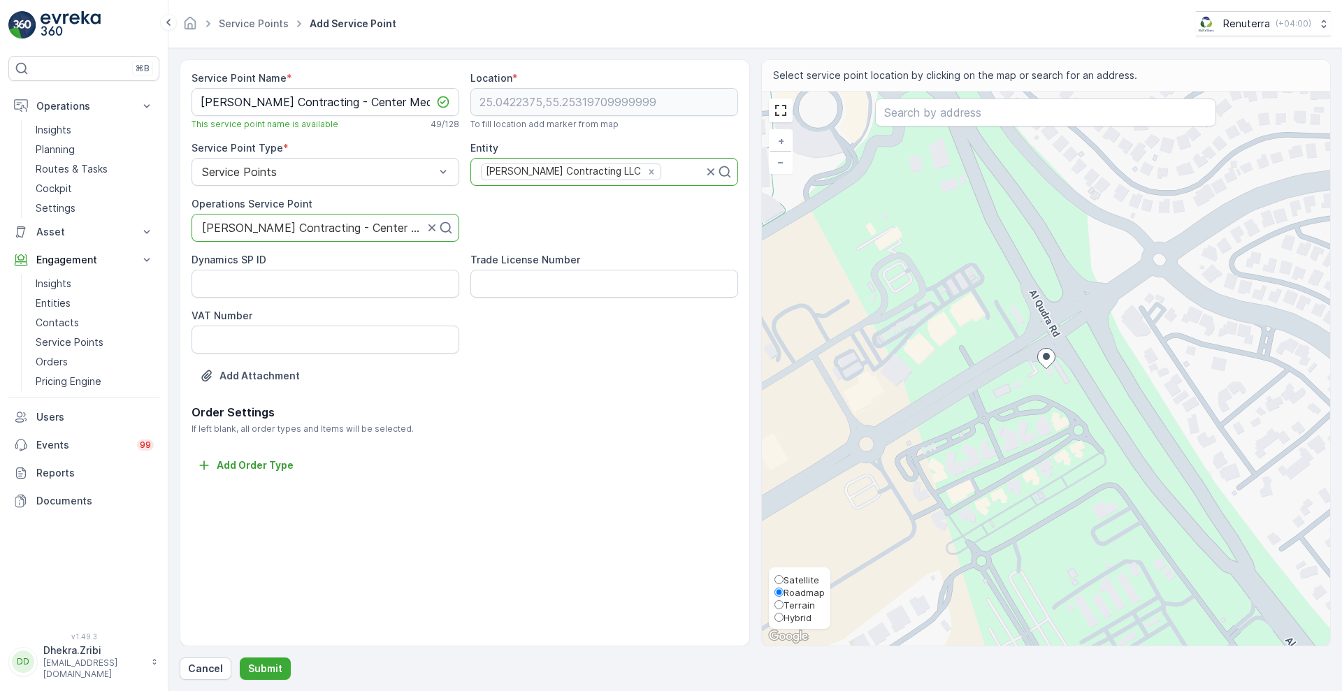
click at [806, 575] on span "Satellite" at bounding box center [802, 580] width 36 height 11
click at [784, 575] on input "Satellite" at bounding box center [779, 579] width 9 height 9
radio input "true"
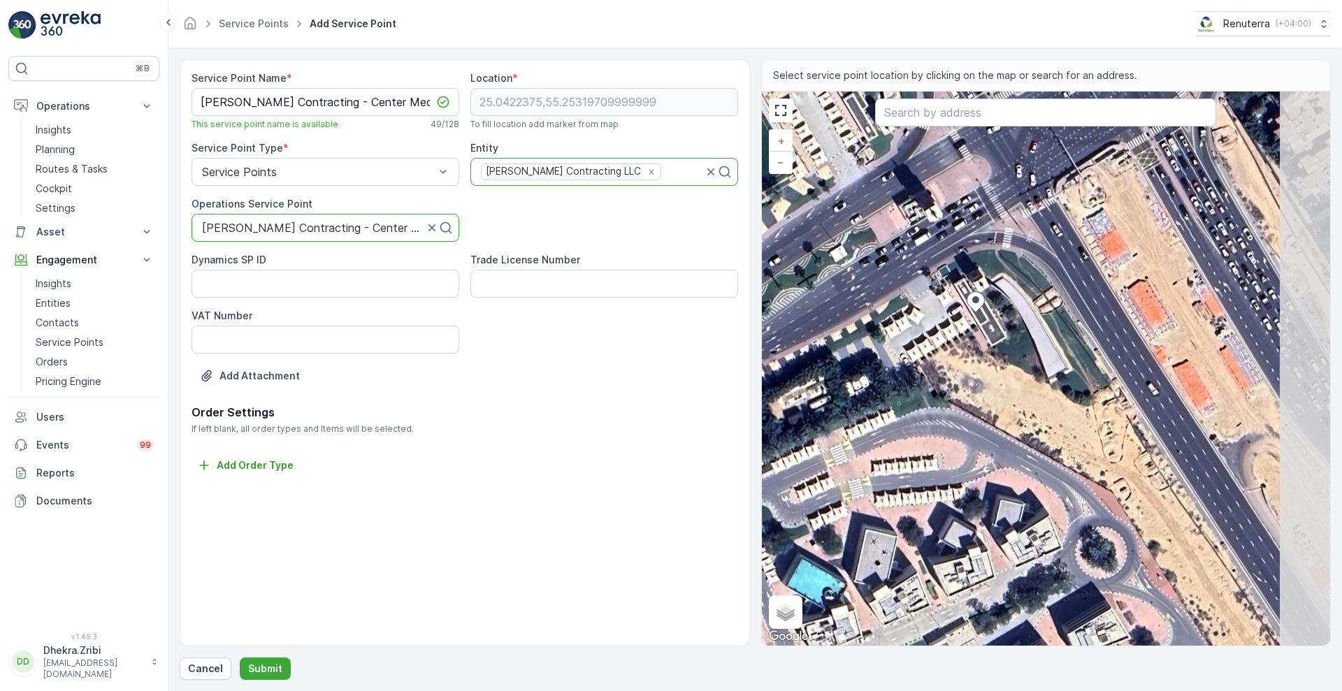
drag, startPoint x: 1172, startPoint y: 452, endPoint x: 1044, endPoint y: 366, distance: 154.5
click at [1044, 366] on div "+ − Satellite Roadmap Terrain Hybrid Leaflet Keyboard shortcuts Map Data Imager…" at bounding box center [1046, 369] width 569 height 554
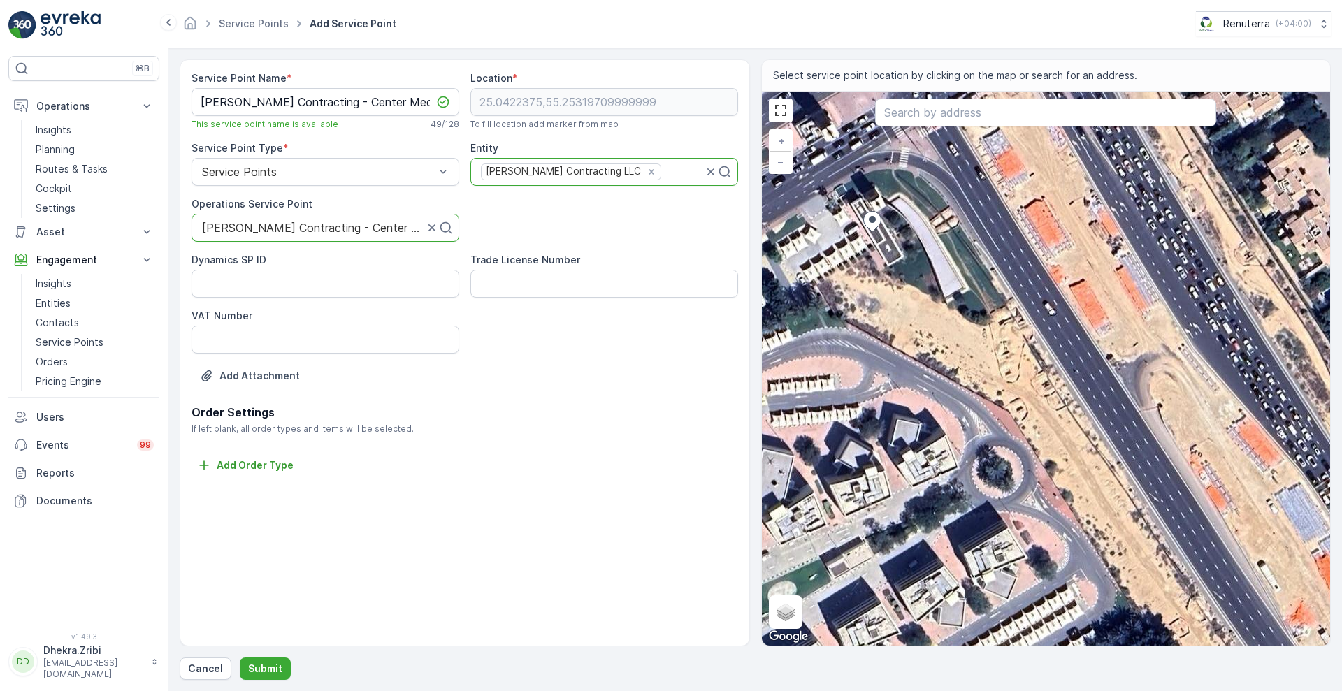
click at [975, 368] on div "+ − Satellite Roadmap Terrain Hybrid Leaflet Keyboard shortcuts Map Data Imager…" at bounding box center [1046, 369] width 569 height 554
type input "25.04176323381857,55.253593382215556"
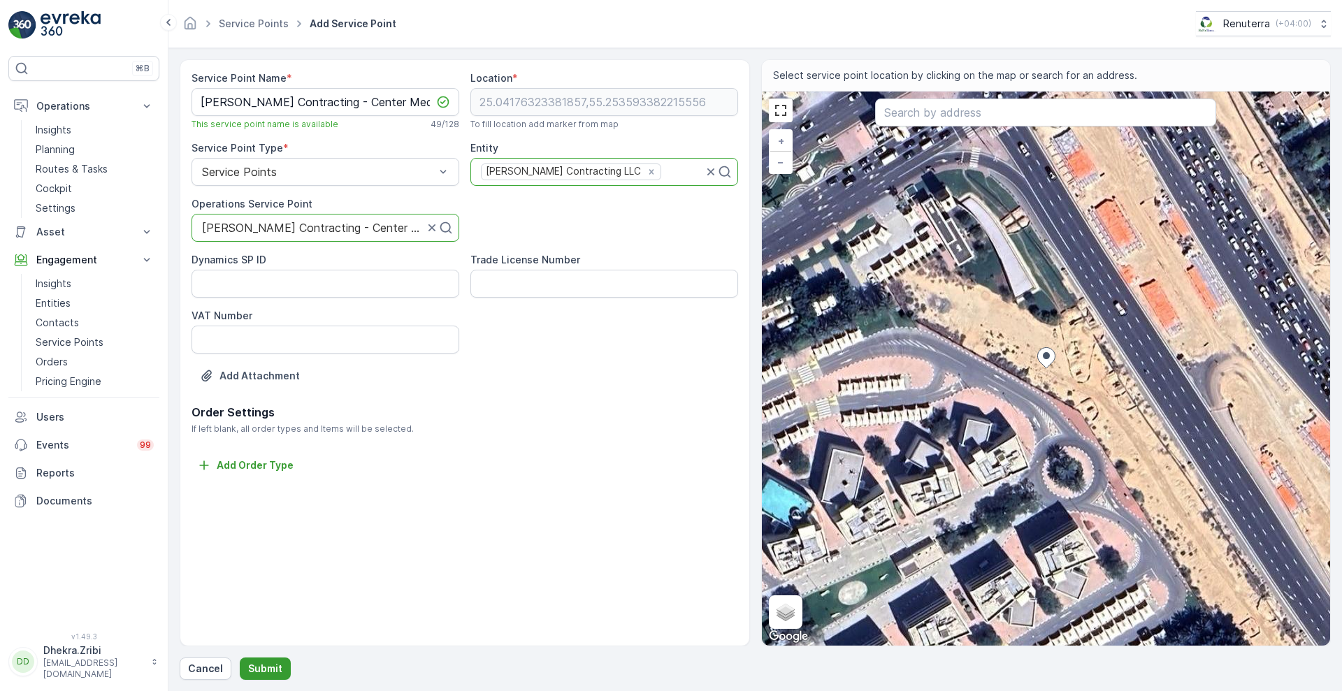
click at [260, 660] on button "Submit" at bounding box center [265, 669] width 51 height 22
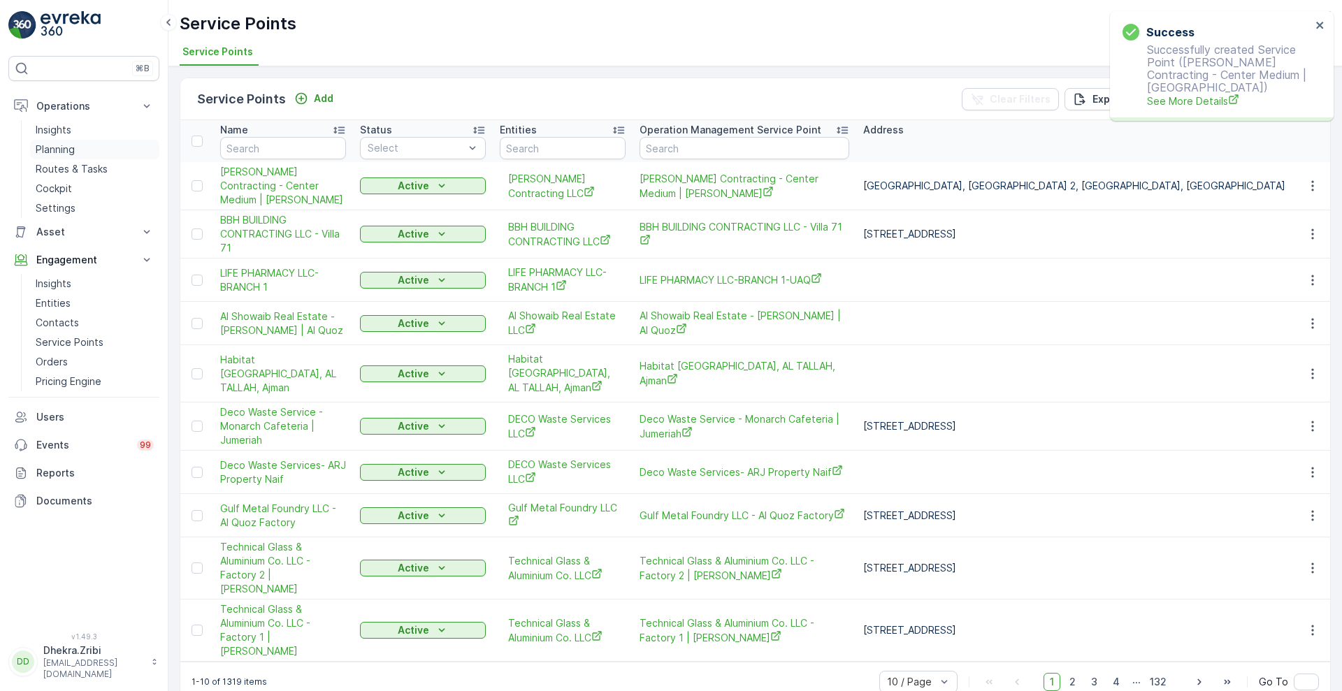
click at [62, 149] on p "Planning" at bounding box center [55, 150] width 39 height 14
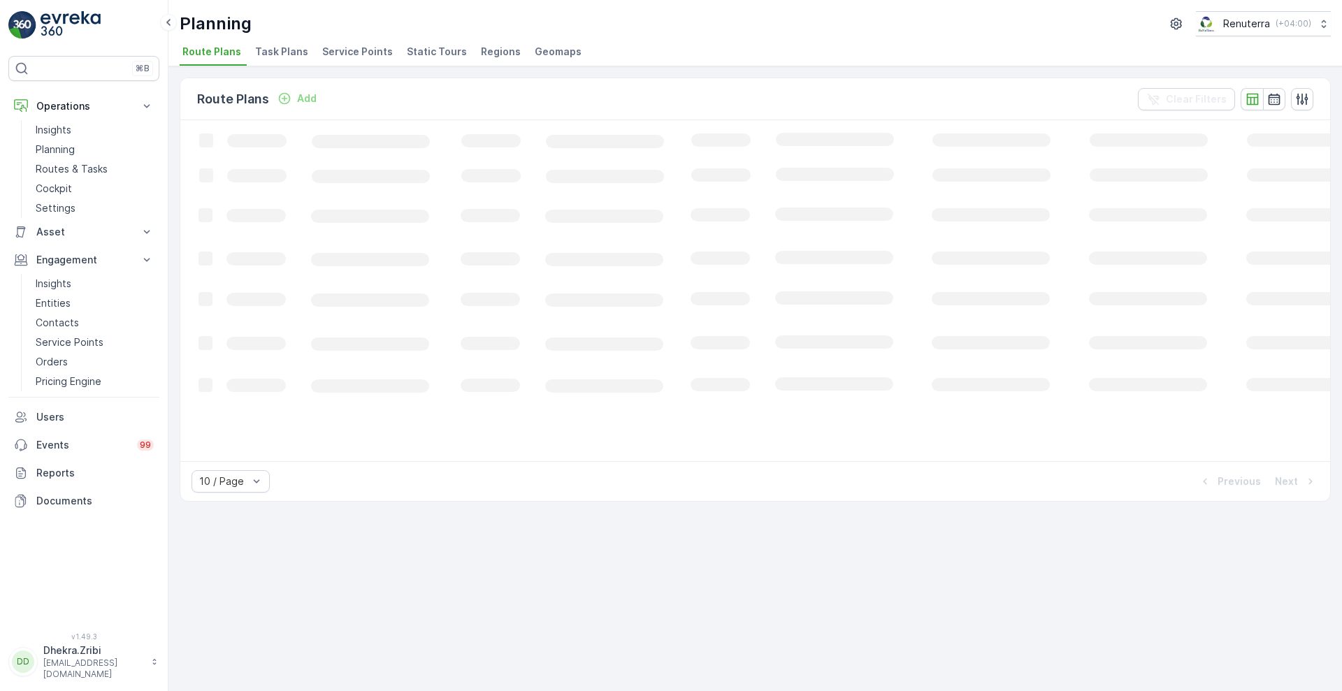
click at [345, 54] on span "Service Points" at bounding box center [357, 52] width 71 height 14
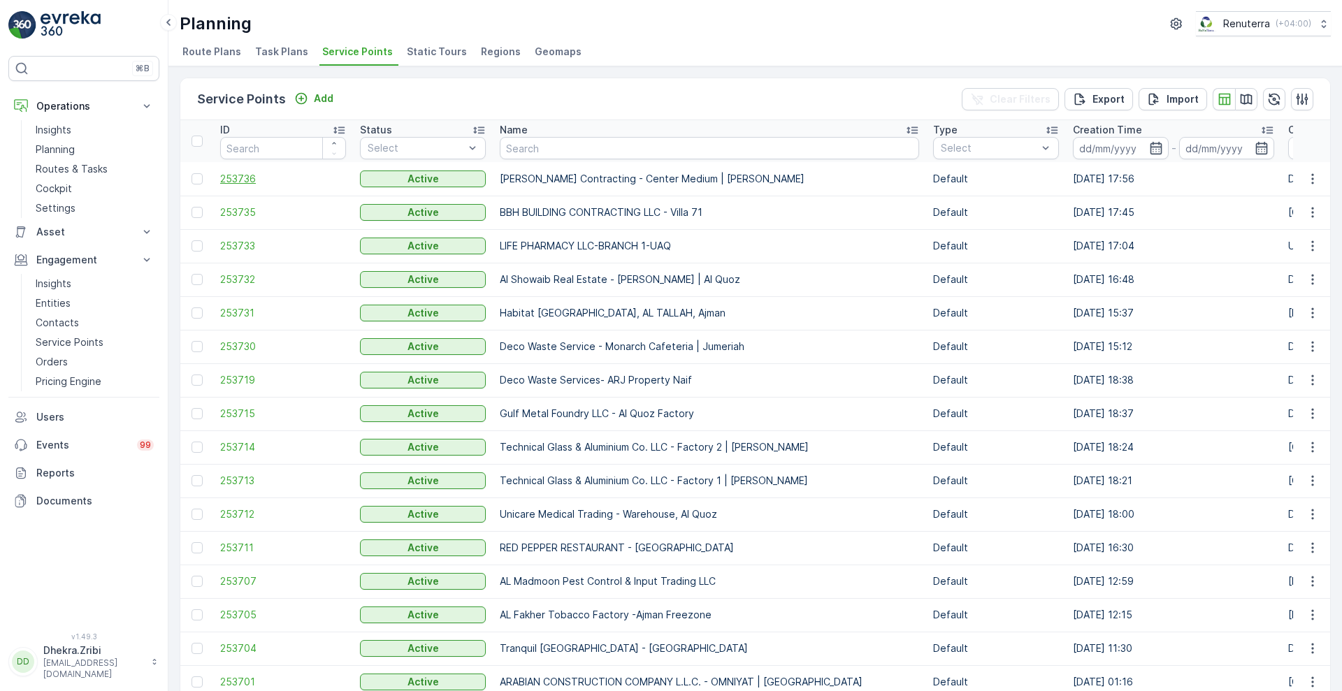
click at [236, 177] on span "253736" at bounding box center [283, 179] width 126 height 14
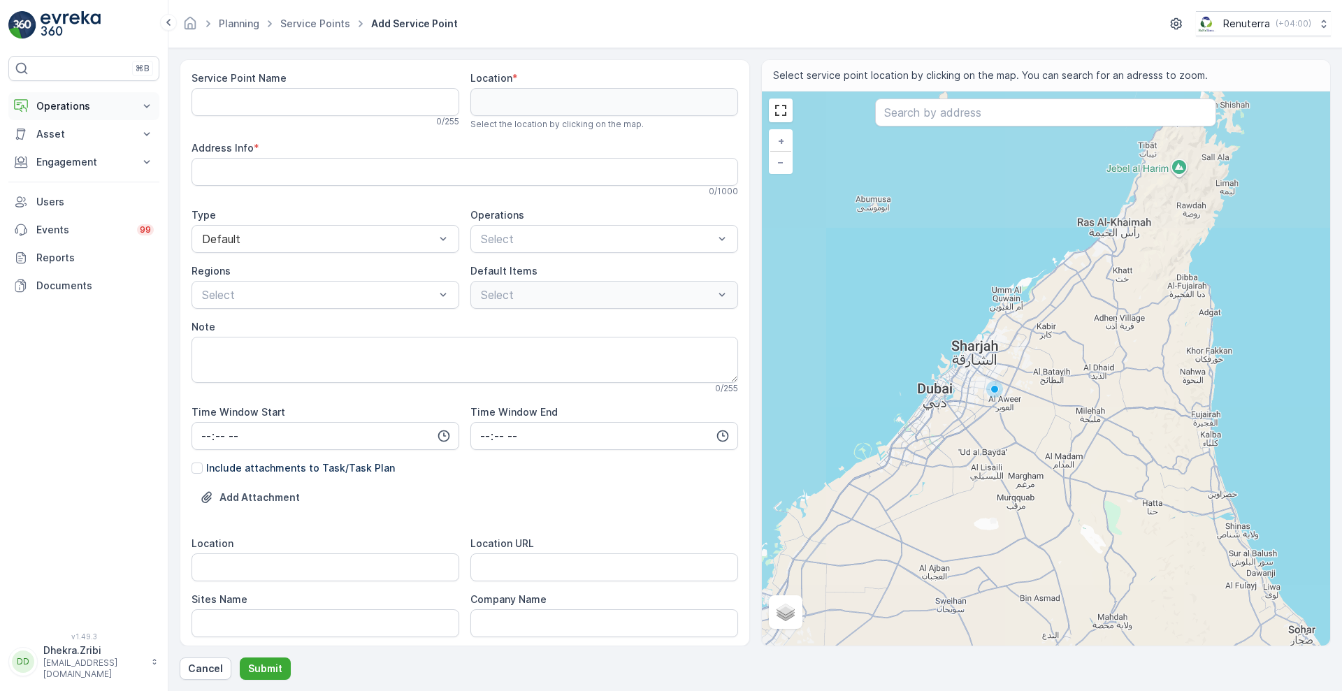
click at [81, 119] on button "Operations" at bounding box center [83, 106] width 151 height 28
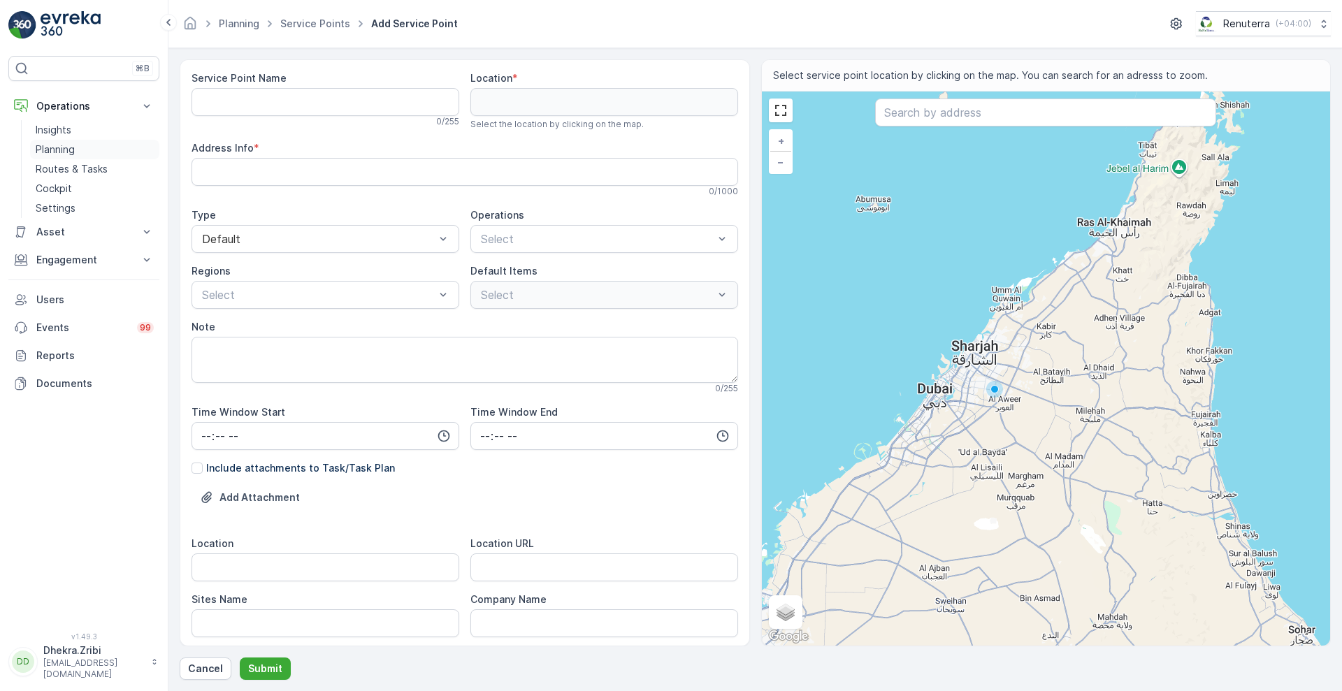
click at [87, 147] on link "Planning" at bounding box center [94, 150] width 129 height 20
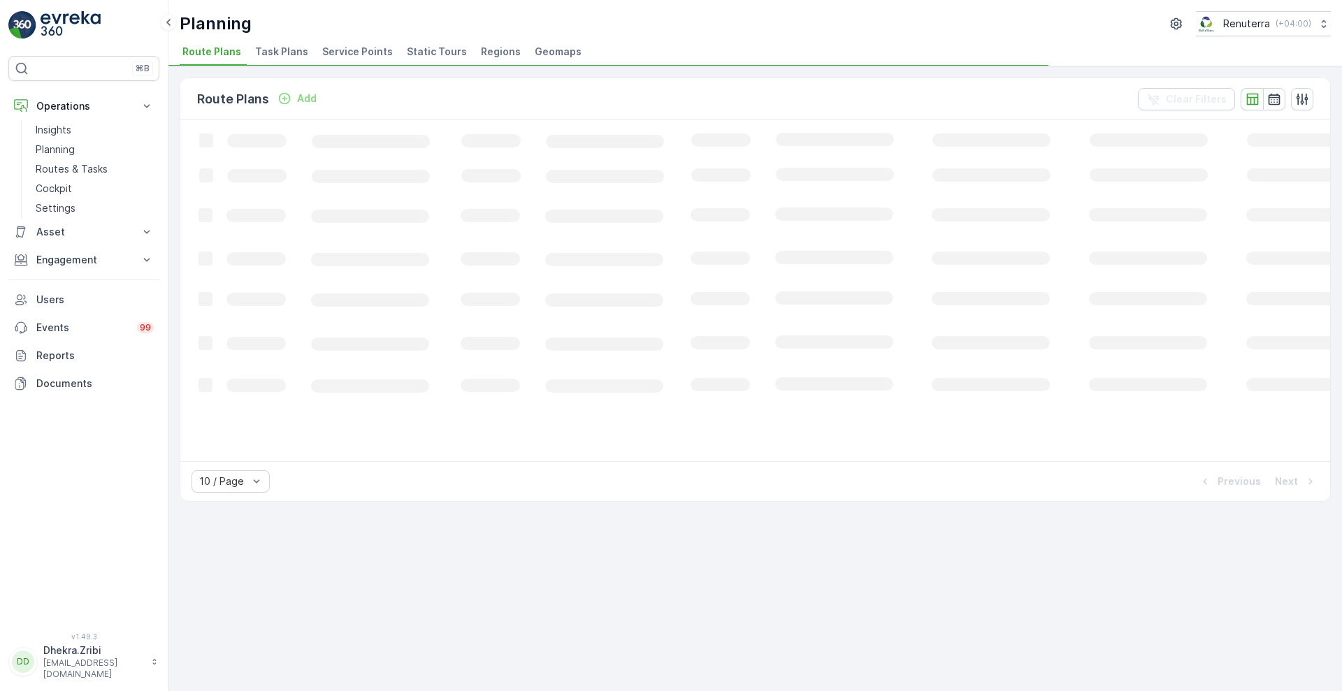
click at [354, 48] on span "Service Points" at bounding box center [357, 52] width 71 height 14
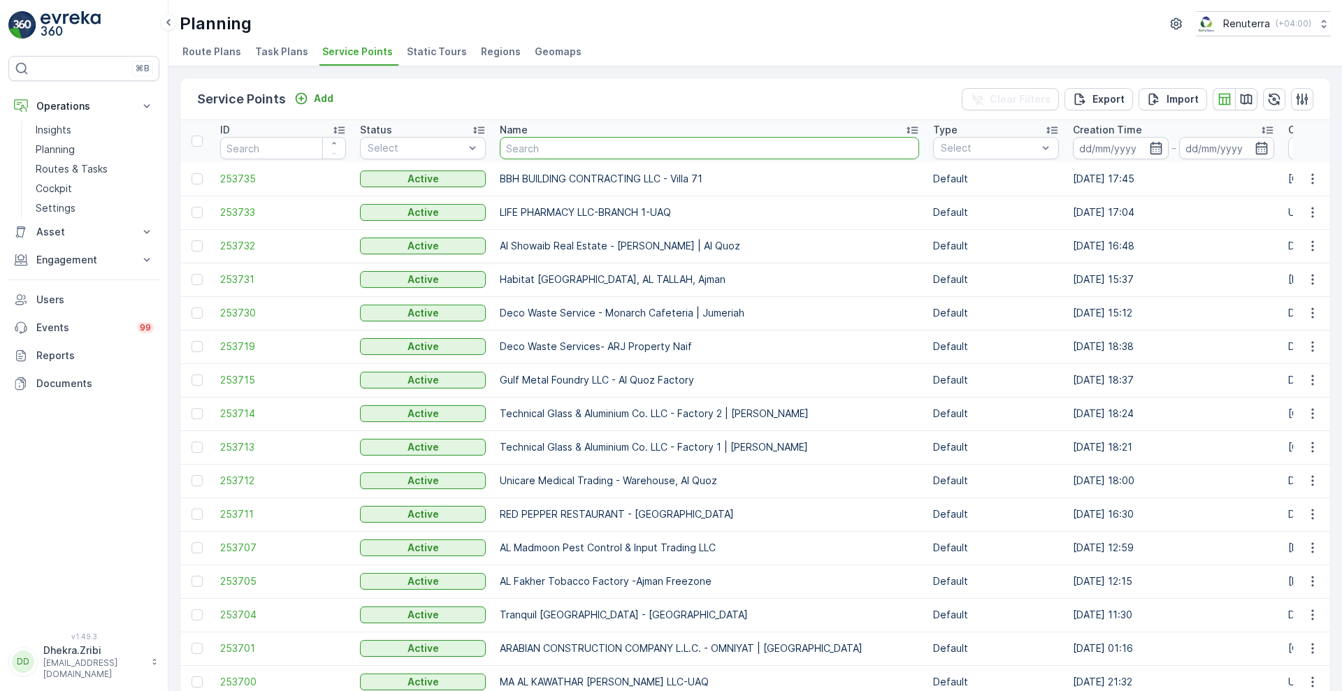
click at [564, 145] on input "text" at bounding box center [709, 148] width 419 height 22
type input "site"
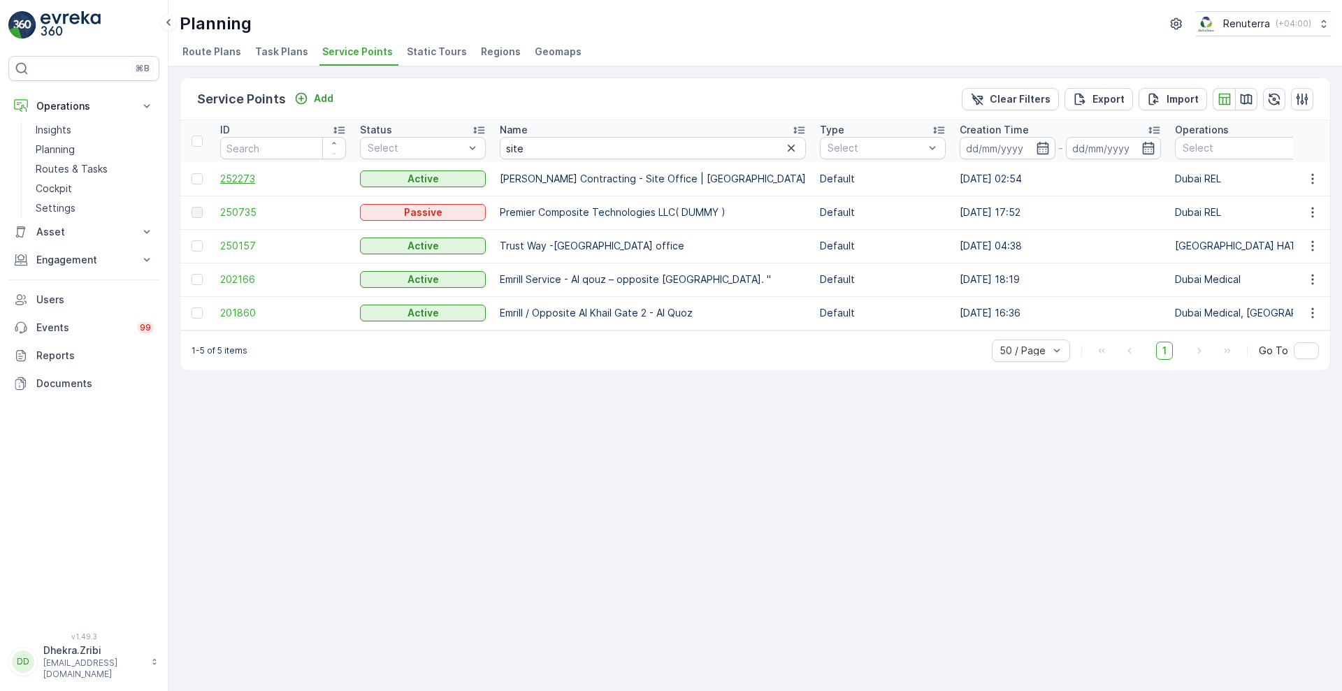
click at [232, 174] on span "252273" at bounding box center [283, 179] width 126 height 14
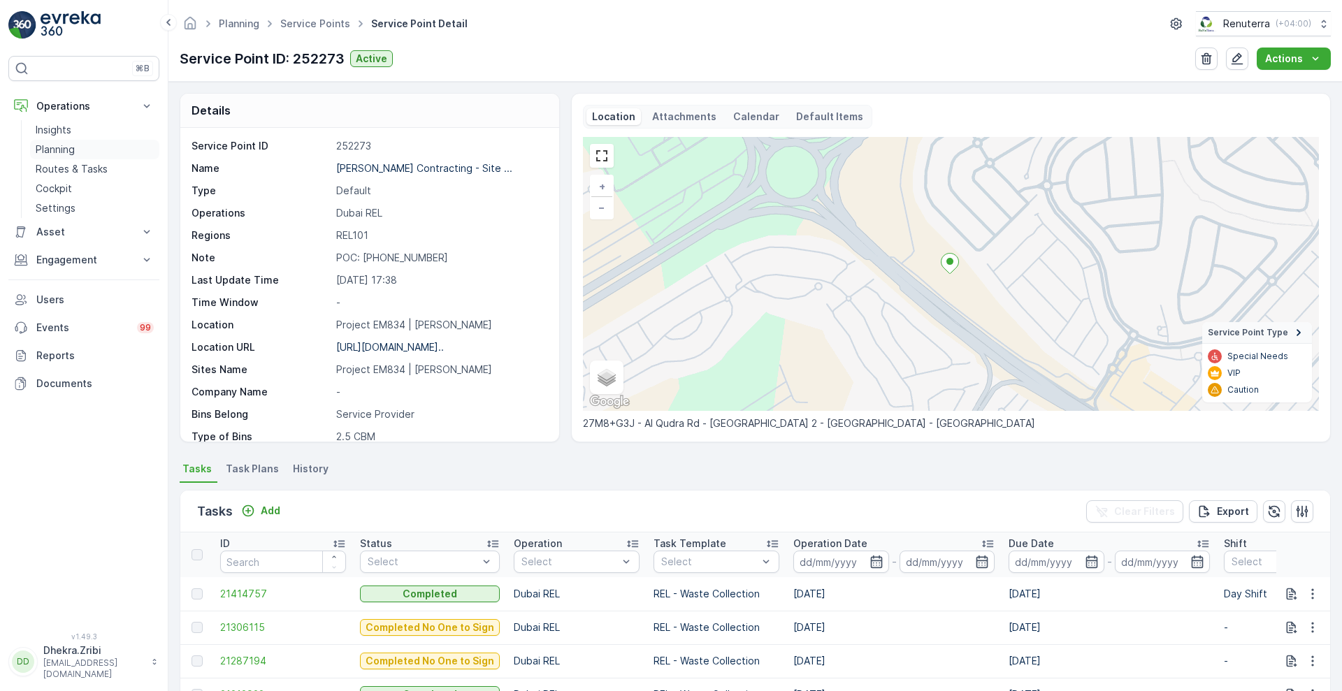
click at [70, 143] on p "Planning" at bounding box center [55, 150] width 39 height 14
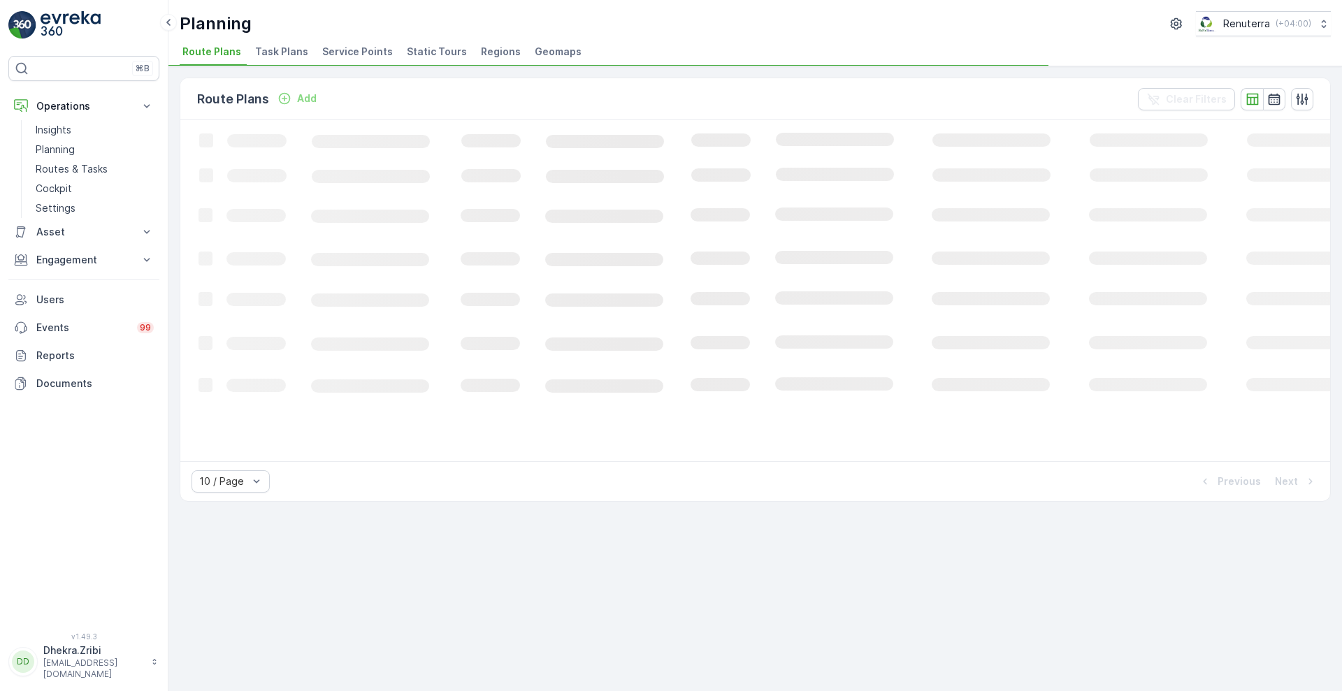
click at [340, 54] on span "Service Points" at bounding box center [357, 52] width 71 height 14
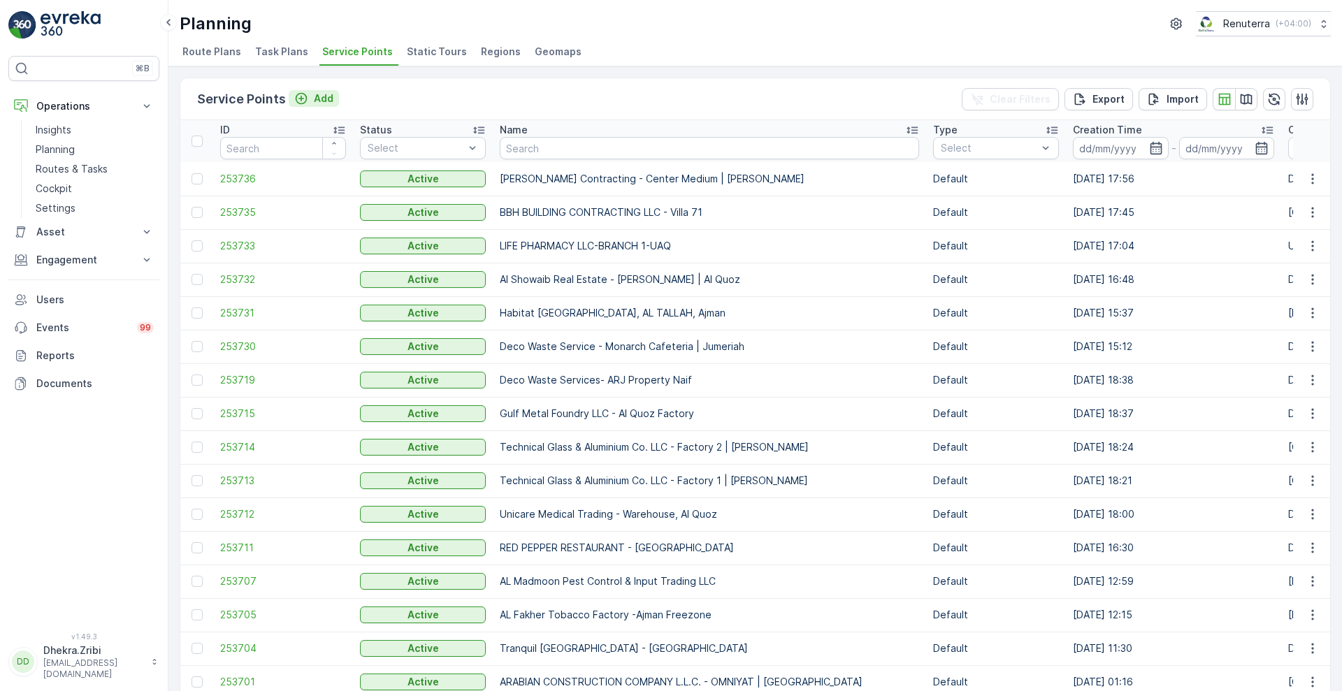
click at [326, 101] on p "Add" at bounding box center [324, 99] width 20 height 14
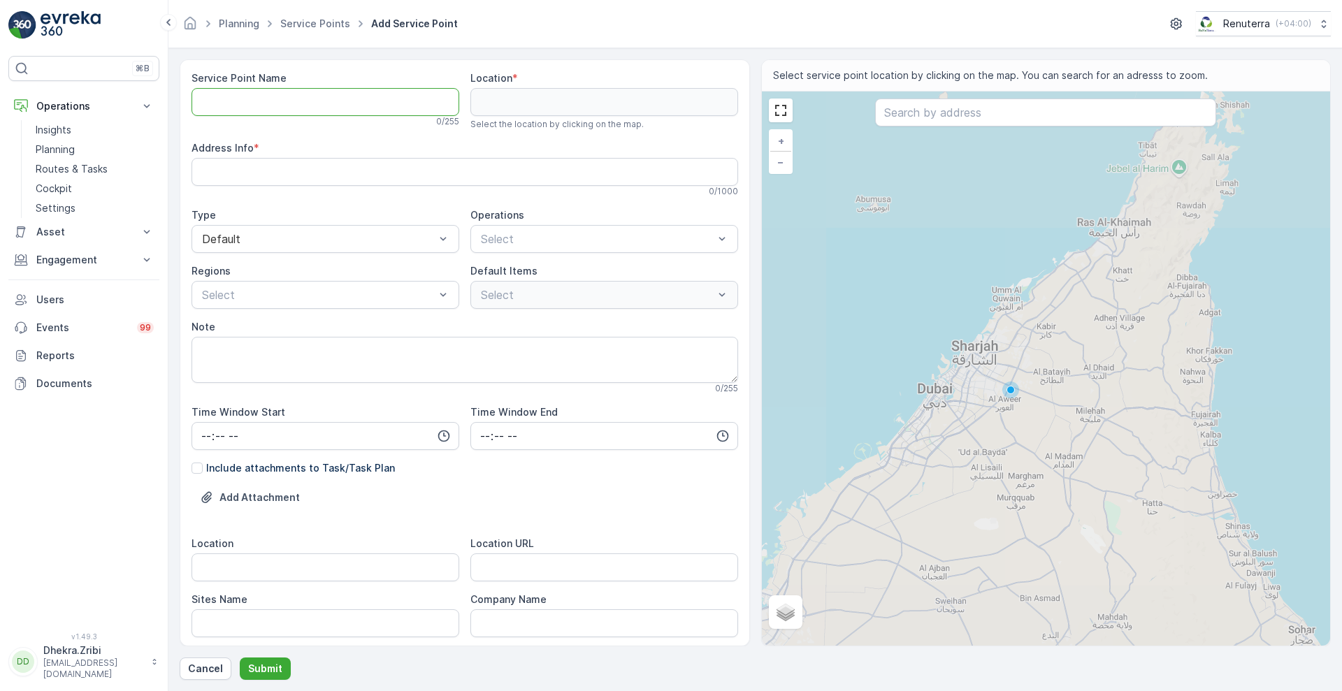
click at [289, 106] on Name "Service Point Name" at bounding box center [326, 102] width 268 height 28
paste Name "[PERSON_NAME] Contracting - [PERSON_NAME] Roundabout"
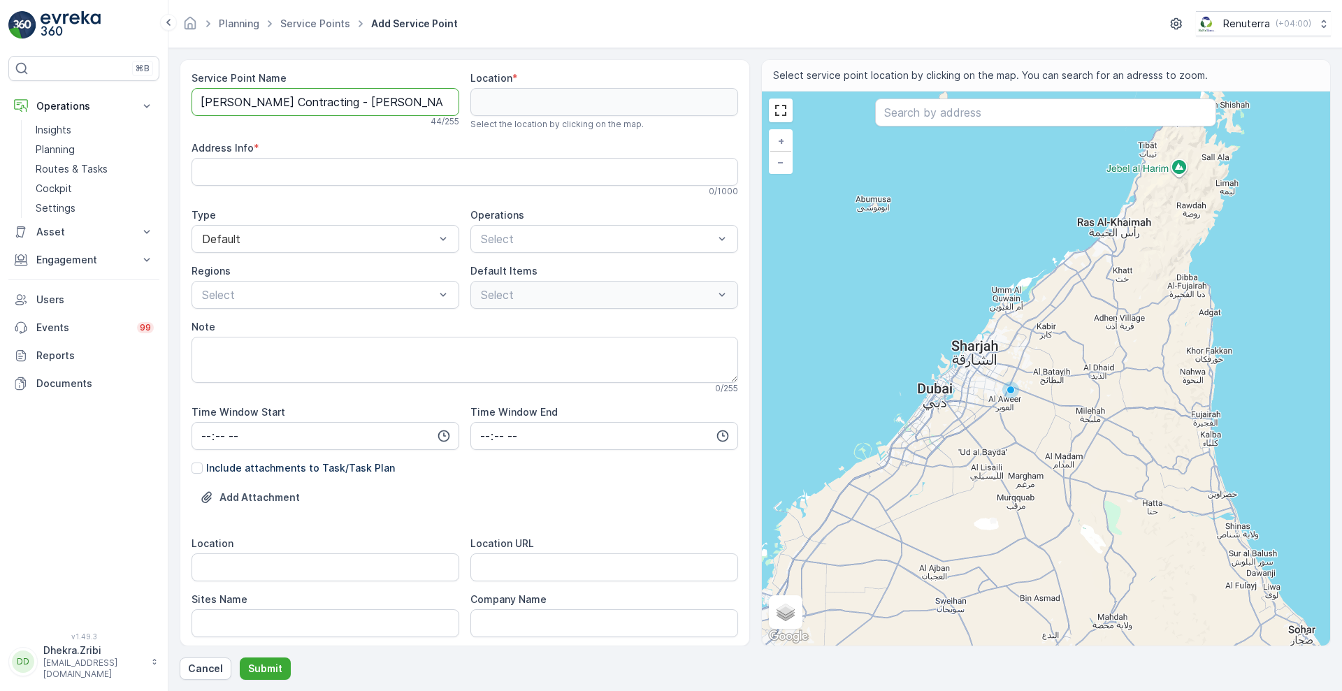
scroll to position [0, 18]
type Name "[PERSON_NAME] Contracting - [PERSON_NAME] Roundabout"
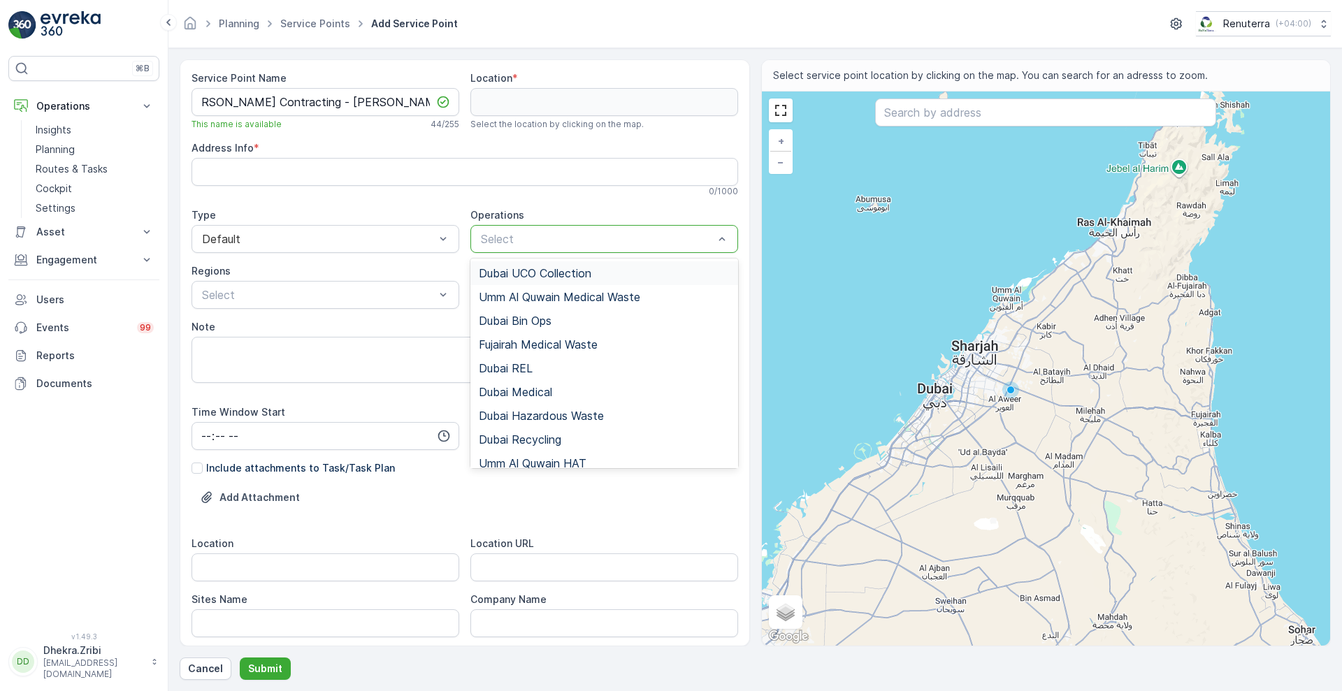
scroll to position [0, 0]
click at [518, 366] on span "Dubai REL" at bounding box center [506, 368] width 54 height 13
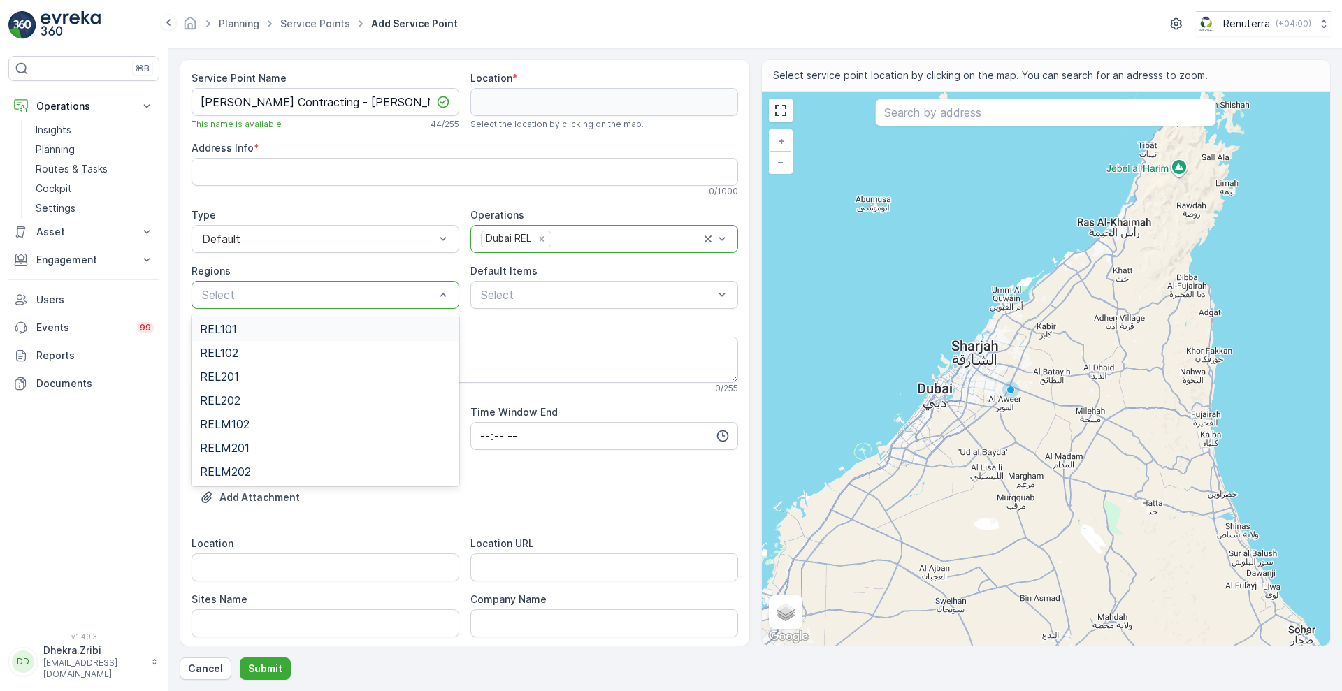
click at [263, 324] on div "REL101" at bounding box center [325, 329] width 251 height 13
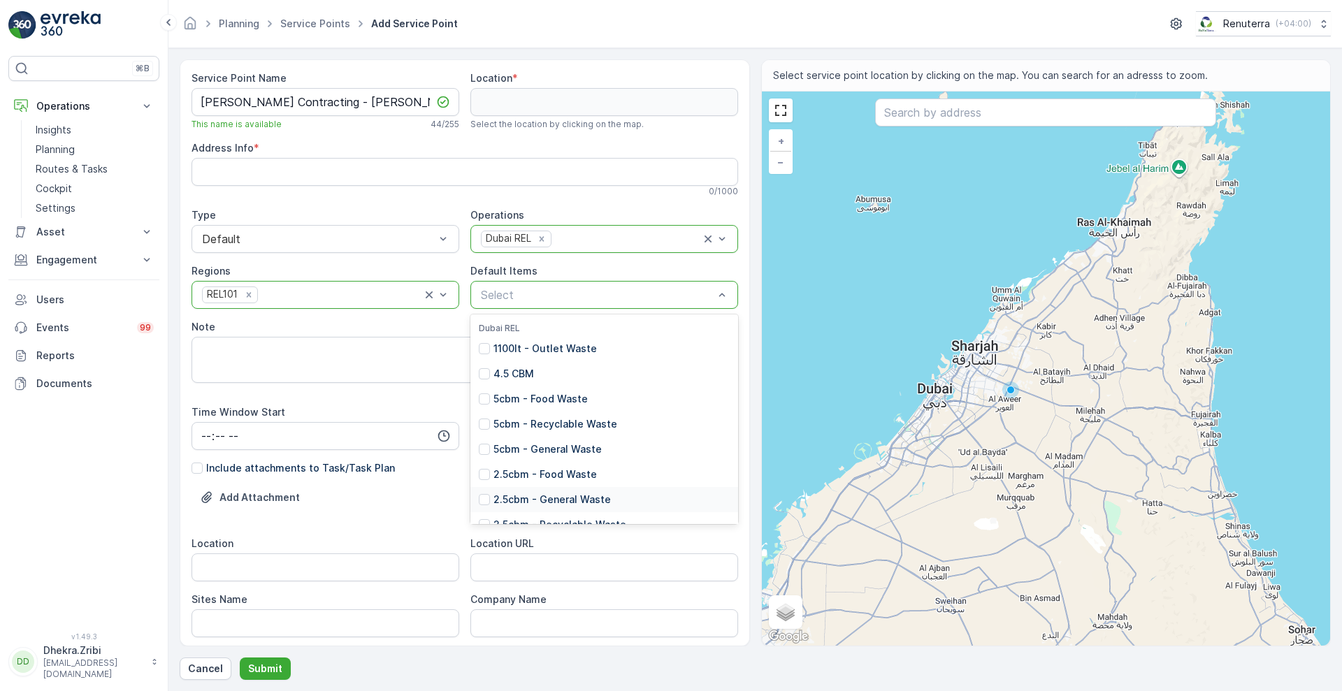
click at [558, 495] on p "2.5cbm - General Waste" at bounding box center [552, 500] width 117 height 14
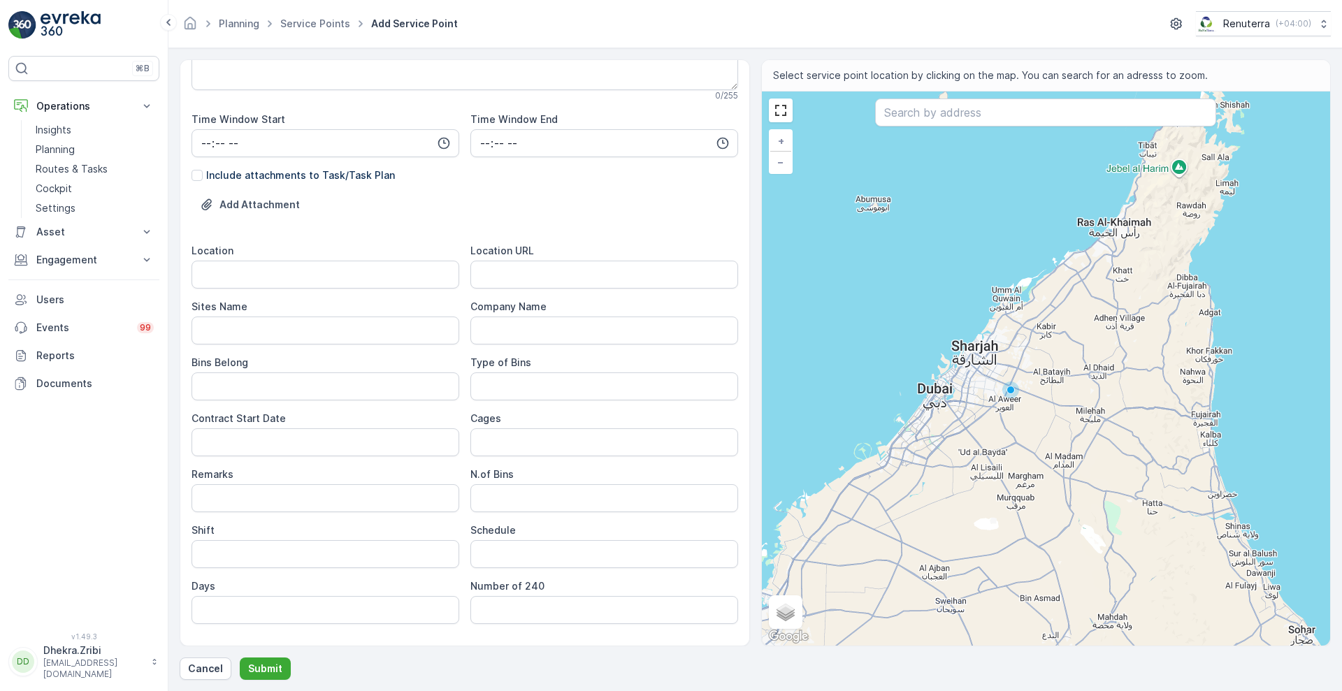
scroll to position [294, 0]
click at [246, 273] on input "Location" at bounding box center [326, 274] width 268 height 28
paste input "Al Qudra Roundabout"
type input "Al Qudra Roundabout"
drag, startPoint x: 269, startPoint y: 306, endPoint x: 294, endPoint y: 340, distance: 42.1
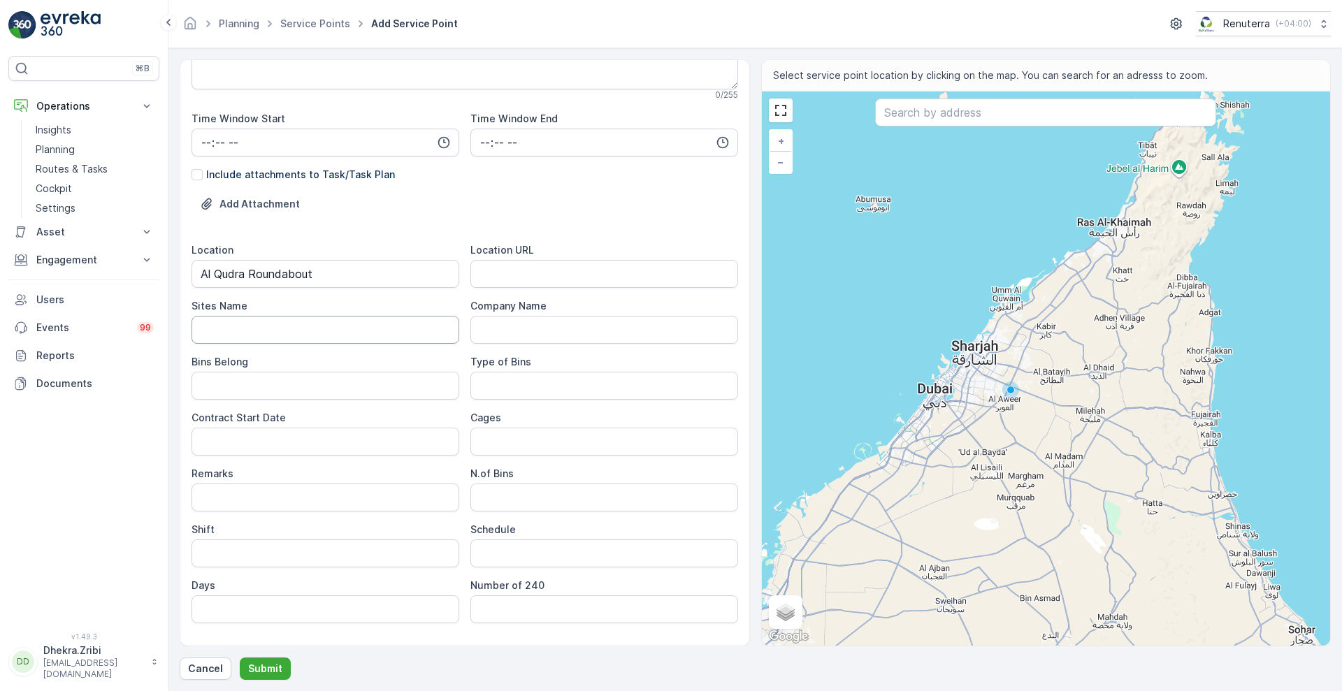
click at [294, 340] on div "Sites Name" at bounding box center [326, 321] width 268 height 45
click at [294, 340] on Name "Sites Name" at bounding box center [326, 330] width 268 height 28
paste Name "Al Qudra Roundabout"
type Name "Al Qudra Roundabout"
click at [535, 273] on URL "Location URL" at bounding box center [604, 274] width 268 height 28
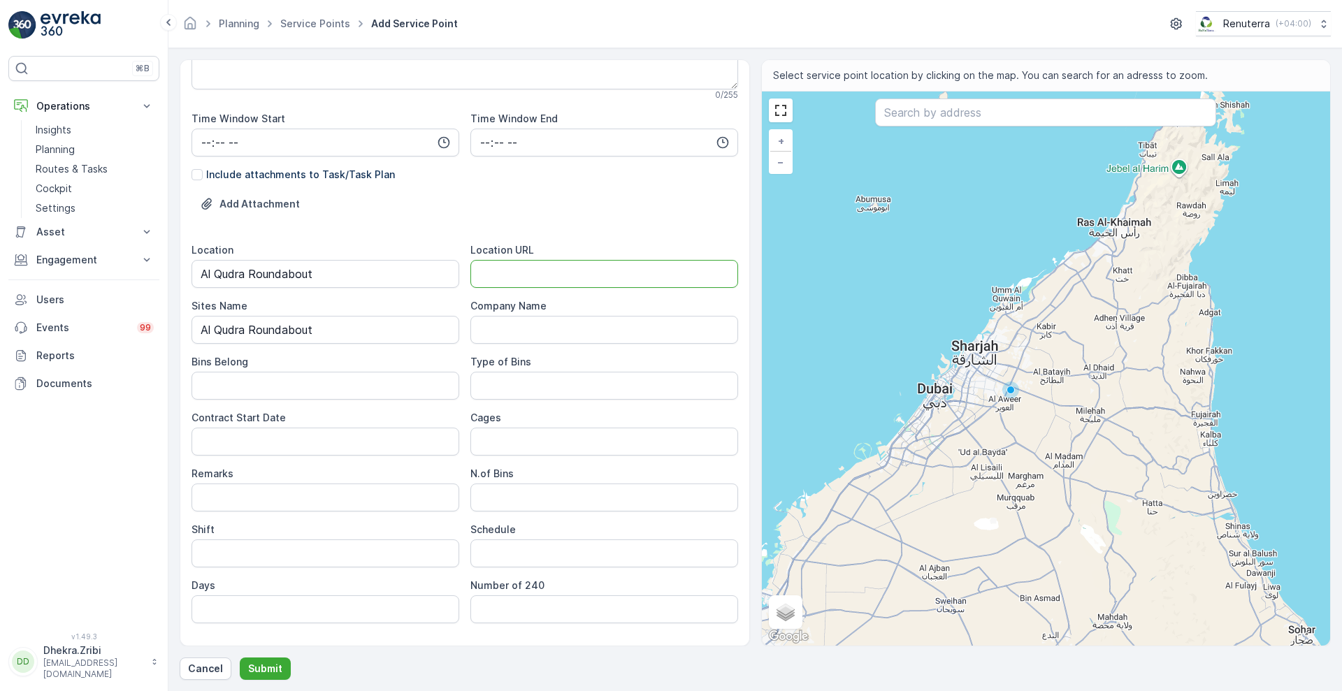
paste URL "[URL][DOMAIN_NAME]"
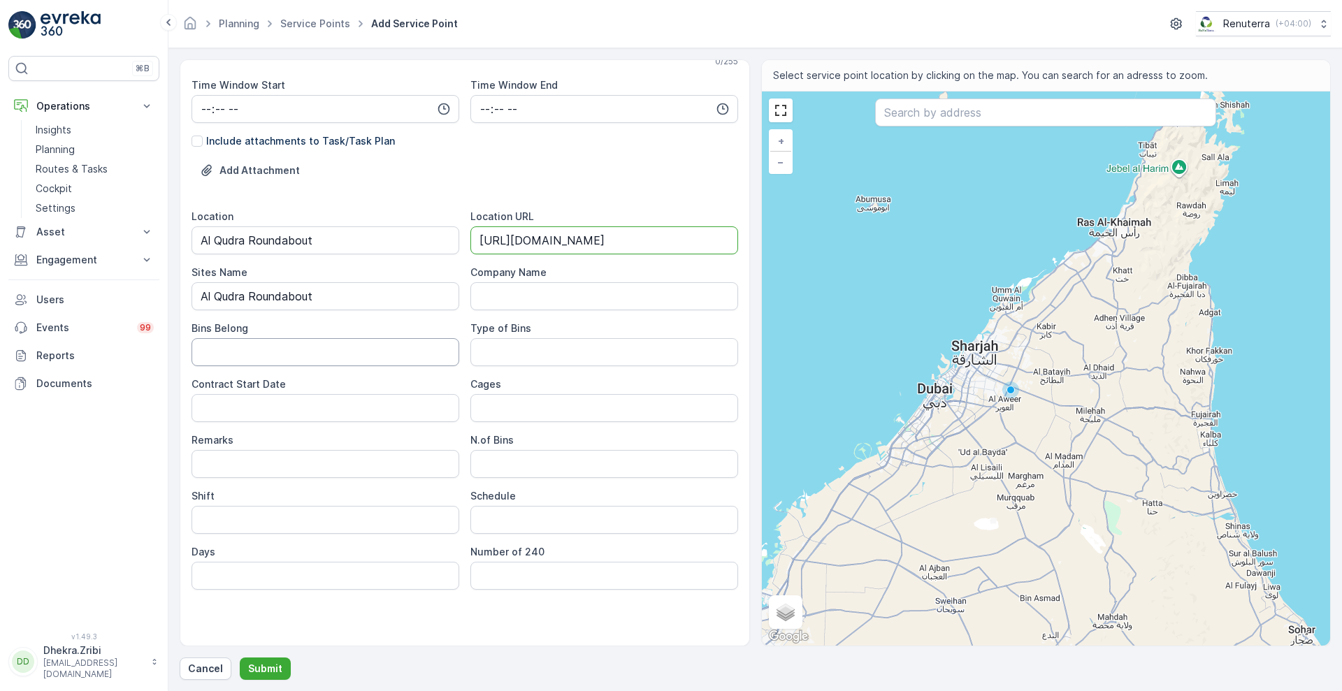
type URL "[URL][DOMAIN_NAME]"
click at [345, 341] on Belong "Bins Belong" at bounding box center [326, 352] width 268 height 28
type Belong "Service Provider"
click at [498, 354] on Bins "Type of Bins" at bounding box center [604, 352] width 268 height 28
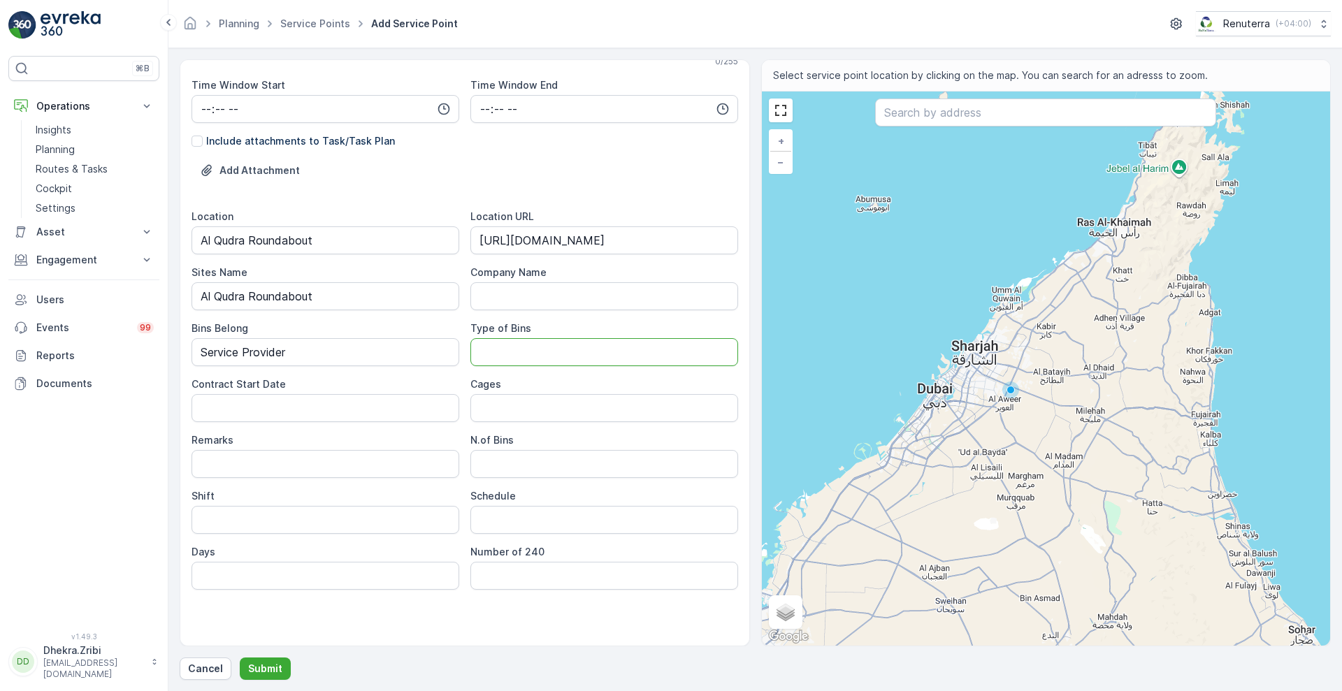
type Bins "2.5 CBM"
click at [345, 406] on Date "Contract Start Date" at bounding box center [326, 408] width 268 height 28
type Date "[DATE]"
click at [512, 461] on Bins "N.of Bins" at bounding box center [604, 464] width 268 height 28
type Bins "1"
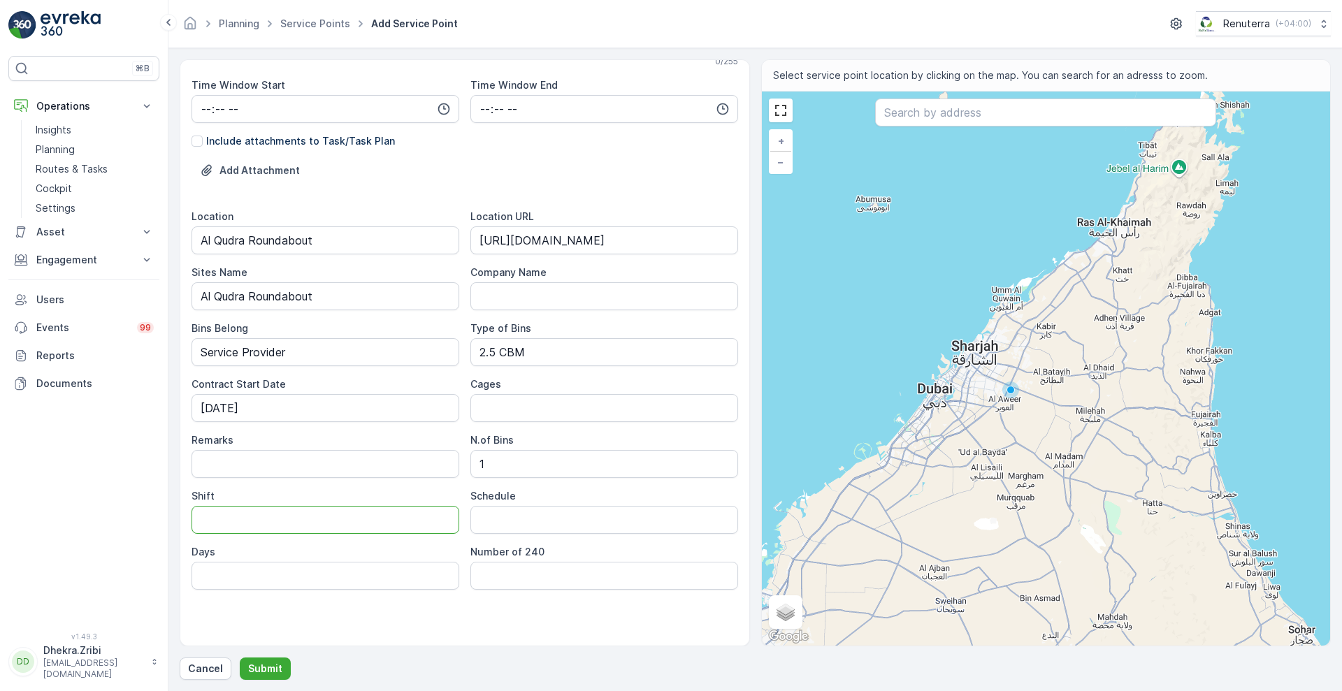
click at [359, 510] on input "Shift" at bounding box center [326, 520] width 268 height 28
type input "Day Shift"
click at [531, 512] on input "Schedule" at bounding box center [604, 520] width 268 height 28
type input "On Call Basis"
click at [916, 109] on input "text" at bounding box center [1045, 113] width 341 height 28
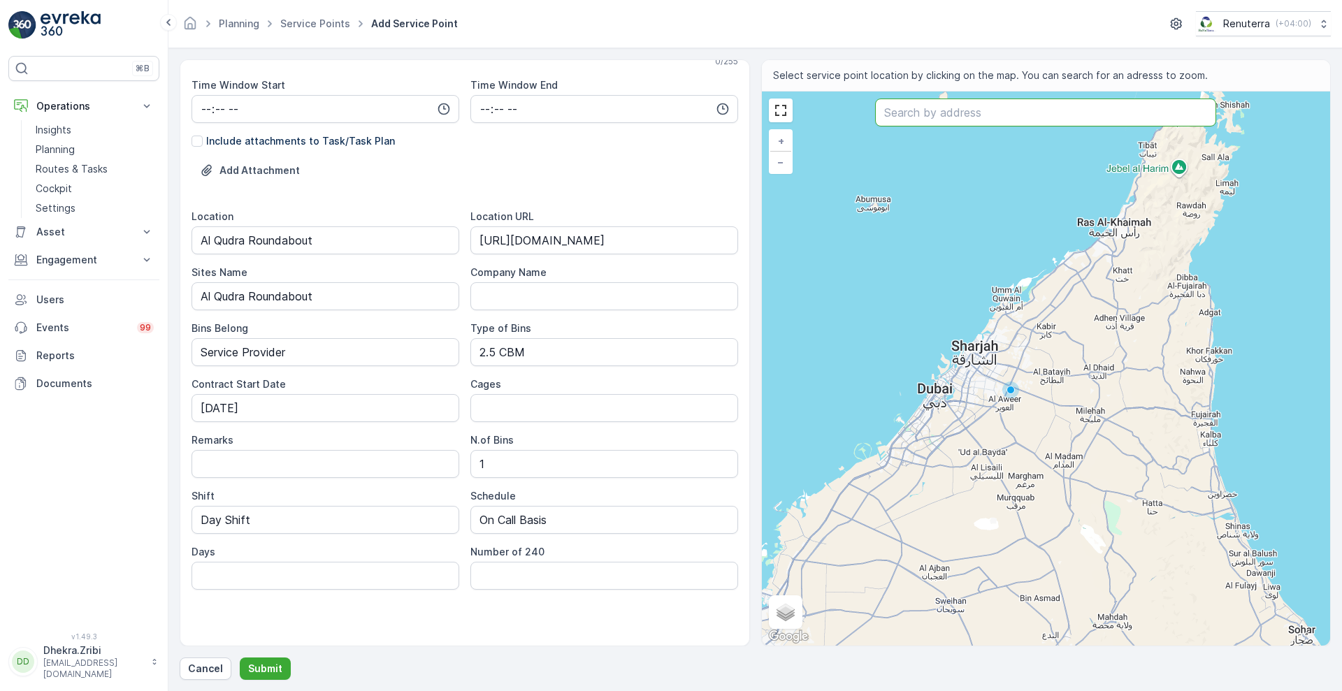
paste input "[GEOGRAPHIC_DATA] New Home"
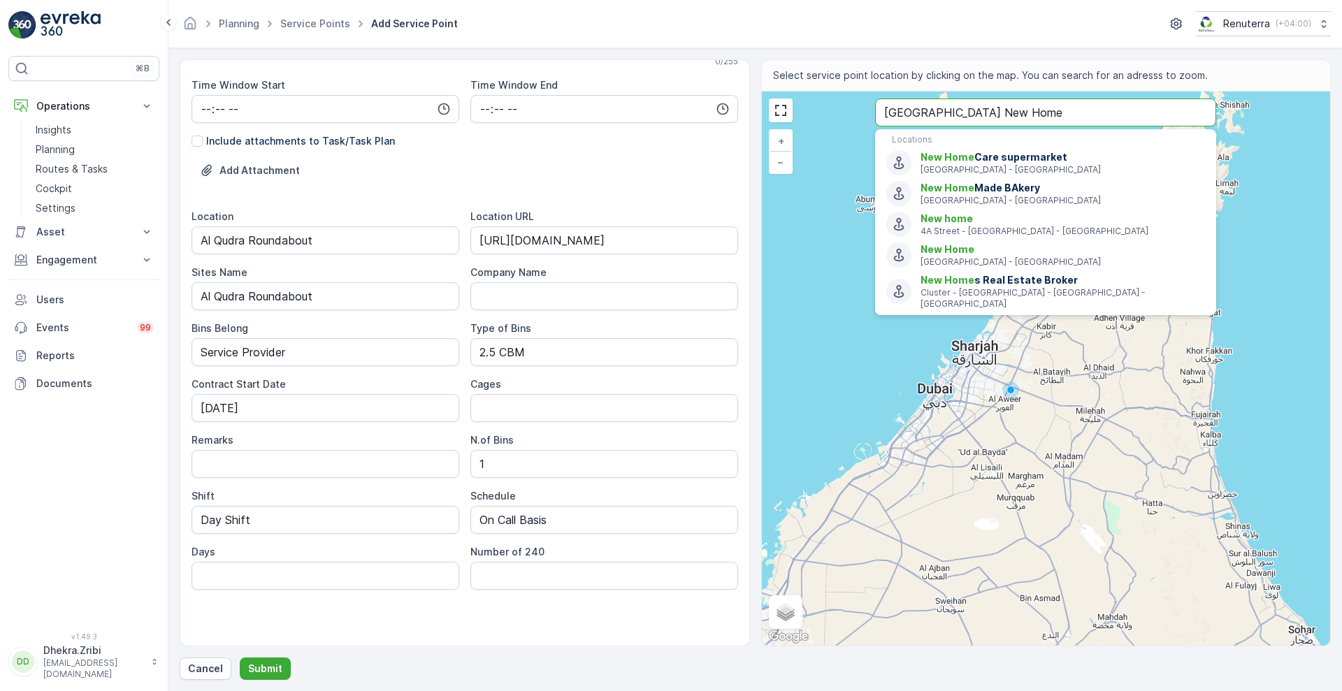
click at [985, 114] on input "[GEOGRAPHIC_DATA] New Home" at bounding box center [1045, 113] width 341 height 28
paste input "Mrs. [PERSON_NAME] [PERSON_NAME] - Wellness Consultant | Astrologer in [GEOGRAP…"
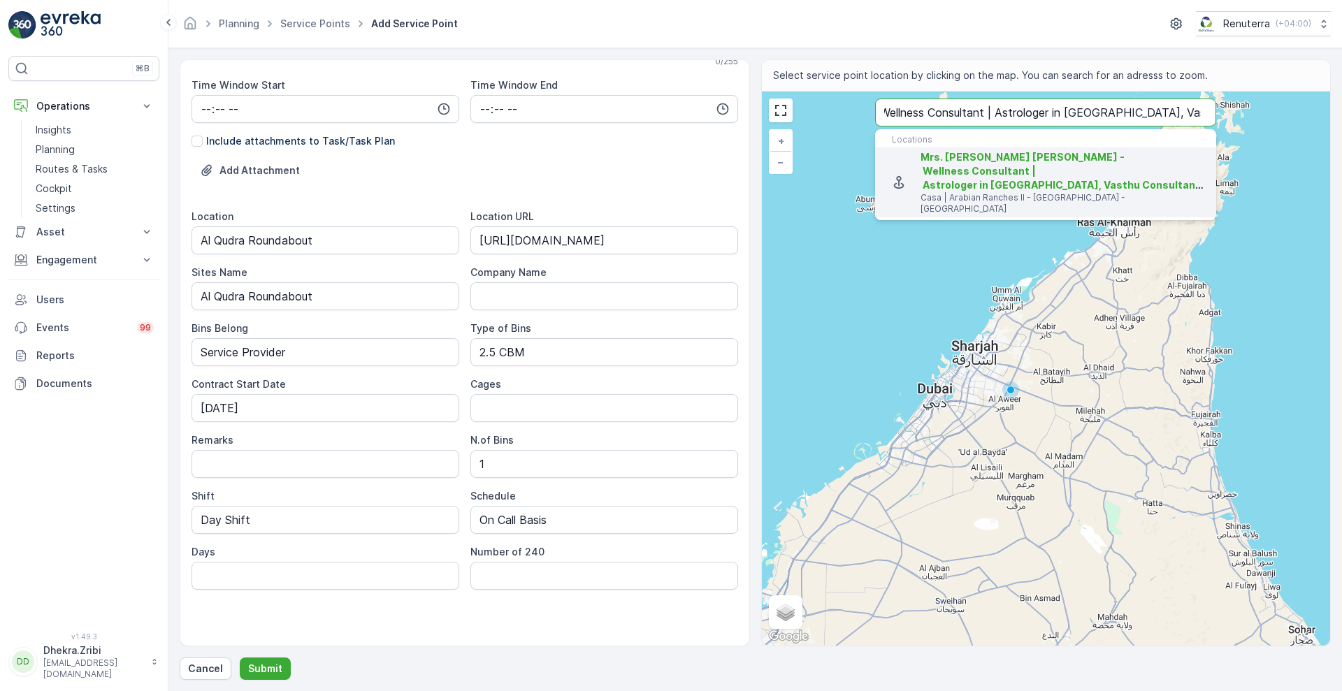
type input "Mrs. [PERSON_NAME] [PERSON_NAME] - Wellness Consultant | Astrologer in [GEOGRAP…"
click at [1005, 157] on span "Mrs. [PERSON_NAME] [PERSON_NAME] - Wellness Consultant | Astrologer in [GEOGRAP…" at bounding box center [1157, 171] width 473 height 40
type input "25.0354669,55.2655505"
type Info "Casa | [GEOGRAPHIC_DATA] II - Villa 30 - [GEOGRAPHIC_DATA] 2 - [GEOGRAPHIC_DATA…"
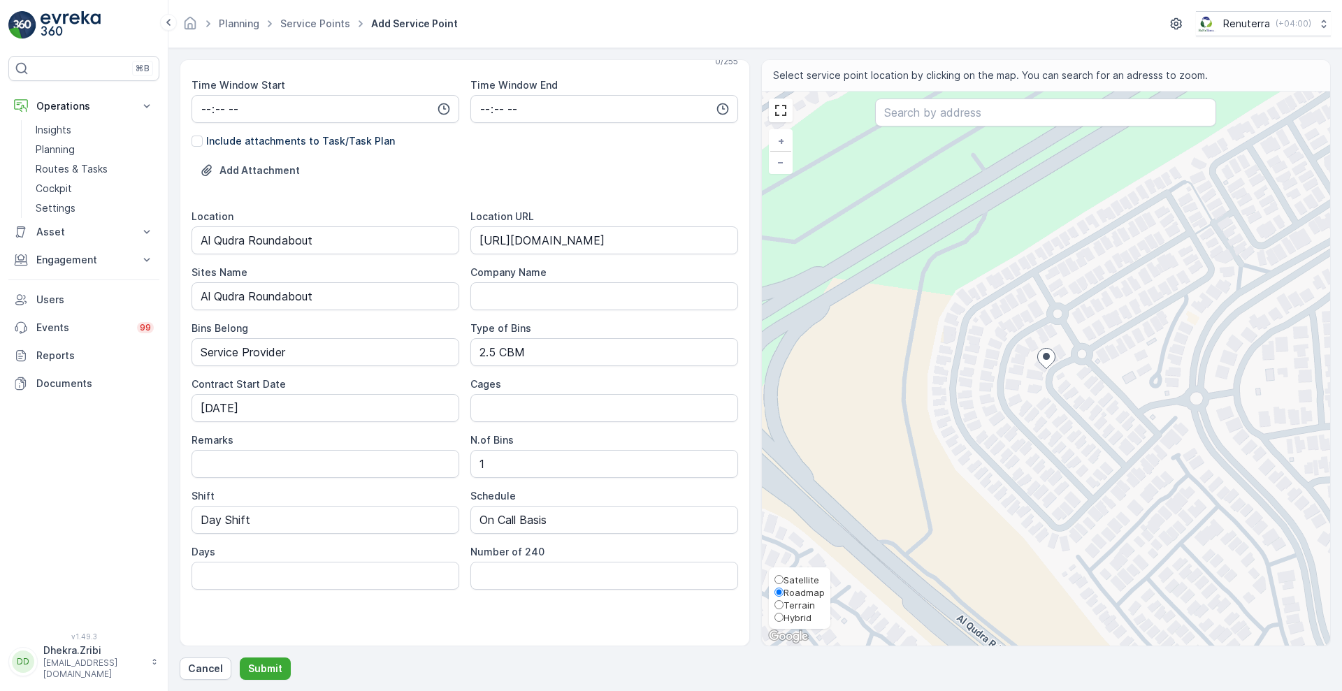
click at [811, 578] on span "Satellite" at bounding box center [802, 580] width 36 height 11
click at [784, 578] on input "Satellite" at bounding box center [779, 579] width 9 height 9
radio input "true"
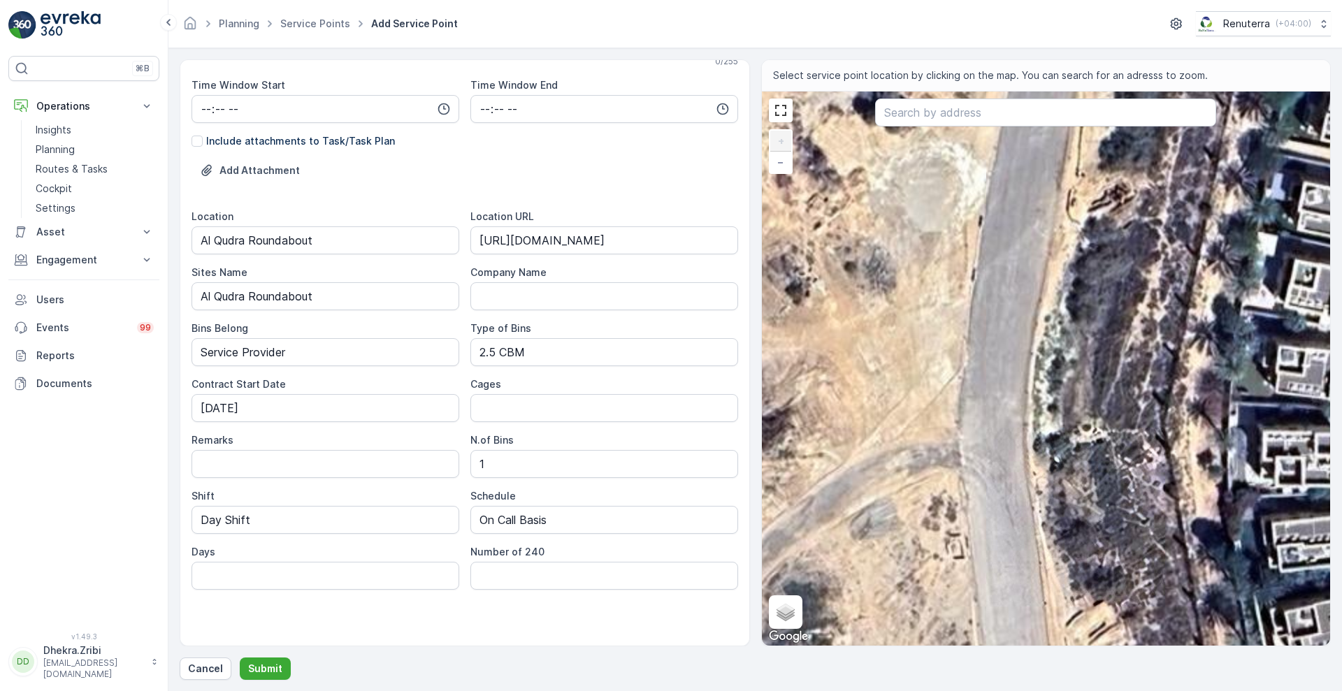
drag, startPoint x: 1005, startPoint y: 191, endPoint x: 977, endPoint y: 368, distance: 179.2
click at [977, 368] on div "+ − Satellite Roadmap Terrain Hybrid Leaflet Keyboard shortcuts Map Data Imager…" at bounding box center [1046, 369] width 569 height 554
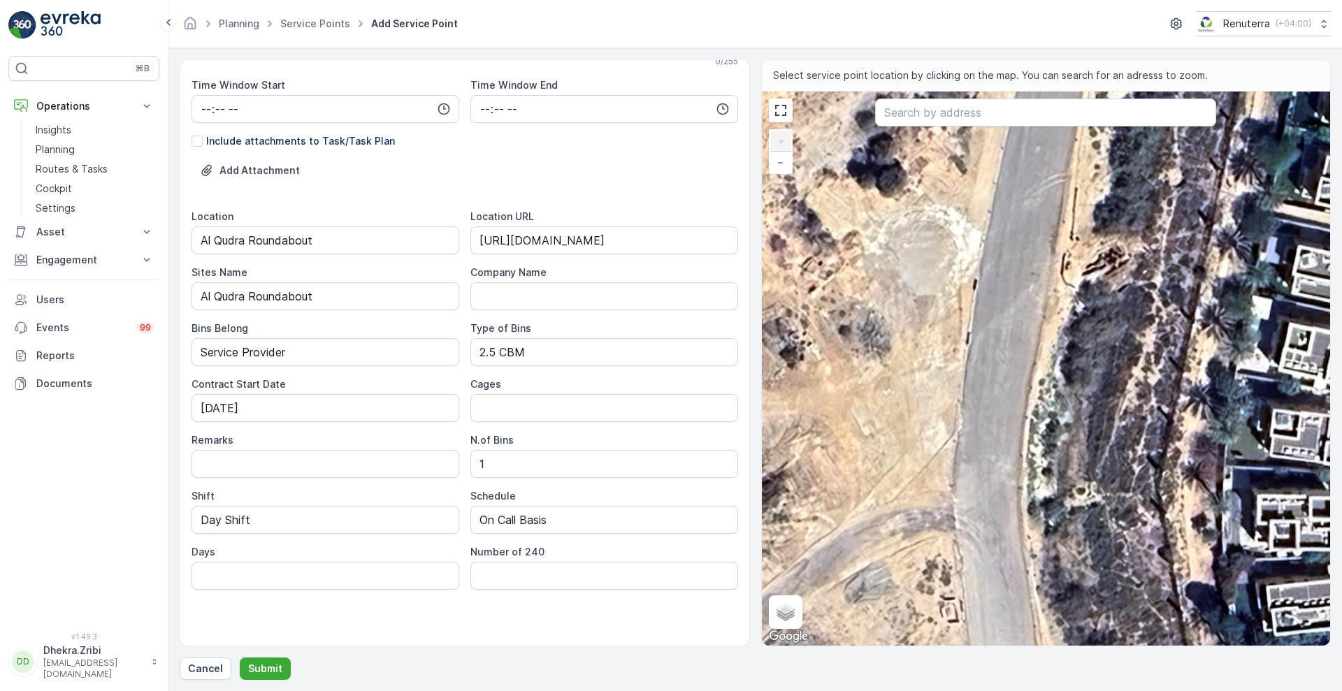
click at [994, 272] on div "+ − Satellite Roadmap Terrain Hybrid Leaflet Keyboard shortcuts Map Data Imager…" at bounding box center [1046, 369] width 569 height 554
type input "25.035597965856027,55.26331683088462"
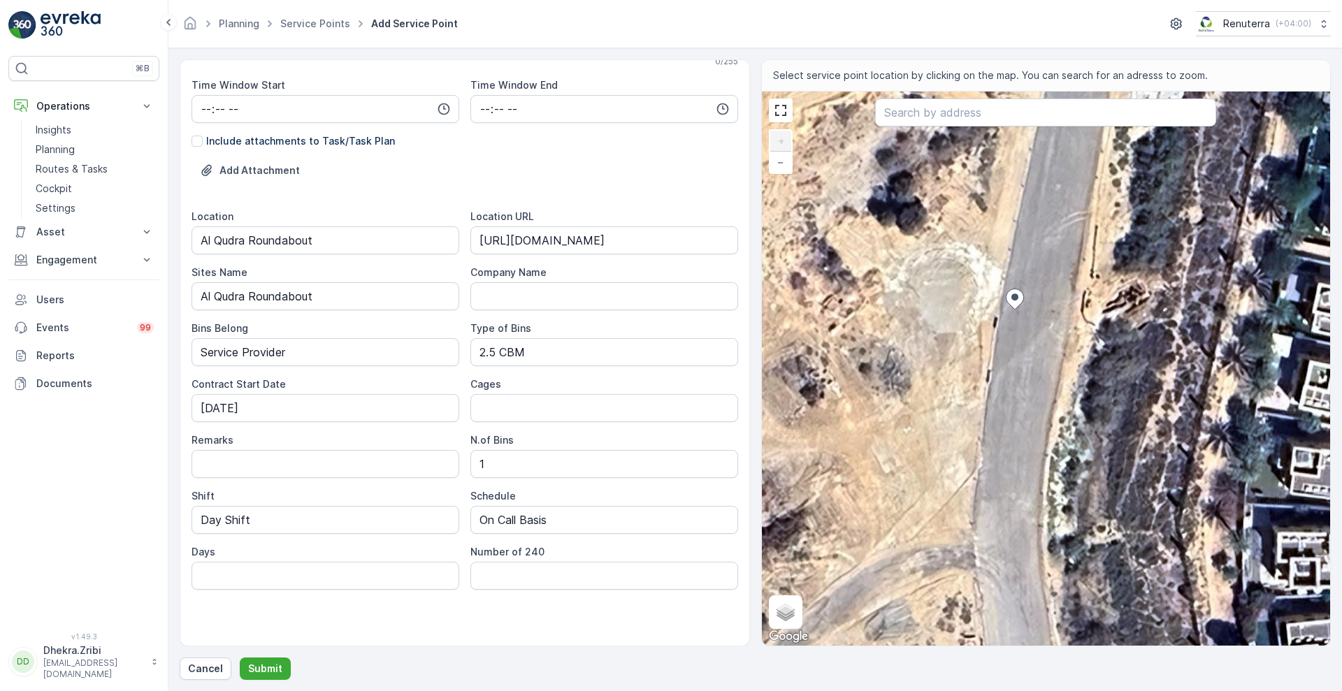
type Info "27P7+GMJ - [GEOGRAPHIC_DATA] 2 - [GEOGRAPHIC_DATA] - [GEOGRAPHIC_DATA]"
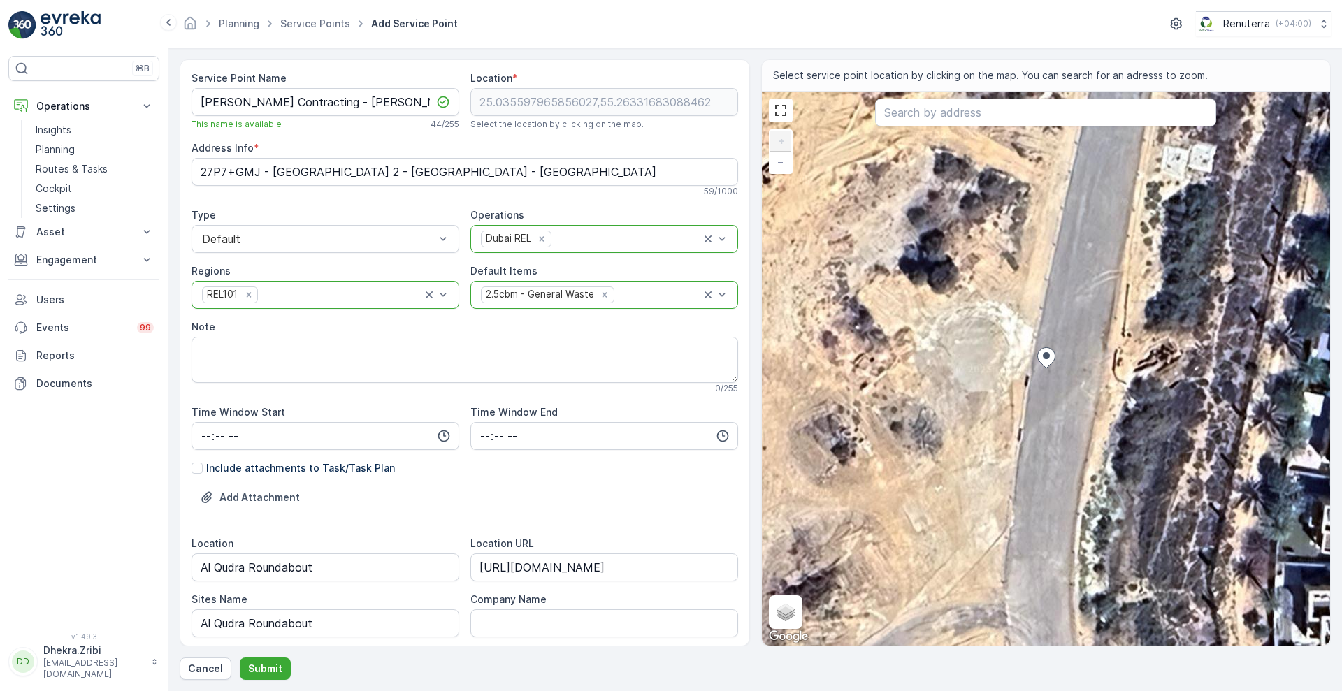
scroll to position [327, 0]
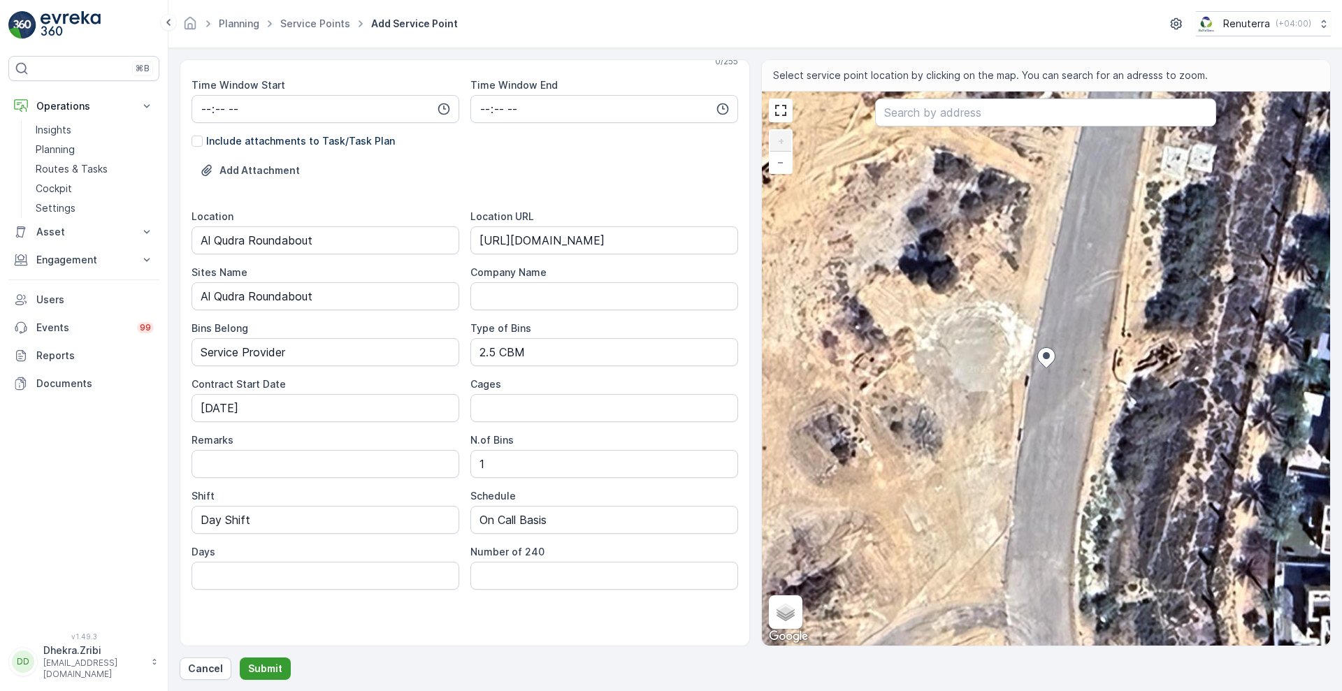
click at [254, 667] on p "Submit" at bounding box center [265, 669] width 34 height 14
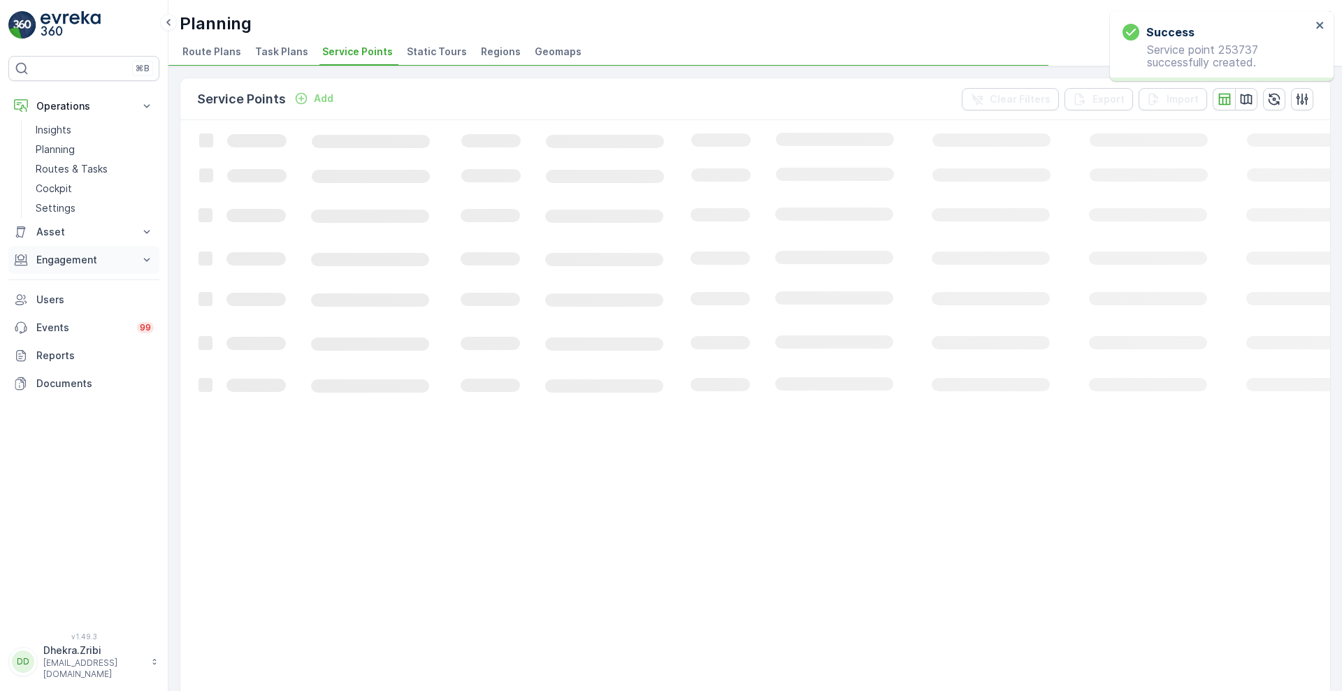
click at [85, 254] on p "Engagement" at bounding box center [83, 260] width 95 height 14
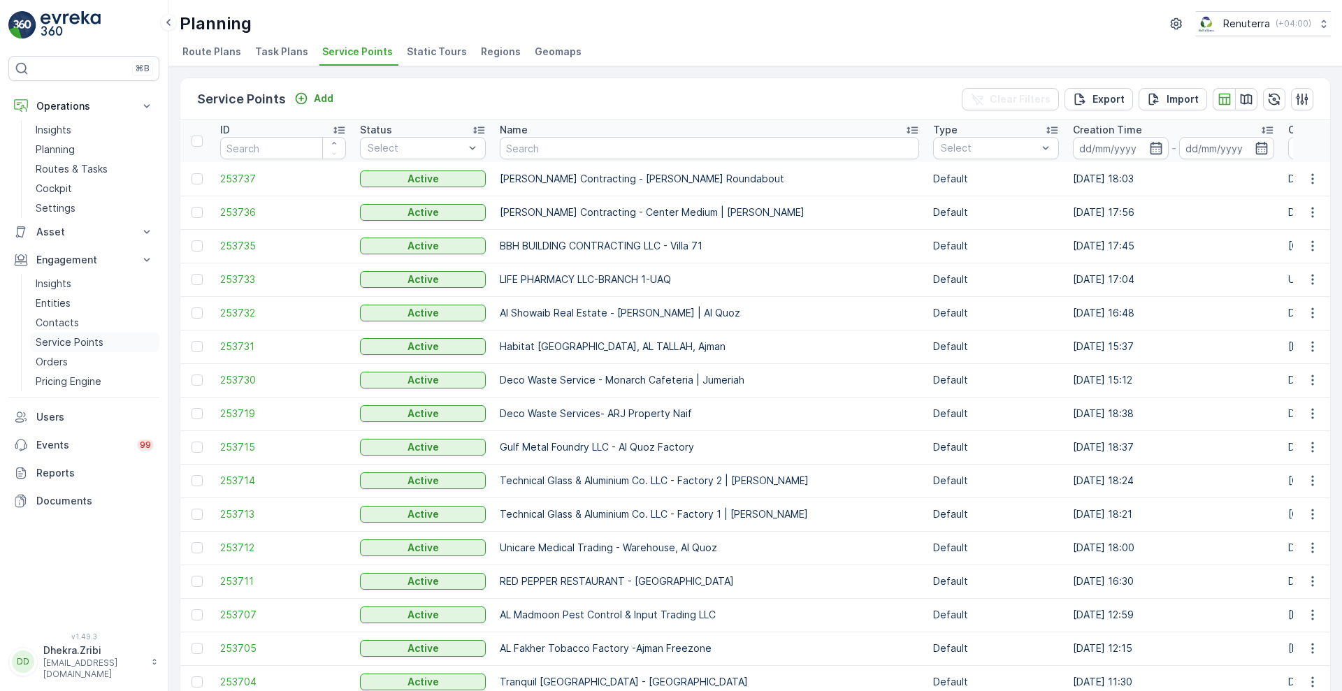
click at [85, 340] on p "Service Points" at bounding box center [70, 343] width 68 height 14
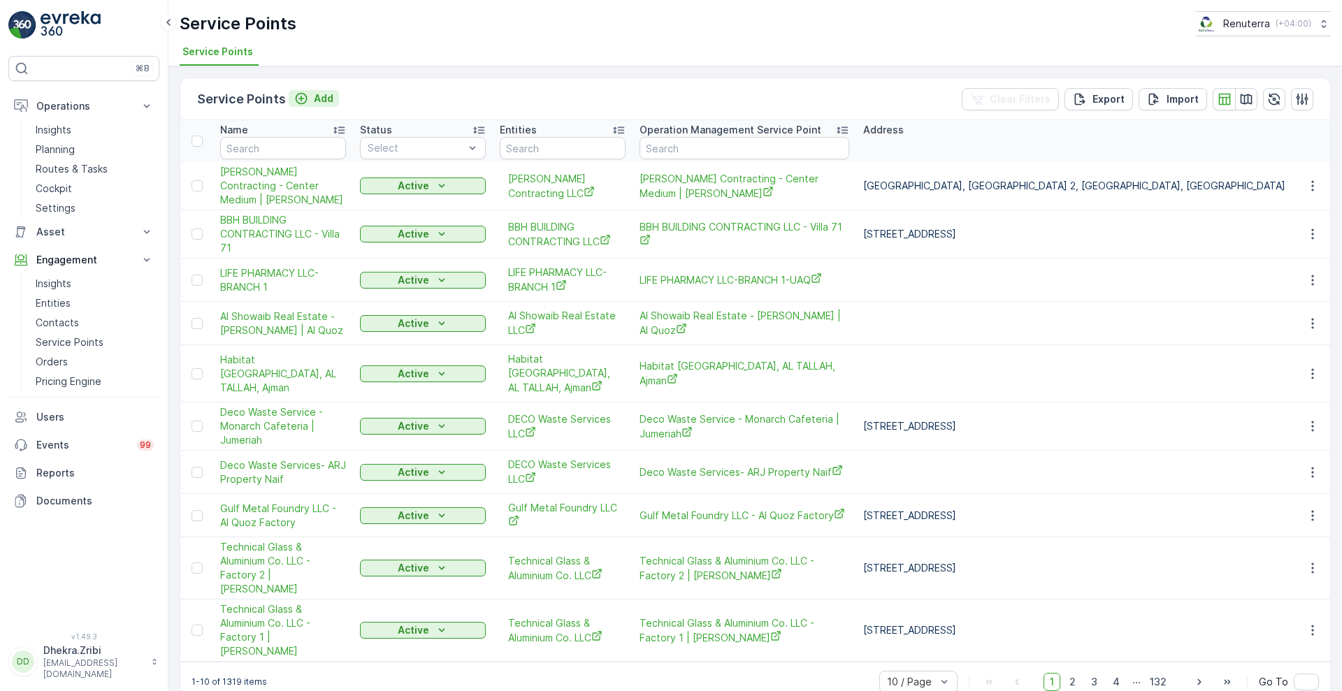
click at [321, 96] on p "Add" at bounding box center [324, 99] width 20 height 14
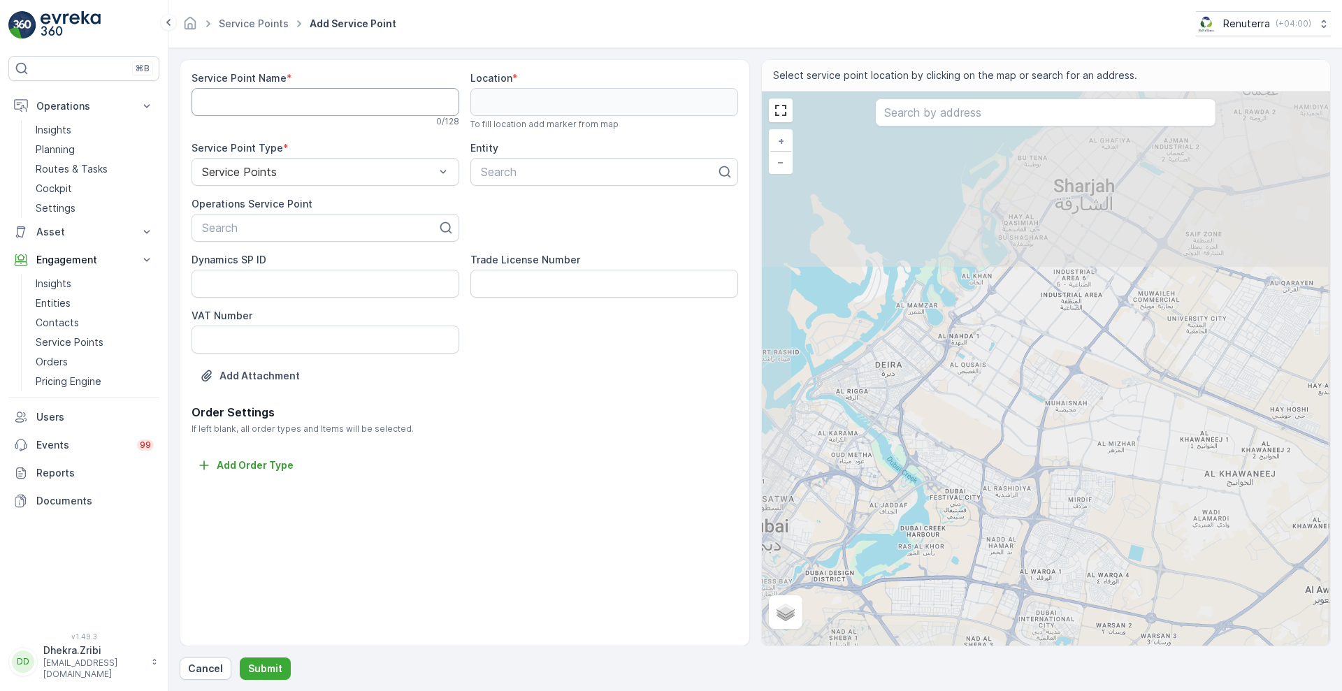
click at [364, 99] on Name "Service Point Name" at bounding box center [326, 102] width 268 height 28
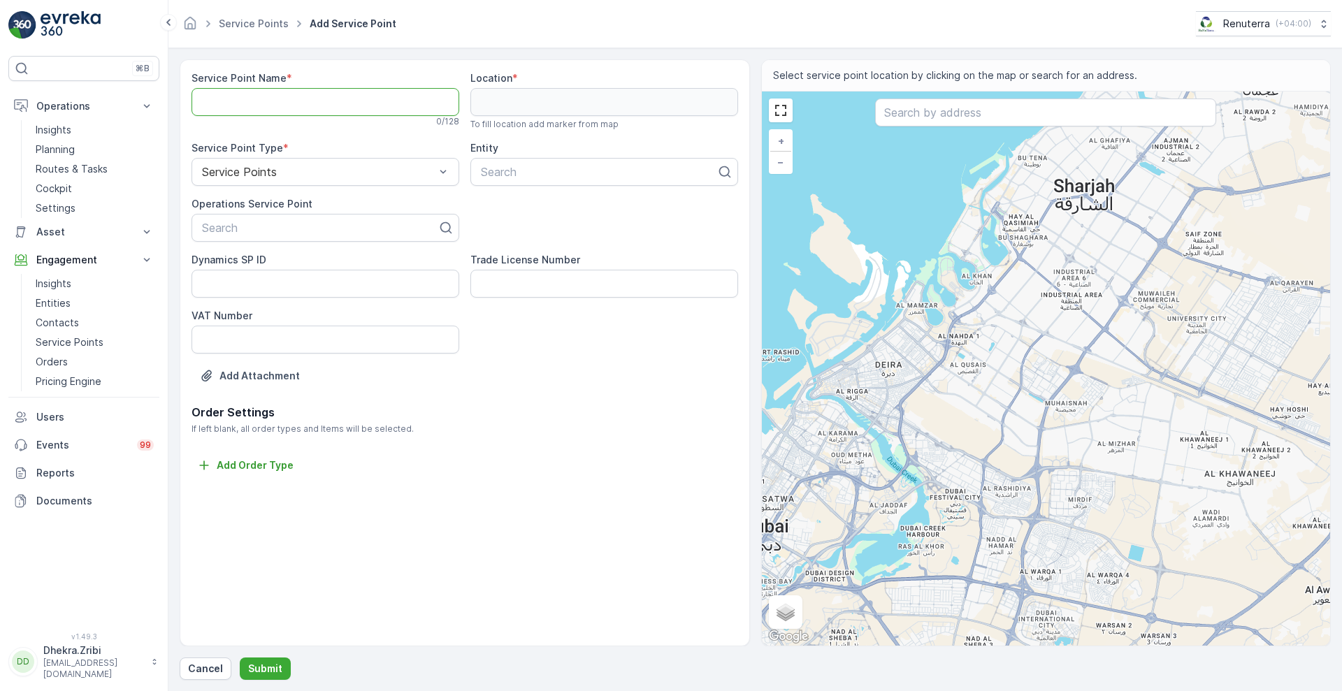
paste Name "[PERSON_NAME] Contracting - [PERSON_NAME] Roundabout"
type Name "[PERSON_NAME] Contracting - [PERSON_NAME] Roundabout"
click at [352, 228] on div at bounding box center [320, 228] width 238 height 13
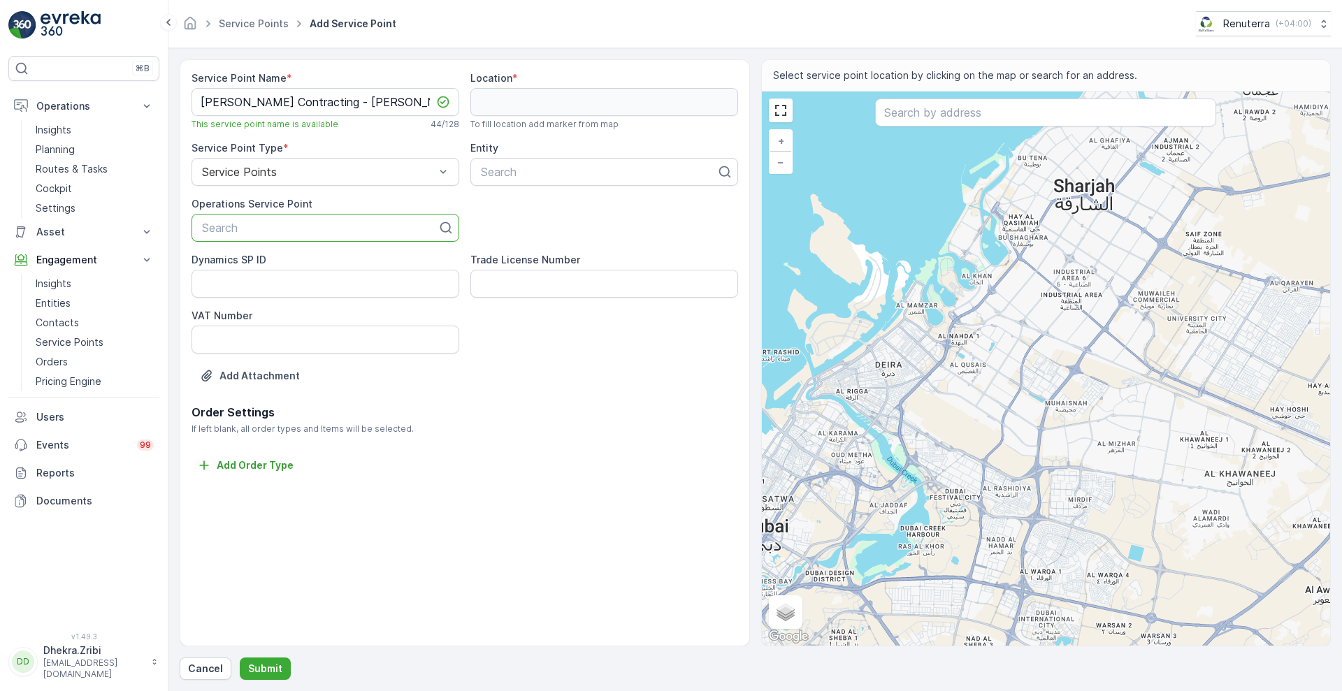
paste input "[PERSON_NAME] Contracting - [PERSON_NAME] Roundabout"
type input "[PERSON_NAME] Contracting - [PERSON_NAME] Roundabout"
click at [373, 259] on span "[PERSON_NAME] Contracting - [PERSON_NAME] Roundabout" at bounding box center [325, 268] width 251 height 25
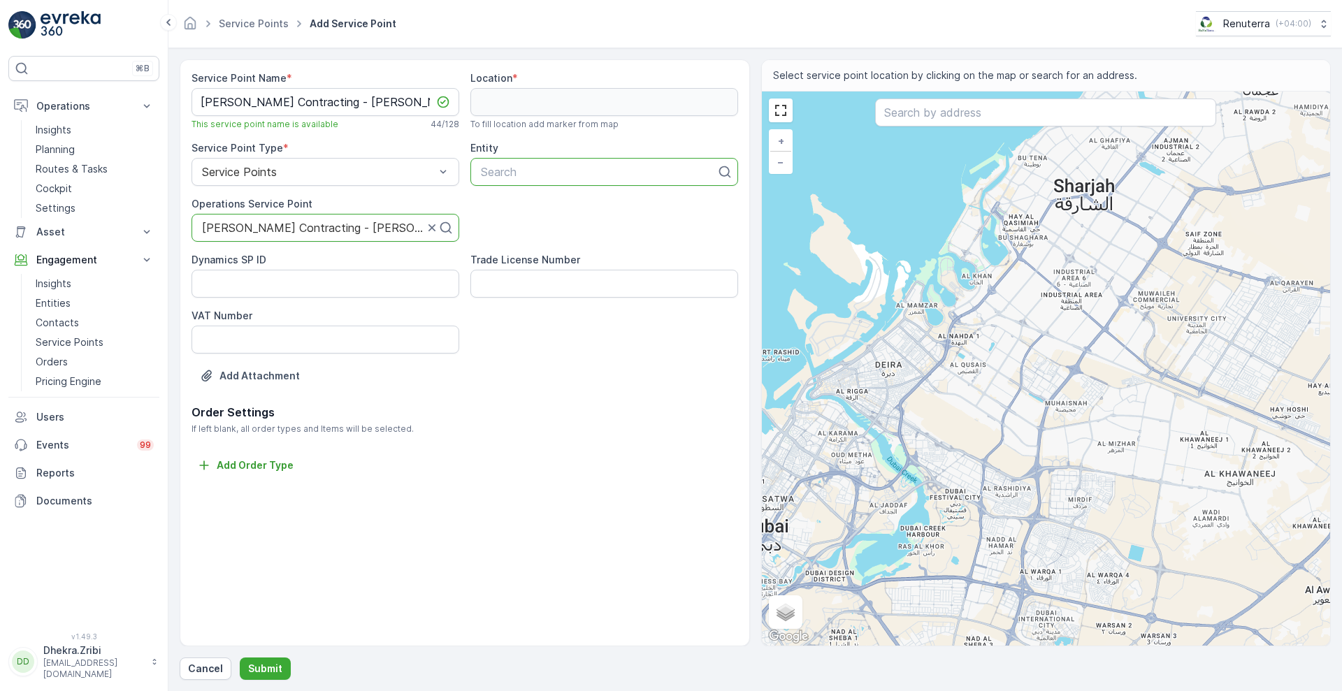
click at [586, 177] on div at bounding box center [599, 172] width 238 height 13
type input "[PERSON_NAME]"
click at [597, 193] on div "[PERSON_NAME] Contracting LLC" at bounding box center [604, 206] width 268 height 29
click at [604, 202] on span "[PERSON_NAME] Contracting LLC" at bounding box center [570, 206] width 182 height 13
click at [925, 113] on input "text" at bounding box center [1045, 113] width 341 height 28
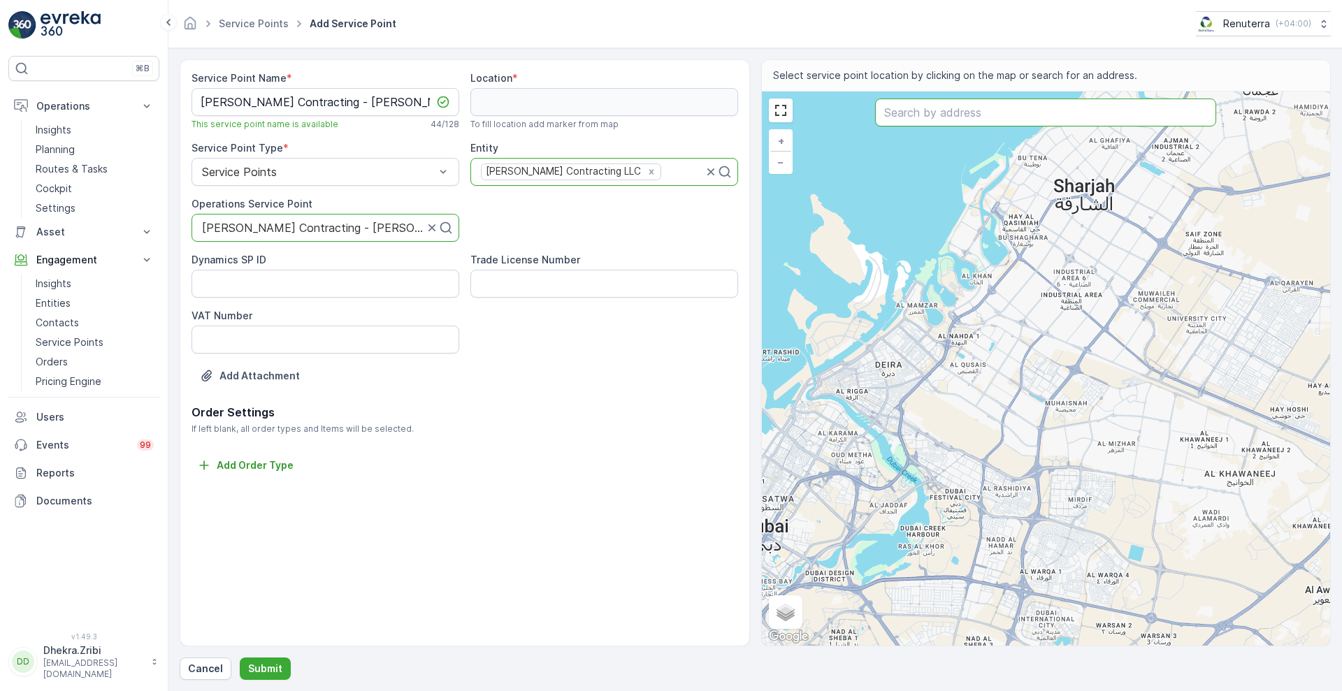
paste input "Mrs. [PERSON_NAME] [PERSON_NAME] - Wellness Consultant | Astrologer in [GEOGRAP…"
type input "Mrs. [PERSON_NAME] [PERSON_NAME] - Wellness Consultant | Astrologer in [GEOGRAP…"
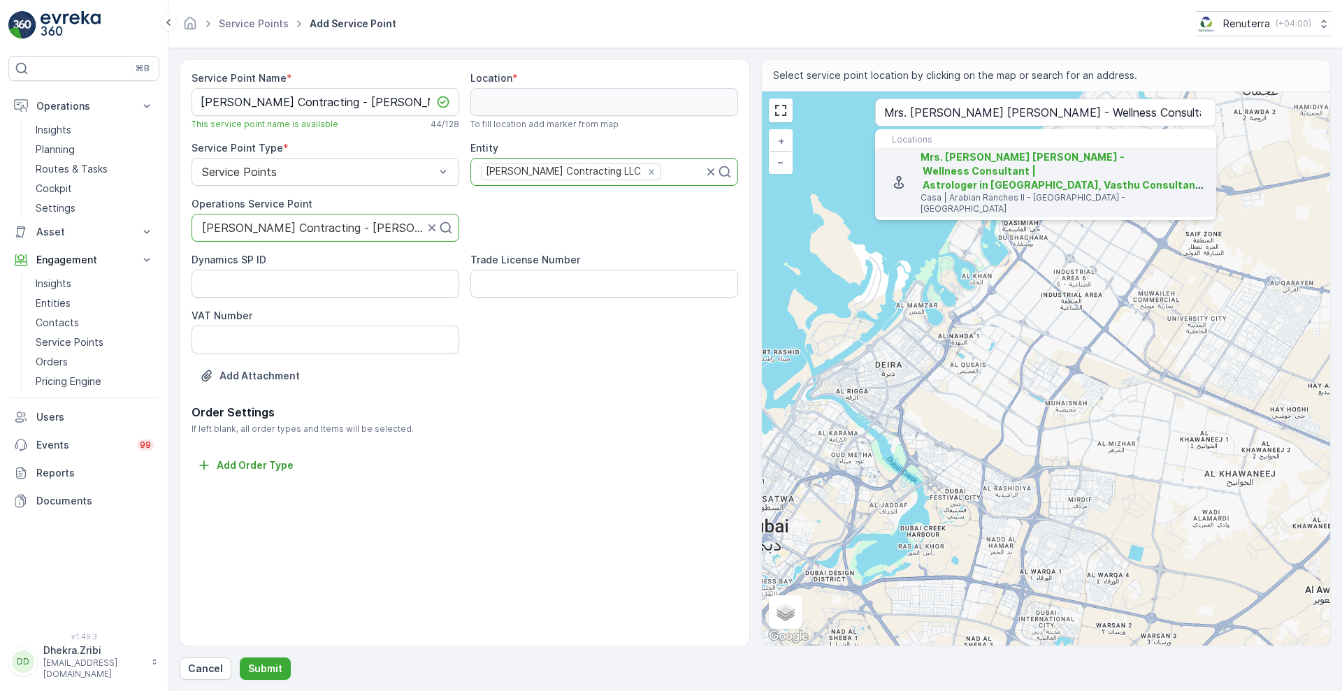
click at [979, 171] on span "Mrs. [PERSON_NAME] [PERSON_NAME] - Wellness Consultant | Astrologer in [GEOGRAP…" at bounding box center [1157, 171] width 473 height 40
type input "25.0354669,55.2655505"
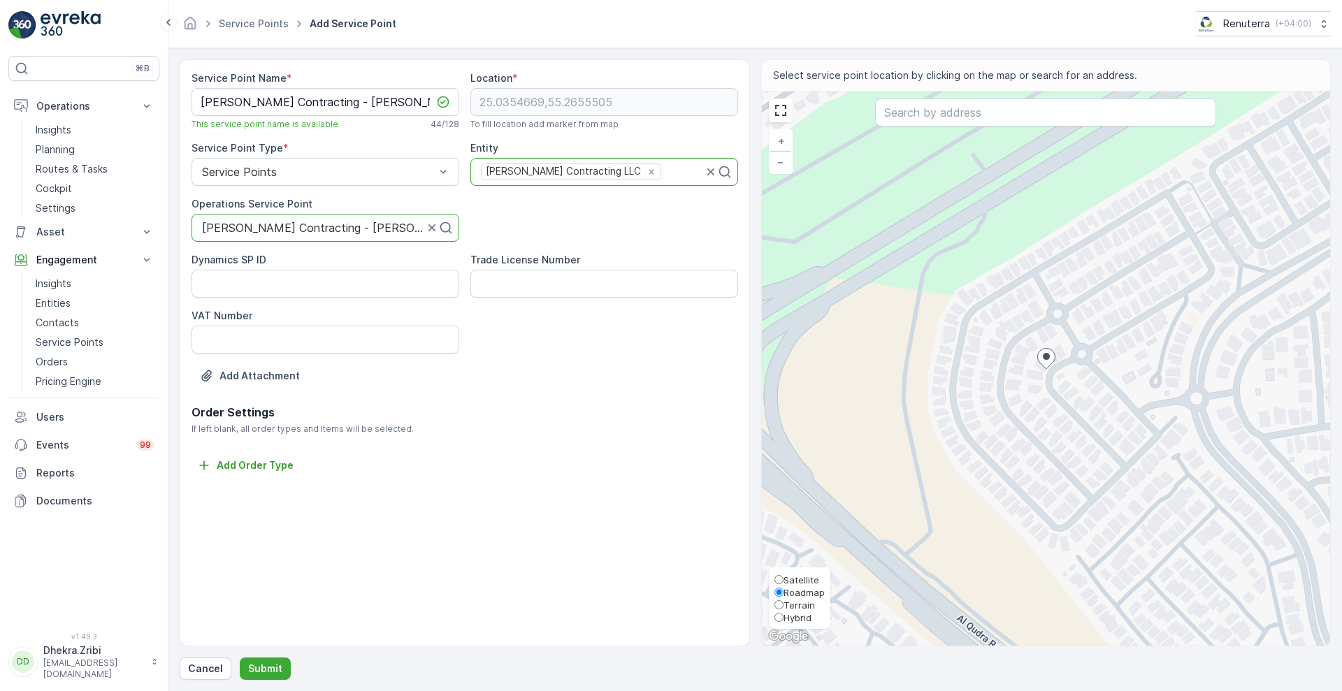
click at [818, 577] on span "Satellite" at bounding box center [802, 580] width 36 height 11
click at [784, 577] on input "Satellite" at bounding box center [779, 579] width 9 height 9
radio input "true"
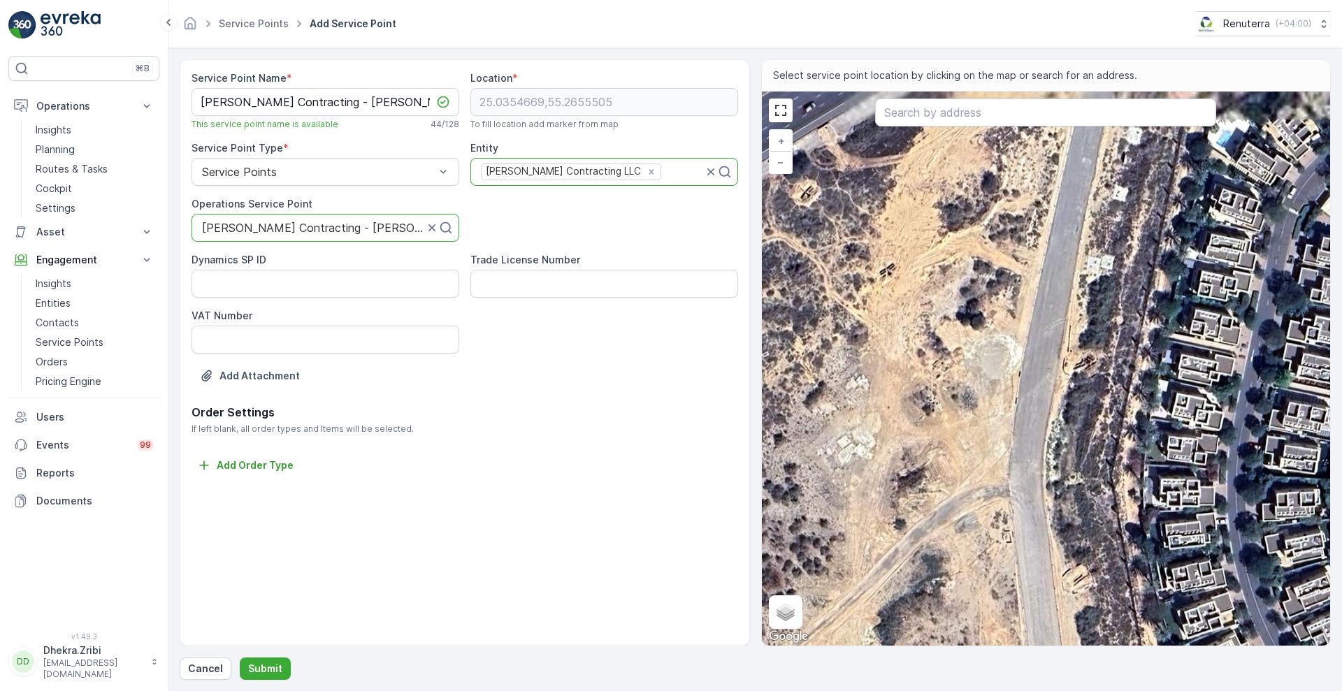
click at [1029, 375] on div "+ − Satellite Roadmap Terrain Hybrid Leaflet Keyboard shortcuts Map Data Imager…" at bounding box center [1046, 369] width 569 height 554
type input "25.03557123362926,55.26331651683372"
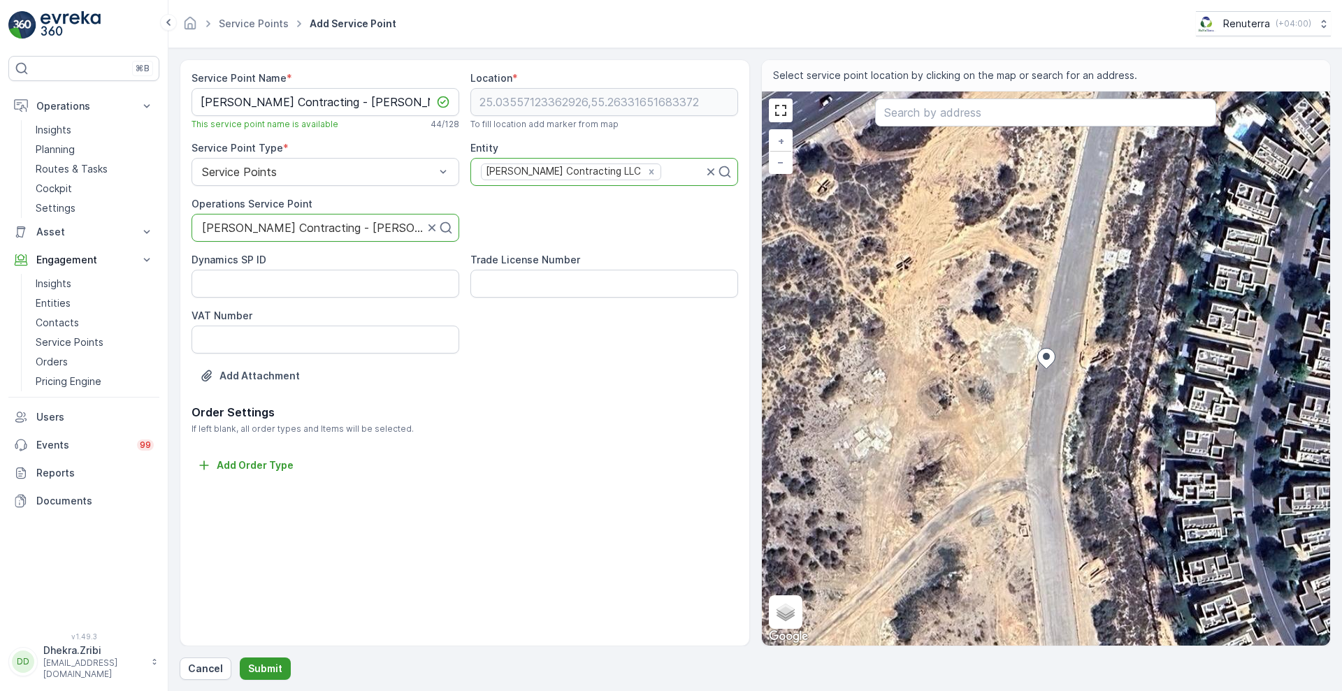
click at [276, 662] on p "Submit" at bounding box center [265, 669] width 34 height 14
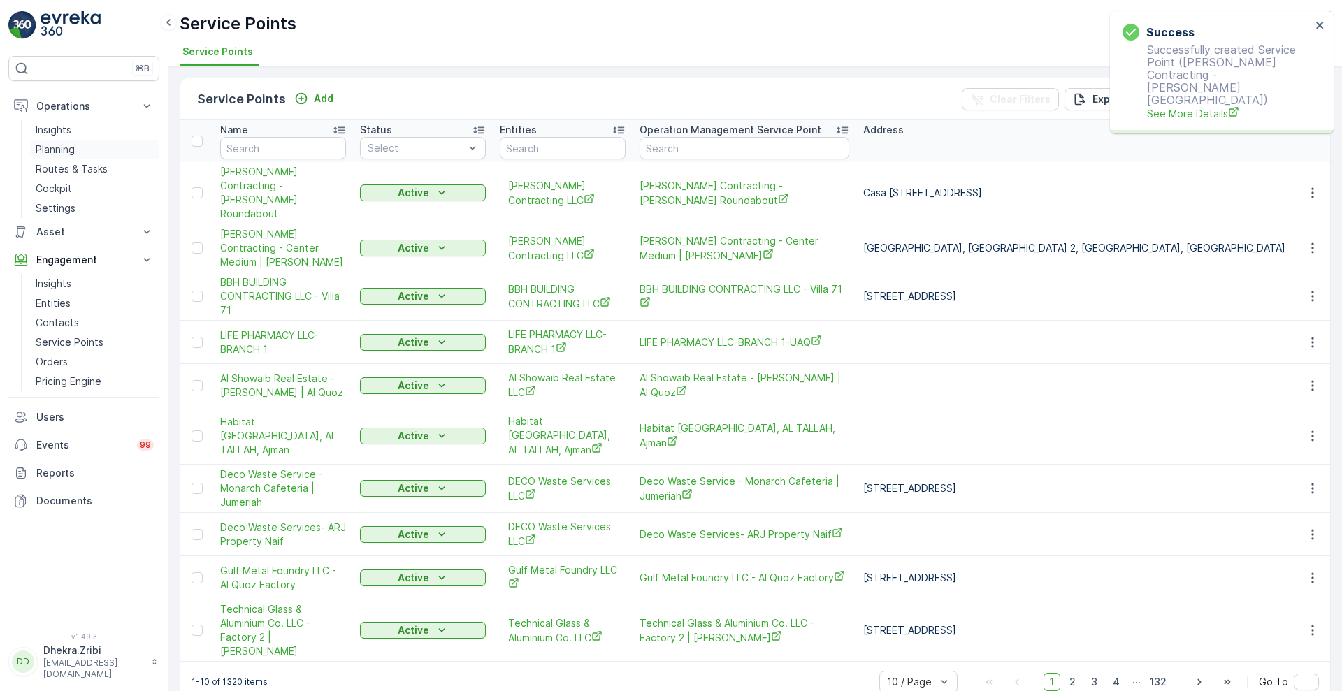
click at [67, 152] on p "Planning" at bounding box center [55, 150] width 39 height 14
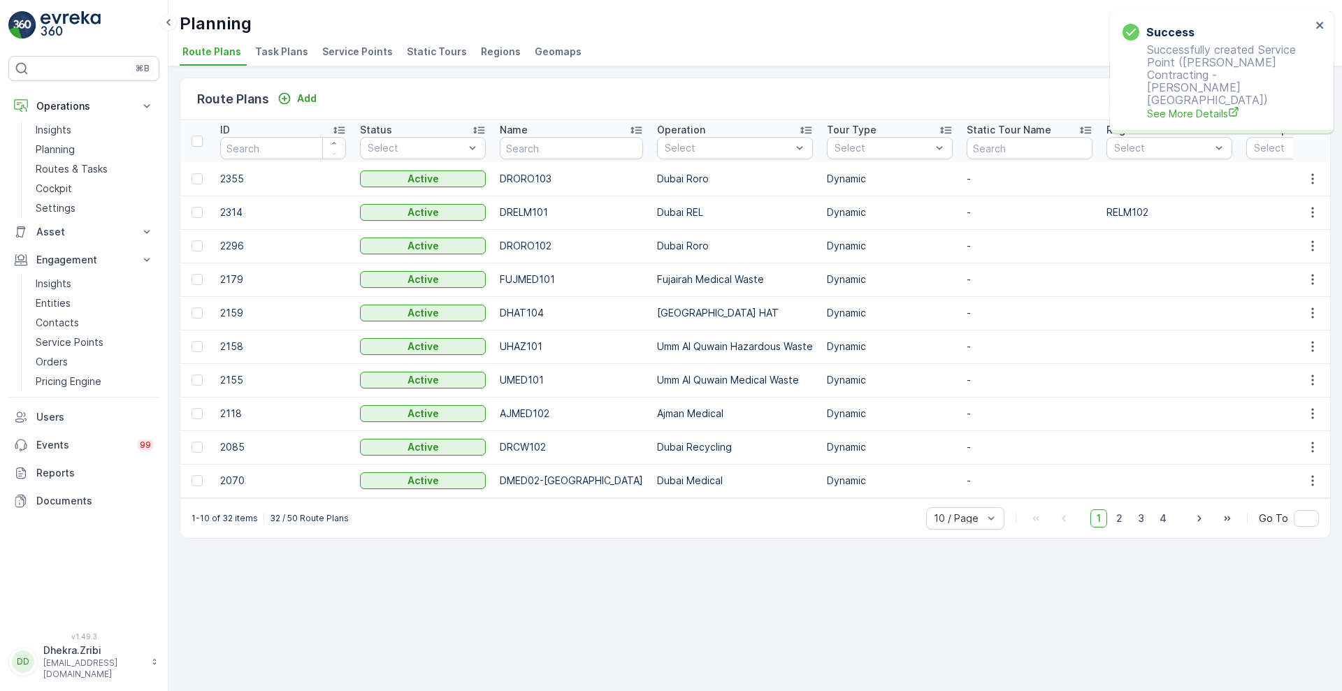
click at [347, 50] on span "Service Points" at bounding box center [357, 52] width 71 height 14
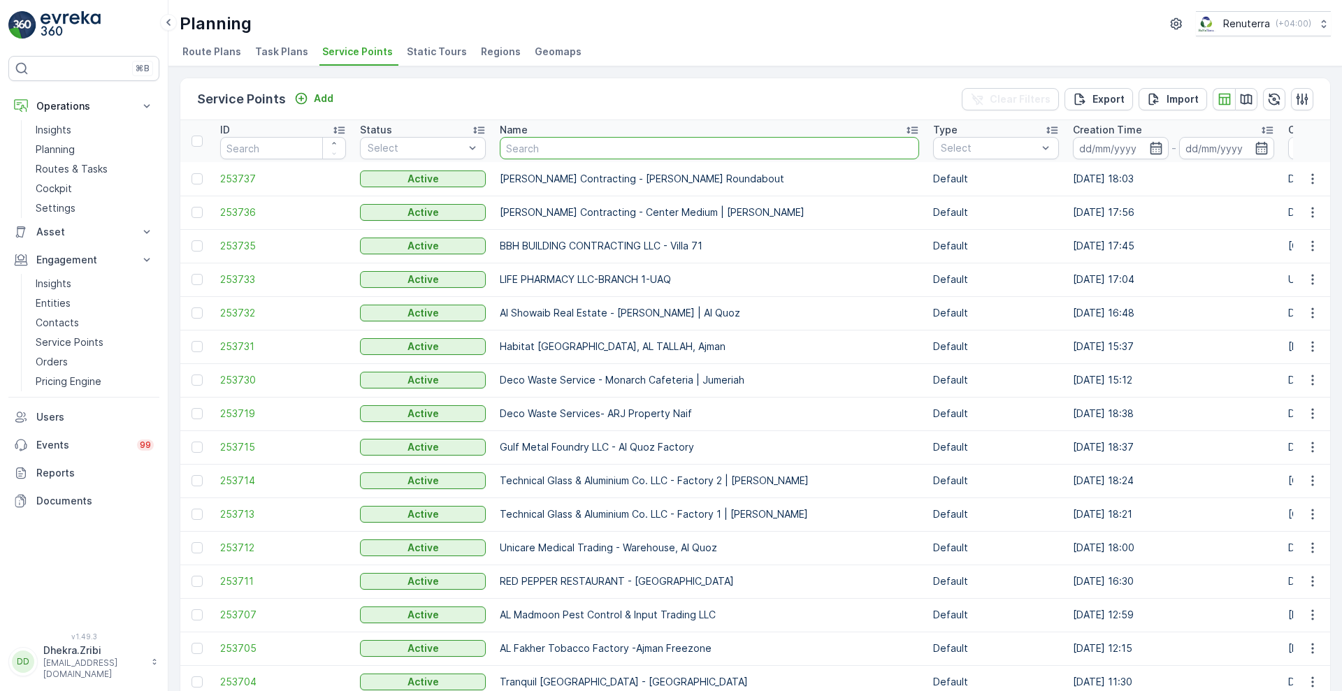
click at [570, 147] on input "text" at bounding box center [709, 148] width 419 height 22
type input "[PERSON_NAME]"
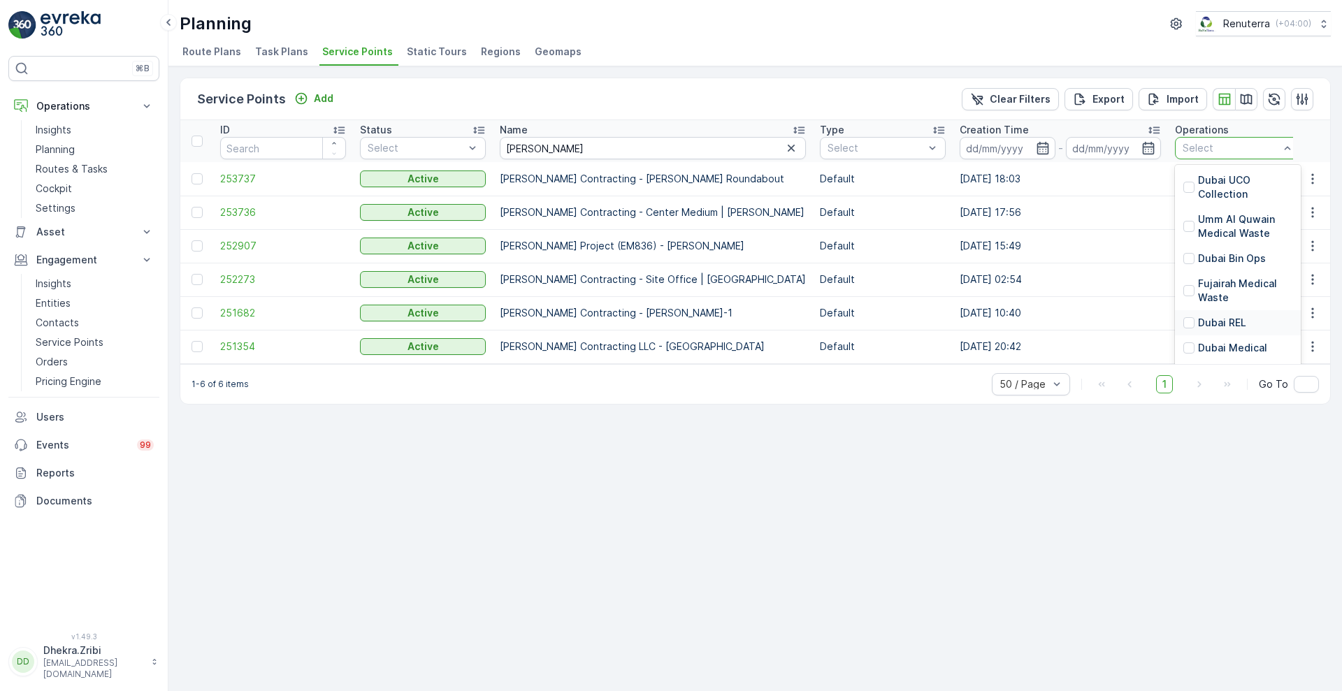
click at [1198, 318] on p "Dubai REL" at bounding box center [1222, 323] width 48 height 14
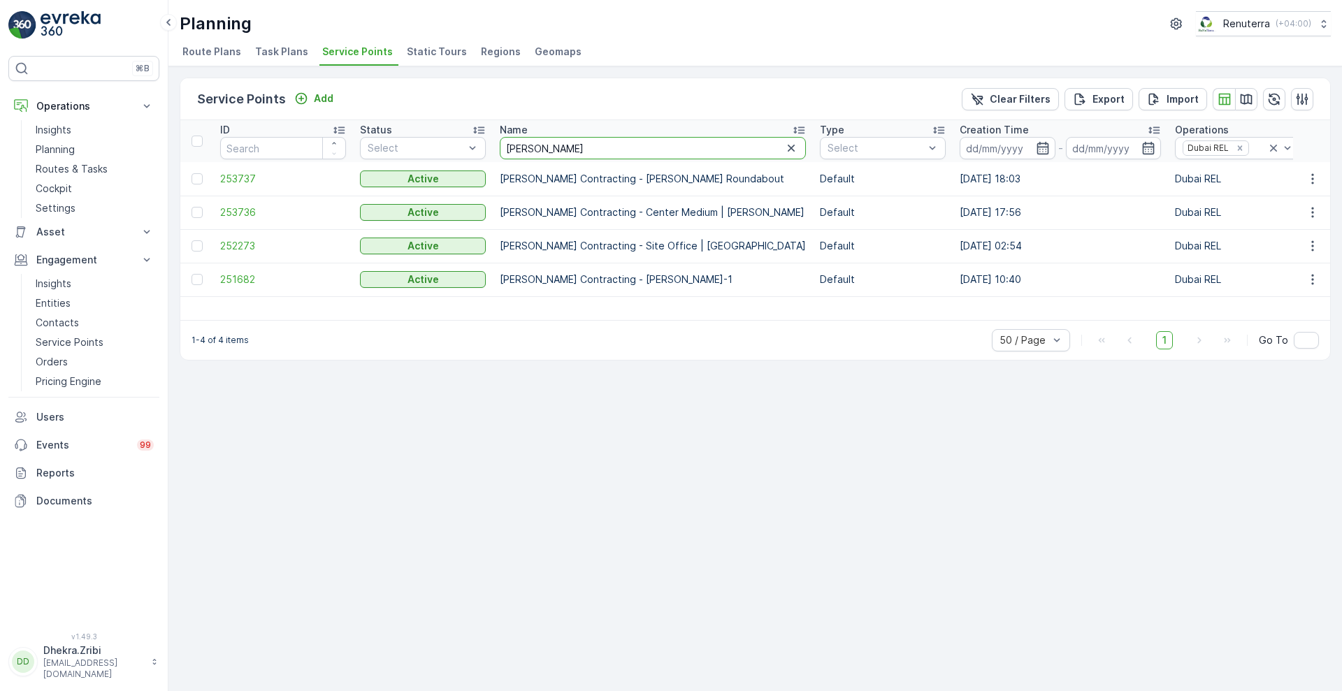
click at [571, 152] on input "[PERSON_NAME]" at bounding box center [653, 148] width 306 height 22
type input "modern"
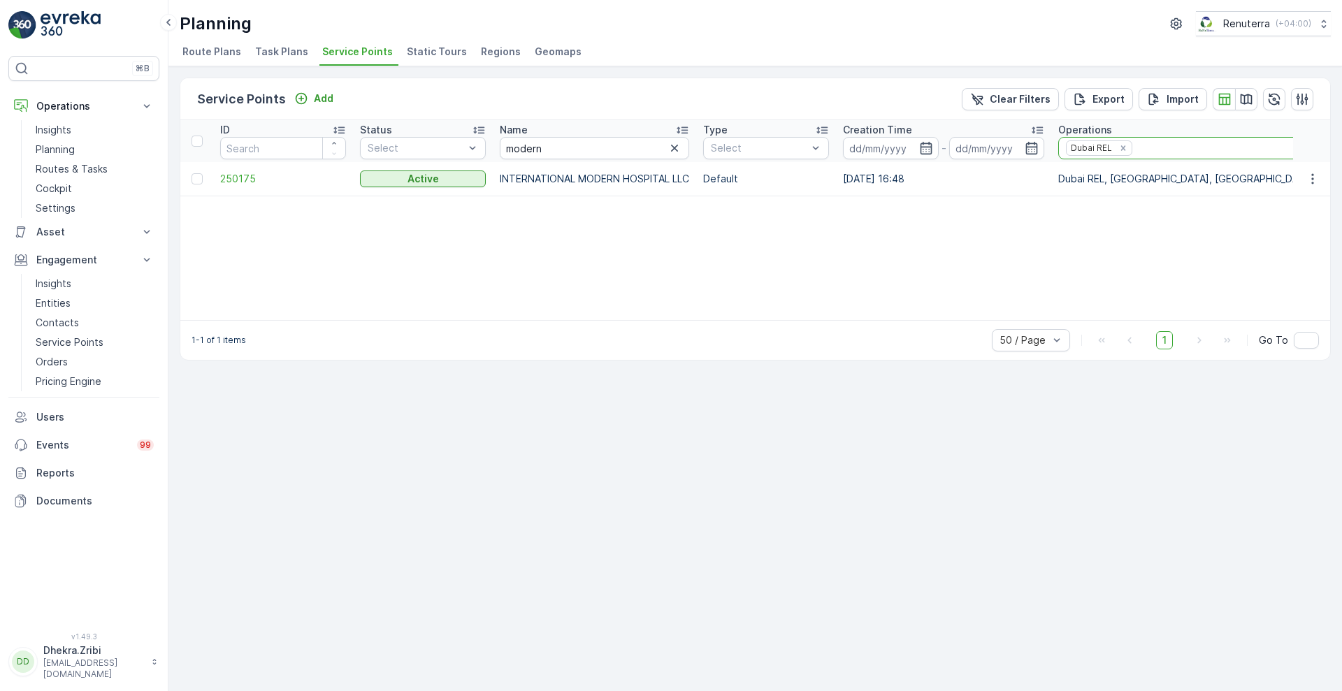
click at [1332, 145] on icon at bounding box center [1335, 148] width 7 height 7
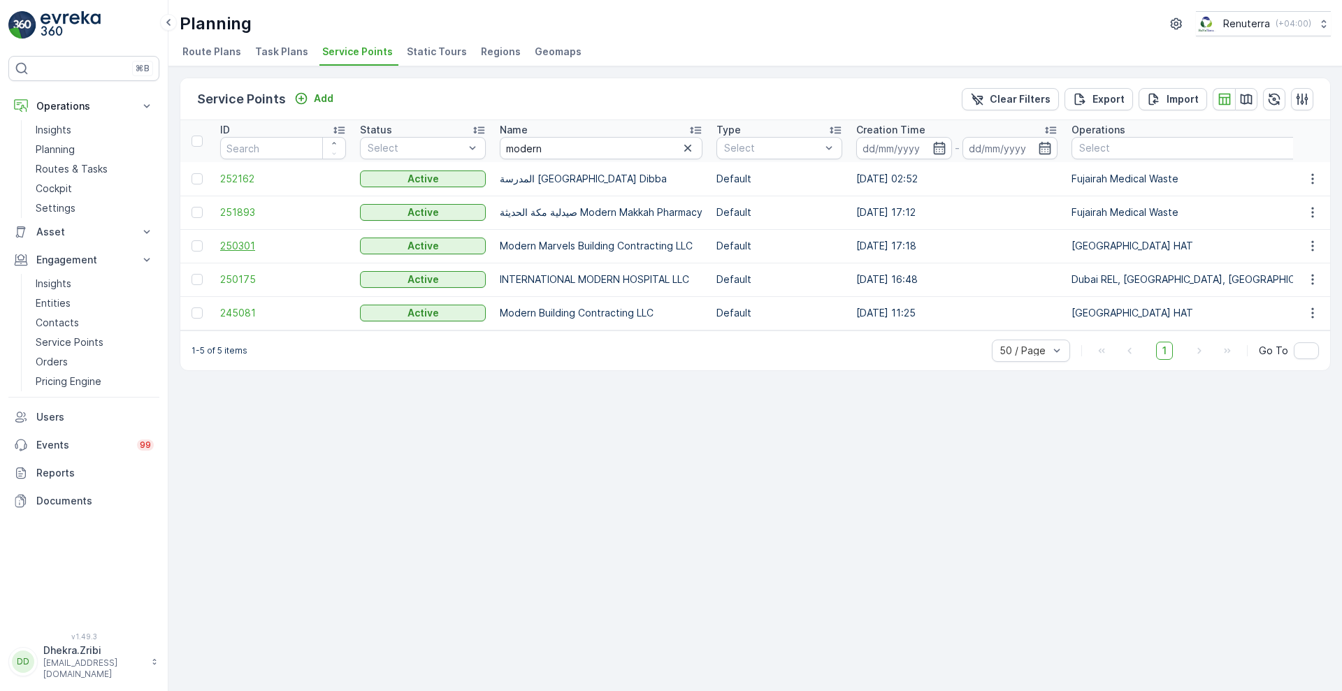
click at [234, 243] on span "250301" at bounding box center [283, 246] width 126 height 14
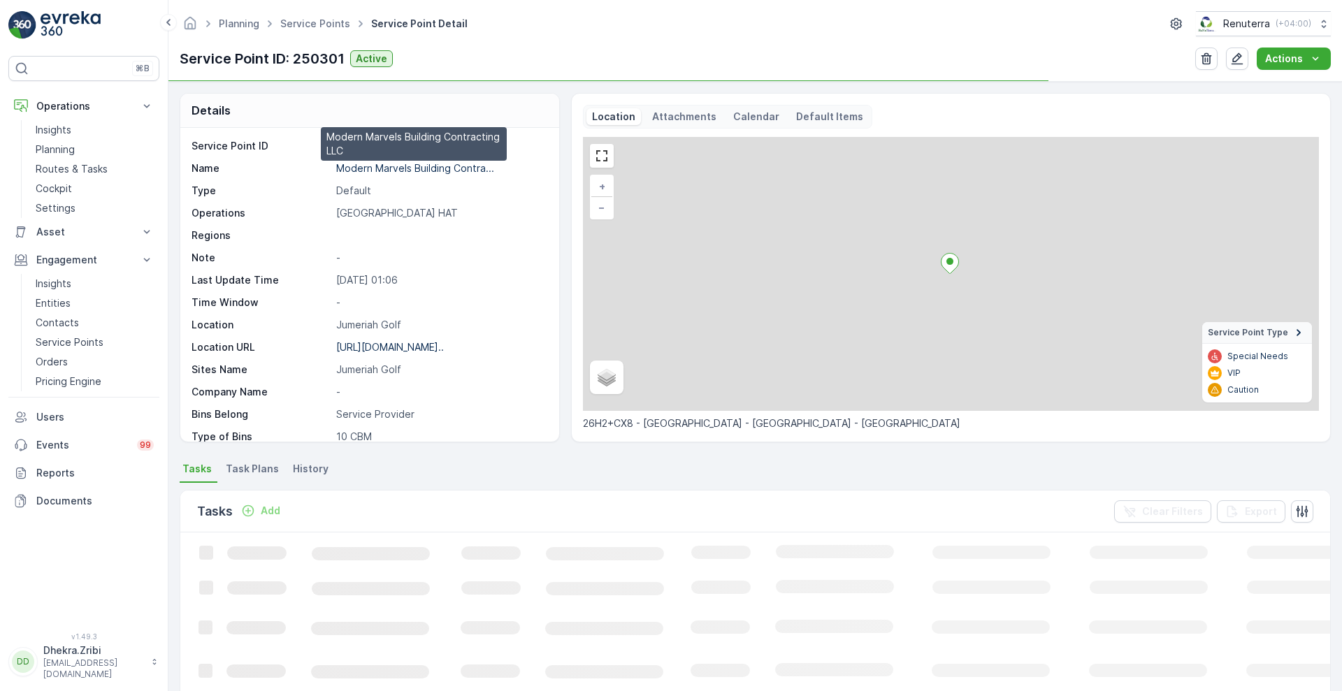
click at [445, 167] on p "Modern Marvels Building Contra..." at bounding box center [415, 168] width 158 height 12
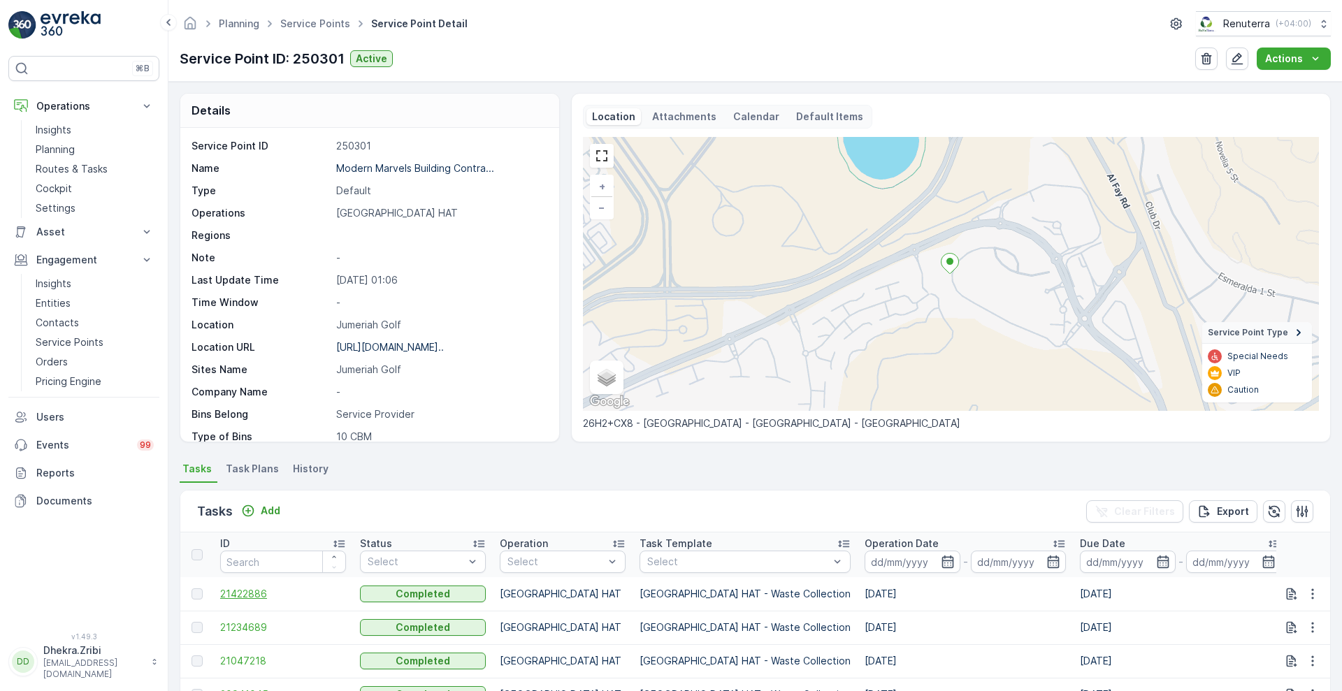
click at [254, 589] on span "21422886" at bounding box center [283, 594] width 126 height 14
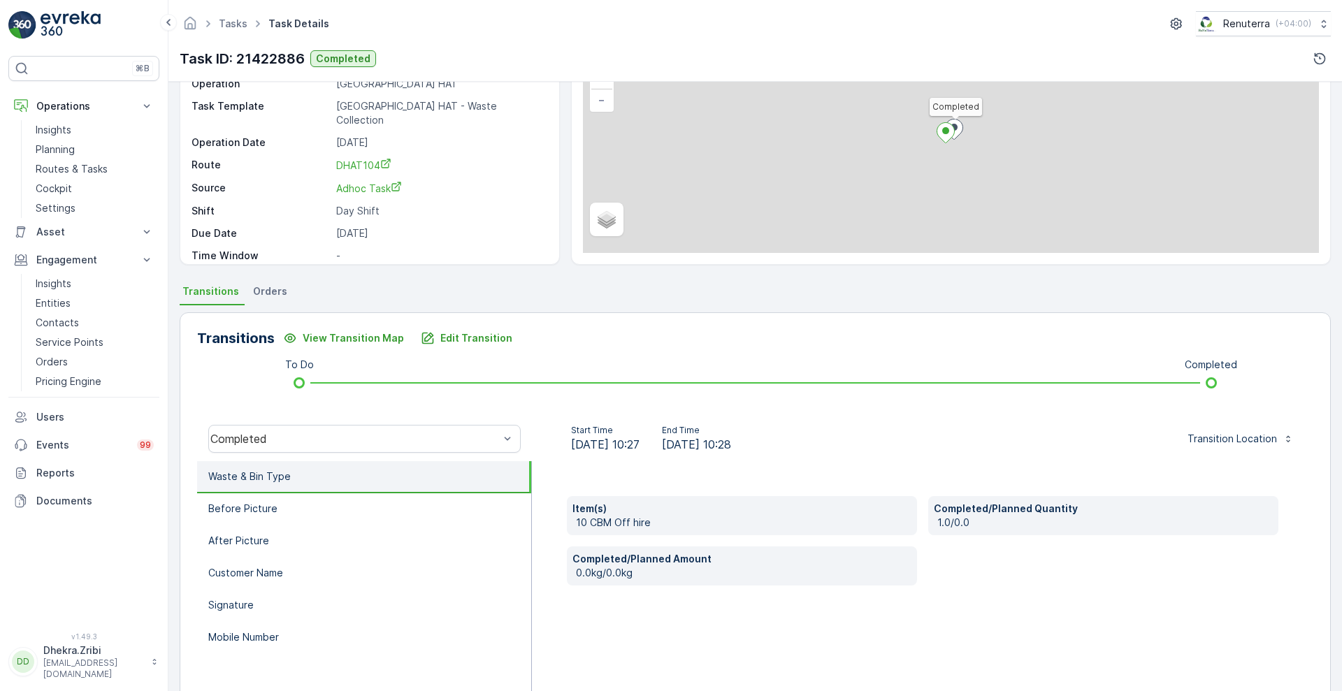
scroll to position [108, 0]
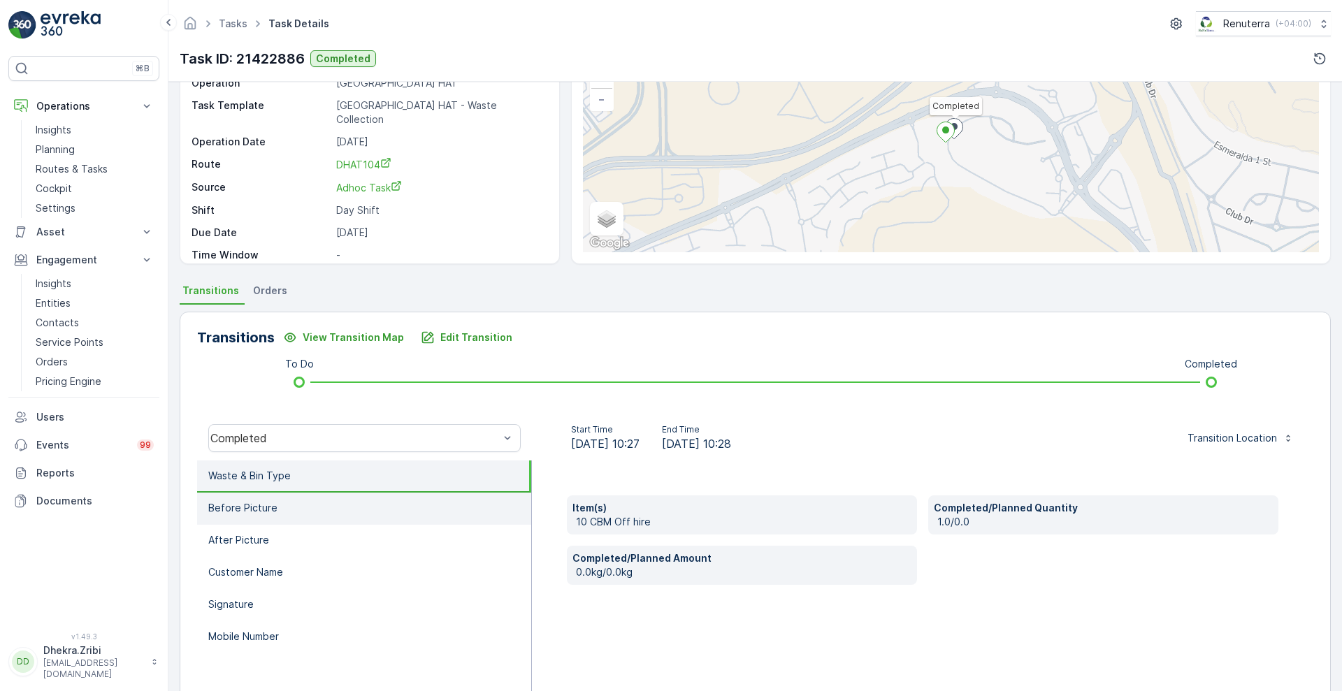
click at [293, 507] on li "Before Picture" at bounding box center [364, 509] width 334 height 32
